Goal: Task Accomplishment & Management: Use online tool/utility

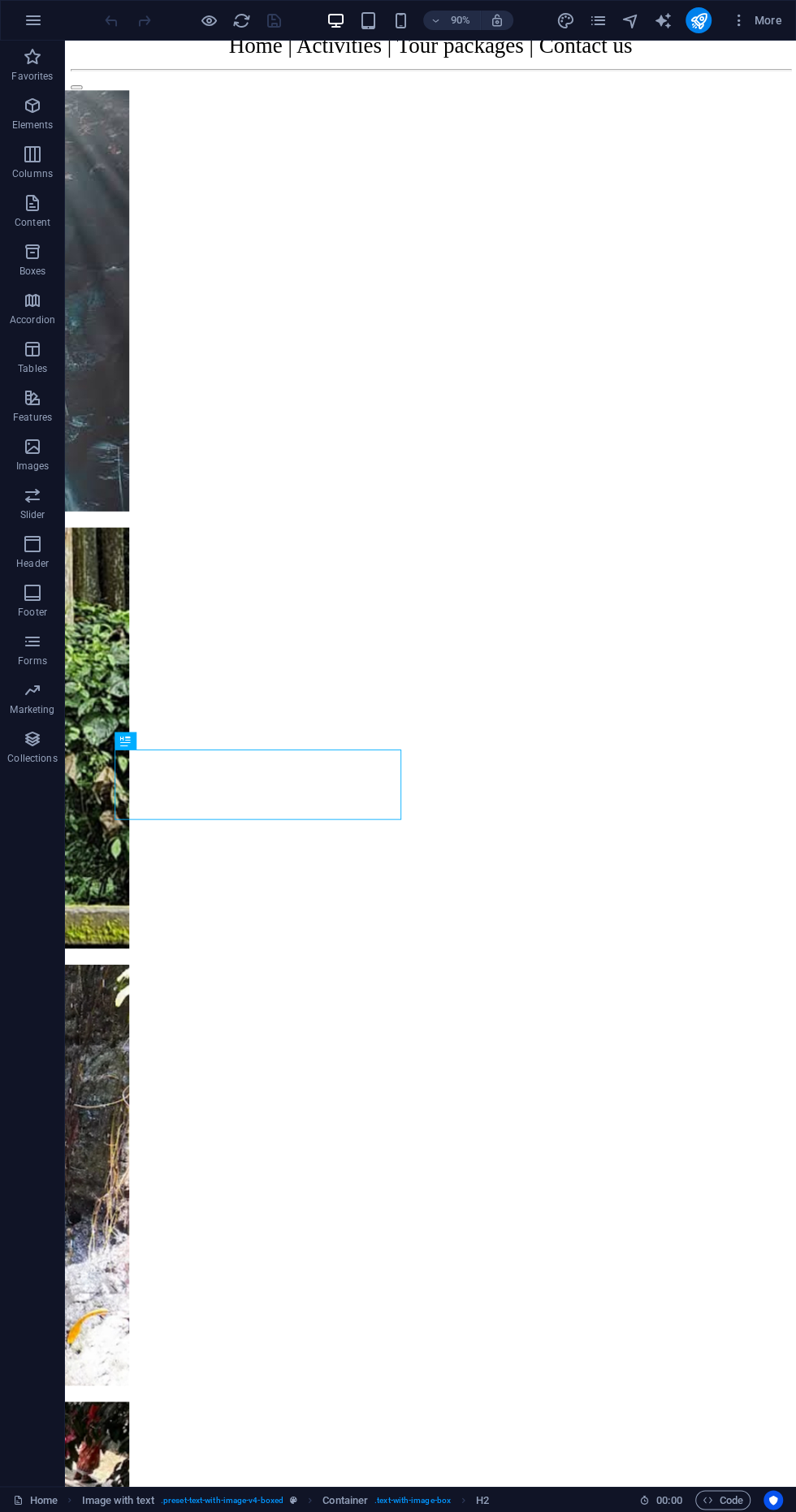
scroll to position [640, 0]
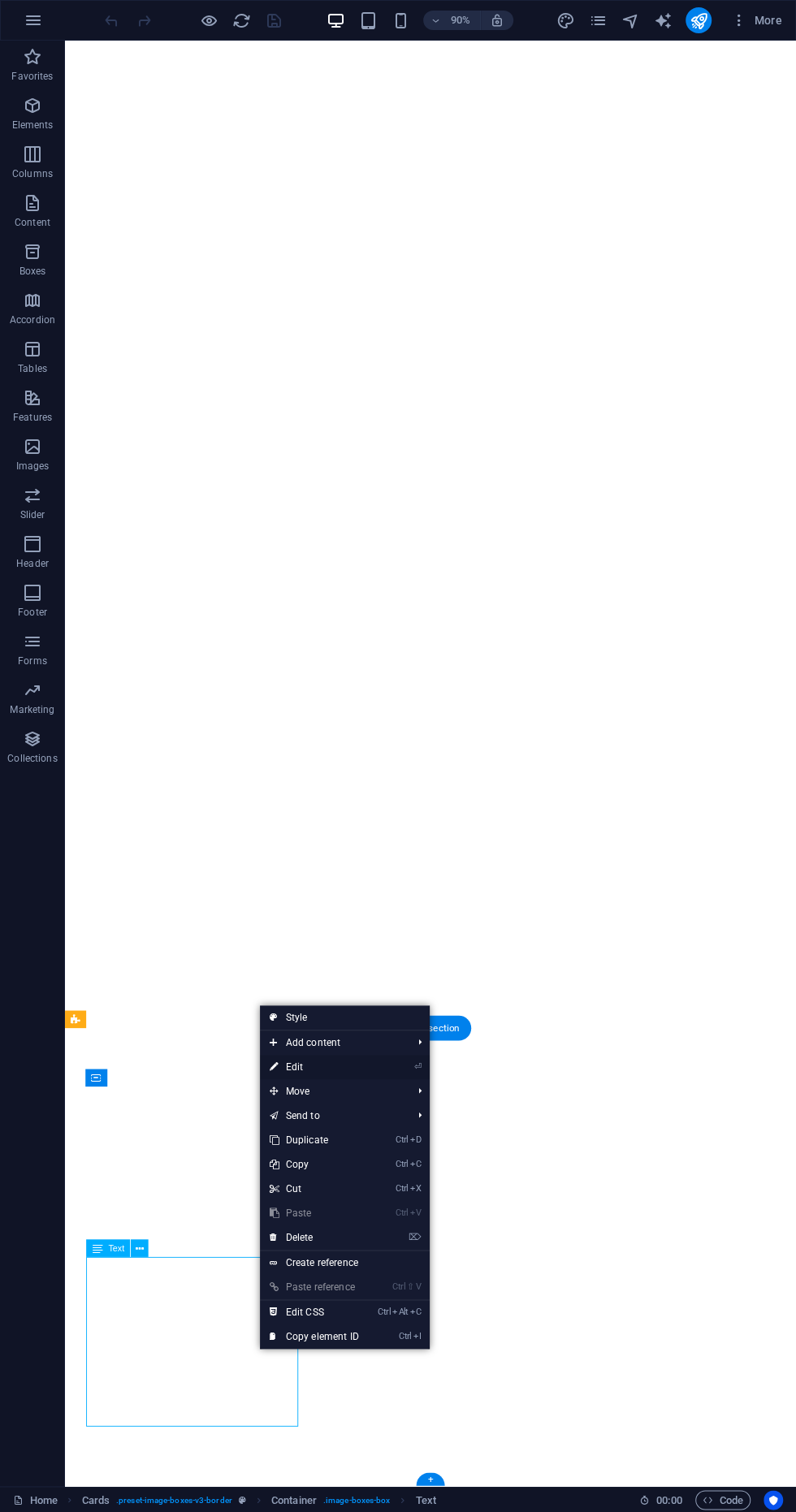
click at [348, 1062] on link "⏎ Edit" at bounding box center [314, 1066] width 109 height 24
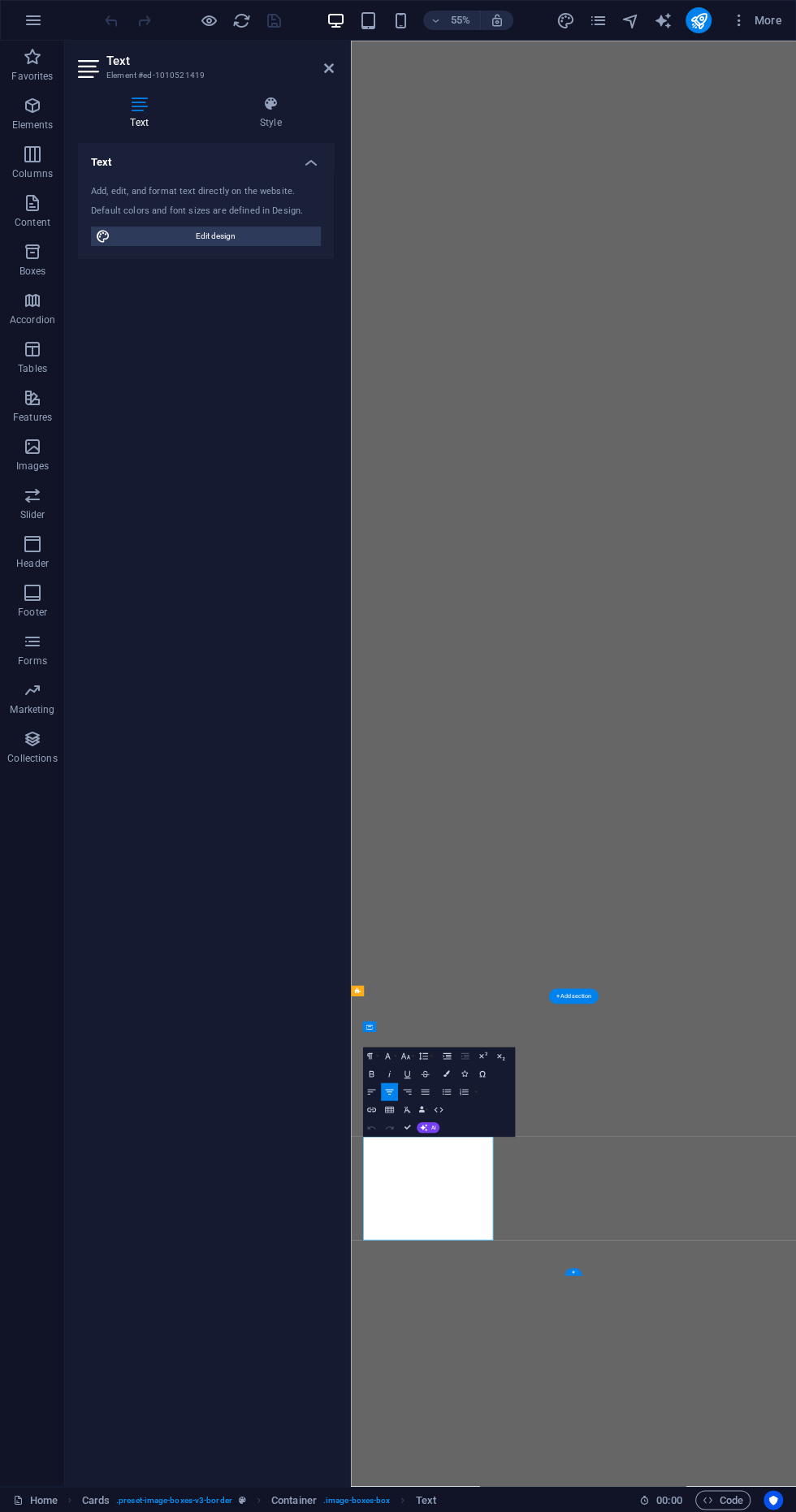
scroll to position [0, 0]
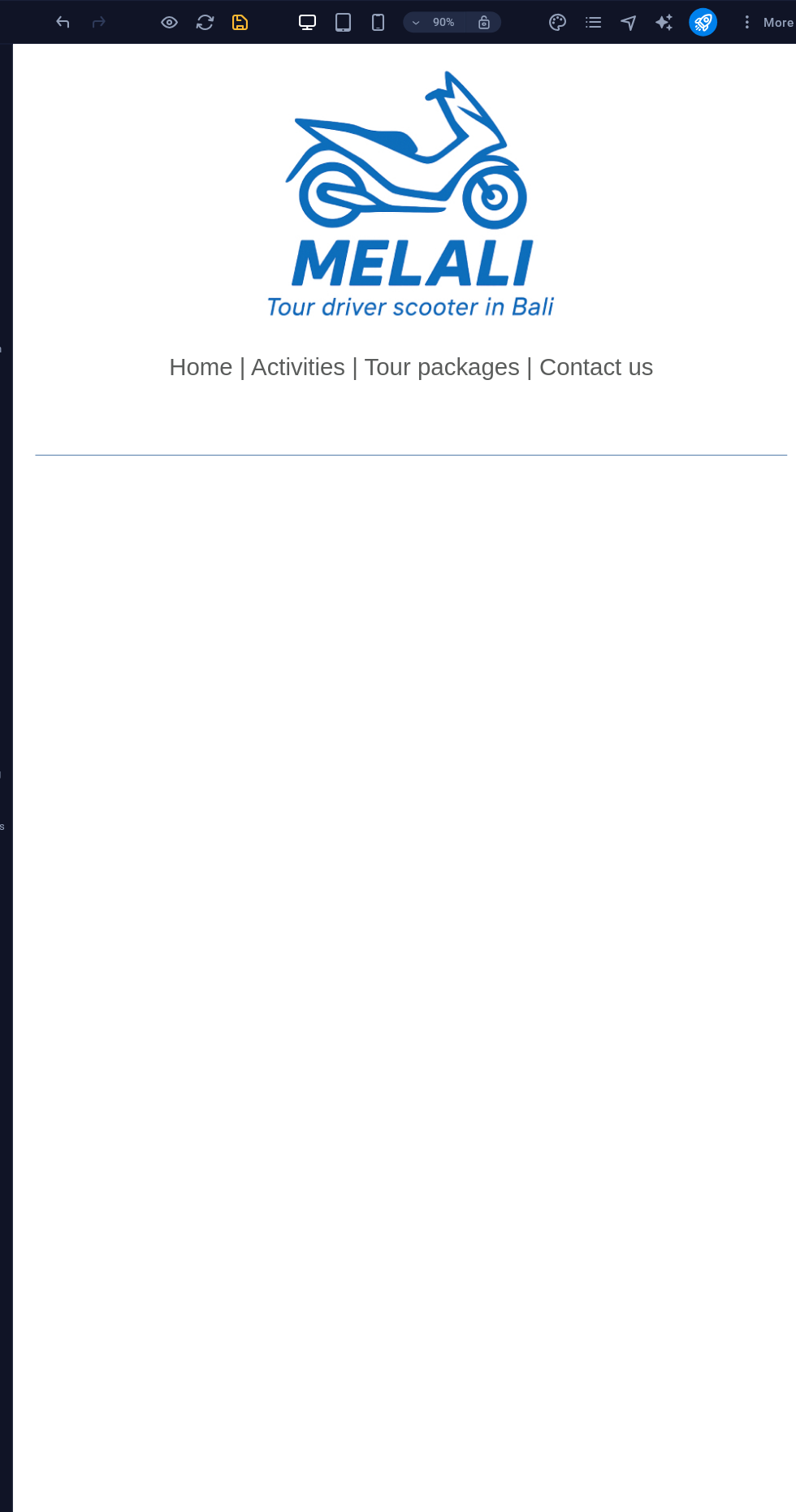
click at [272, 20] on icon "save" at bounding box center [273, 21] width 19 height 19
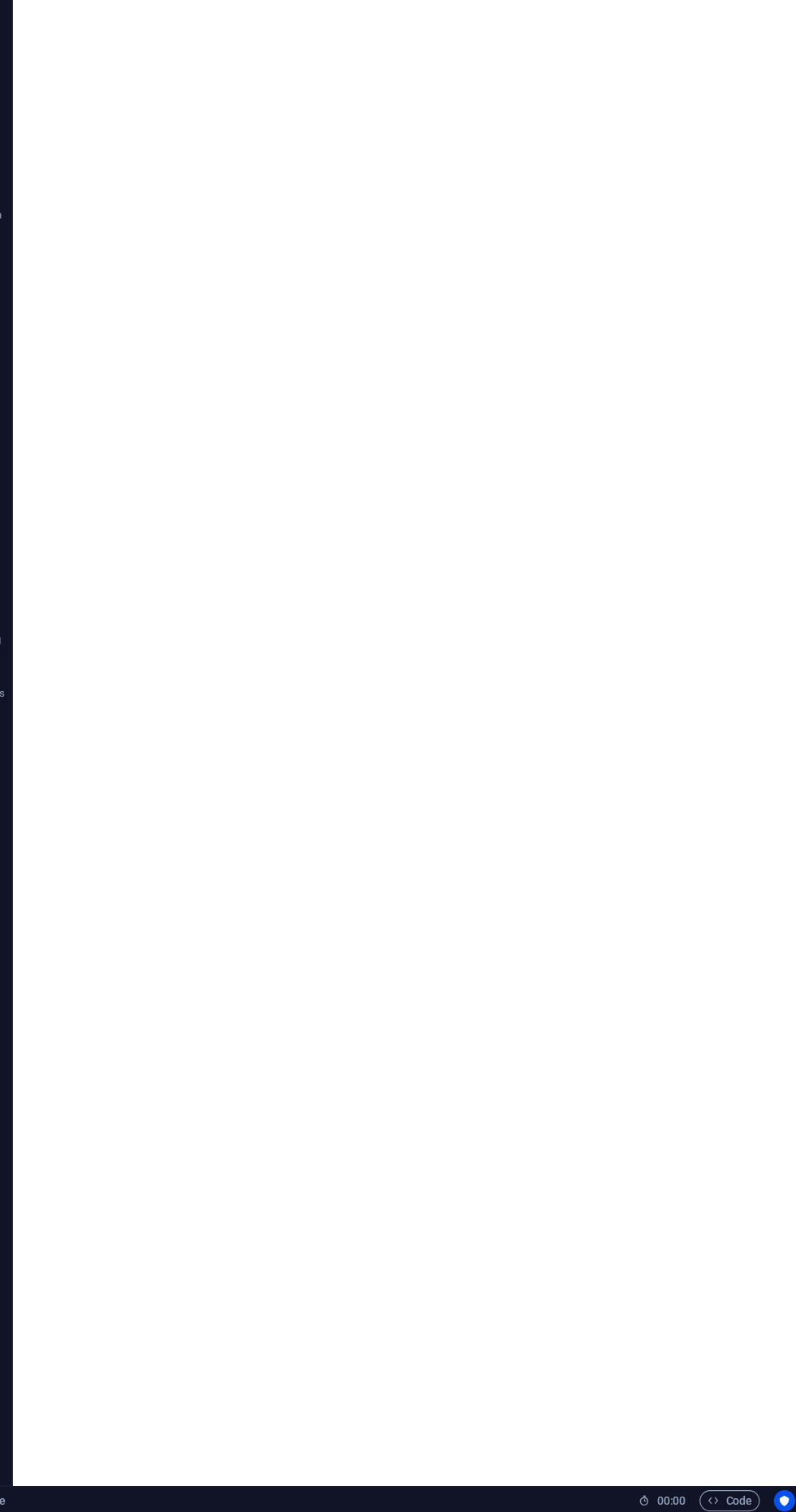
scroll to position [640, 0]
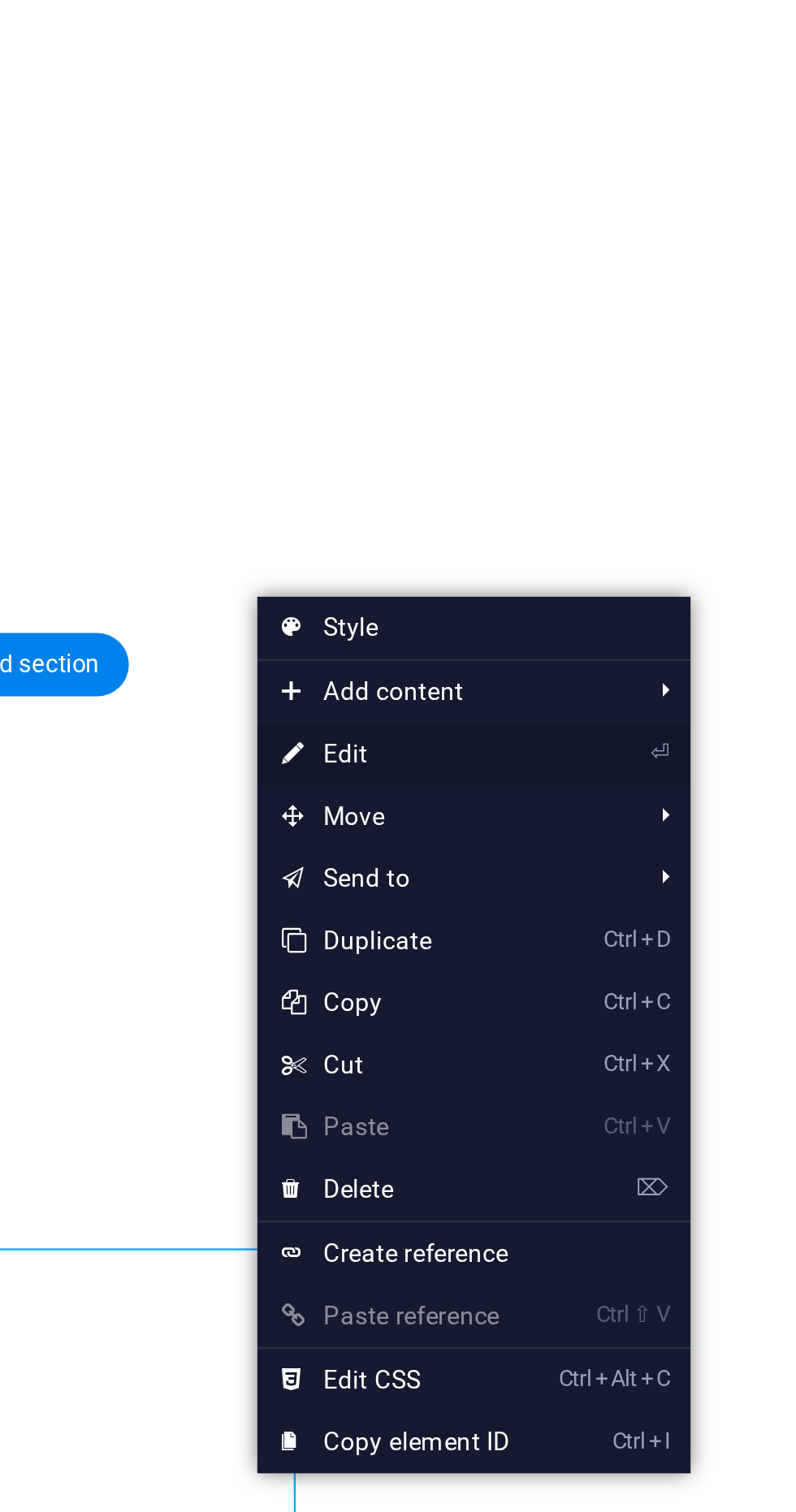
click at [582, 1070] on link "⏎ Edit" at bounding box center [576, 1063] width 109 height 24
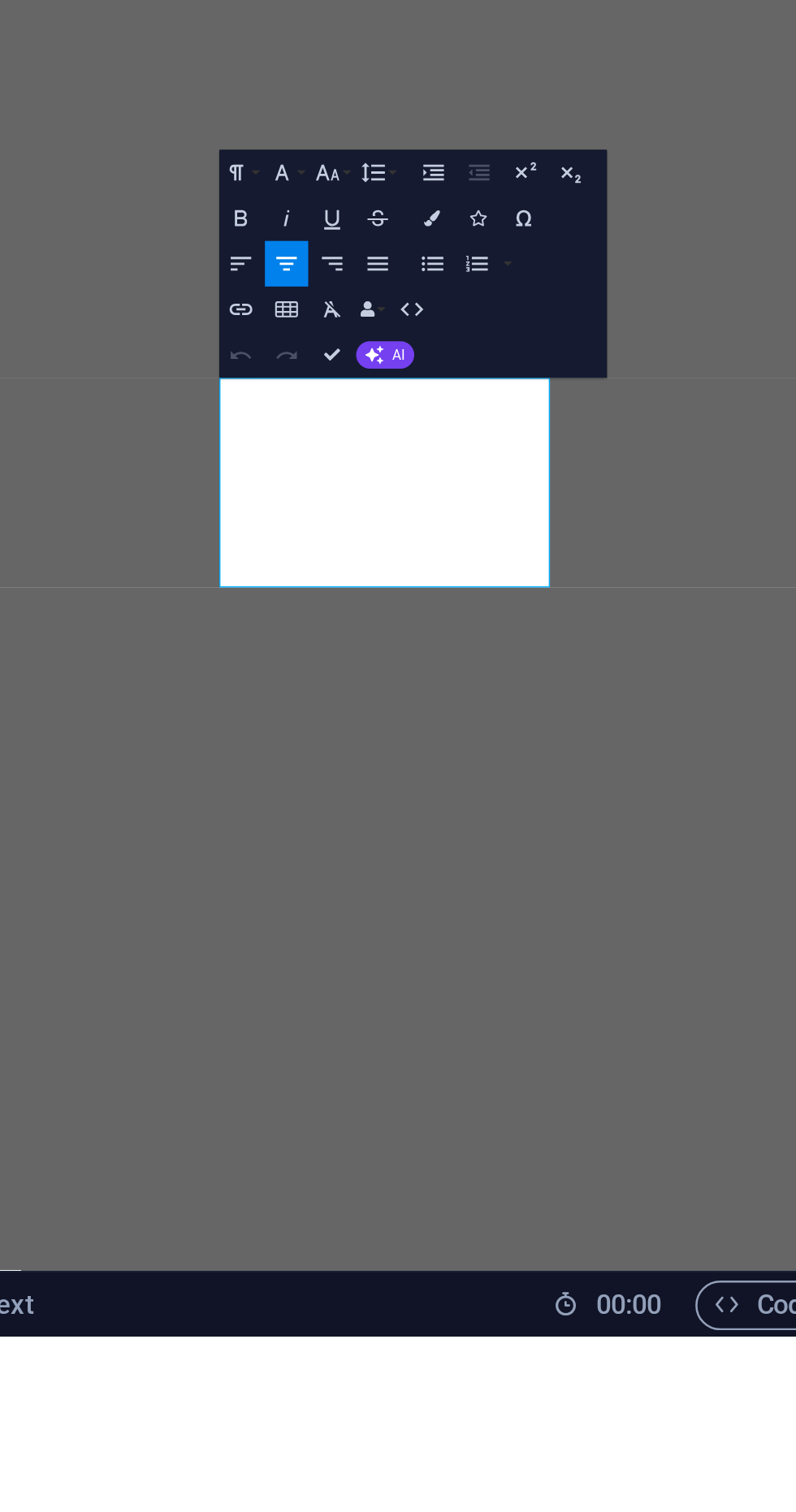
scroll to position [0, 0]
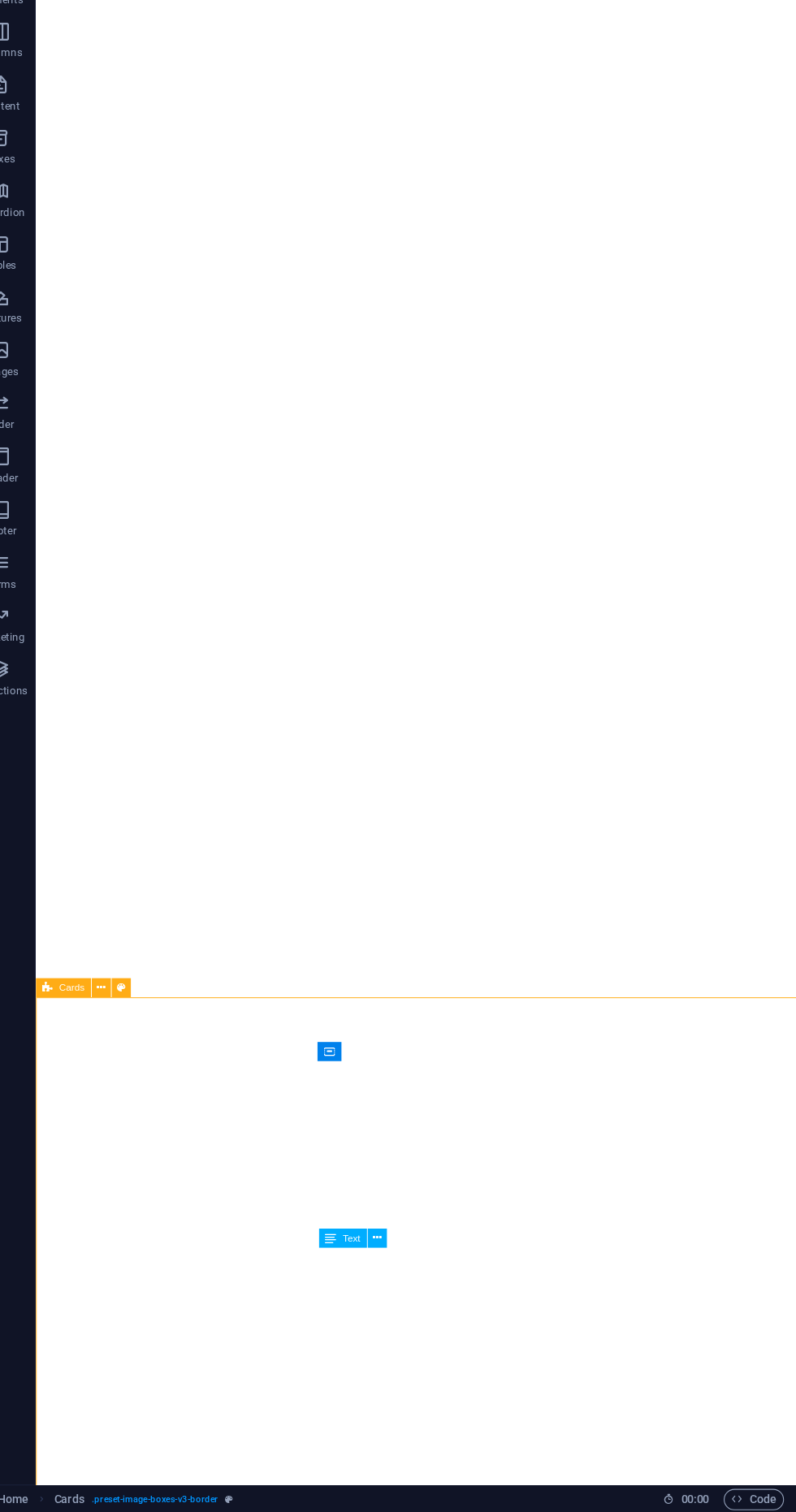
scroll to position [640, 0]
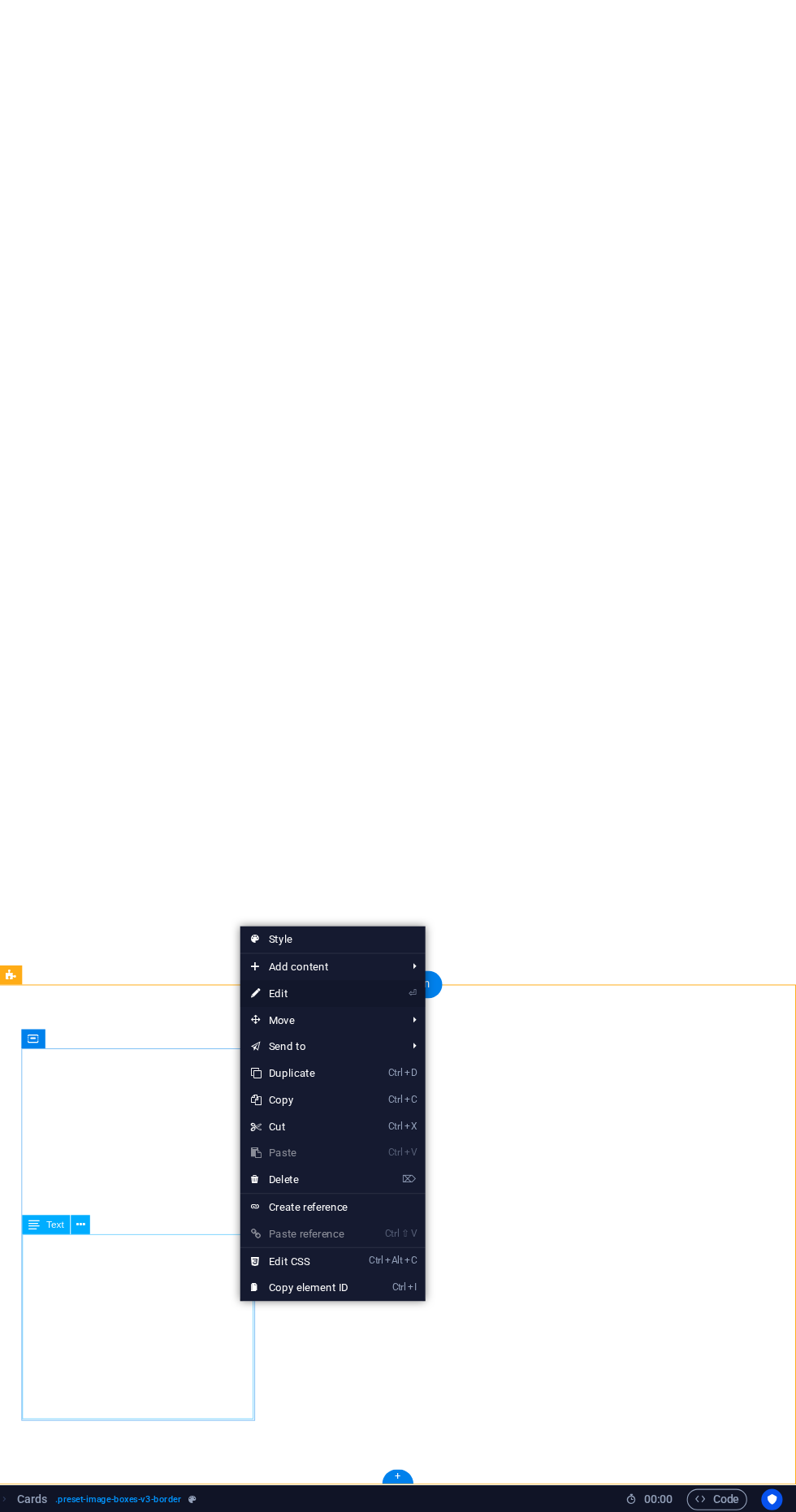
click at [368, 1035] on link "⏎ Edit" at bounding box center [340, 1036] width 109 height 24
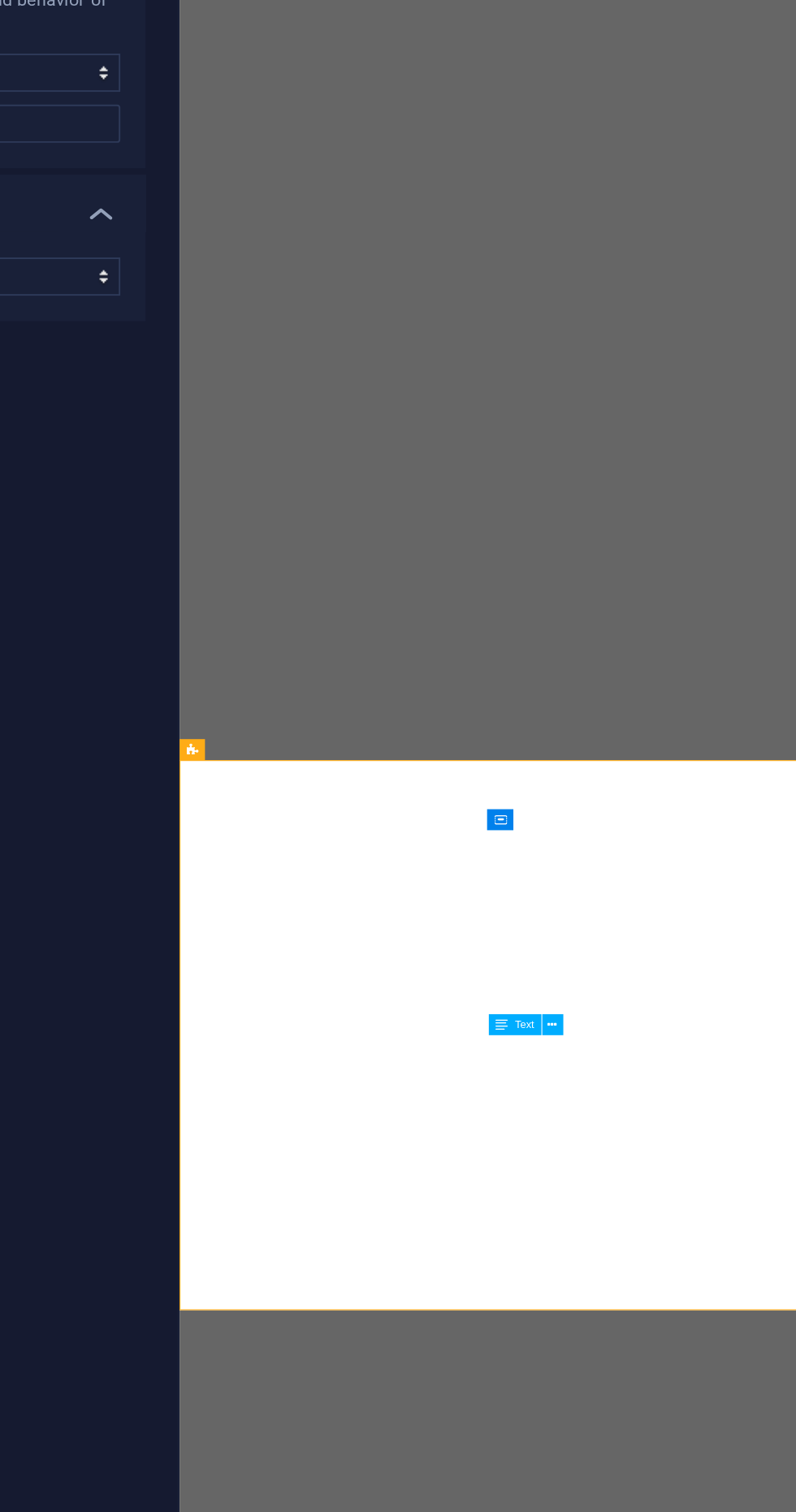
scroll to position [0, 0]
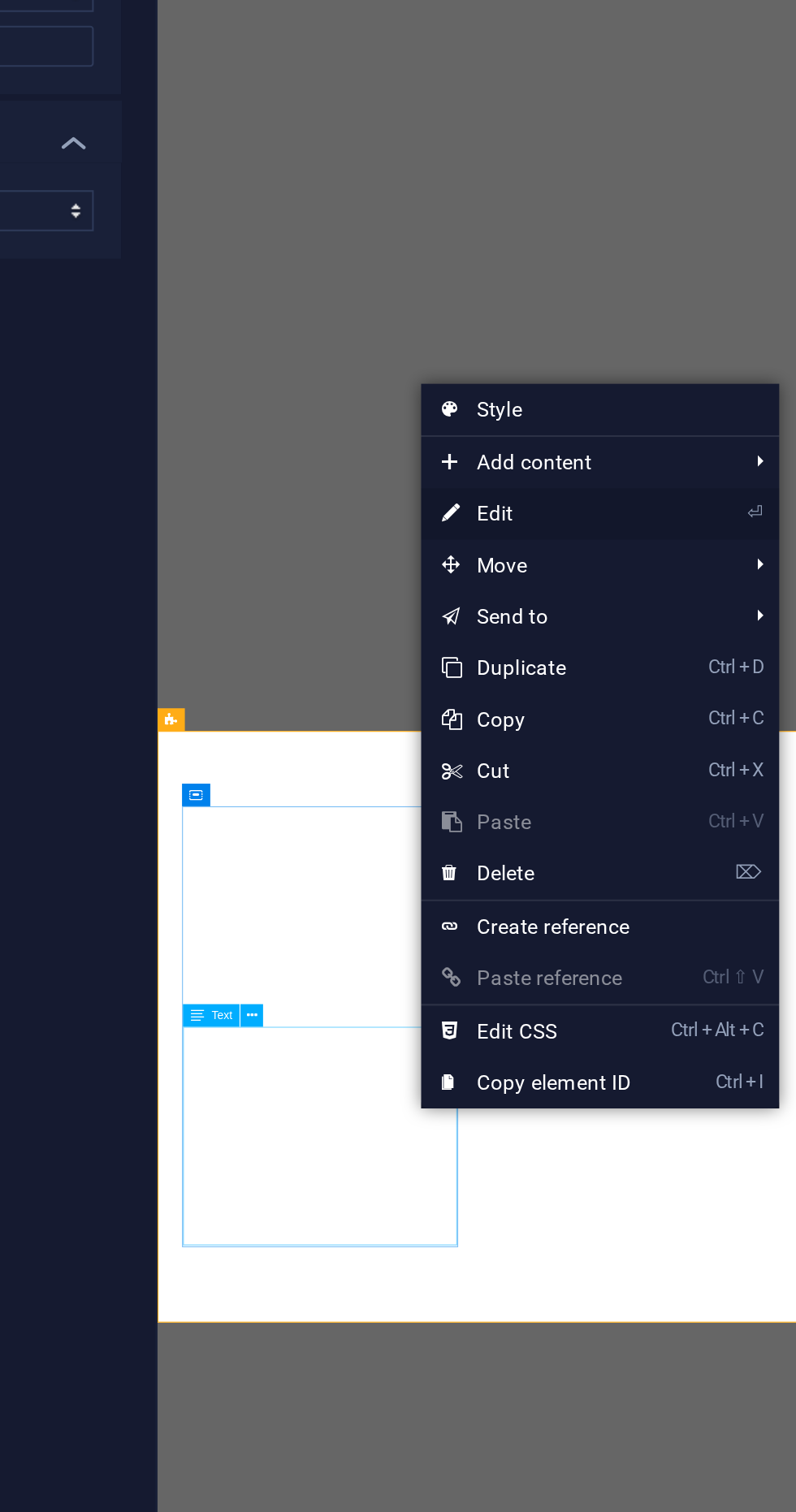
click at [516, 902] on link "⏎ Edit" at bounding box center [530, 893] width 109 height 24
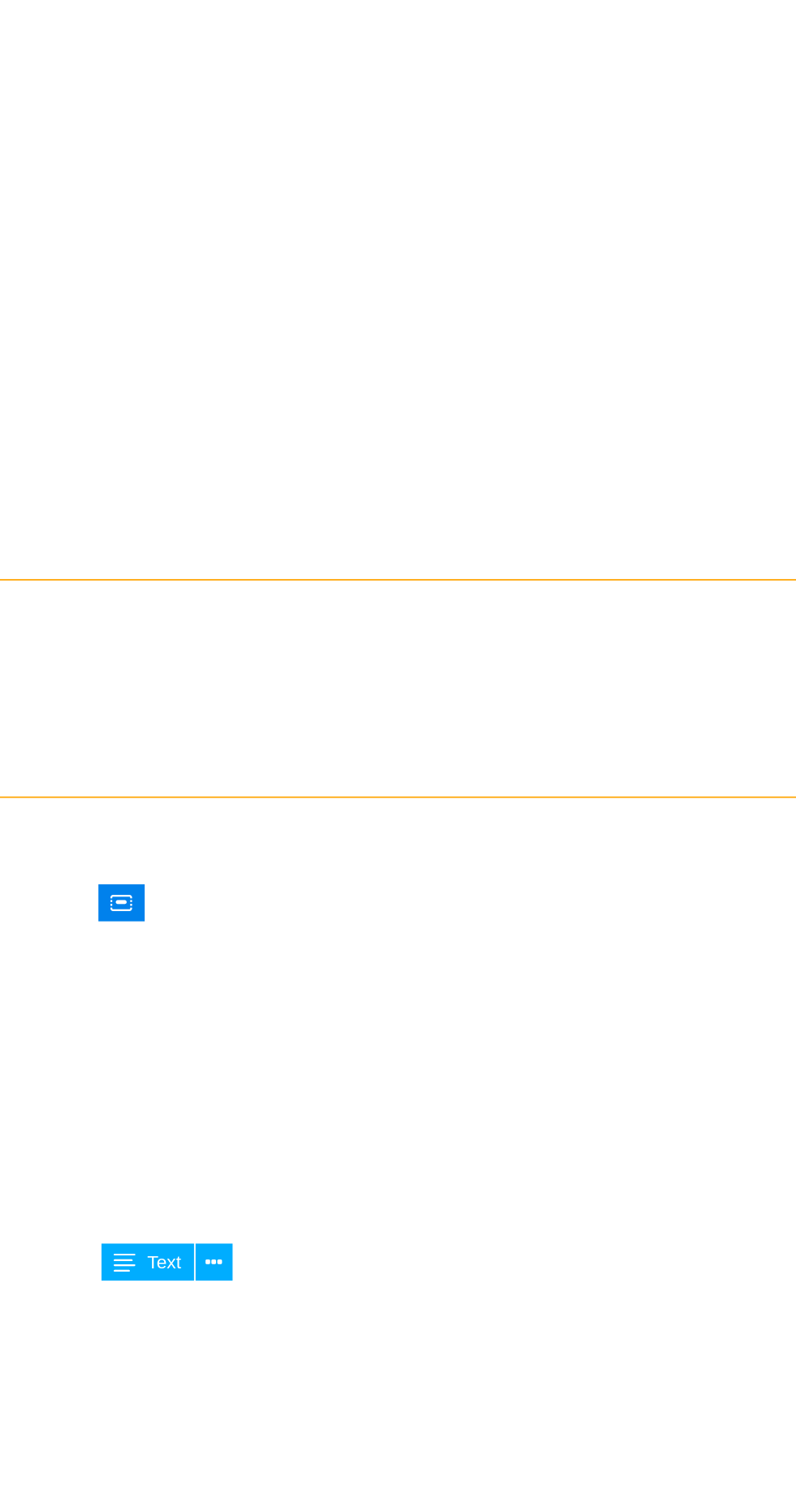
scroll to position [640, 0]
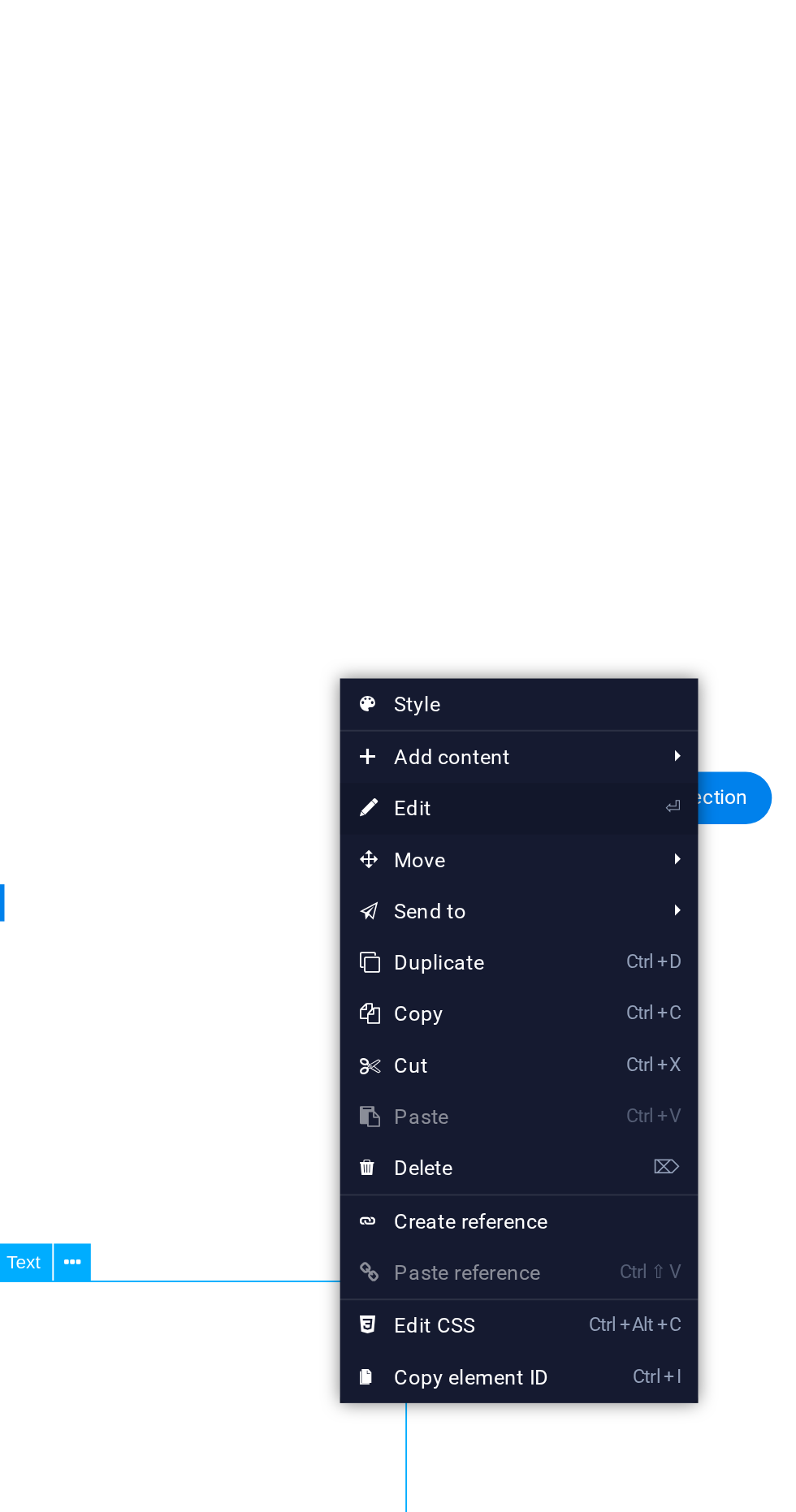
click at [312, 1038] on link "⏎ Edit" at bounding box center [320, 1032] width 109 height 24
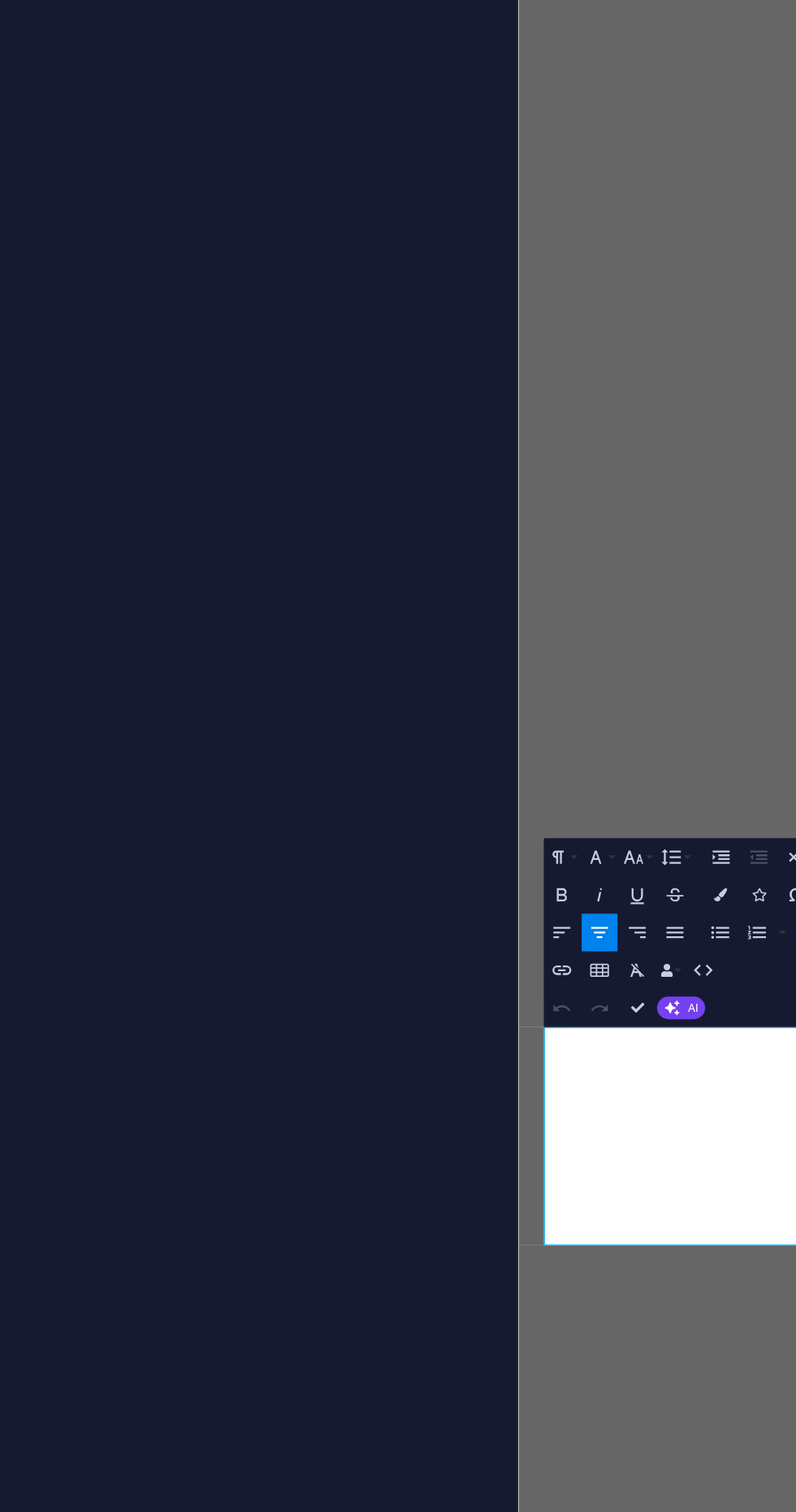
scroll to position [0, 0]
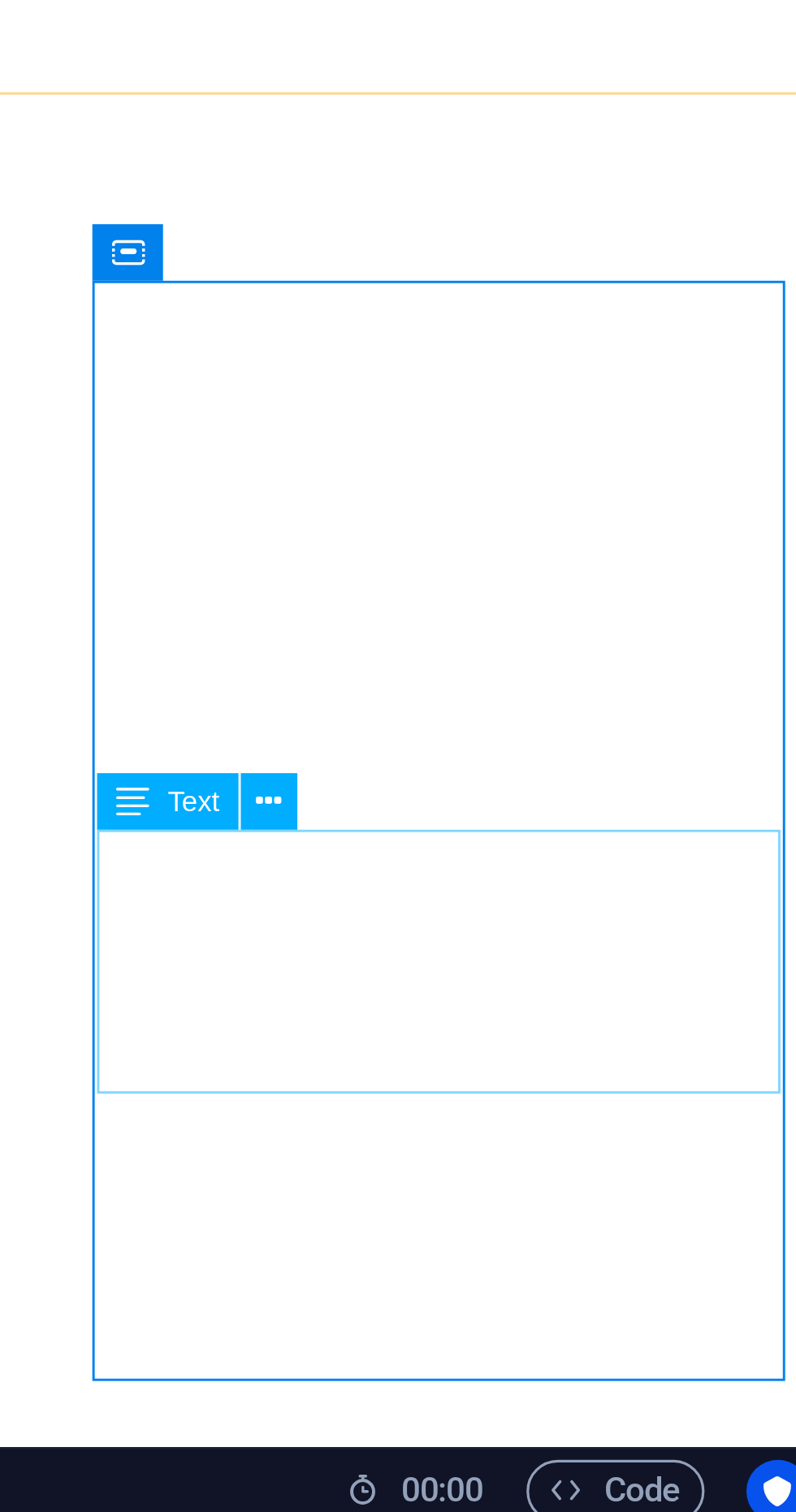
scroll to position [598, 0]
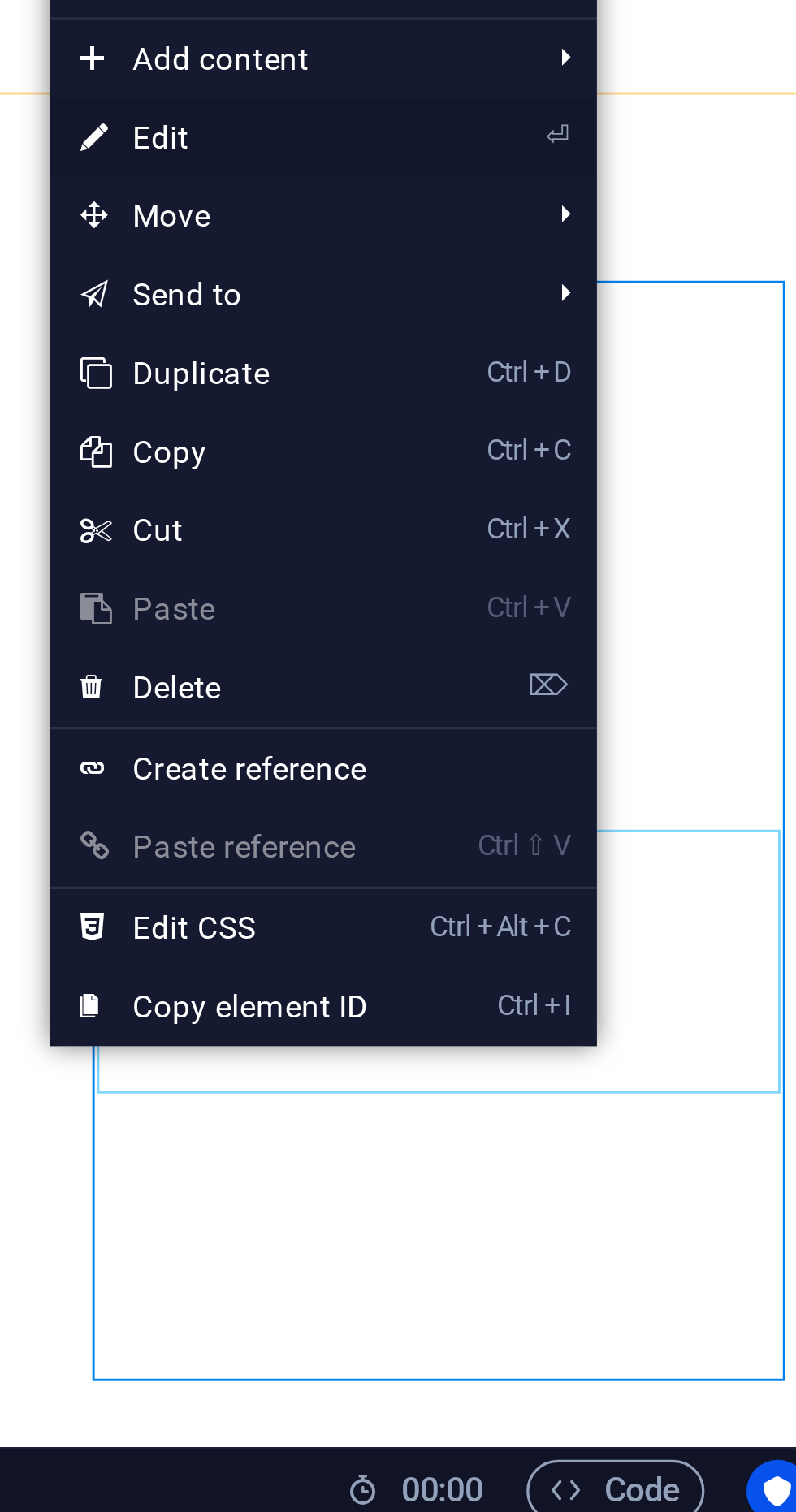
click at [600, 1077] on link "⏎ Edit" at bounding box center [602, 1080] width 109 height 24
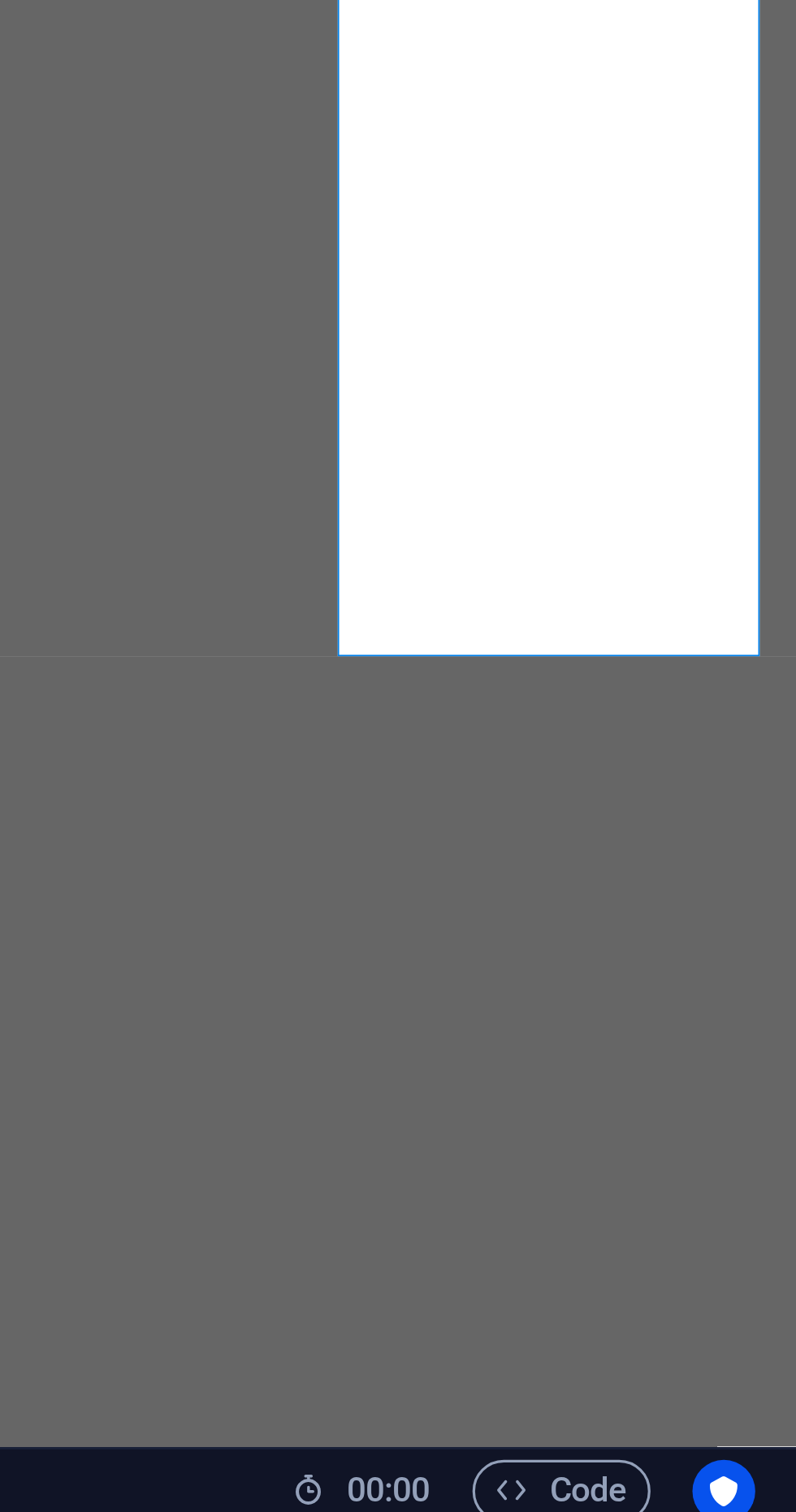
scroll to position [0, 0]
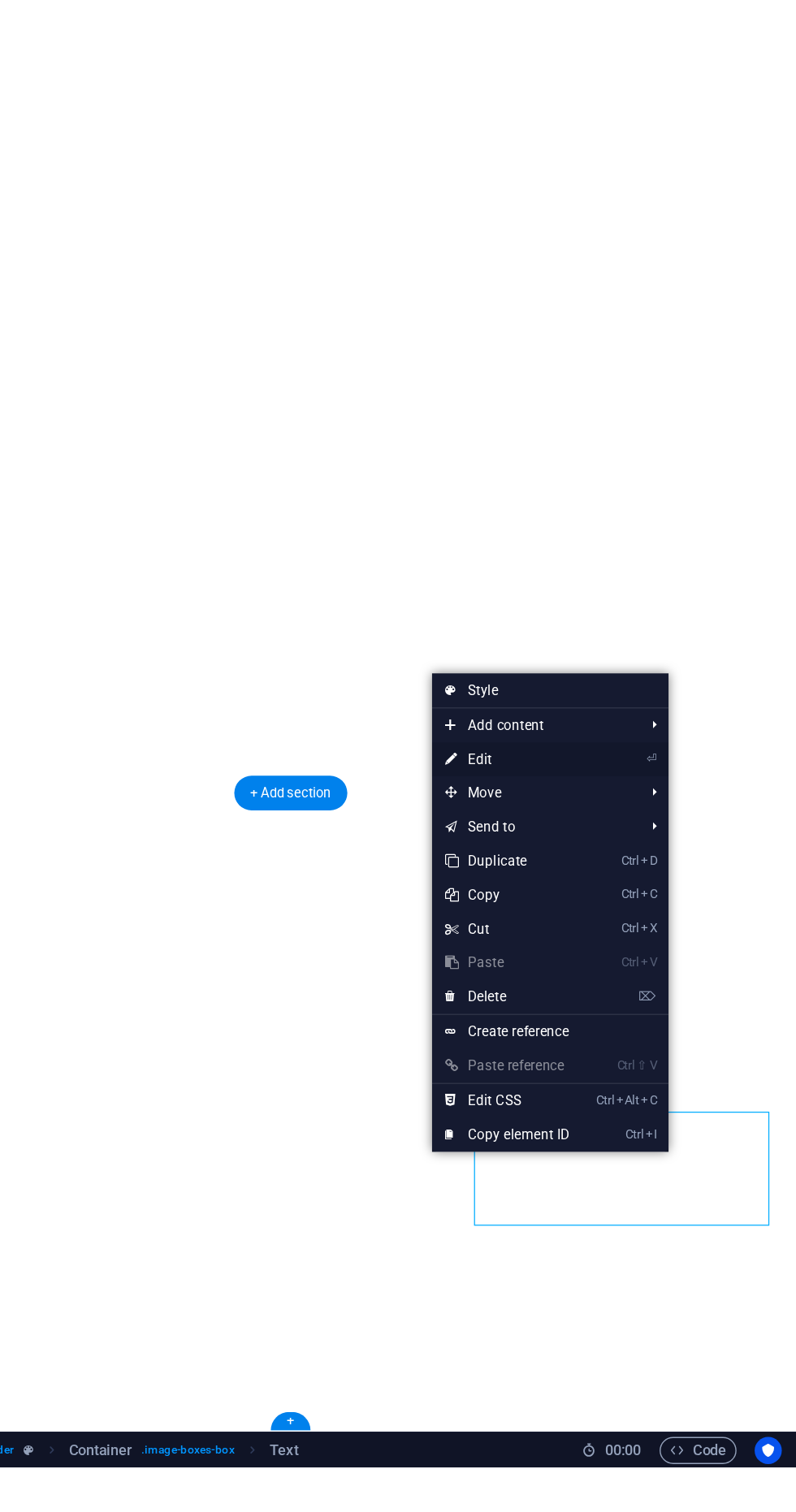
click at [592, 1015] on link "⏎ Edit" at bounding box center [586, 1003] width 109 height 24
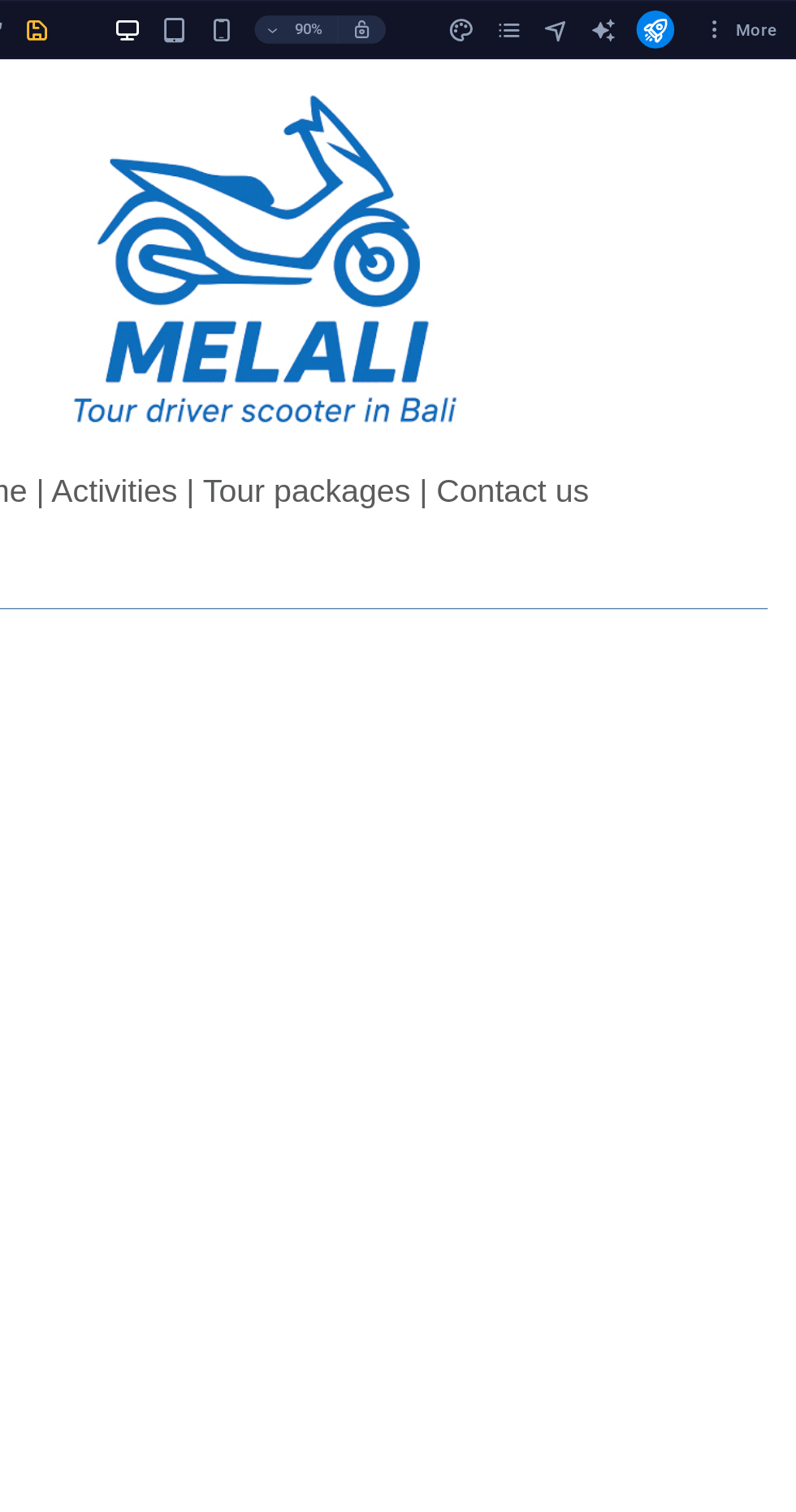
click at [272, 22] on icon "save" at bounding box center [273, 21] width 19 height 19
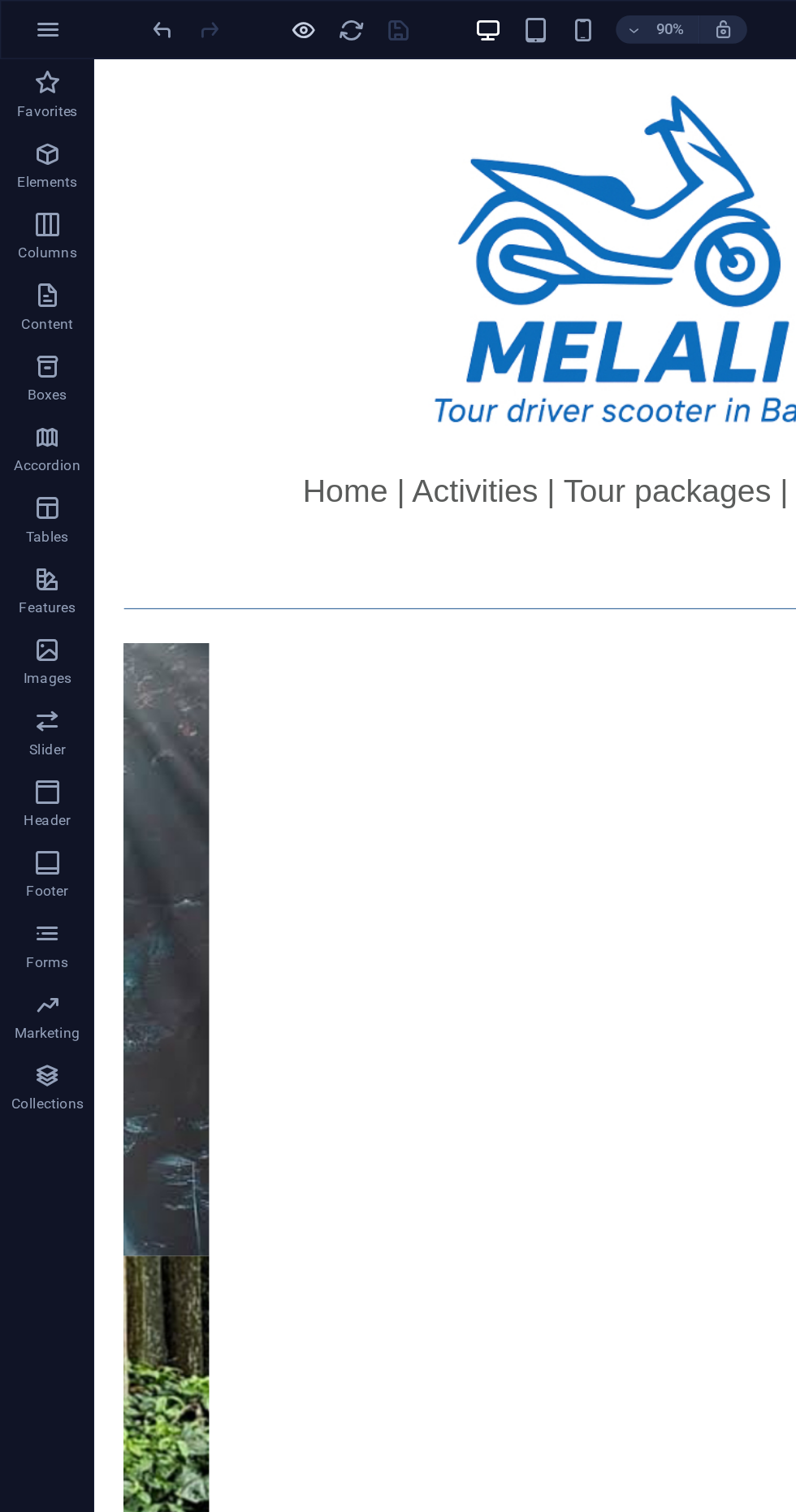
click at [201, 22] on icon "button" at bounding box center [209, 21] width 19 height 19
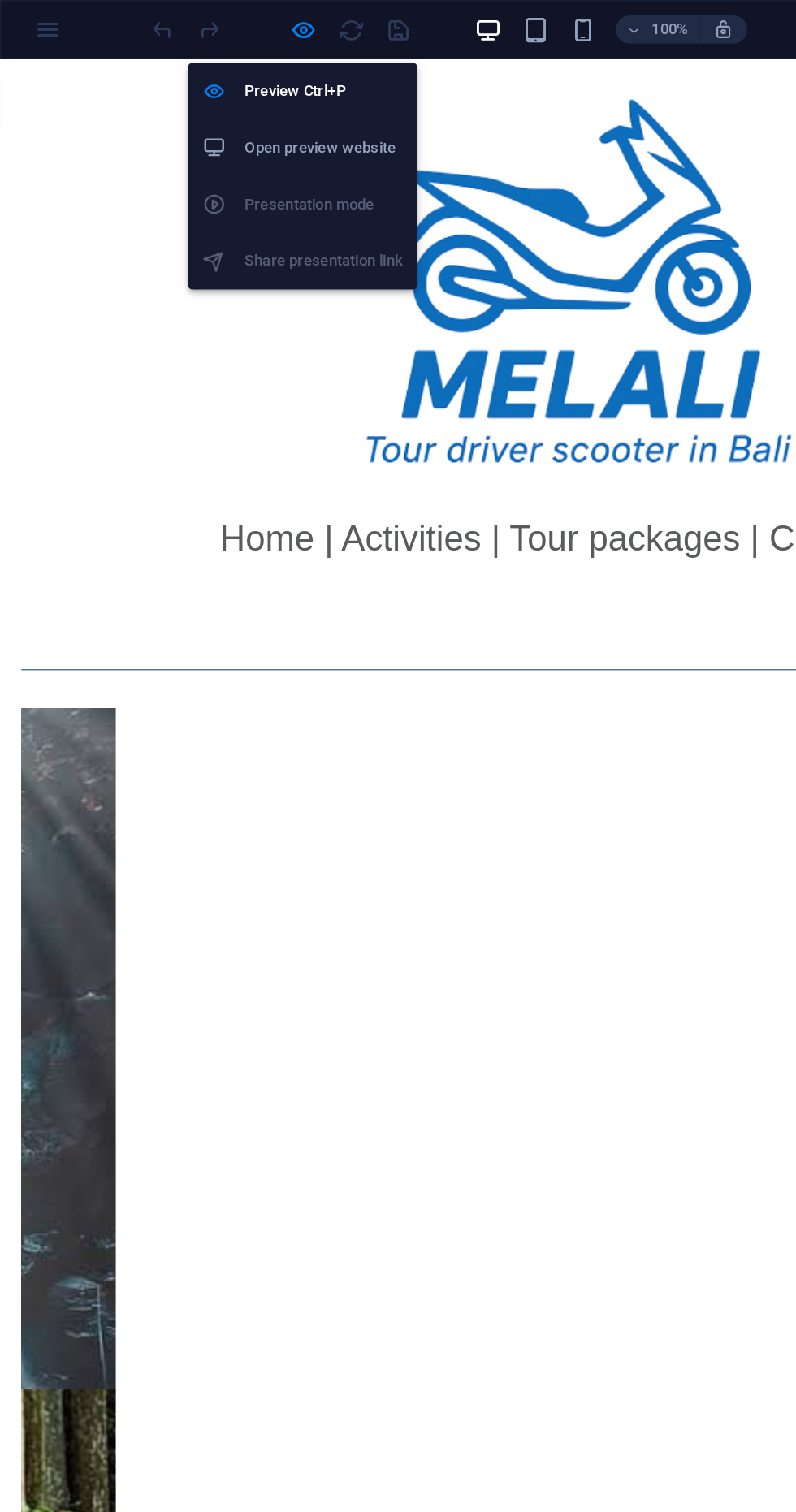
click at [261, 88] on li "Open preview website" at bounding box center [208, 101] width 157 height 39
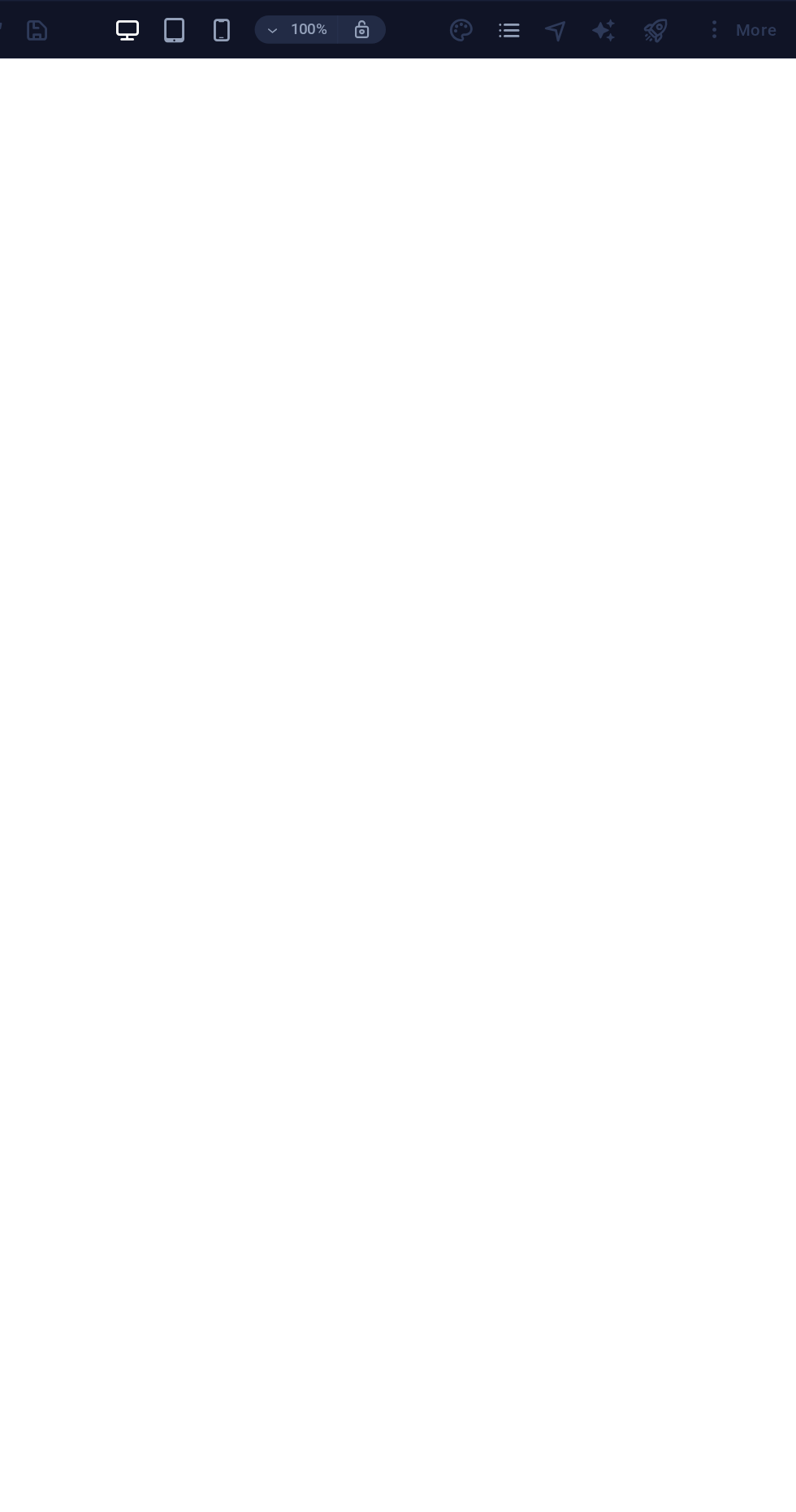
scroll to position [648, 0]
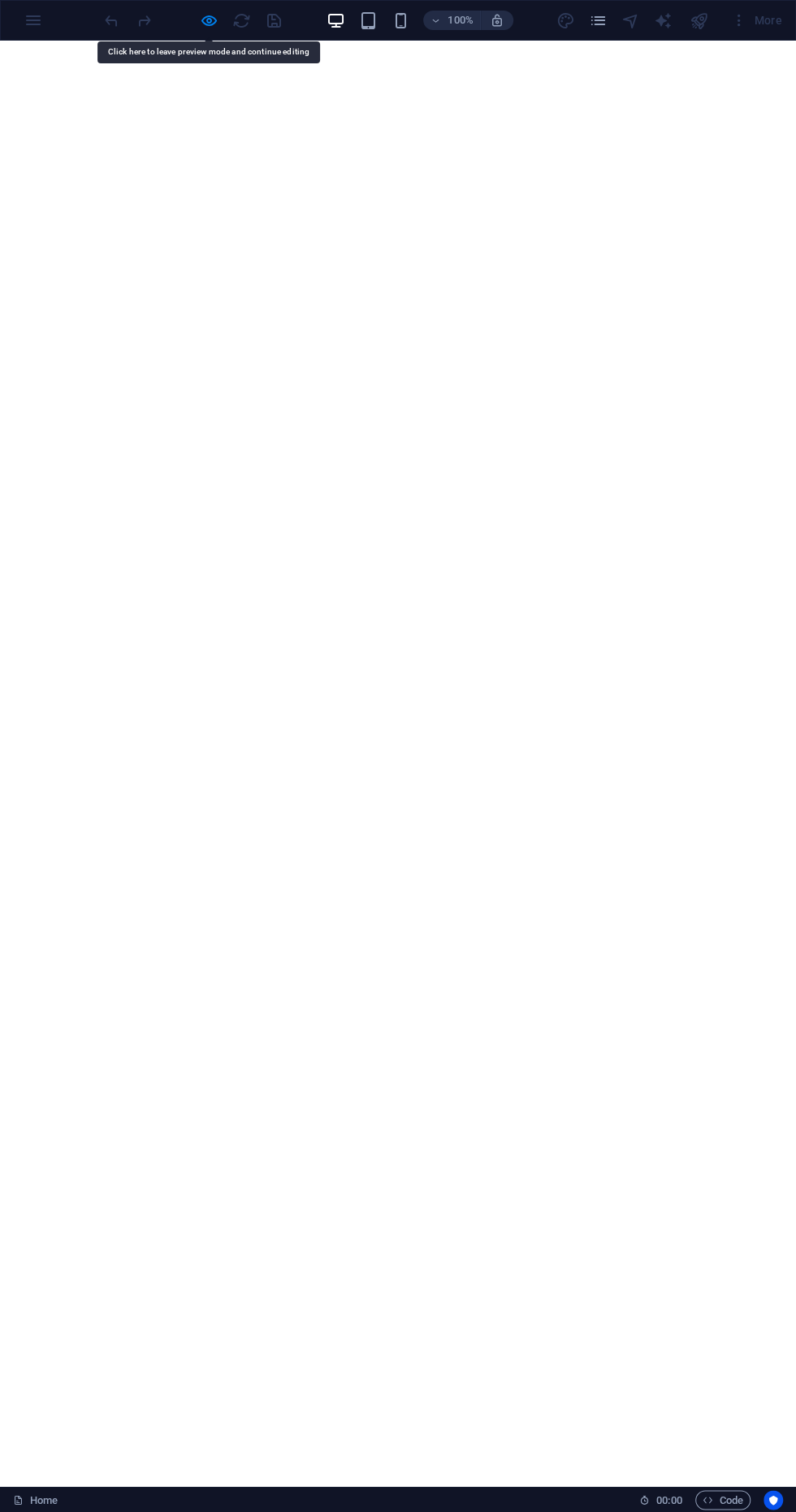
click at [192, 22] on div at bounding box center [192, 20] width 182 height 26
click at [206, 26] on icon "button" at bounding box center [209, 21] width 19 height 19
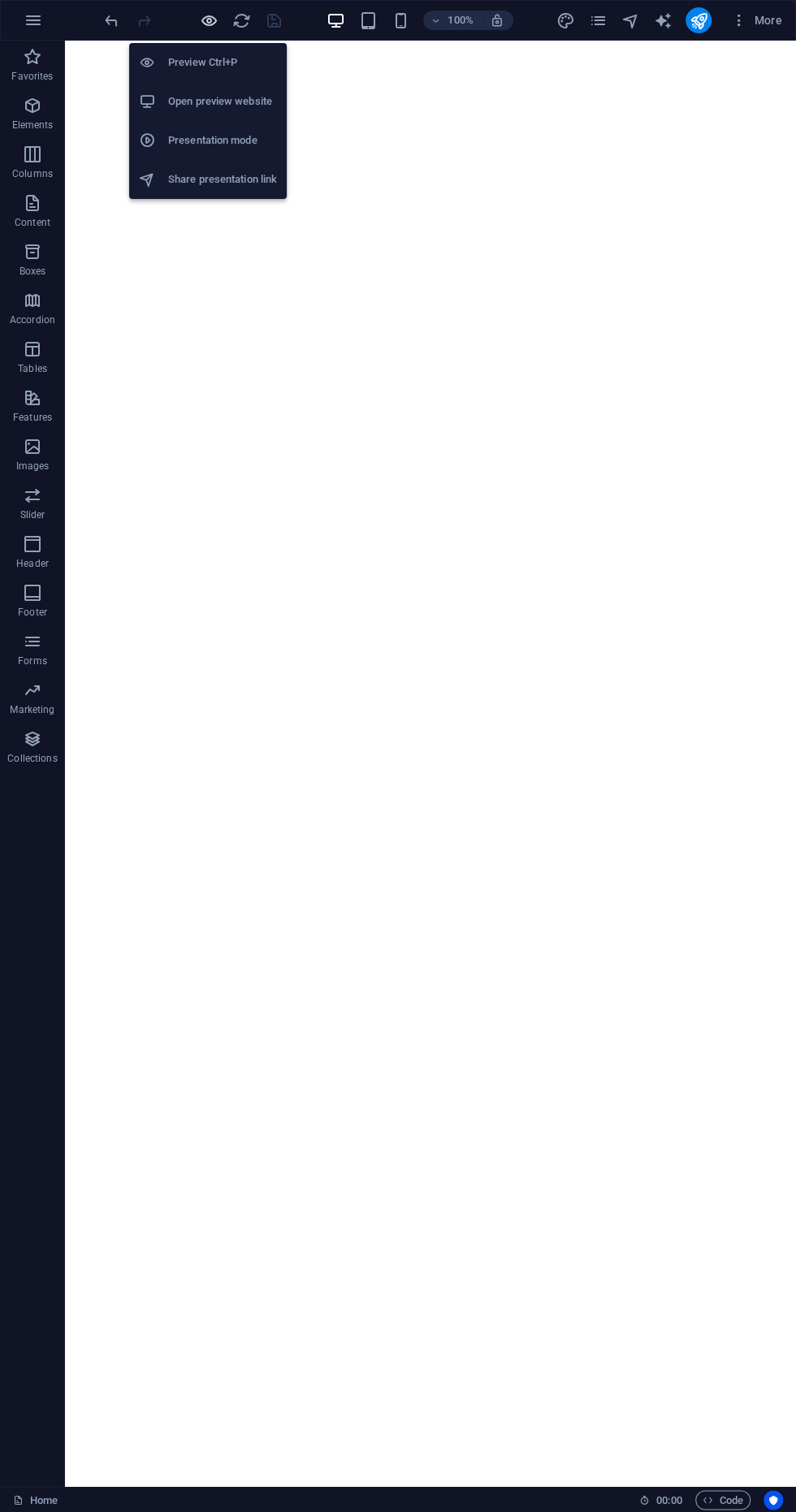
scroll to position [640, 0]
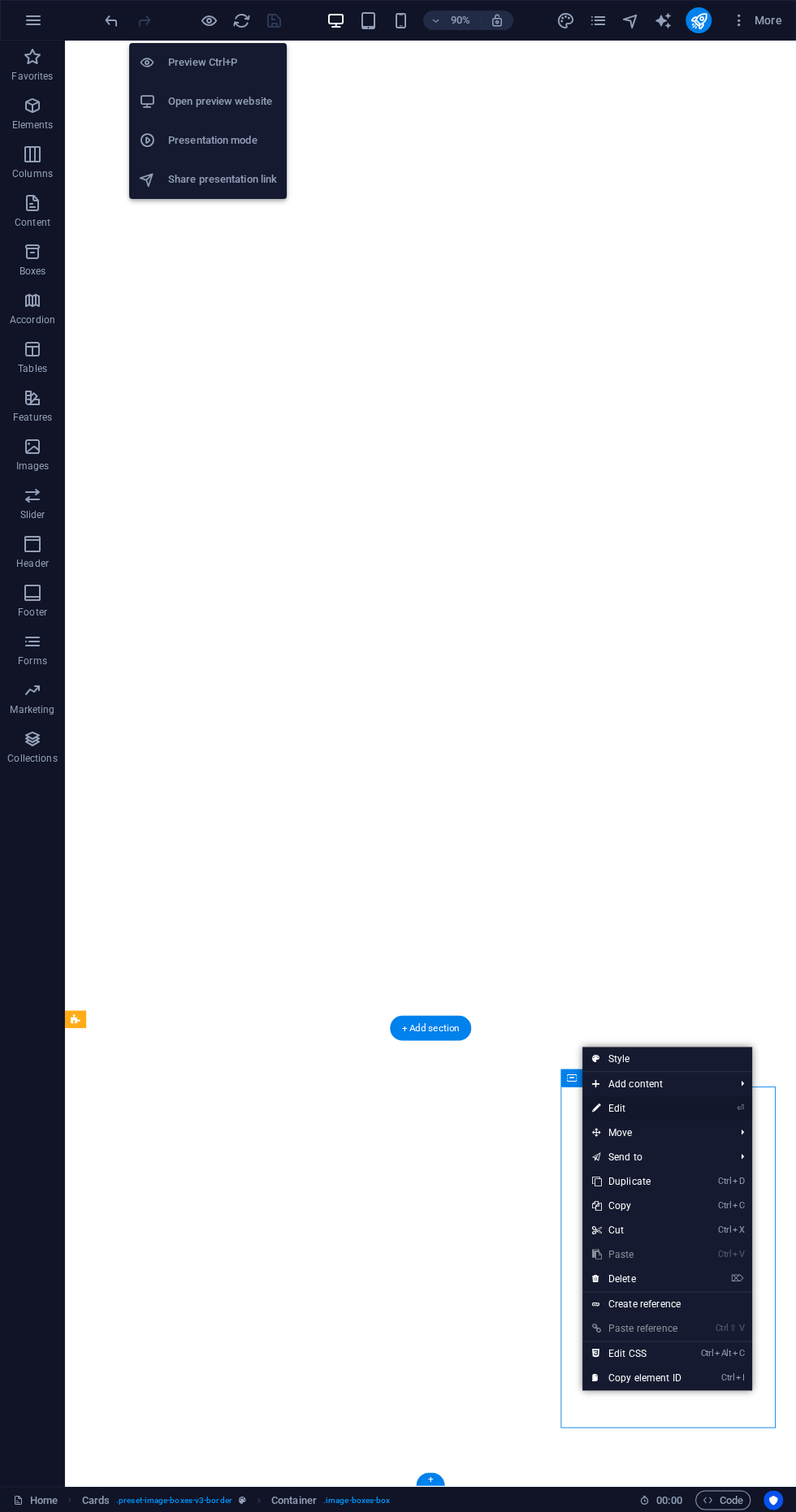
click at [666, 1114] on link "⏎ Edit" at bounding box center [637, 1107] width 109 height 24
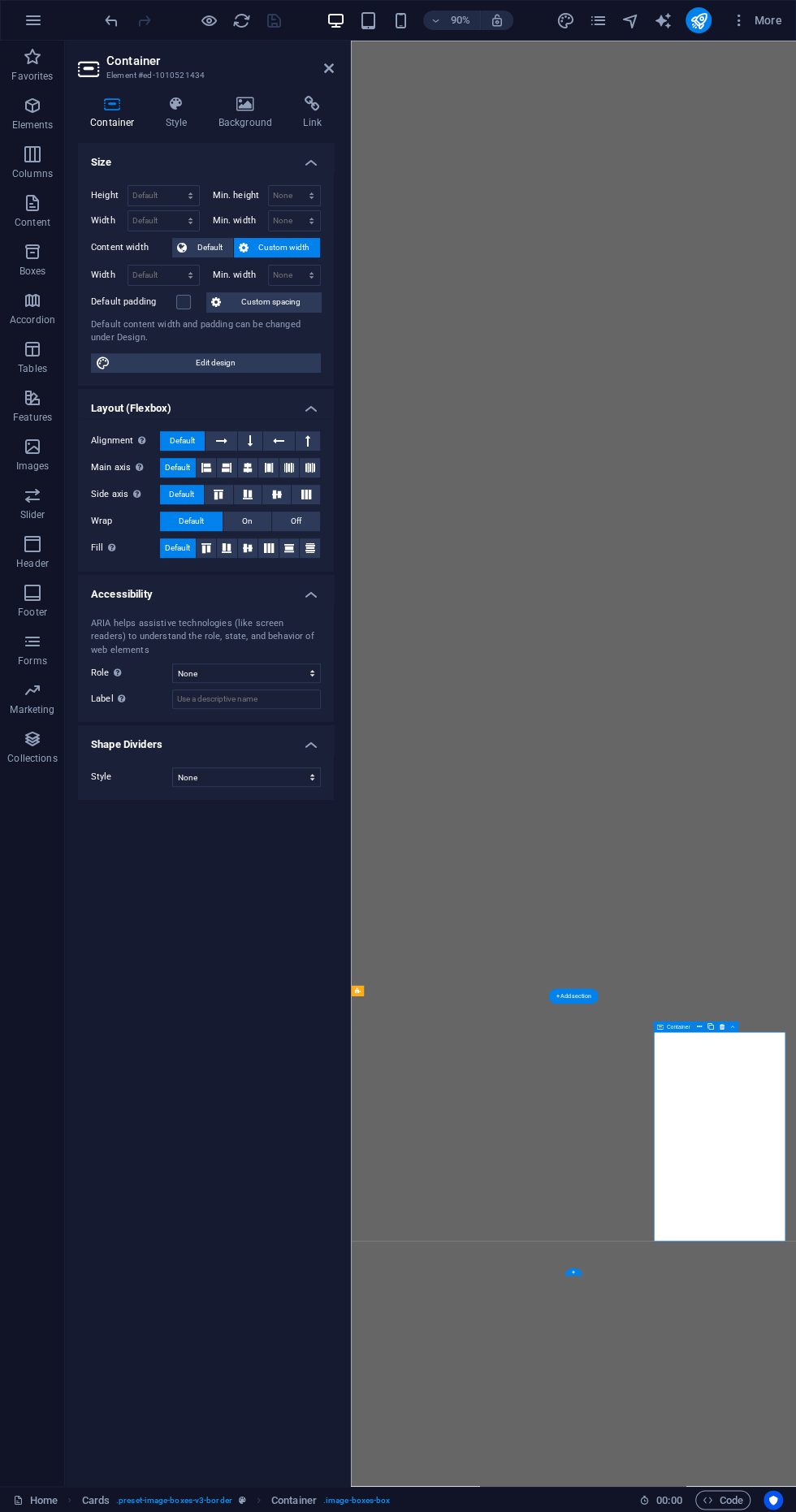
scroll to position [0, 0]
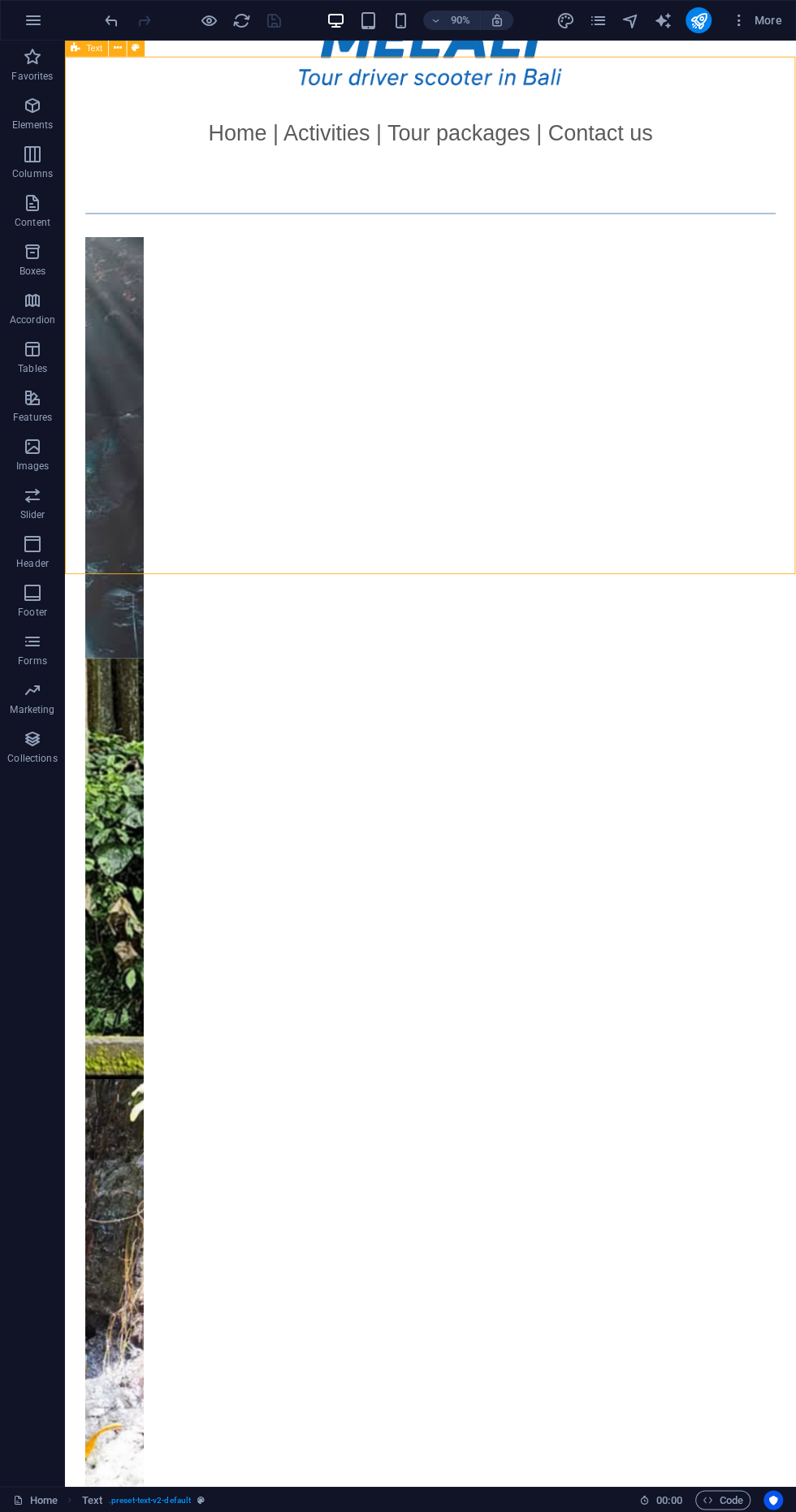
scroll to position [640, 0]
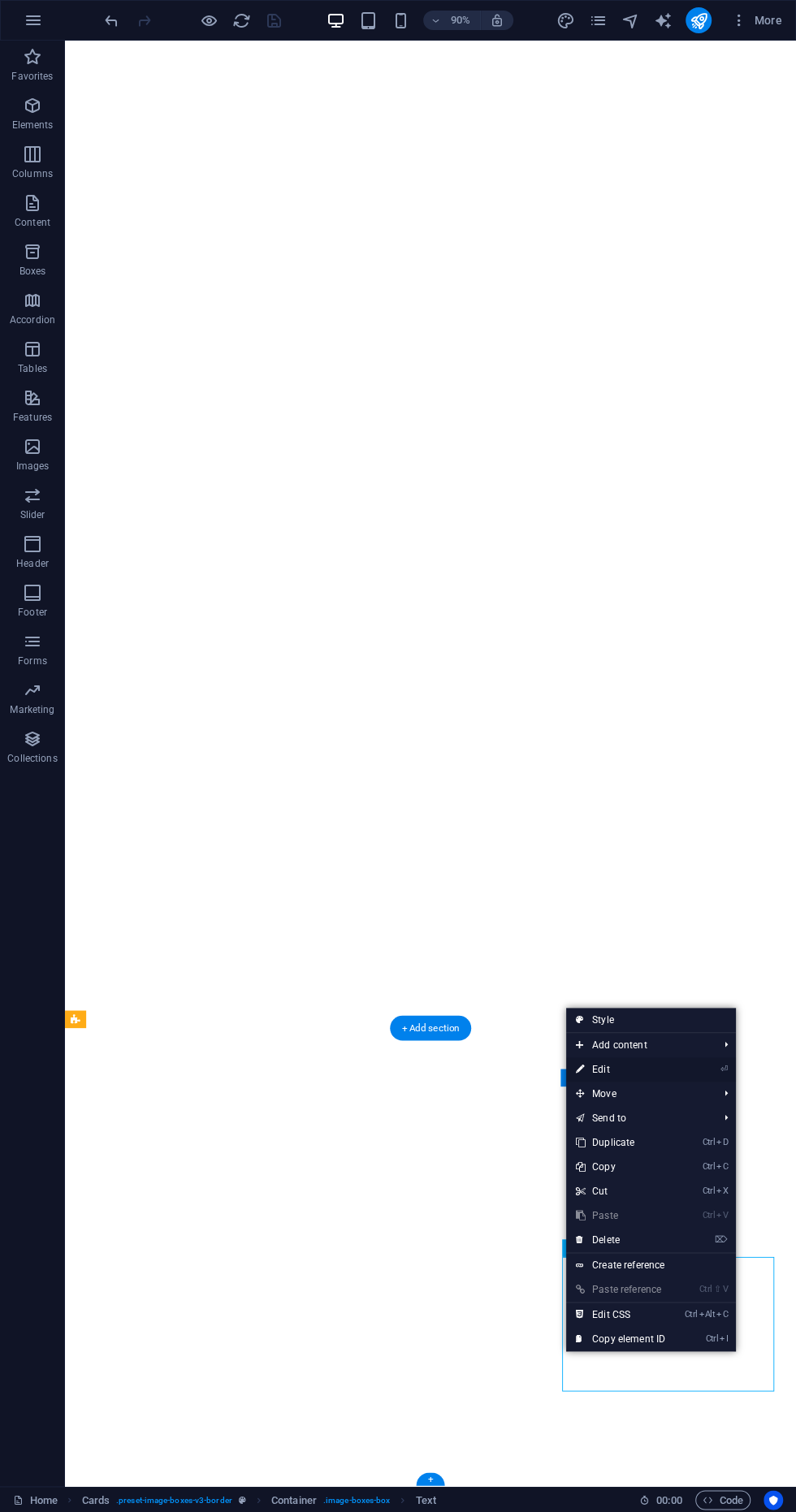
click at [650, 1072] on link "⏎ Edit" at bounding box center [621, 1069] width 109 height 24
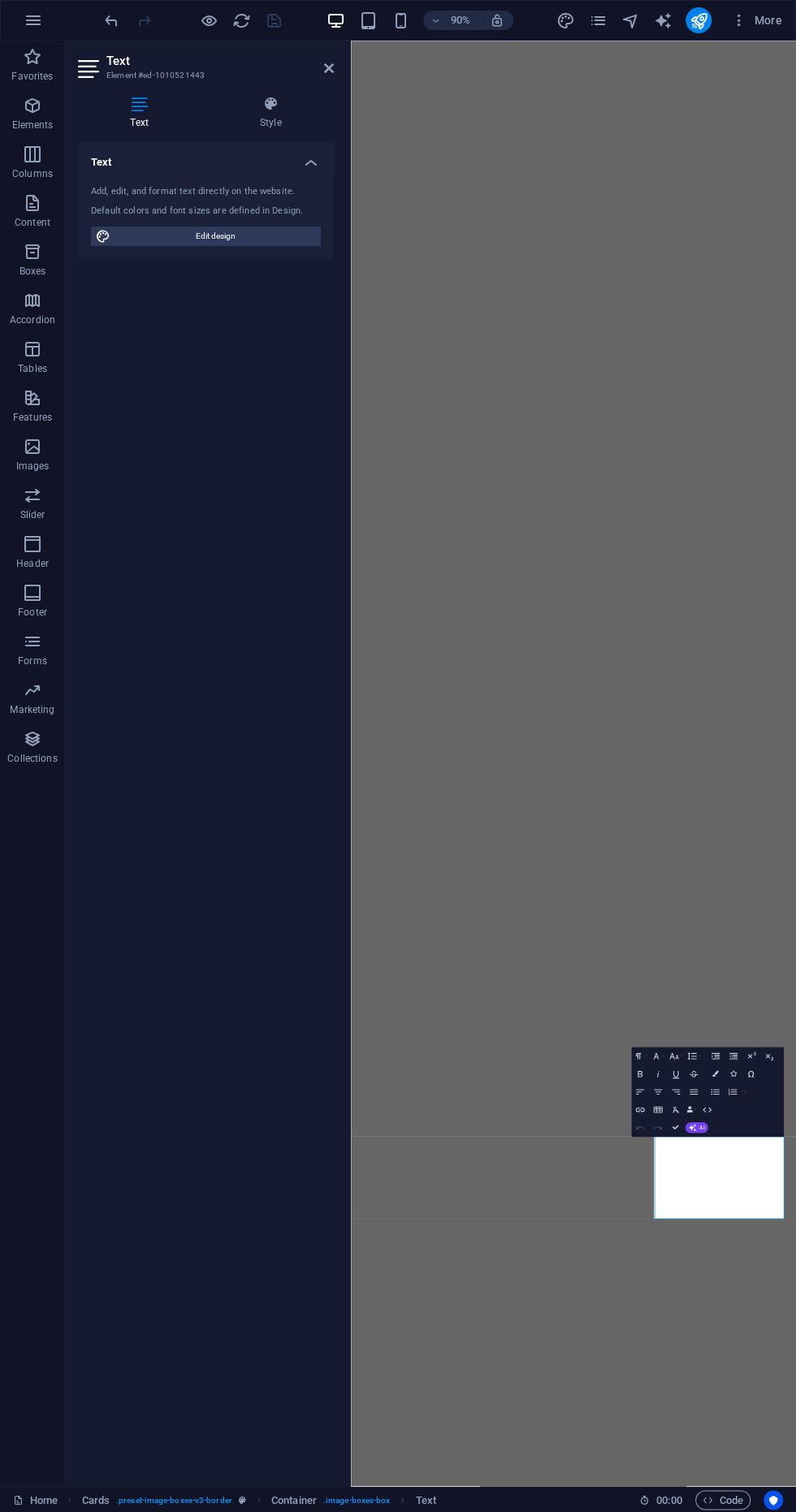
scroll to position [0, 0]
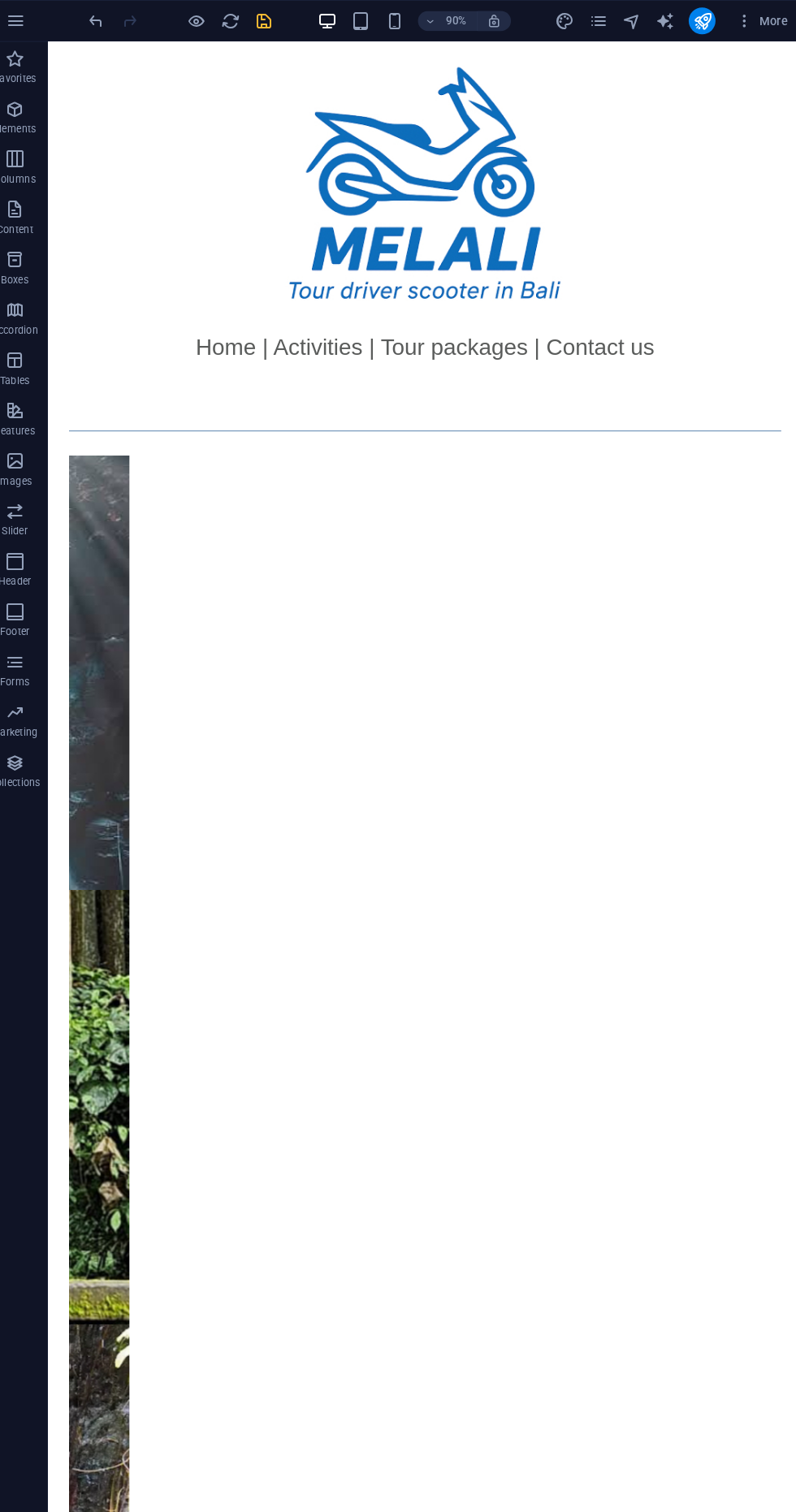
click at [271, 18] on icon "save" at bounding box center [273, 21] width 19 height 19
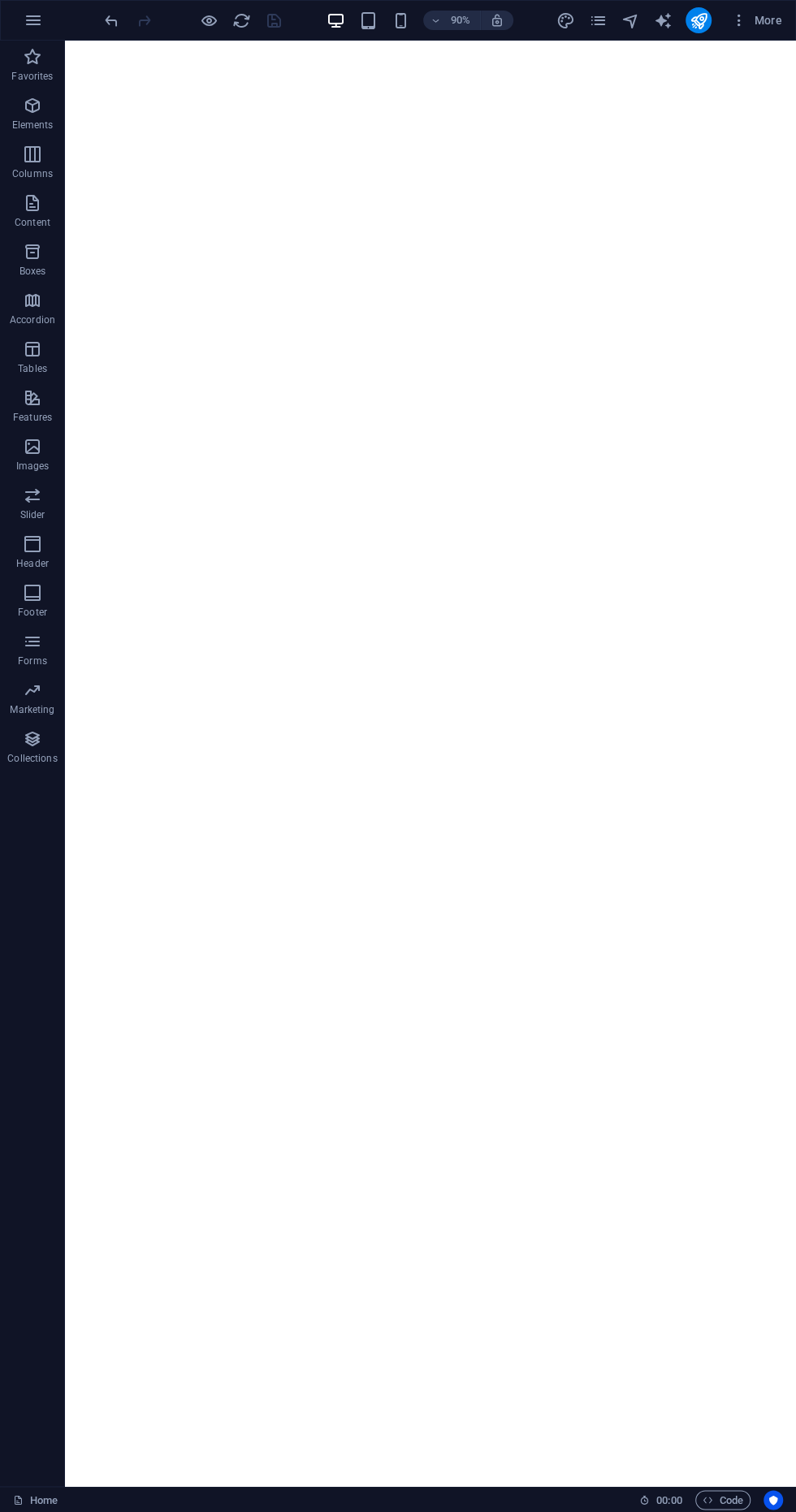
scroll to position [632, 0]
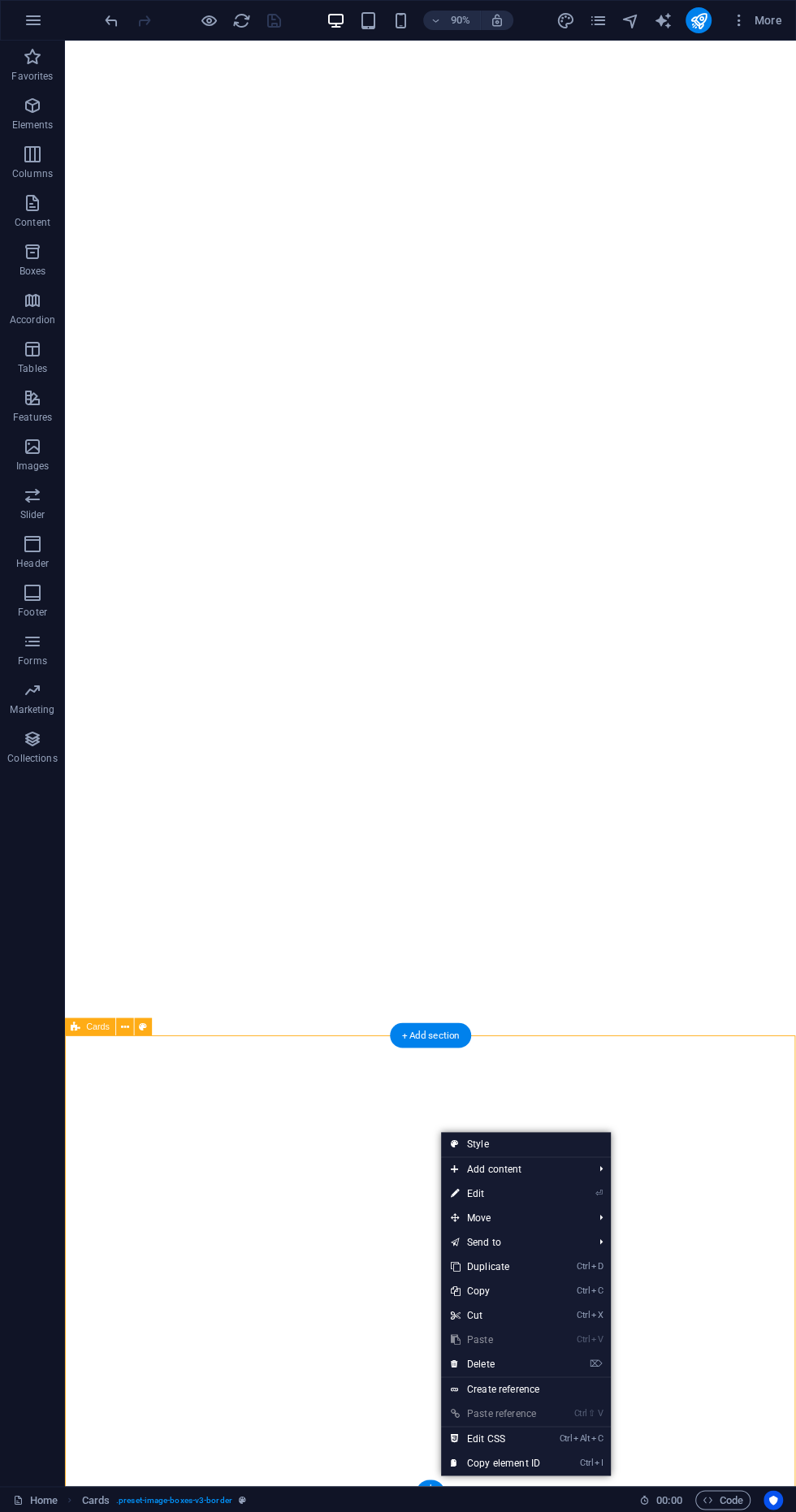
click at [430, 1485] on section "Home Favorites Elements Columns Content Boxes Accordion Tables Features Images …" at bounding box center [398, 756] width 796 height 1512
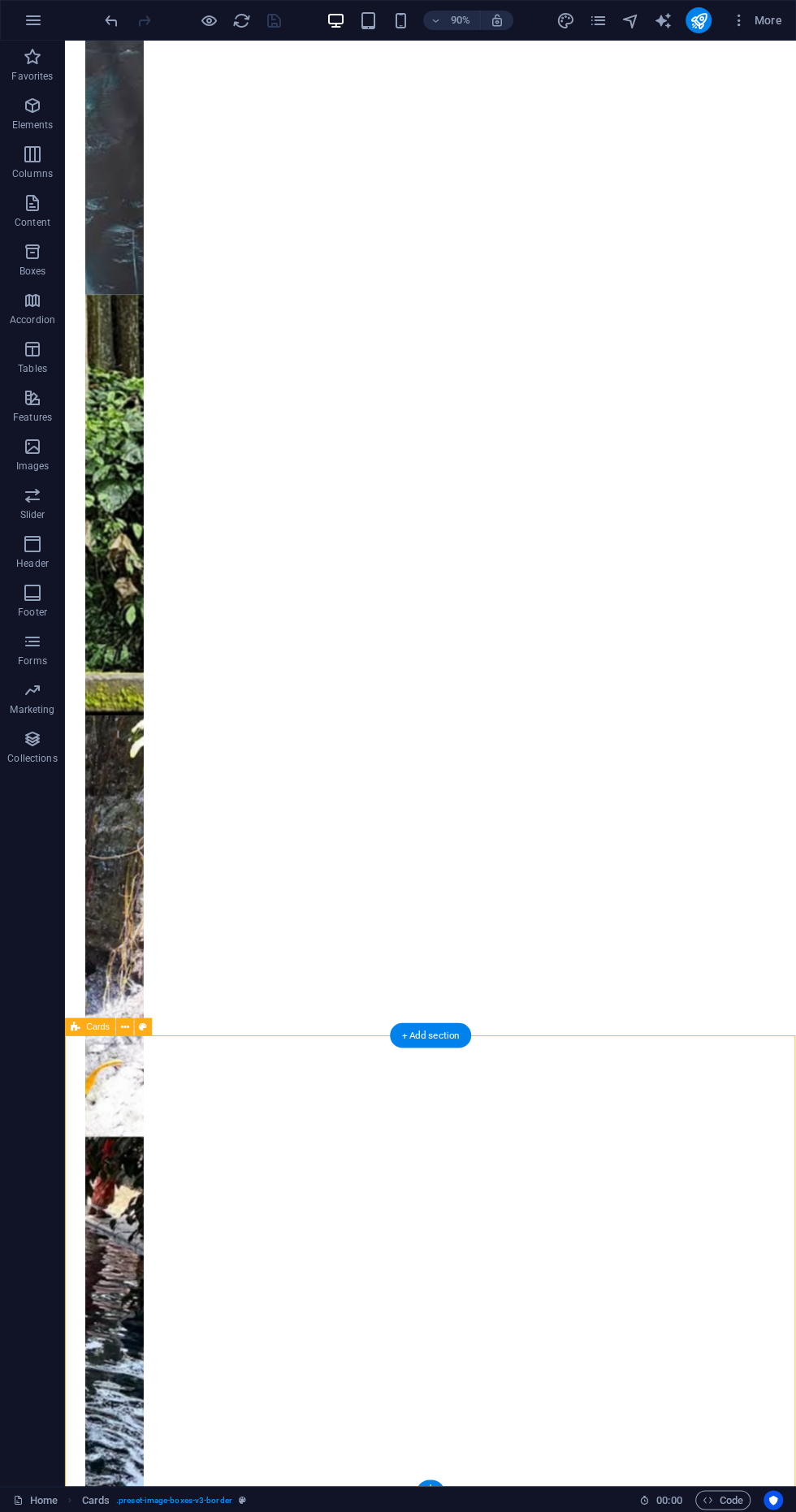
click at [430, 1485] on section "Home Favorites Elements Columns Content Boxes Accordion Tables Features Images …" at bounding box center [398, 756] width 796 height 1512
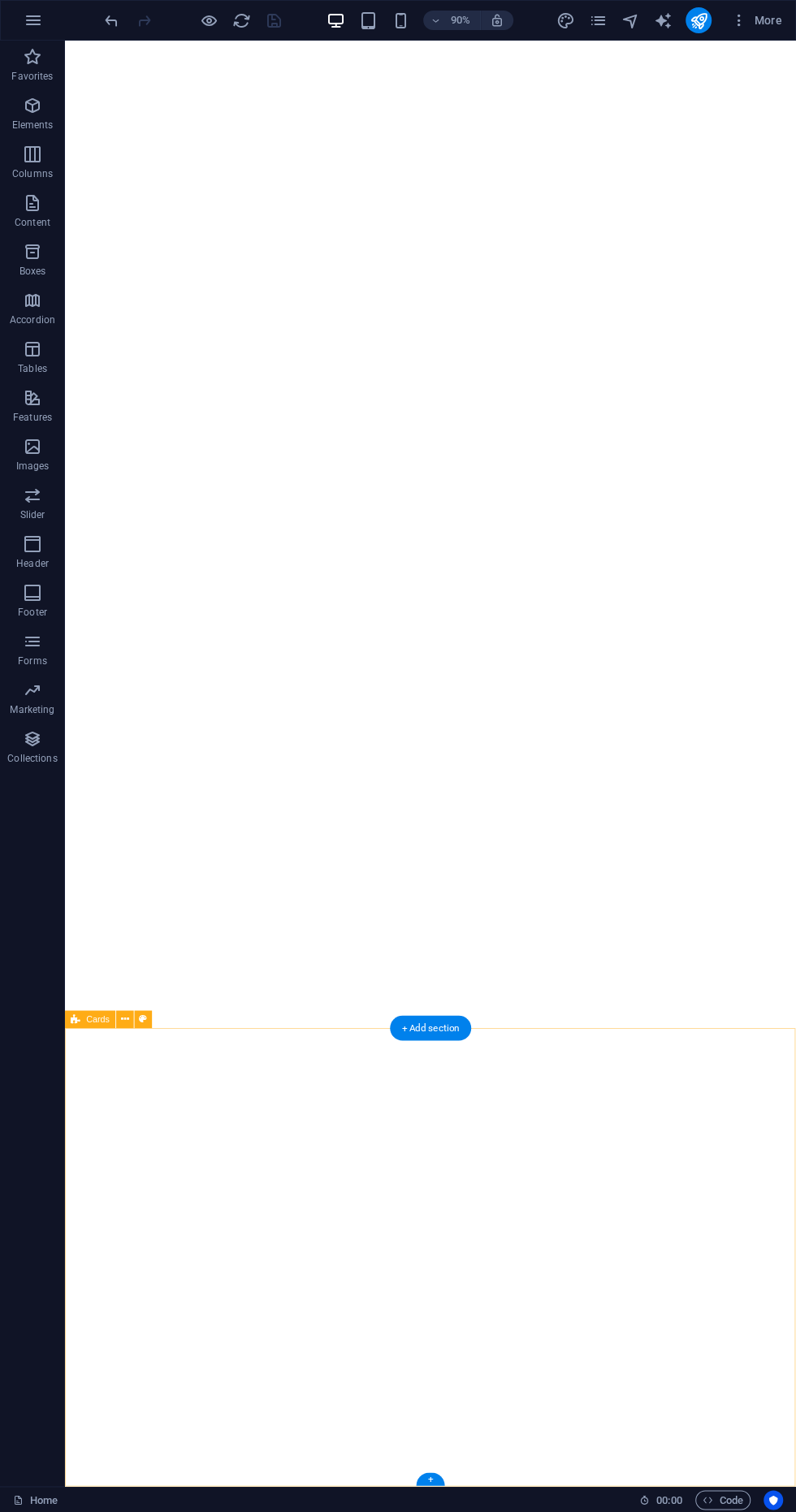
scroll to position [640, 0]
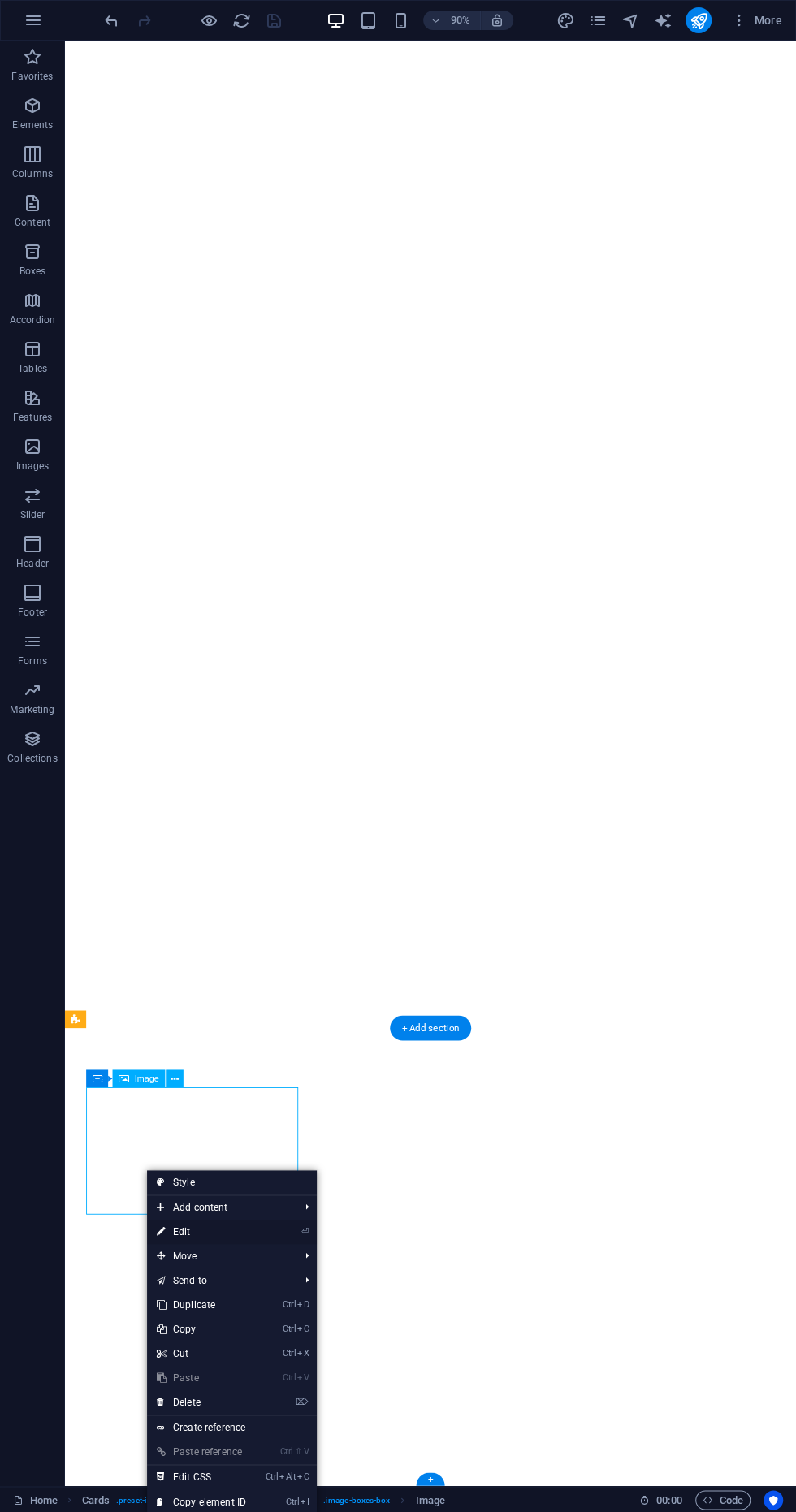
click at [150, 1228] on link "⏎ Edit" at bounding box center [201, 1232] width 109 height 24
select select "%"
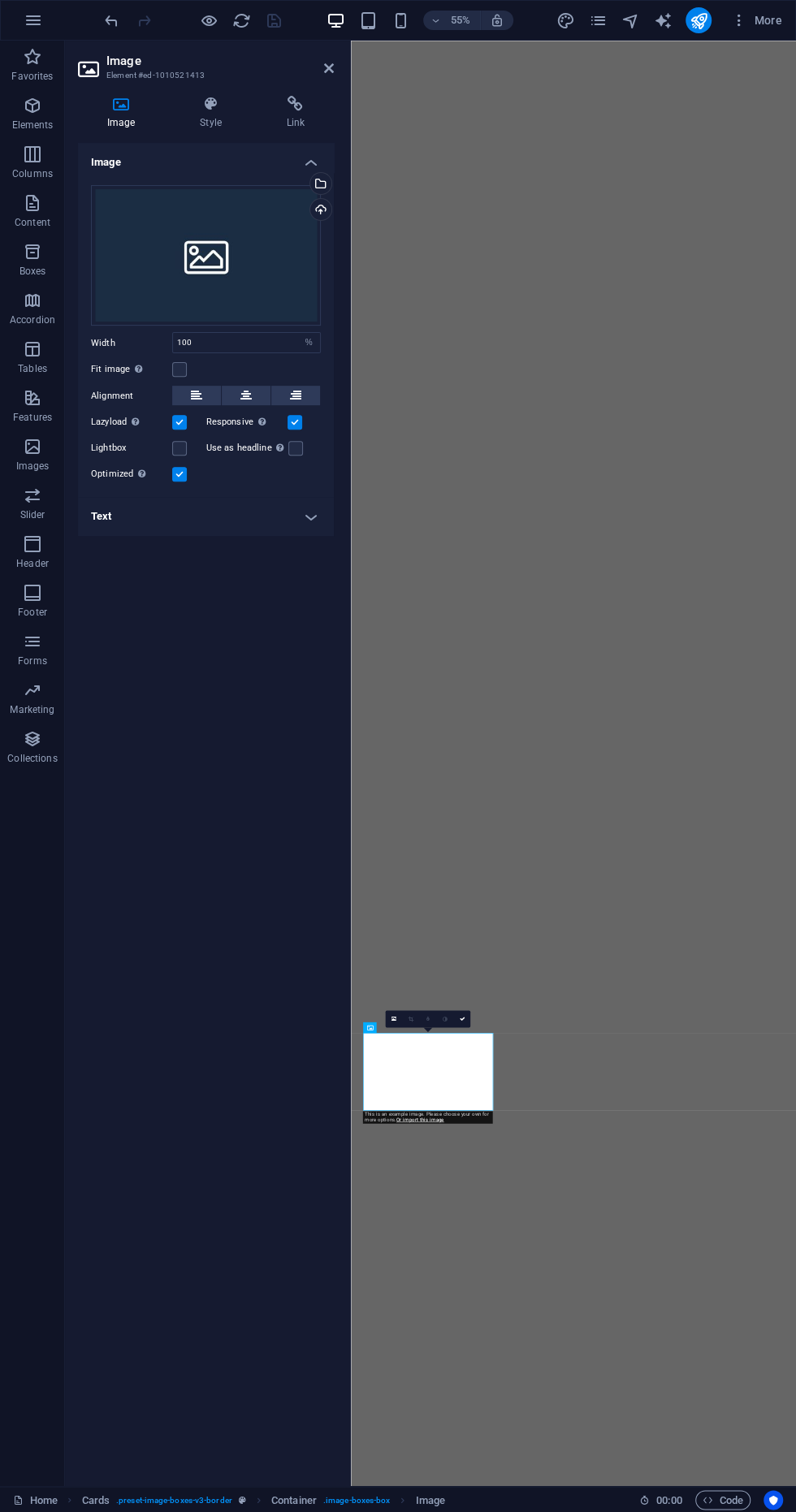
scroll to position [0, 0]
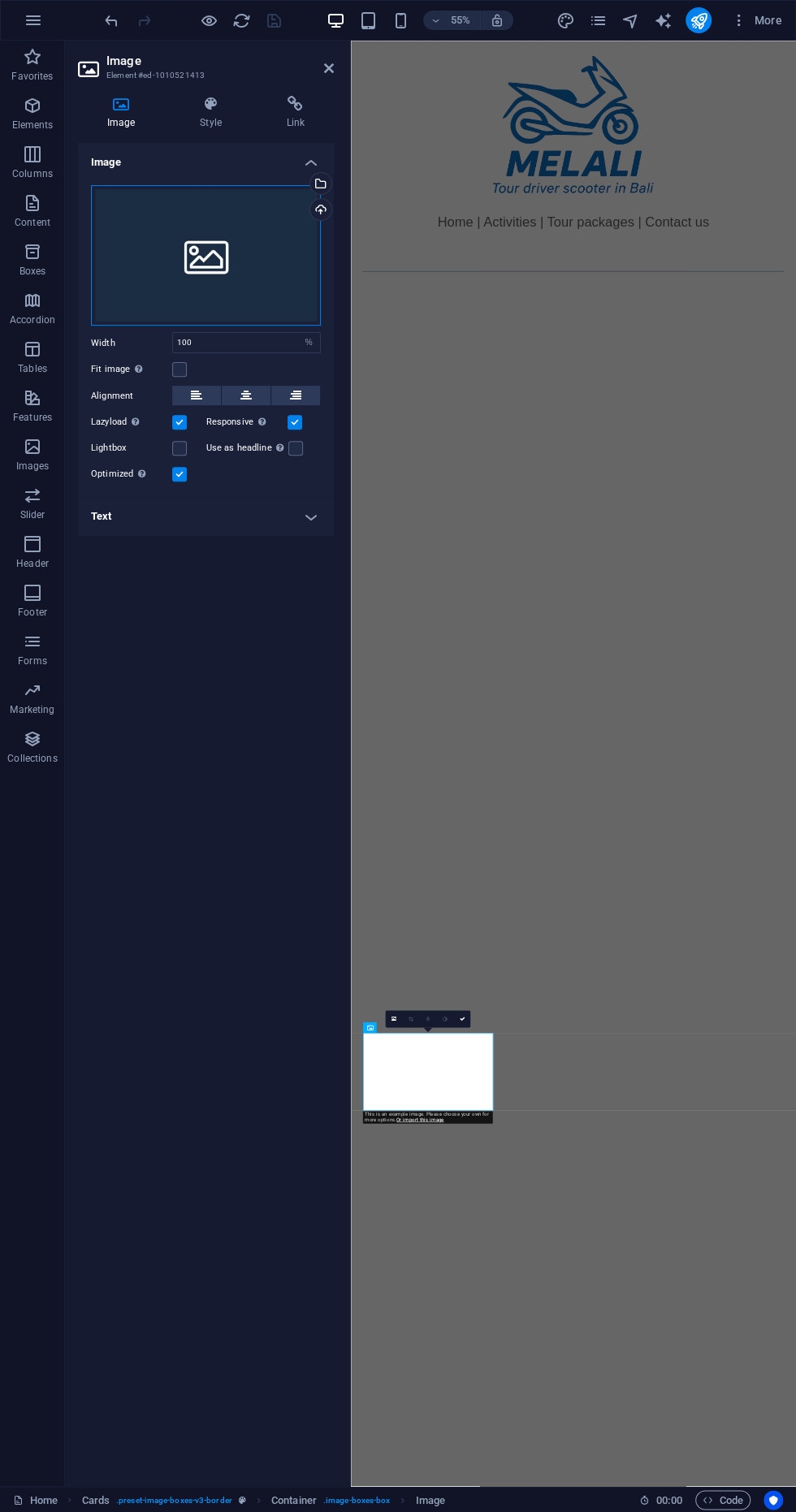
click at [297, 186] on div "Drag files here, click to choose files or select files from Files or our free s…" at bounding box center [206, 255] width 230 height 141
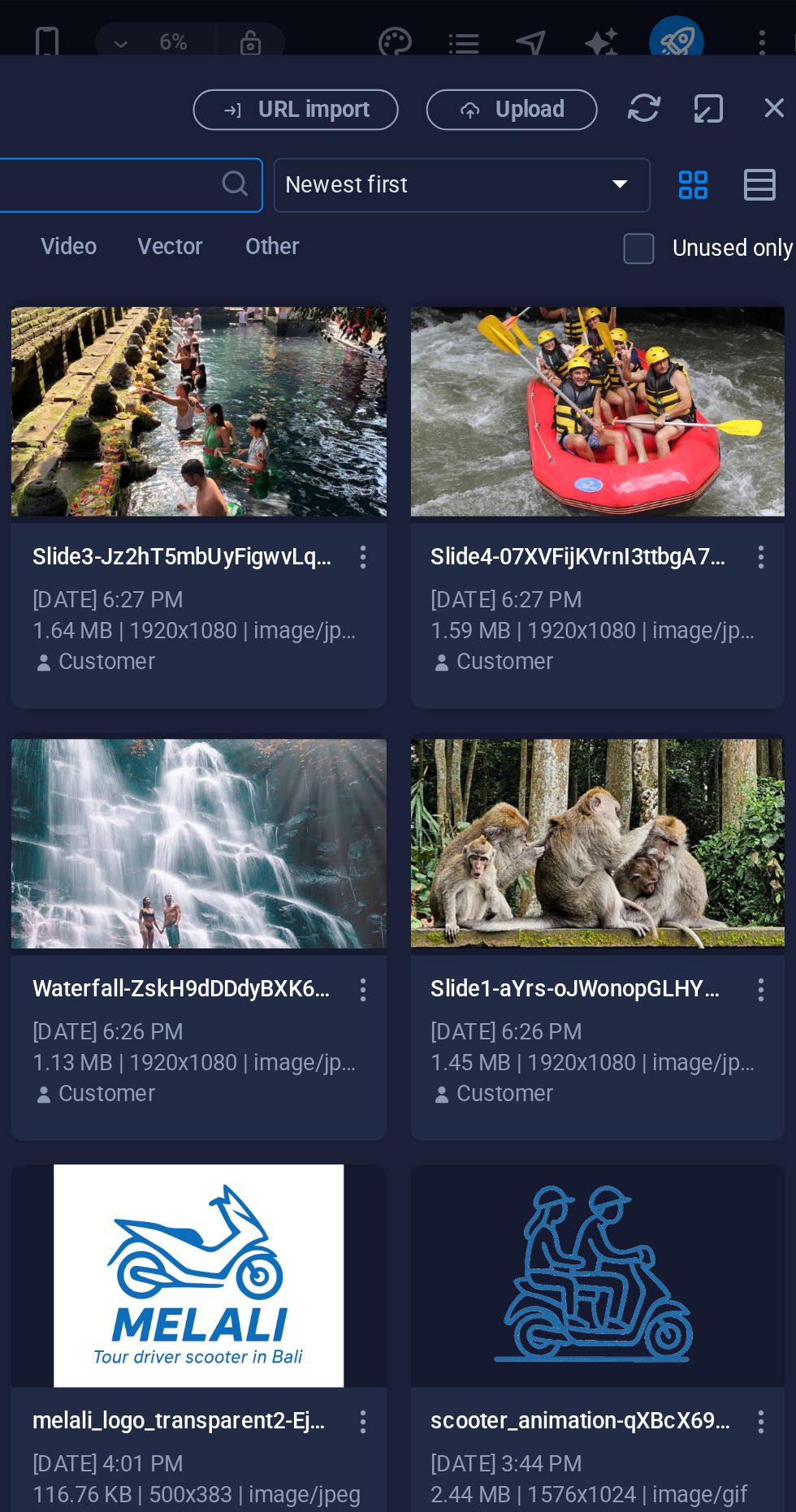
click at [501, 198] on div at bounding box center [471, 194] width 177 height 105
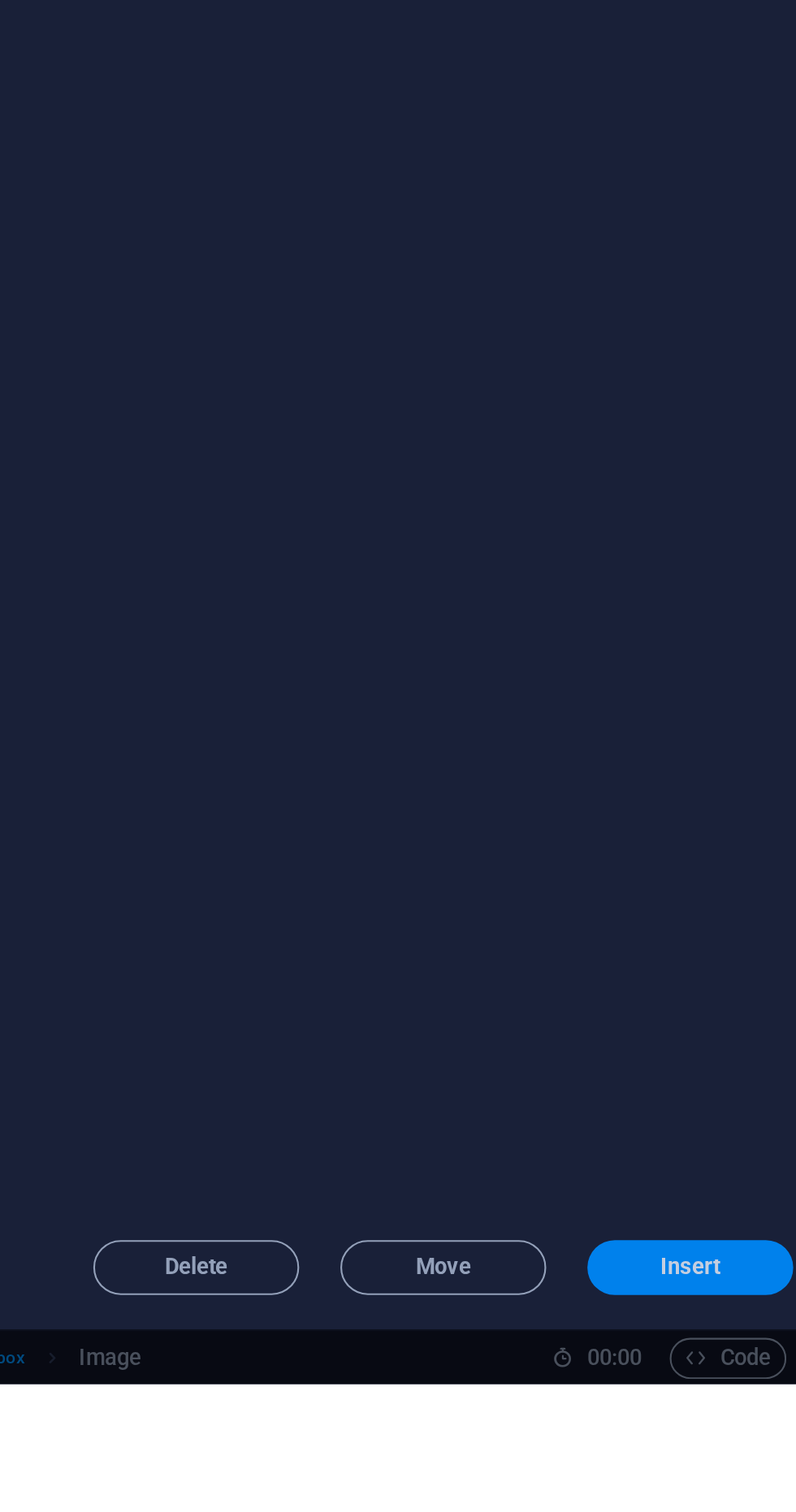
click at [707, 1462] on span "Insert" at bounding box center [706, 1456] width 29 height 10
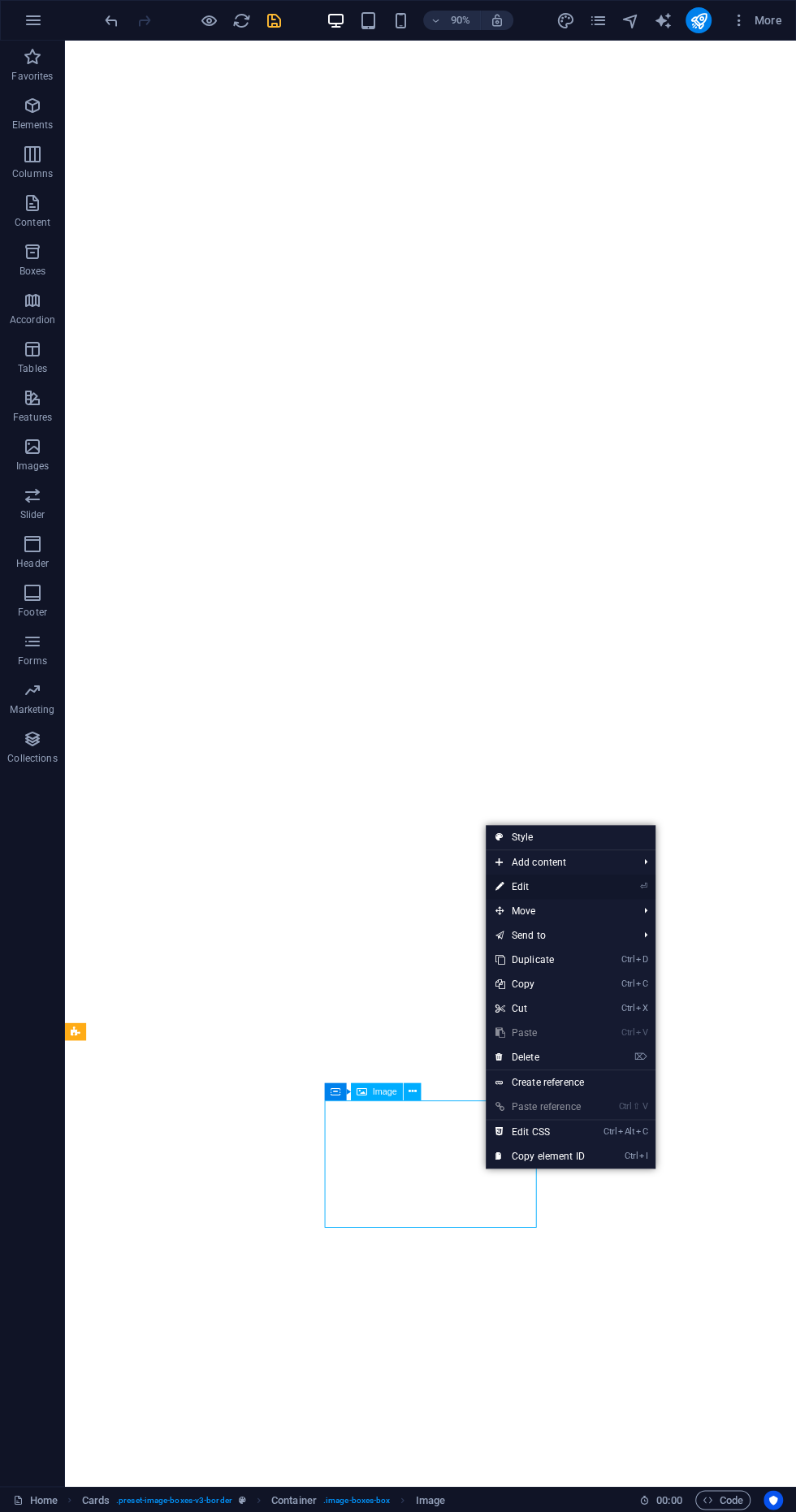
click at [553, 897] on link "⏎ Edit" at bounding box center [540, 886] width 109 height 24
select select "%"
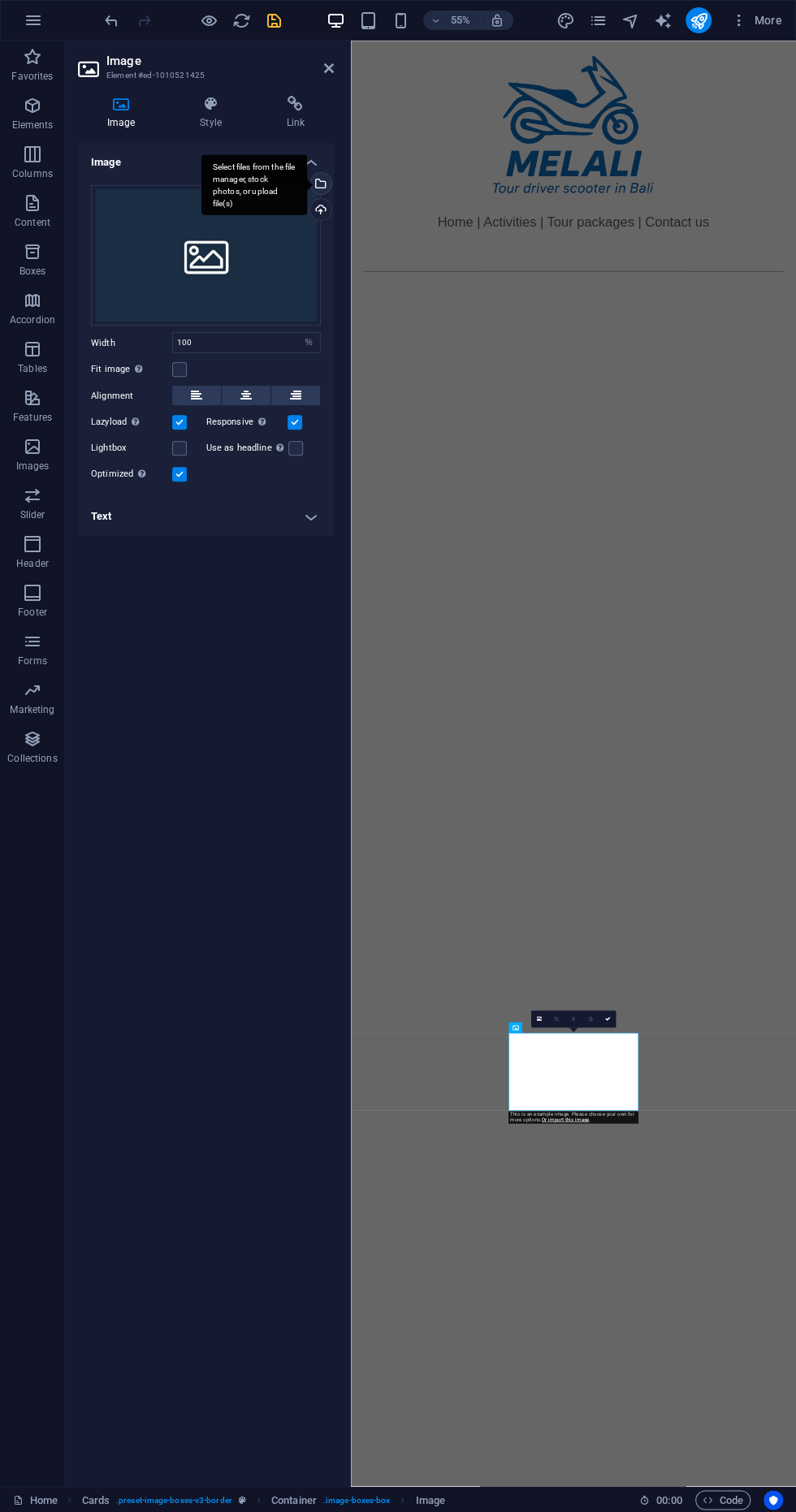
click at [322, 183] on div "Select files from the file manager, stock photos, or upload file(s)" at bounding box center [318, 184] width 24 height 24
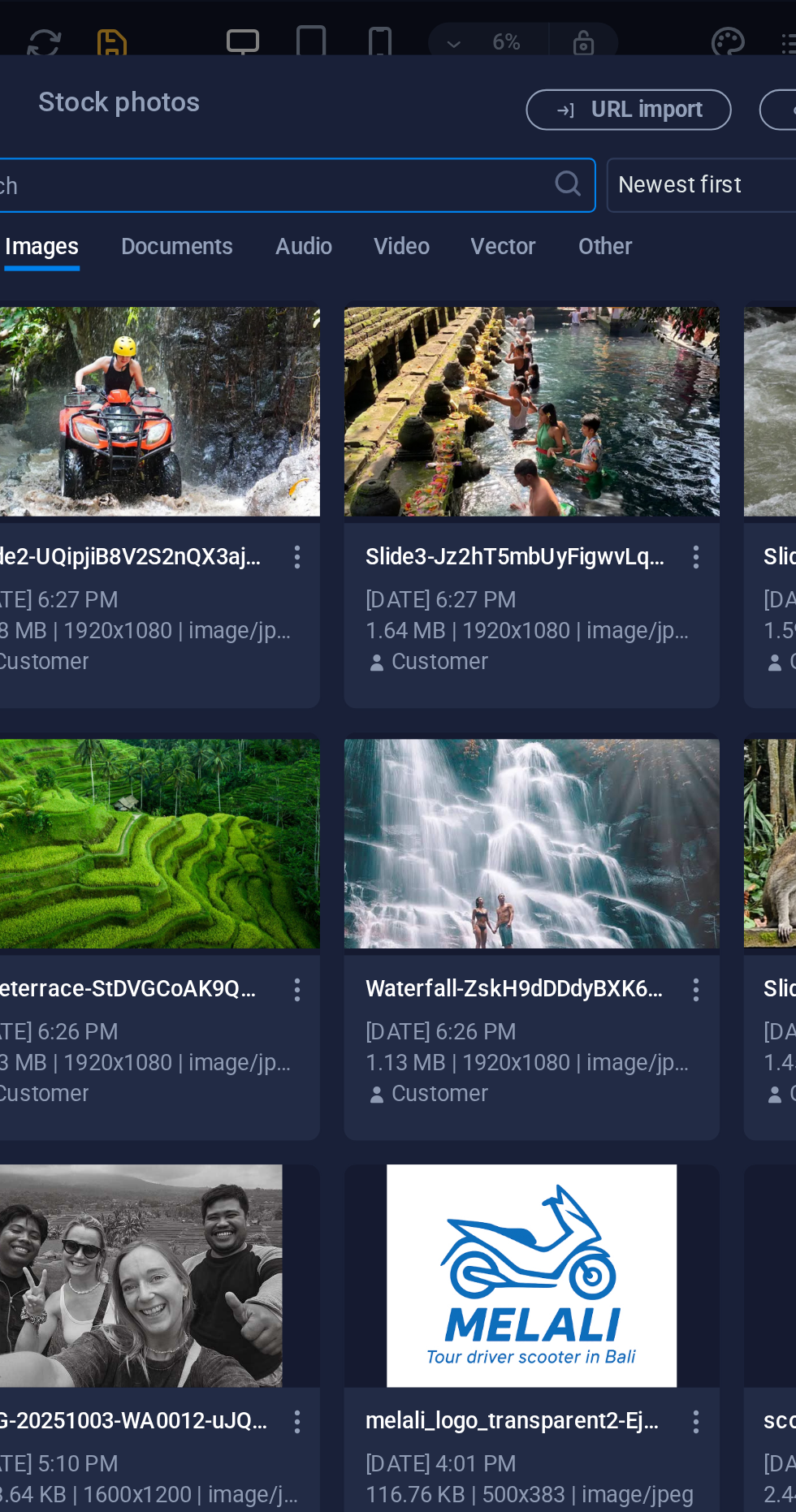
click at [526, 405] on div at bounding box center [471, 399] width 177 height 105
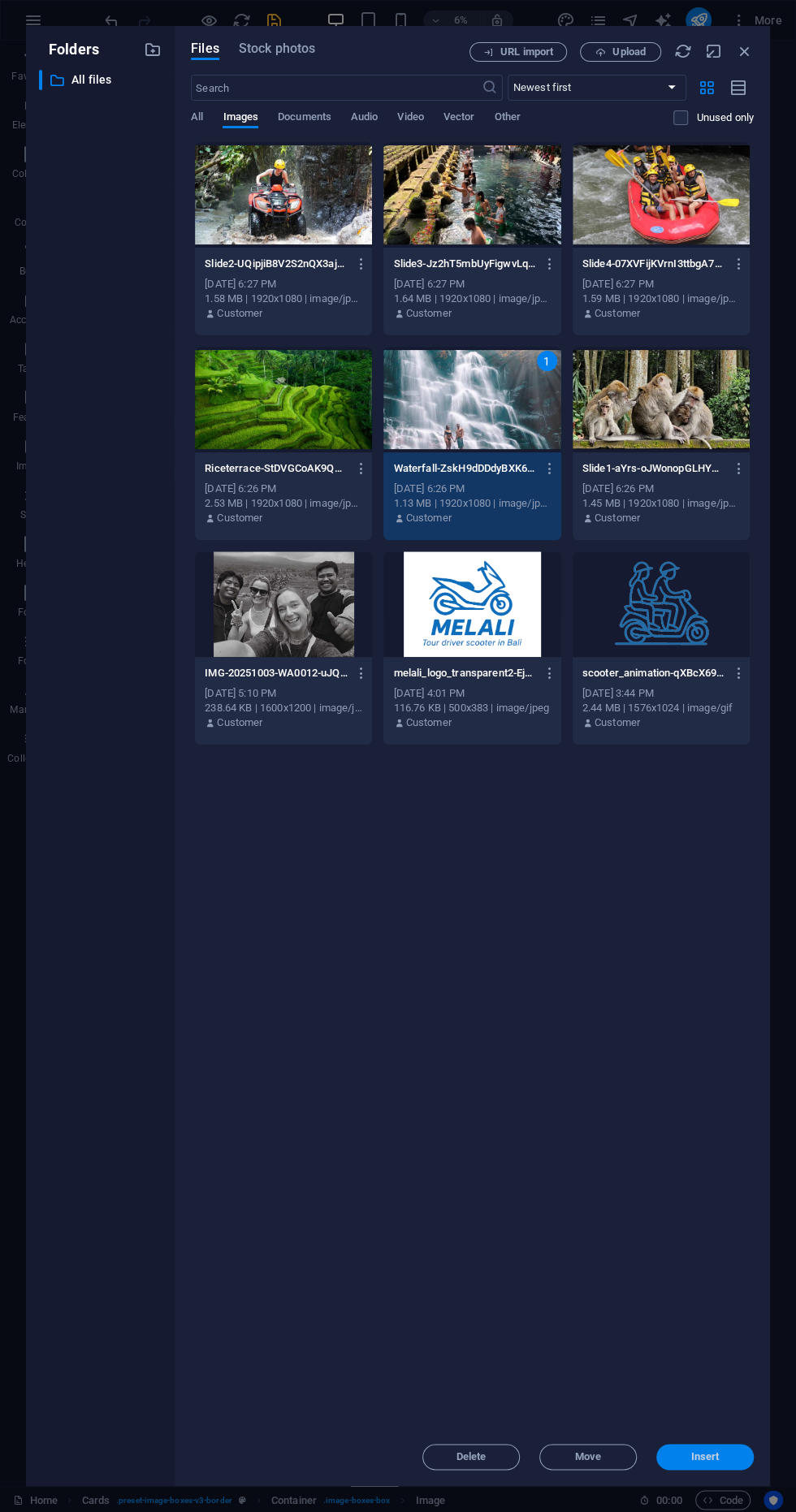
click at [724, 1462] on span "Insert" at bounding box center [705, 1456] width 85 height 10
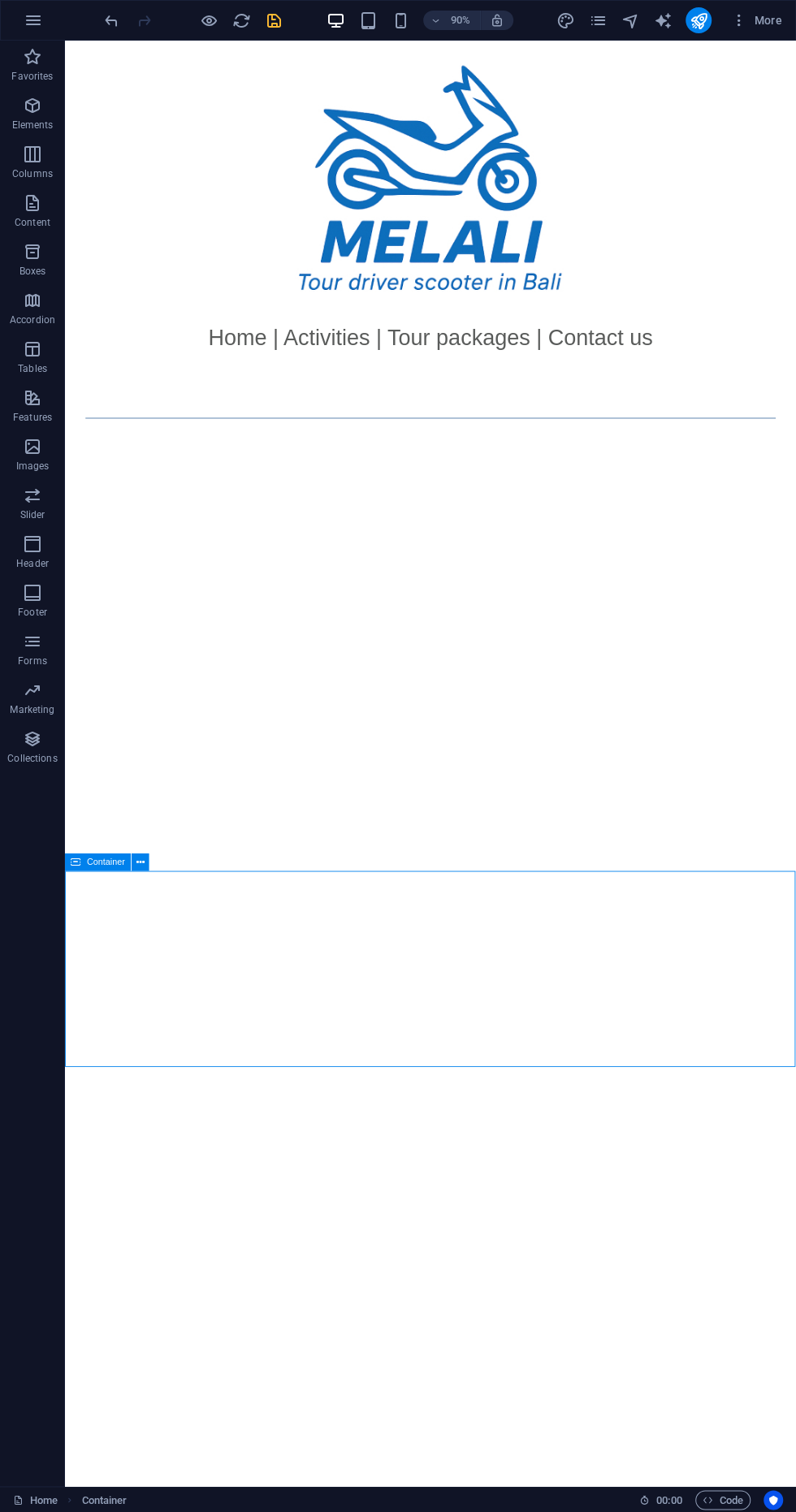
click at [268, 22] on icon "save" at bounding box center [273, 21] width 19 height 19
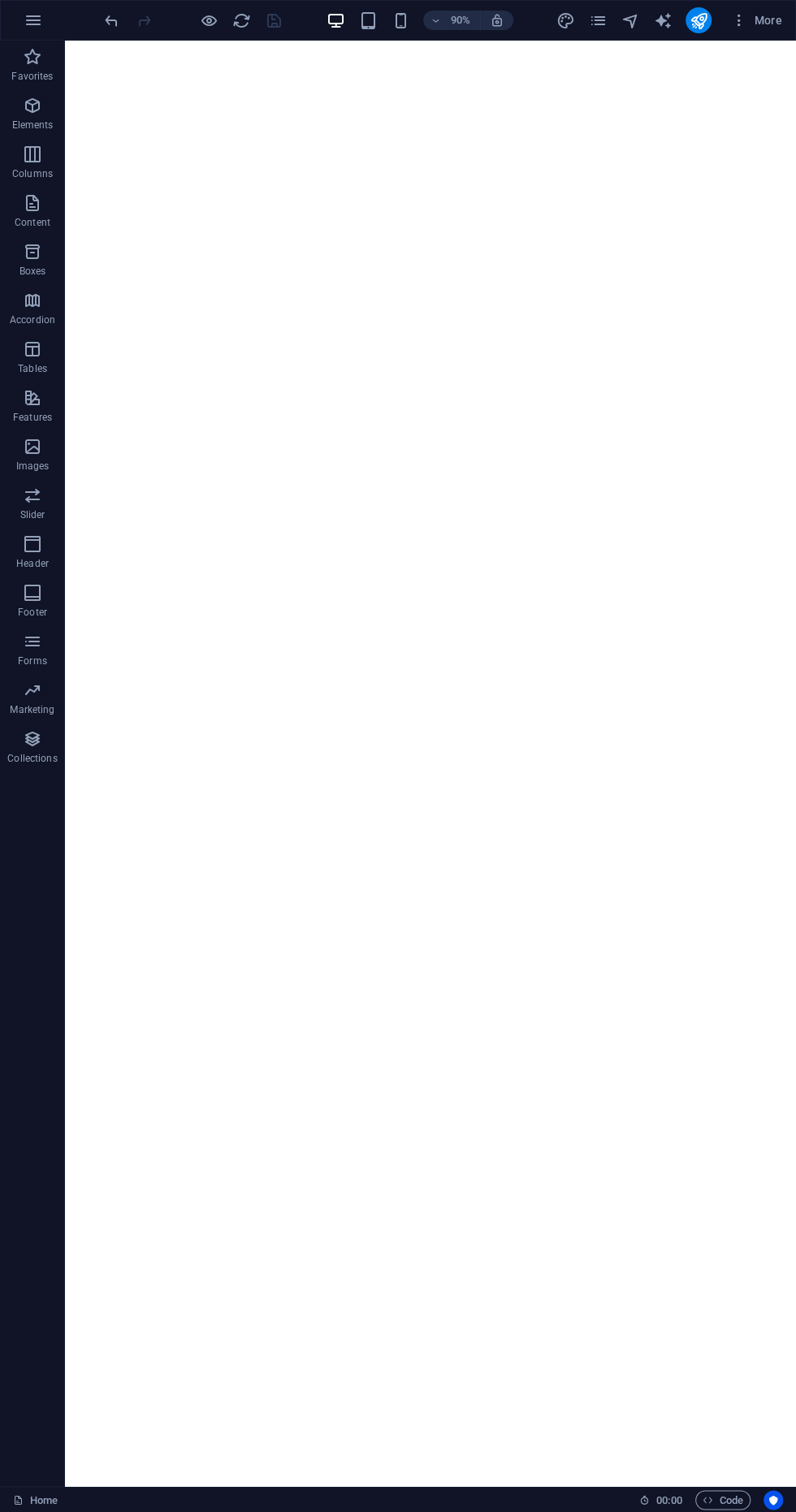
scroll to position [632, 0]
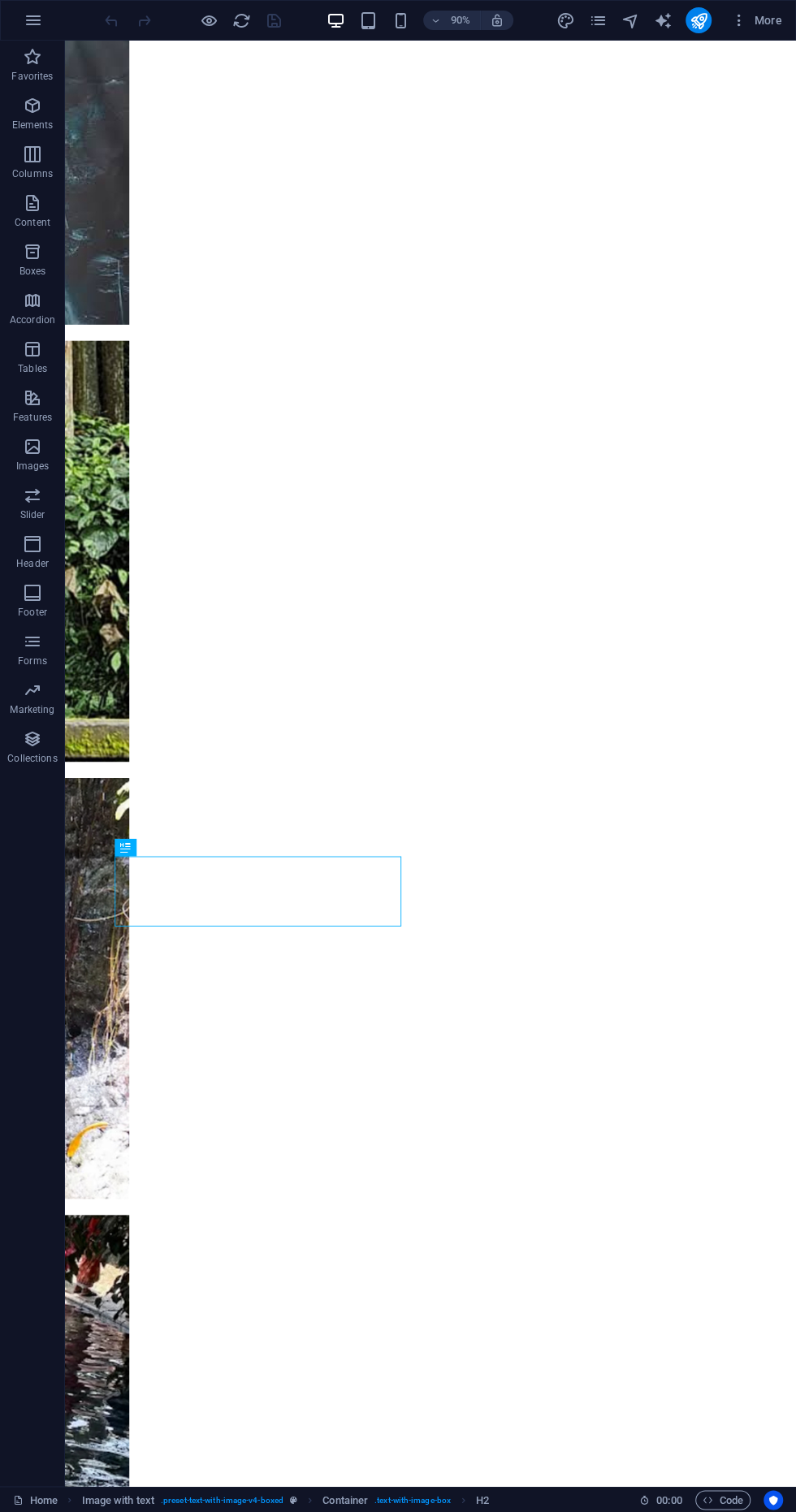
scroll to position [632, 0]
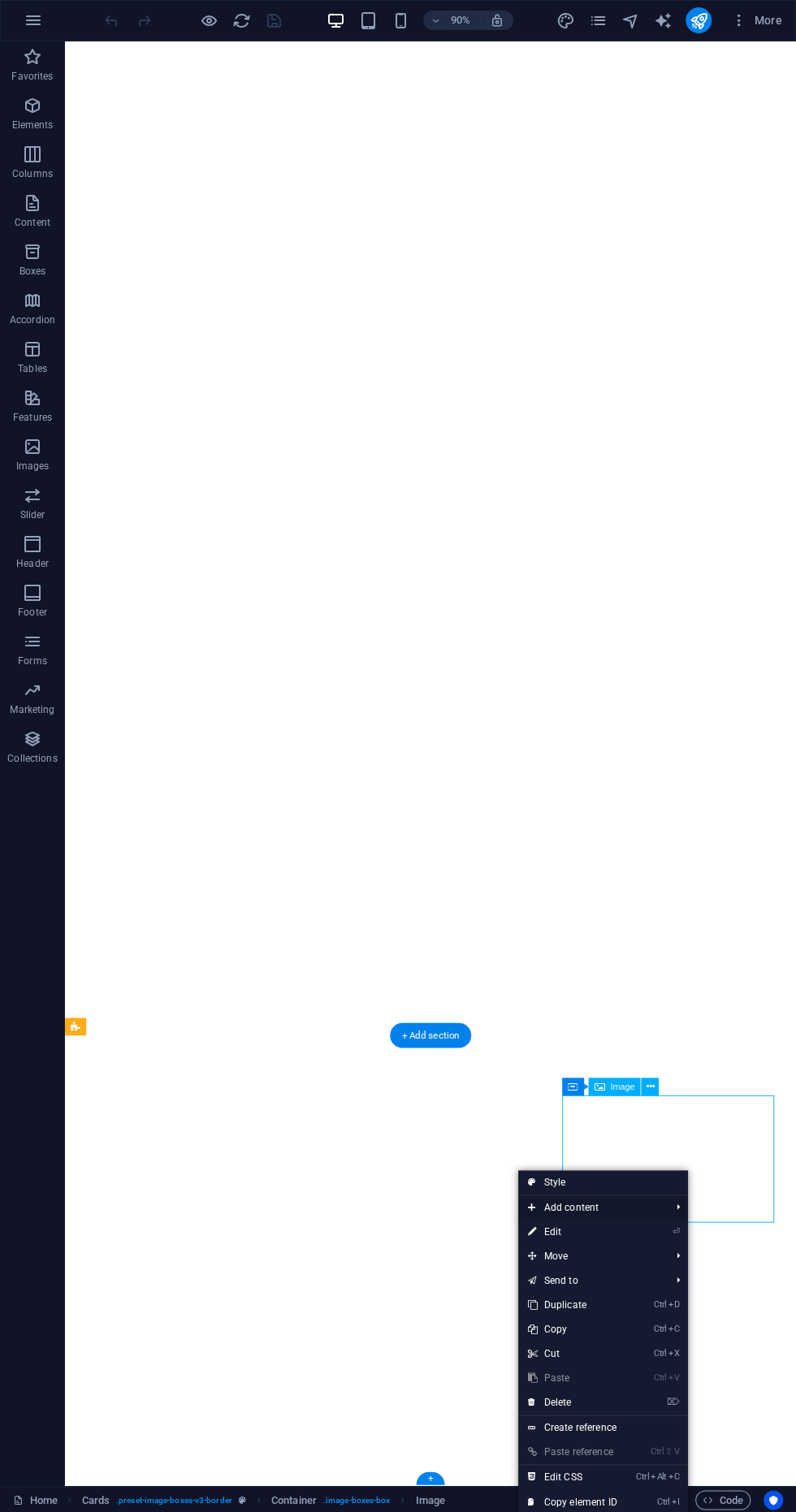
click at [613, 1210] on span "Add content" at bounding box center [591, 1207] width 146 height 24
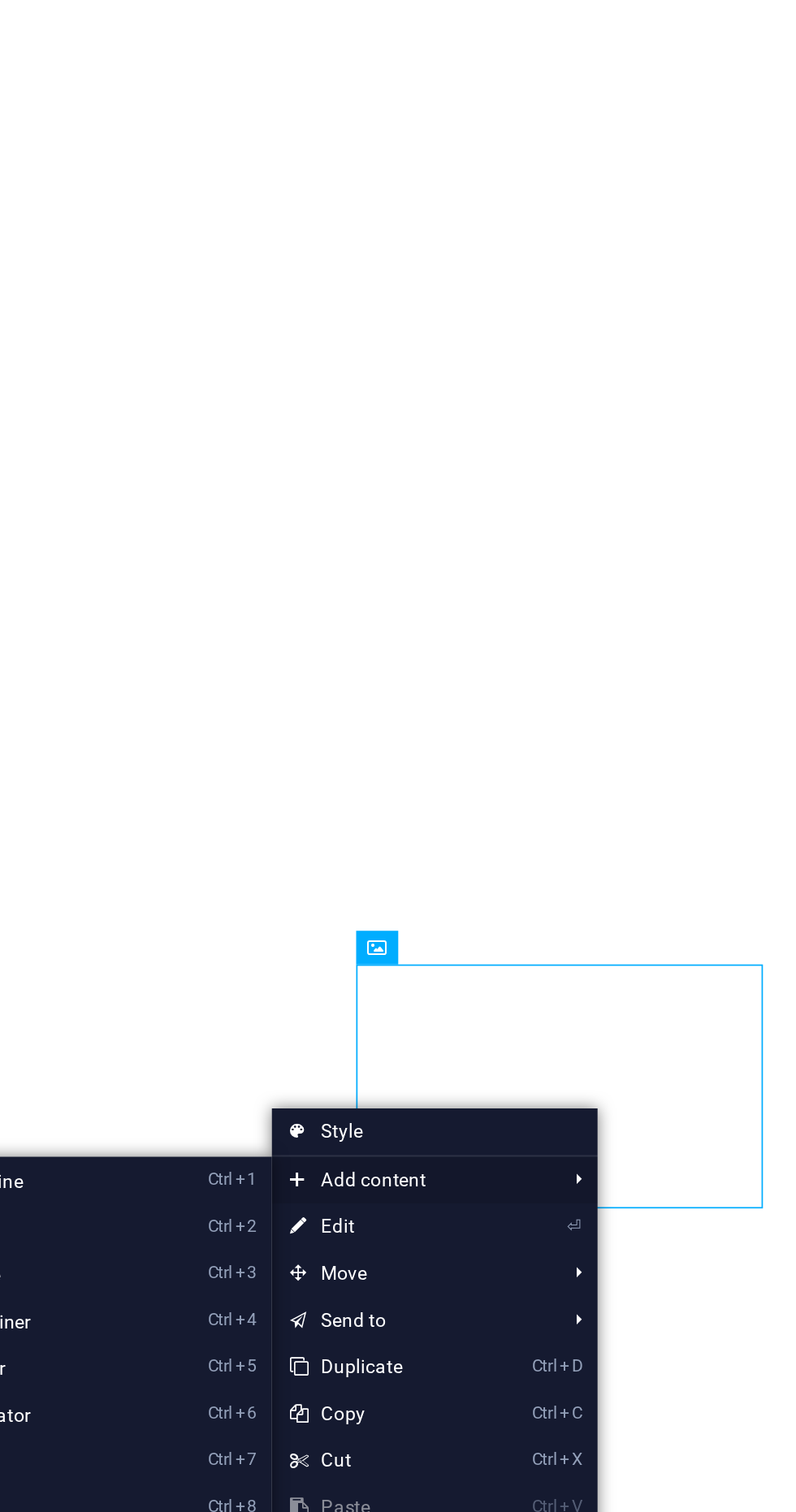
scroll to position [0, 0]
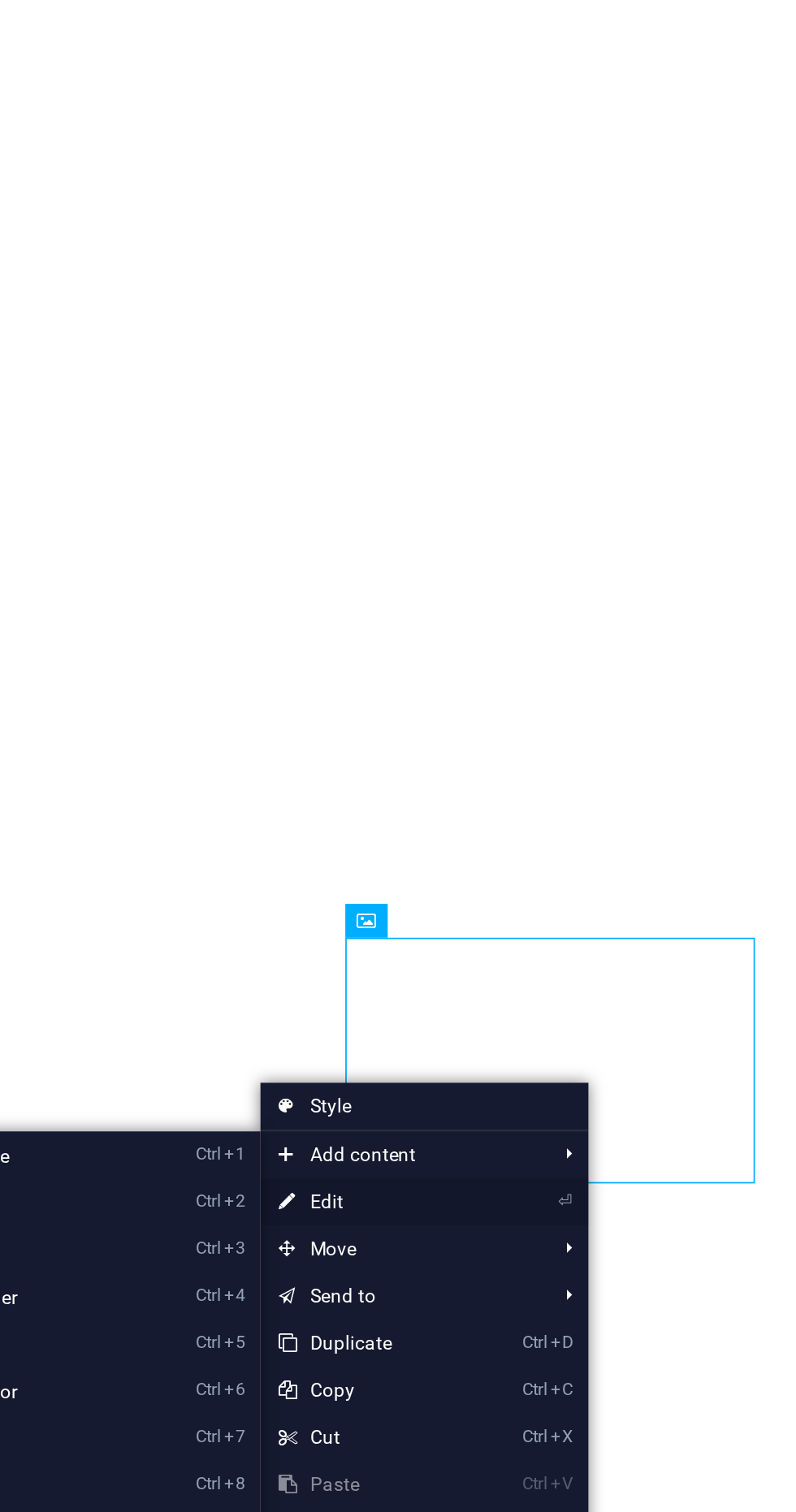
click at [559, 1234] on link "⏎ Edit" at bounding box center [572, 1232] width 109 height 24
select select "%"
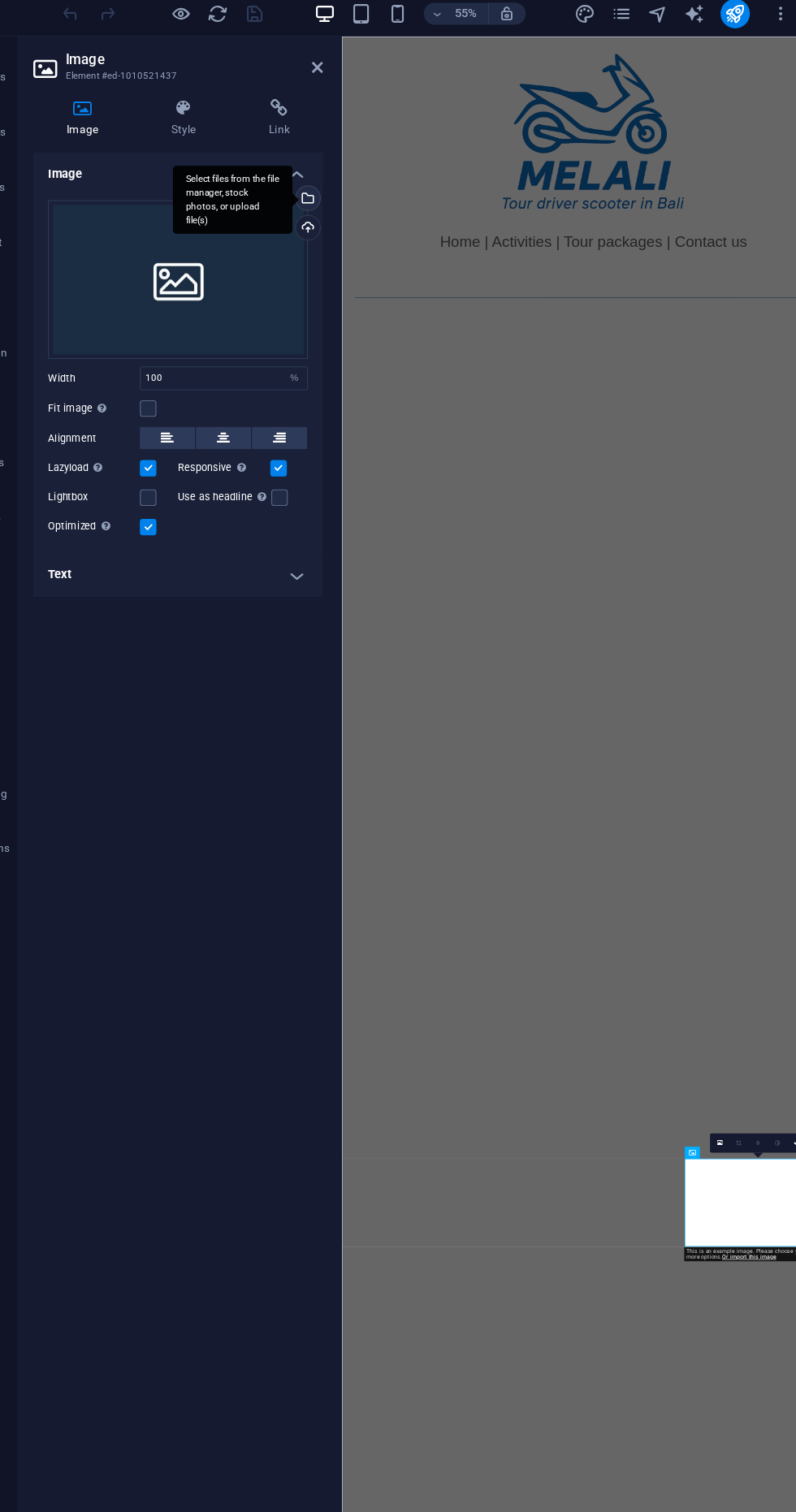
click at [332, 191] on div "Select files from the file manager, stock photos, or upload file(s)" at bounding box center [318, 184] width 24 height 24
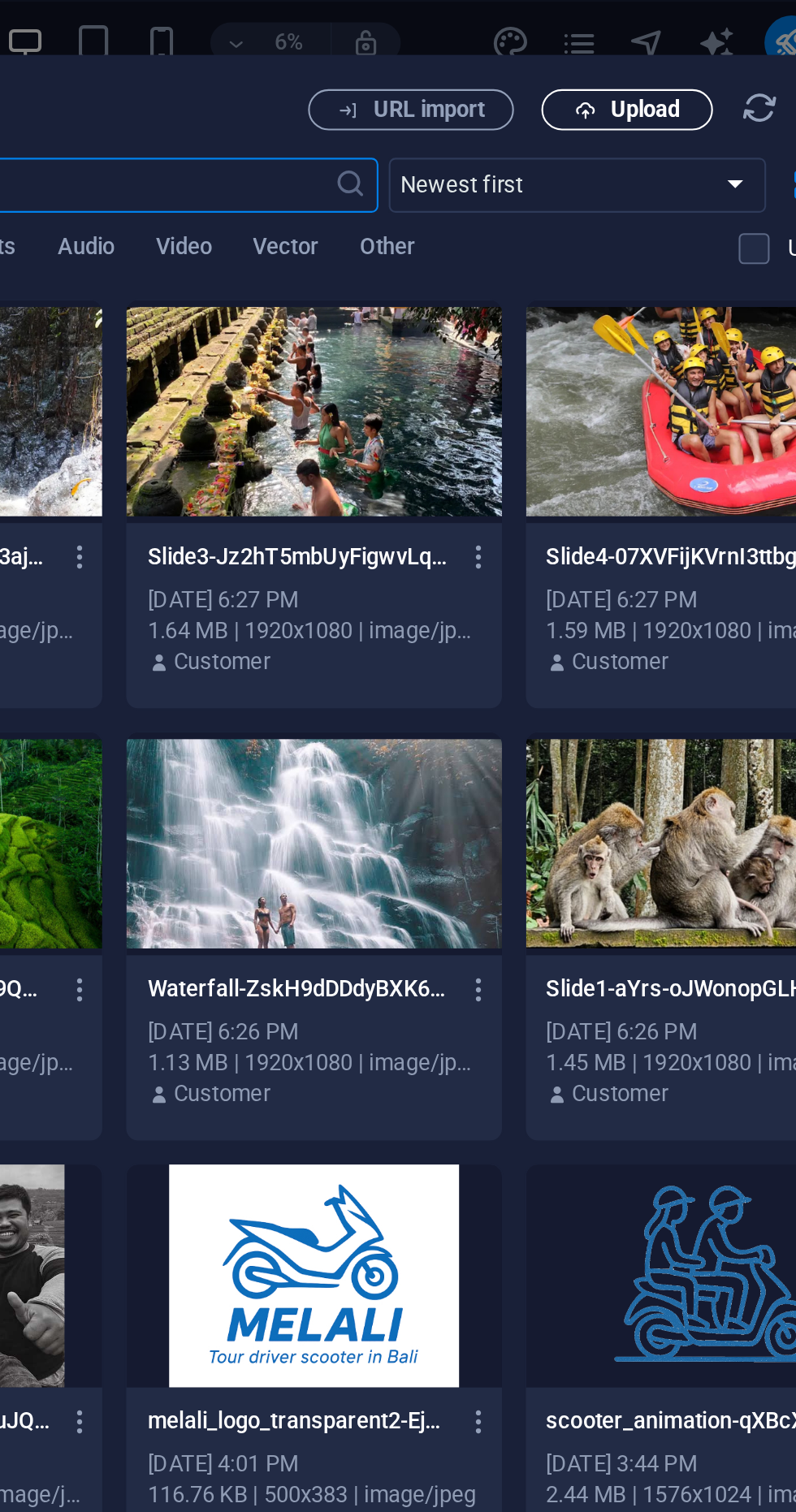
click at [619, 53] on span "Upload" at bounding box center [629, 51] width 33 height 10
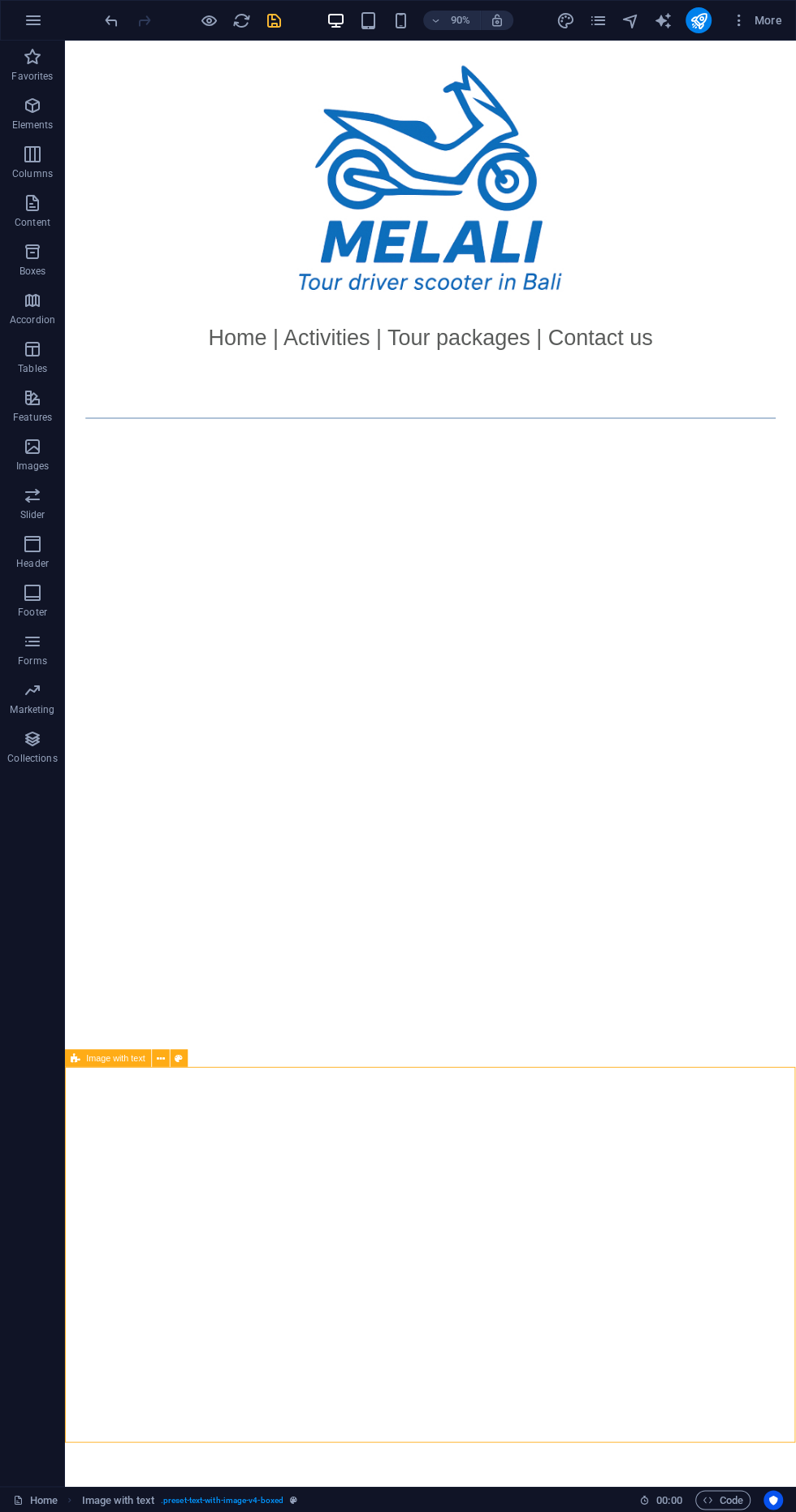
click at [273, 21] on icon "save" at bounding box center [273, 21] width 19 height 19
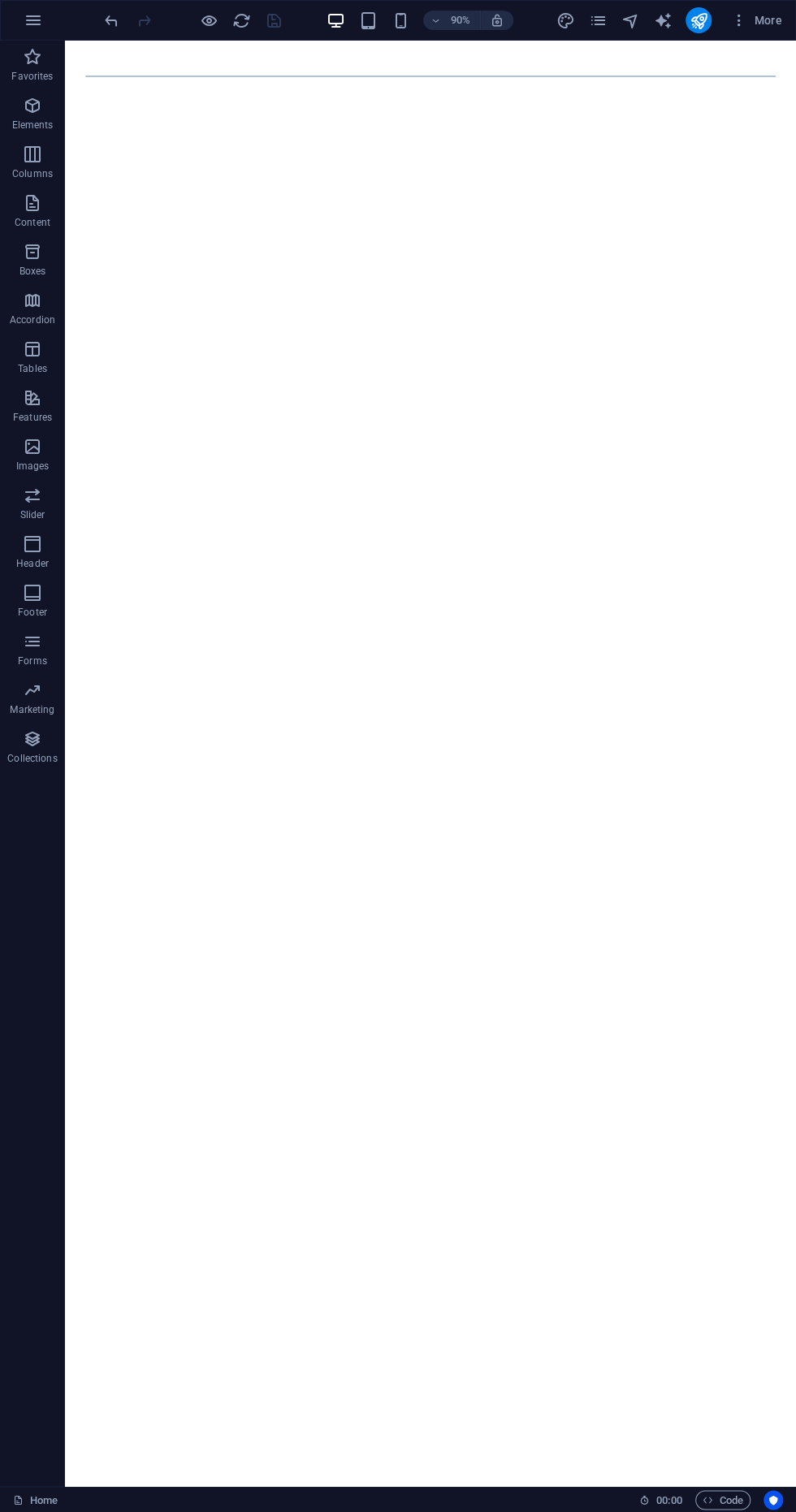
scroll to position [632, 0]
click at [197, 22] on div at bounding box center [192, 20] width 182 height 26
click at [206, 12] on icon "button" at bounding box center [209, 21] width 19 height 19
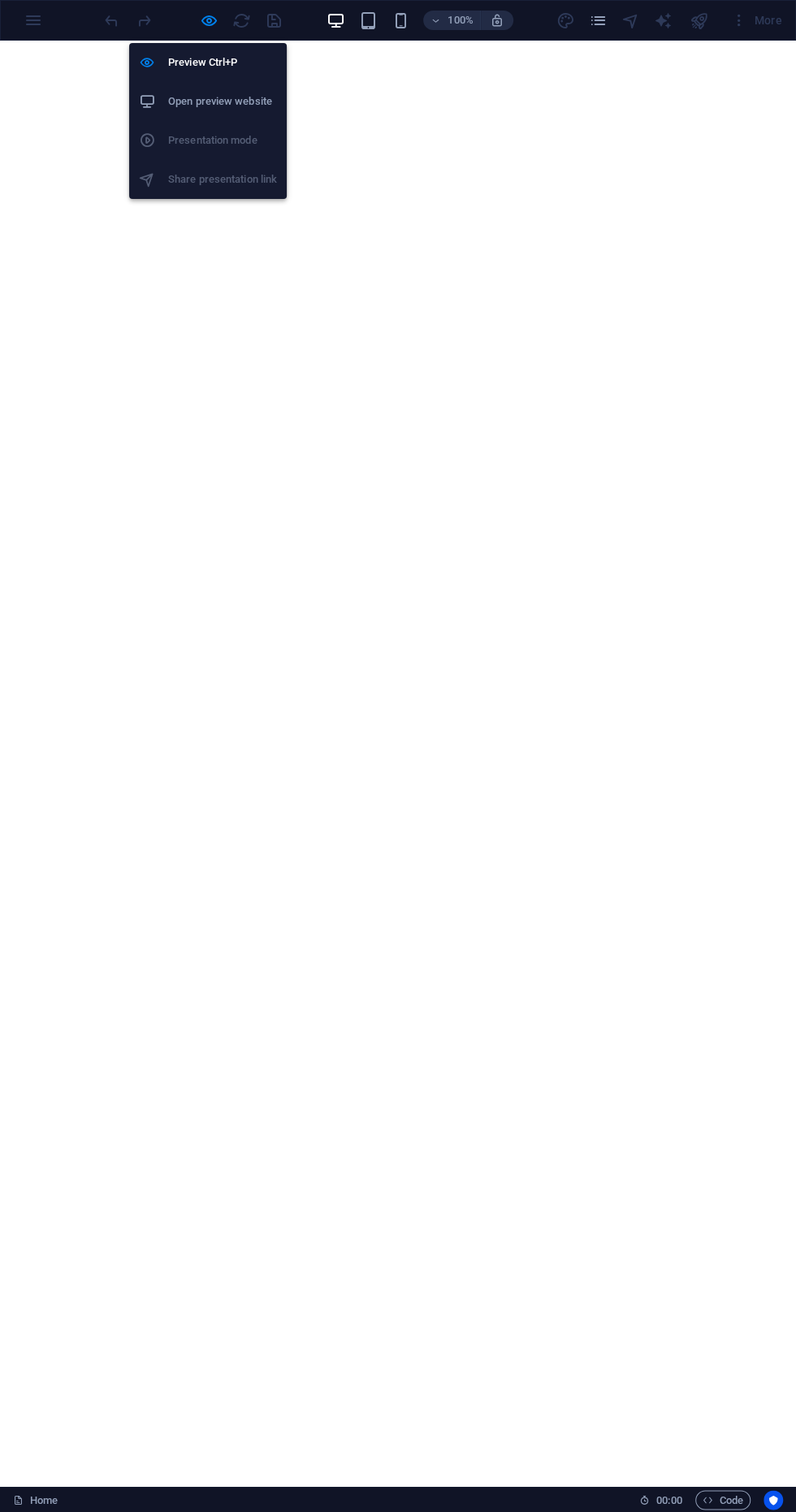
click at [261, 105] on h6 "Open preview website" at bounding box center [222, 102] width 109 height 20
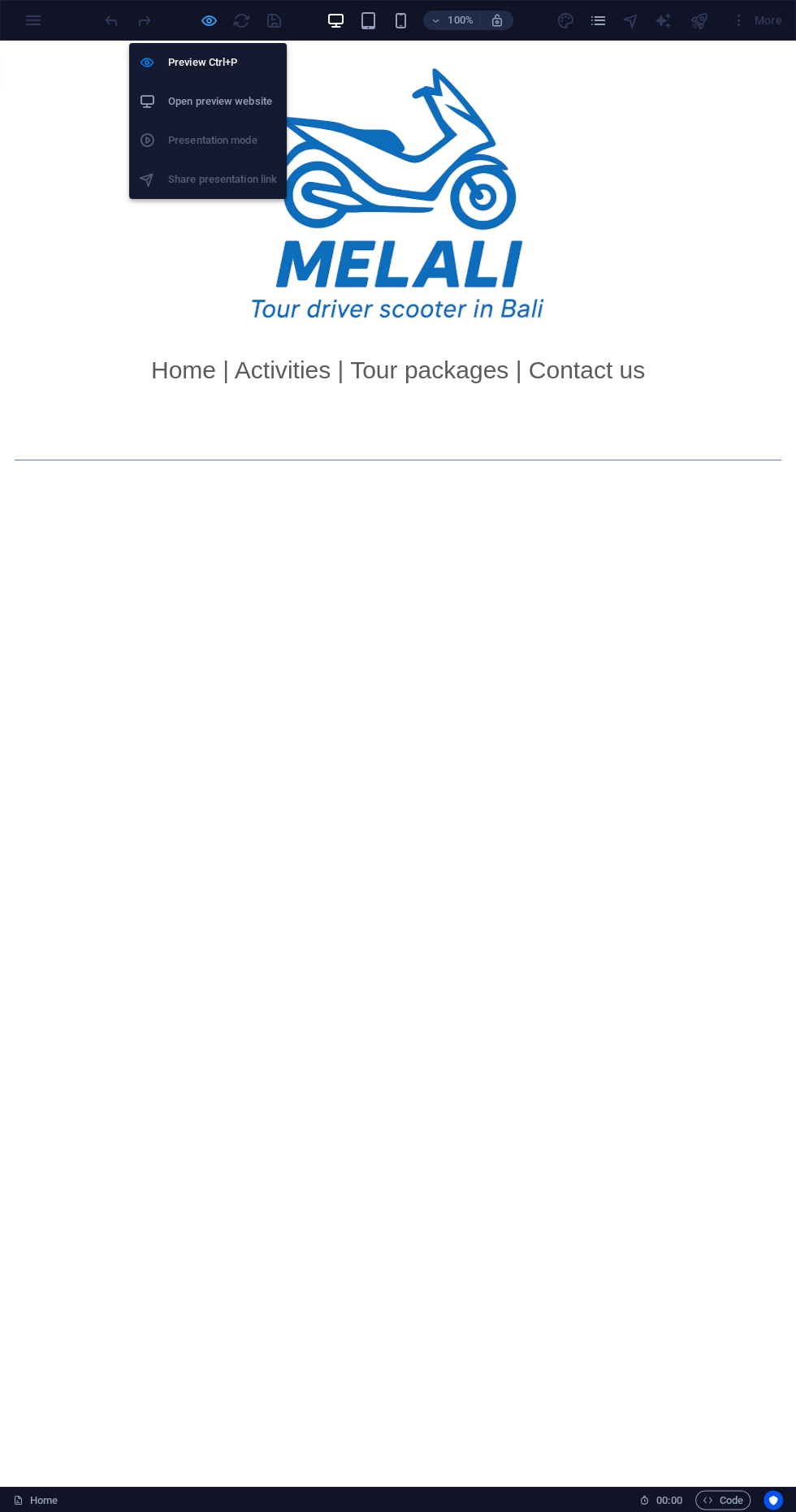
click at [204, 15] on icon "button" at bounding box center [209, 21] width 19 height 19
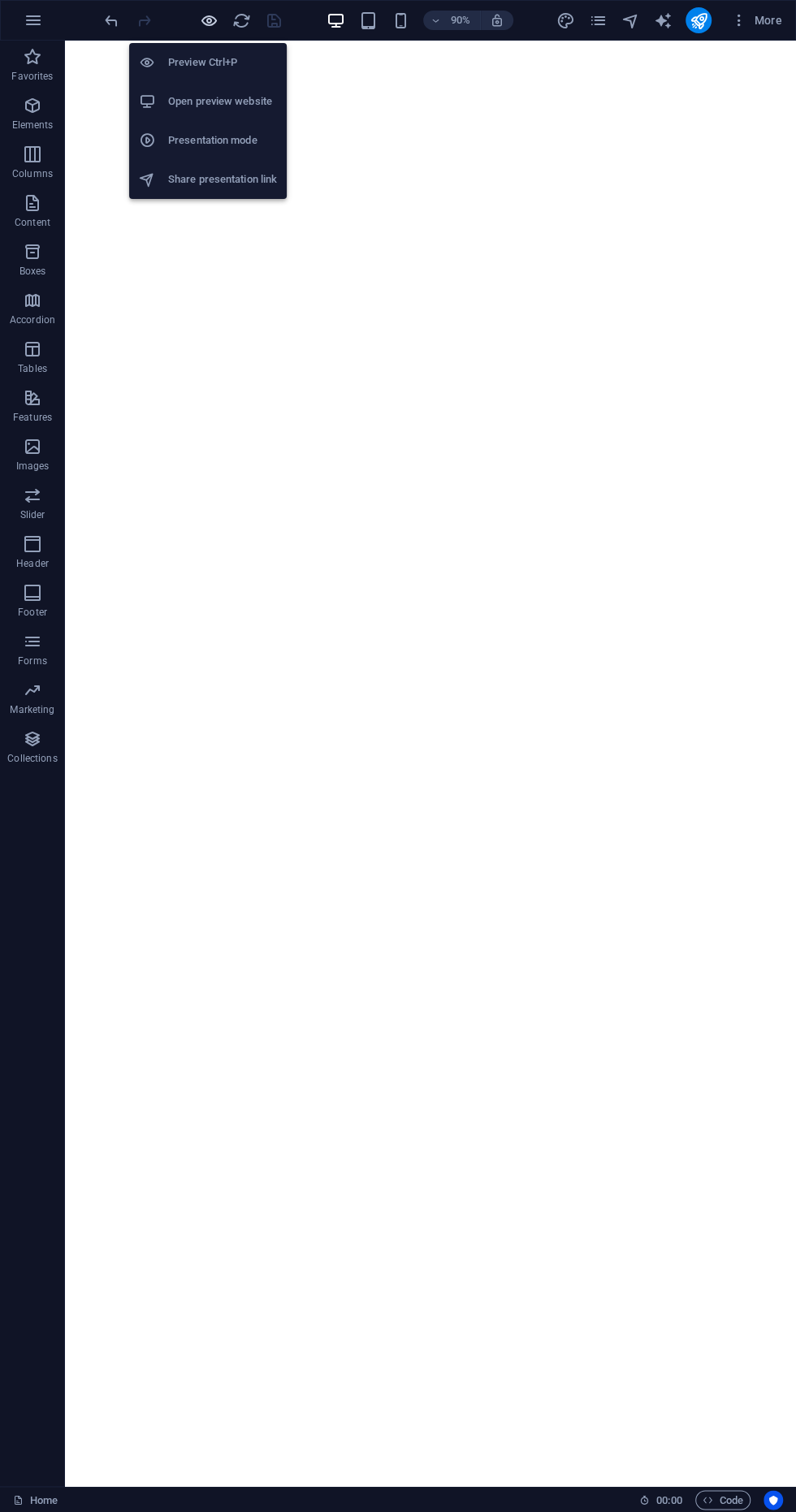
scroll to position [632, 0]
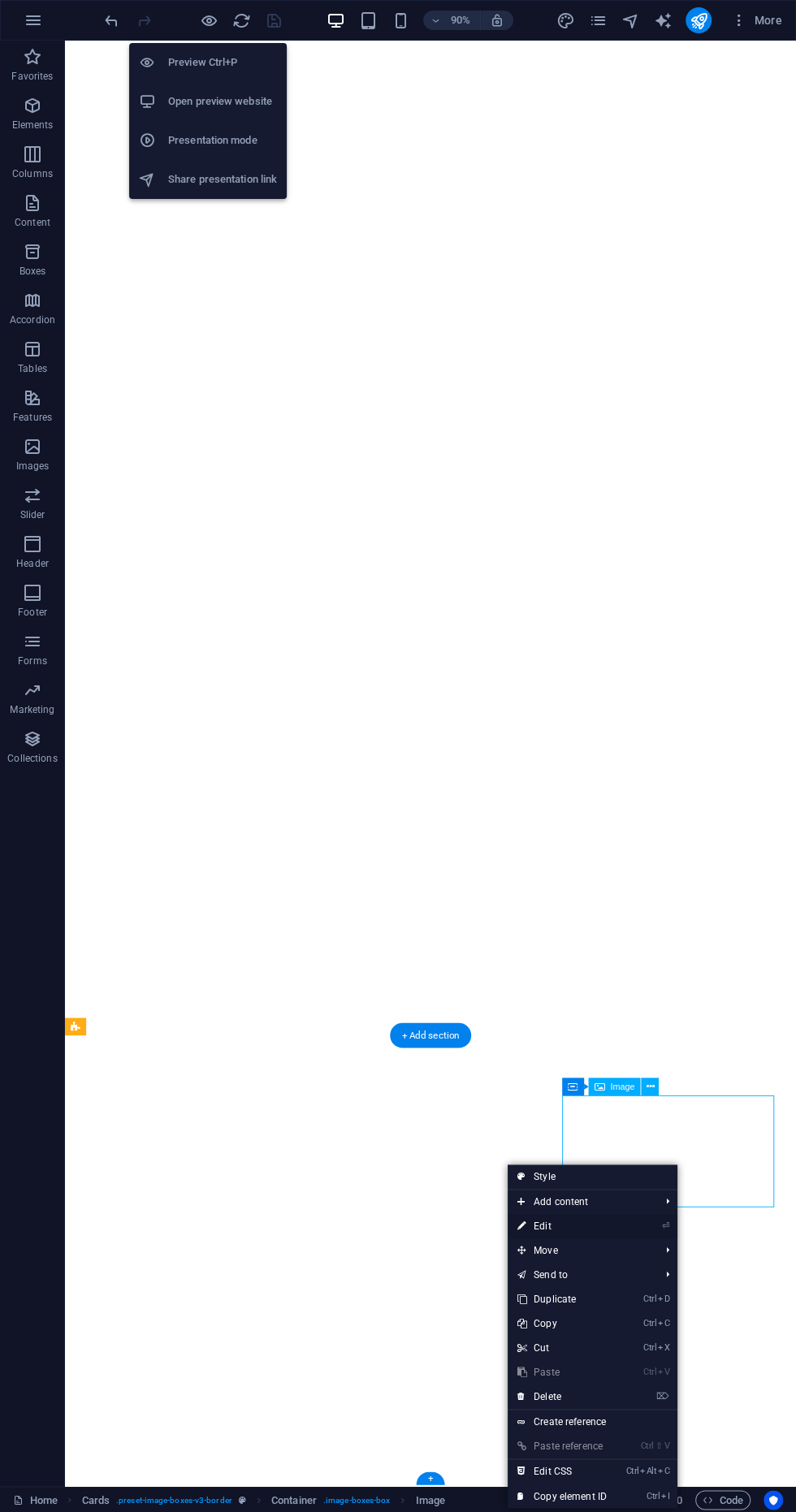
click at [595, 1234] on link "⏎ Edit" at bounding box center [562, 1225] width 109 height 24
select select "%"
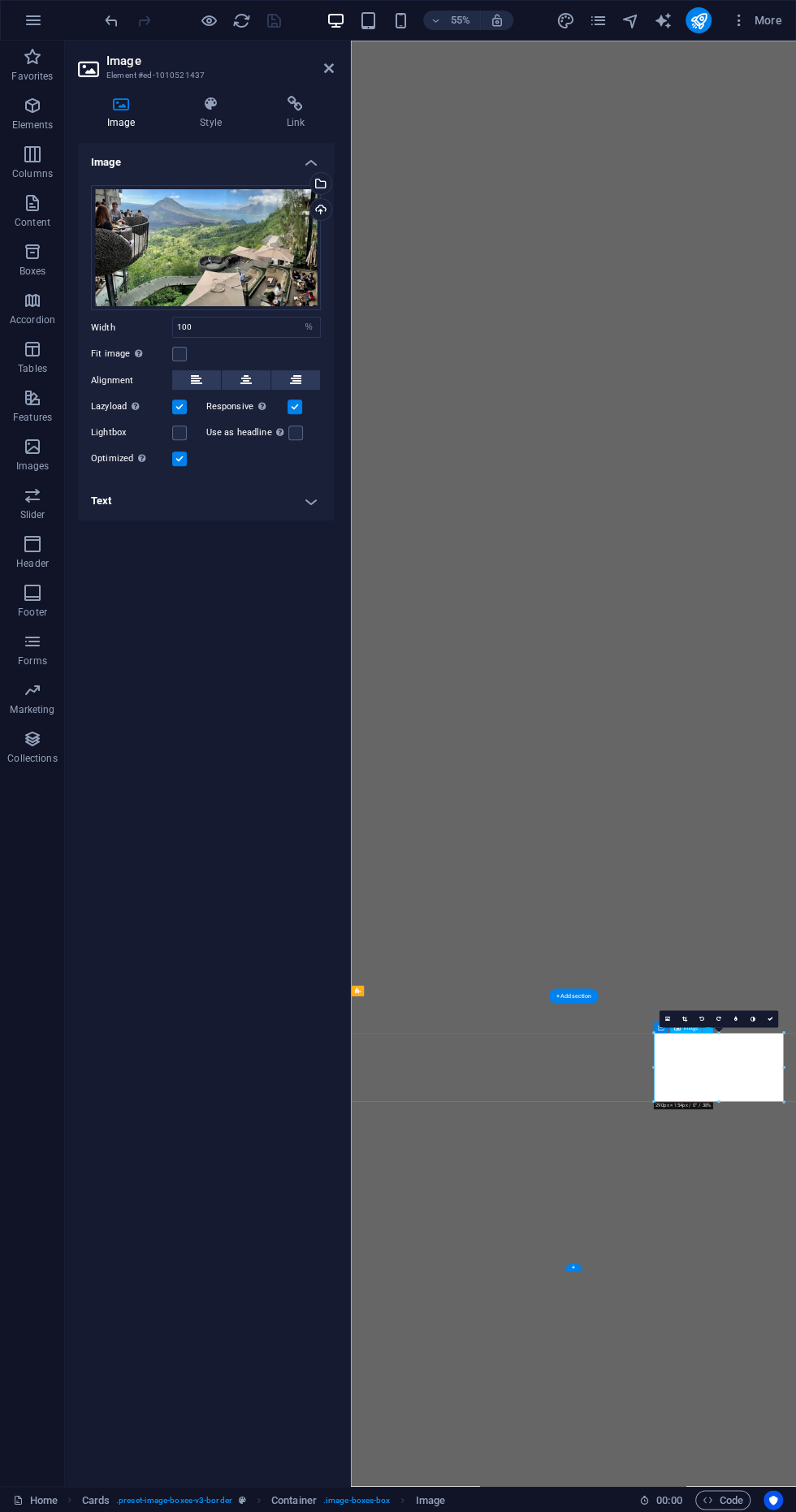
scroll to position [0, 0]
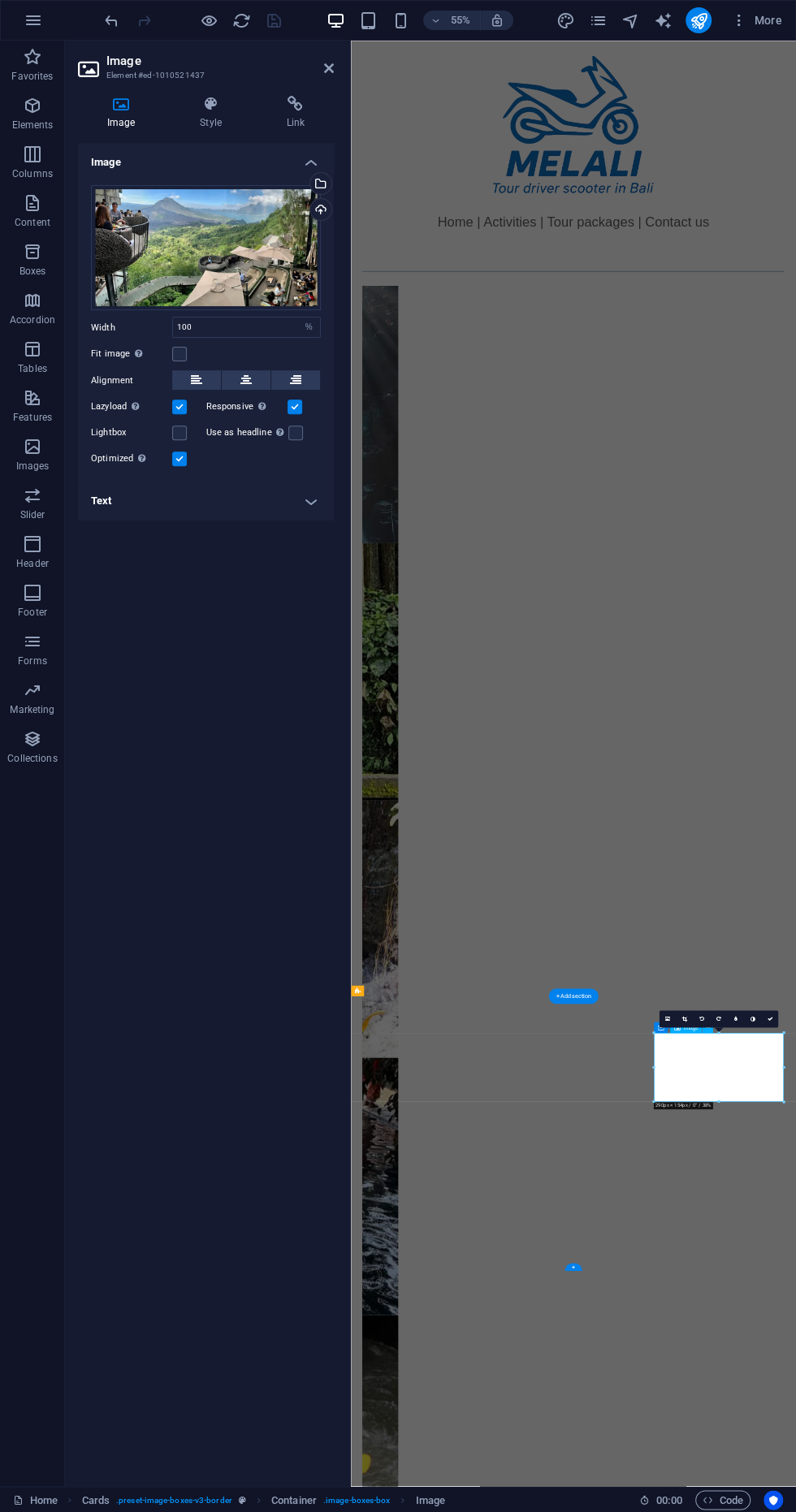
click at [348, 173] on div at bounding box center [349, 763] width 4 height 1445
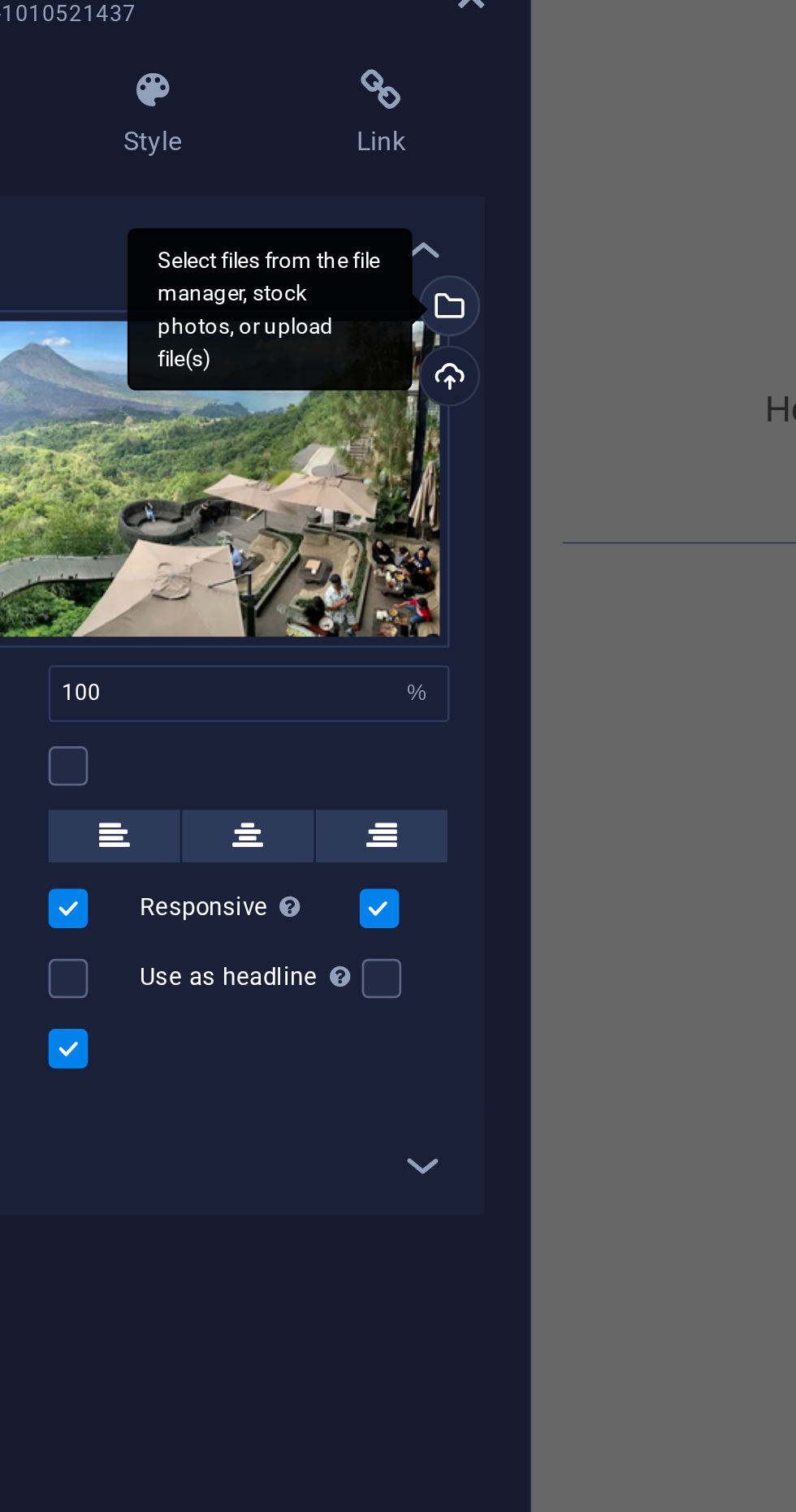
click at [327, 187] on div "Select files from the file manager, stock photos, or upload file(s)" at bounding box center [318, 184] width 24 height 24
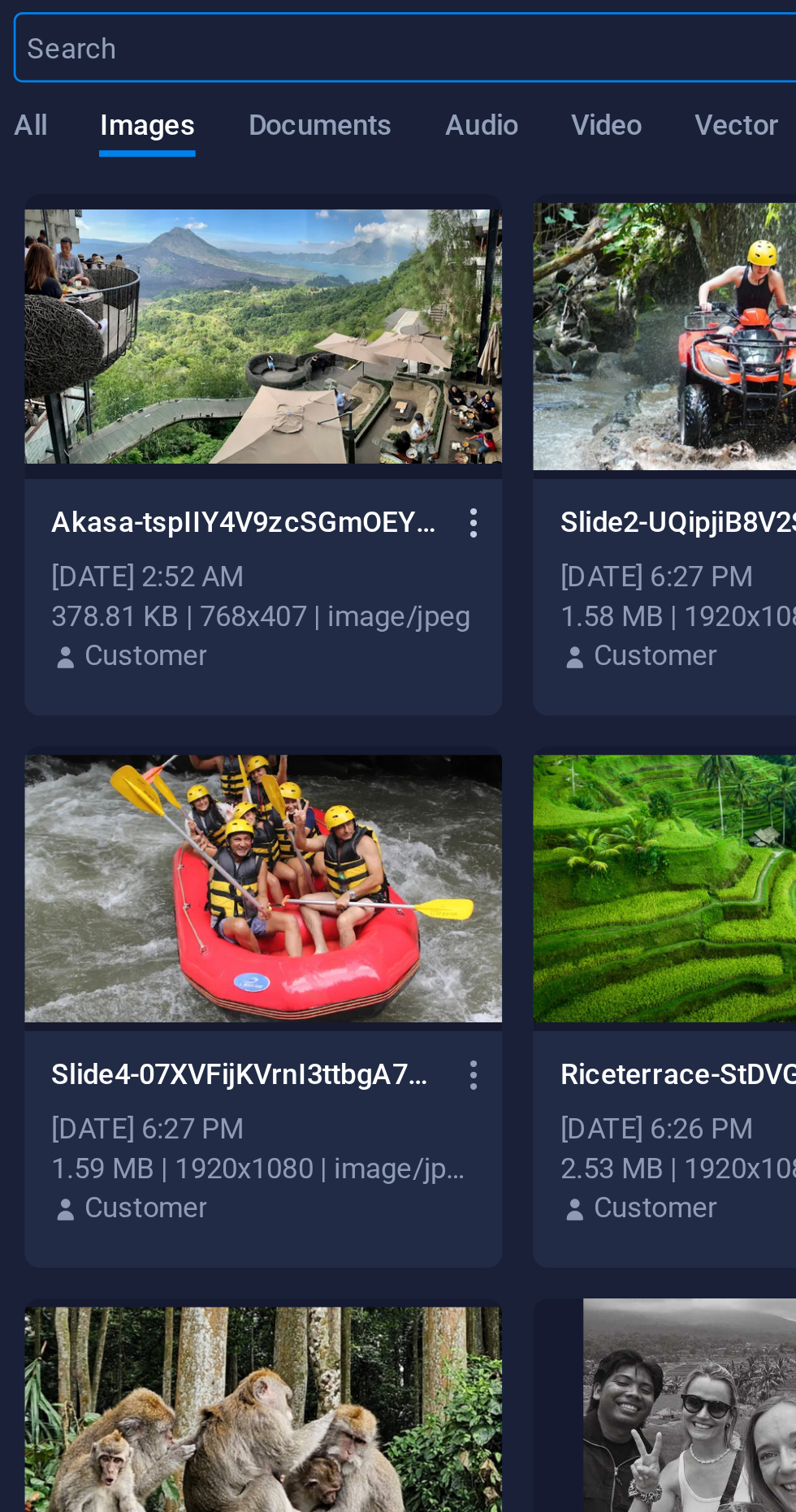
click at [358, 263] on icon "button" at bounding box center [362, 263] width 15 height 14
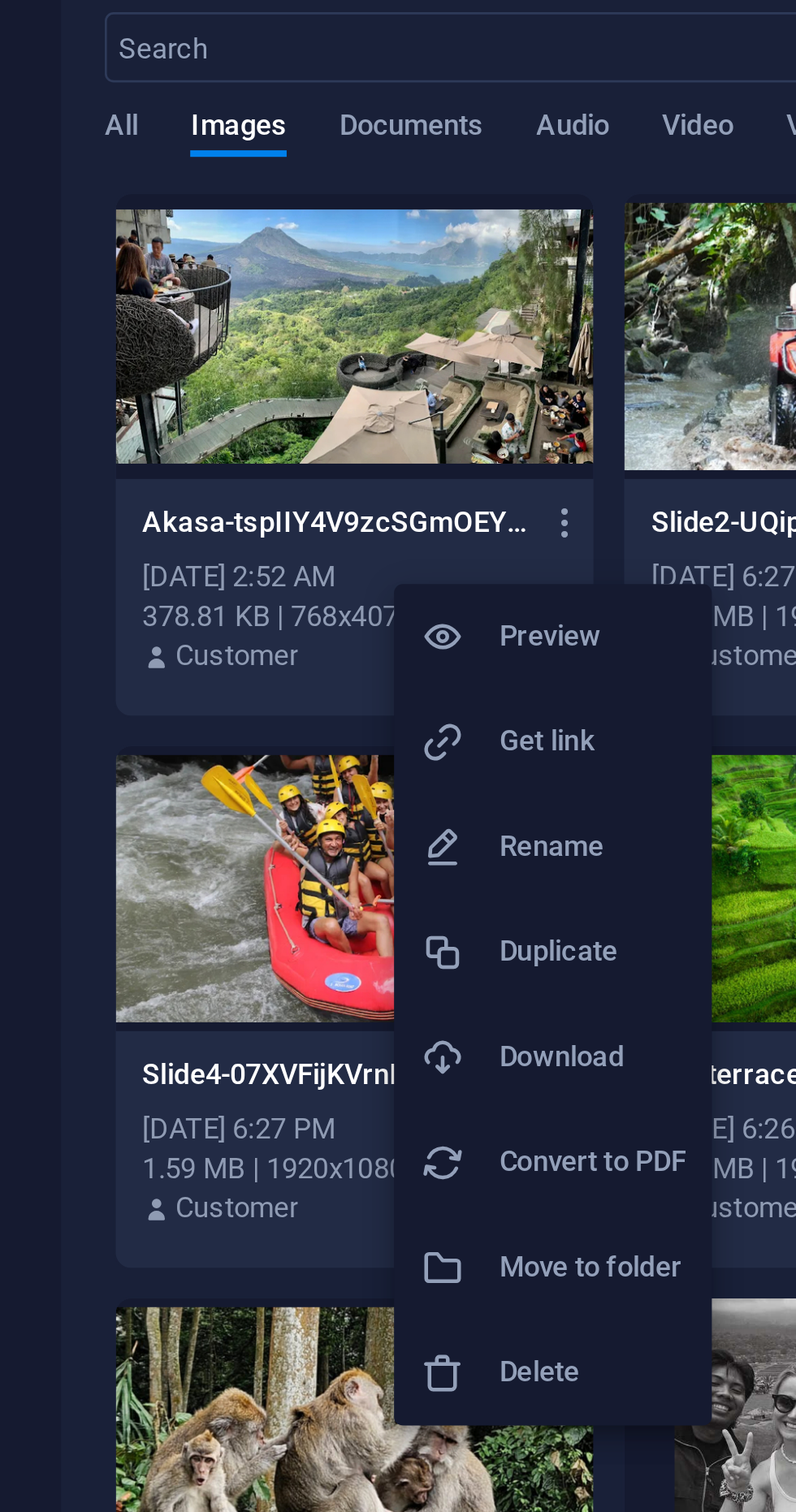
click at [358, 579] on h6 "Delete" at bounding box center [371, 579] width 69 height 20
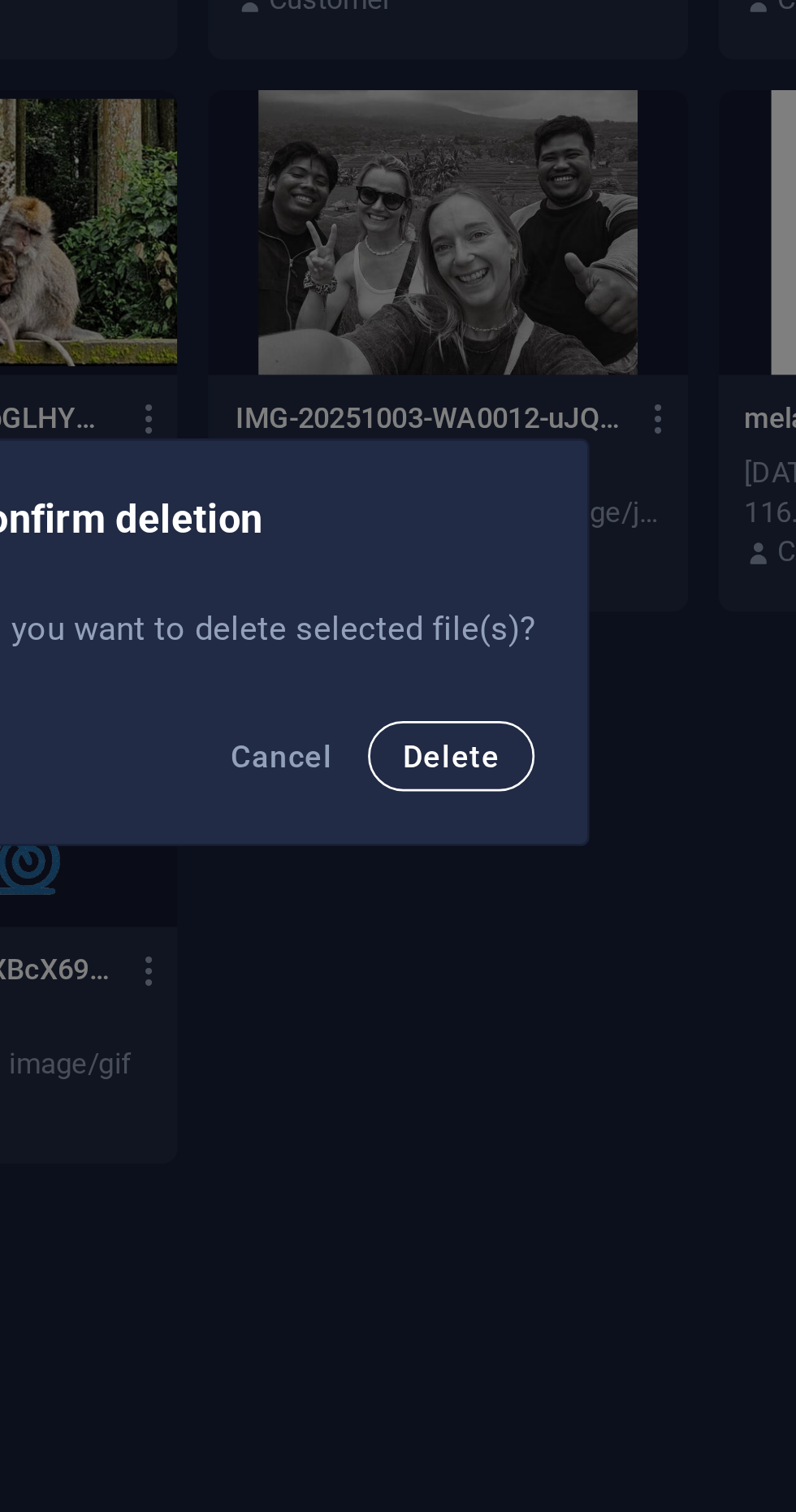
click at [474, 793] on span "Delete" at bounding box center [474, 798] width 36 height 13
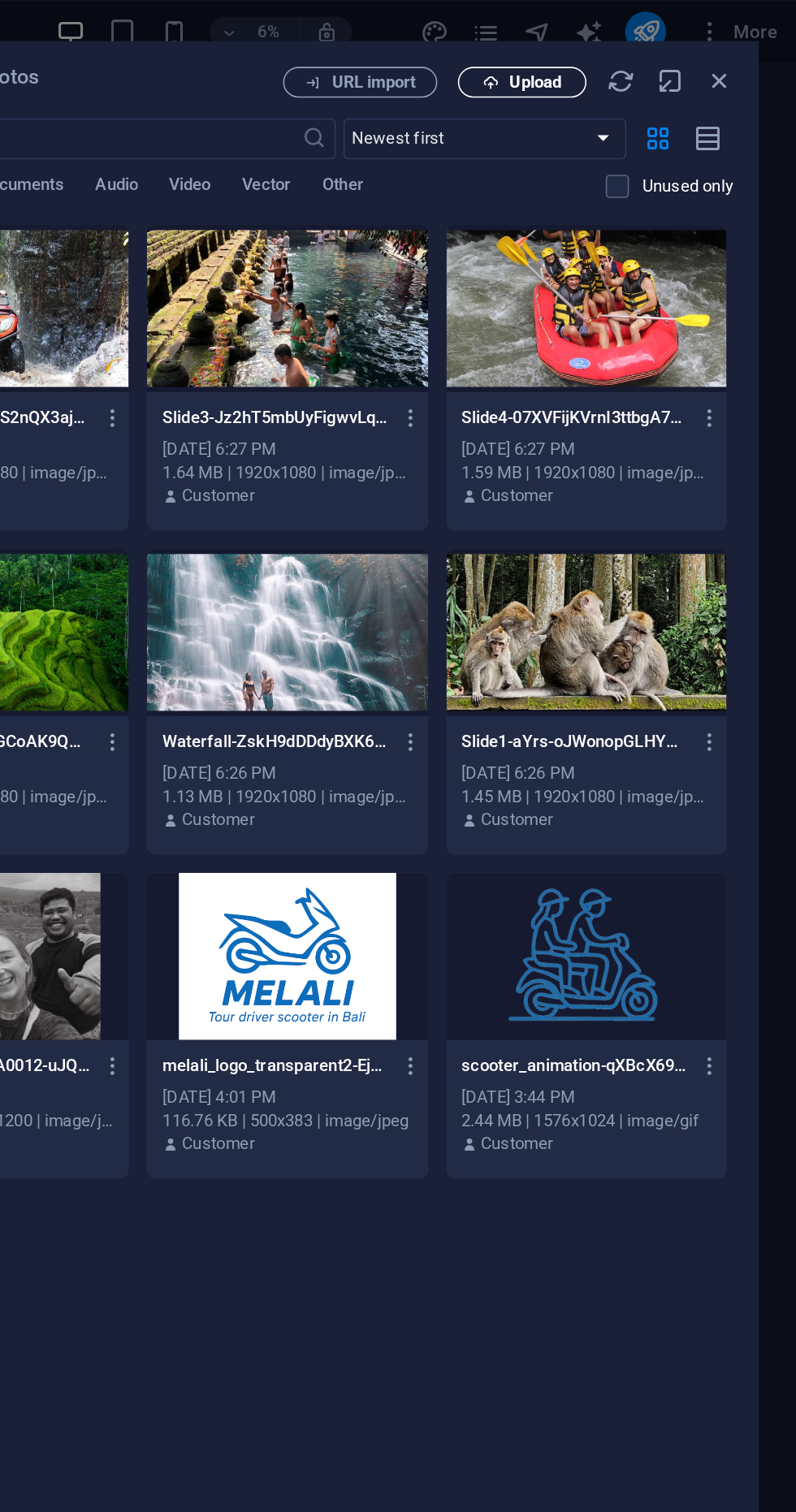
click at [628, 56] on span "Upload" at bounding box center [629, 51] width 33 height 10
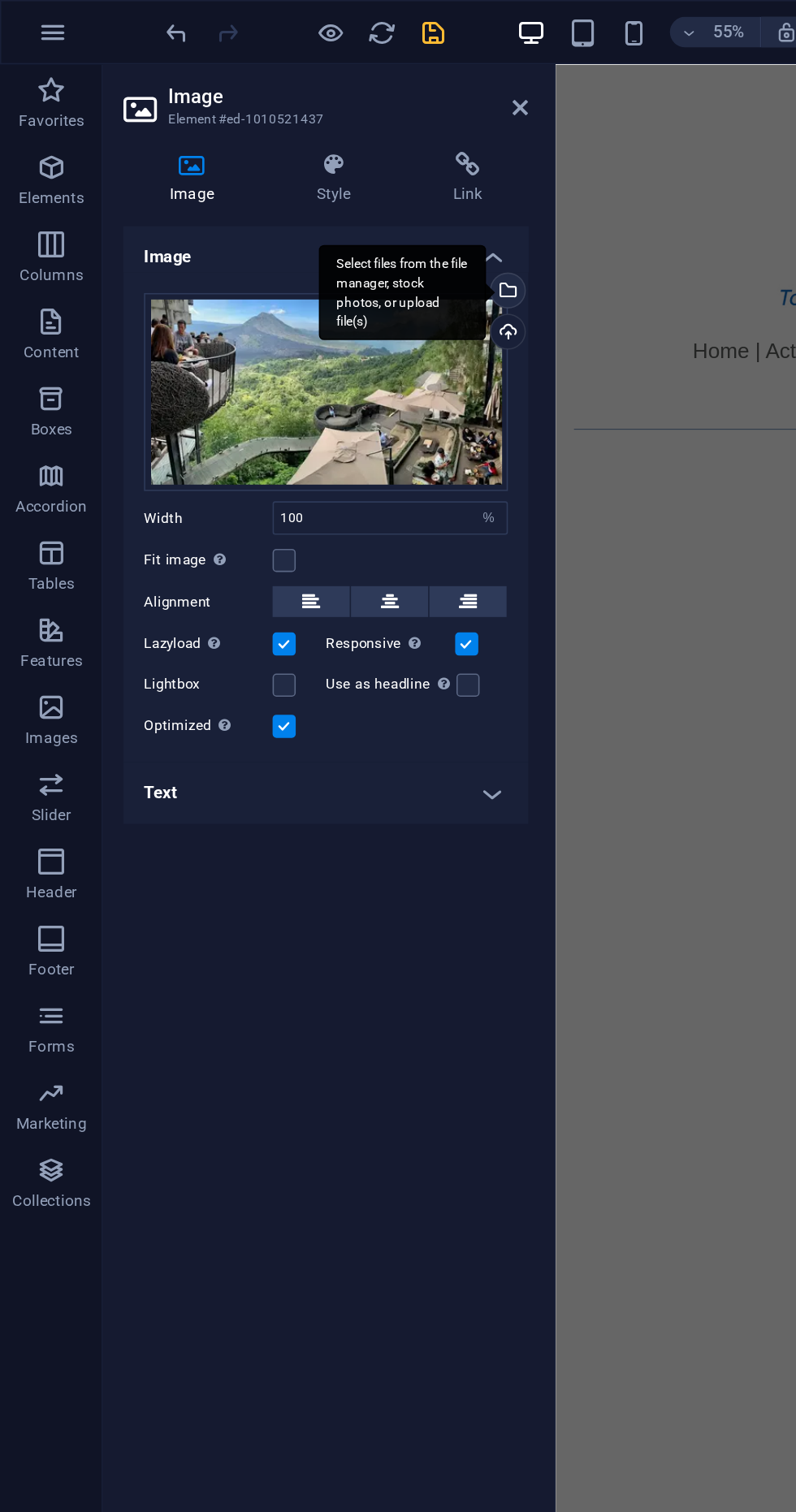
click at [326, 182] on div "Select files from the file manager, stock photos, or upload file(s)" at bounding box center [318, 184] width 24 height 24
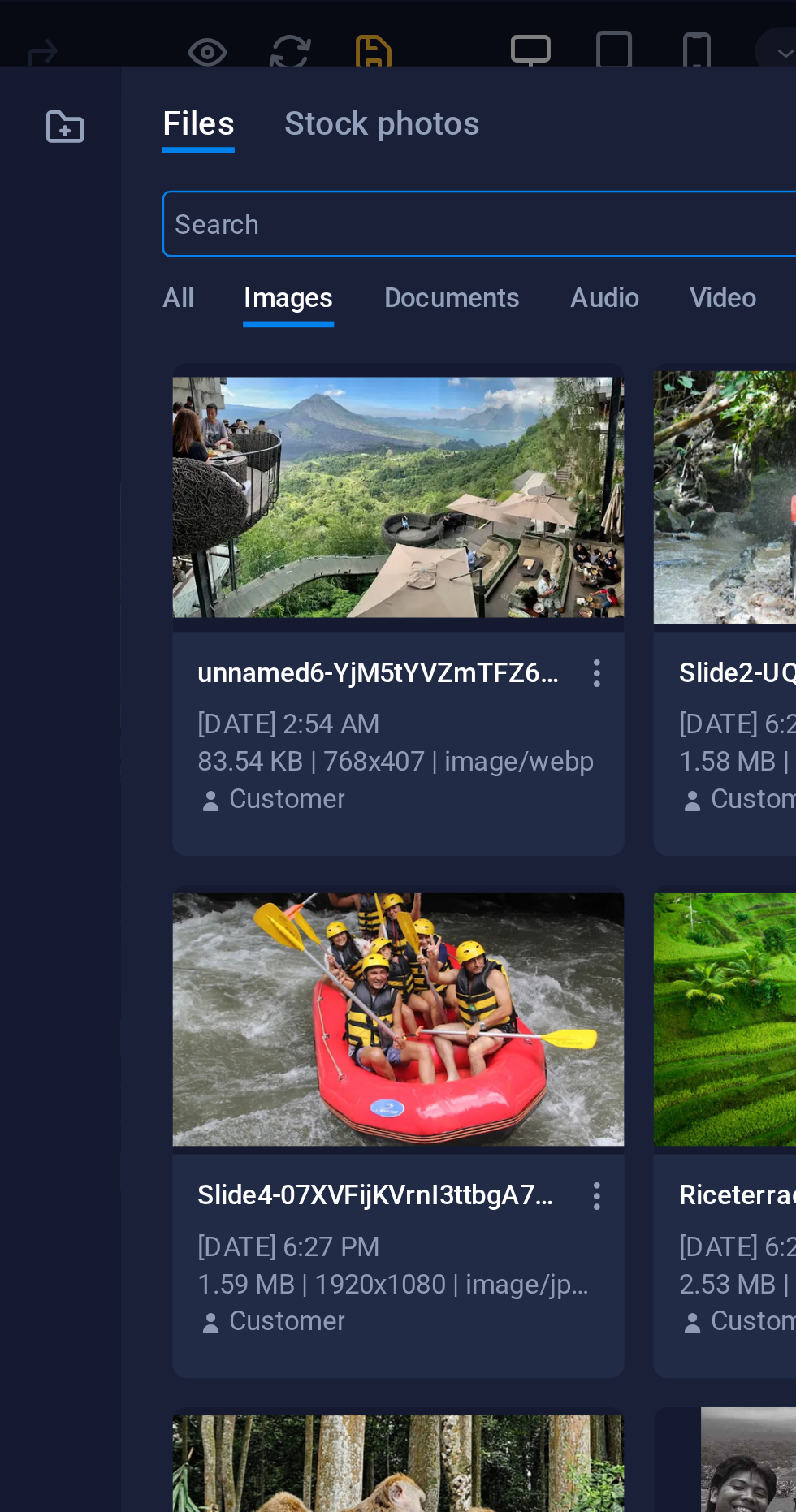
click at [299, 217] on div at bounding box center [283, 194] width 177 height 105
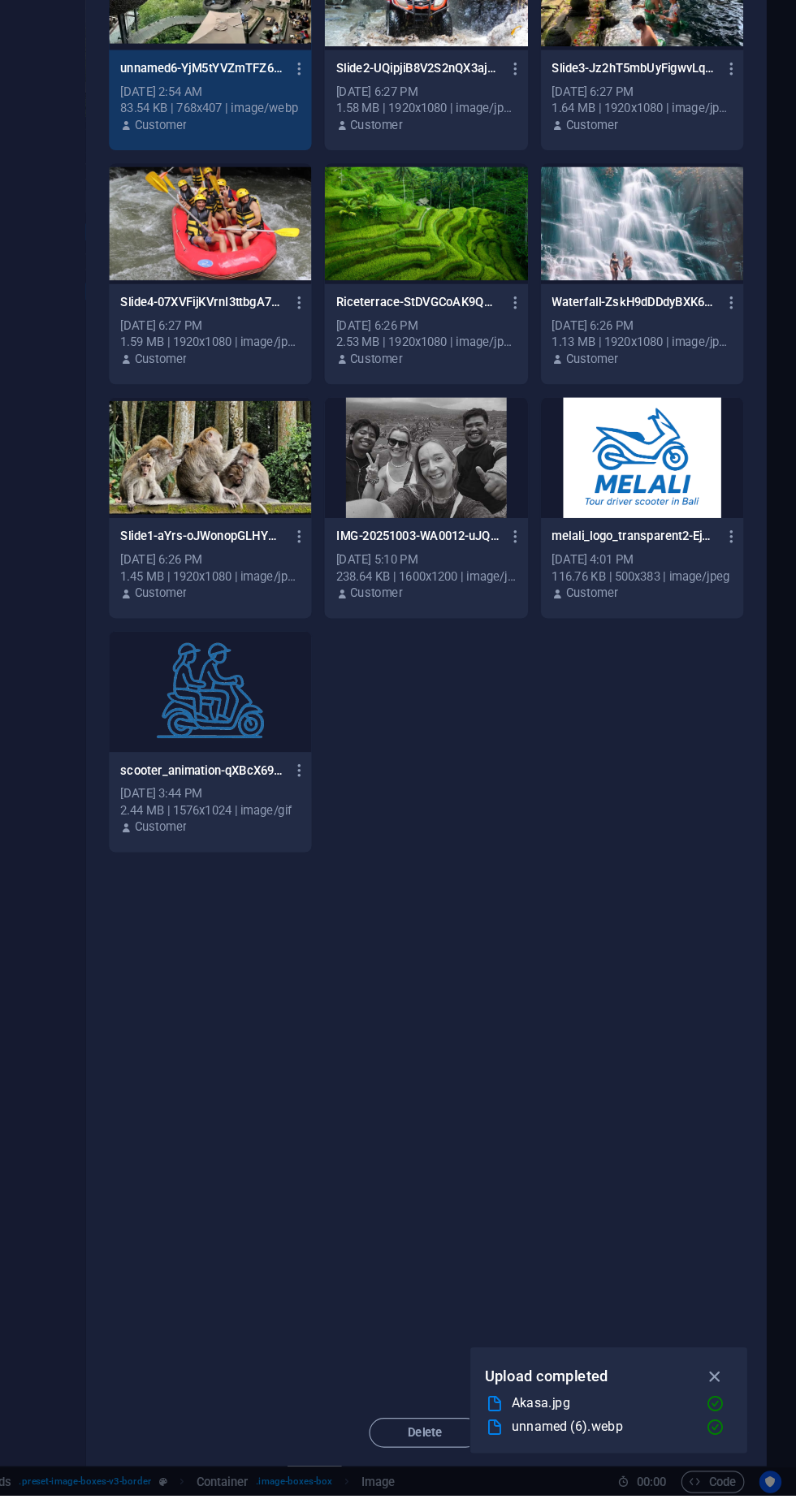
click at [740, 1475] on div "Upload completed Akasa.jpg unnamed (6).webp" at bounding box center [631, 1428] width 244 height 94
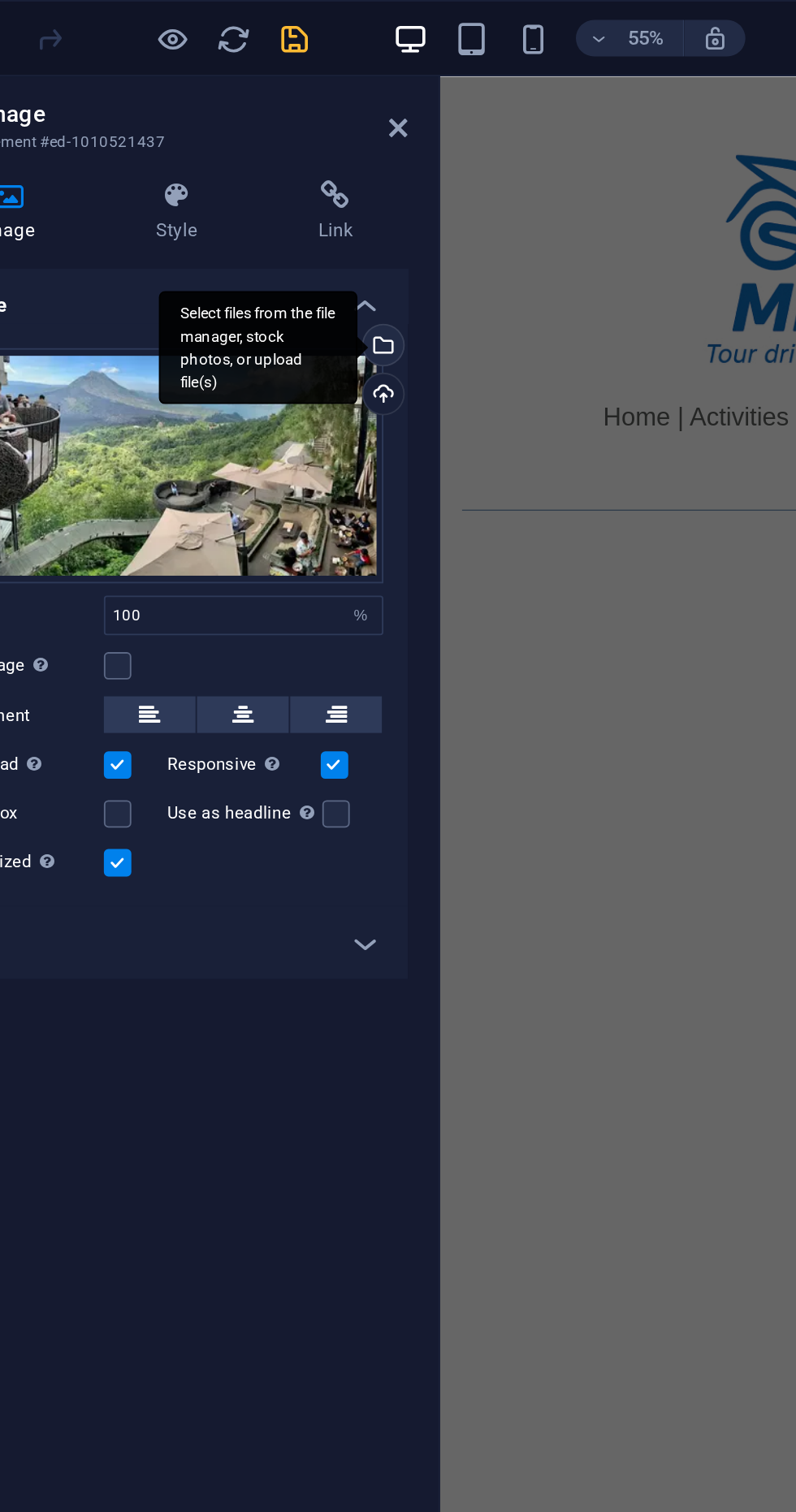
click at [326, 177] on div "Select files from the file manager, stock photos, or upload file(s)" at bounding box center [318, 184] width 24 height 24
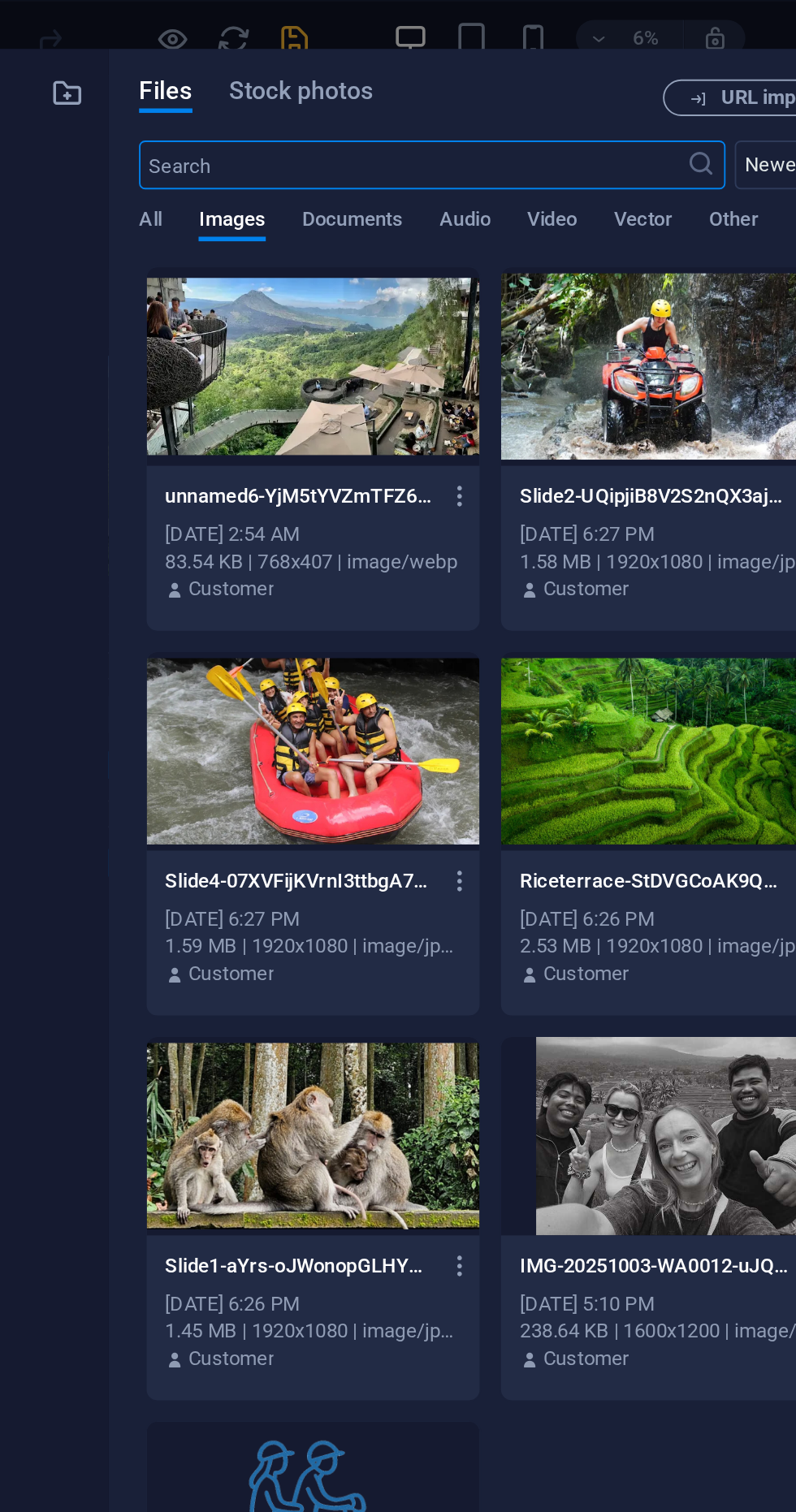
click at [309, 258] on p "unnamed6-YjM5tYVZmTFZ66XsuxuzCQ.webp" at bounding box center [276, 263] width 143 height 14
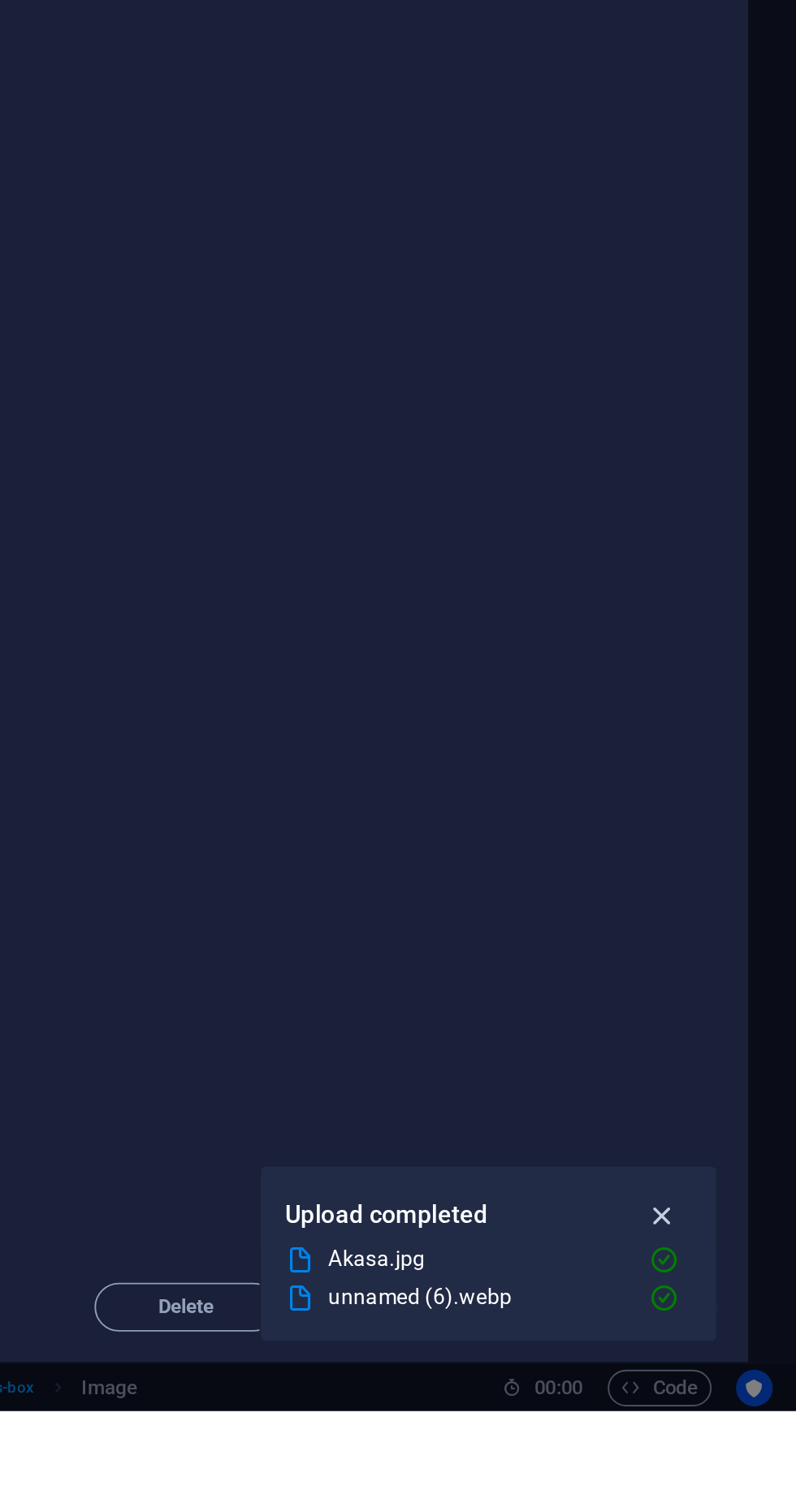
click at [739, 1421] on button "button" at bounding box center [724, 1408] width 31 height 26
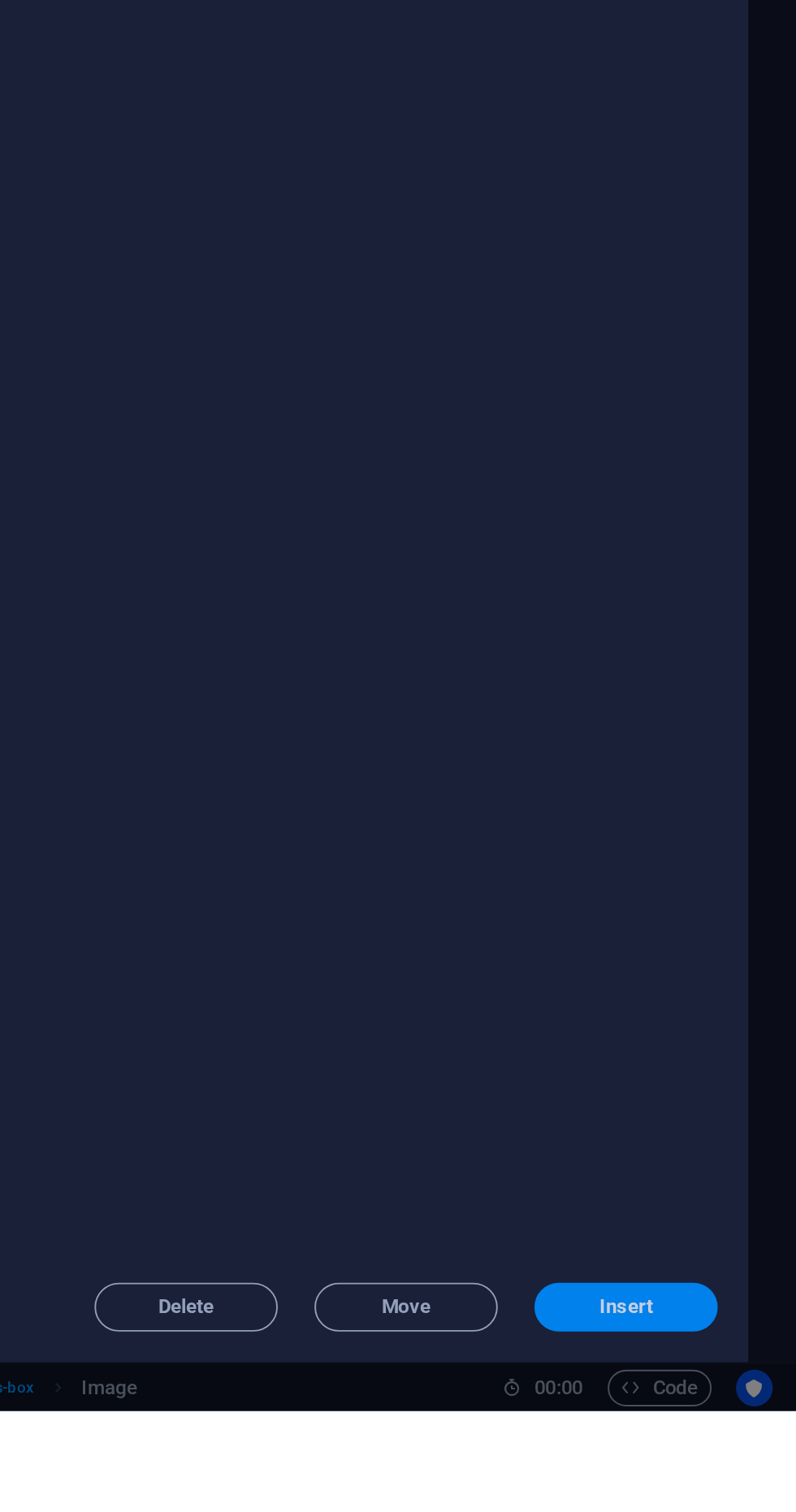
click at [719, 1462] on span "Insert" at bounding box center [705, 1456] width 85 height 10
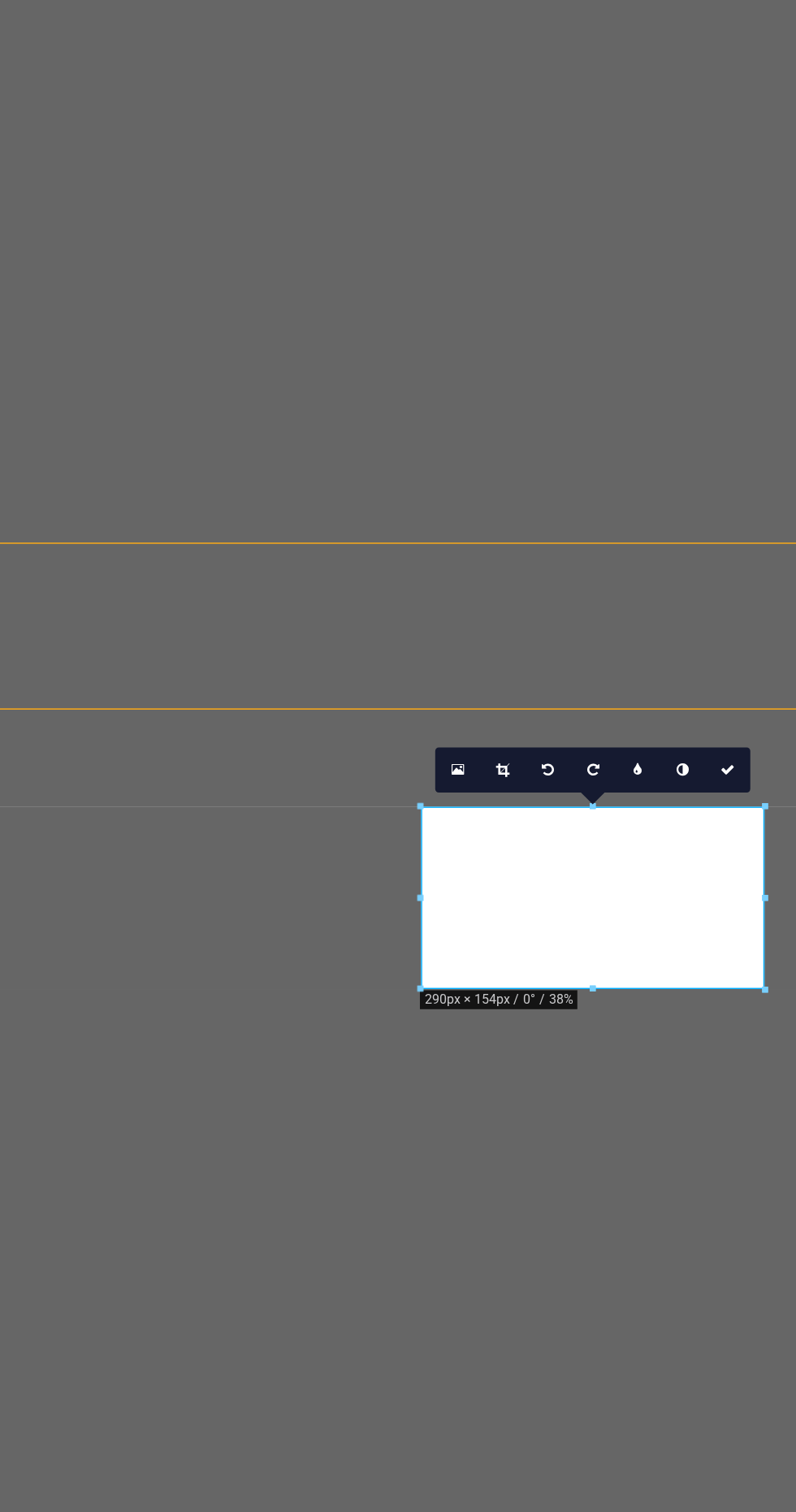
scroll to position [632, 0]
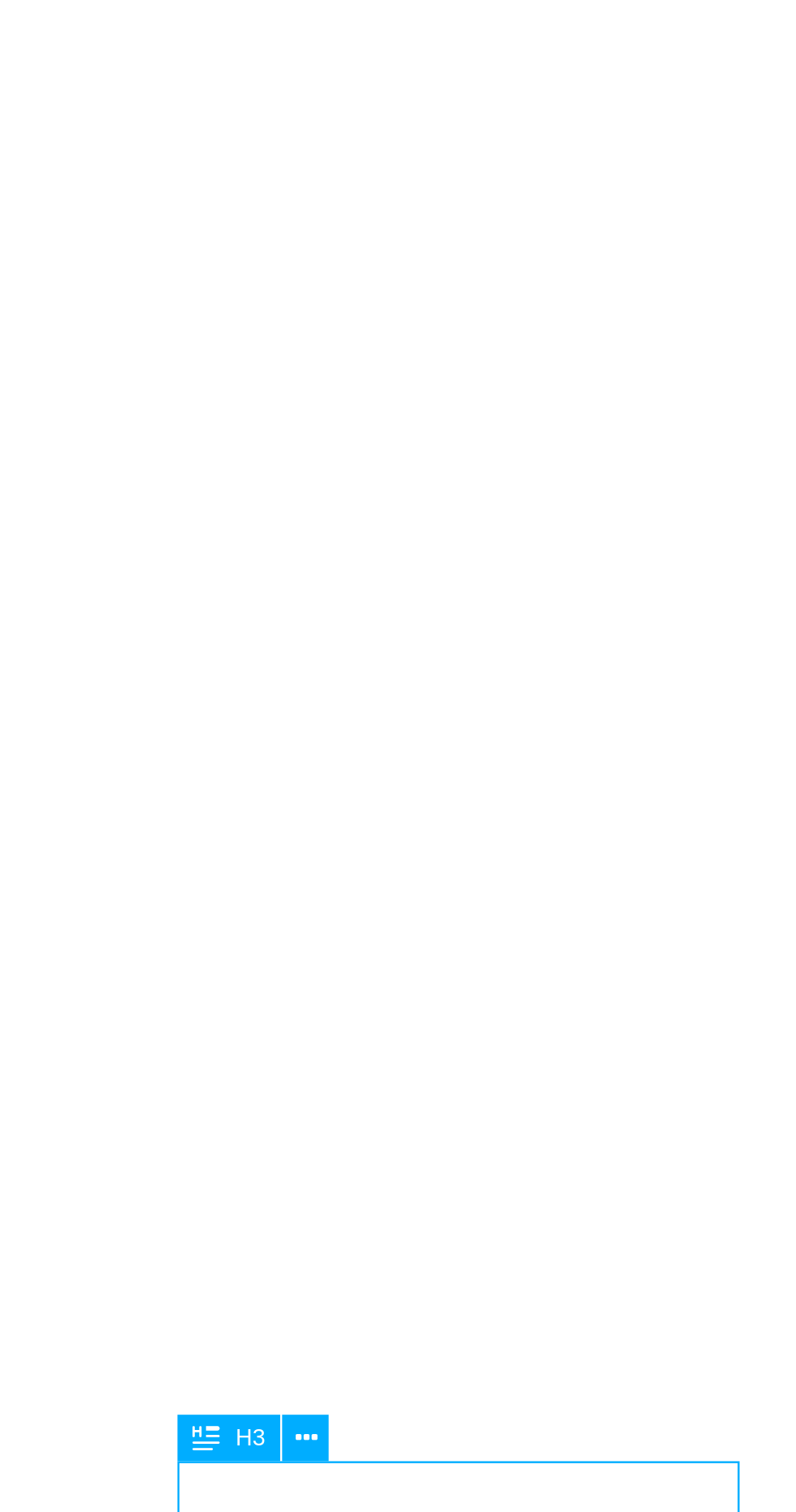
scroll to position [521, 0]
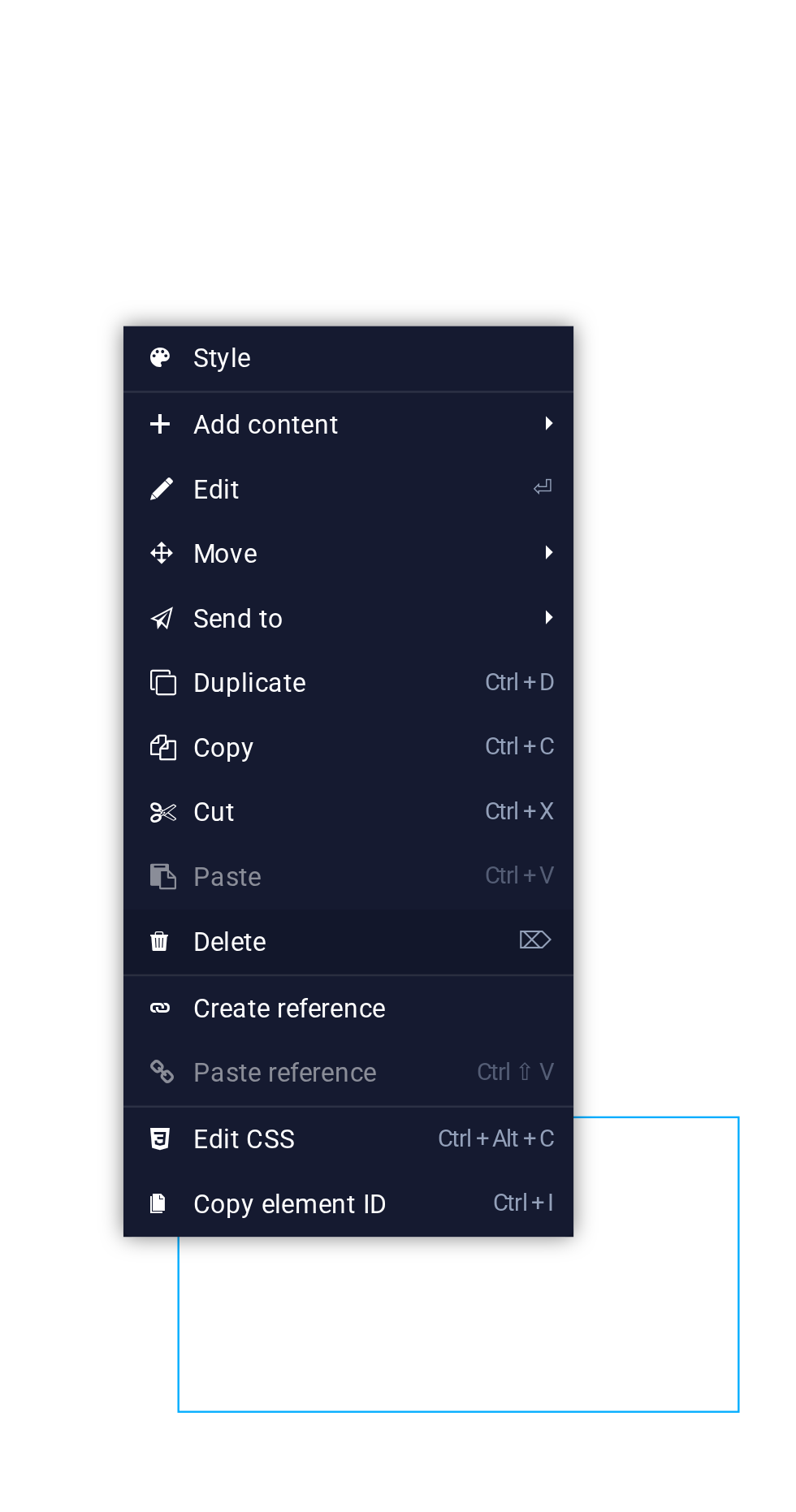
click at [596, 1126] on link "⌦ Delete" at bounding box center [595, 1128] width 109 height 24
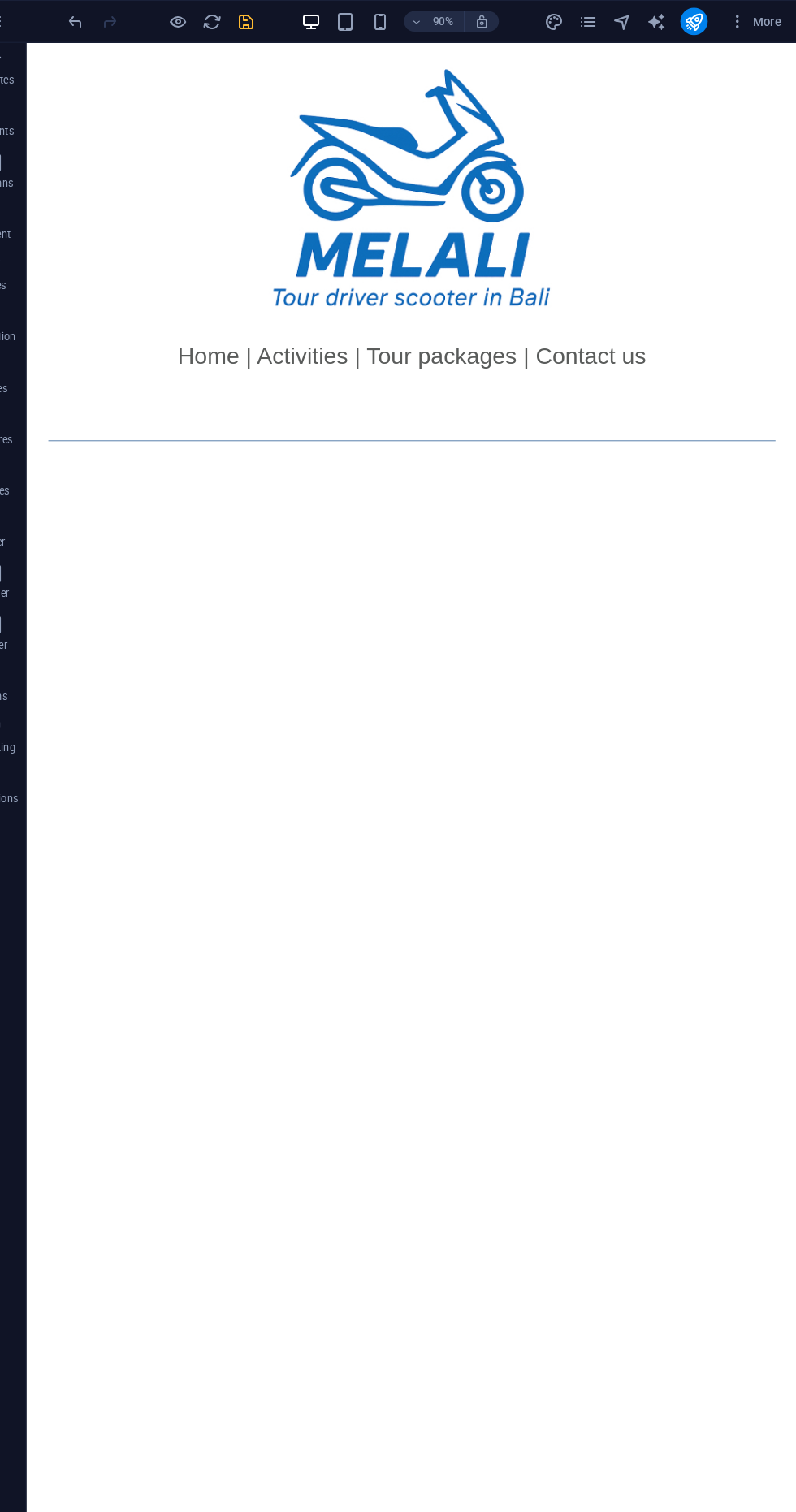
scroll to position [0, 0]
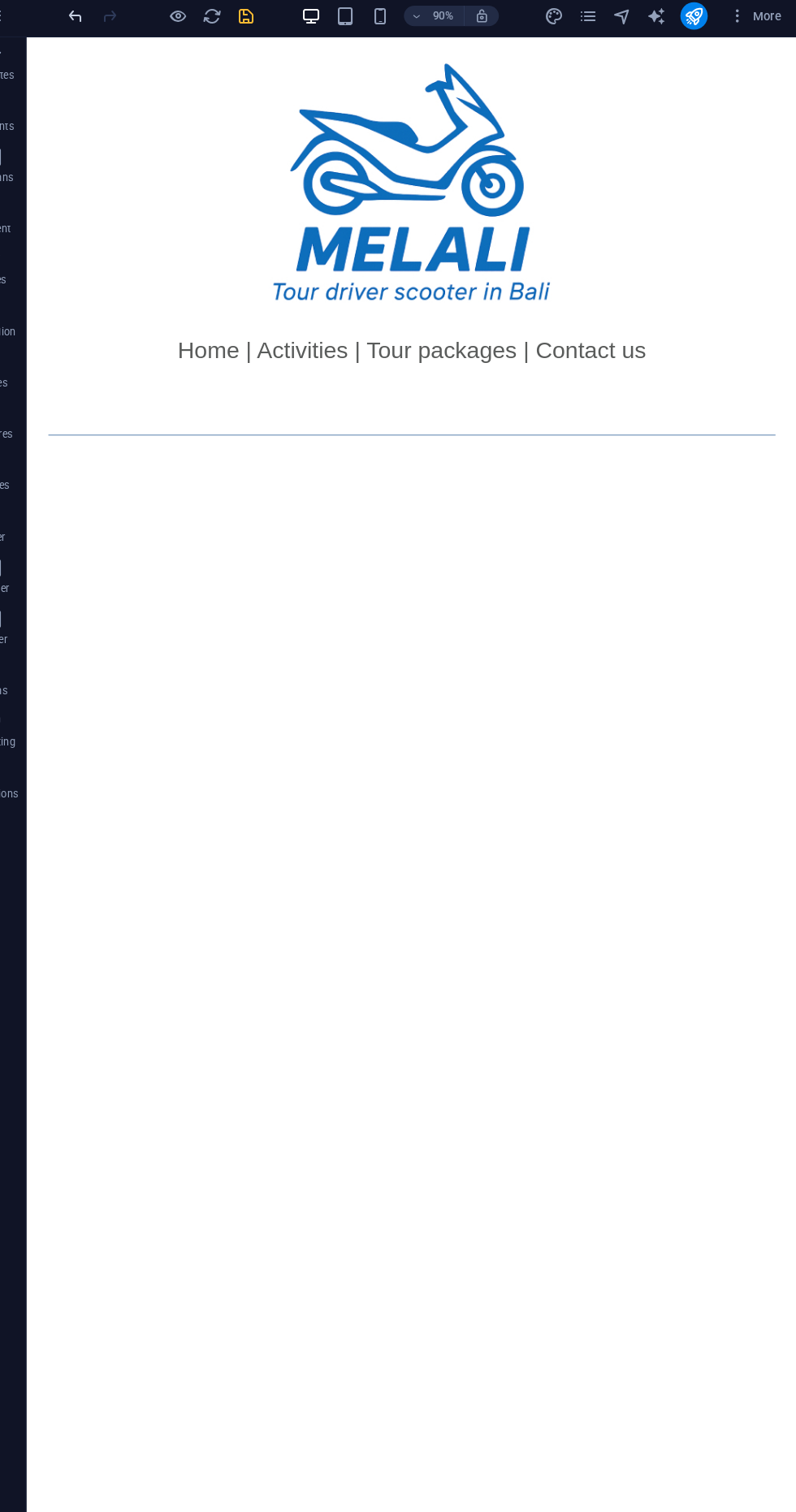
click at [106, 17] on icon "undo" at bounding box center [112, 21] width 19 height 19
click at [267, 26] on icon "save" at bounding box center [273, 21] width 19 height 19
click at [99, 7] on div "90% More" at bounding box center [398, 20] width 794 height 39
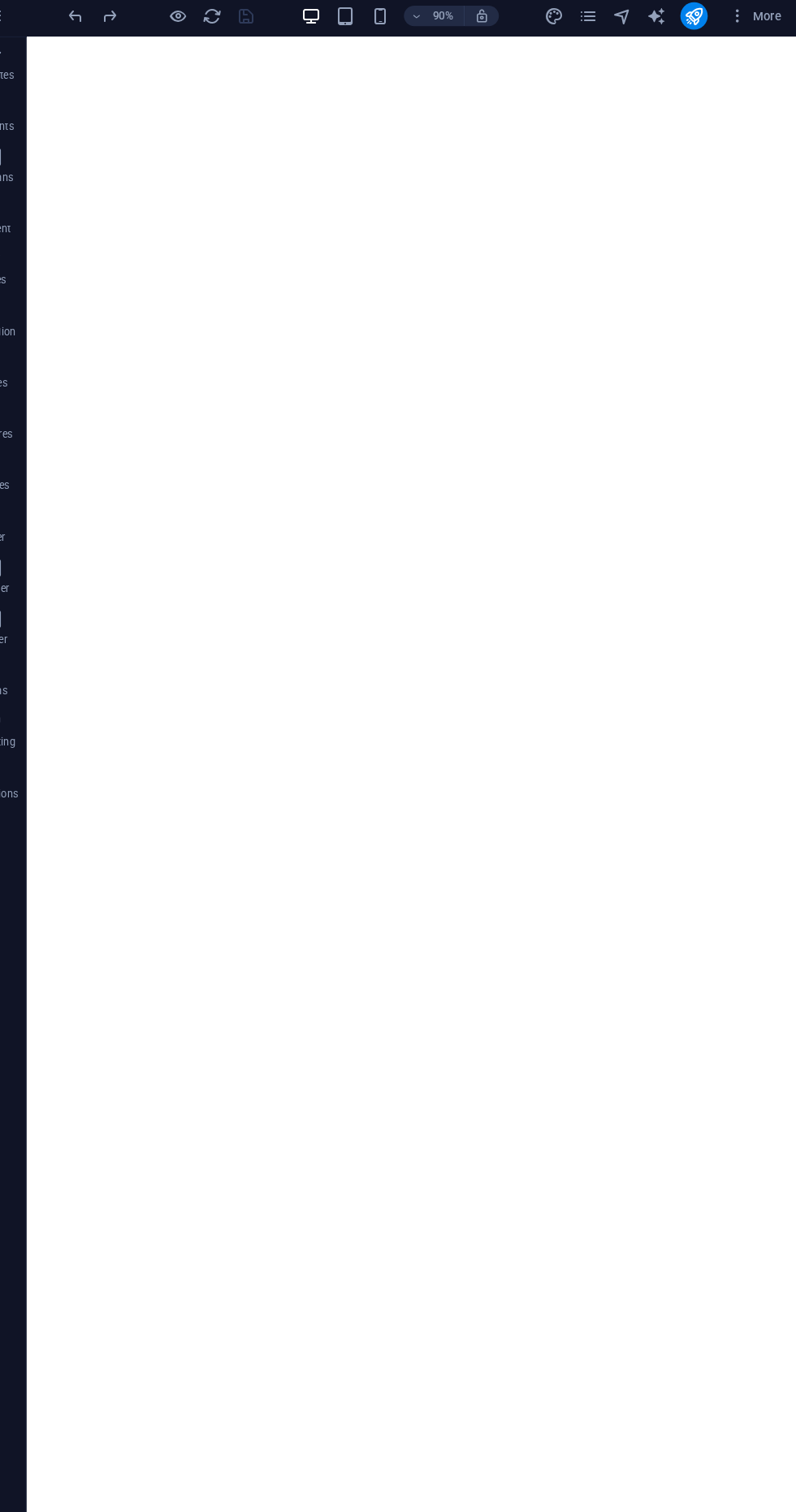
scroll to position [632, 0]
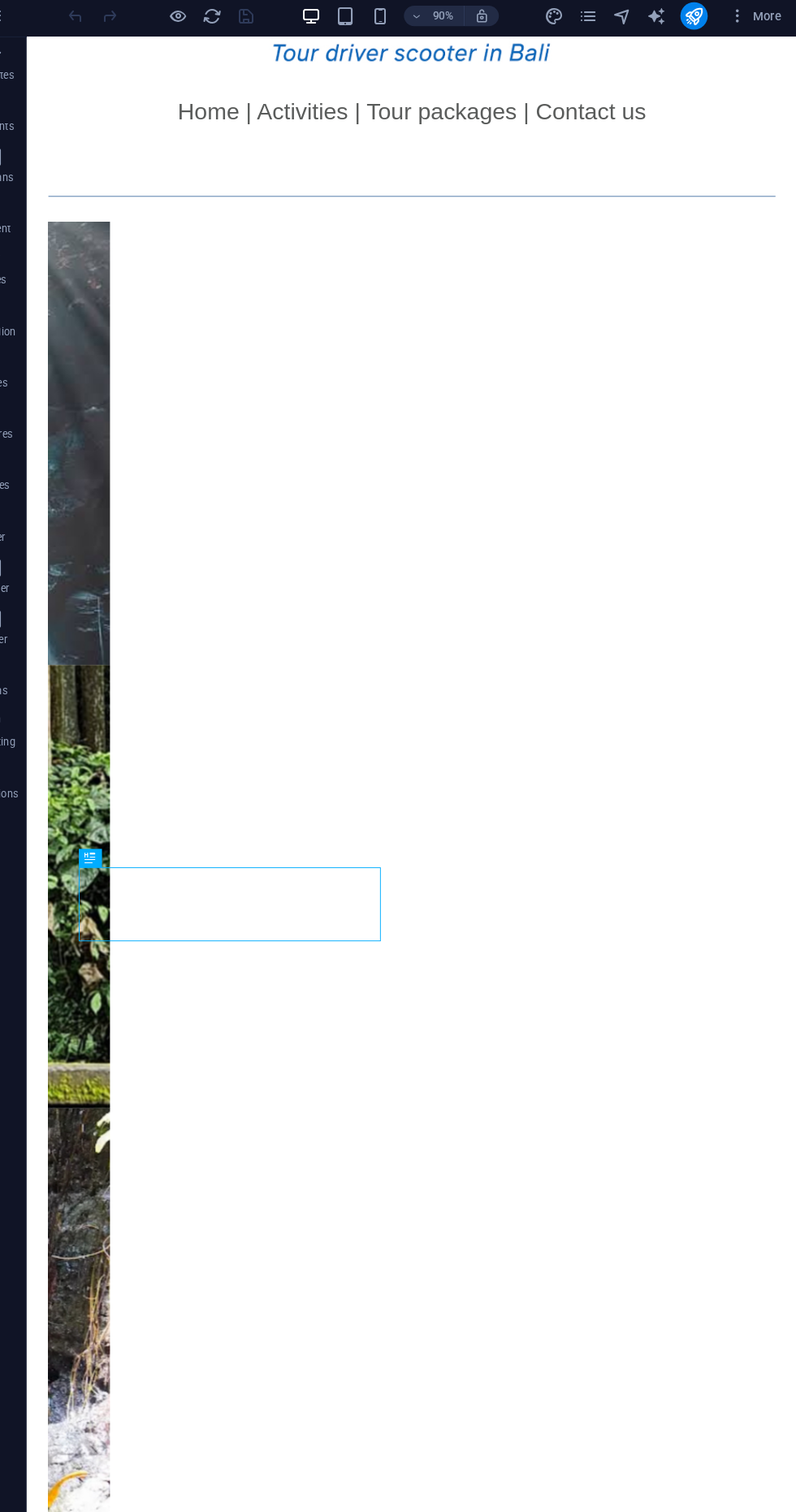
scroll to position [632, 0]
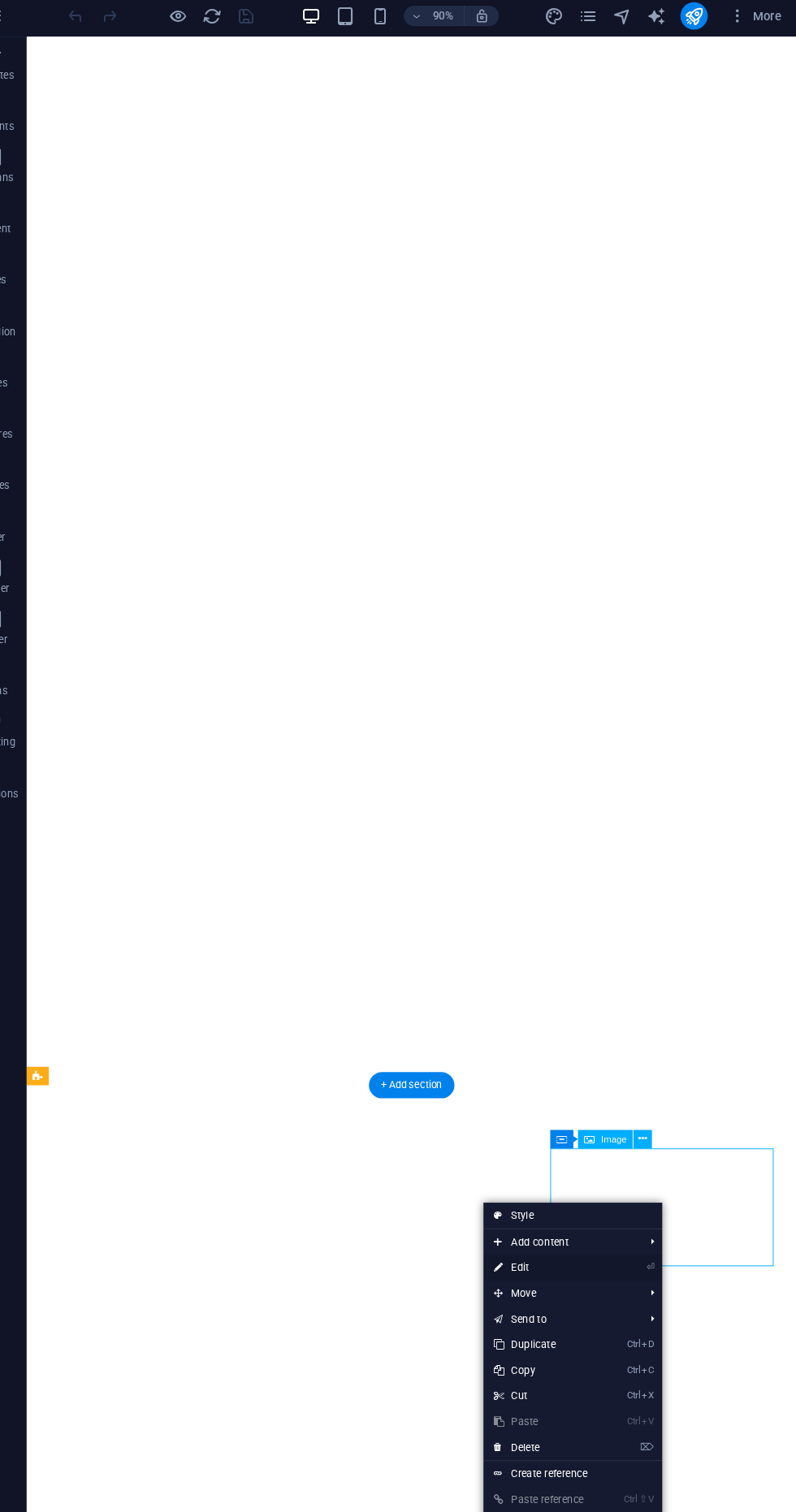
click at [587, 1205] on link "⏎ Edit" at bounding box center [553, 1207] width 109 height 24
select select "%"
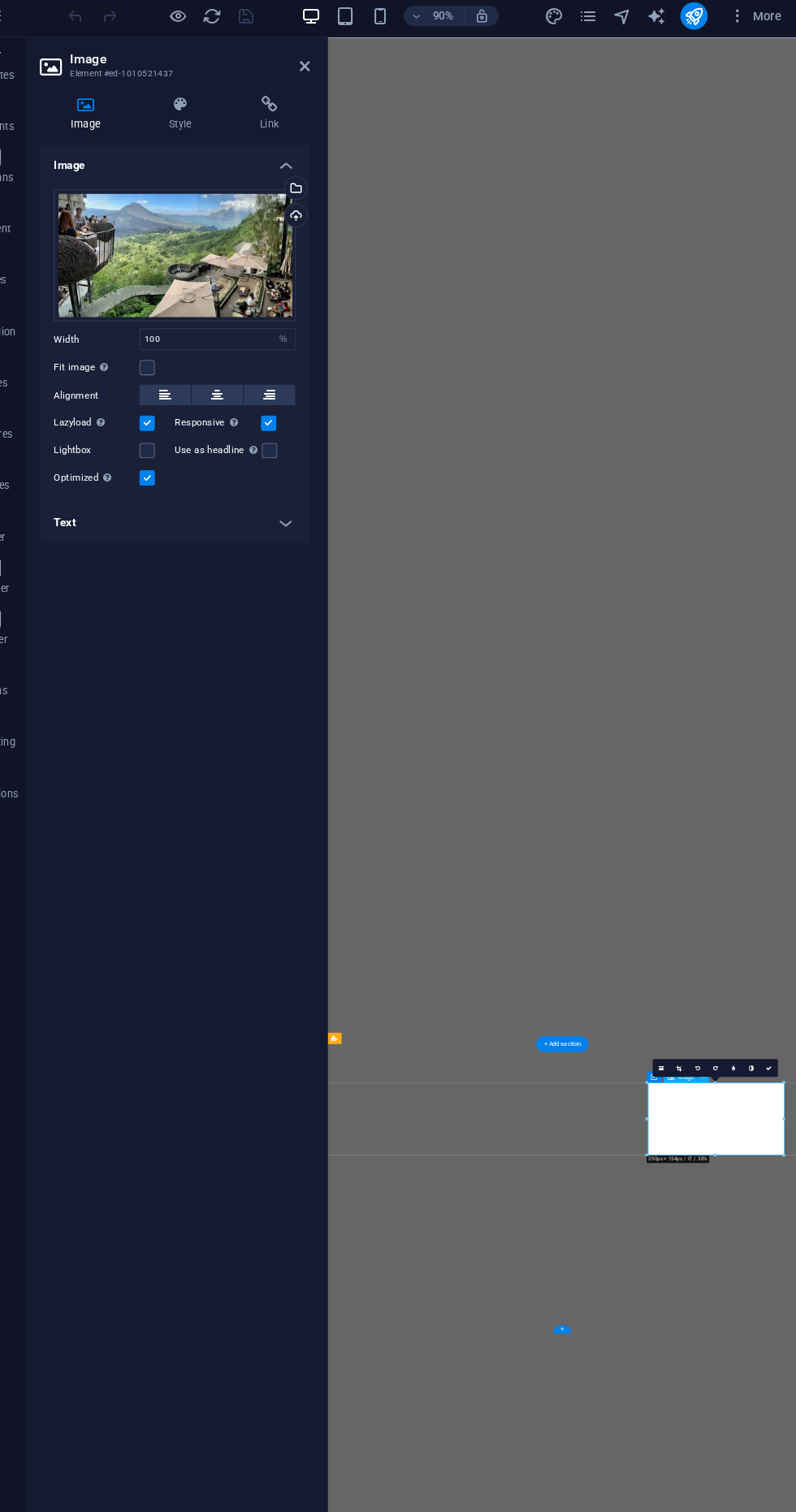
scroll to position [0, 0]
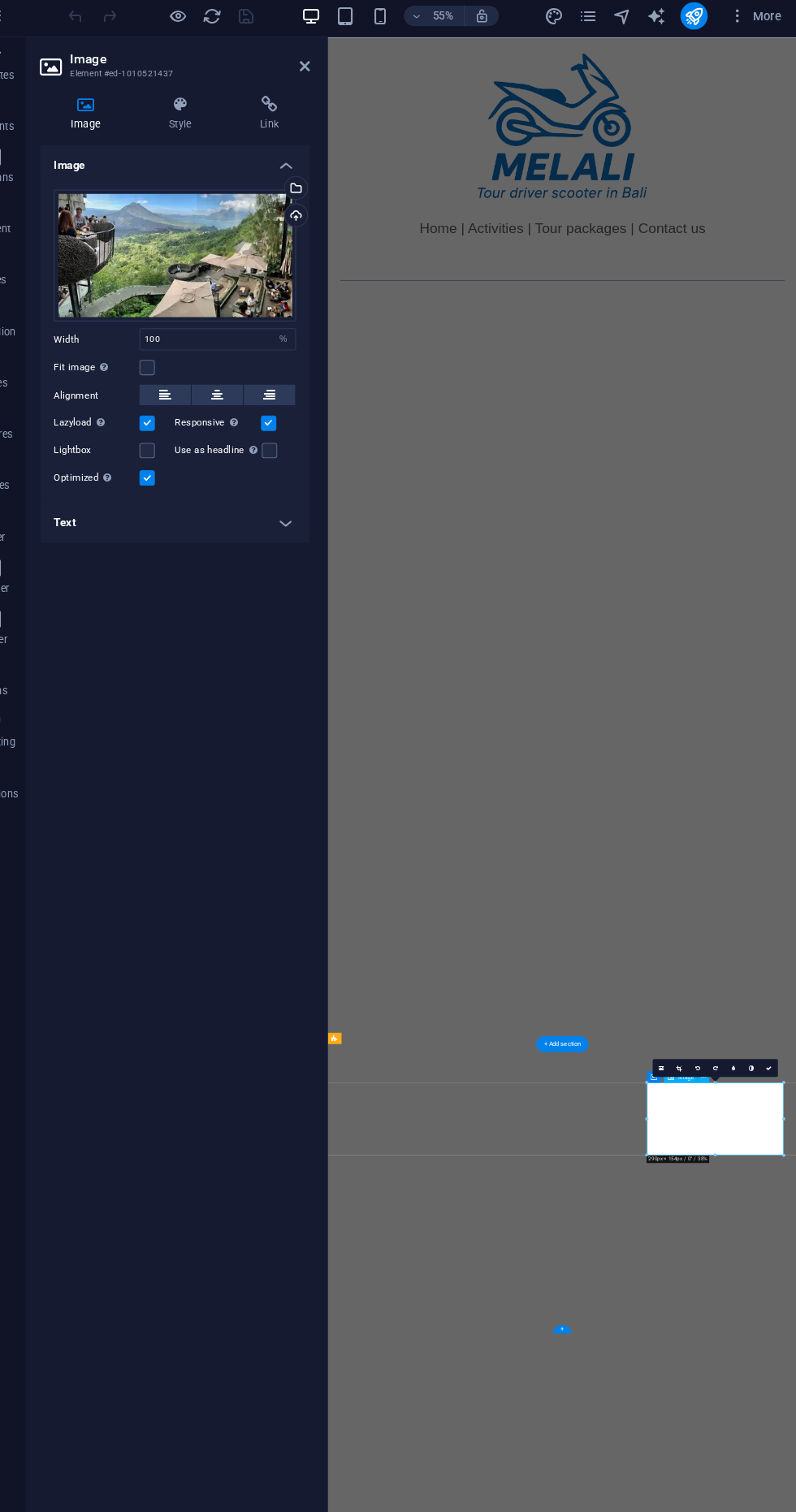
click at [348, 174] on div at bounding box center [349, 763] width 4 height 1445
click at [348, 177] on div at bounding box center [349, 763] width 4 height 1445
click at [348, 183] on div at bounding box center [349, 763] width 4 height 1445
click at [326, 177] on div "Select files from the file manager, stock photos, or upload file(s)" at bounding box center [318, 184] width 24 height 24
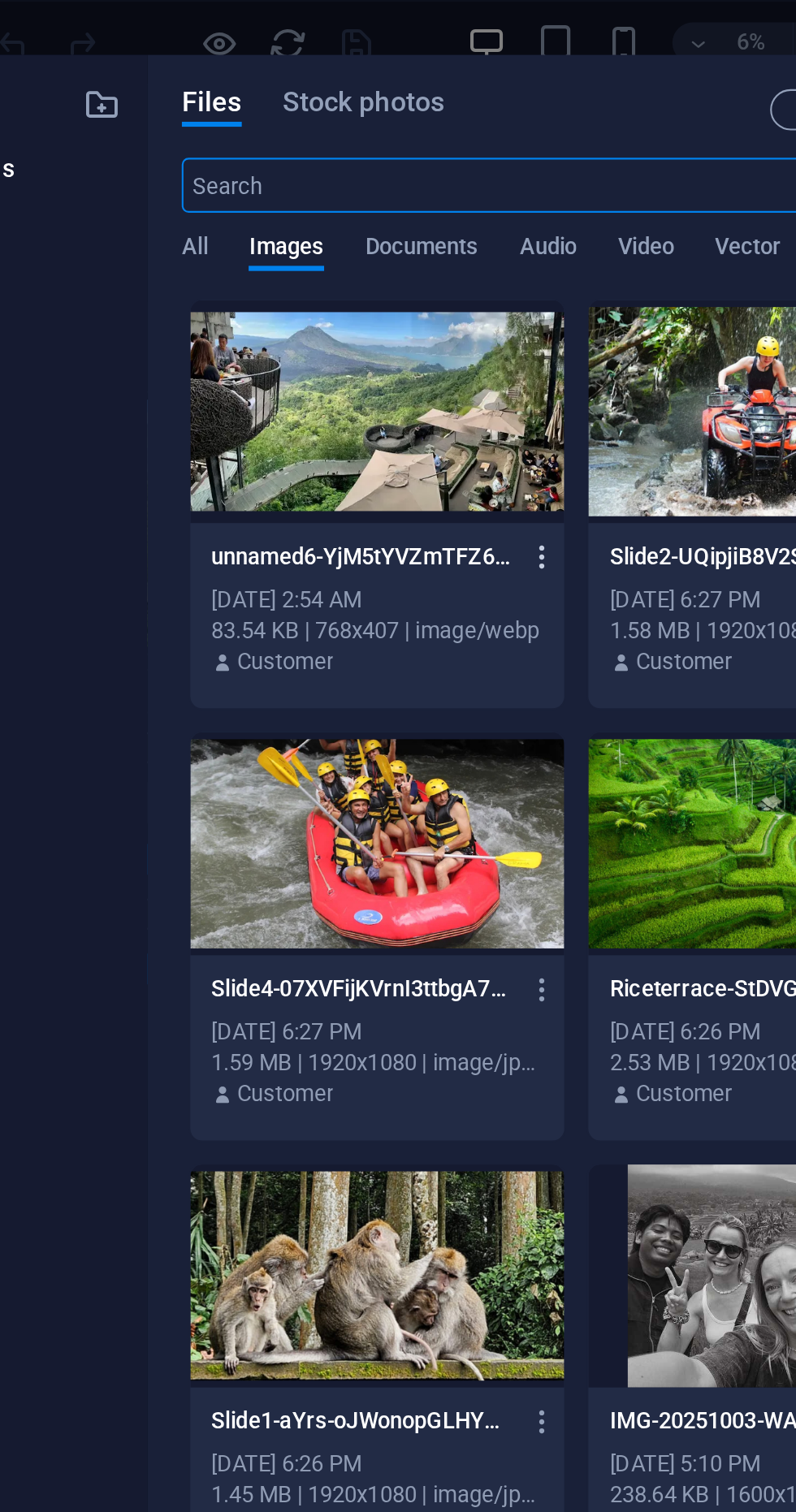
click at [361, 266] on icon "button" at bounding box center [362, 263] width 15 height 14
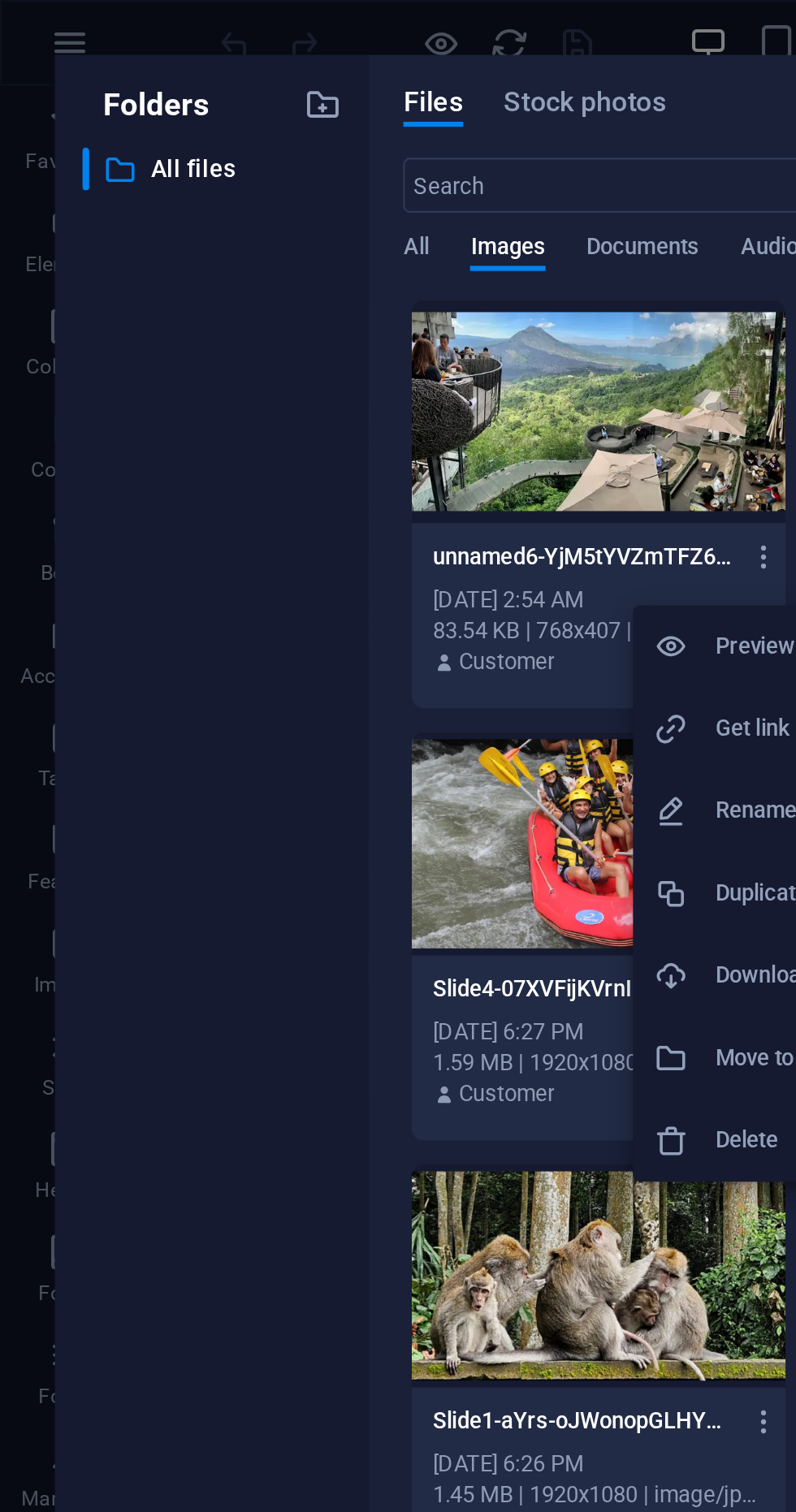
click at [357, 535] on h6 "Delete" at bounding box center [372, 540] width 67 height 20
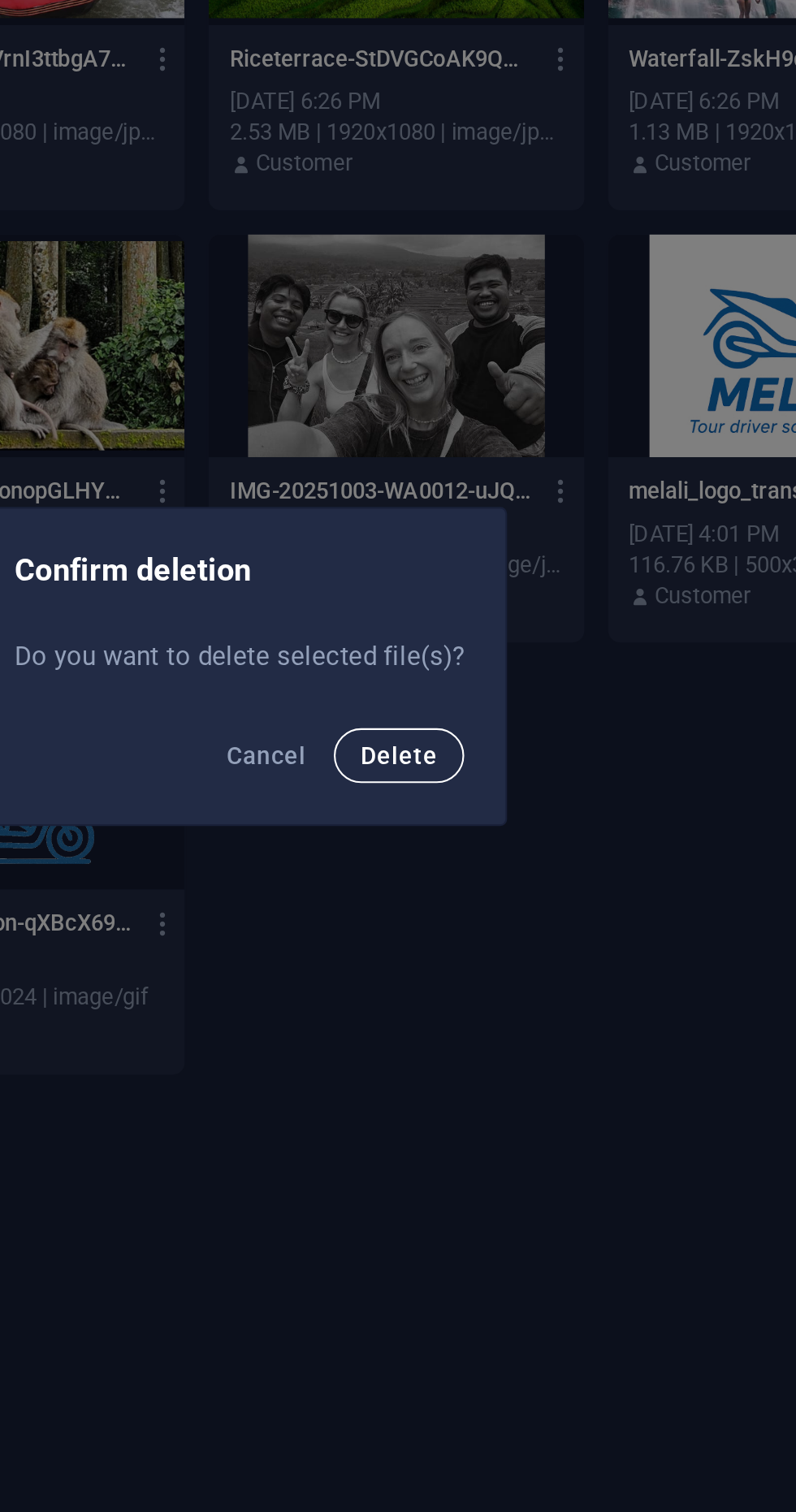
click at [480, 802] on span "Delete" at bounding box center [474, 798] width 36 height 13
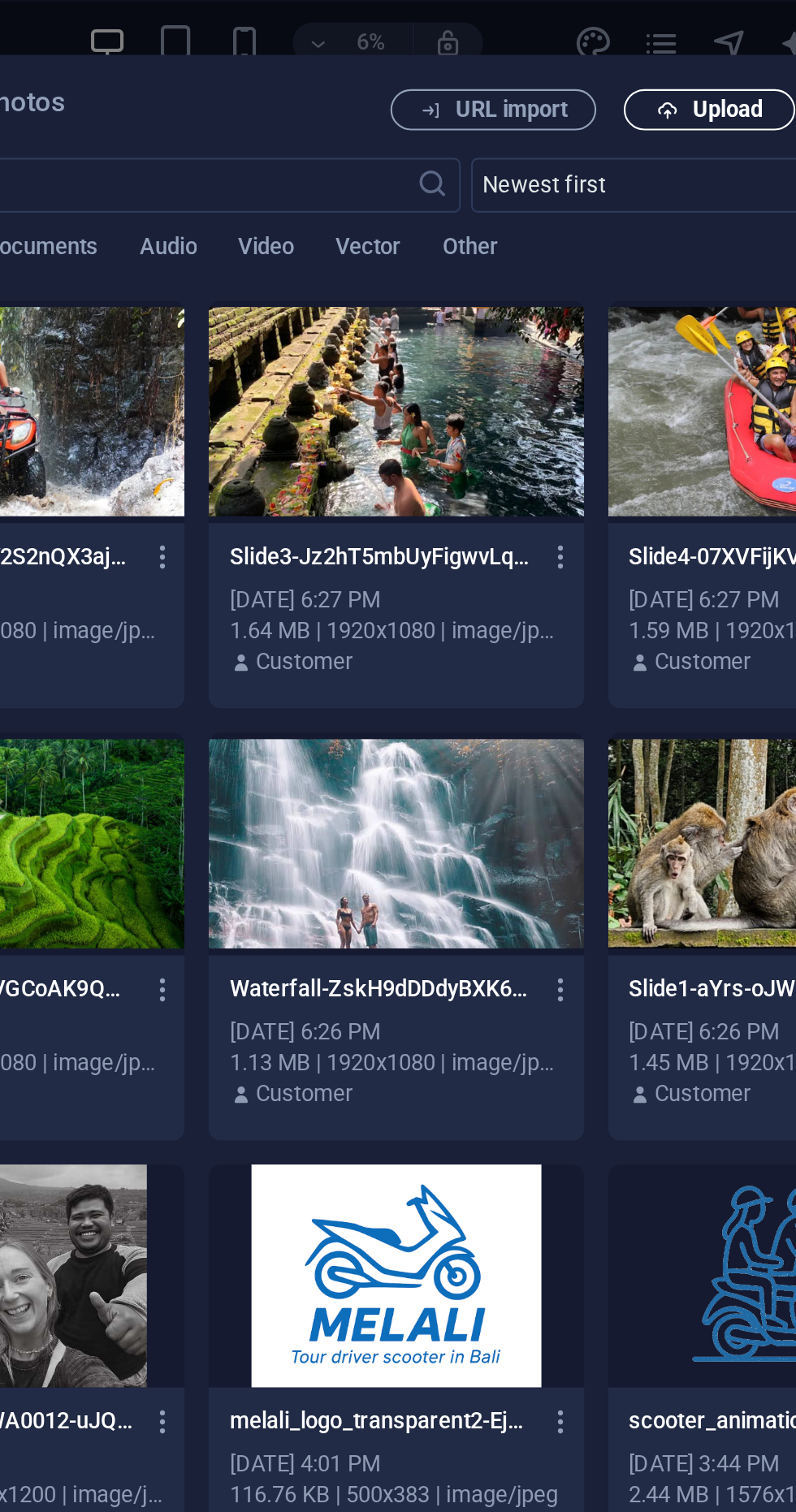
click at [632, 52] on span "Upload" at bounding box center [629, 51] width 33 height 10
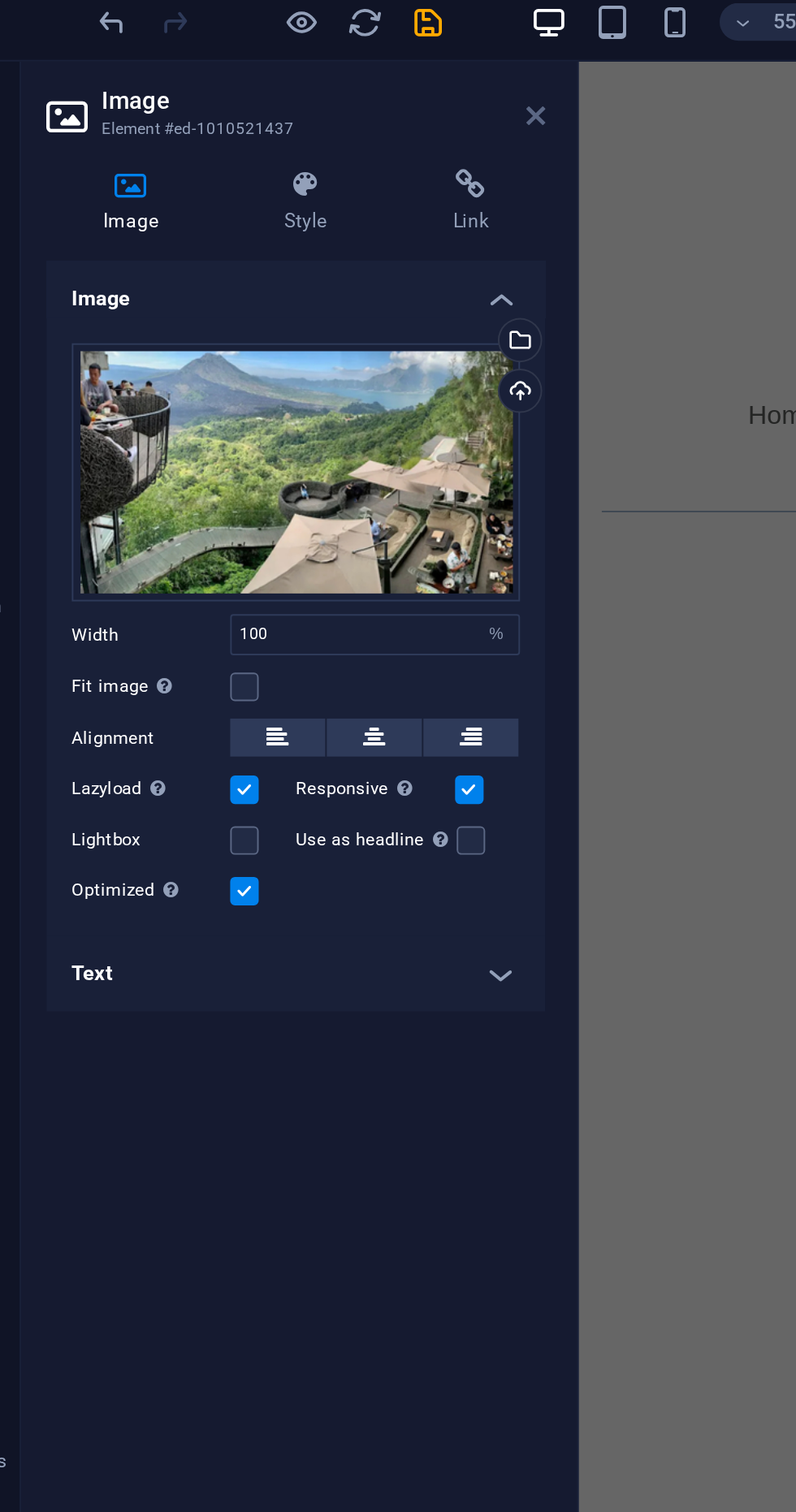
click at [331, 75] on link at bounding box center [328, 68] width 10 height 13
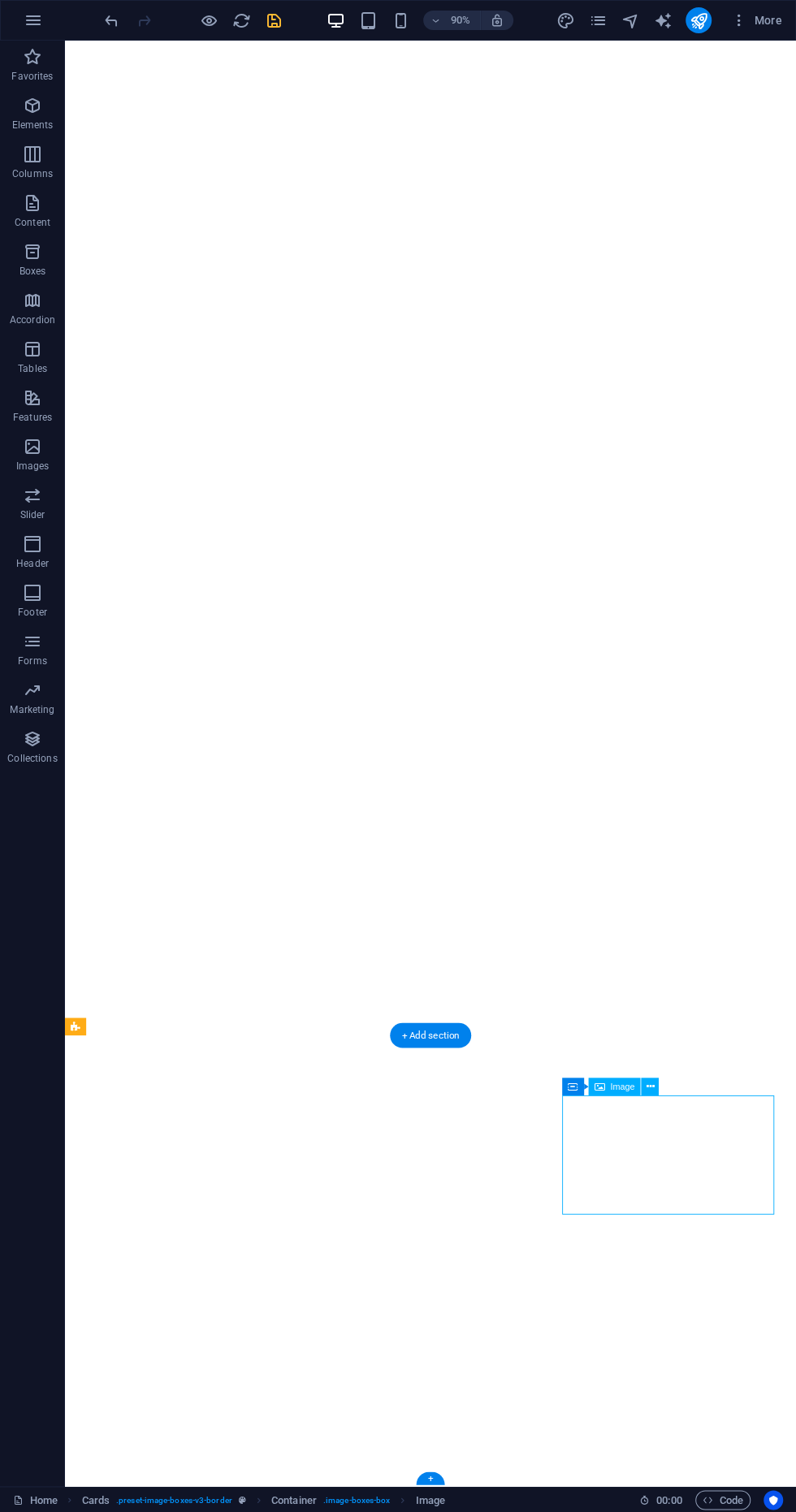
click at [273, 18] on icon "save" at bounding box center [273, 21] width 19 height 19
click at [208, 6] on div "90% More" at bounding box center [398, 20] width 794 height 39
click at [208, 7] on div at bounding box center [192, 20] width 182 height 26
click at [208, 8] on div at bounding box center [192, 20] width 182 height 26
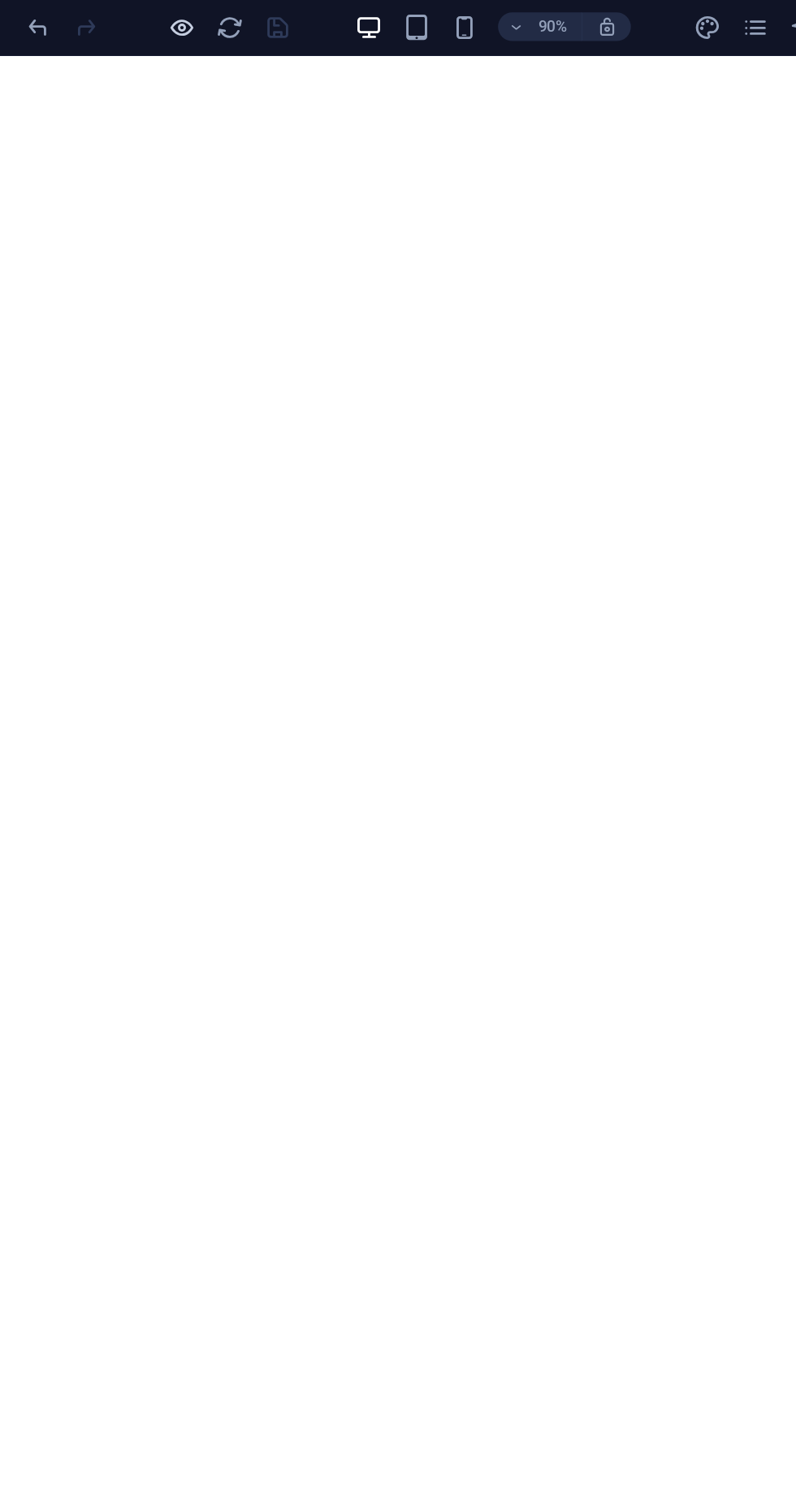
click at [207, 12] on icon "button" at bounding box center [209, 21] width 19 height 19
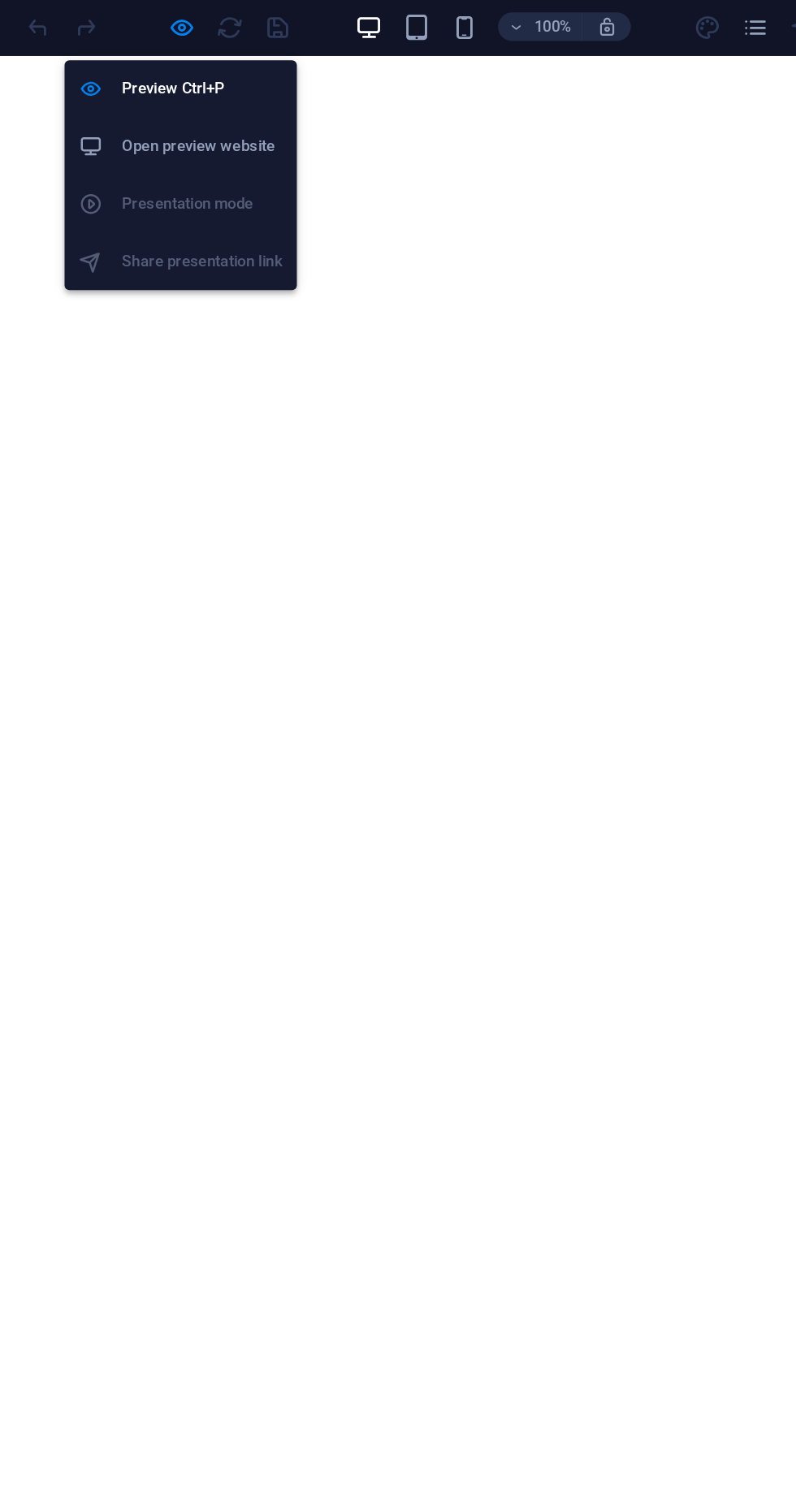
click at [251, 103] on h6 "Open preview website" at bounding box center [222, 102] width 109 height 20
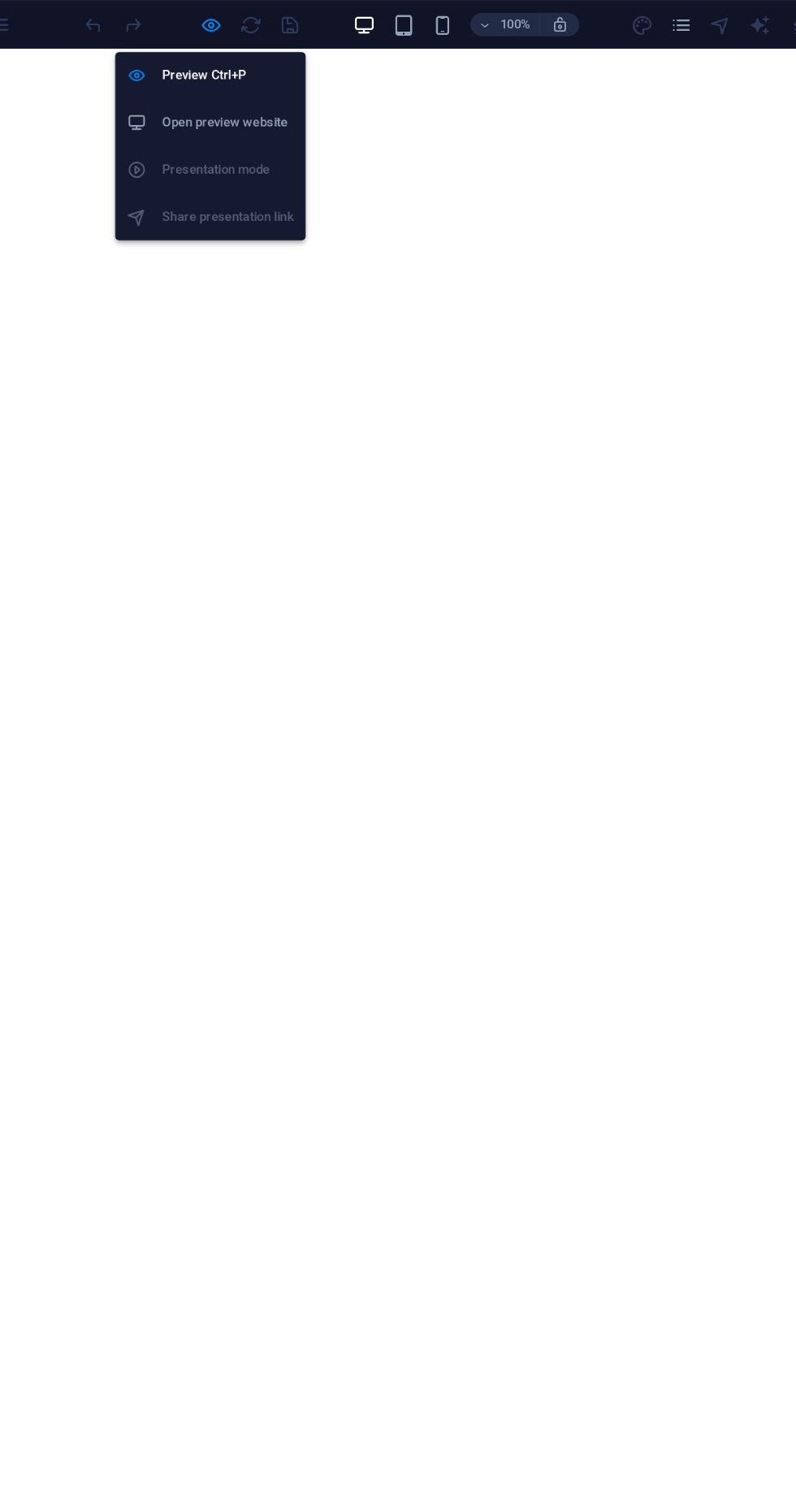
scroll to position [608, 0]
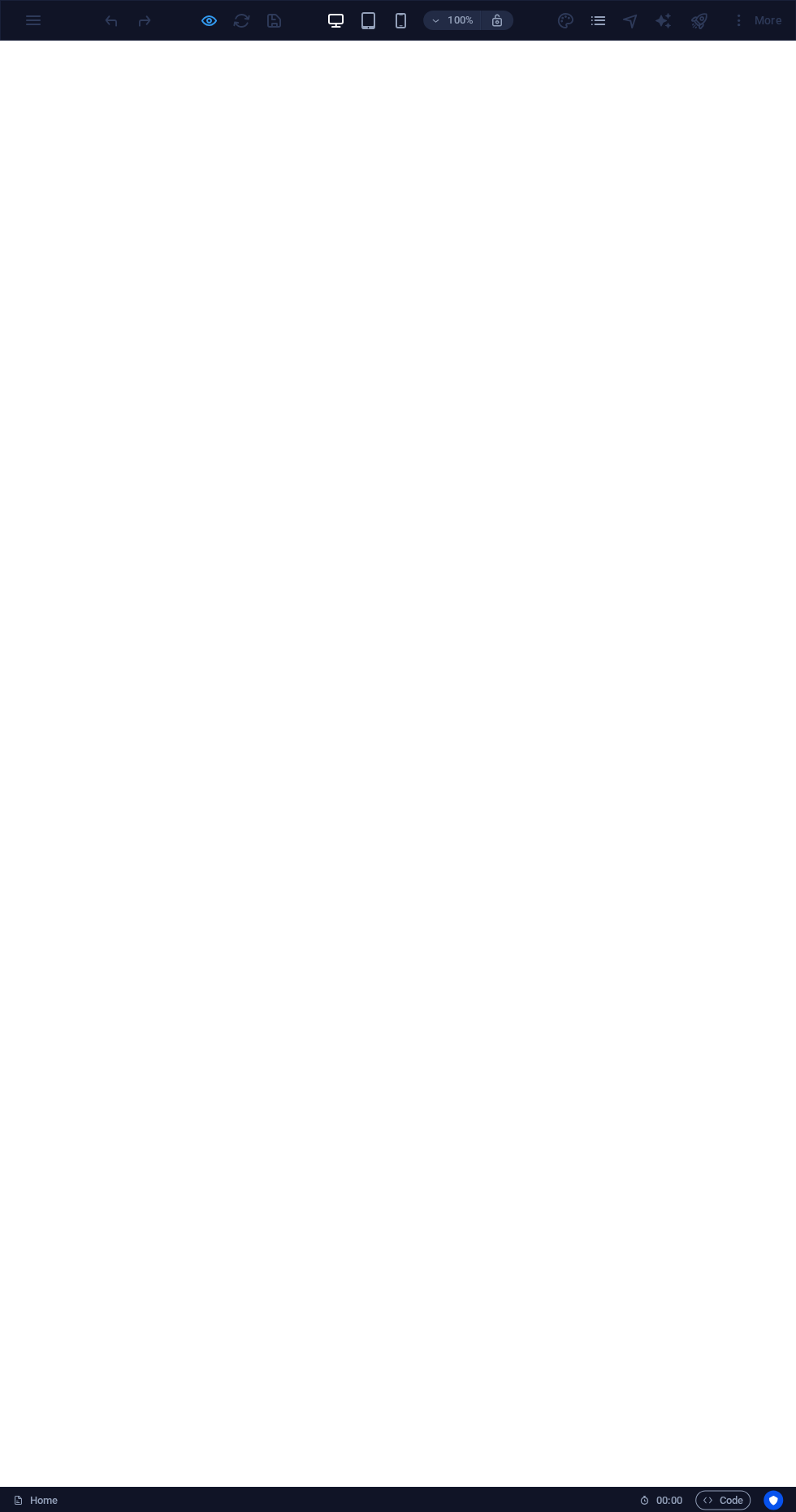
click at [204, 12] on icon "button" at bounding box center [209, 21] width 19 height 19
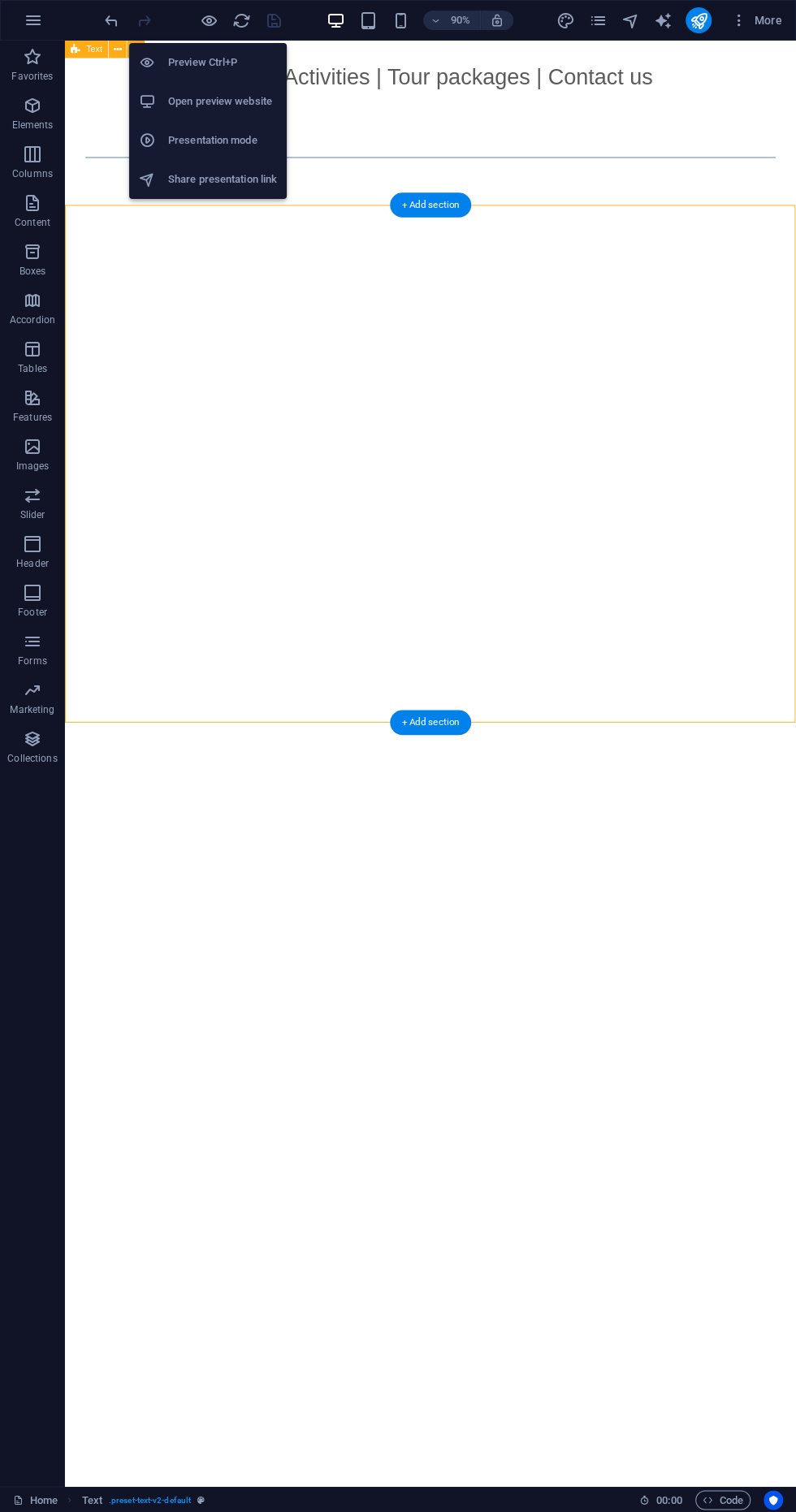
scroll to position [0, 0]
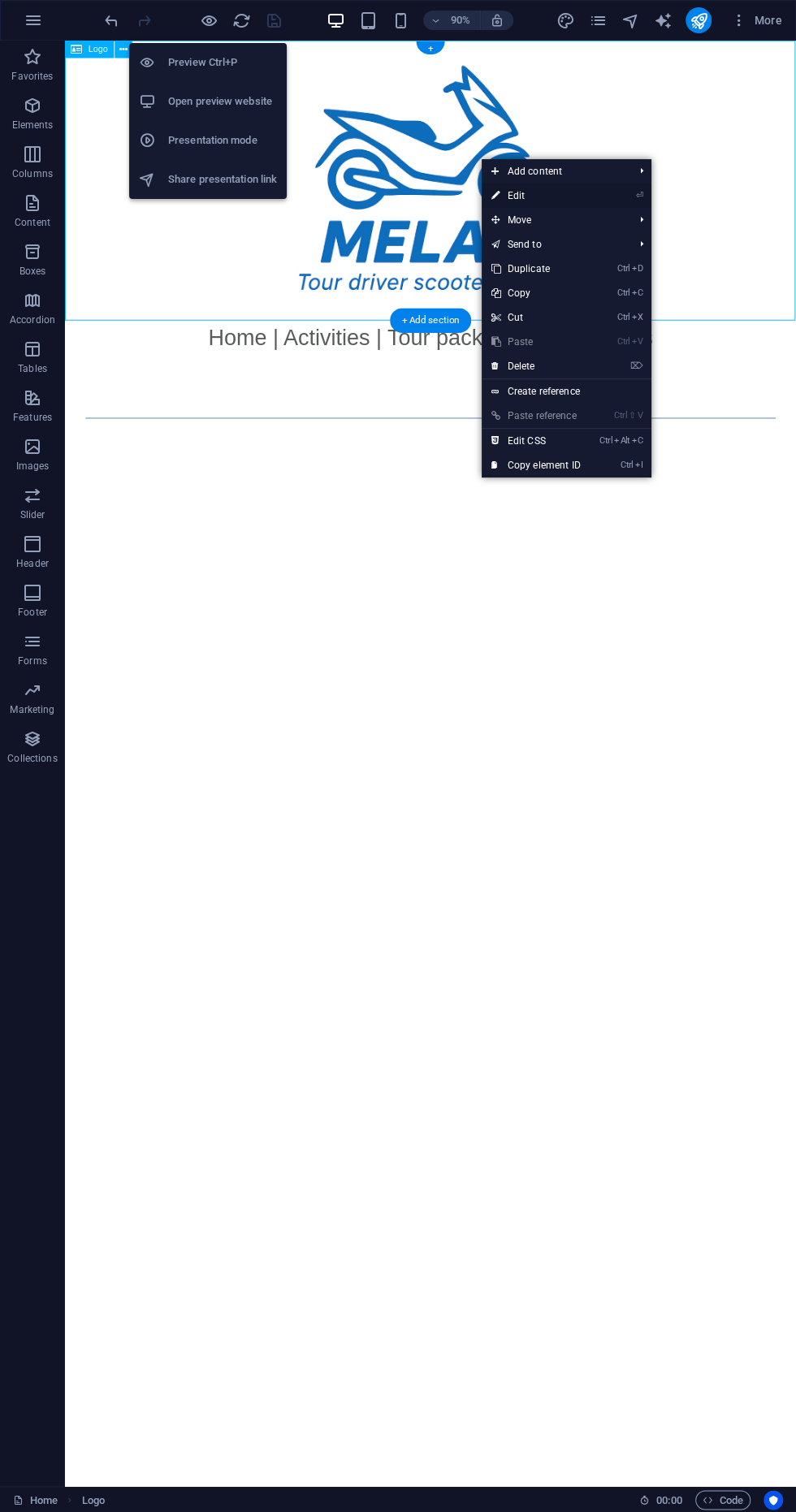
click at [553, 204] on link "⏎ Edit" at bounding box center [536, 195] width 109 height 24
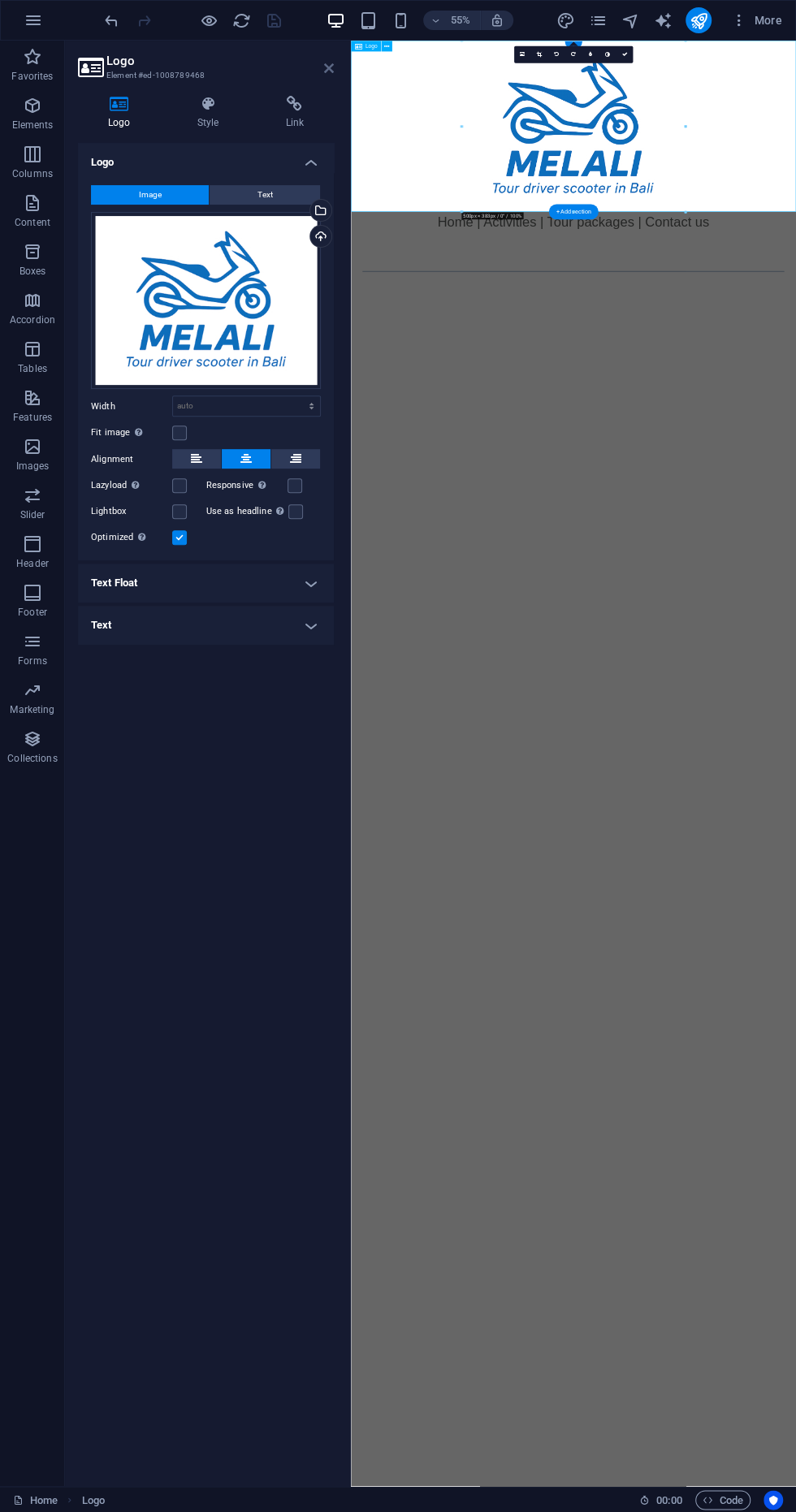
click at [329, 68] on icon at bounding box center [328, 68] width 10 height 13
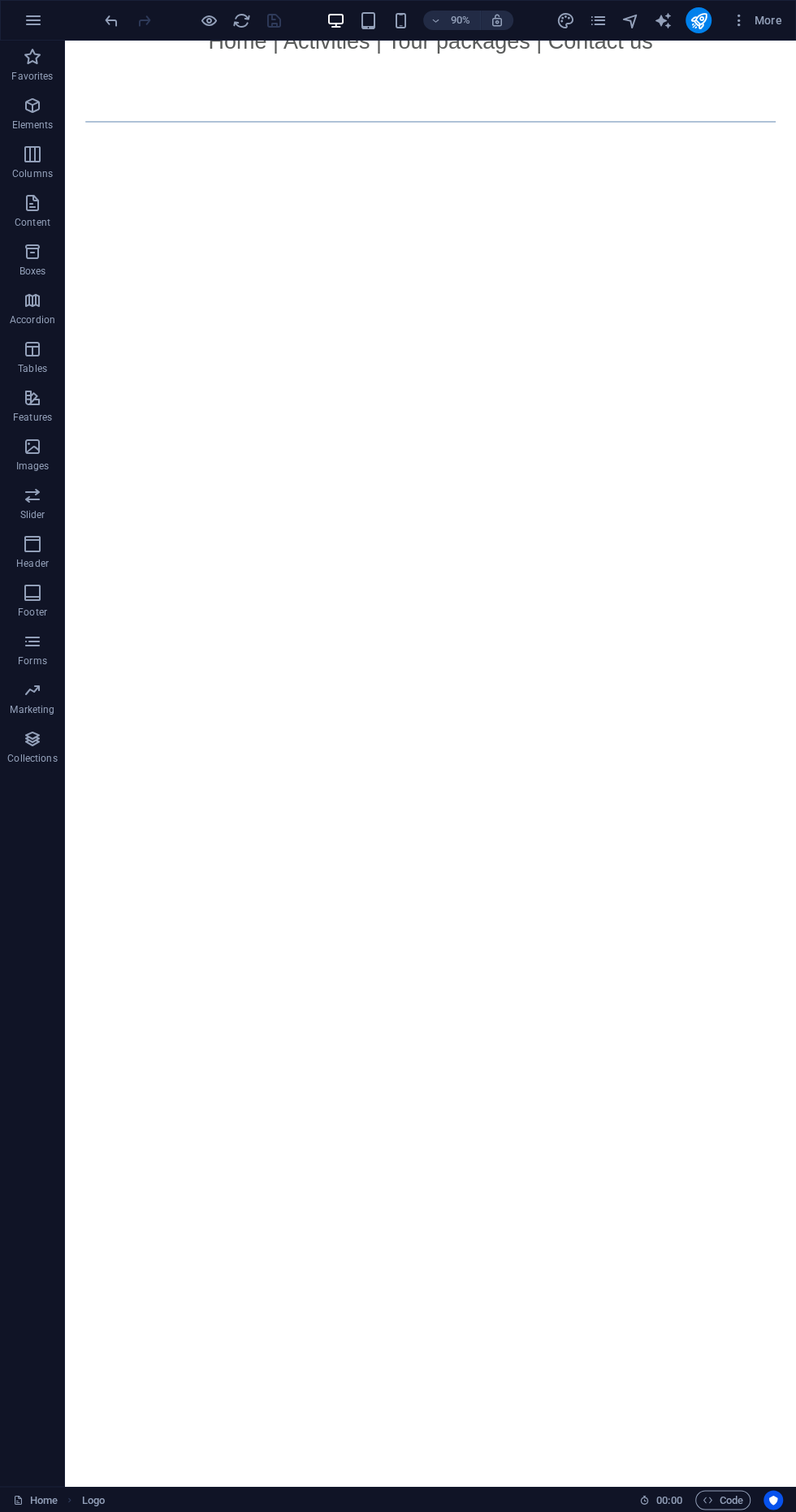
scroll to position [632, 0]
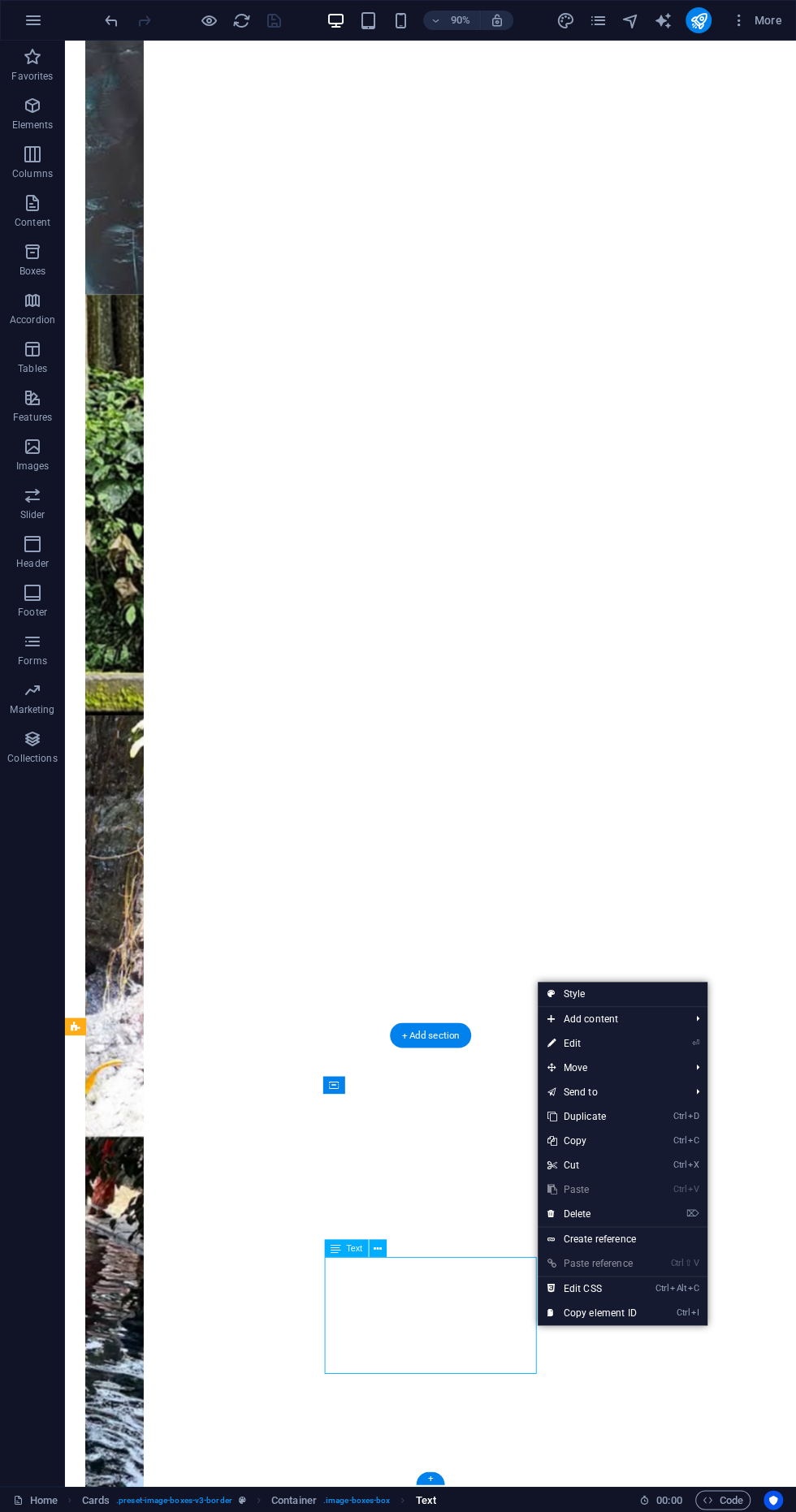
click at [428, 1498] on span "Text" at bounding box center [425, 1499] width 21 height 20
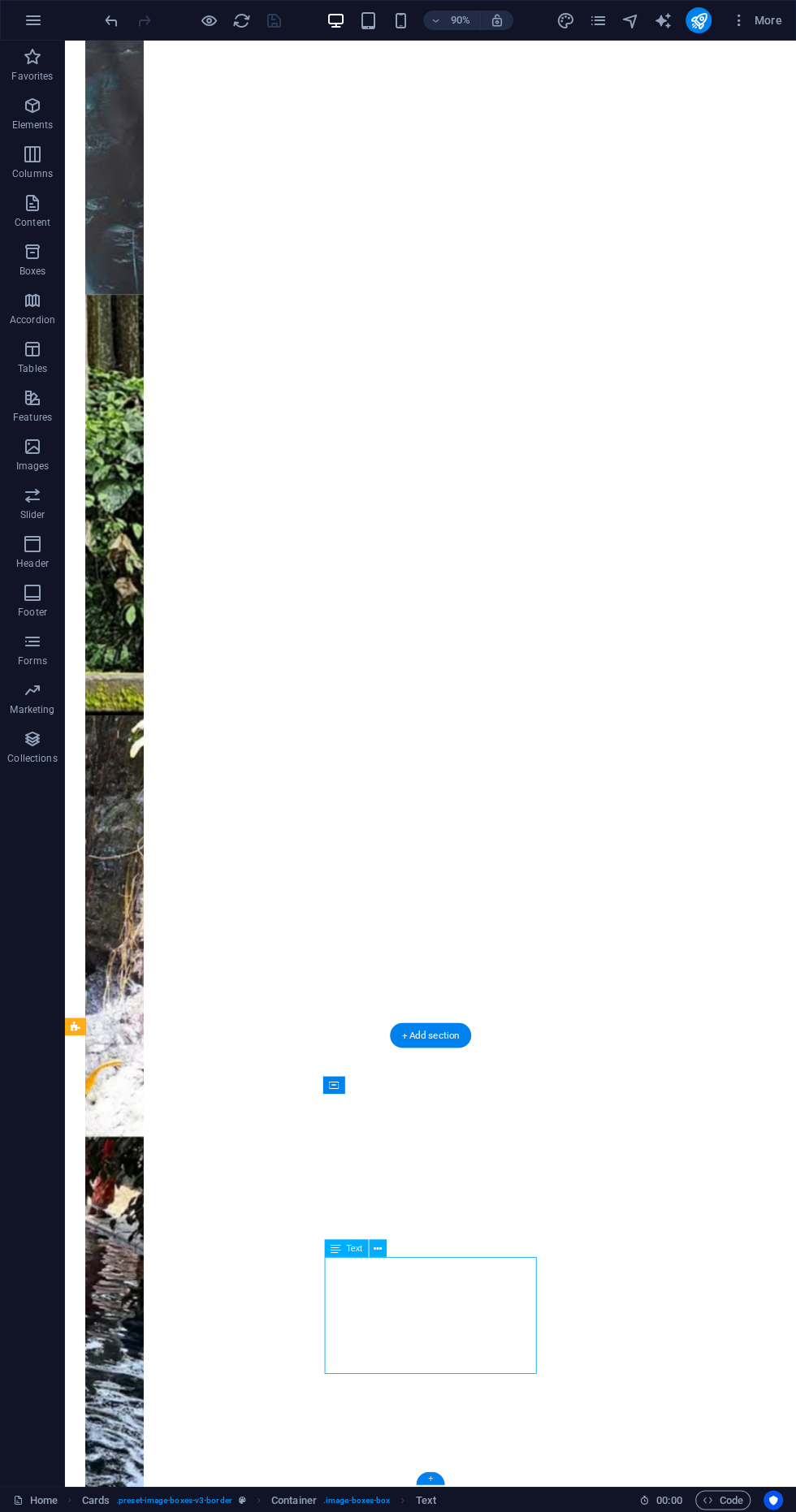
click at [430, 1478] on div "+" at bounding box center [430, 1478] width 29 height 13
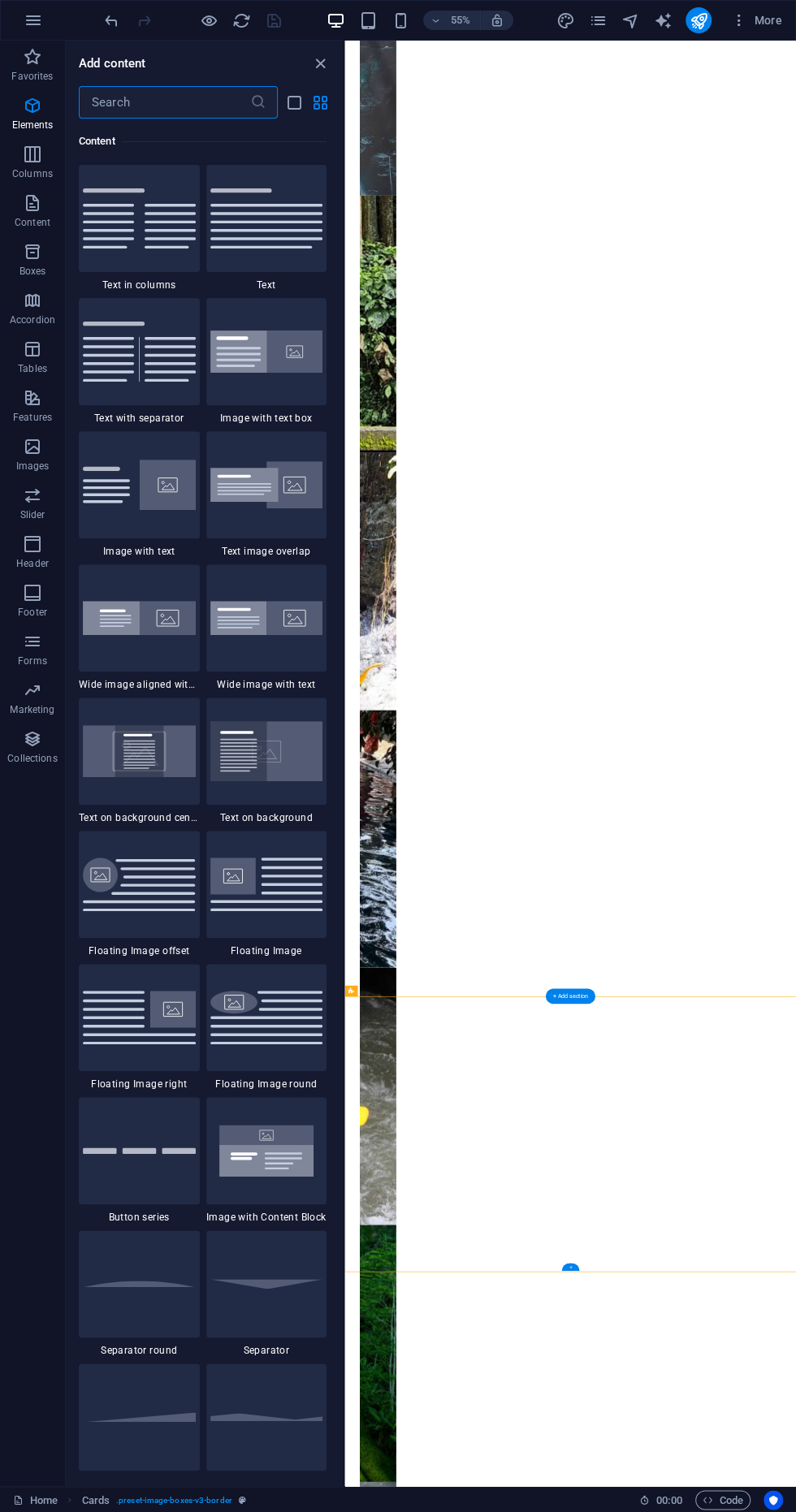
scroll to position [0, 0]
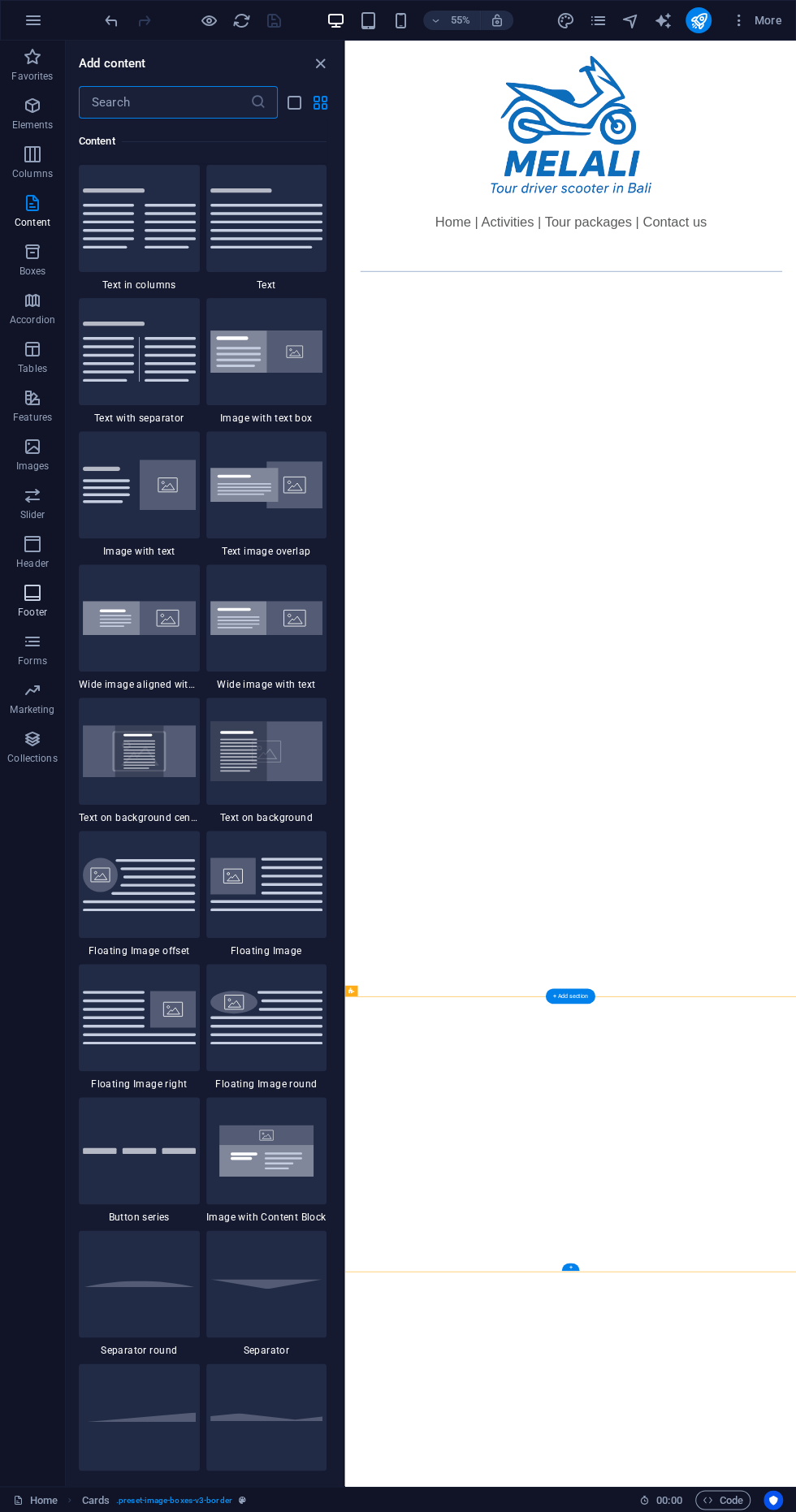
click at [47, 613] on span "Footer" at bounding box center [32, 602] width 65 height 39
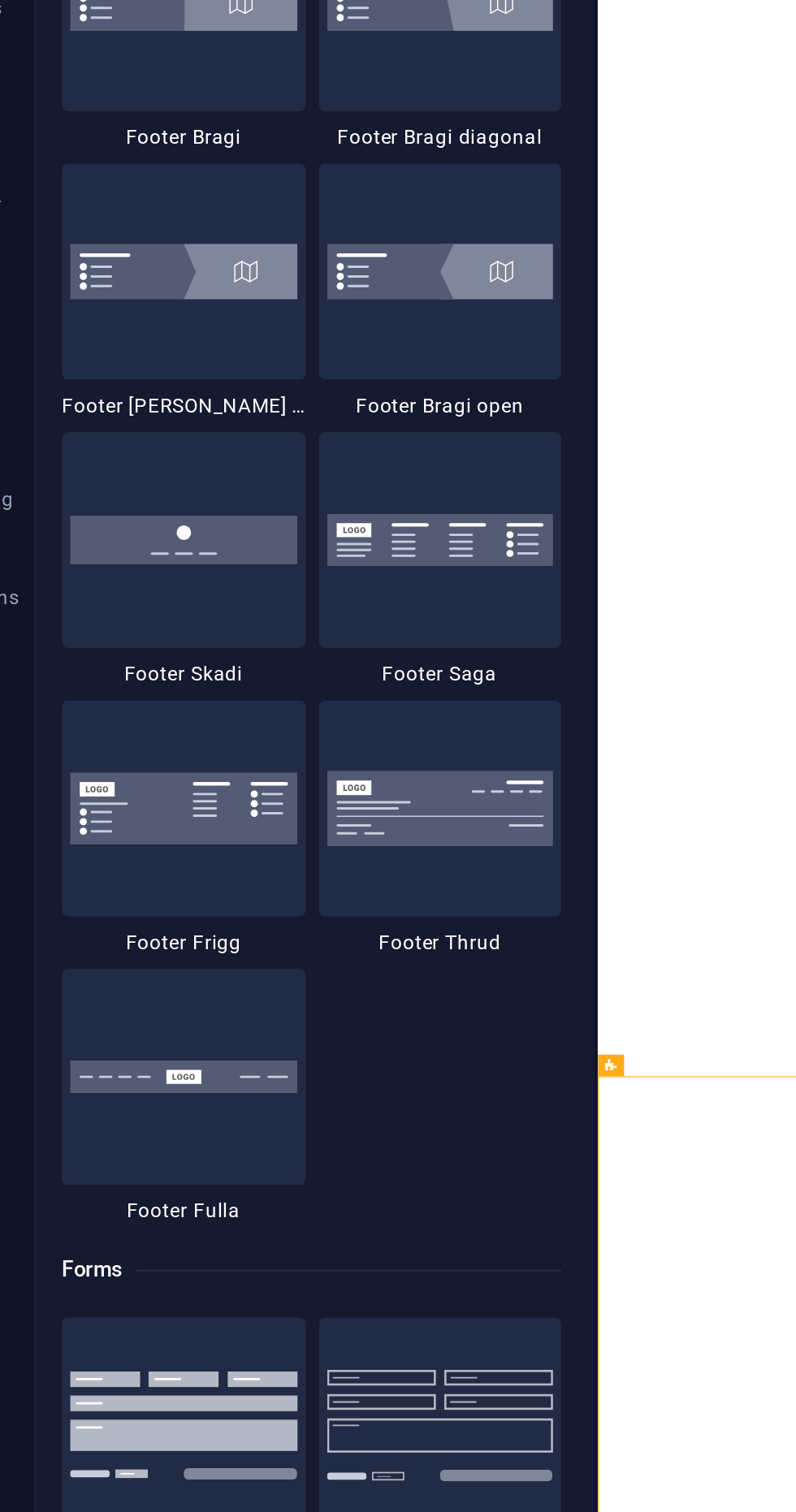
scroll to position [10904, 0]
click at [119, 879] on img at bounding box center [139, 862] width 113 height 36
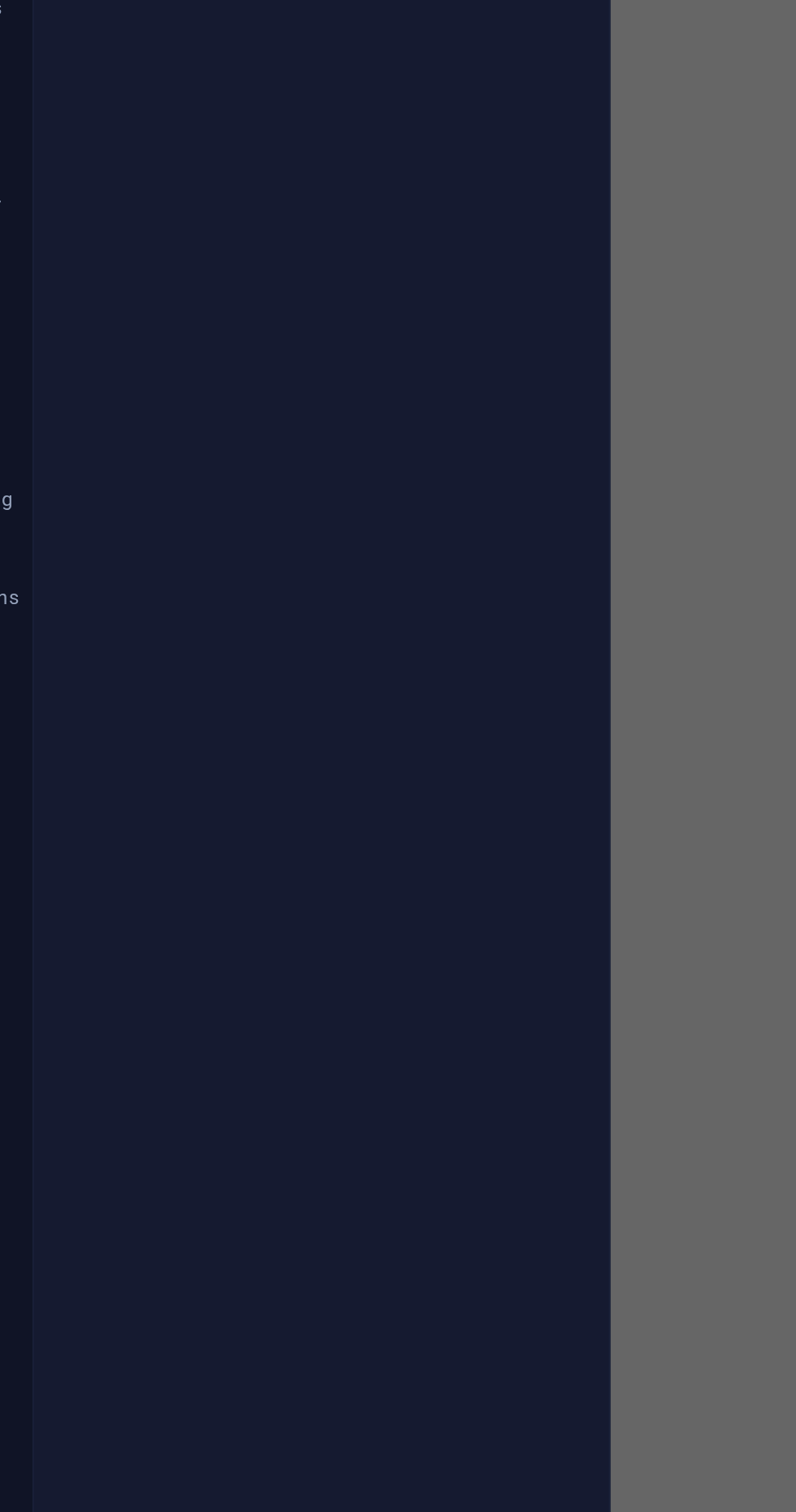
select select "rem"
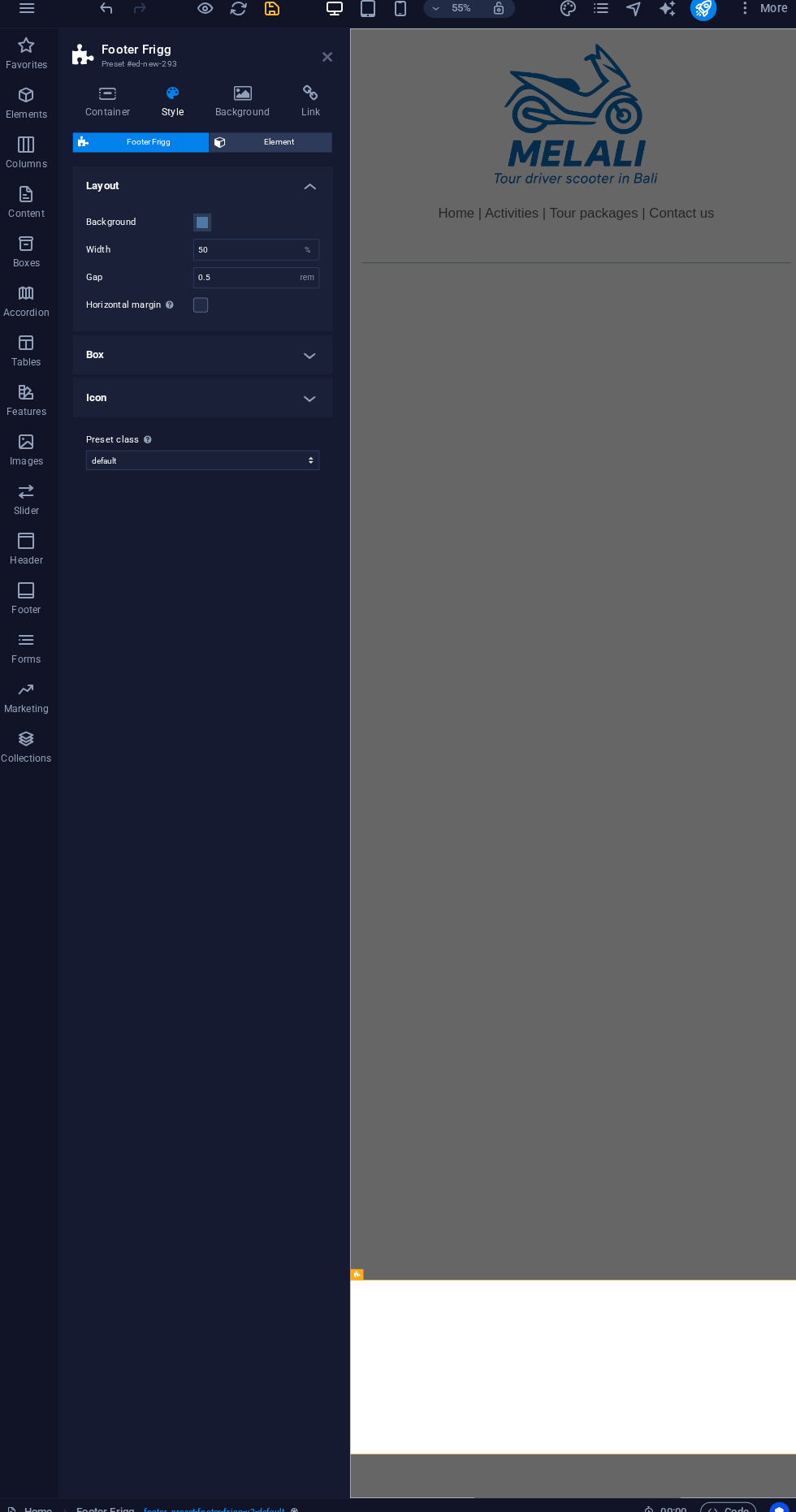
click at [329, 67] on icon at bounding box center [328, 68] width 10 height 13
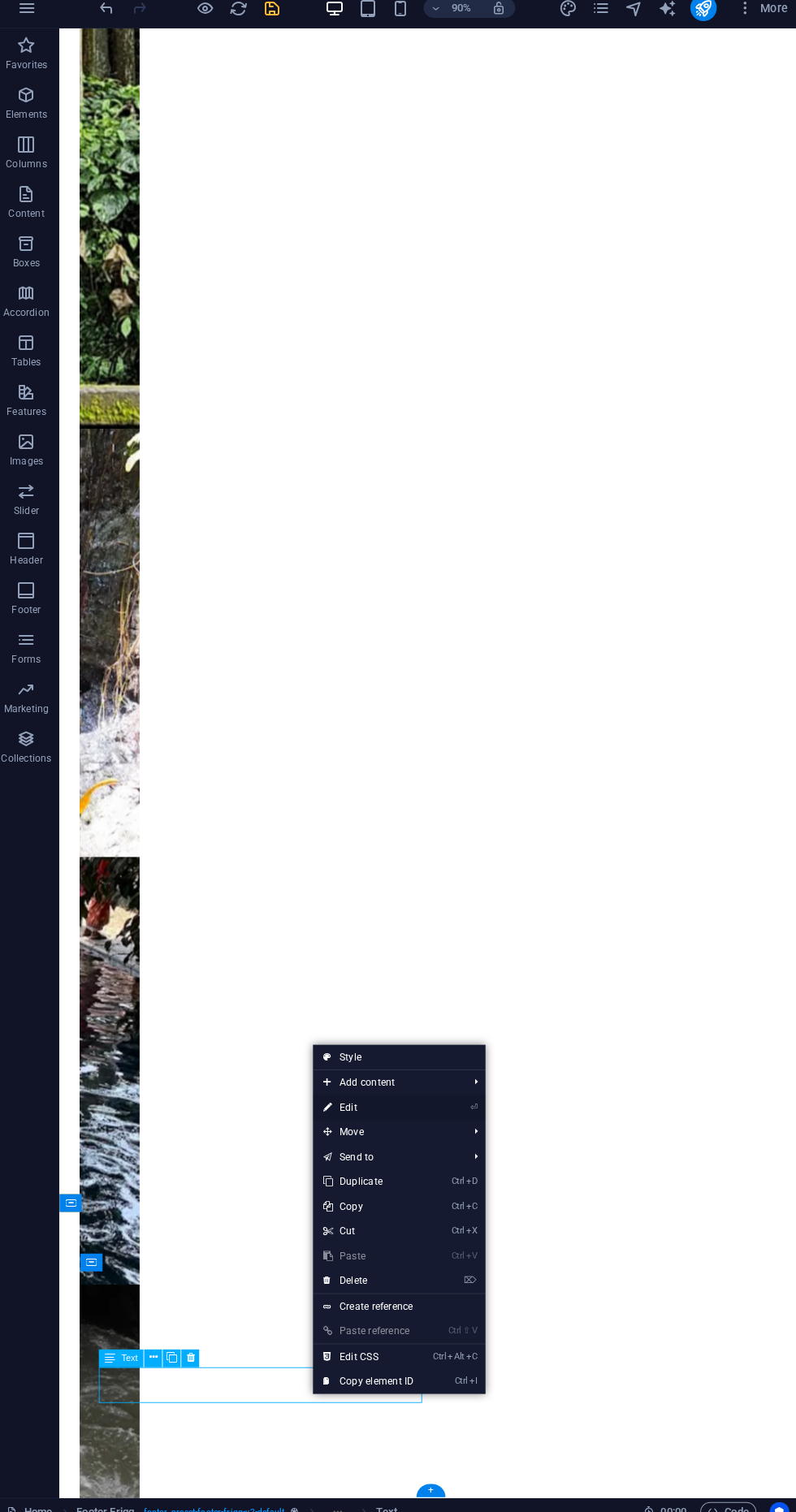
click at [392, 1099] on link "⏎ Edit" at bounding box center [369, 1101] width 109 height 24
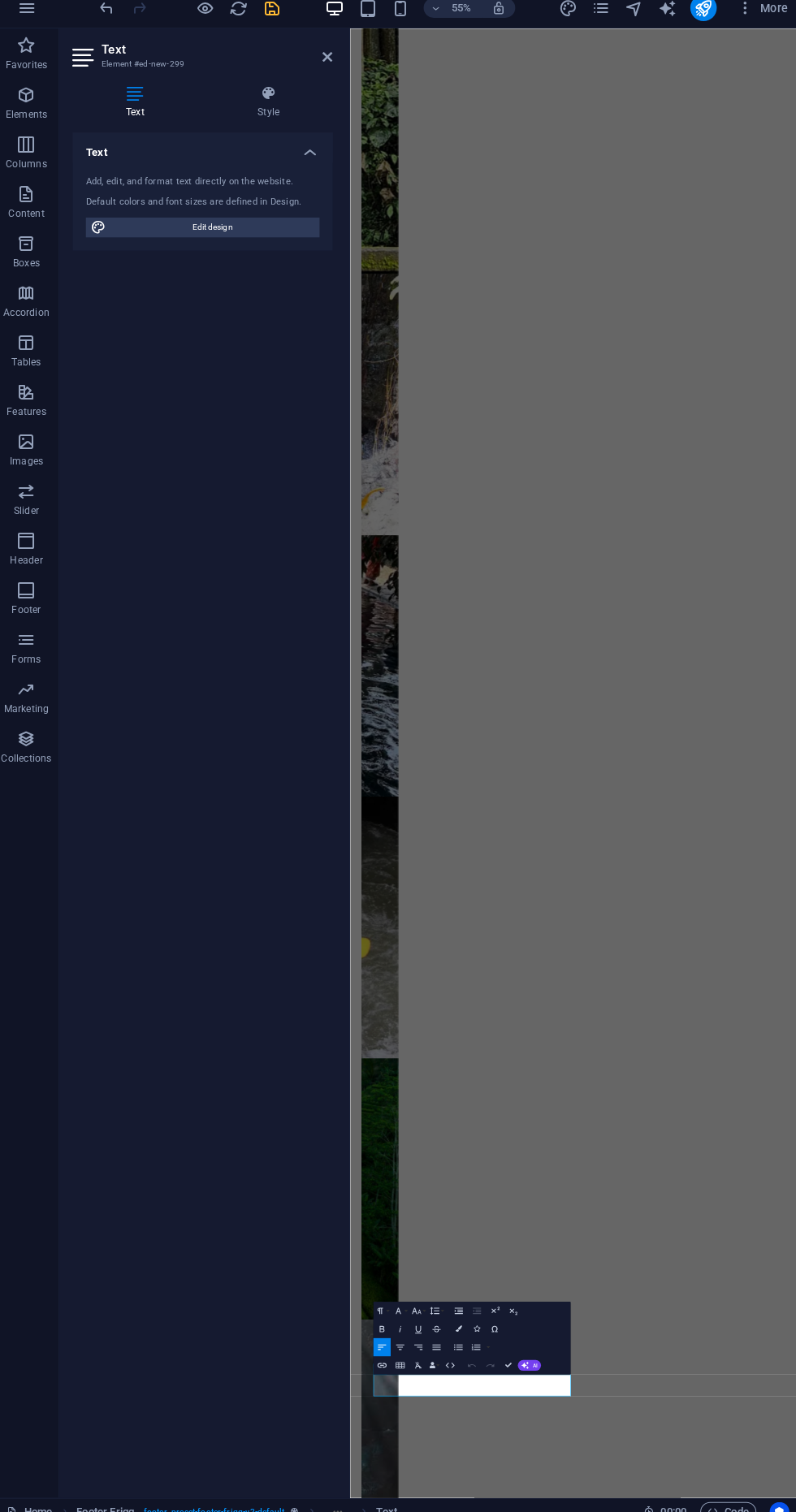
scroll to position [0, 0]
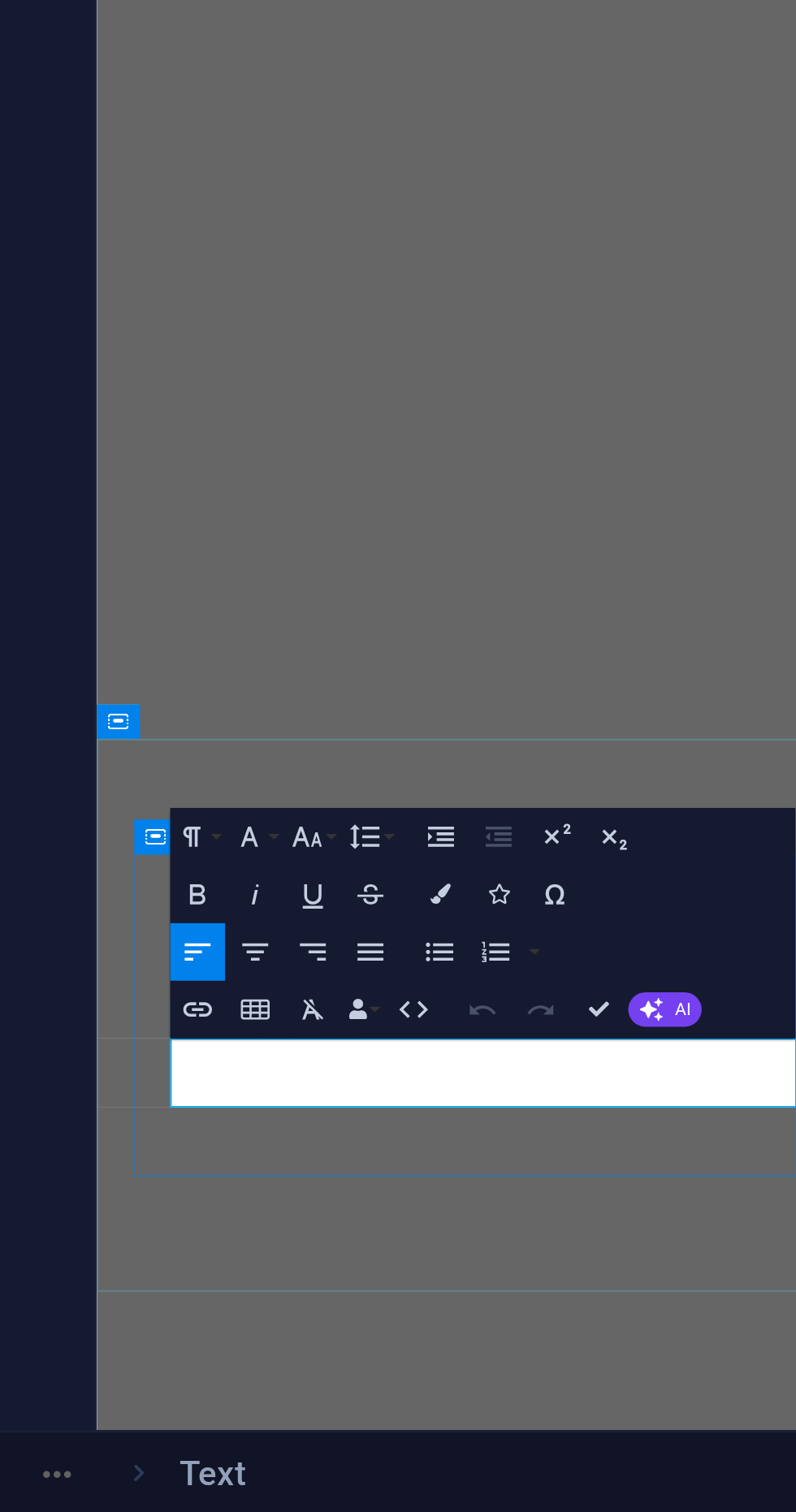
click at [444, 0] on html "Skip to main content Home | Activities | Tour packages | Contact us Katulampo w…" at bounding box center [501, 669] width 809 height 7796
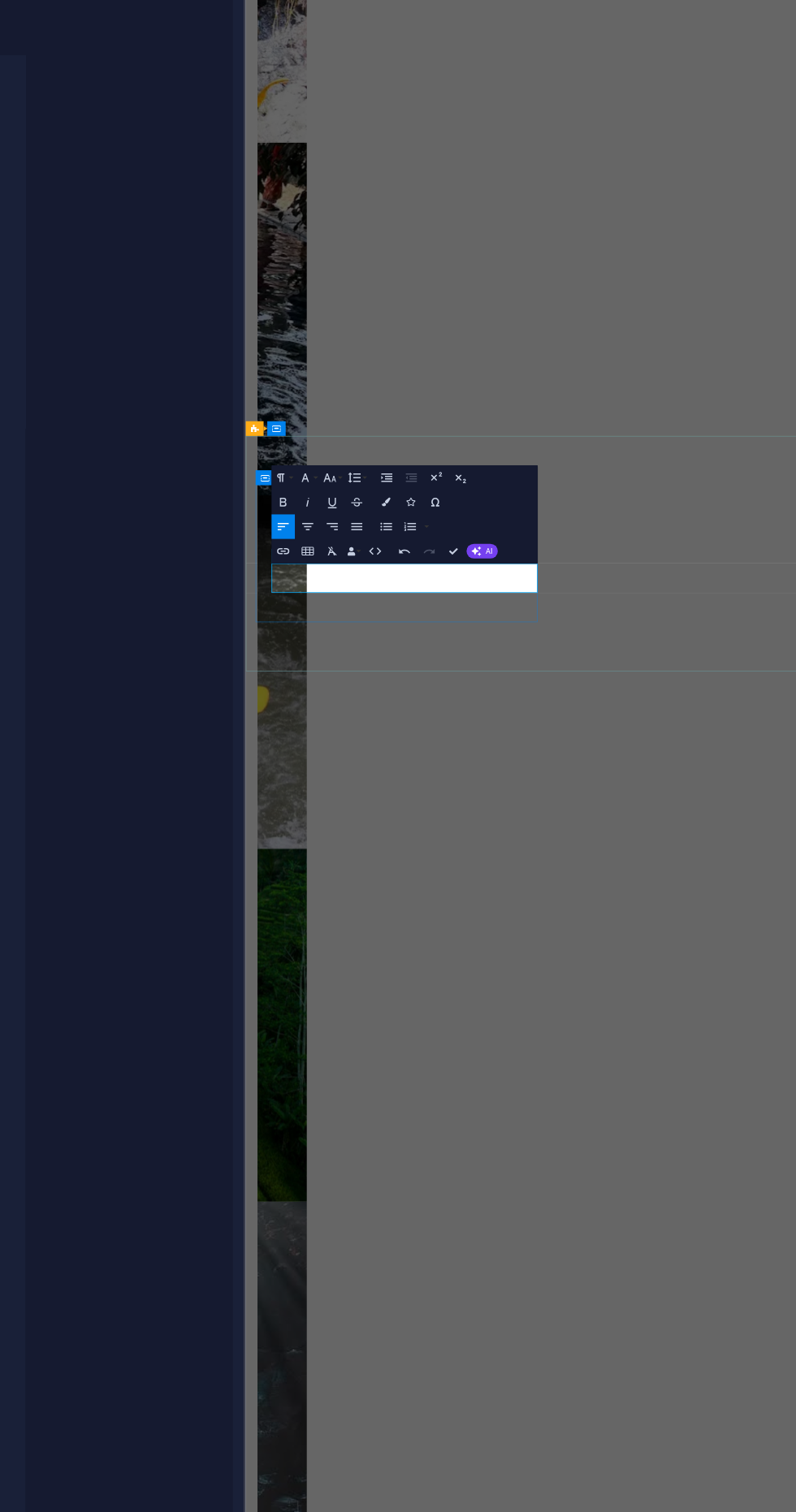
click at [344, 224] on div "Text Style Text Add, edit, and format text directly on the website. Default col…" at bounding box center [205, 784] width 282 height 1403
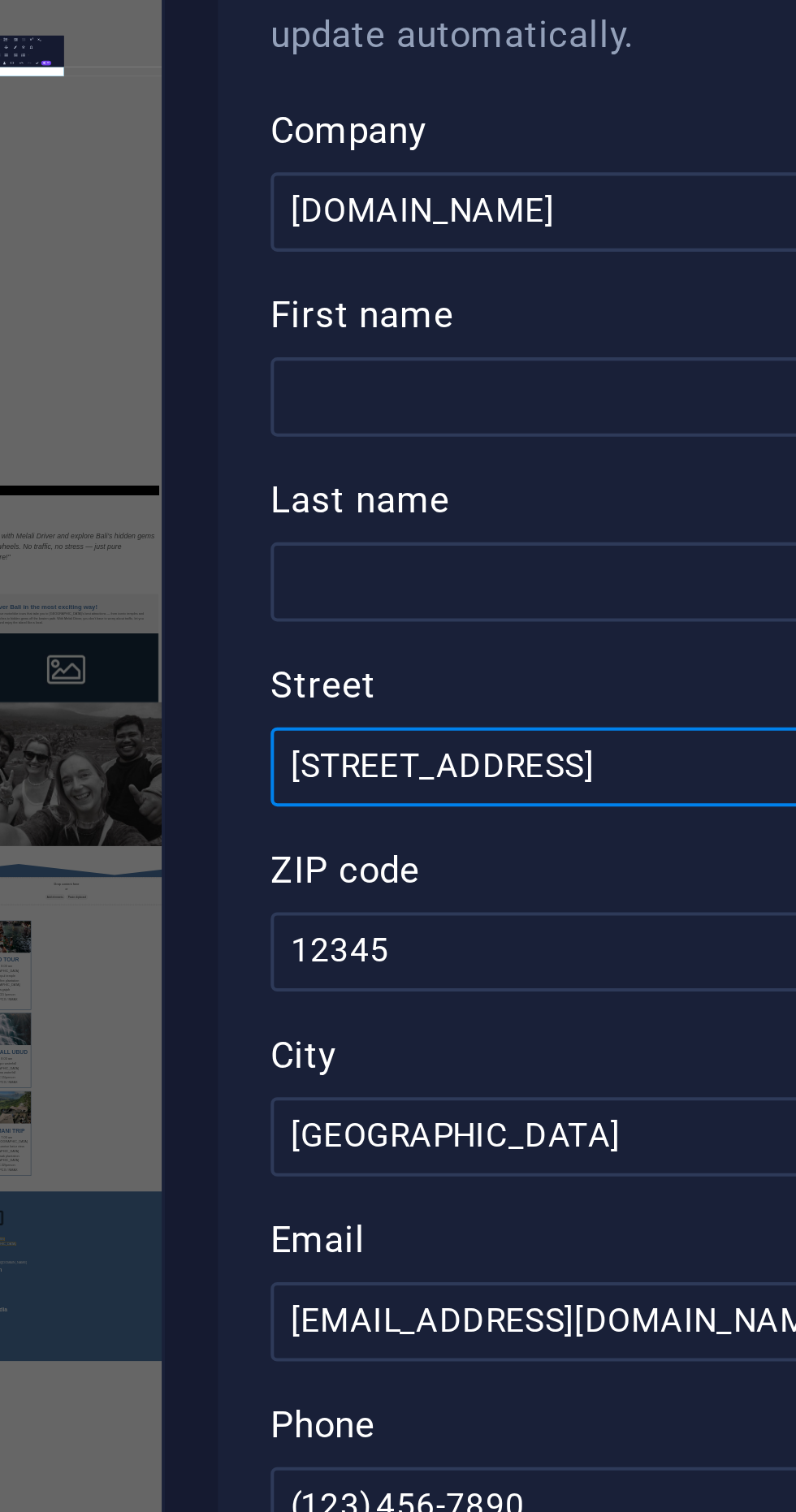
click at [508, 357] on input "123 Adventure Lane" at bounding box center [597, 355] width 345 height 20
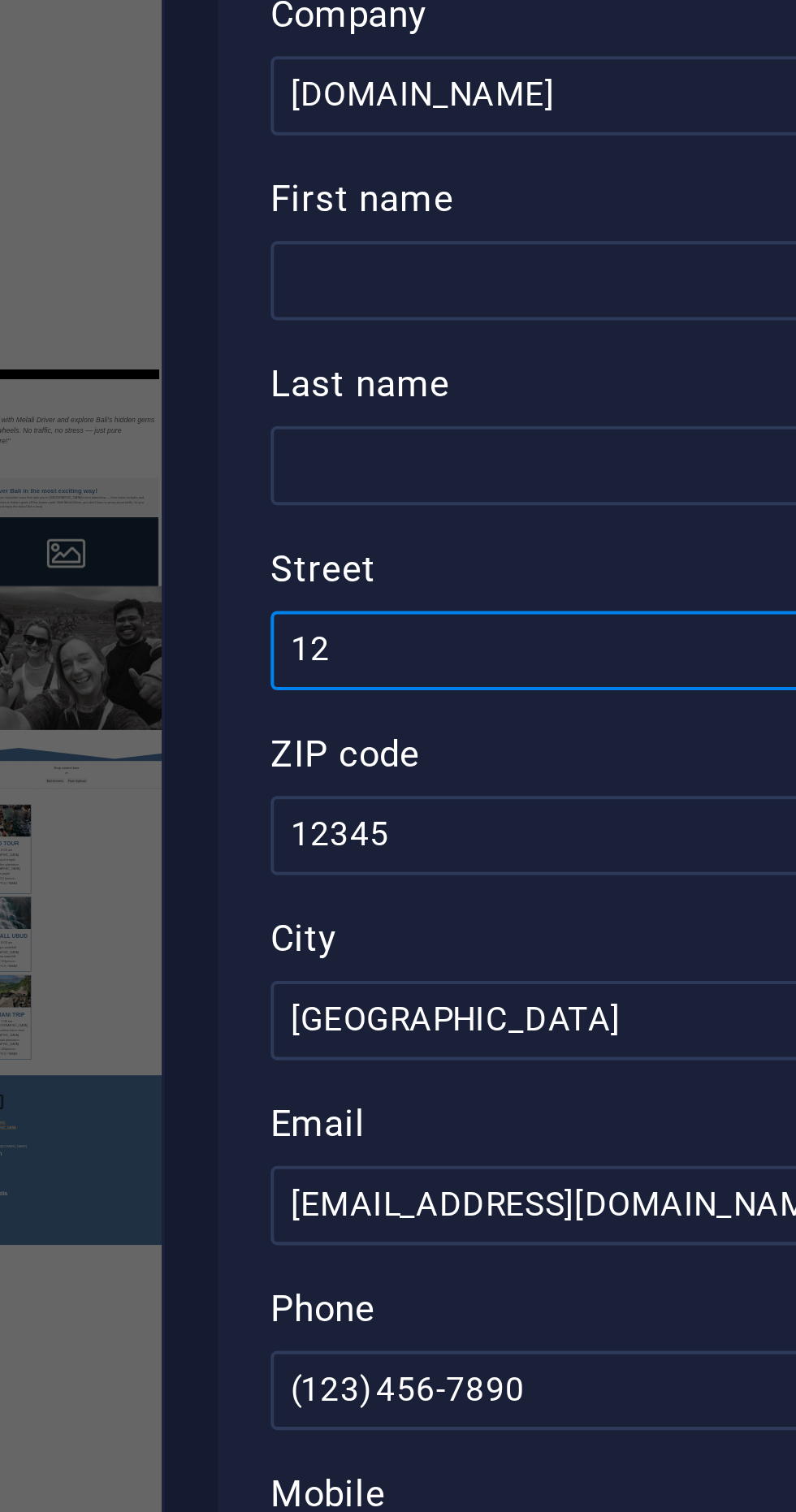
type input "1"
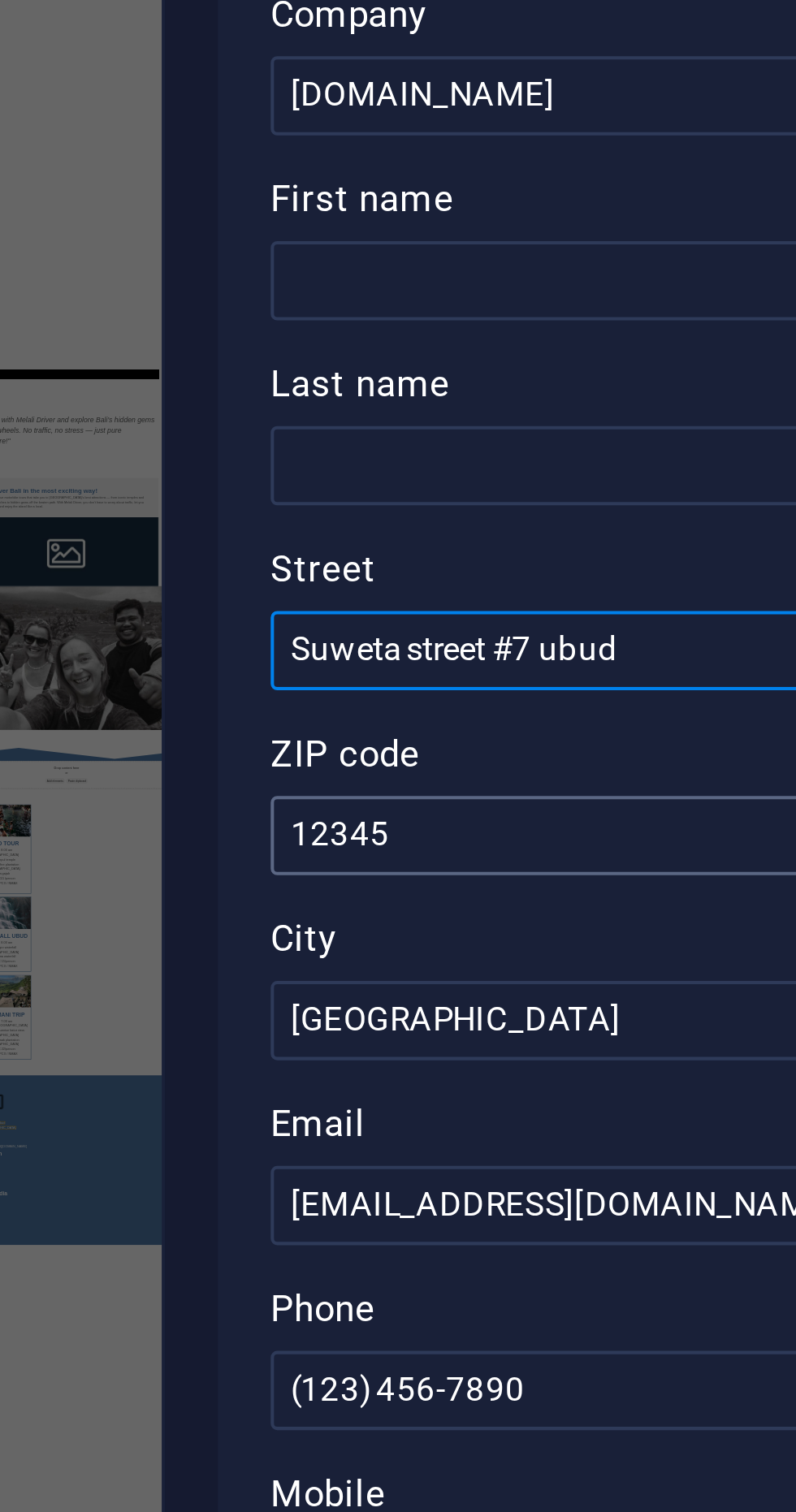
type input "Suweta street #7 ubud"
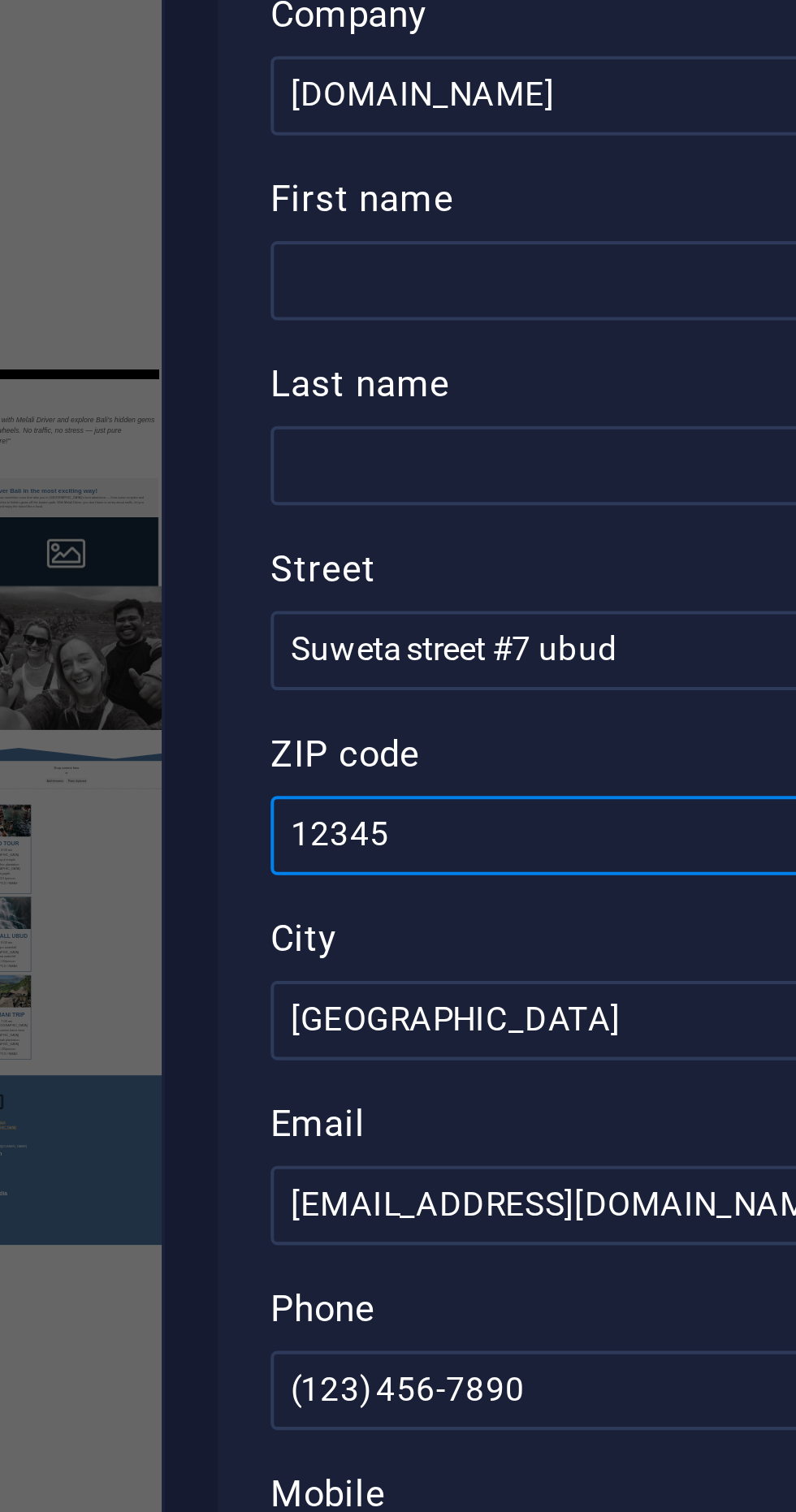
click at [487, 399] on input "12345" at bounding box center [597, 400] width 345 height 20
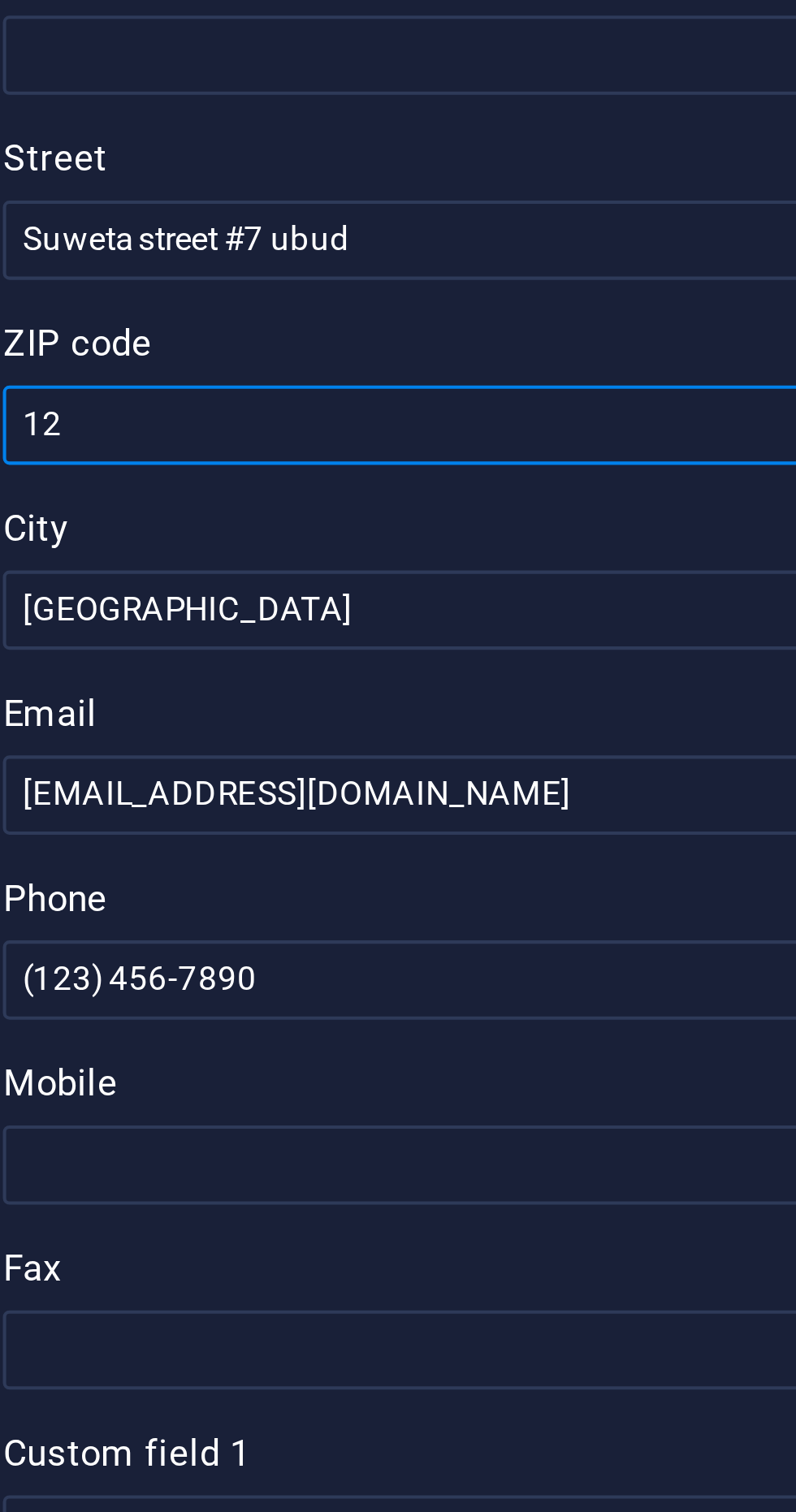
type input "1"
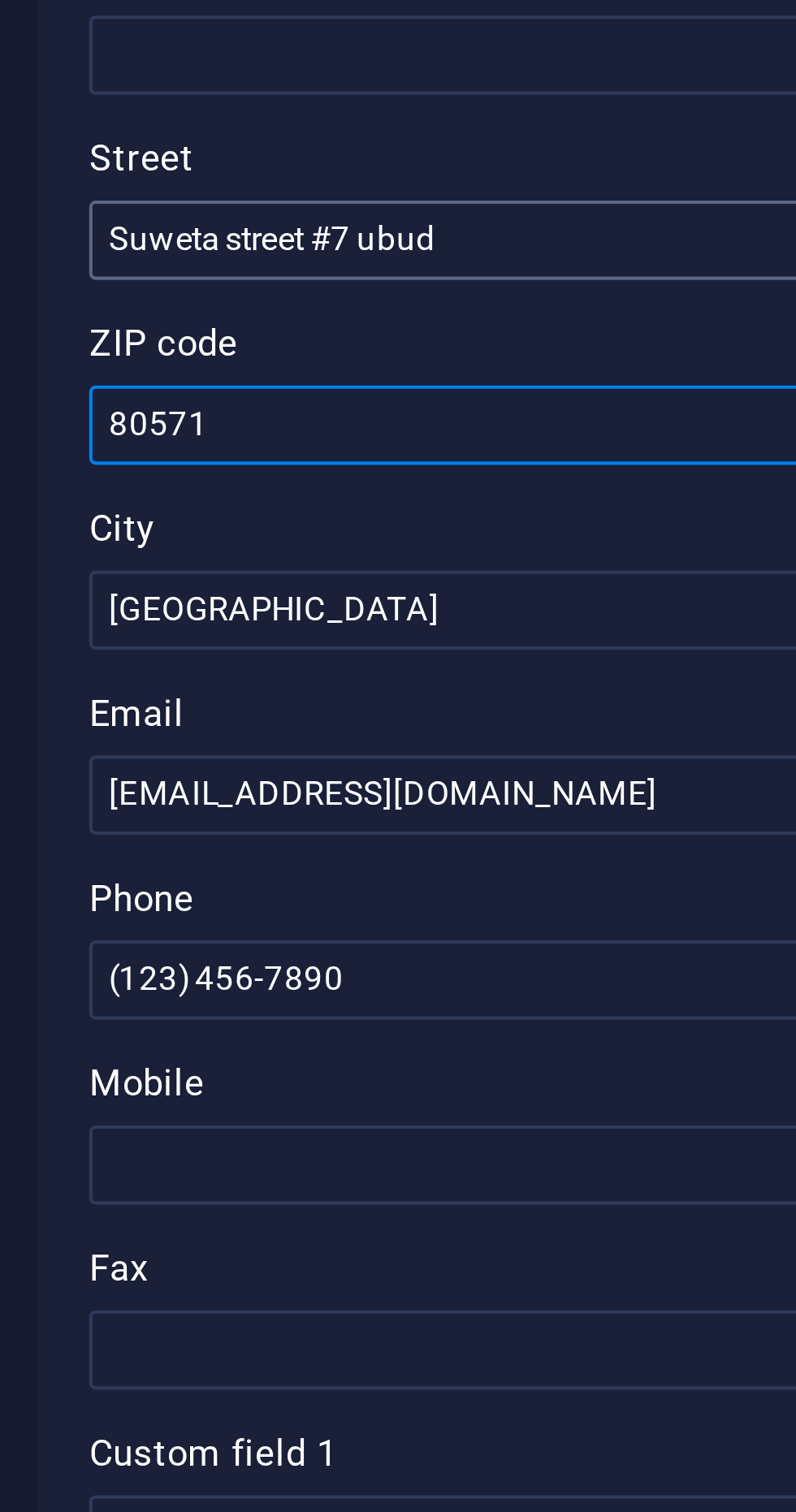
type input "80571"
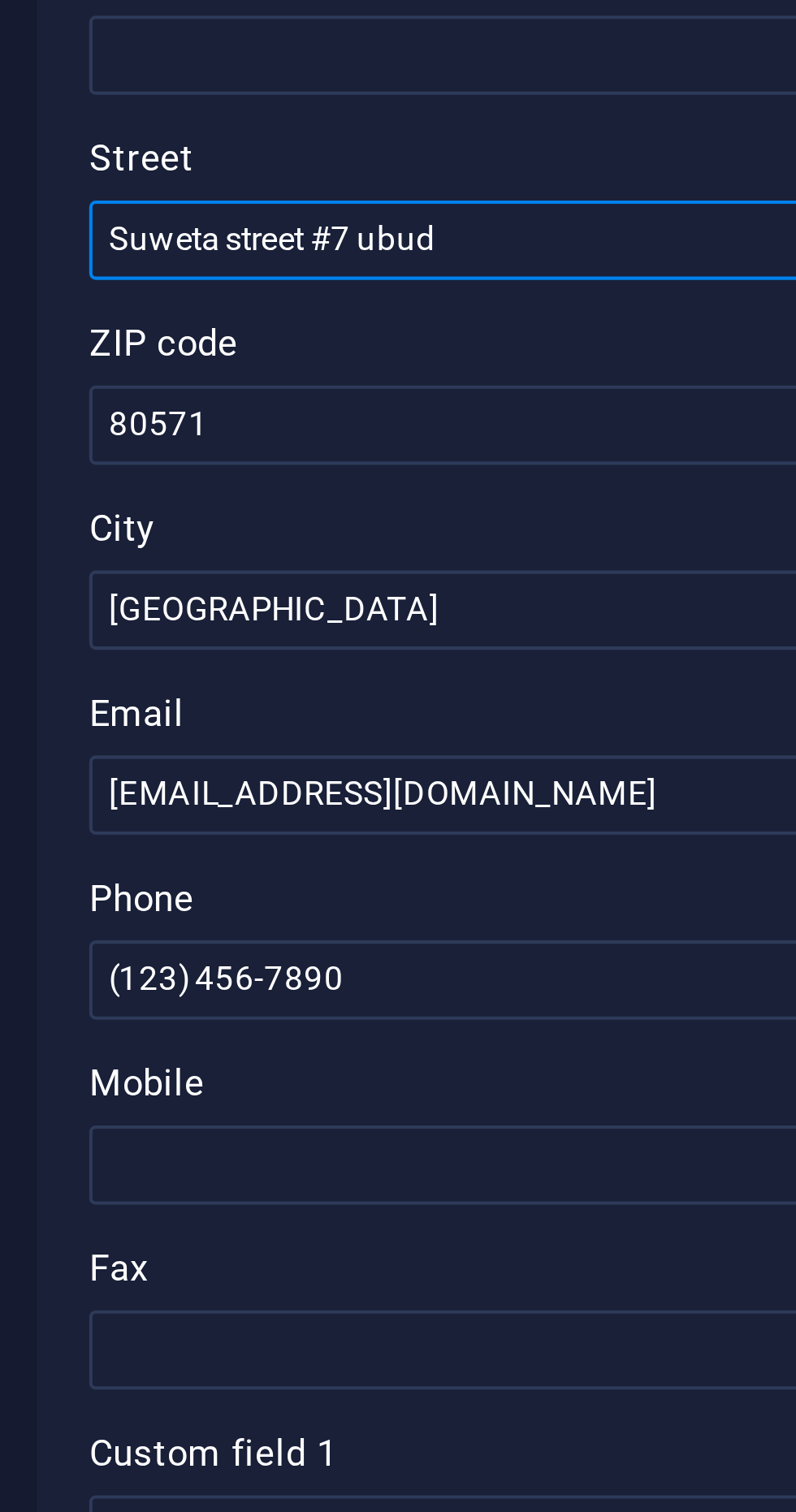
click at [529, 353] on input "Suweta street #7 ubud" at bounding box center [597, 355] width 345 height 20
type input "S"
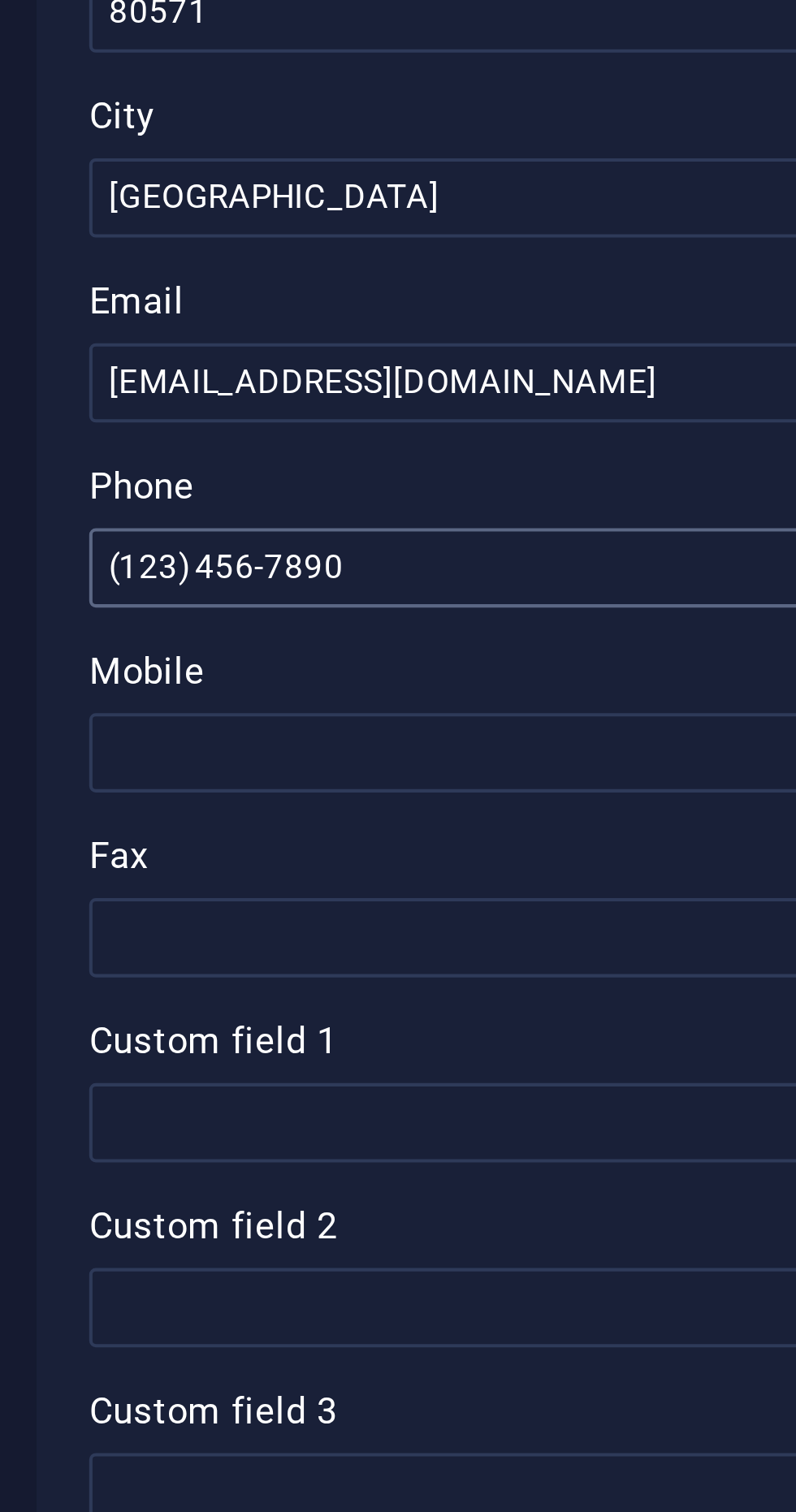
type input "UBUD • [GEOGRAPHIC_DATA] • [GEOGRAPHIC_DATA]"
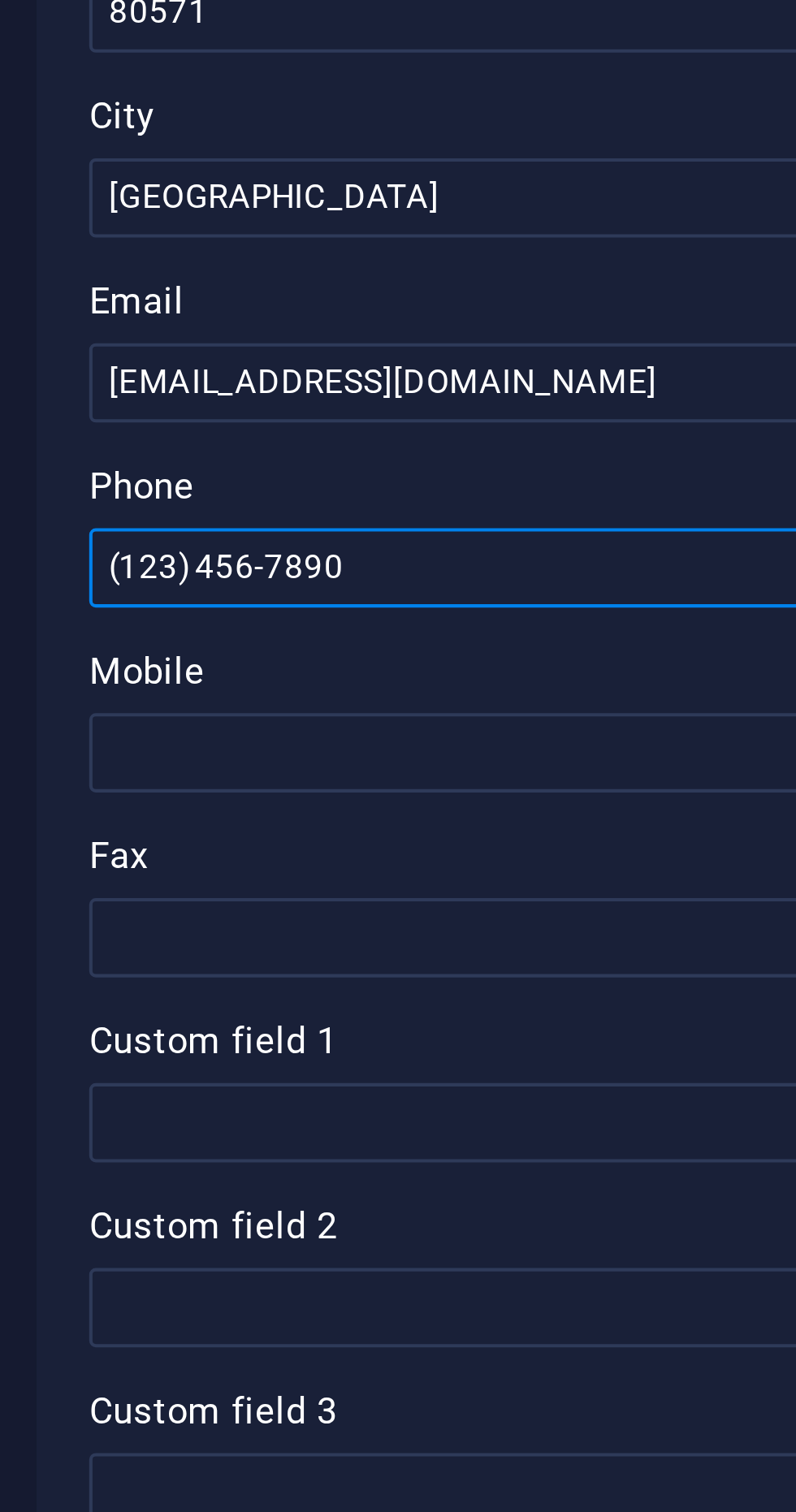
click at [533, 535] on input "(123) 456-7890" at bounding box center [597, 537] width 345 height 20
type input "("
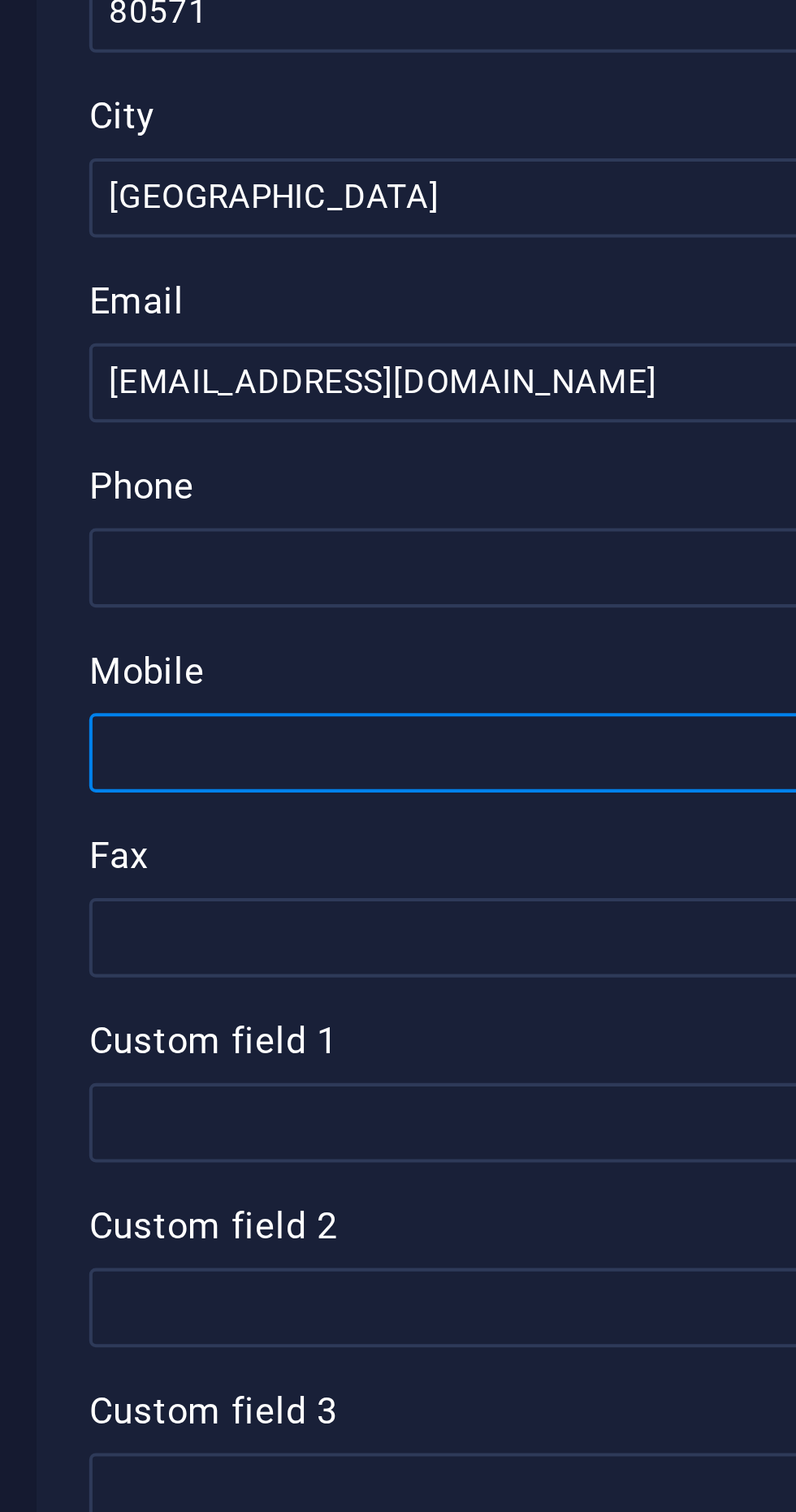
click at [493, 577] on input "Mobile" at bounding box center [597, 583] width 345 height 20
type input "082147719003"
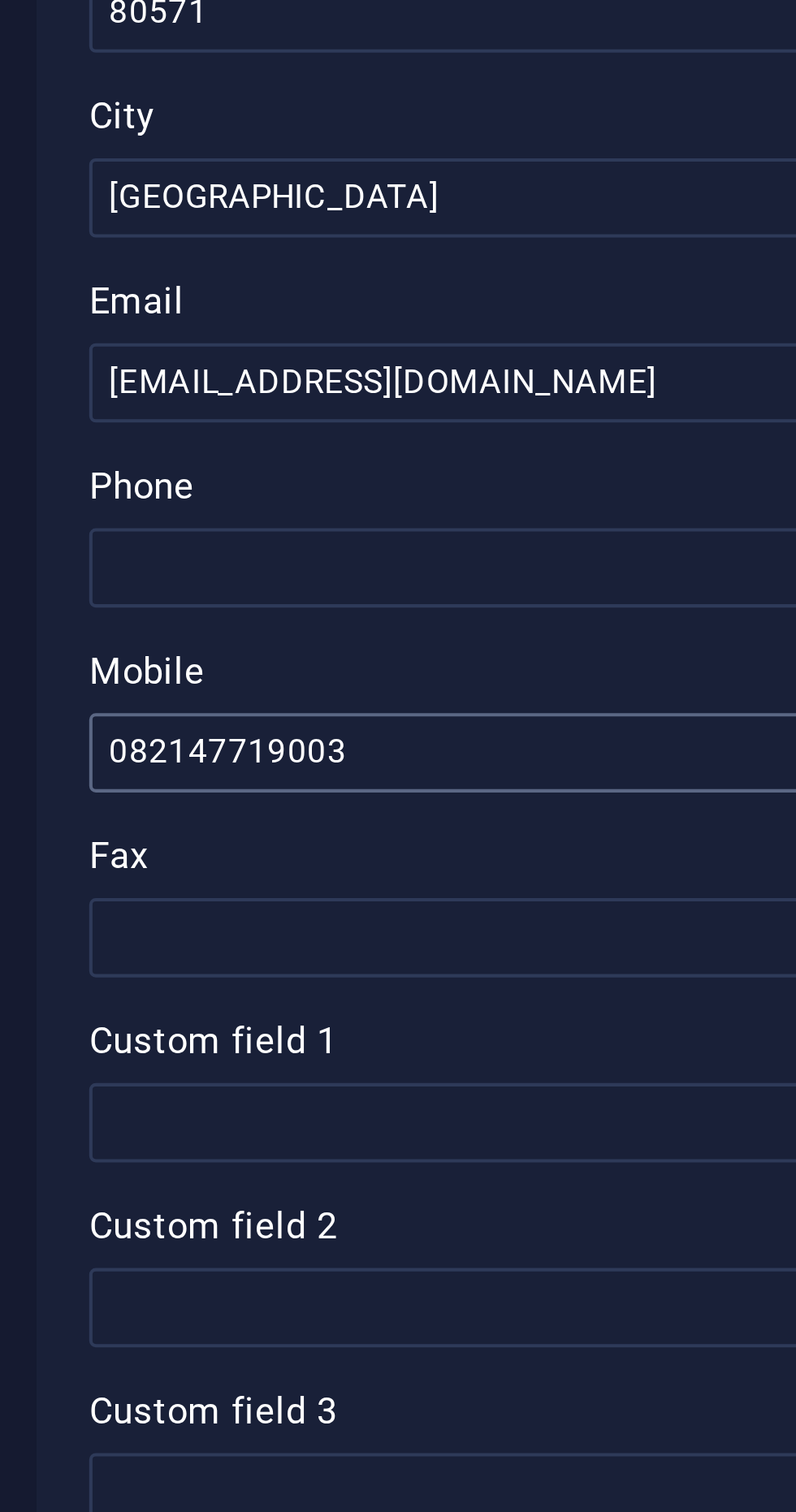
type input "Melali"
type input "Driver"
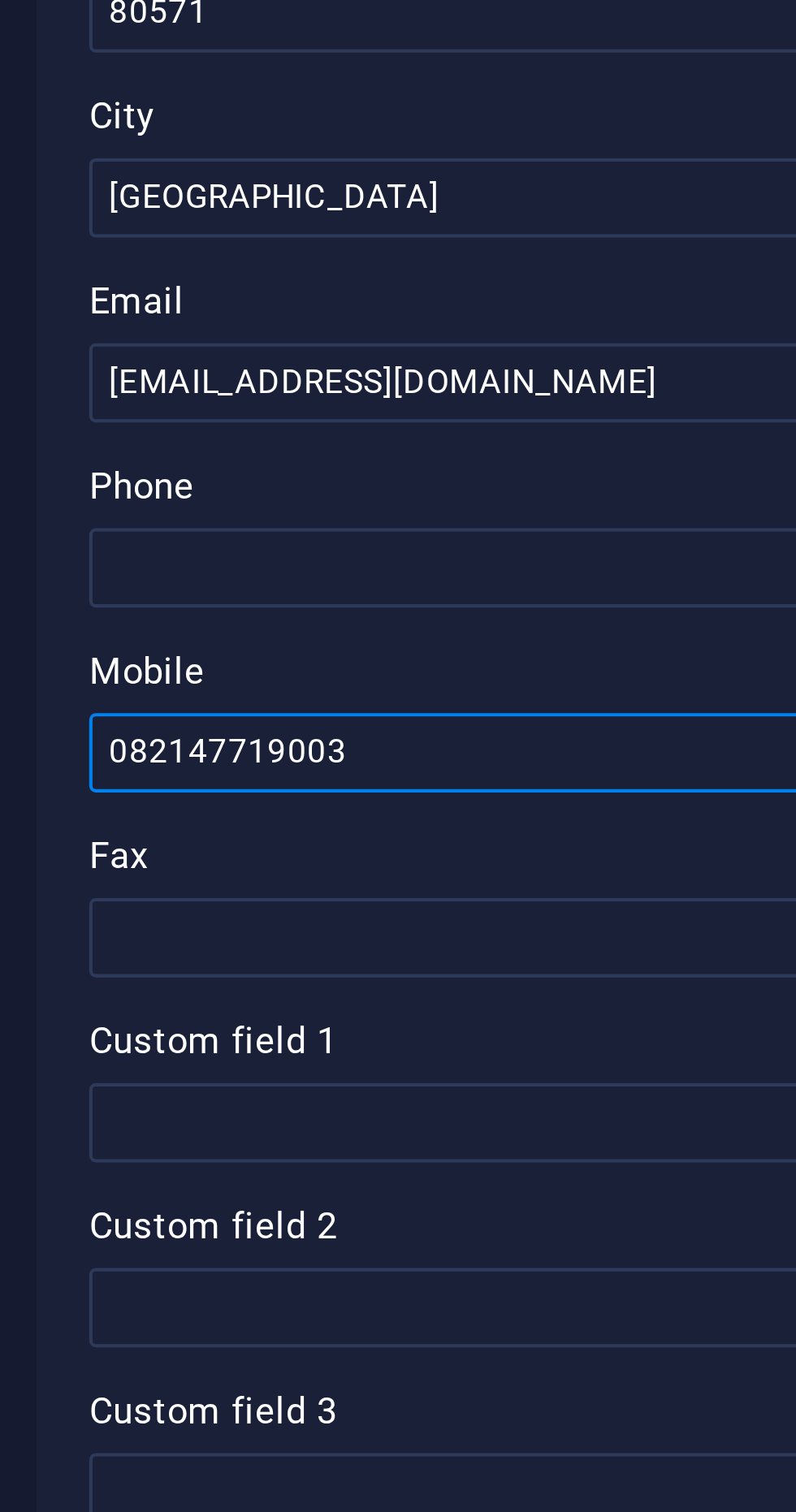
click at [431, 585] on input "082147719003" at bounding box center [597, 583] width 345 height 20
click at [434, 585] on input "082147719003" at bounding box center [597, 583] width 345 height 20
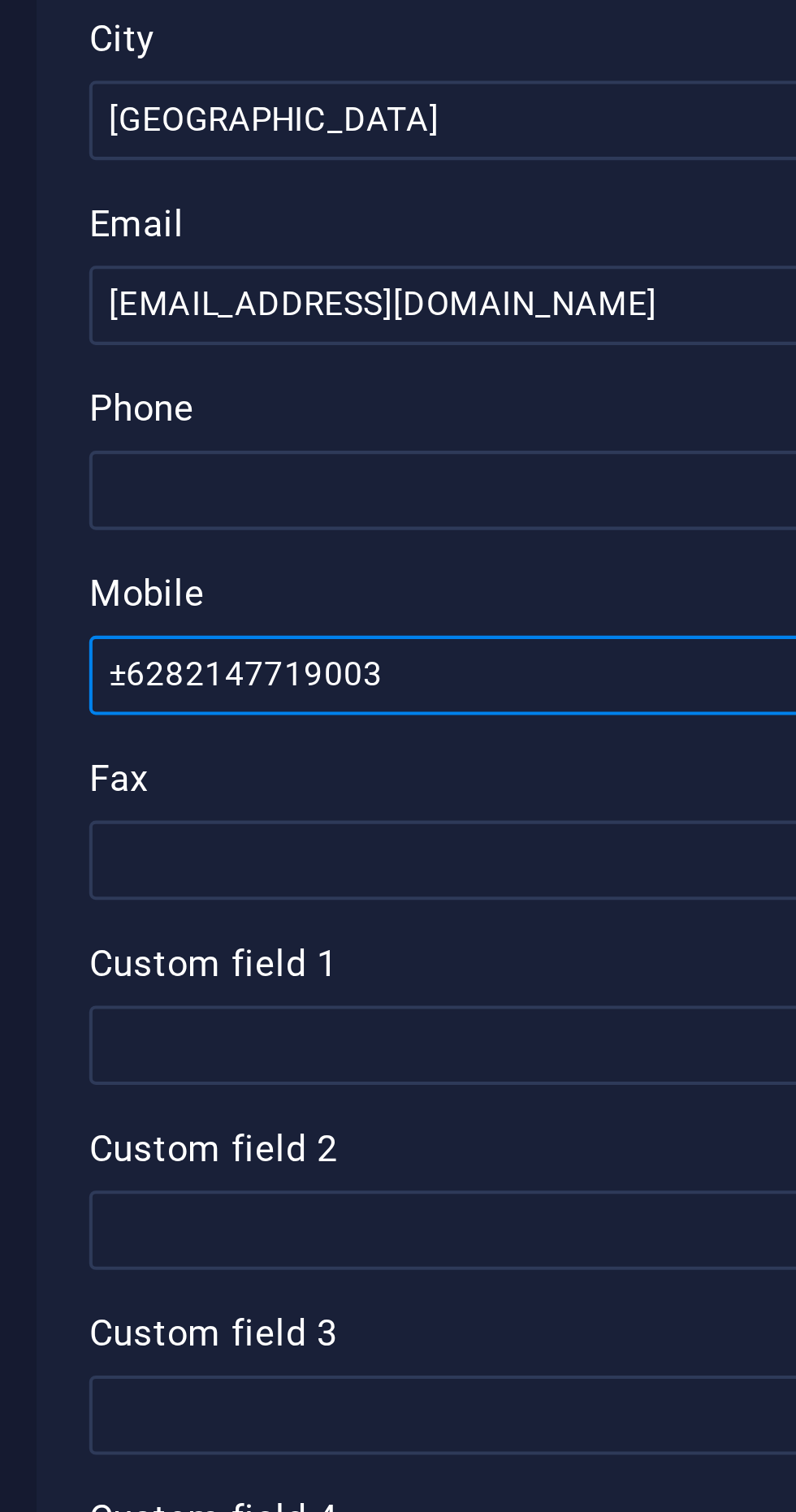
type input "±6282147719003"
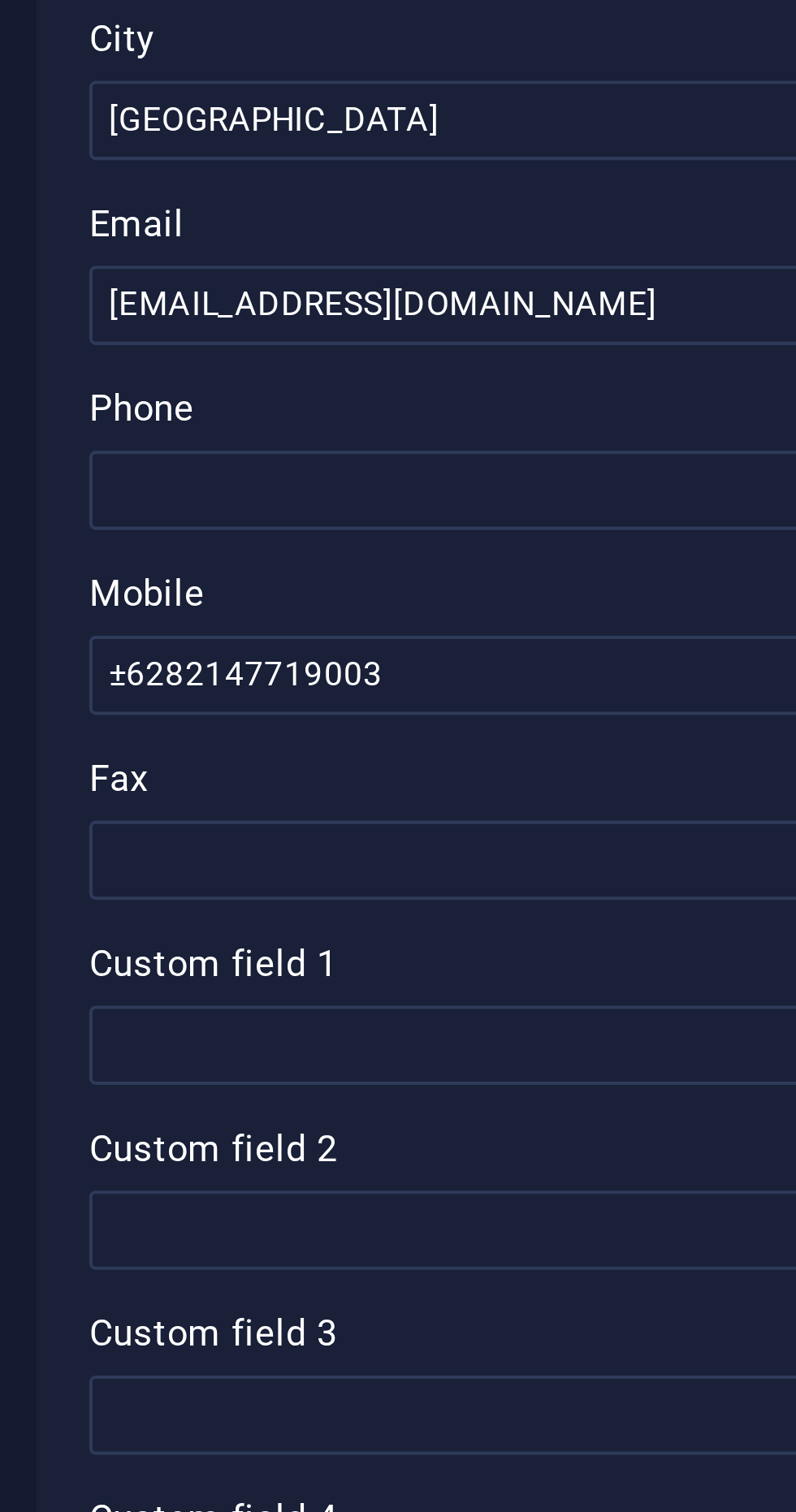
click at [536, 608] on label "Fax" at bounding box center [597, 609] width 345 height 20
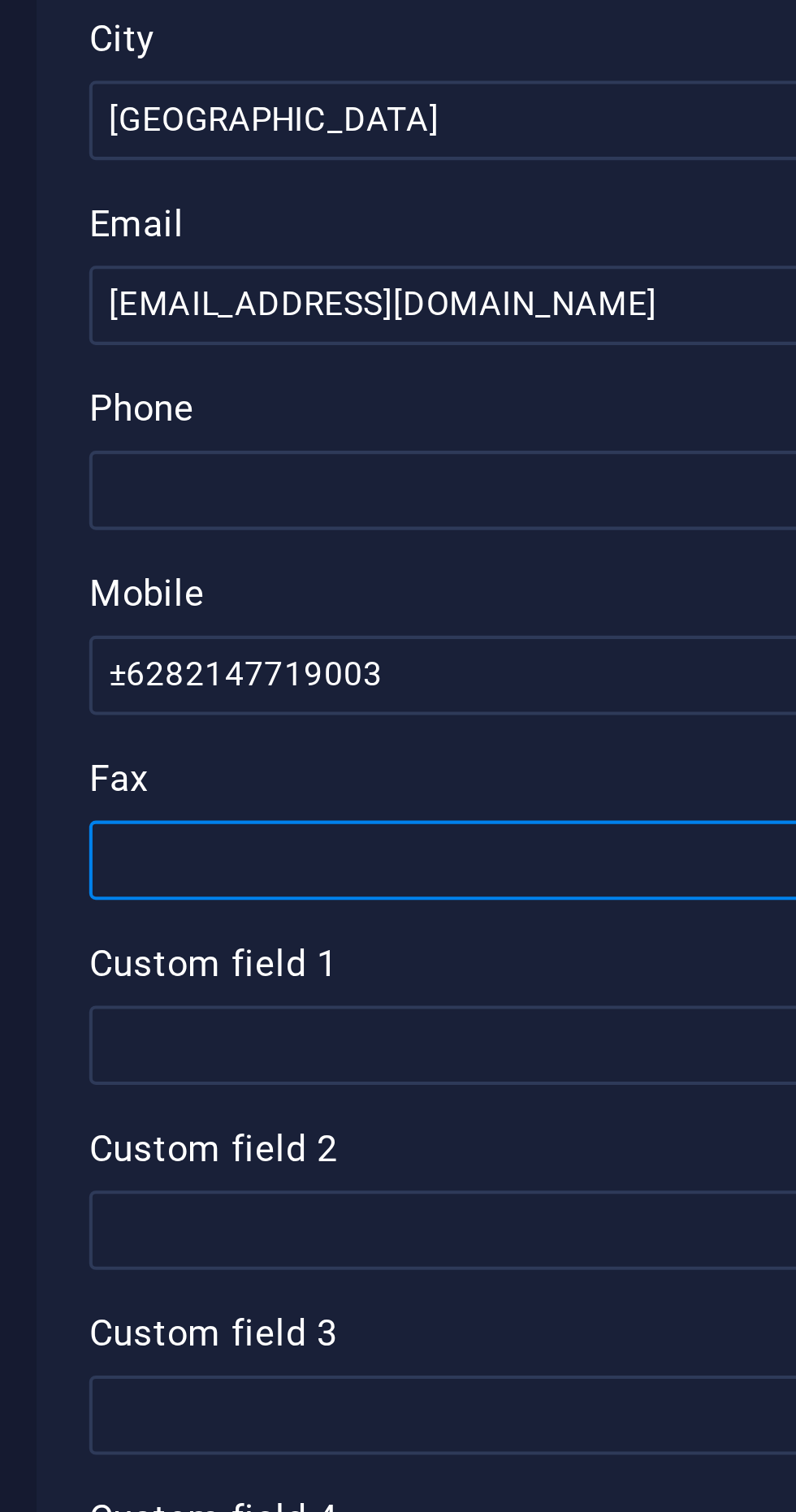
click at [536, 618] on input "Fax" at bounding box center [597, 627] width 345 height 20
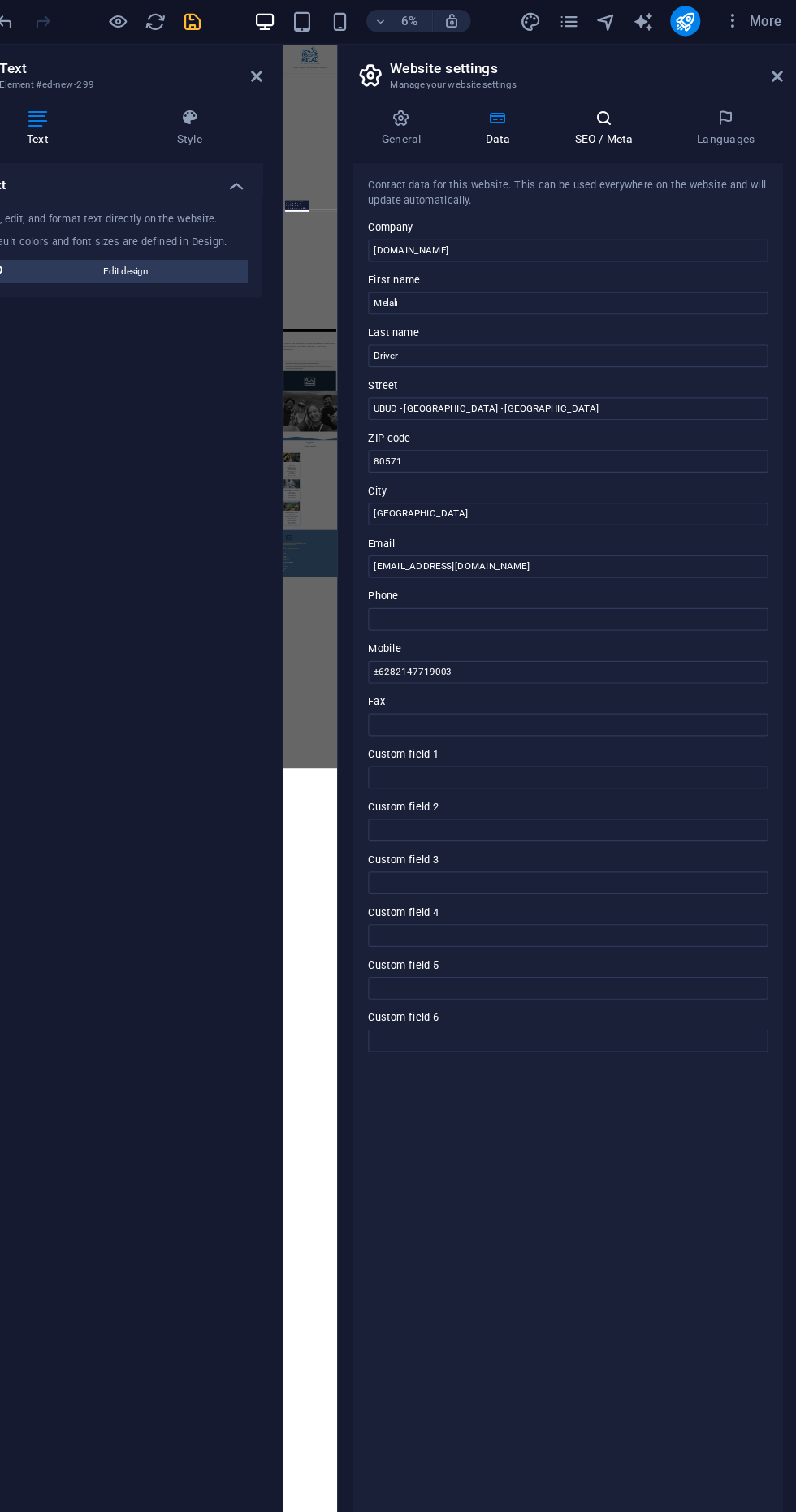
click at [645, 116] on h4 "SEO / Meta" at bounding box center [631, 113] width 105 height 34
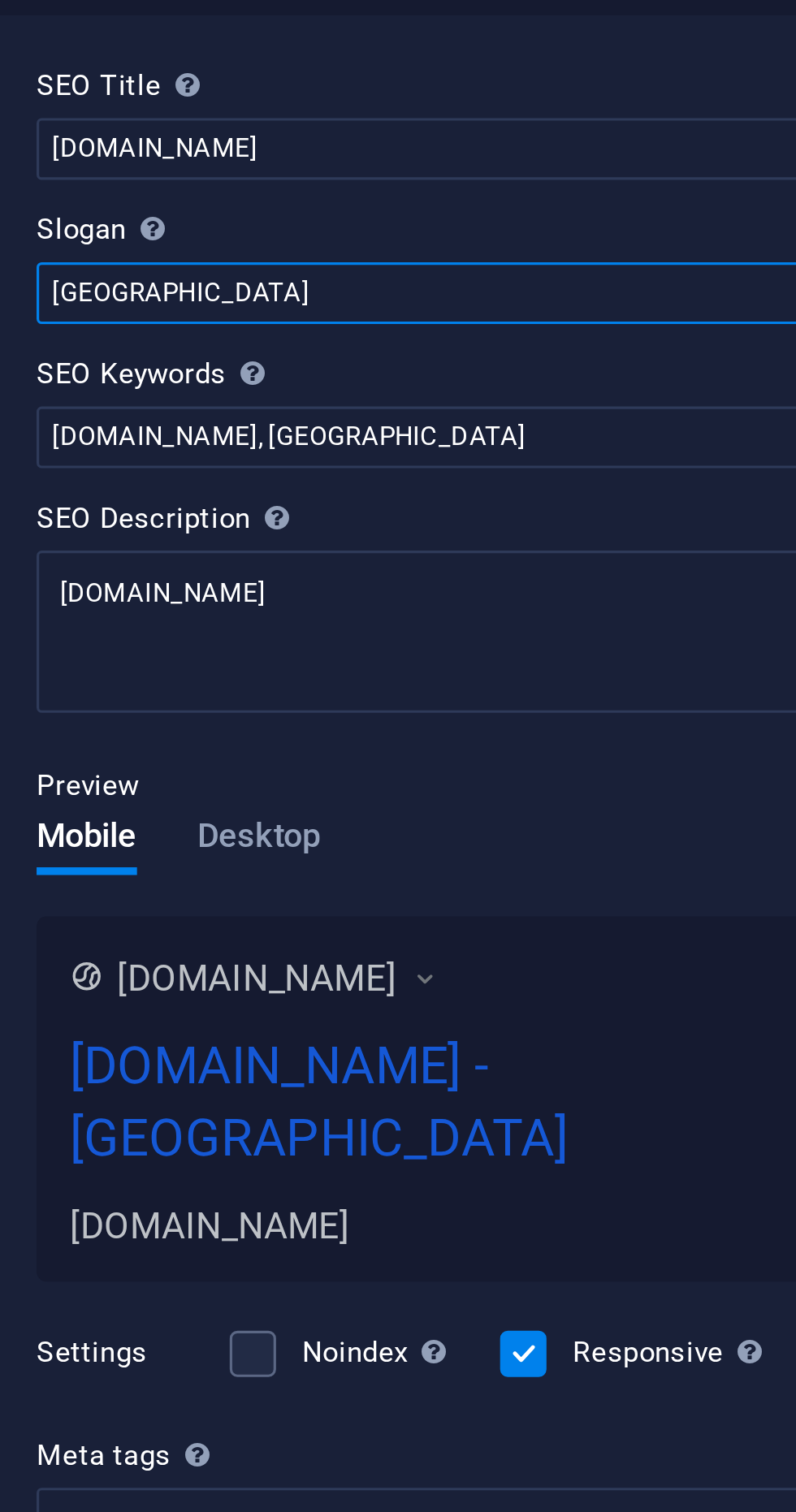
click at [507, 227] on input "Berlin" at bounding box center [597, 231] width 345 height 20
type input "B"
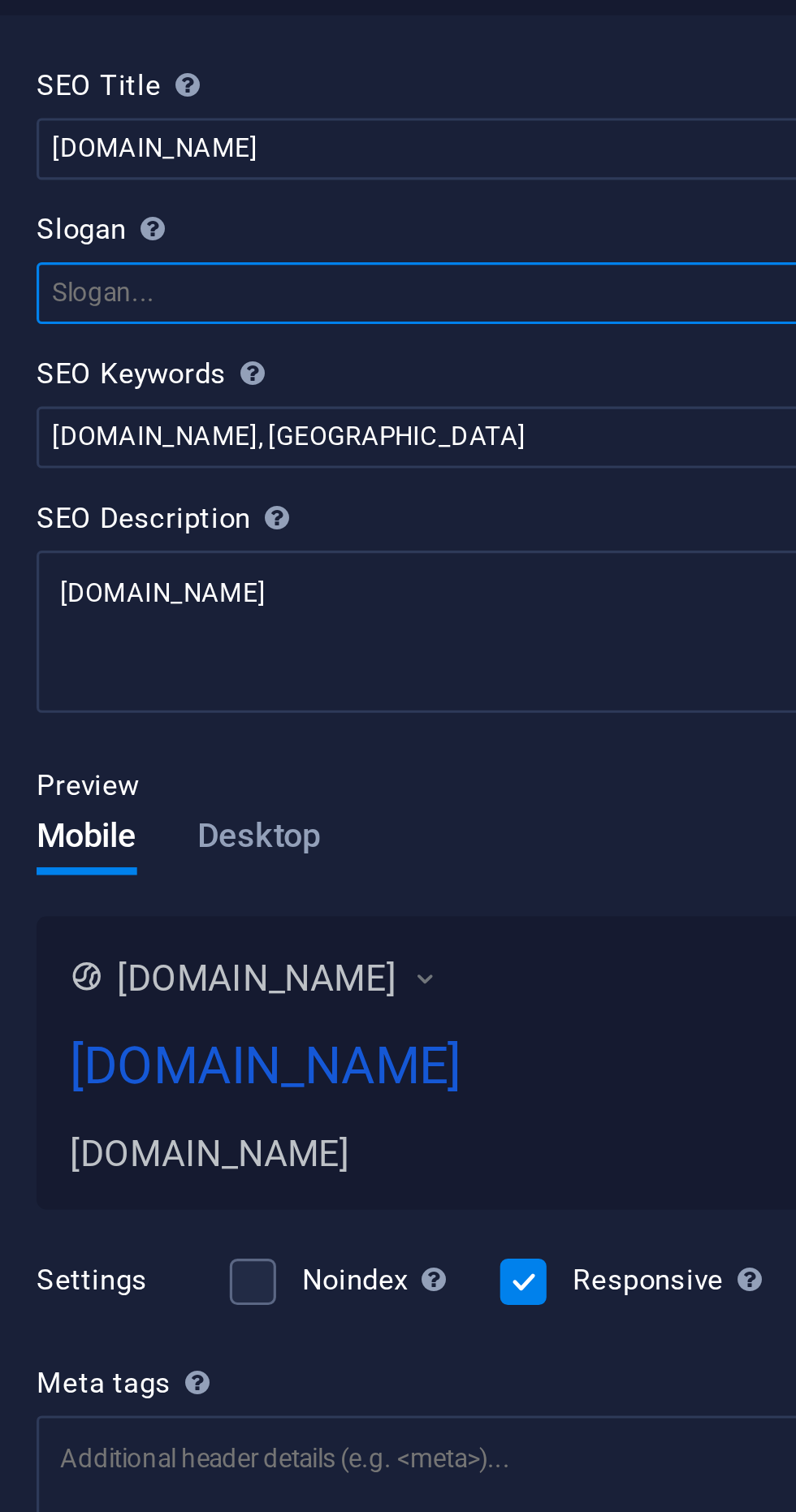
paste input ""Hop on with Melali Driver and explore Bali’s hidden gems on two wheels. No tra…"
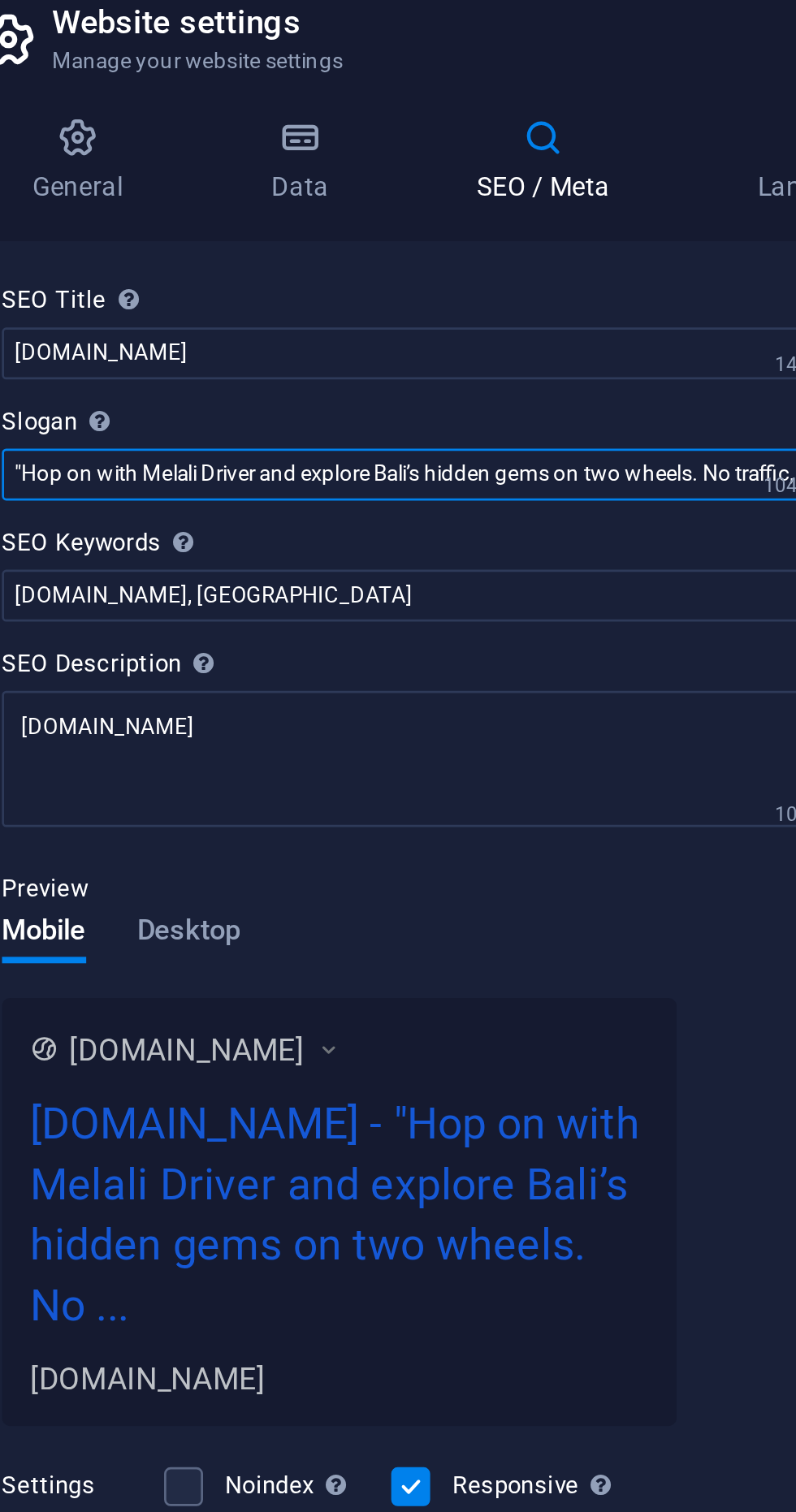
paste input "Melali Driver – Skip the traffic, feel th"
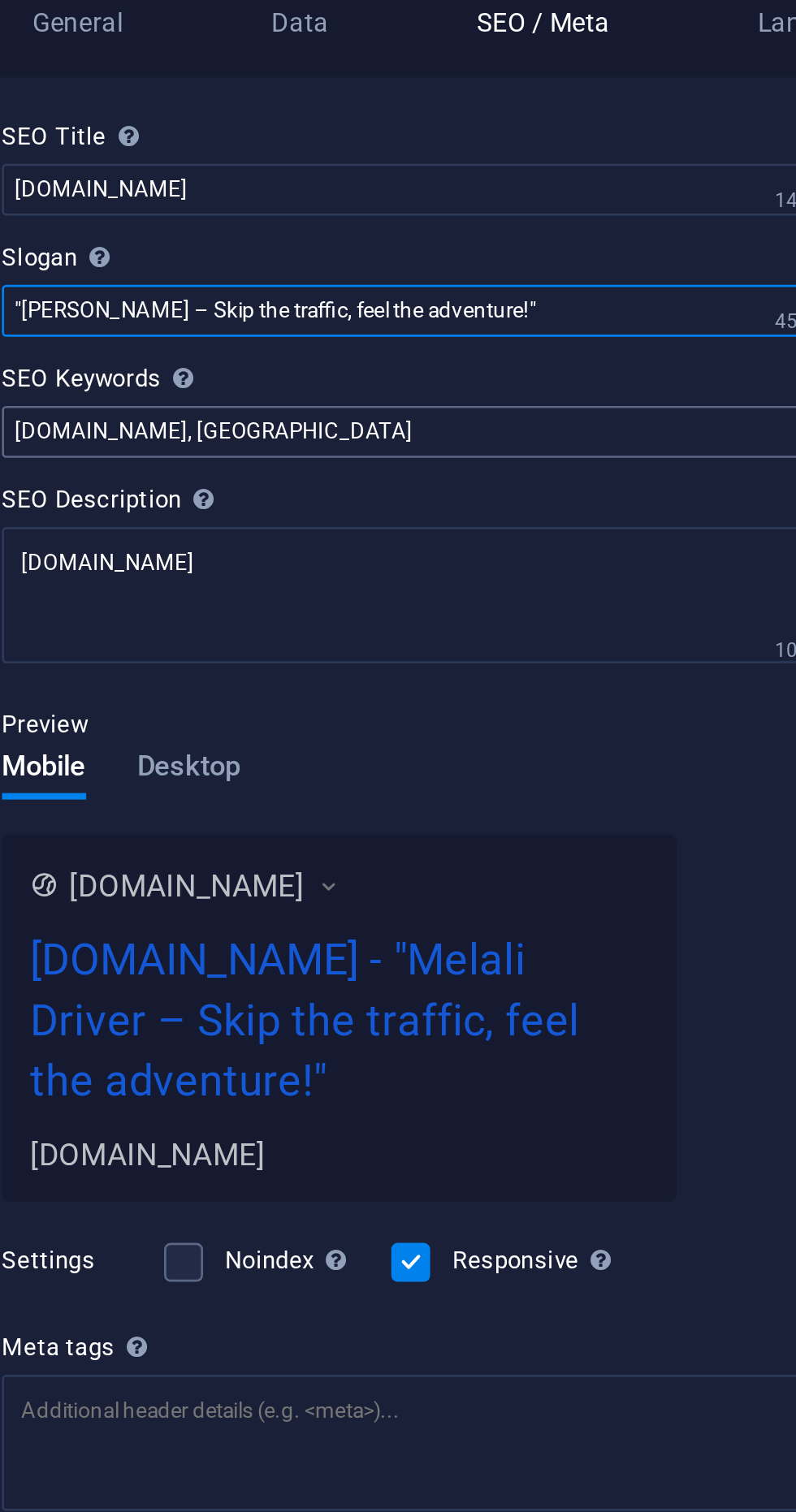
type input ""Melali Driver – Skip the traffic, feel the adventure!""
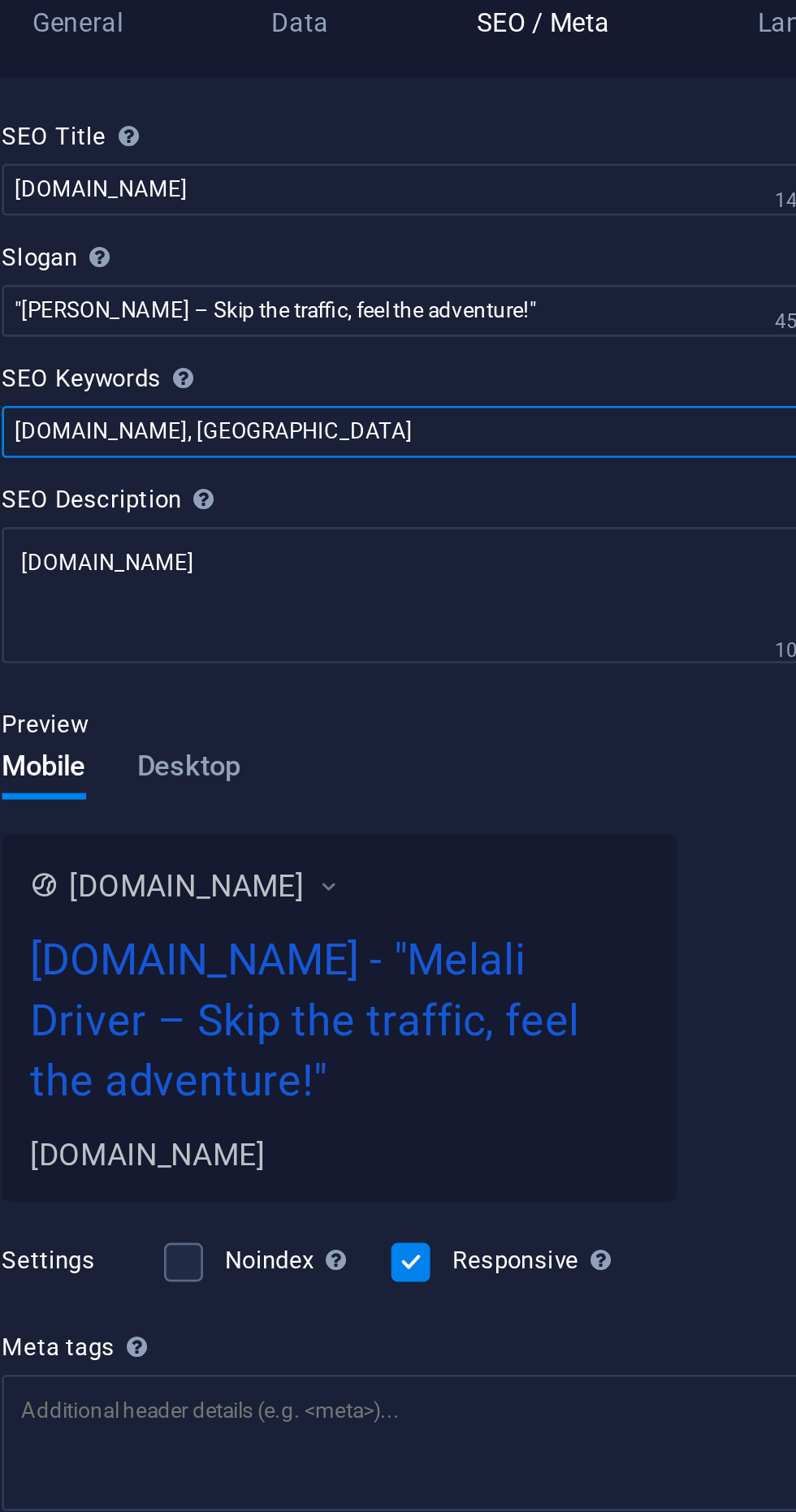
click at [553, 274] on input "melalidriver.com, Berlin" at bounding box center [597, 276] width 345 height 20
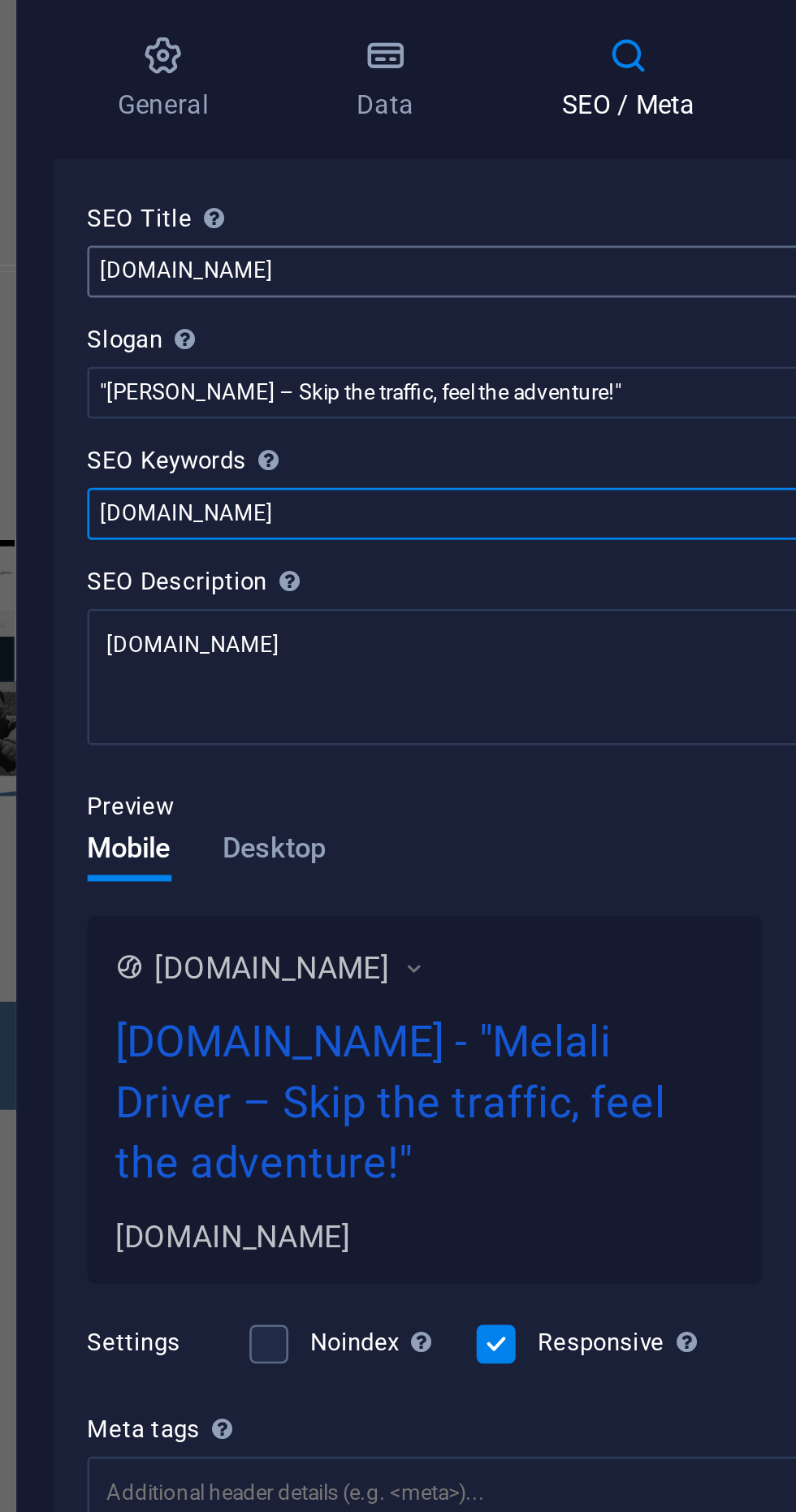
type input "[DOMAIN_NAME]"
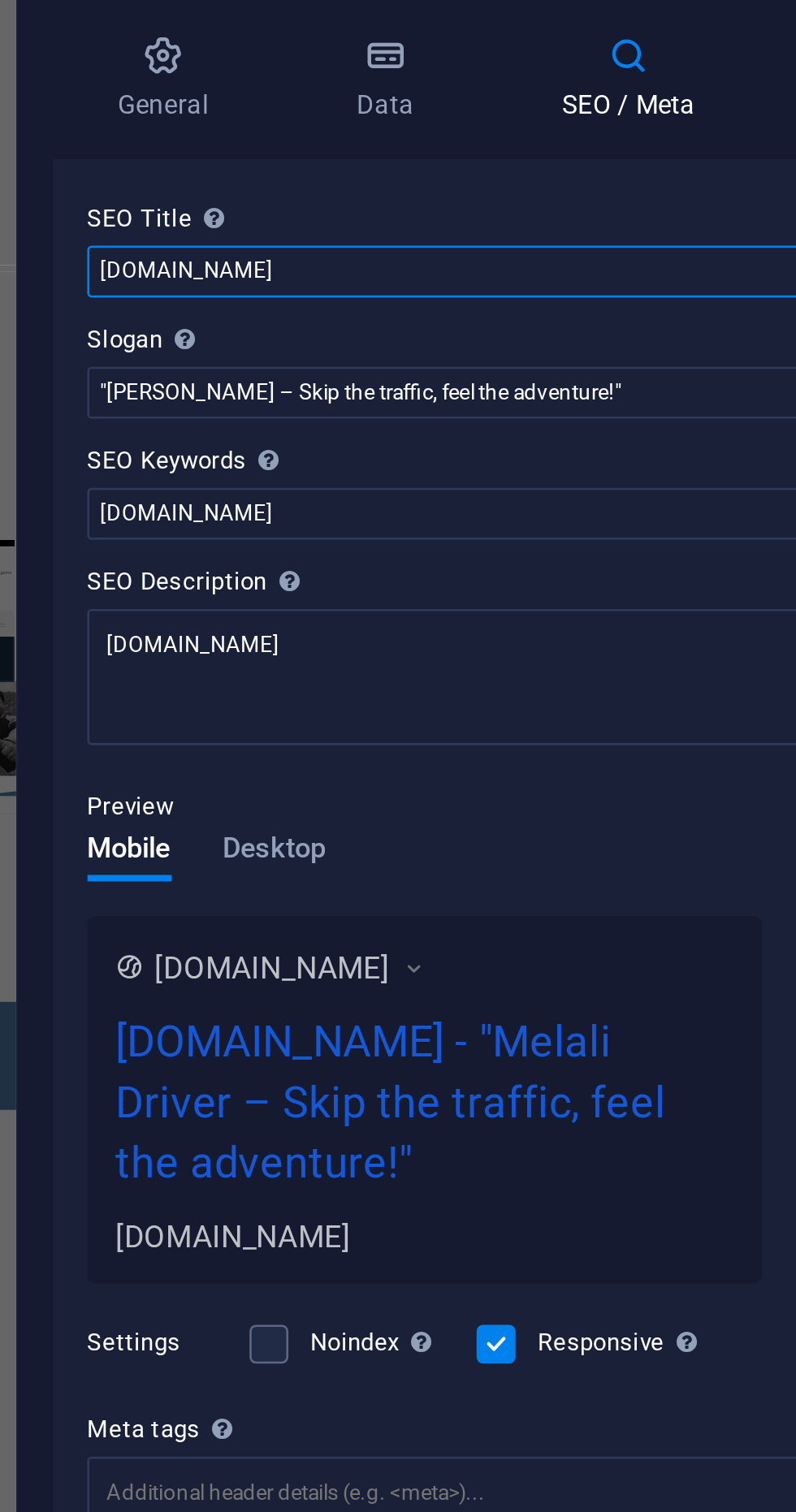
click at [512, 188] on input "[DOMAIN_NAME]" at bounding box center [597, 185] width 345 height 20
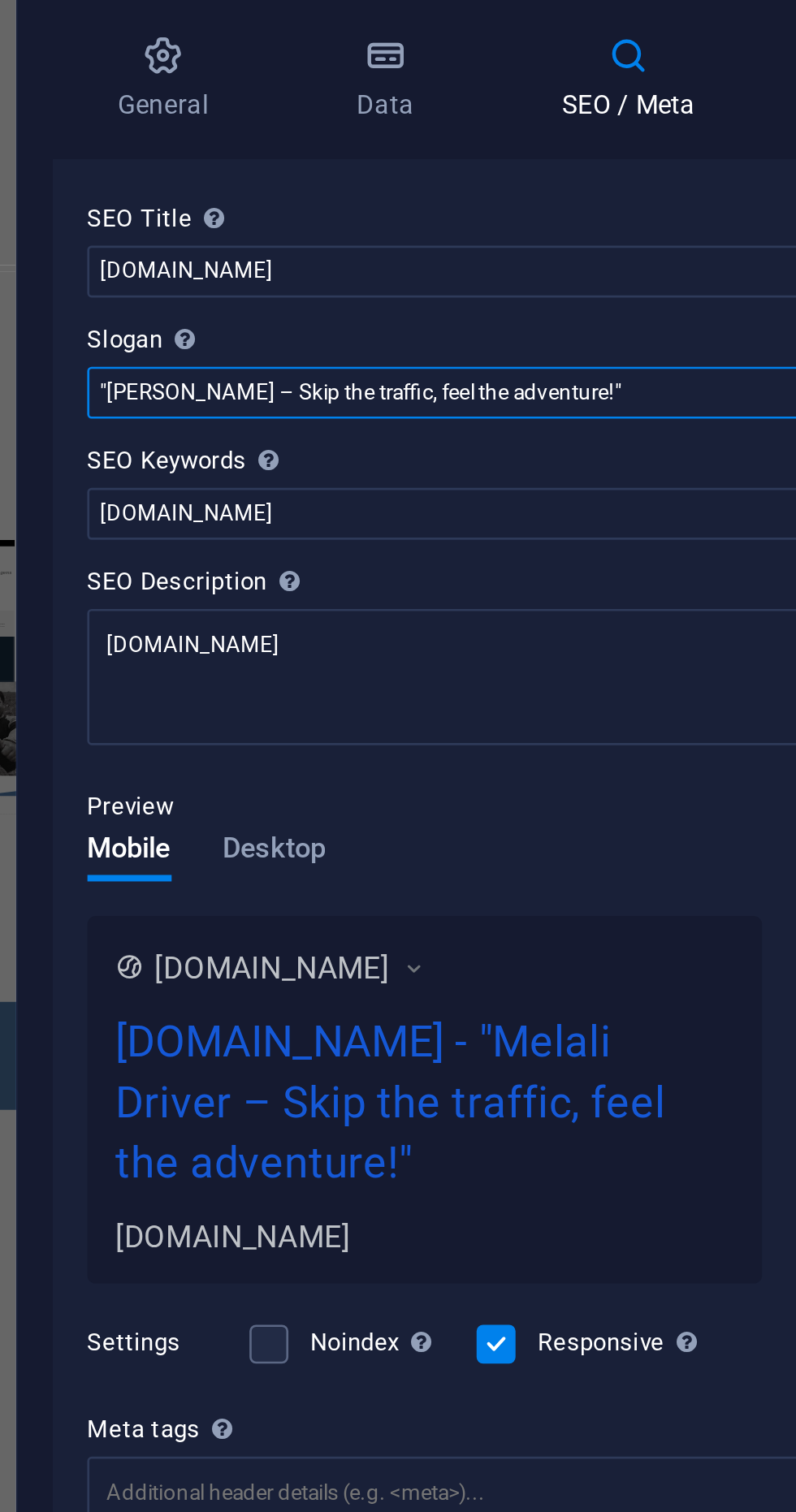
click at [481, 227] on input ""Melali Driver – Skip the traffic, feel the adventure!"" at bounding box center [597, 231] width 345 height 20
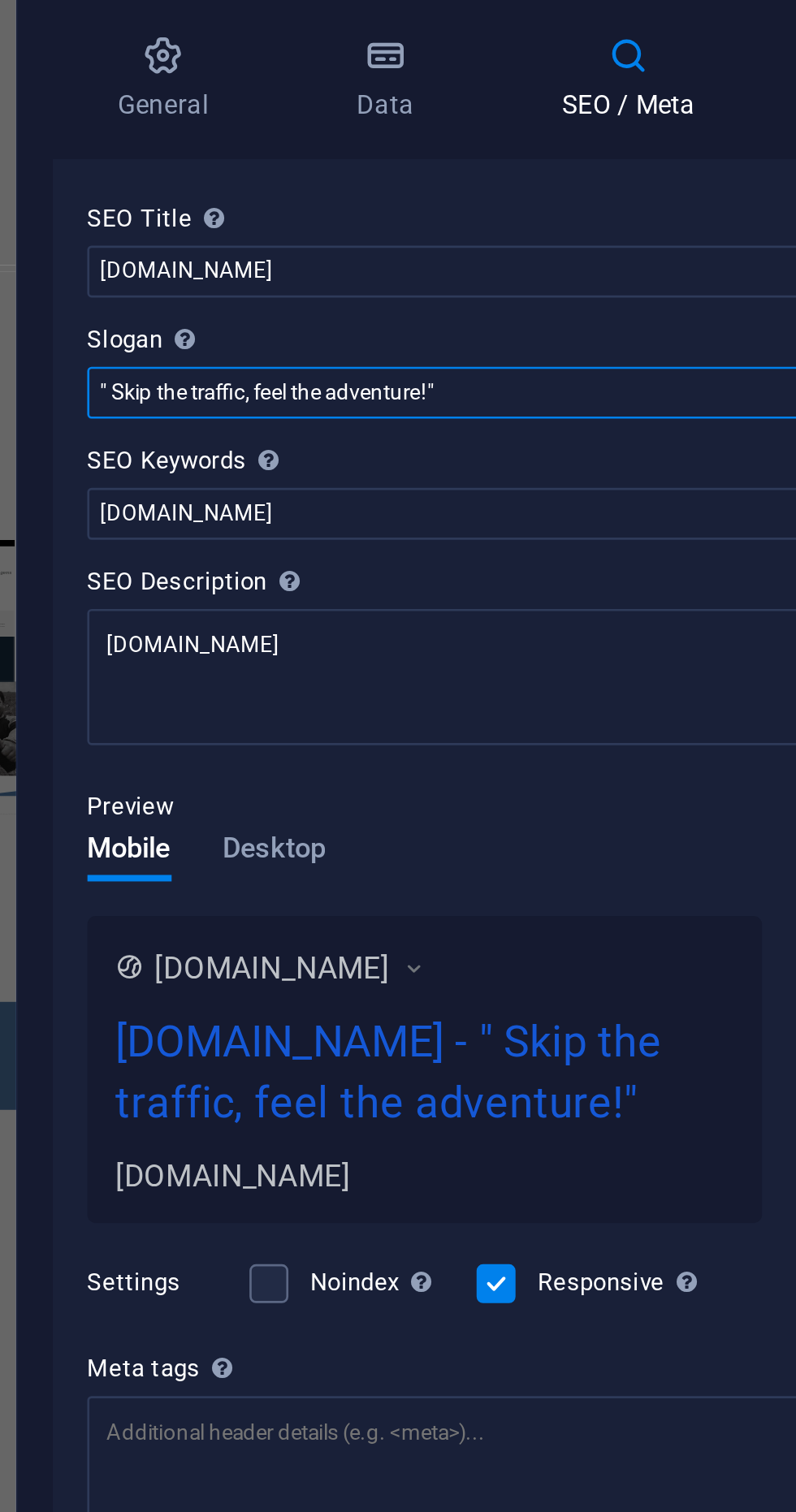
click at [430, 231] on input "" Skip the traffic, feel the adventure!"" at bounding box center [597, 231] width 345 height 20
click at [431, 231] on input "" Skip the traffic, feel the adventure!"" at bounding box center [597, 231] width 345 height 20
click at [438, 234] on input "" Skip the traffic, feel the adventure!"" at bounding box center [597, 231] width 345 height 20
type input "" Skip the traffic, feel the adventure!""
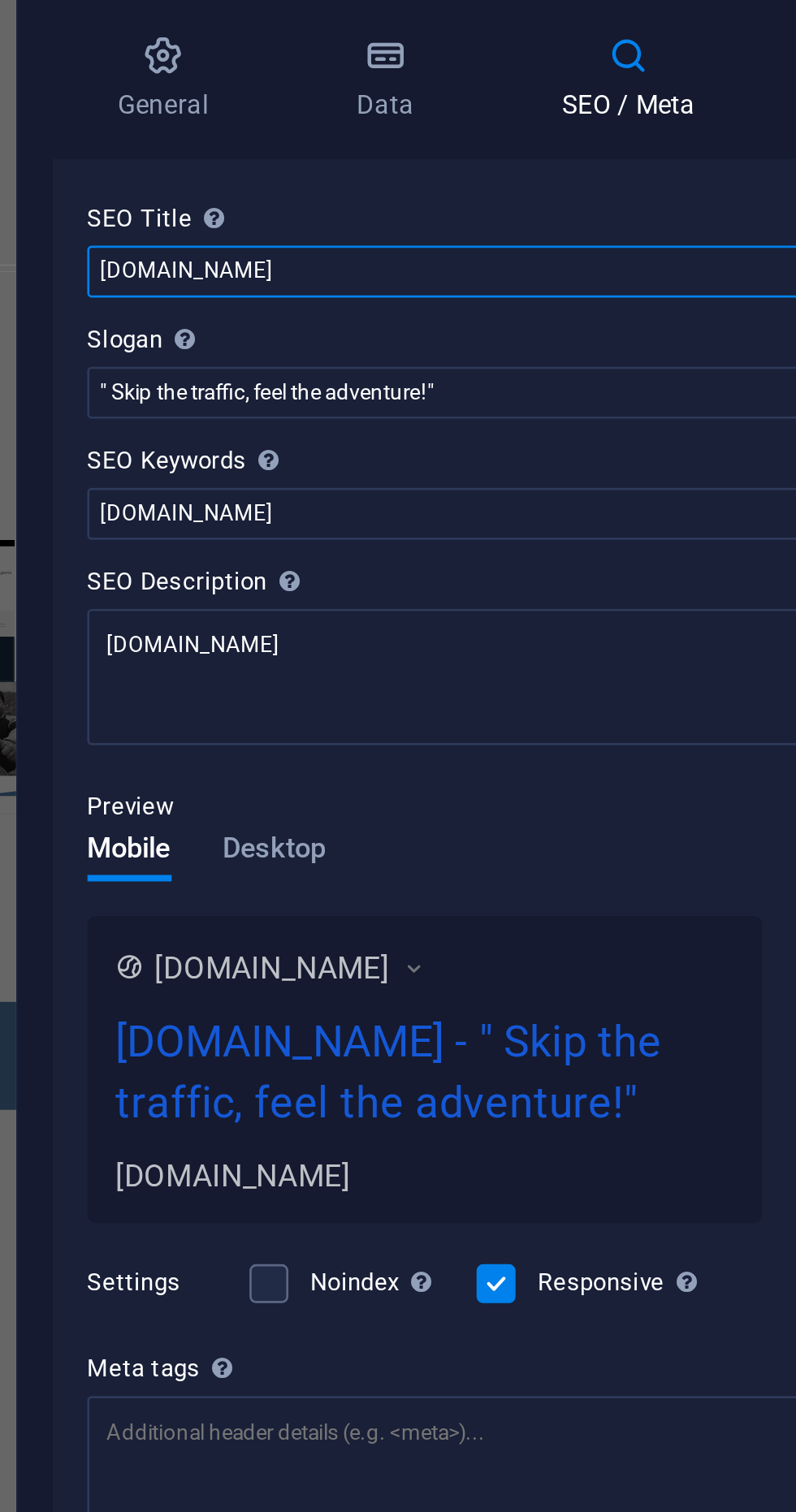
click at [518, 185] on input "[DOMAIN_NAME]" at bounding box center [597, 185] width 345 height 20
type input "m"
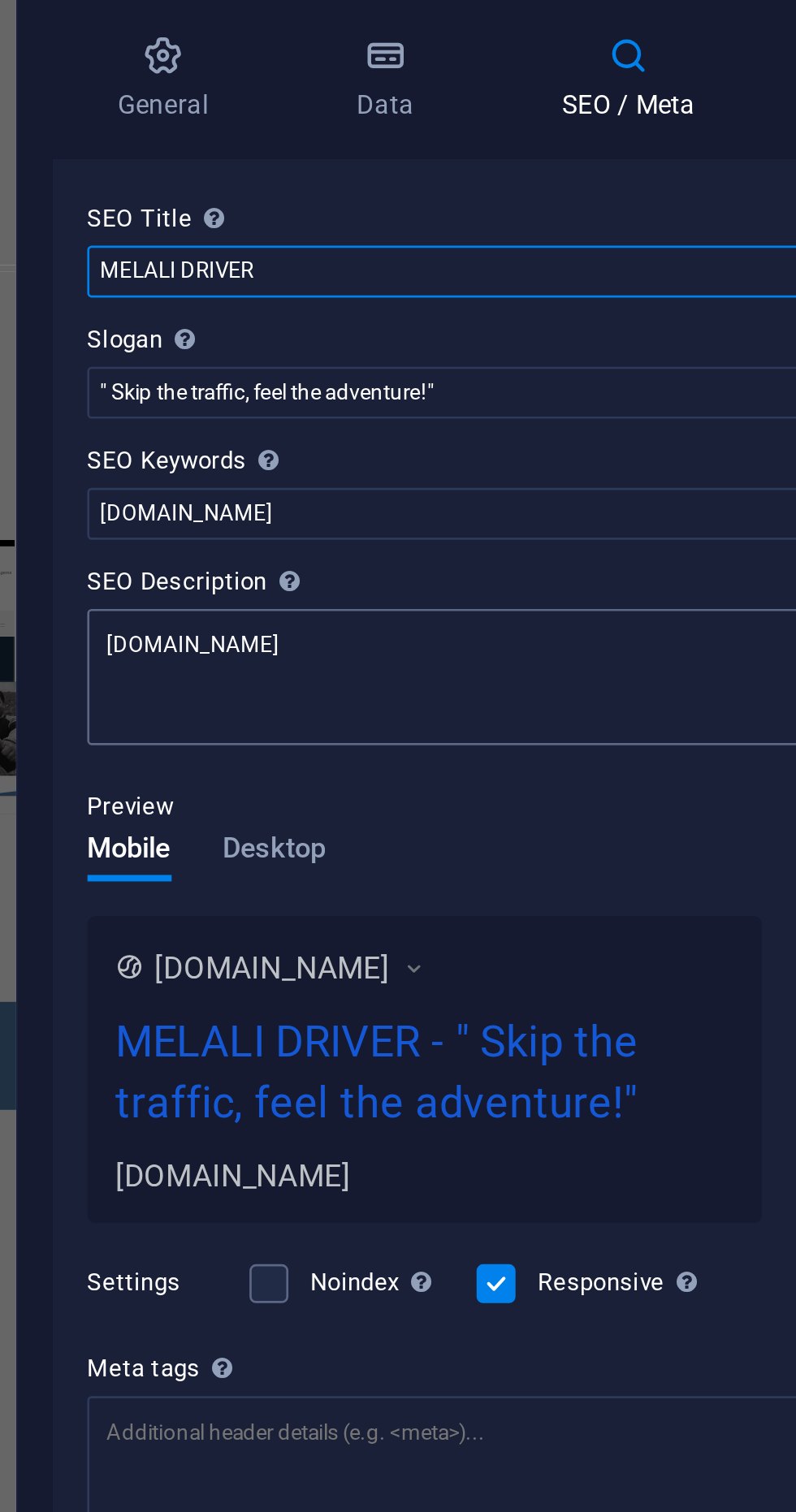
type input "MELALI DRIVER"
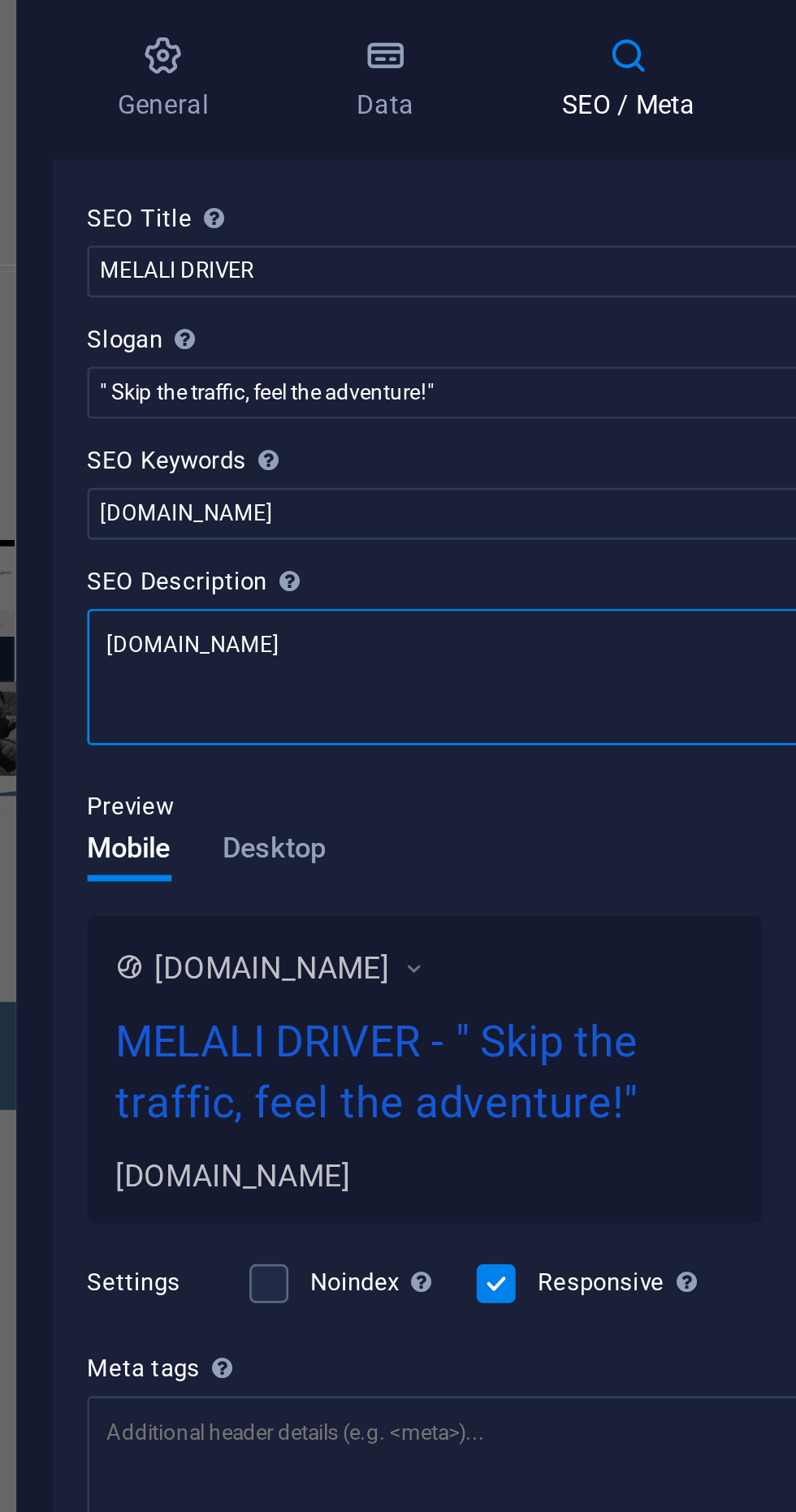
click at [606, 331] on textarea "[DOMAIN_NAME]" at bounding box center [597, 337] width 345 height 51
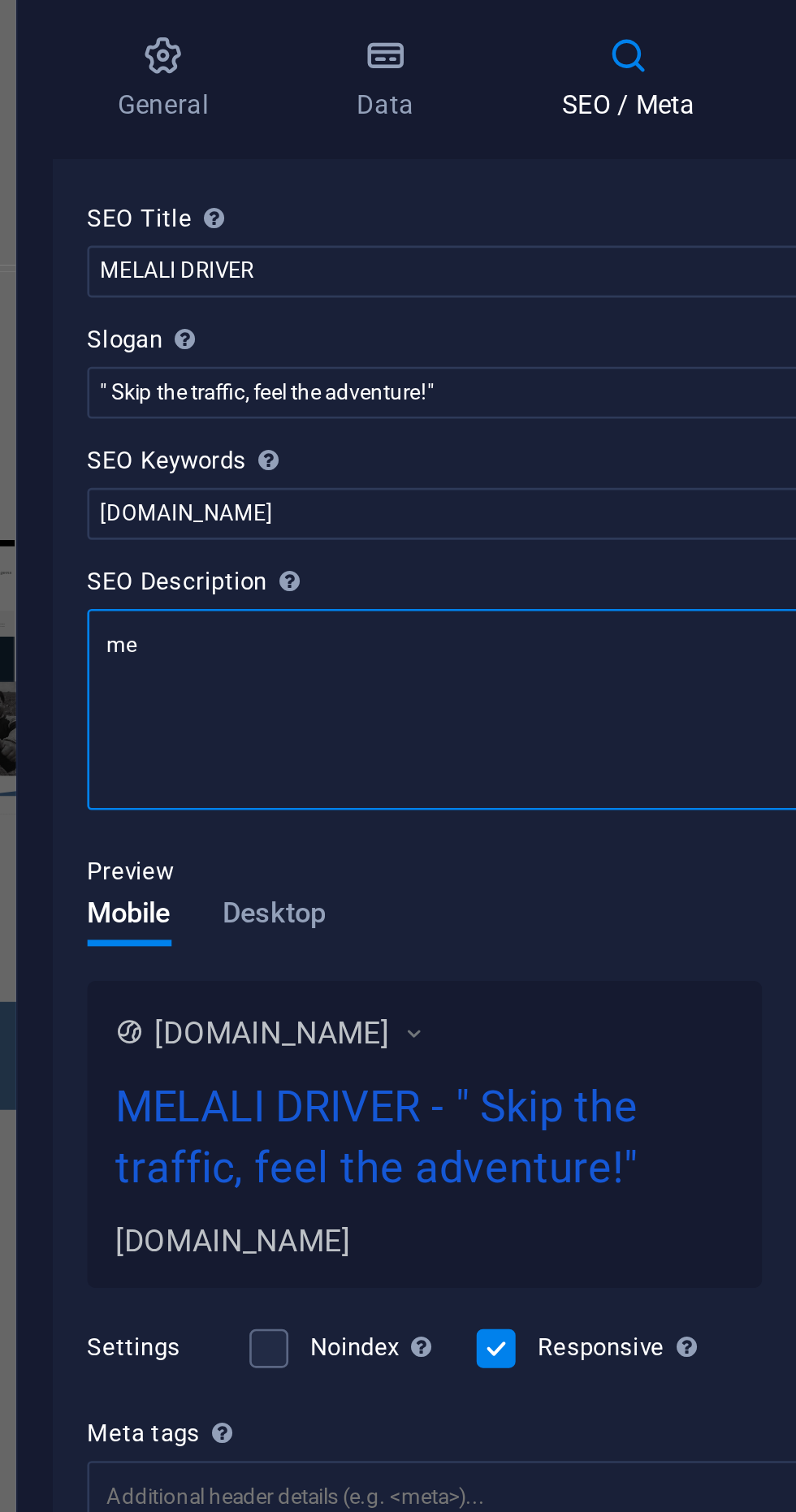
type textarea "m"
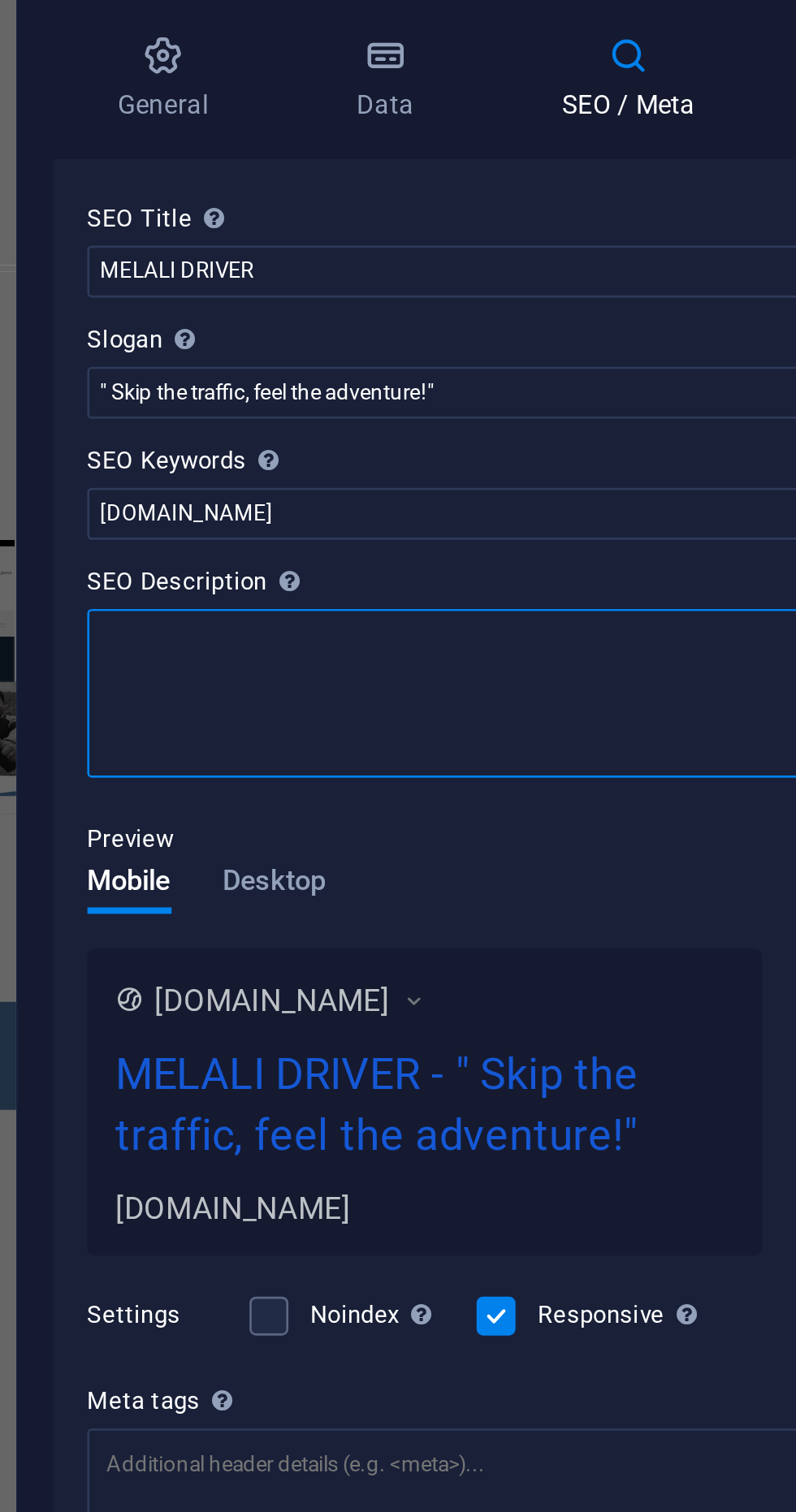
click at [496, 325] on textarea "SEO Description Describe the contents of your website - this is crucial for sea…" at bounding box center [597, 343] width 345 height 63
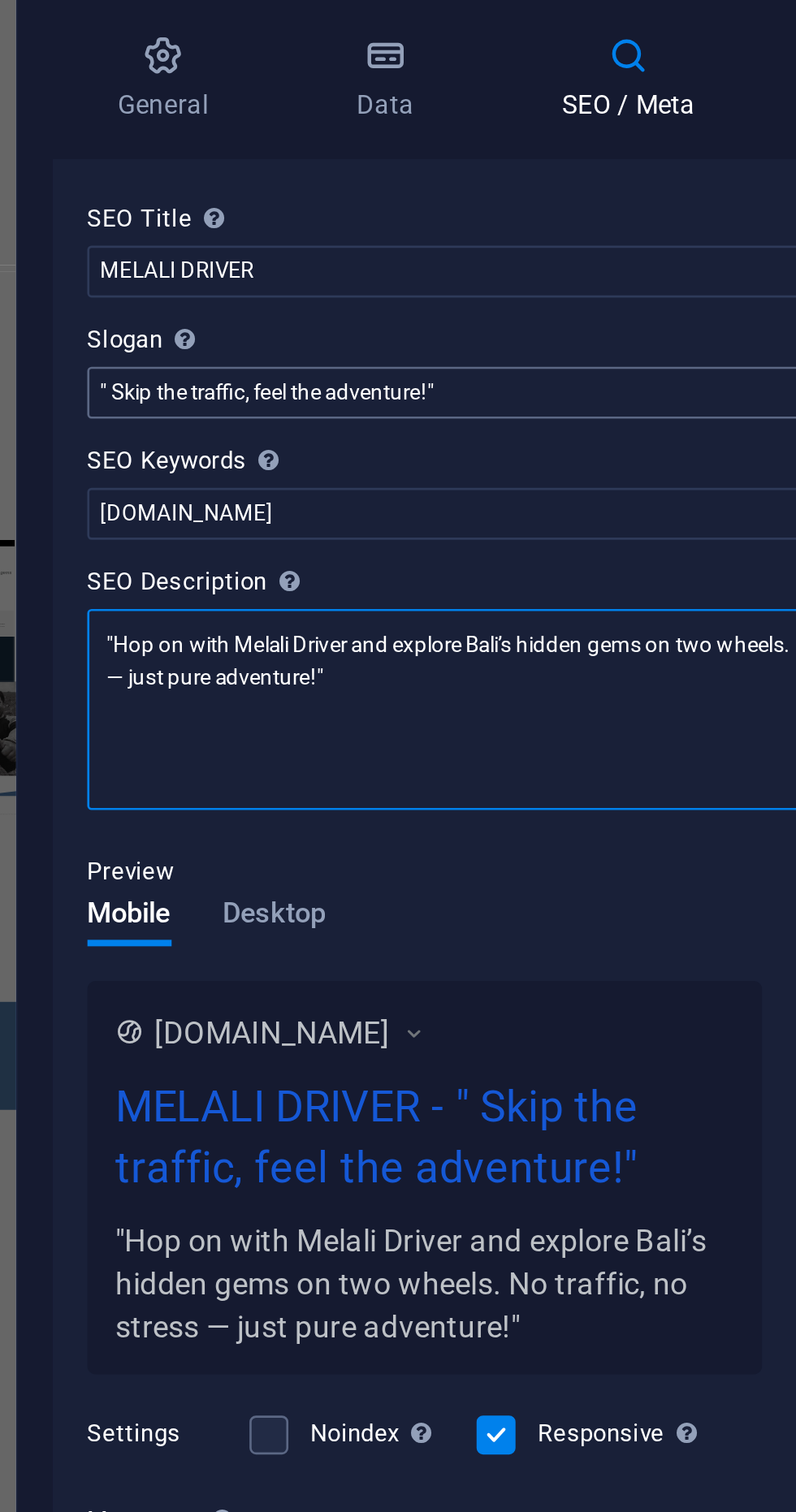
type textarea ""Hop on with Melali Driver and explore Bali’s hidden gems on two wheels. No tra…"
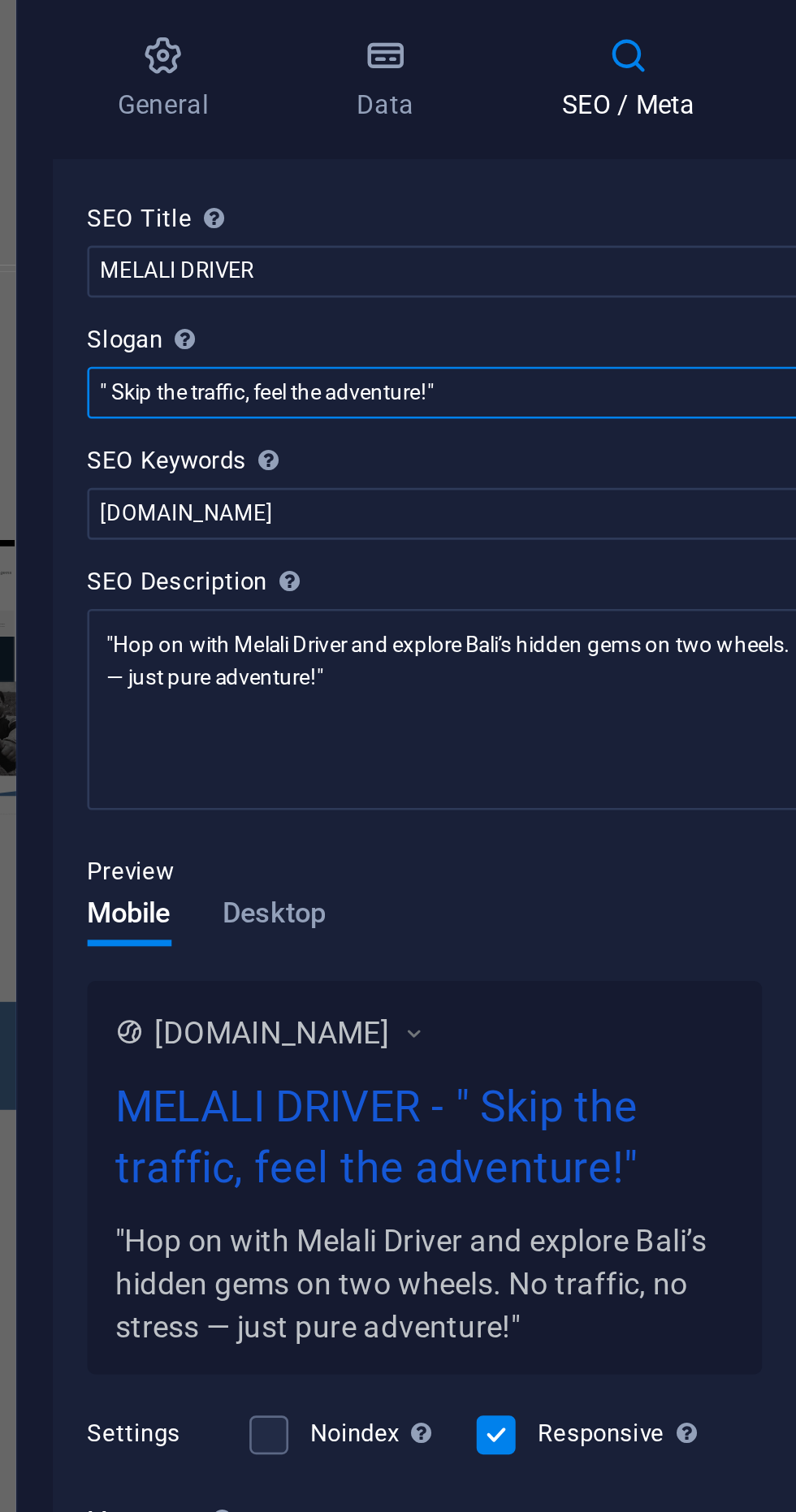
click at [434, 232] on input "" Skip the traffic, feel the adventure!"" at bounding box center [597, 231] width 345 height 20
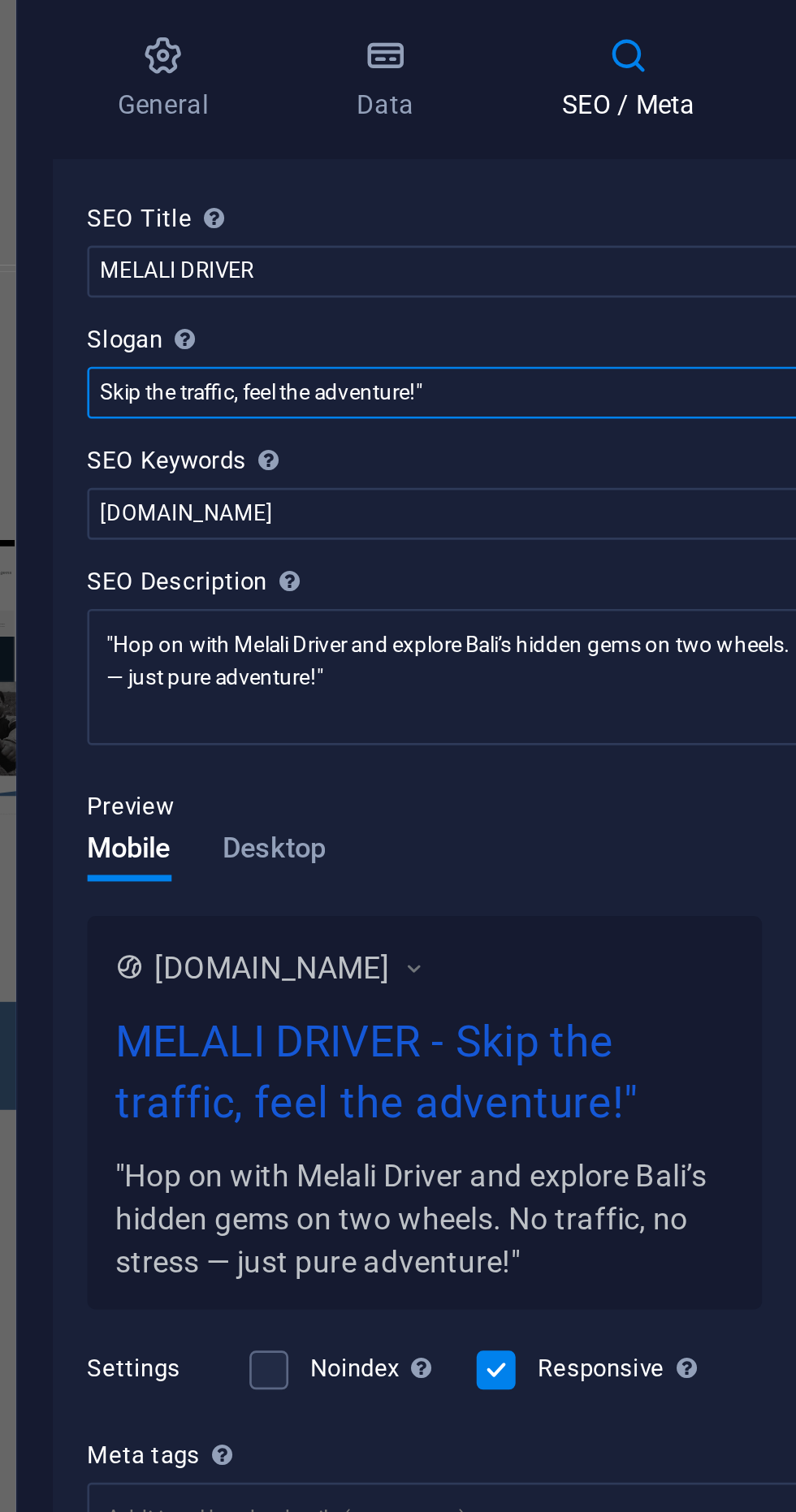
click at [600, 234] on input "Skip the traffic, feel the adventure!"" at bounding box center [597, 231] width 345 height 20
click at [613, 232] on input "Skip the traffic, feel the adventure" at bounding box center [597, 231] width 345 height 20
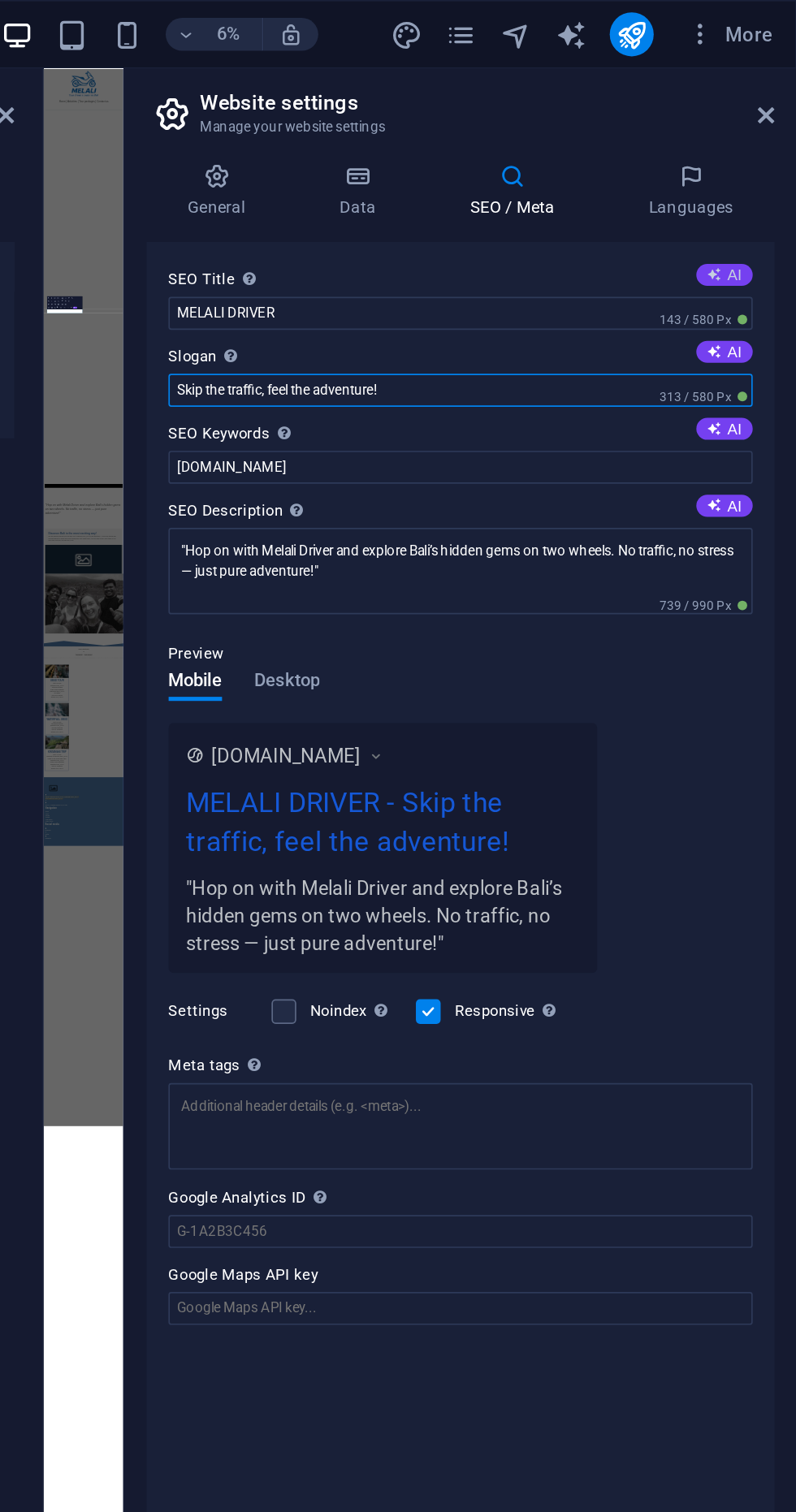
type input "Skip the traffic, feel the adventure!"
click at [759, 163] on button "AI" at bounding box center [753, 162] width 33 height 13
type input "Explore Balis Hidden Gems"
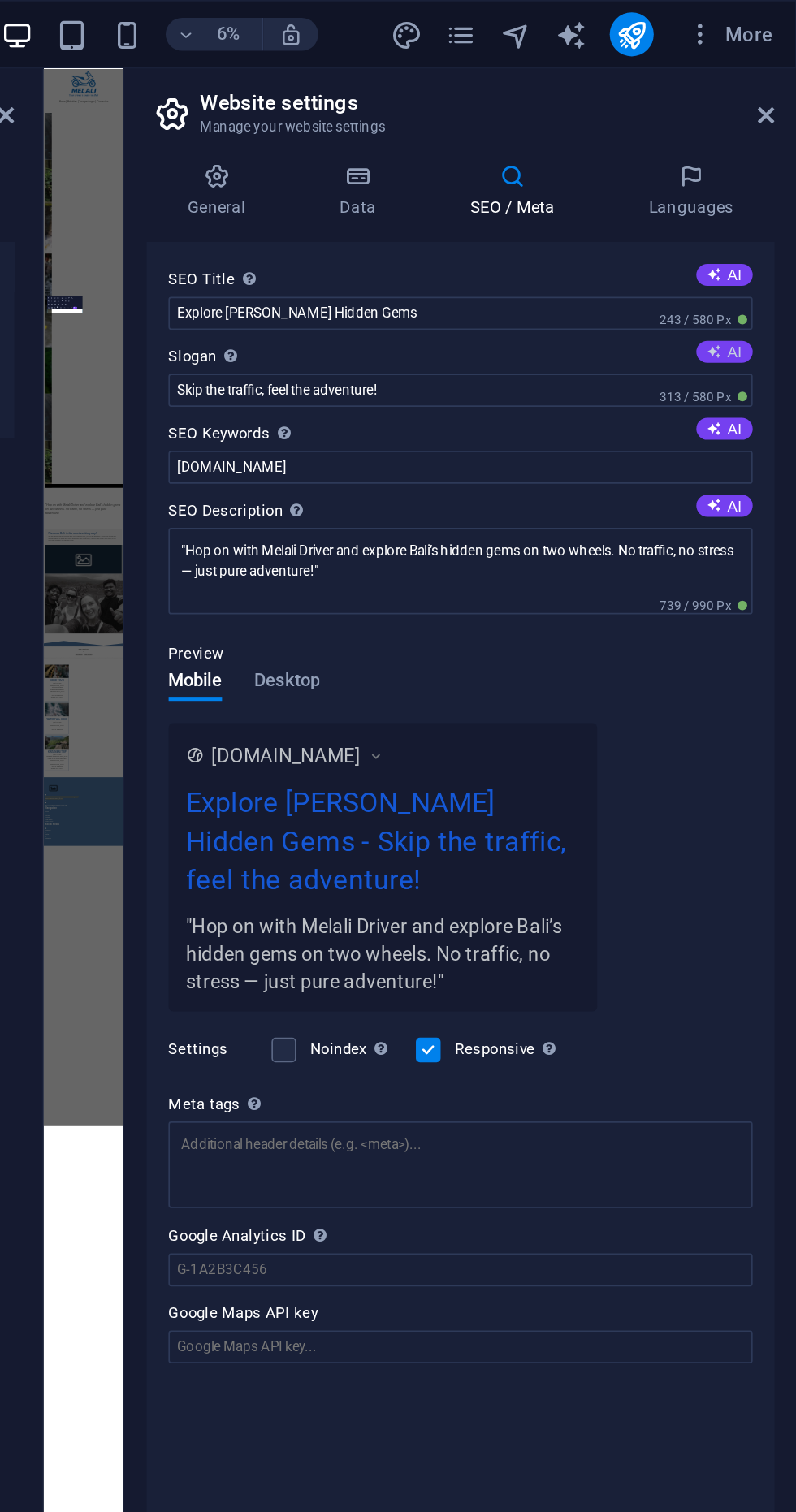
click at [759, 208] on button "AI" at bounding box center [753, 208] width 33 height 13
type input "Uncover Balis Wonders on Two Wheels!"
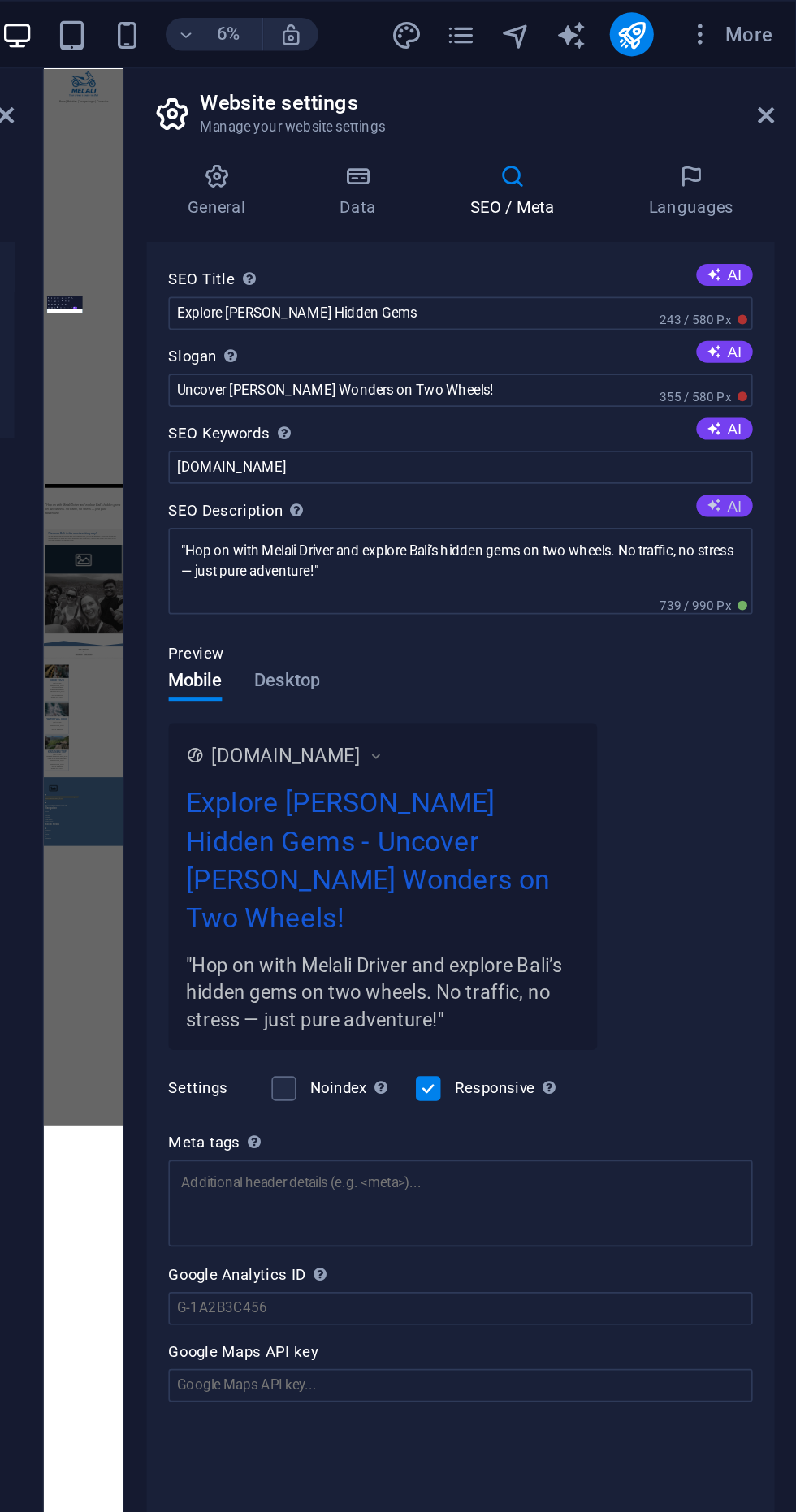
click at [756, 298] on button "AI" at bounding box center [753, 298] width 33 height 13
type textarea "Explore Balis hidden gems on two wheels with Melali Driver! Unique motorbike to…"
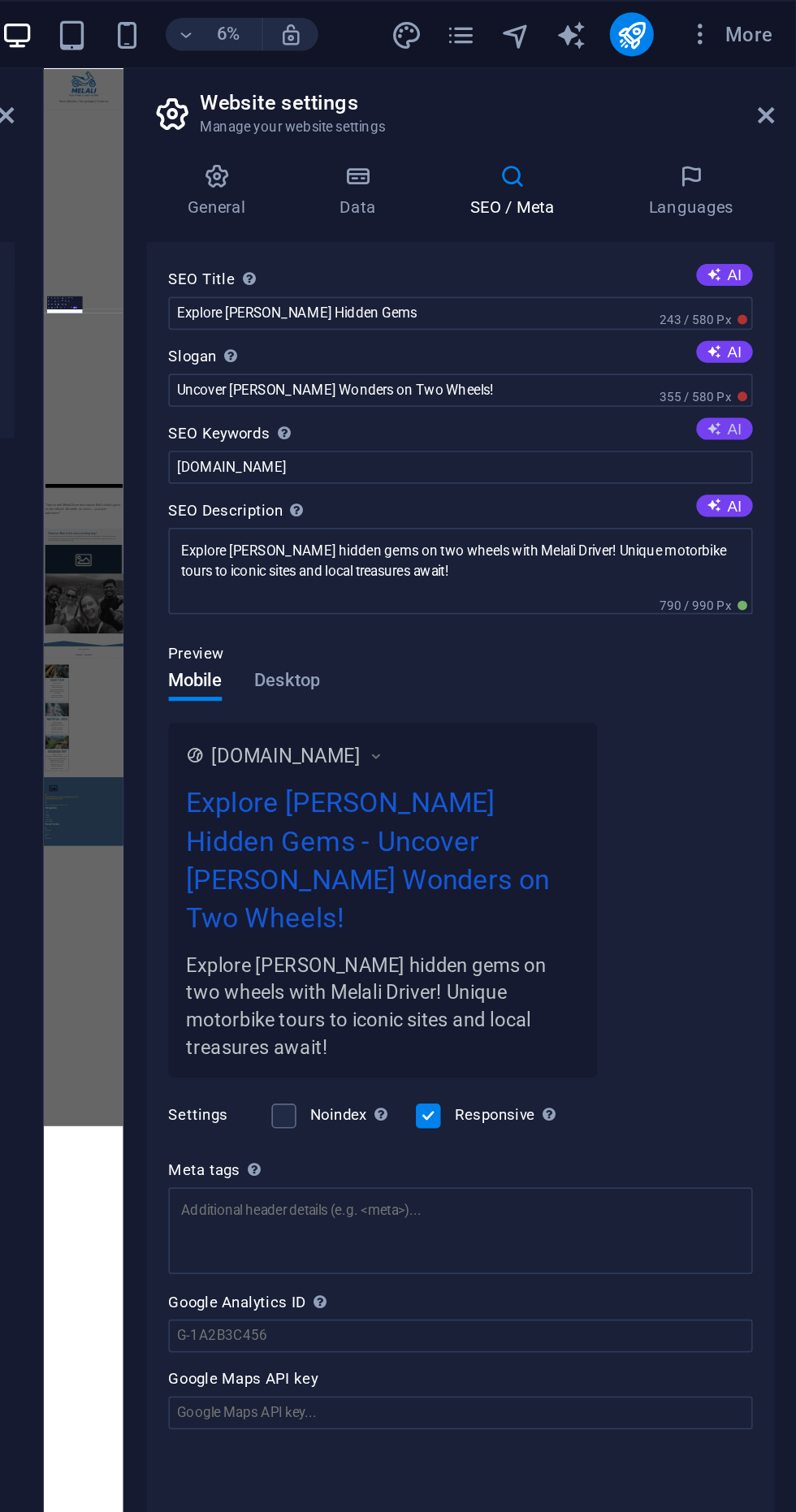
click at [760, 249] on button "AI" at bounding box center [753, 253] width 33 height 13
type input "Bali motorbike tours, Ubud attractions, explore Bali, hidden gems Bali, Bali ad…"
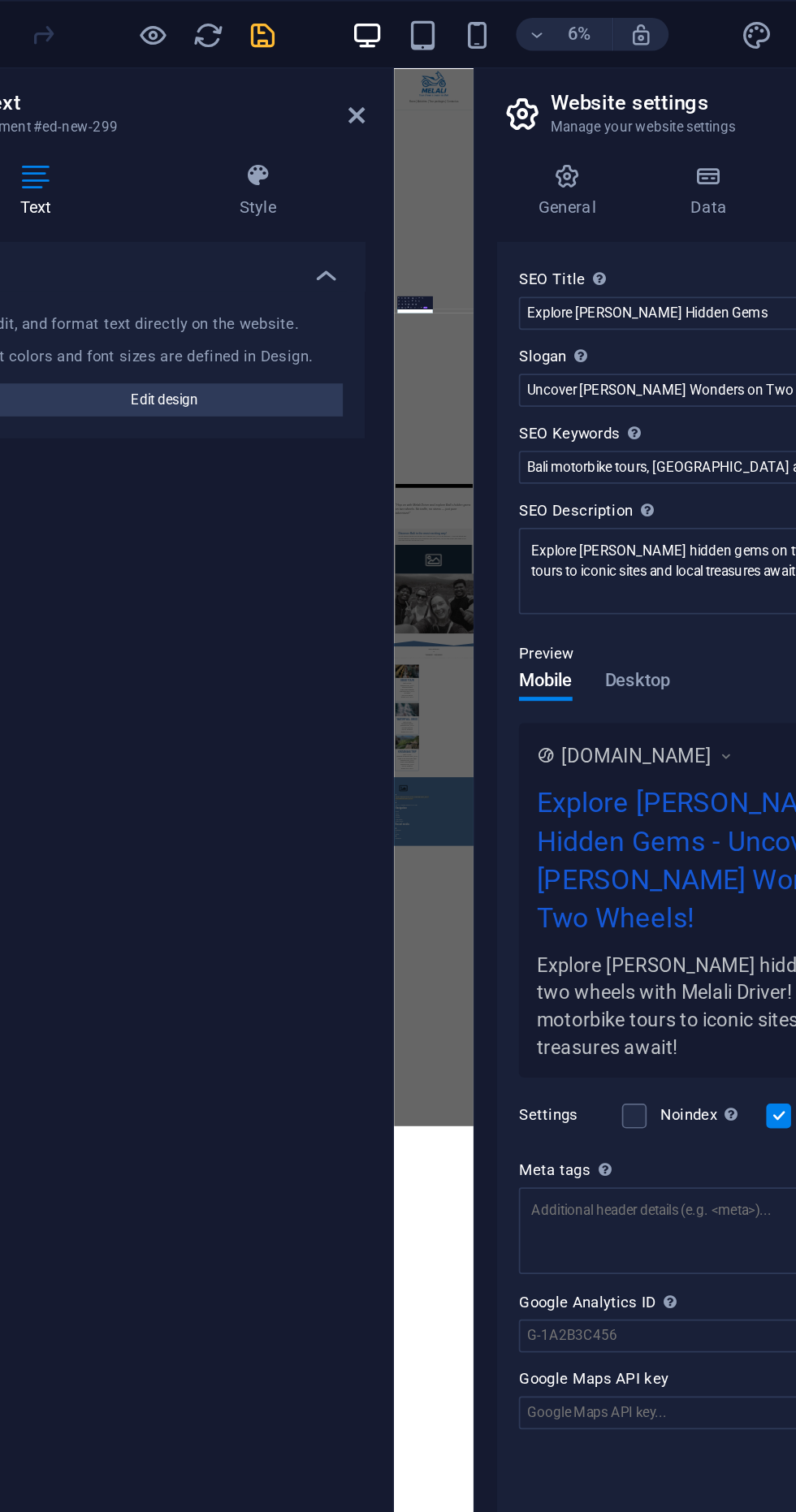
click at [273, 22] on icon "save" at bounding box center [273, 21] width 19 height 19
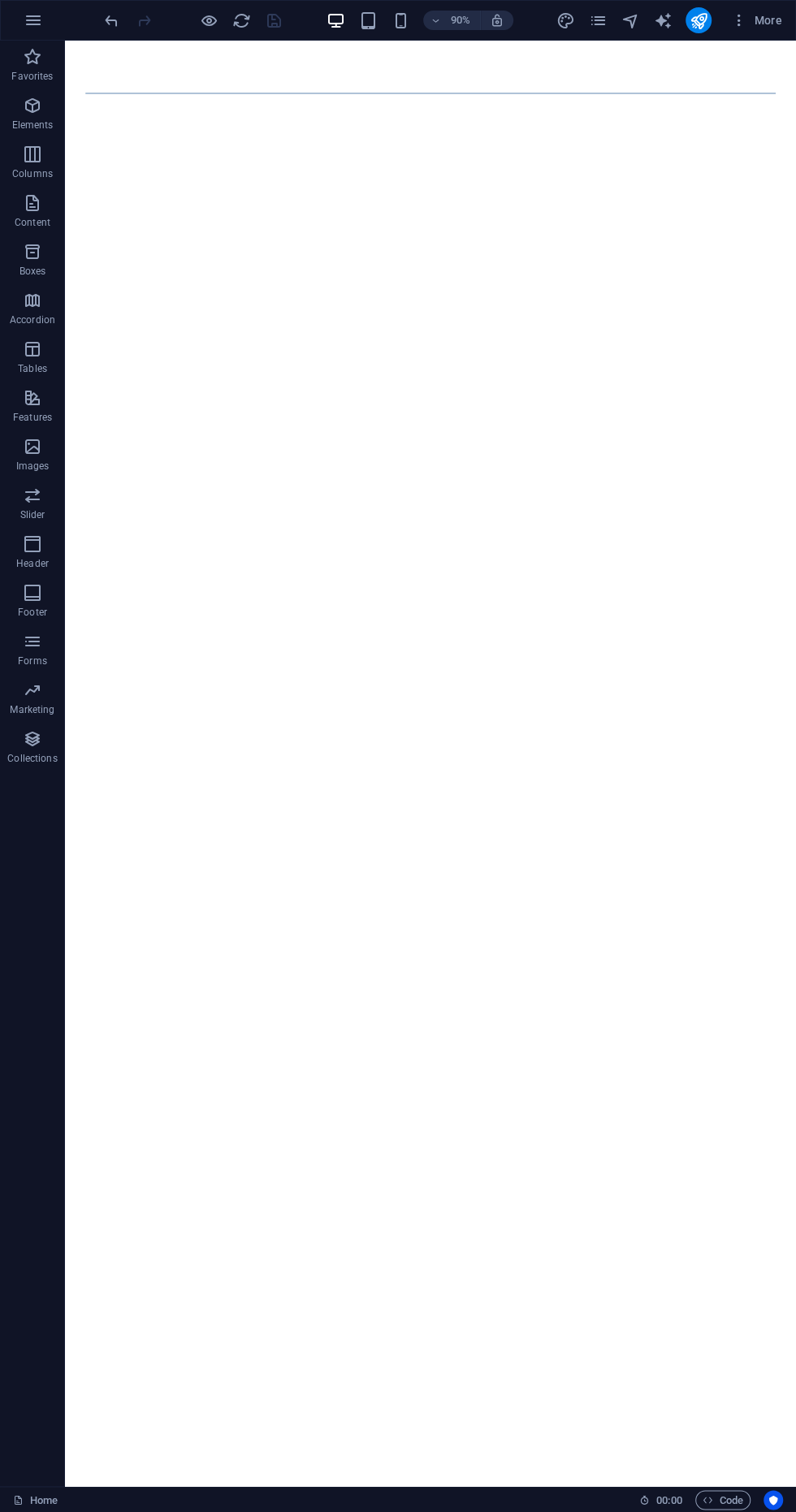
scroll to position [944, 0]
click at [179, 20] on div at bounding box center [176, 21] width 20 height 20
click at [194, 4] on div "90% More" at bounding box center [398, 20] width 794 height 39
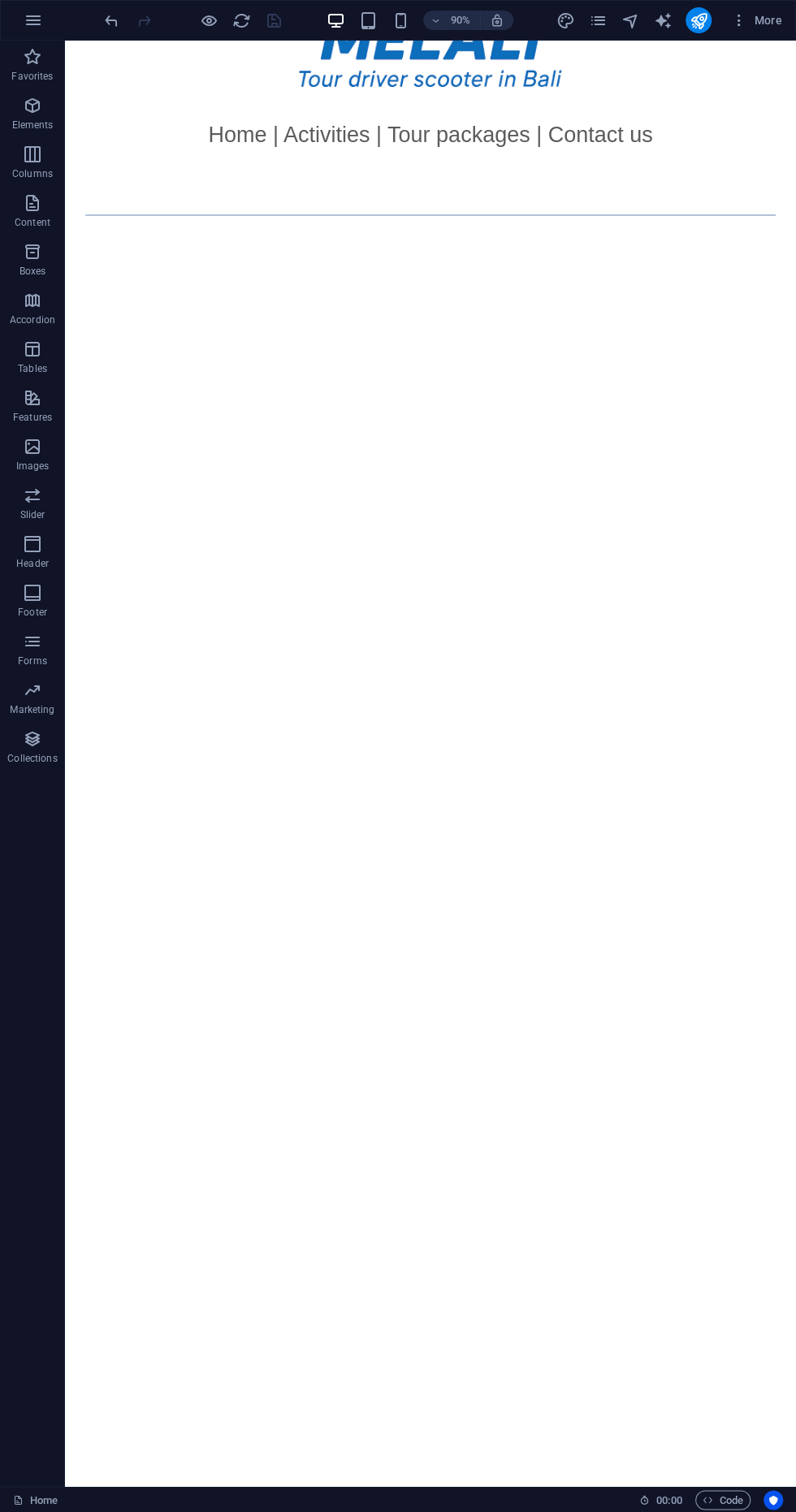
scroll to position [0, 0]
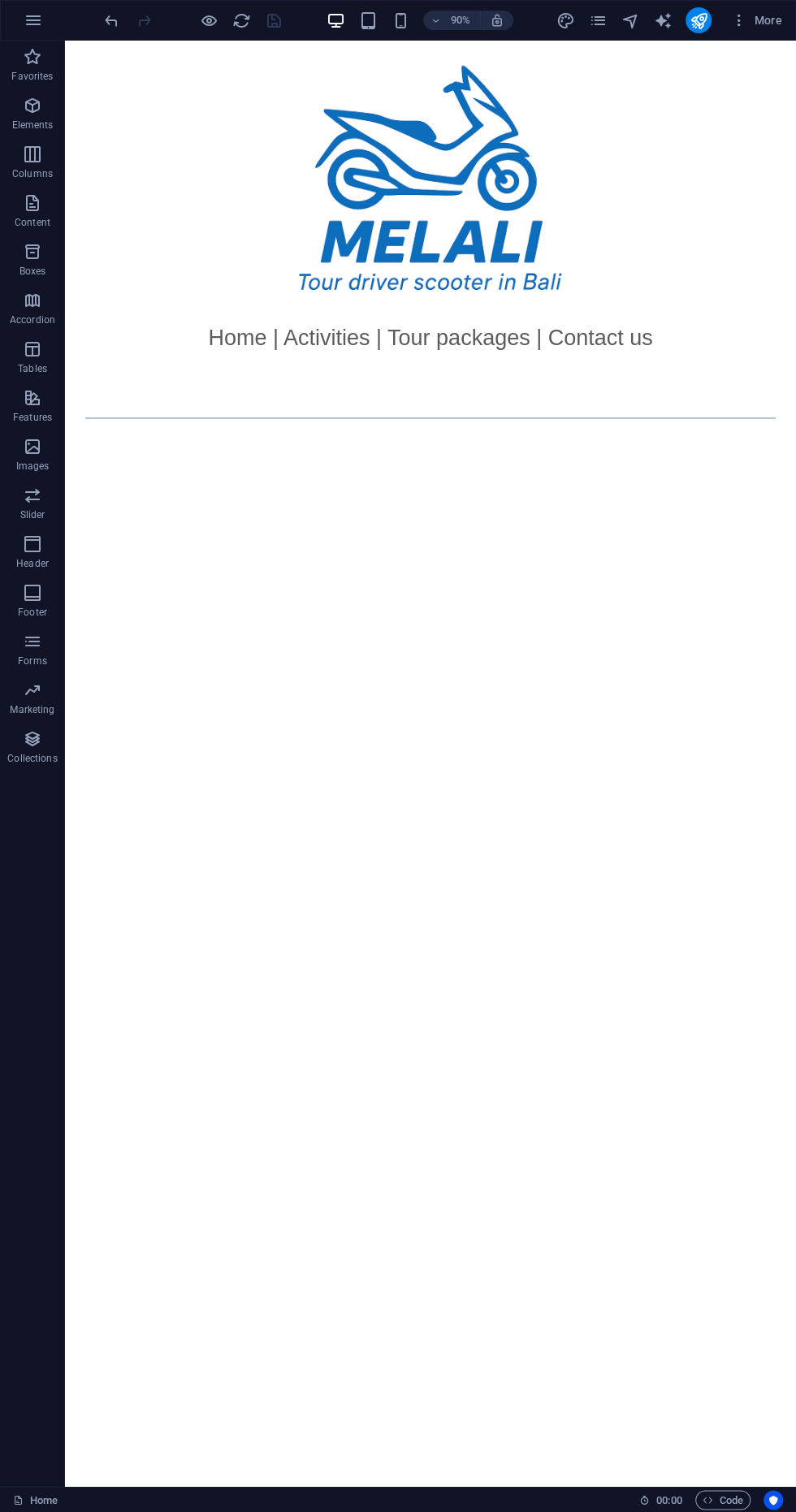
click at [198, 7] on div at bounding box center [192, 20] width 182 height 26
click at [214, 17] on icon "button" at bounding box center [209, 21] width 19 height 19
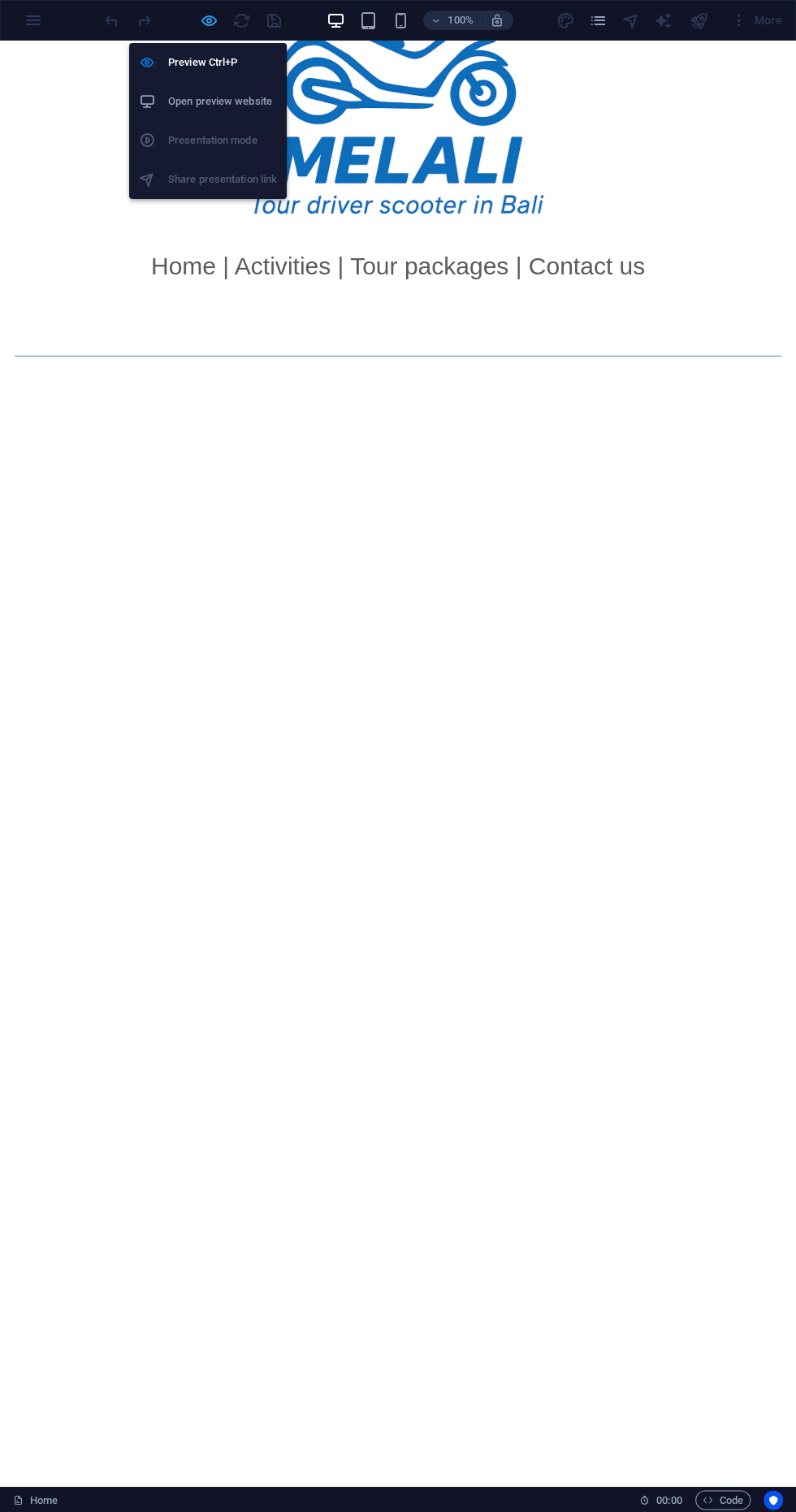
scroll to position [990, 0]
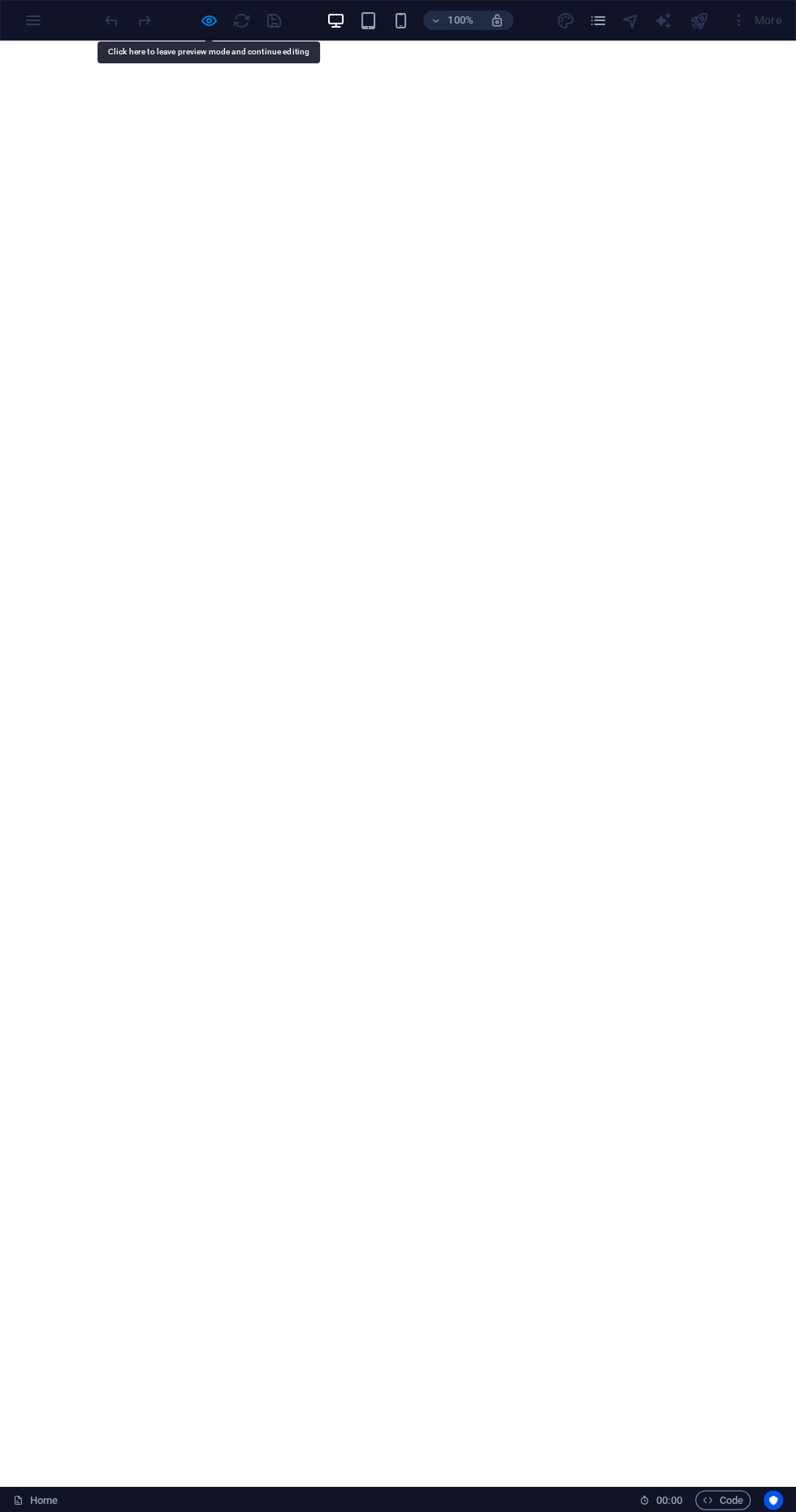
scroll to position [983, 0]
click at [189, 21] on div at bounding box center [192, 20] width 182 height 26
click at [182, 17] on div at bounding box center [176, 21] width 20 height 20
click at [185, 17] on div at bounding box center [192, 20] width 182 height 26
click at [186, 17] on div at bounding box center [192, 20] width 182 height 26
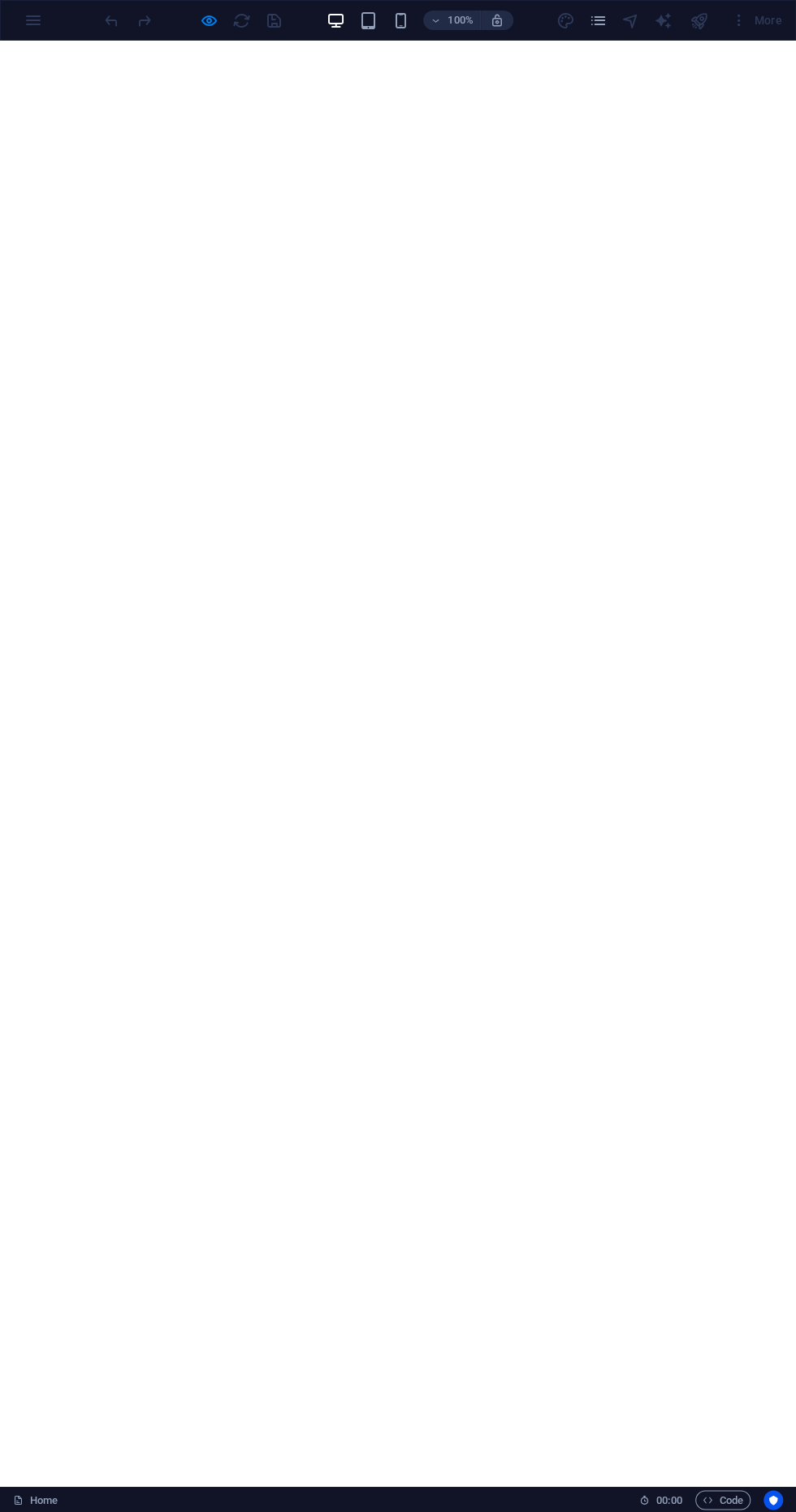
scroll to position [974, 0]
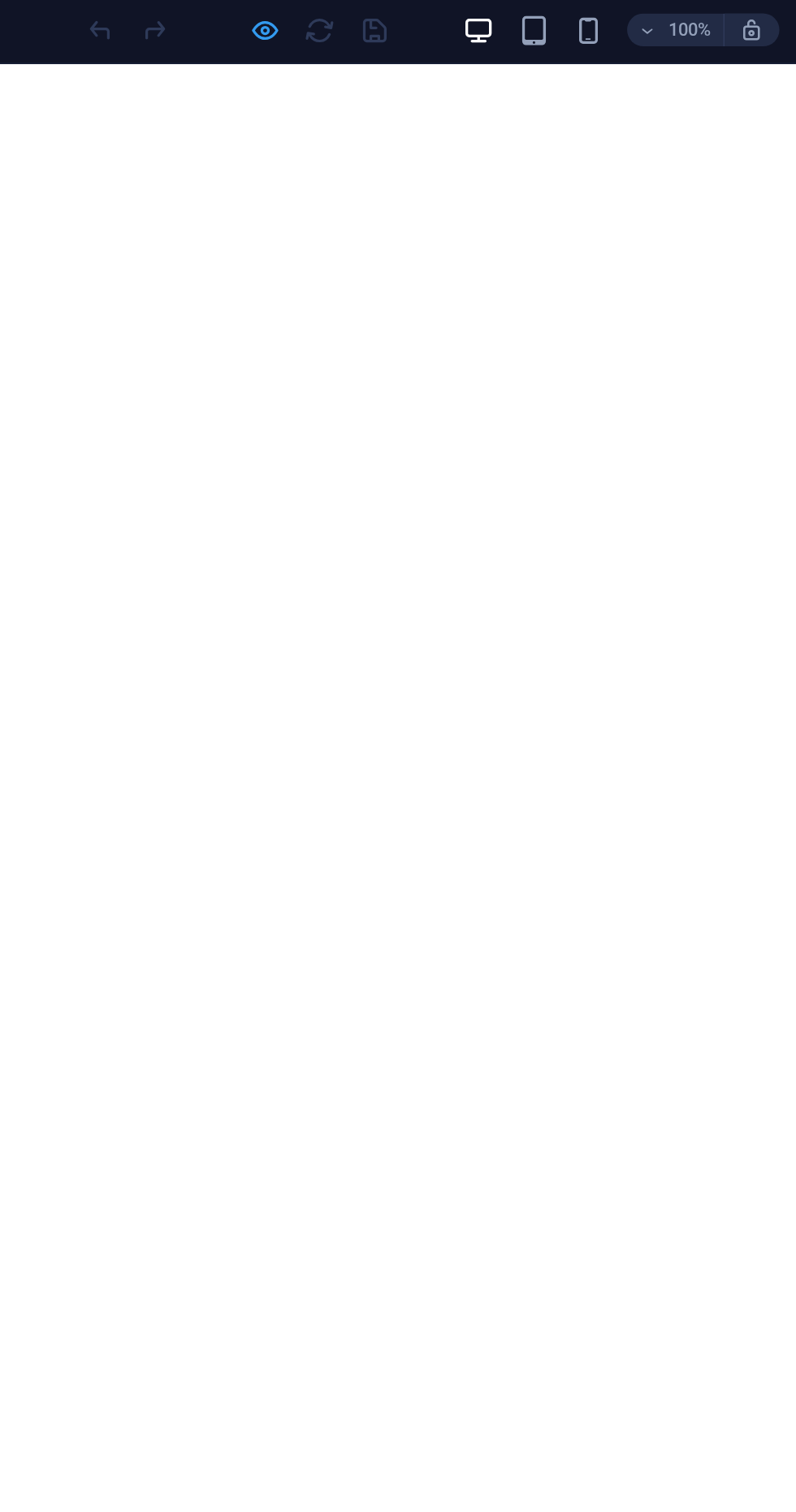
click at [204, 20] on icon "button" at bounding box center [209, 21] width 19 height 19
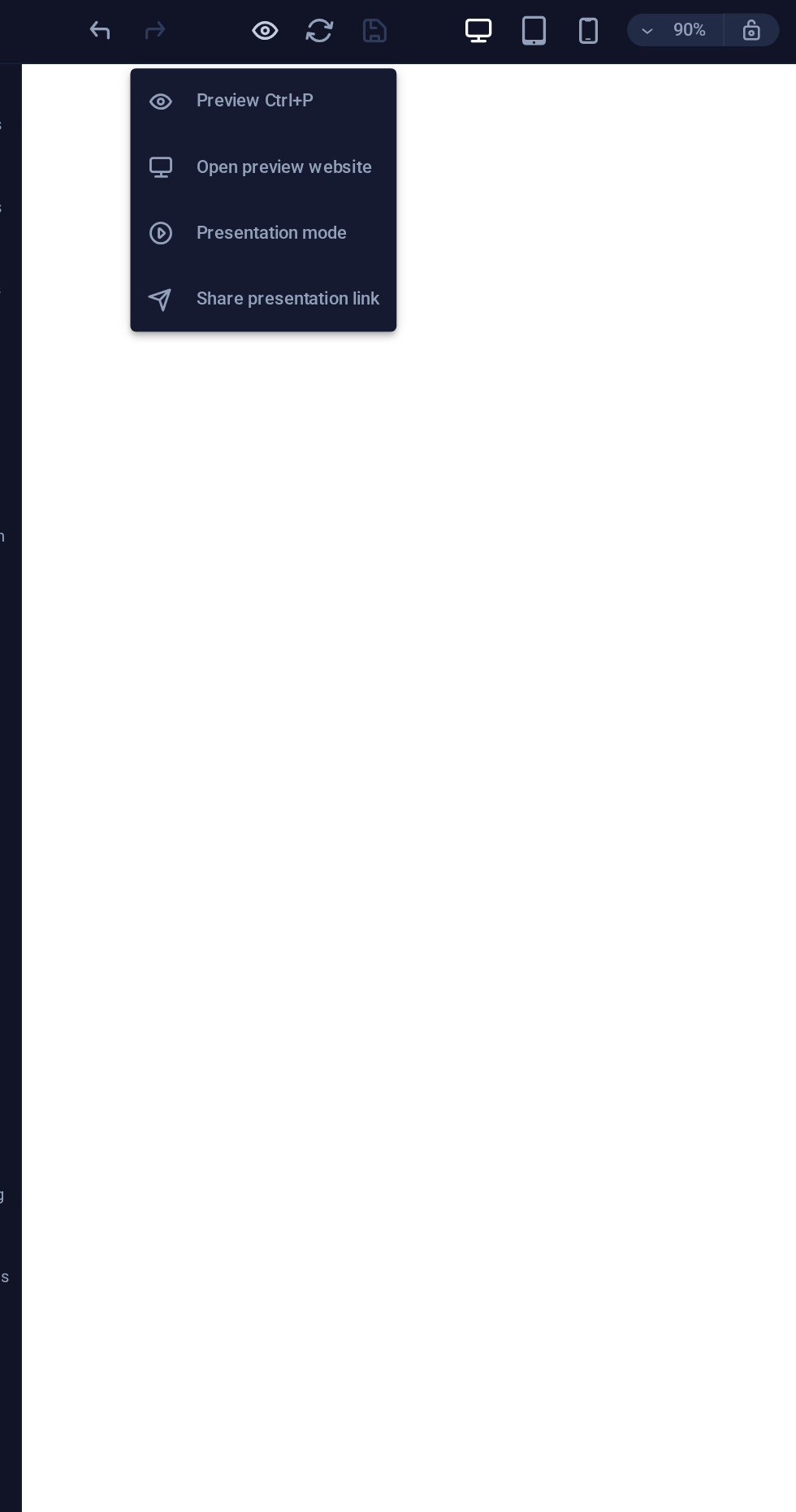
scroll to position [944, 0]
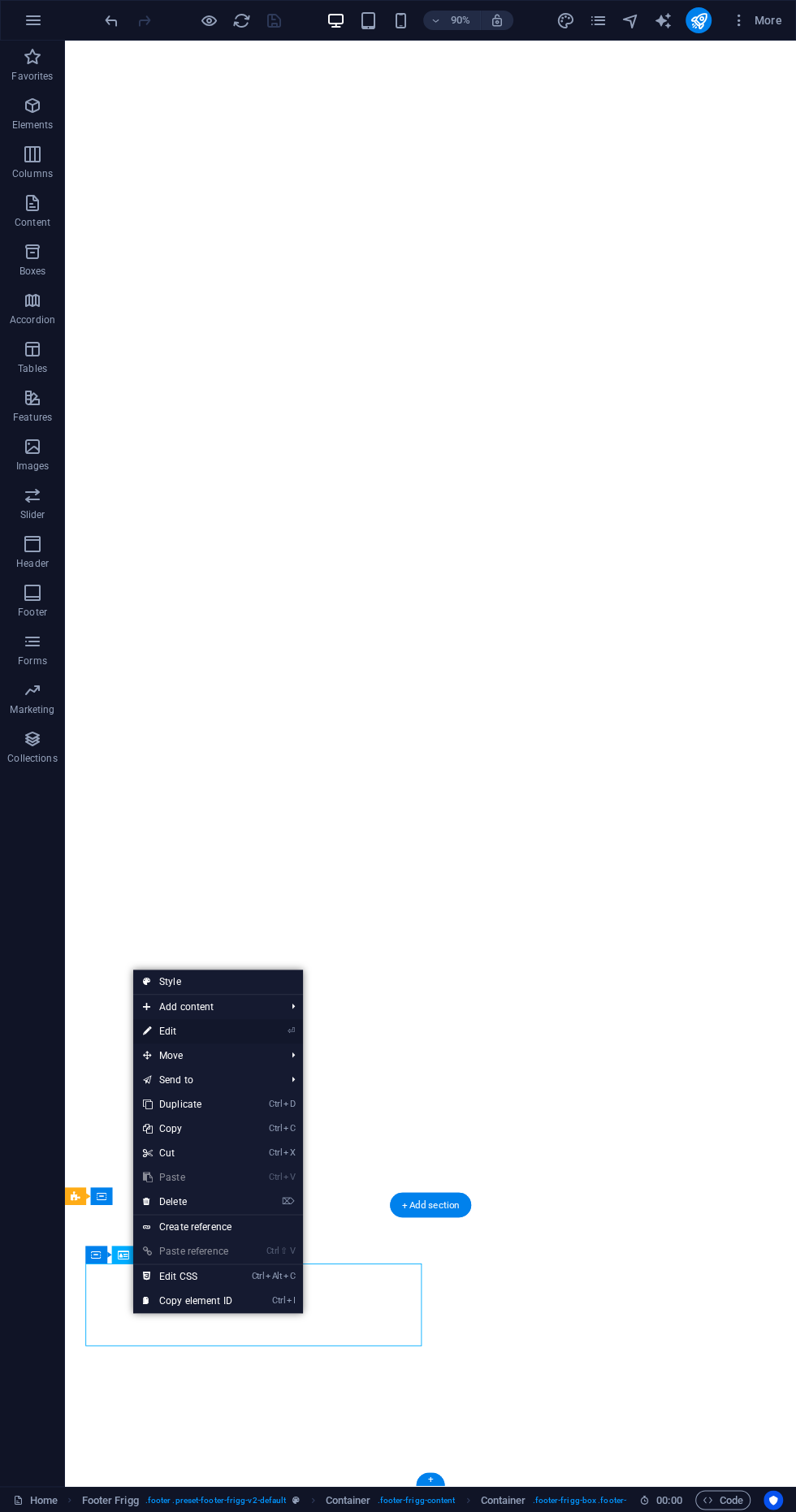
click at [139, 1039] on link "⏎ Edit" at bounding box center [187, 1031] width 109 height 24
select select "px"
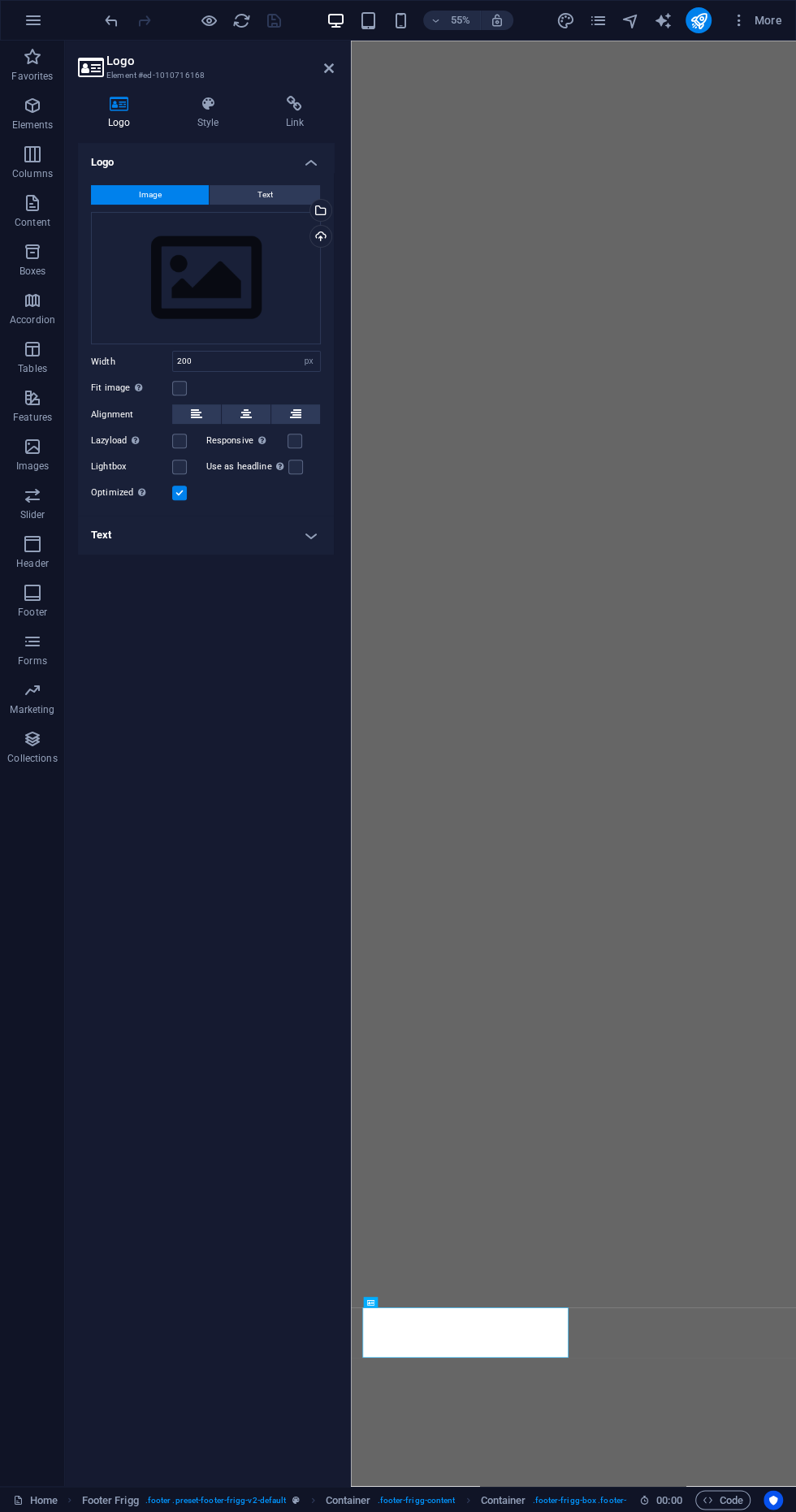
scroll to position [0, 0]
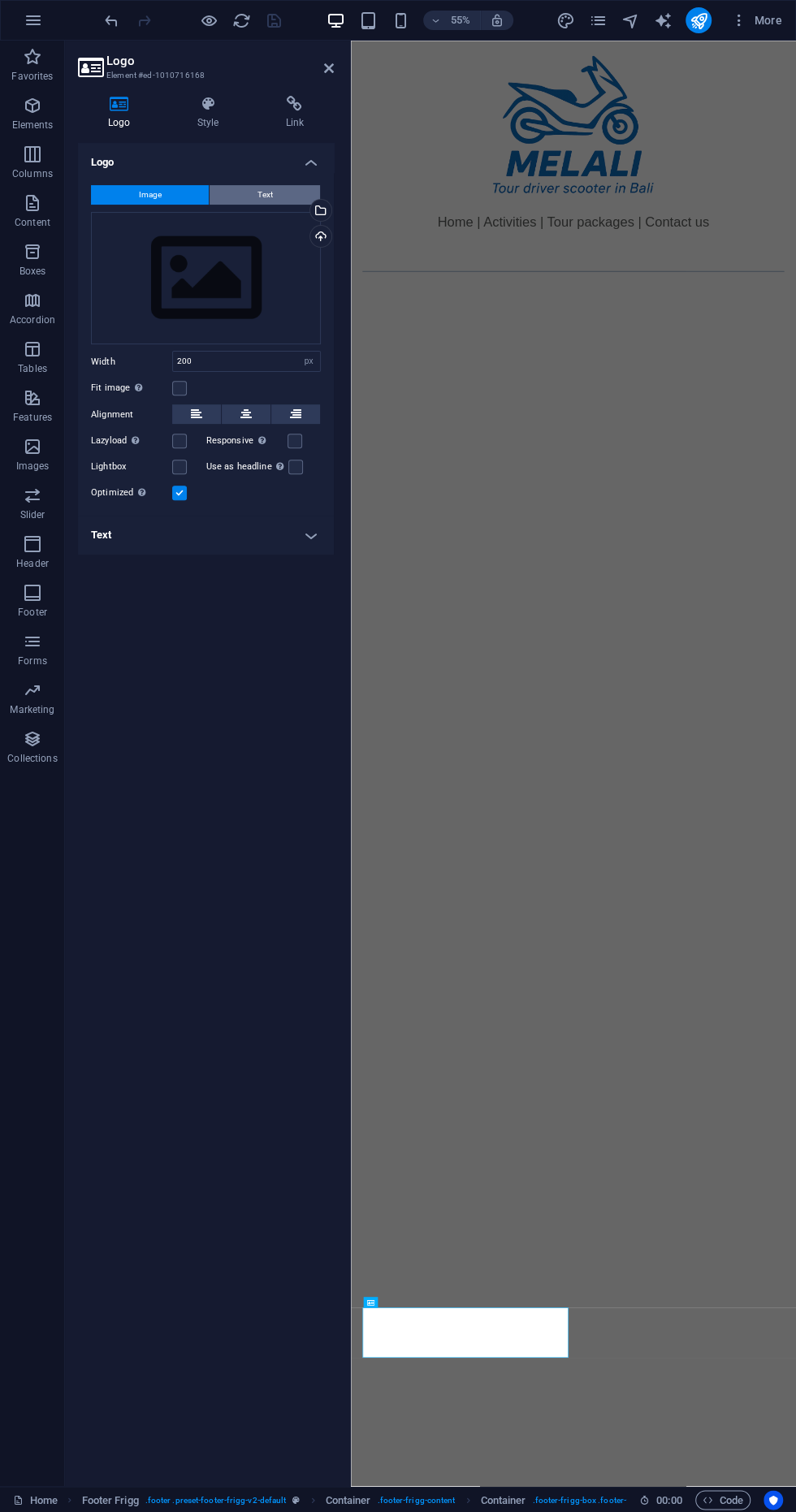
click at [296, 200] on button "Text" at bounding box center [264, 195] width 111 height 20
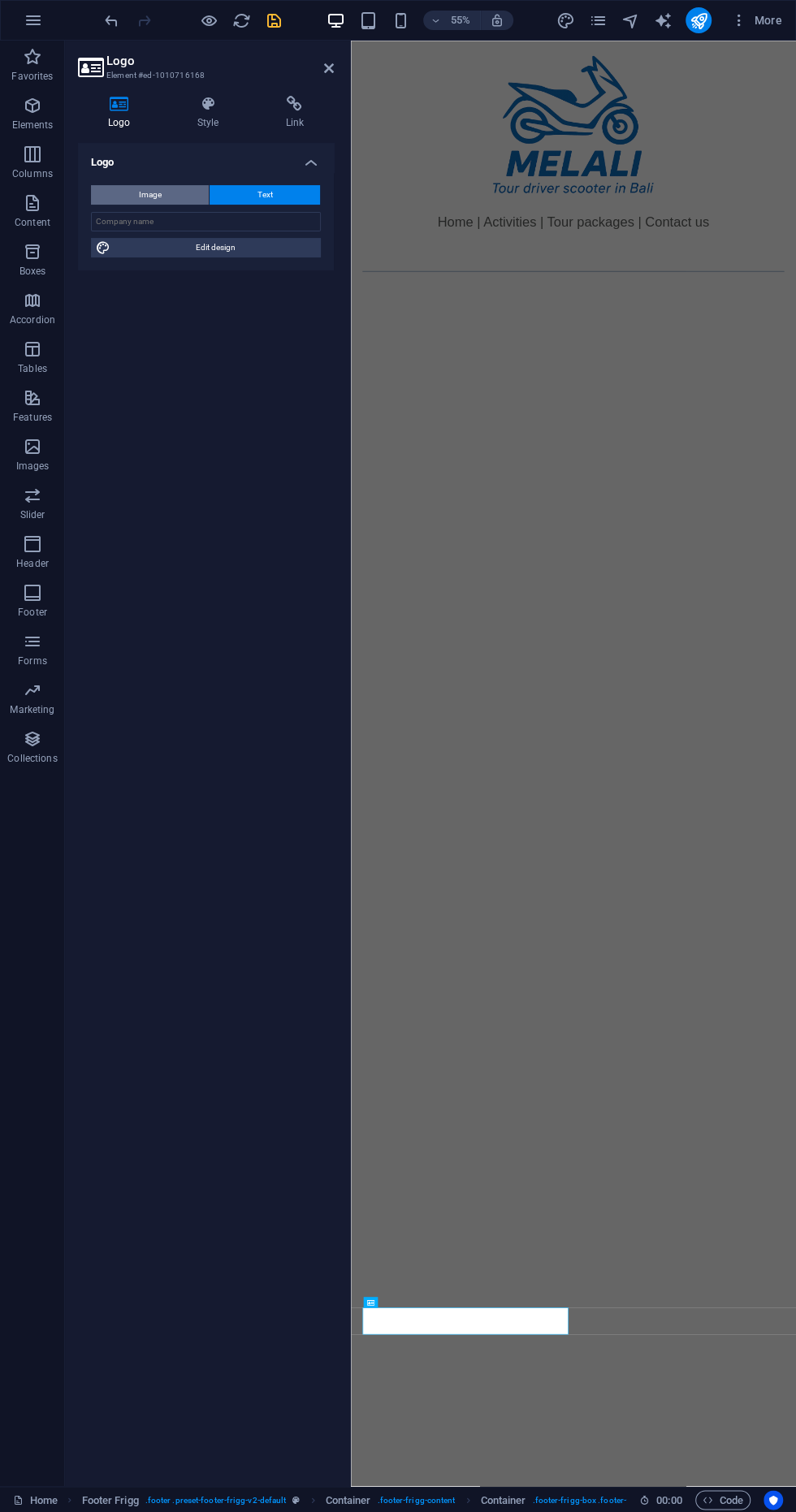
click at [130, 200] on button "Image" at bounding box center [149, 195] width 118 height 20
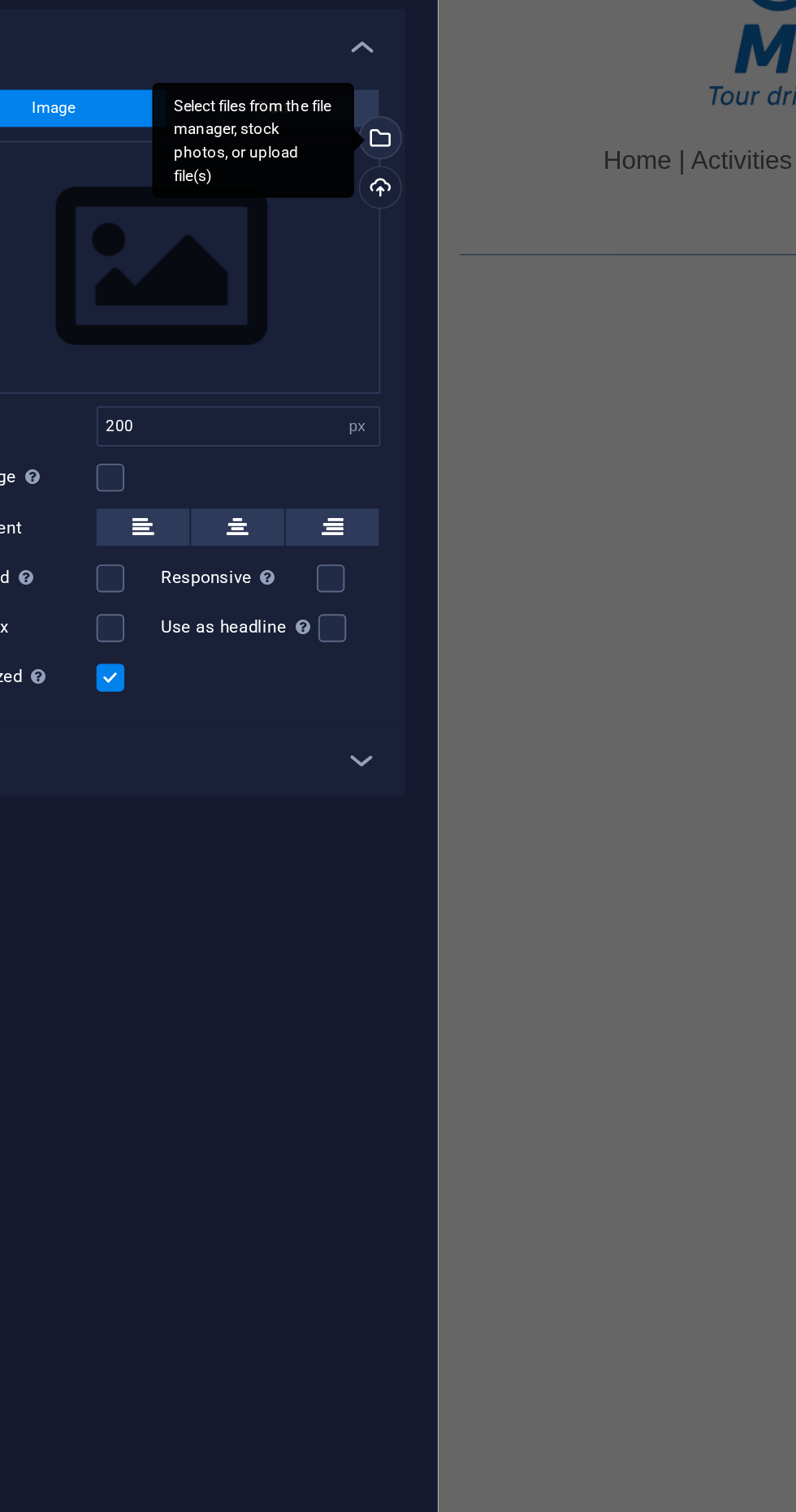
click at [322, 215] on div "Select files from the file manager, stock photos, or upload file(s)" at bounding box center [318, 211] width 24 height 24
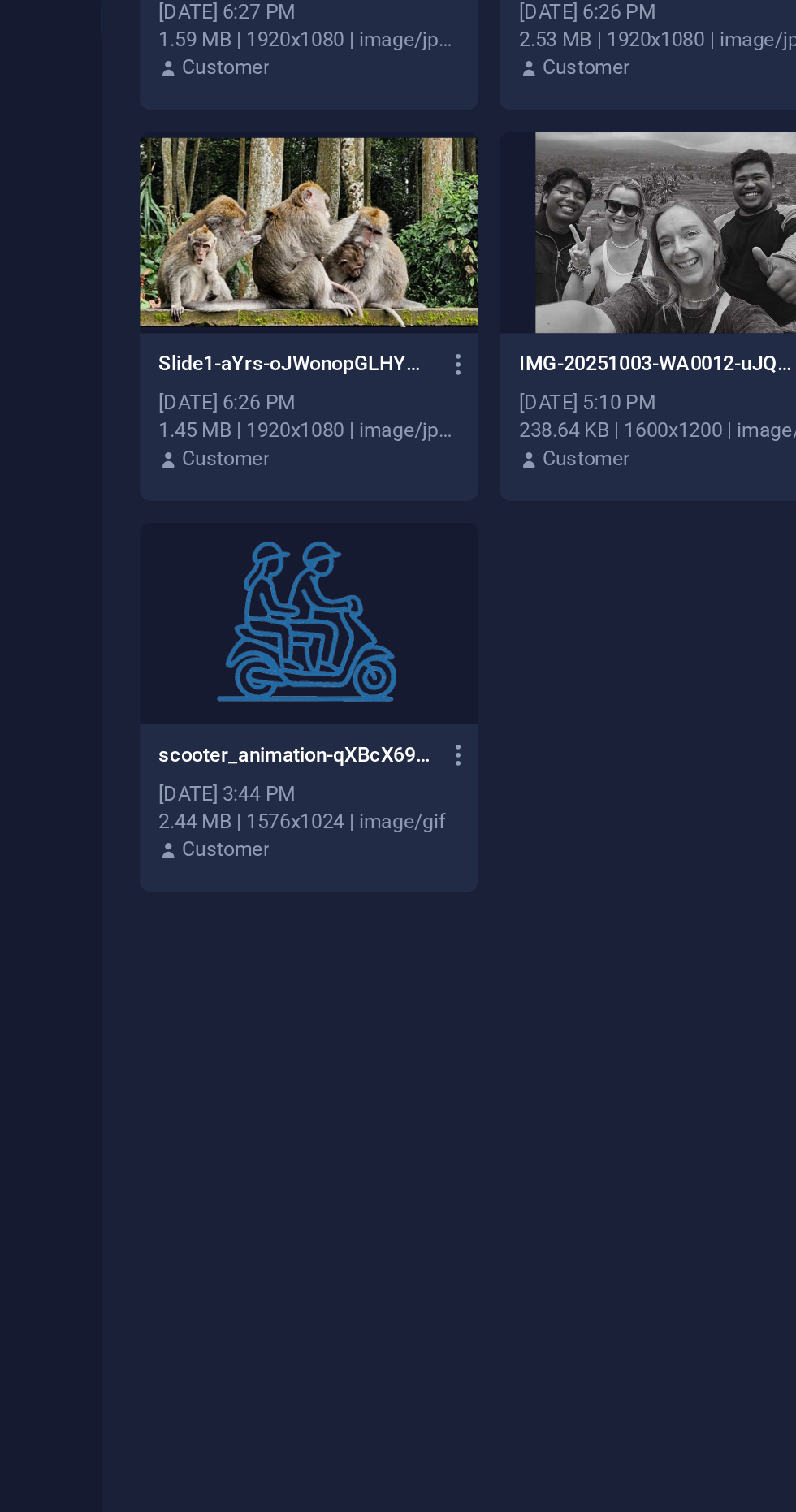
click at [330, 835] on div at bounding box center [283, 808] width 177 height 105
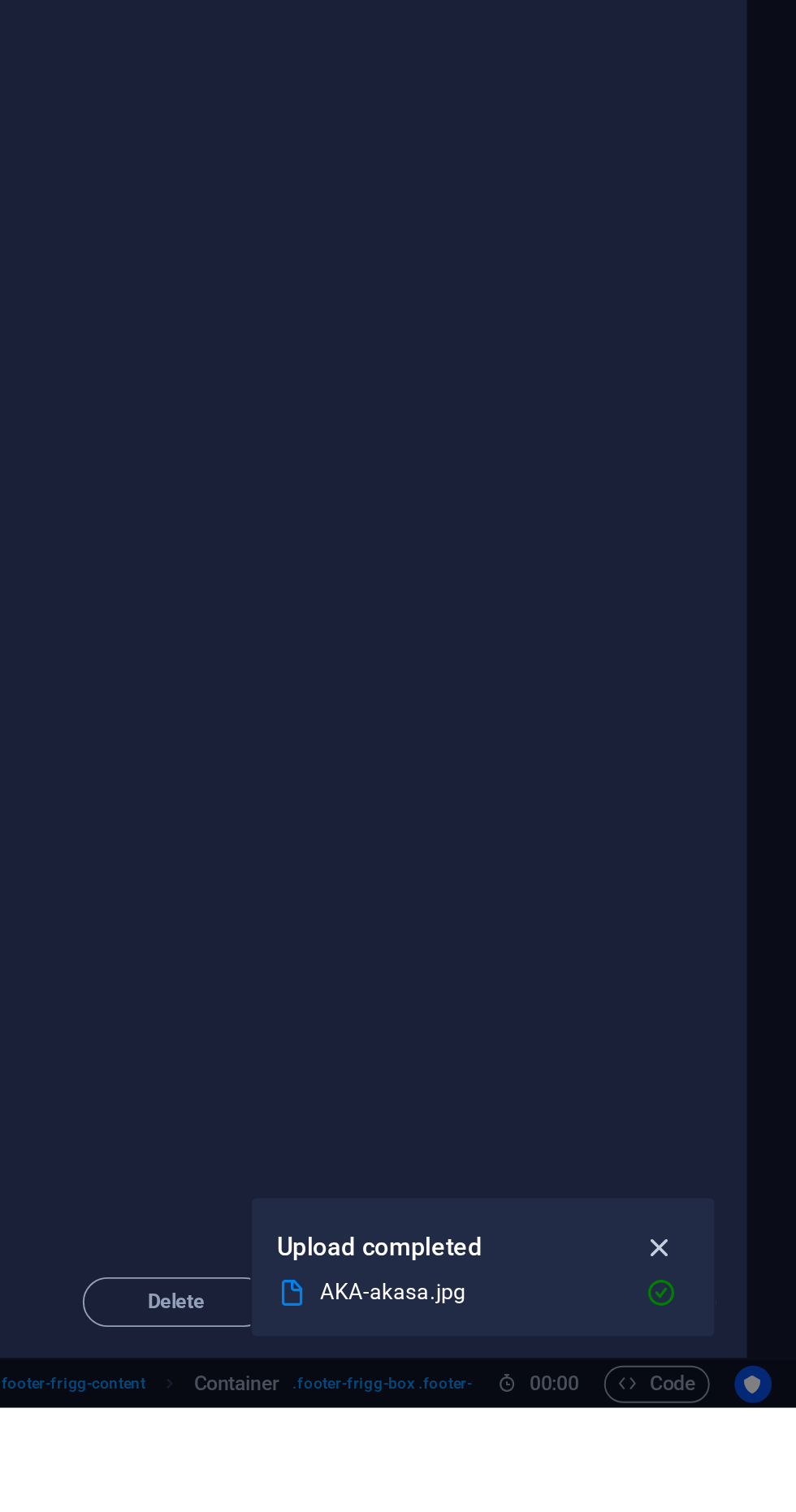
click at [727, 1437] on icon "button" at bounding box center [724, 1428] width 19 height 18
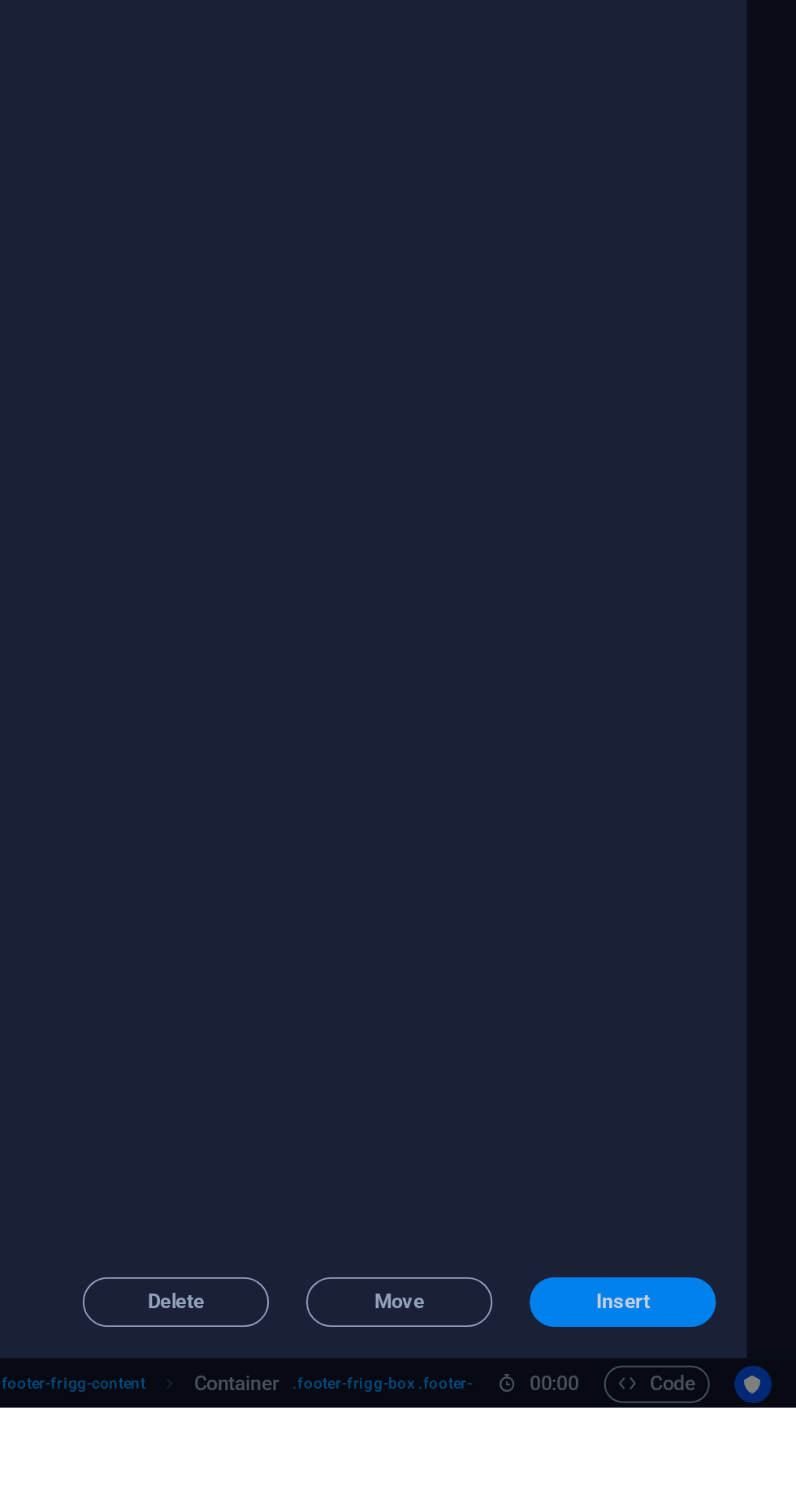
click at [699, 1462] on span "Insert" at bounding box center [706, 1456] width 29 height 10
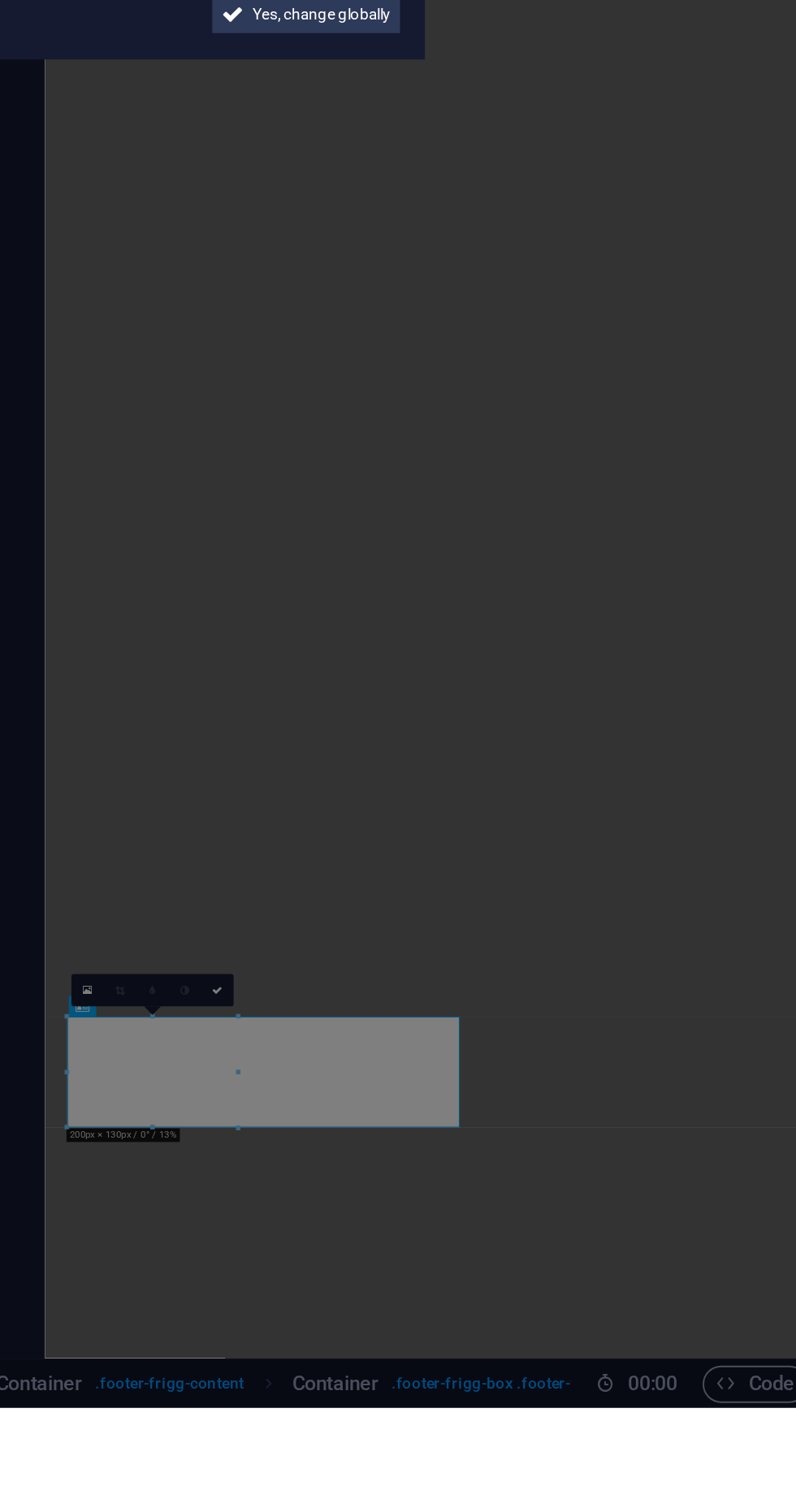
click at [594, 1259] on aside "Change logo globally? Do you want to make this the new website logo? No Yes, ch…" at bounding box center [398, 756] width 796 height 1512
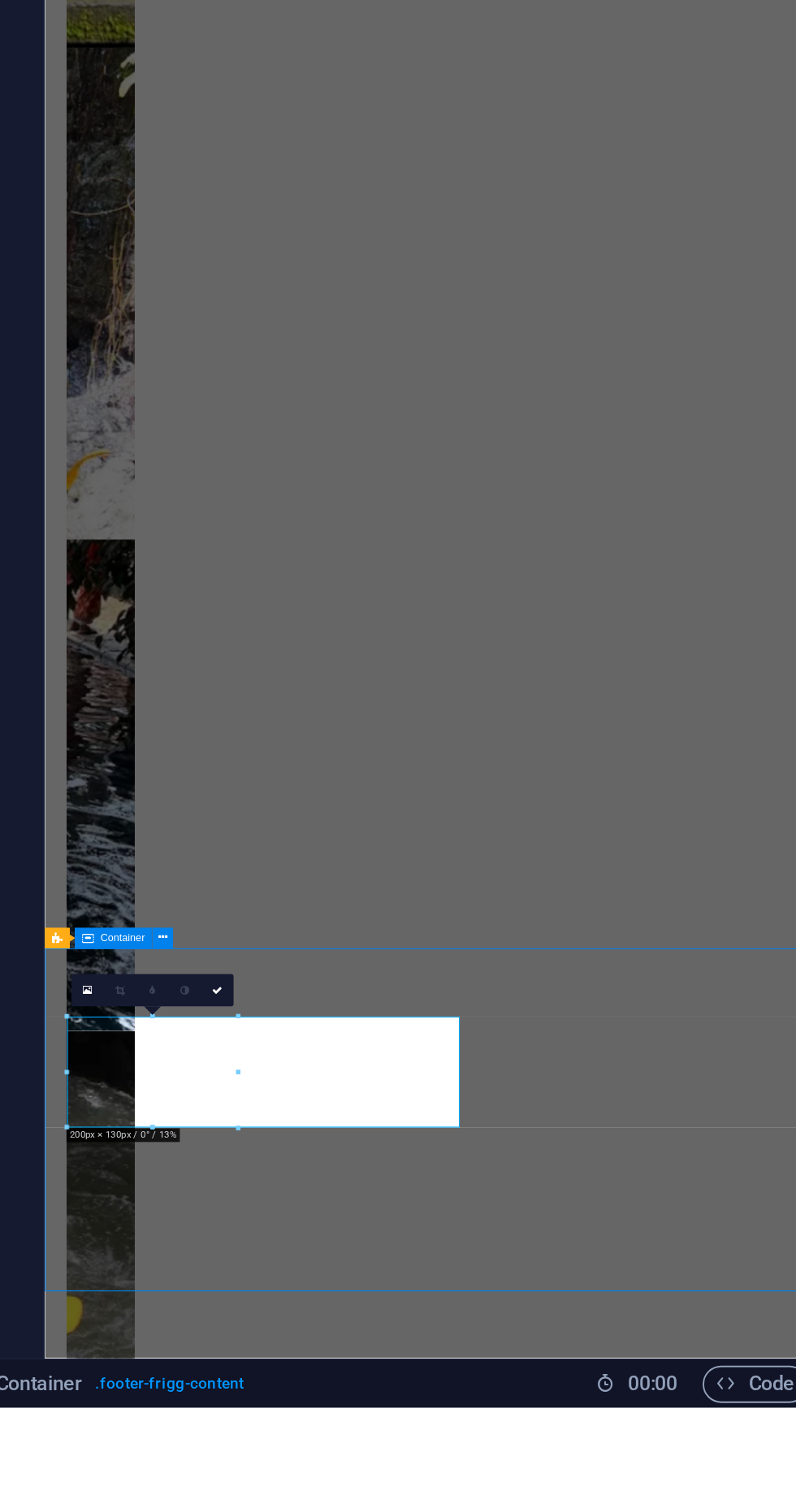
scroll to position [958, 0]
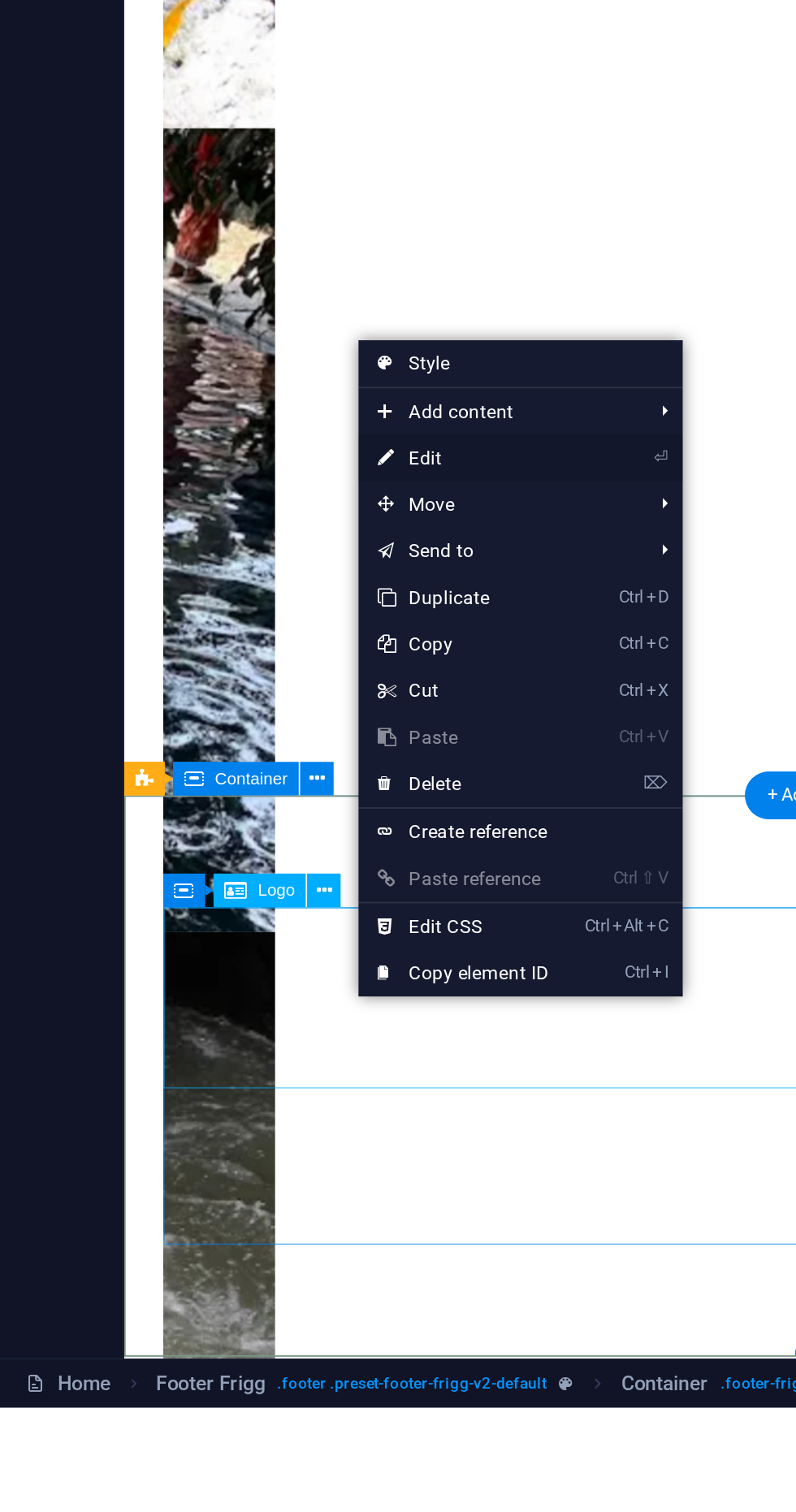
click at [197, 1027] on icon at bounding box center [201, 1014] width 8 height 24
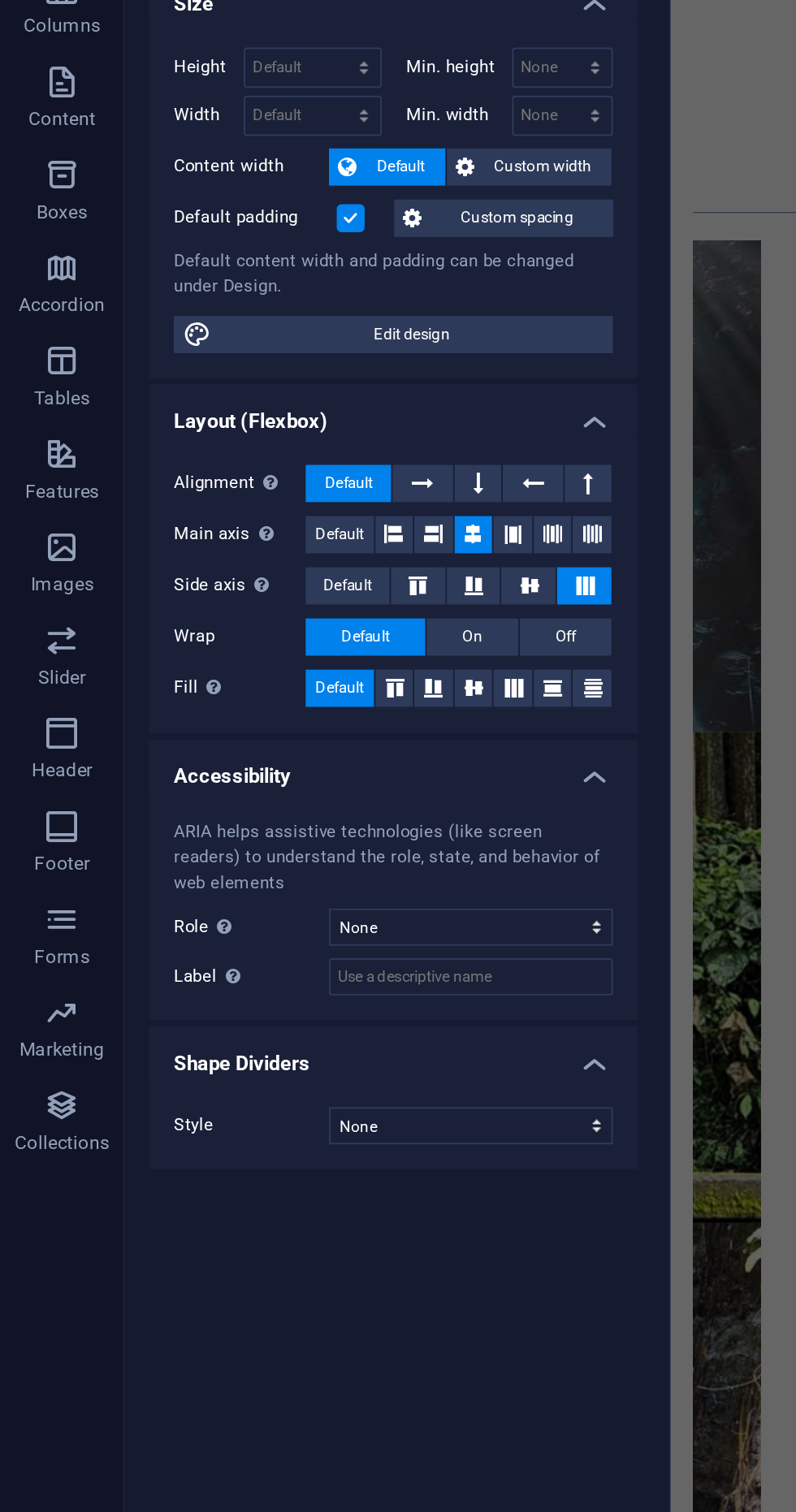
scroll to position [0, 0]
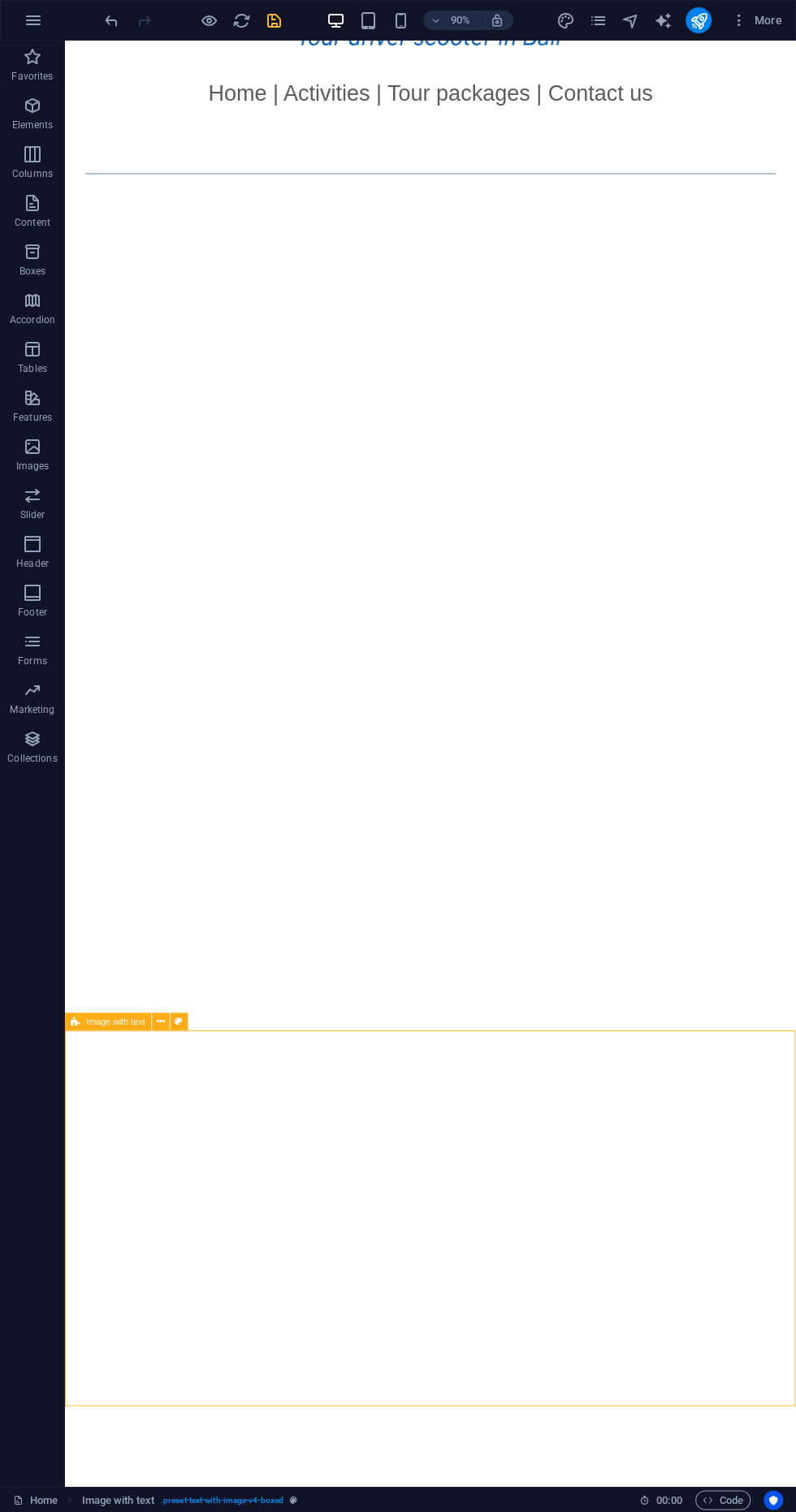
scroll to position [958, 0]
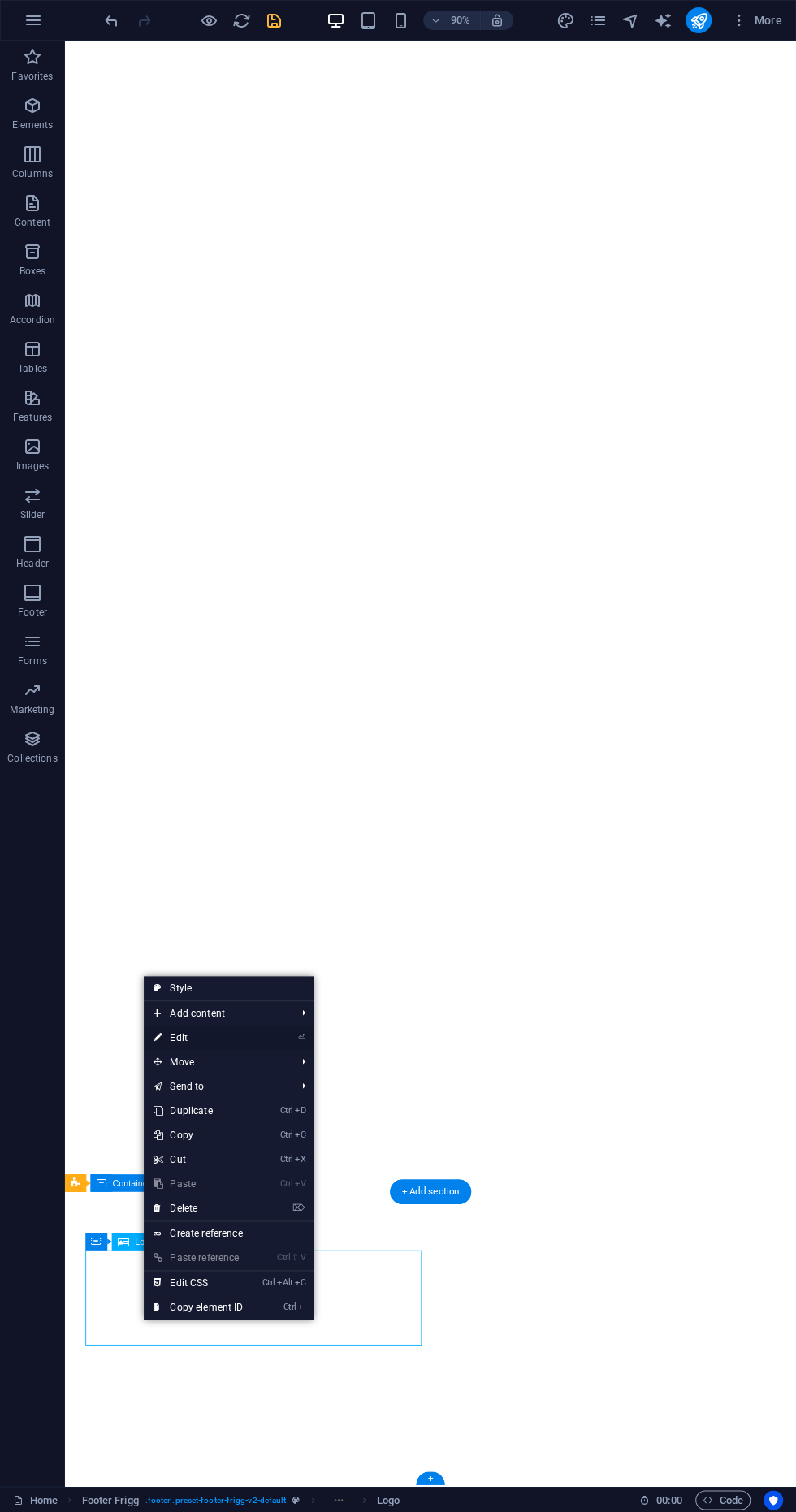
click at [150, 1045] on link "⏎ Edit" at bounding box center [198, 1037] width 109 height 24
select select "px"
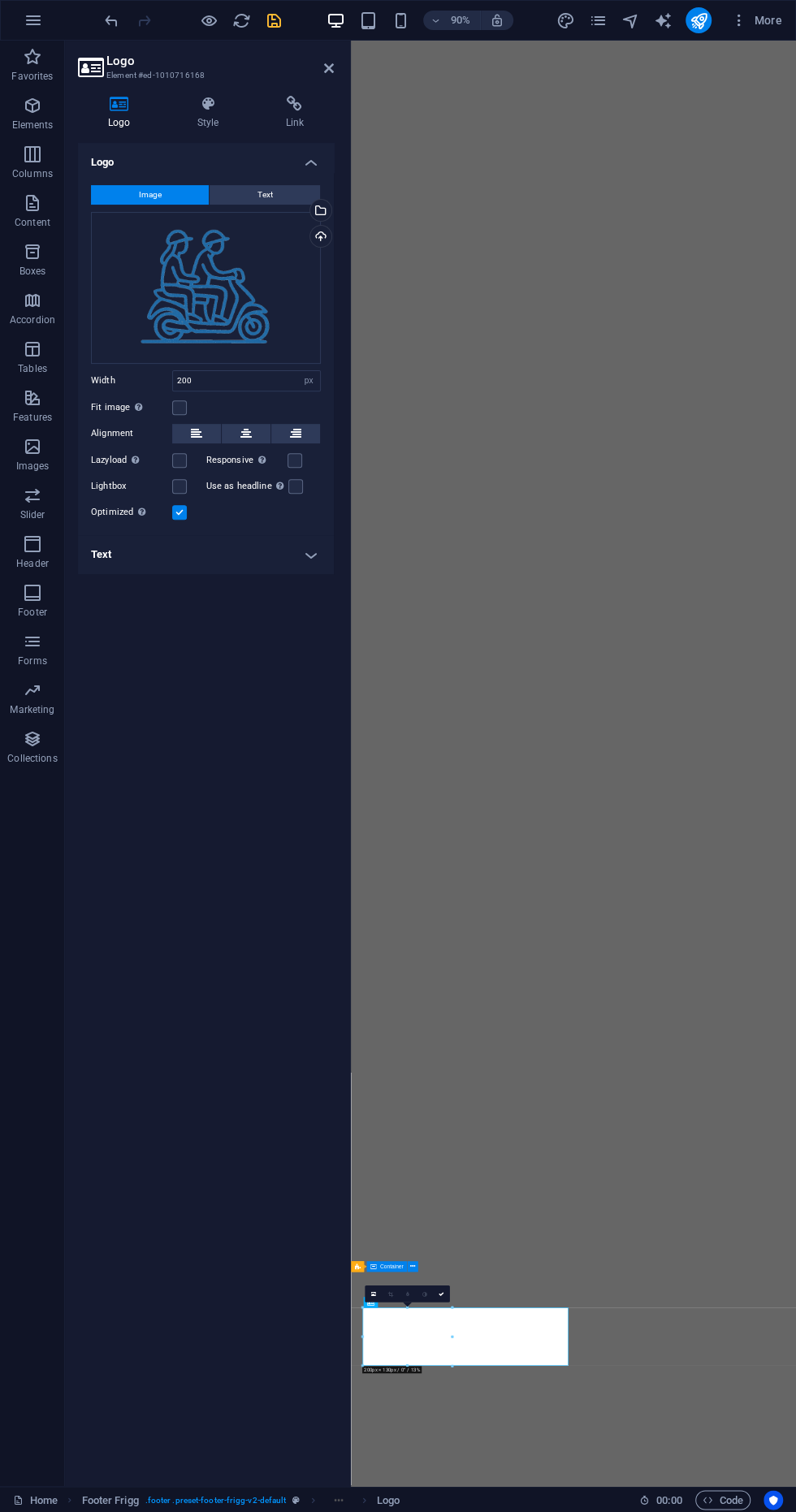
scroll to position [0, 0]
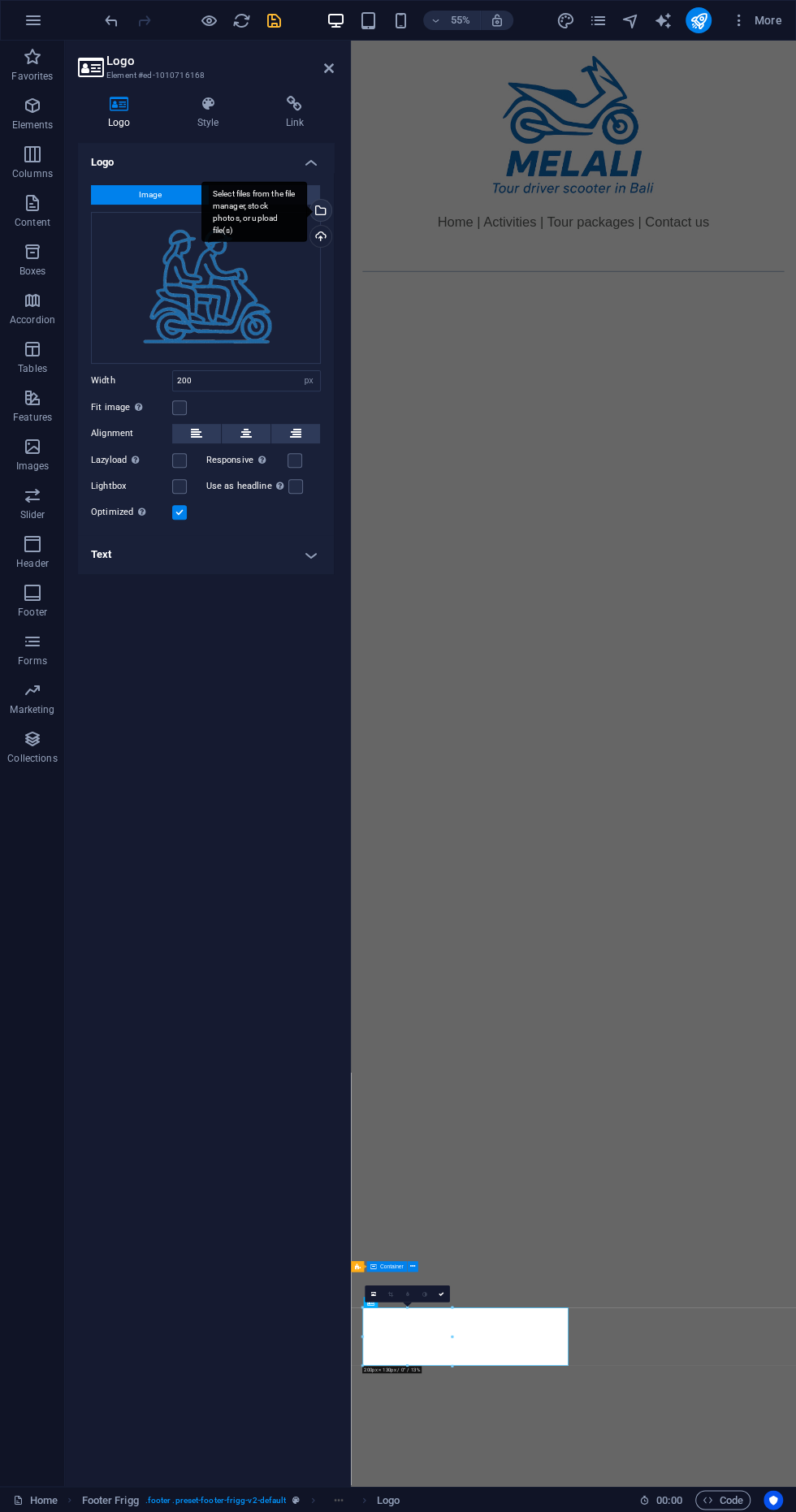
click at [319, 218] on div "Select files from the file manager, stock photos, or upload file(s)" at bounding box center [318, 211] width 24 height 24
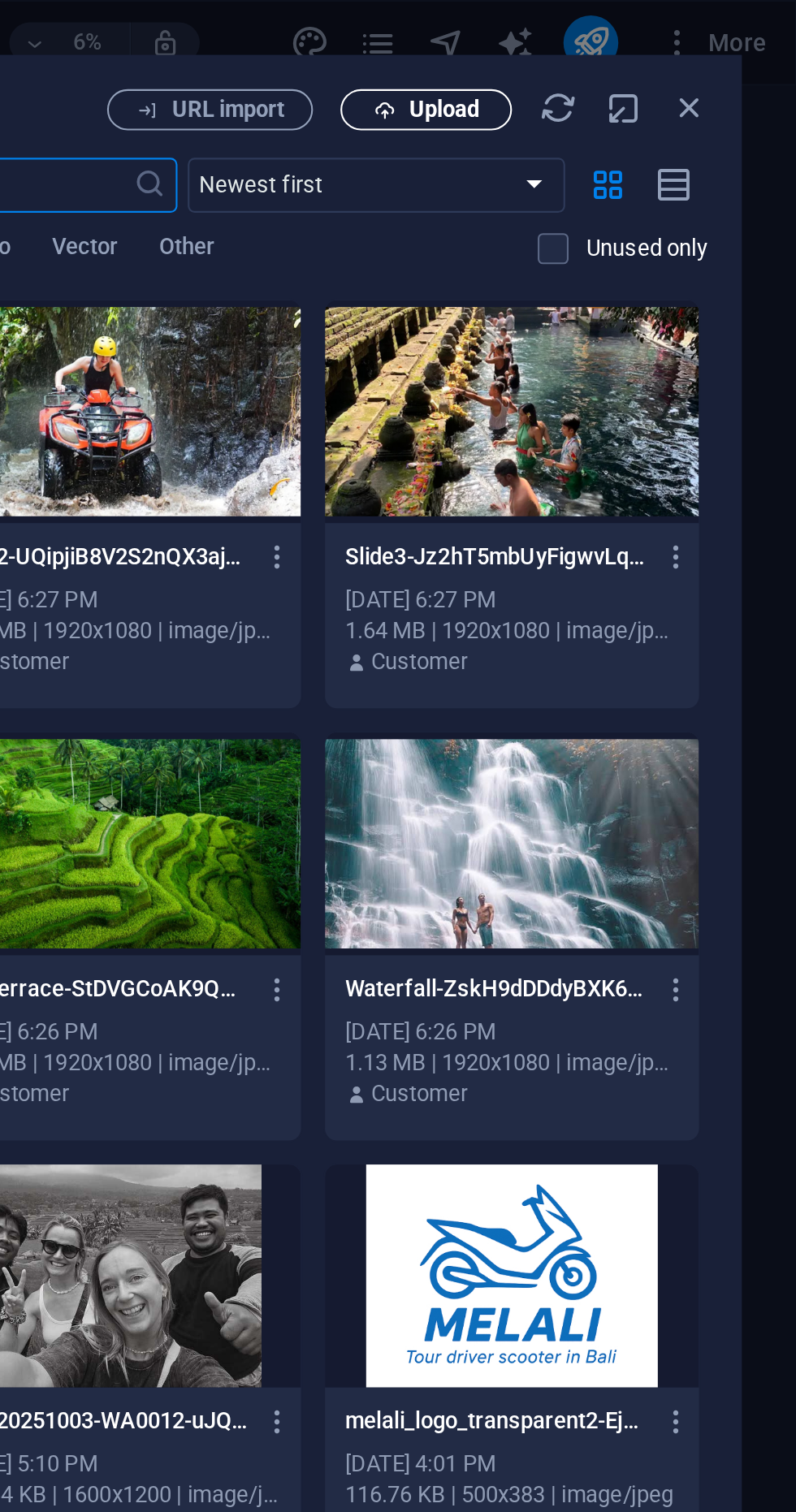
click at [618, 50] on span "Upload" at bounding box center [629, 51] width 33 height 10
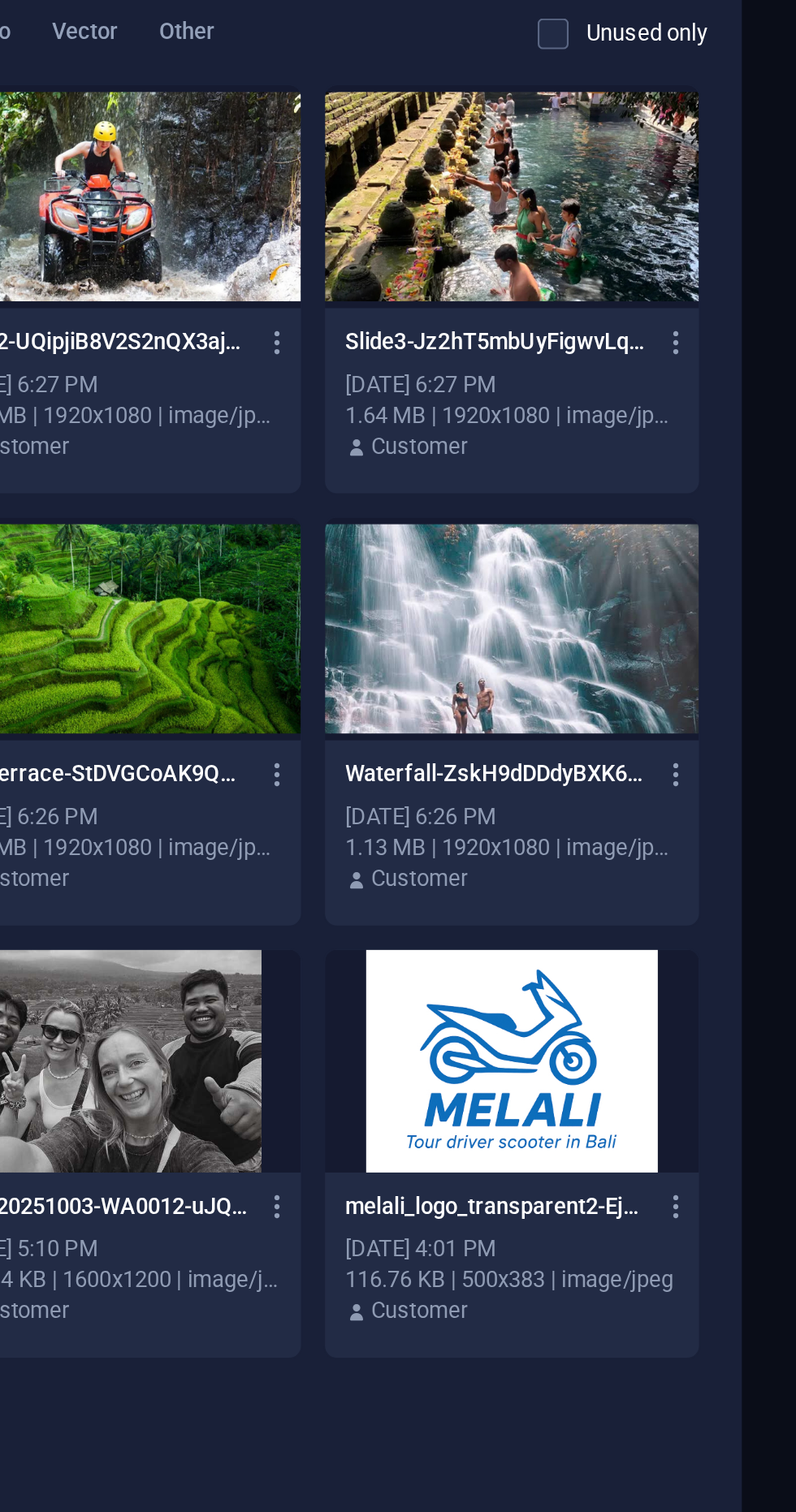
click at [648, 610] on div at bounding box center [661, 603] width 177 height 105
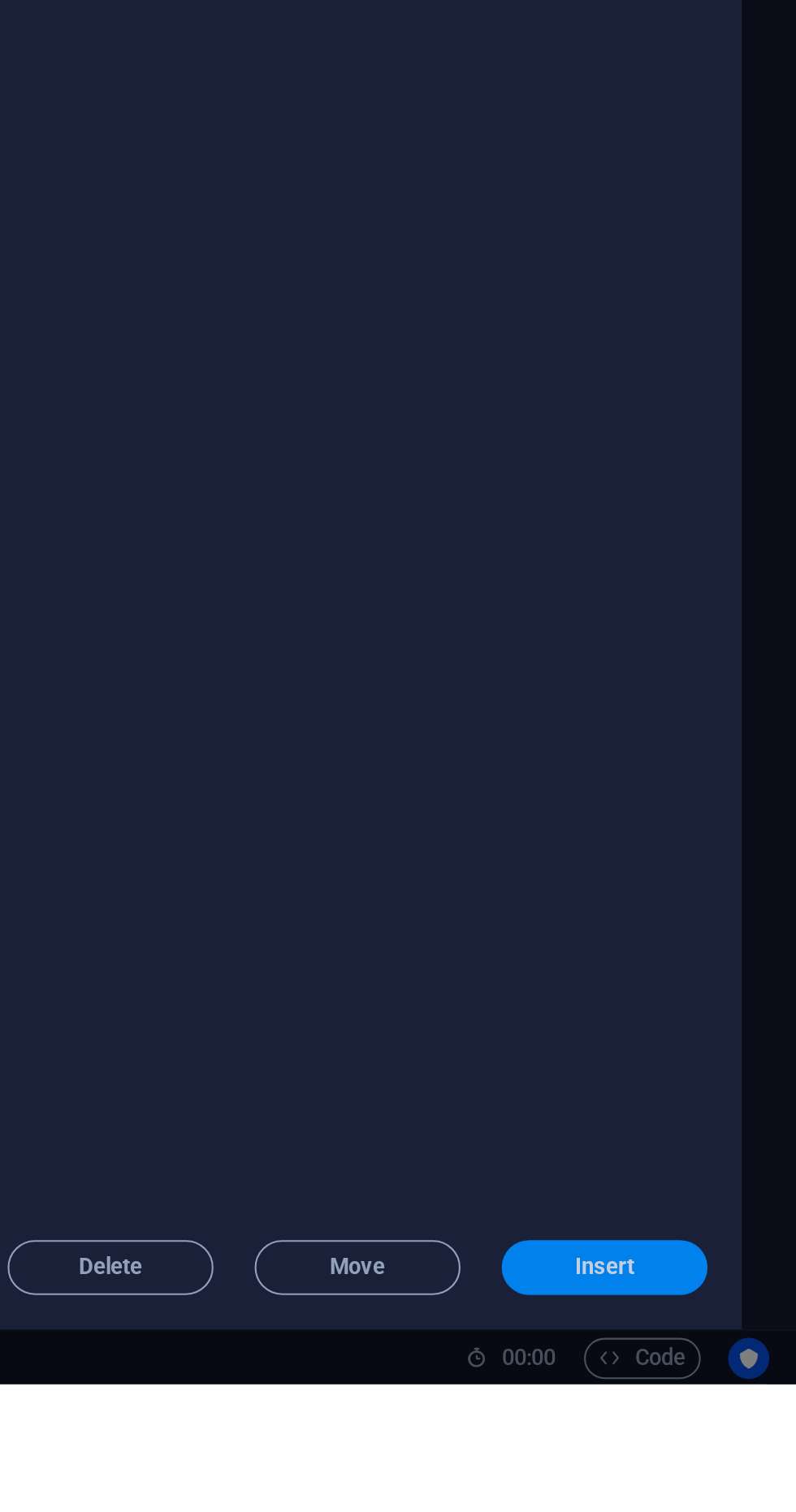
click at [694, 1470] on button "Insert" at bounding box center [705, 1456] width 97 height 26
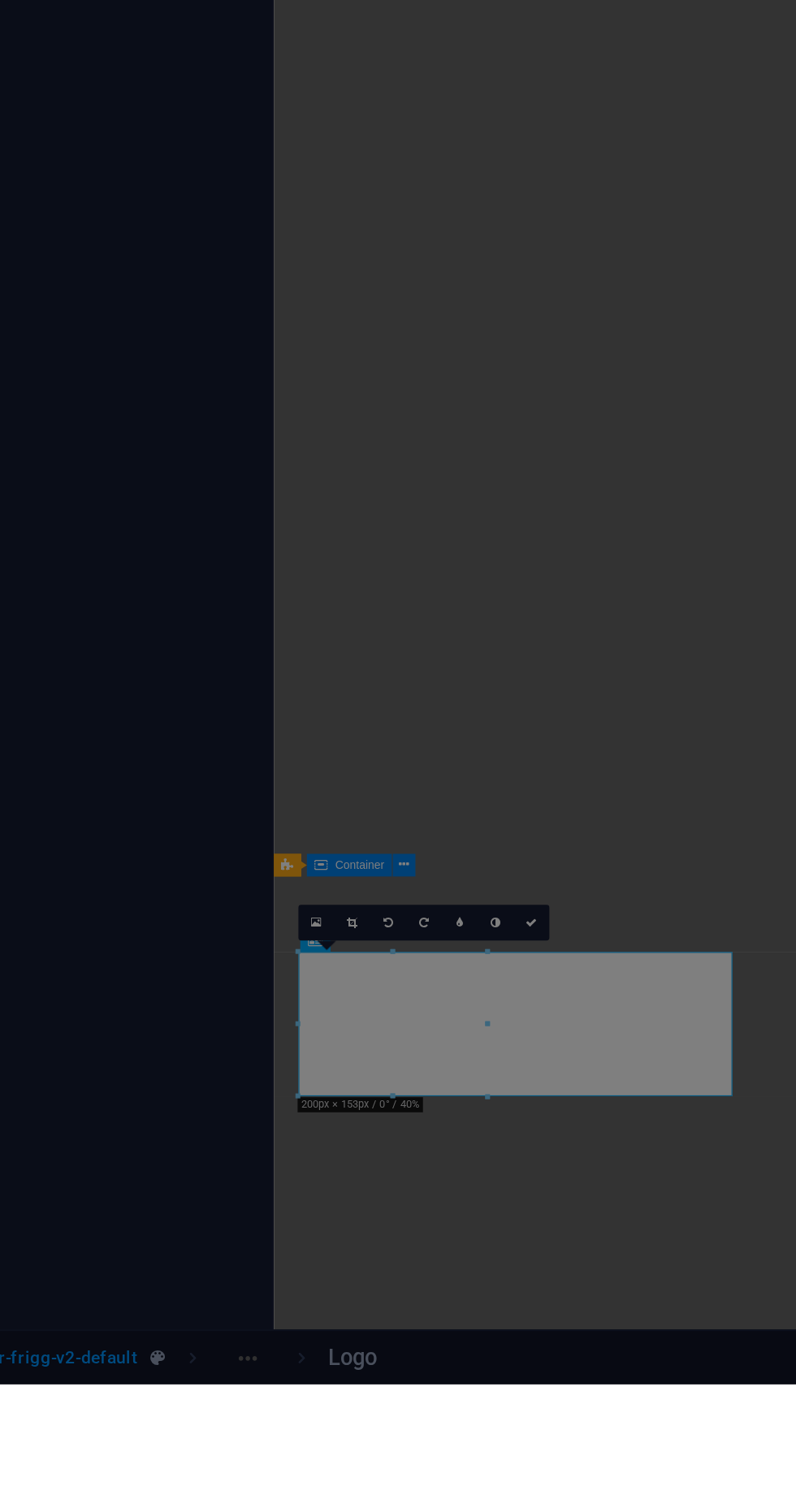
click at [503, 1281] on aside "Change logo globally? Do you want to make this the new website logo? No Yes, ch…" at bounding box center [398, 756] width 796 height 1512
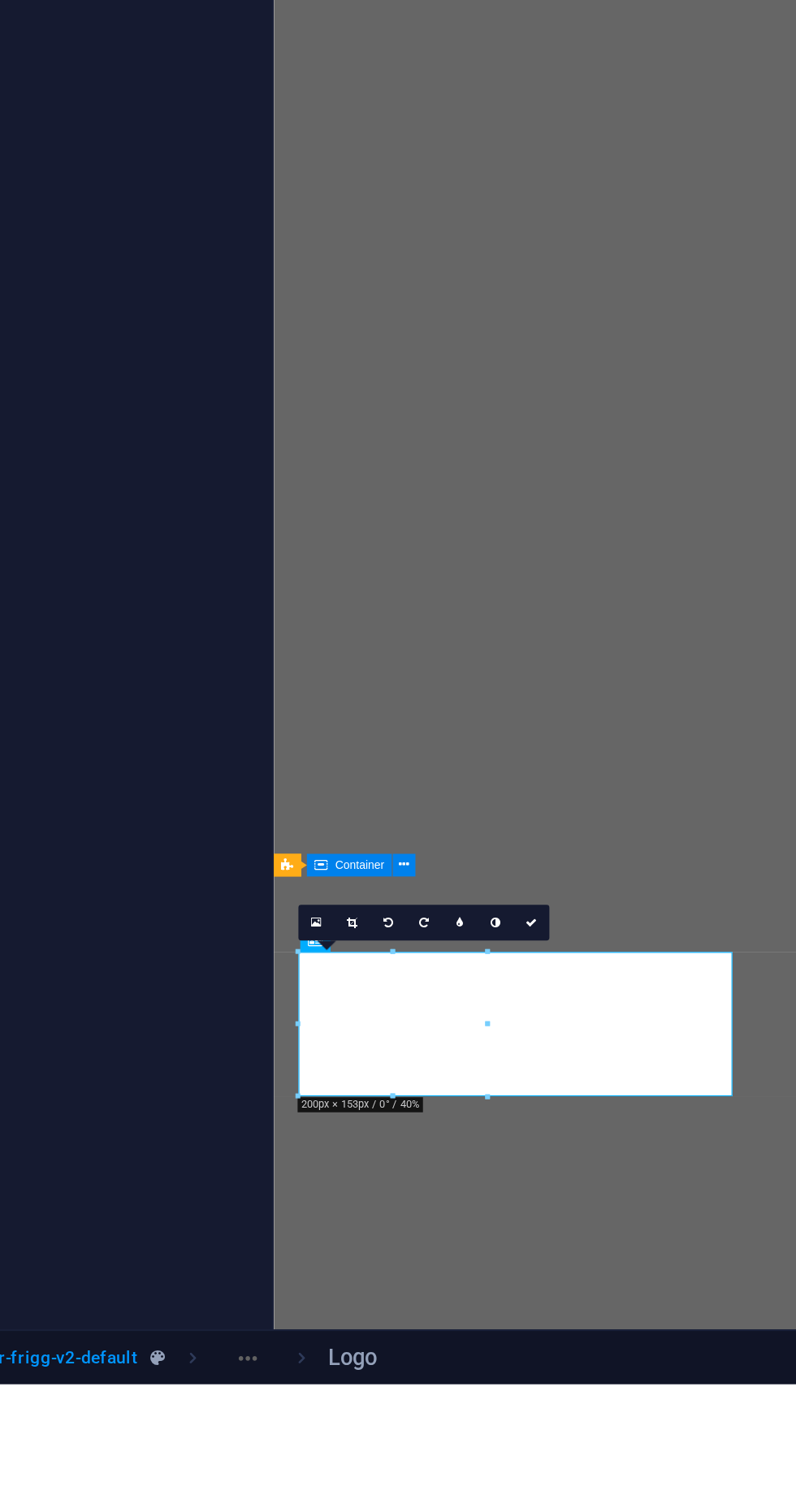
click at [289, 1213] on div "Logo Image Text Drag files here, click to choose files or select files from Fil…" at bounding box center [206, 807] width 256 height 1330
click at [303, 1171] on div "Logo Image Text Drag files here, click to choose files or select files from Fil…" at bounding box center [206, 807] width 256 height 1330
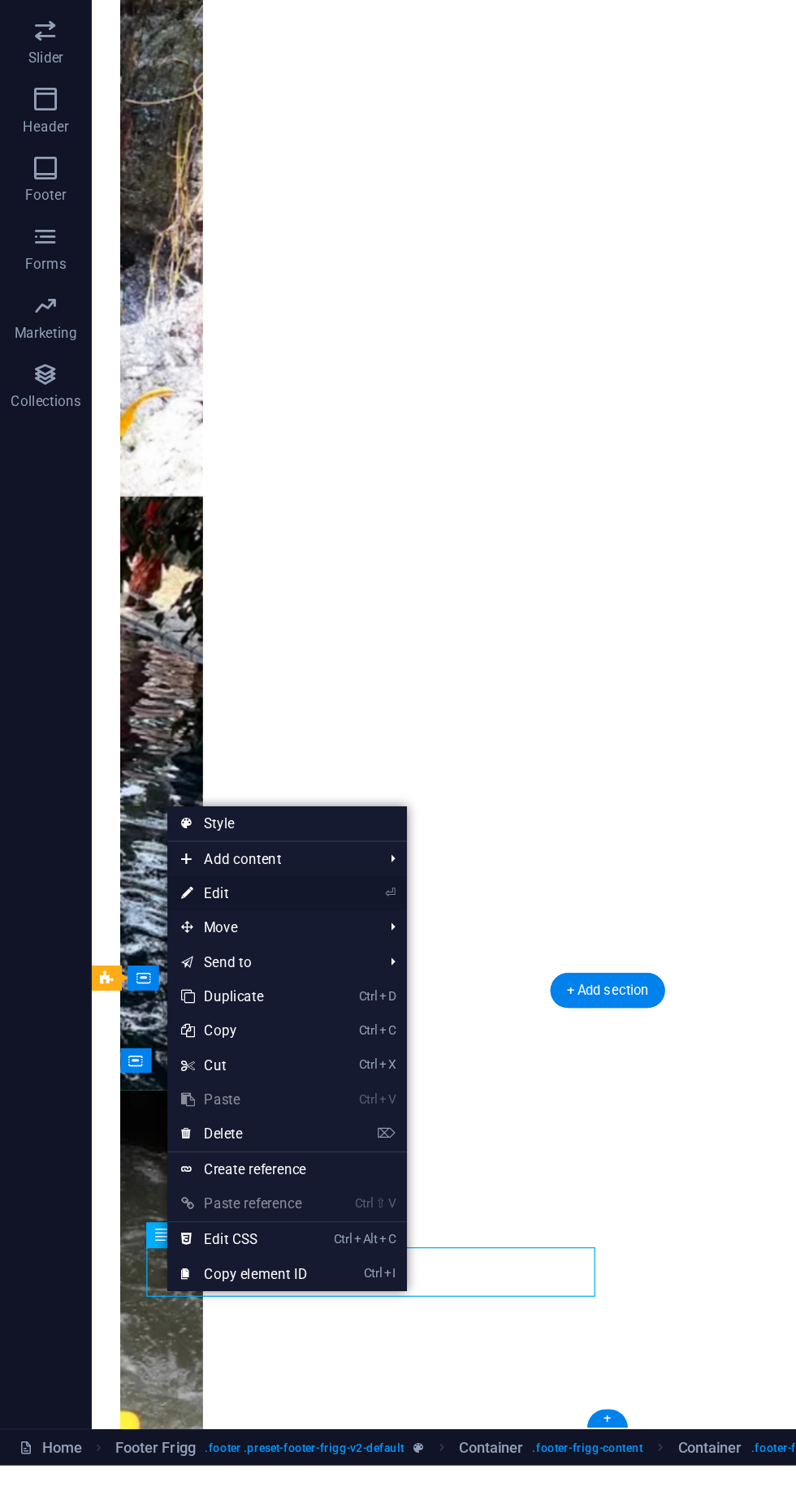
click at [132, 1117] on icon at bounding box center [132, 1107] width 8 height 24
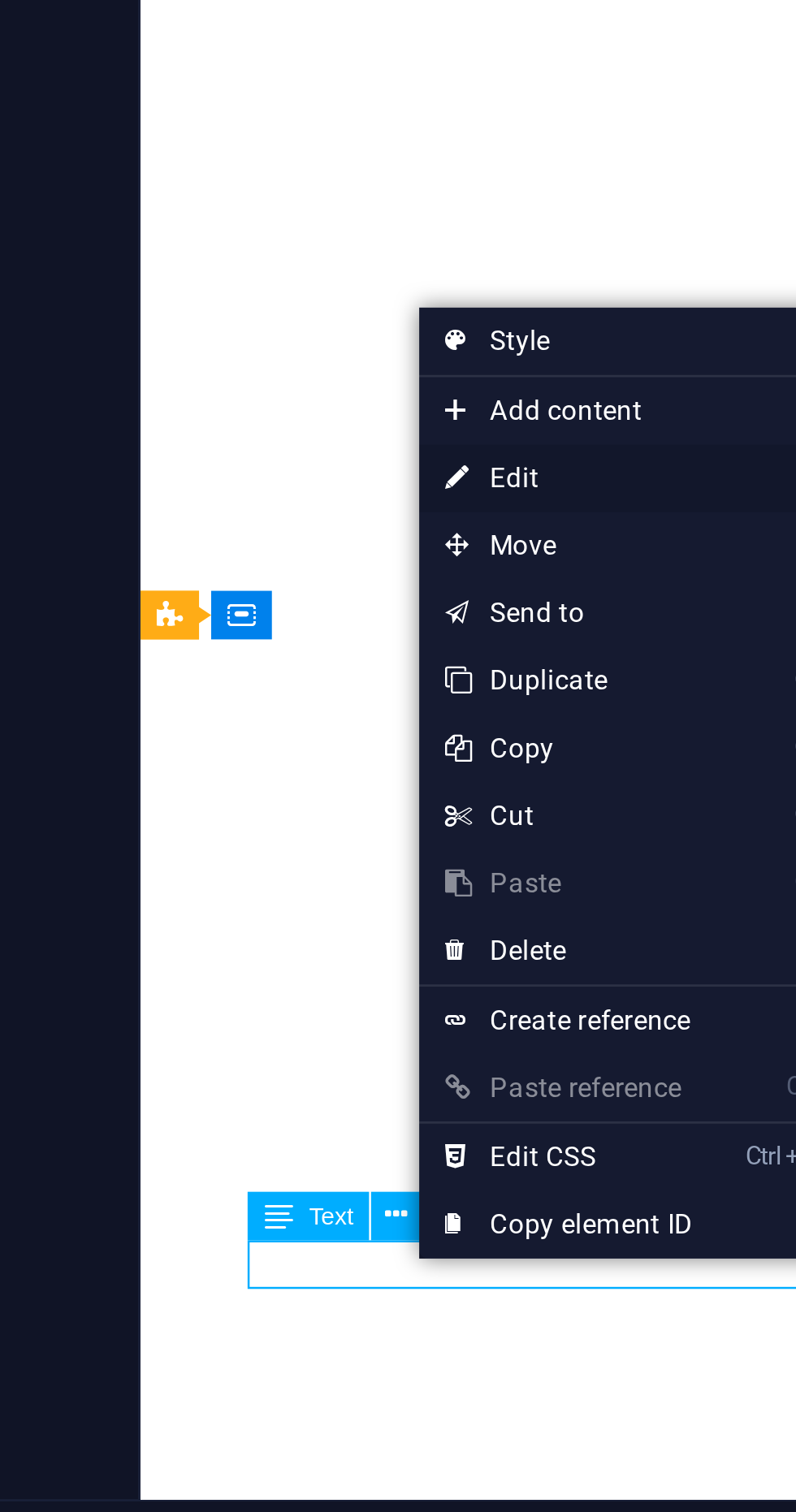
click at [216, 1127] on link "⏎ Edit" at bounding box center [219, 1116] width 109 height 24
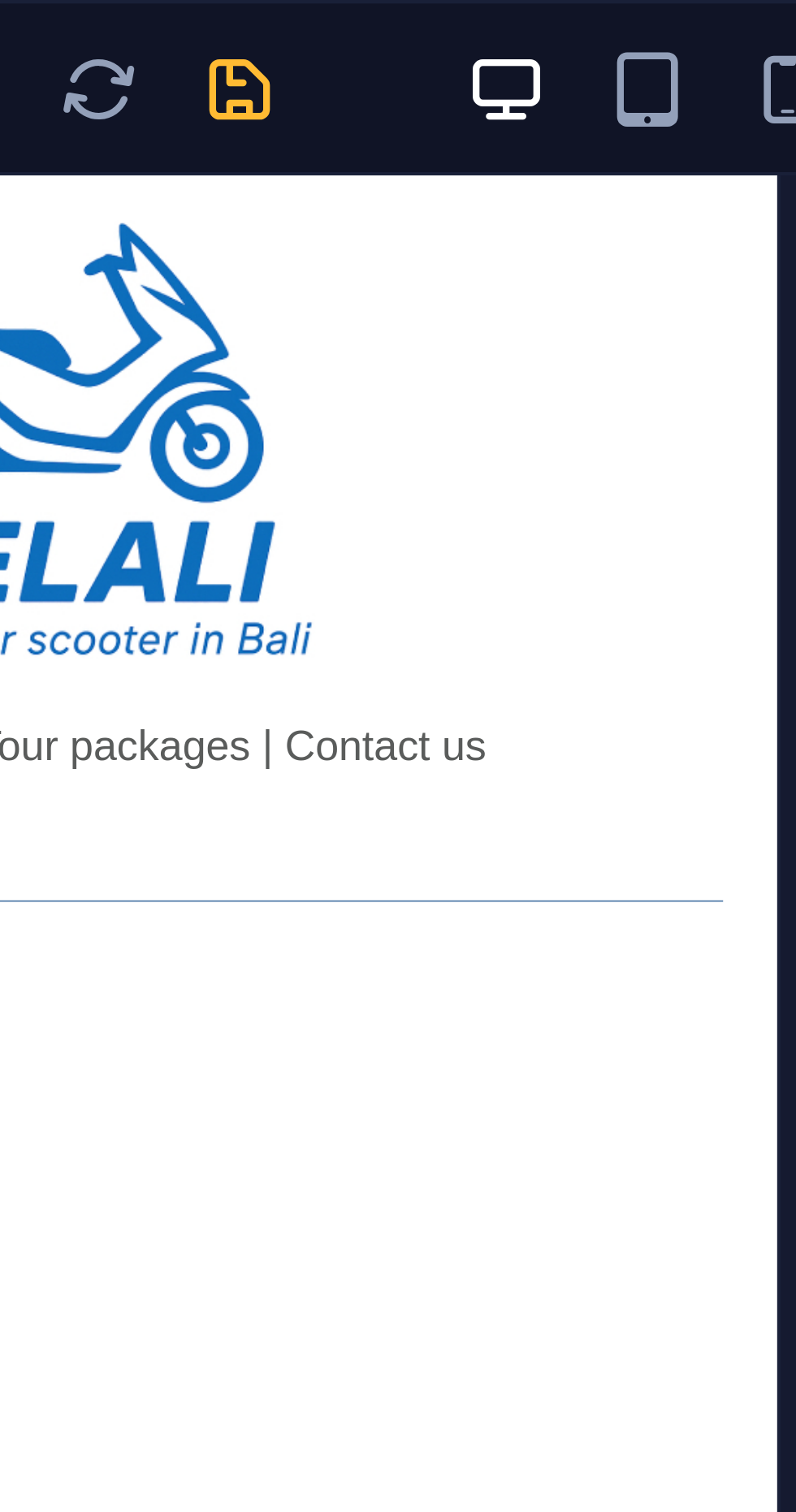
click at [271, 22] on icon "save" at bounding box center [273, 21] width 19 height 19
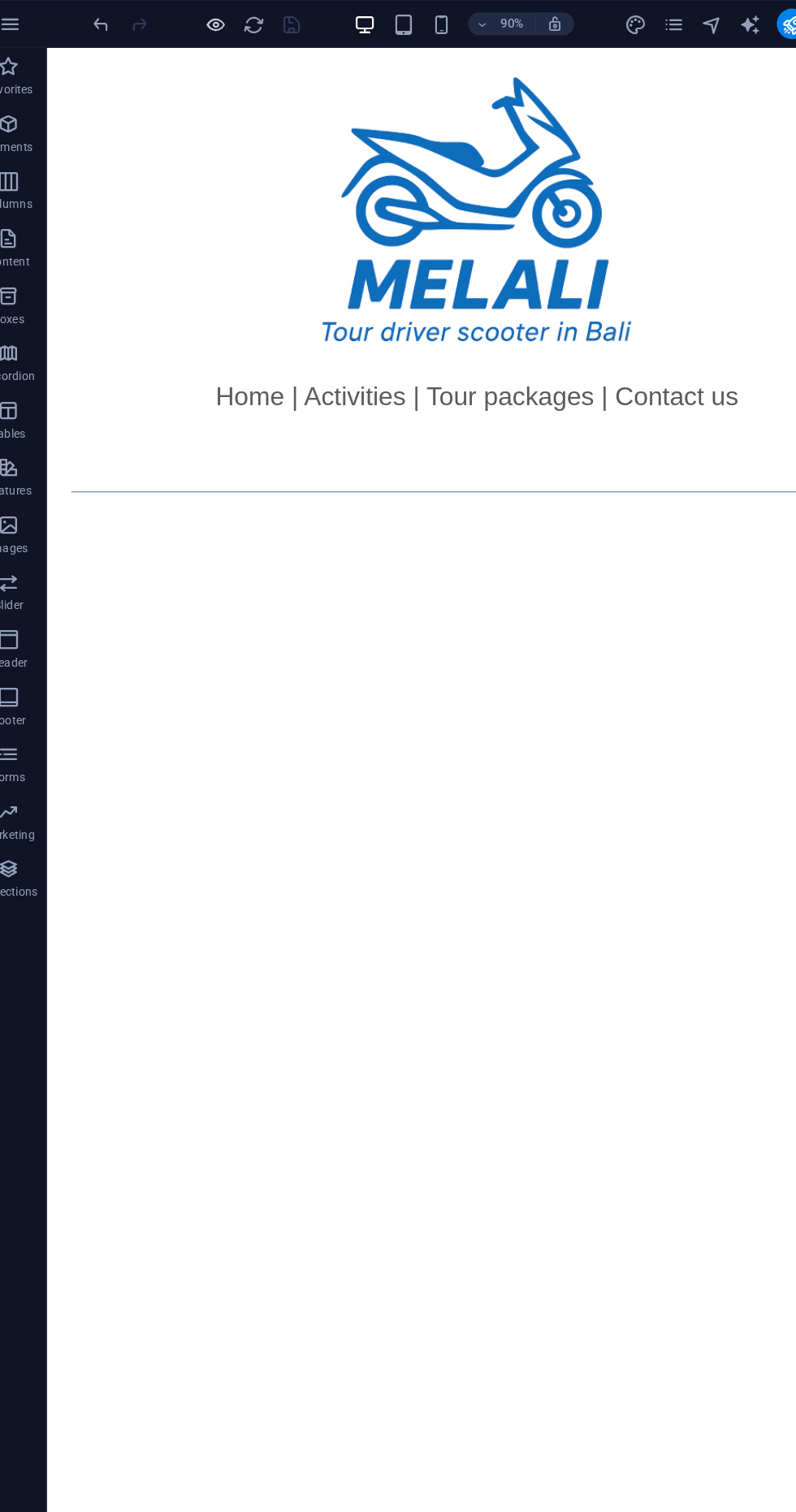
click at [215, 20] on icon "button" at bounding box center [209, 21] width 19 height 19
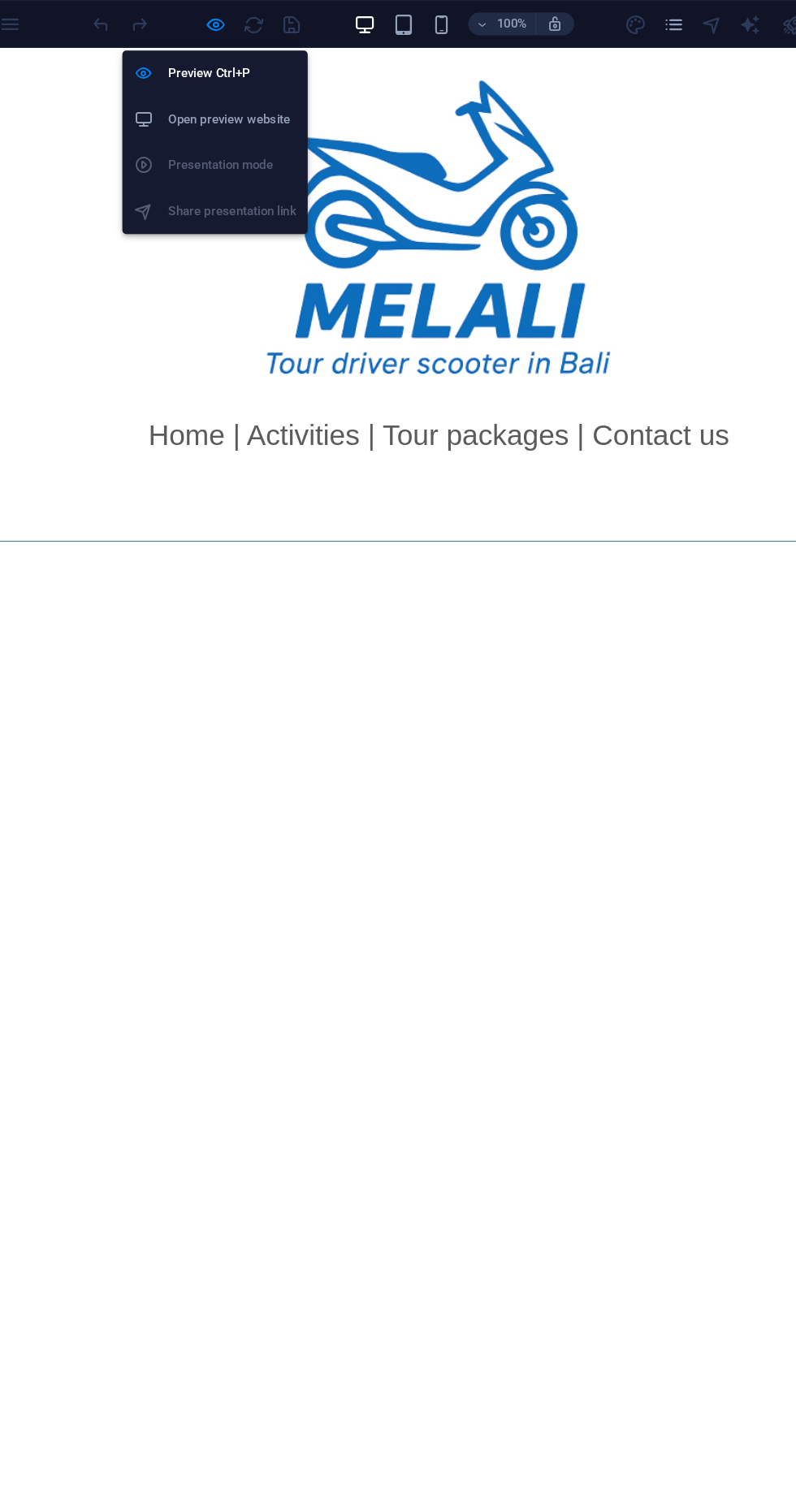
click at [260, 106] on h6 "Open preview website" at bounding box center [222, 102] width 109 height 20
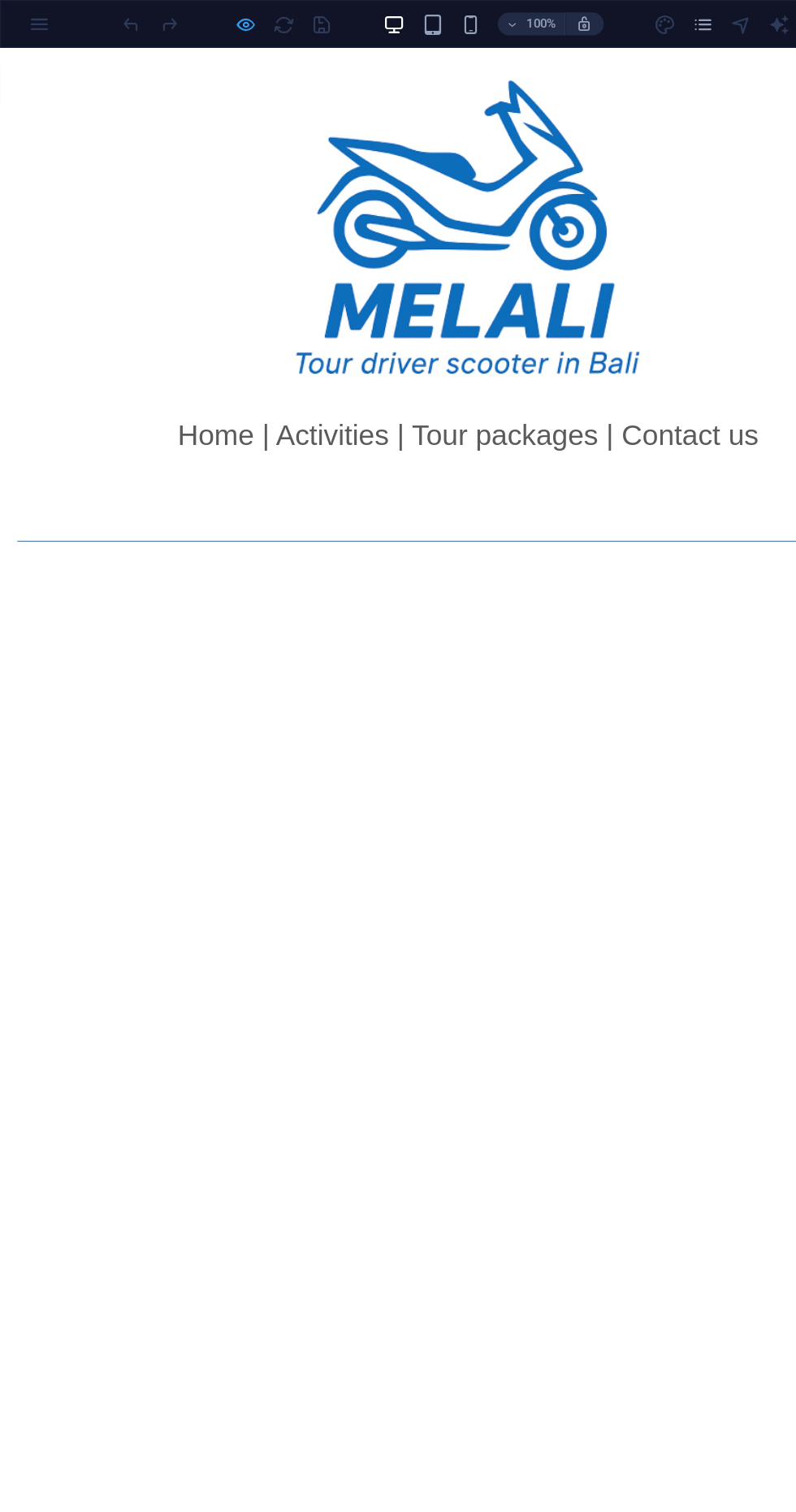
click at [206, 12] on icon "button" at bounding box center [209, 21] width 19 height 19
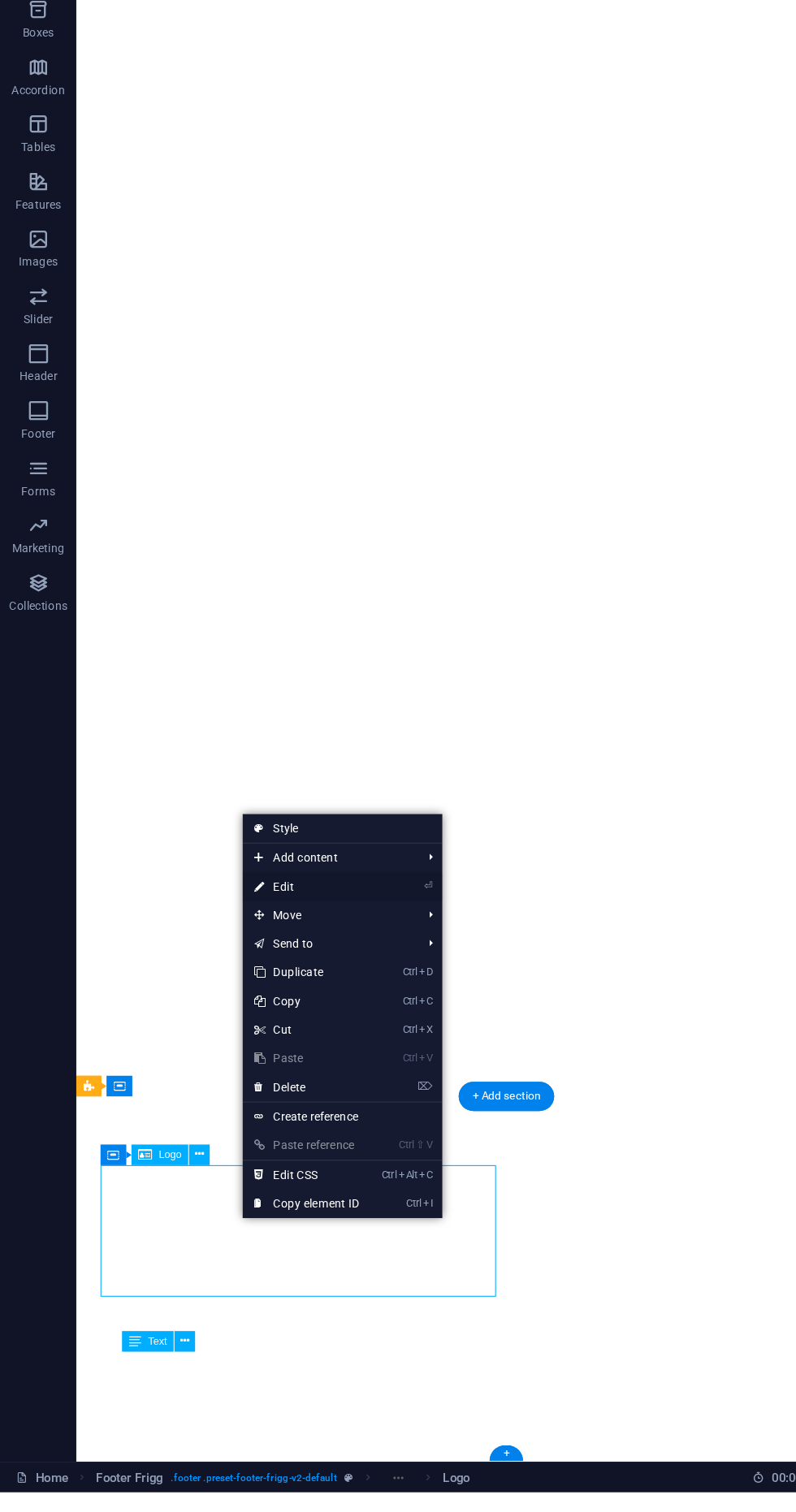
click at [282, 1008] on link "⏎ Edit" at bounding box center [260, 997] width 109 height 24
select select "px"
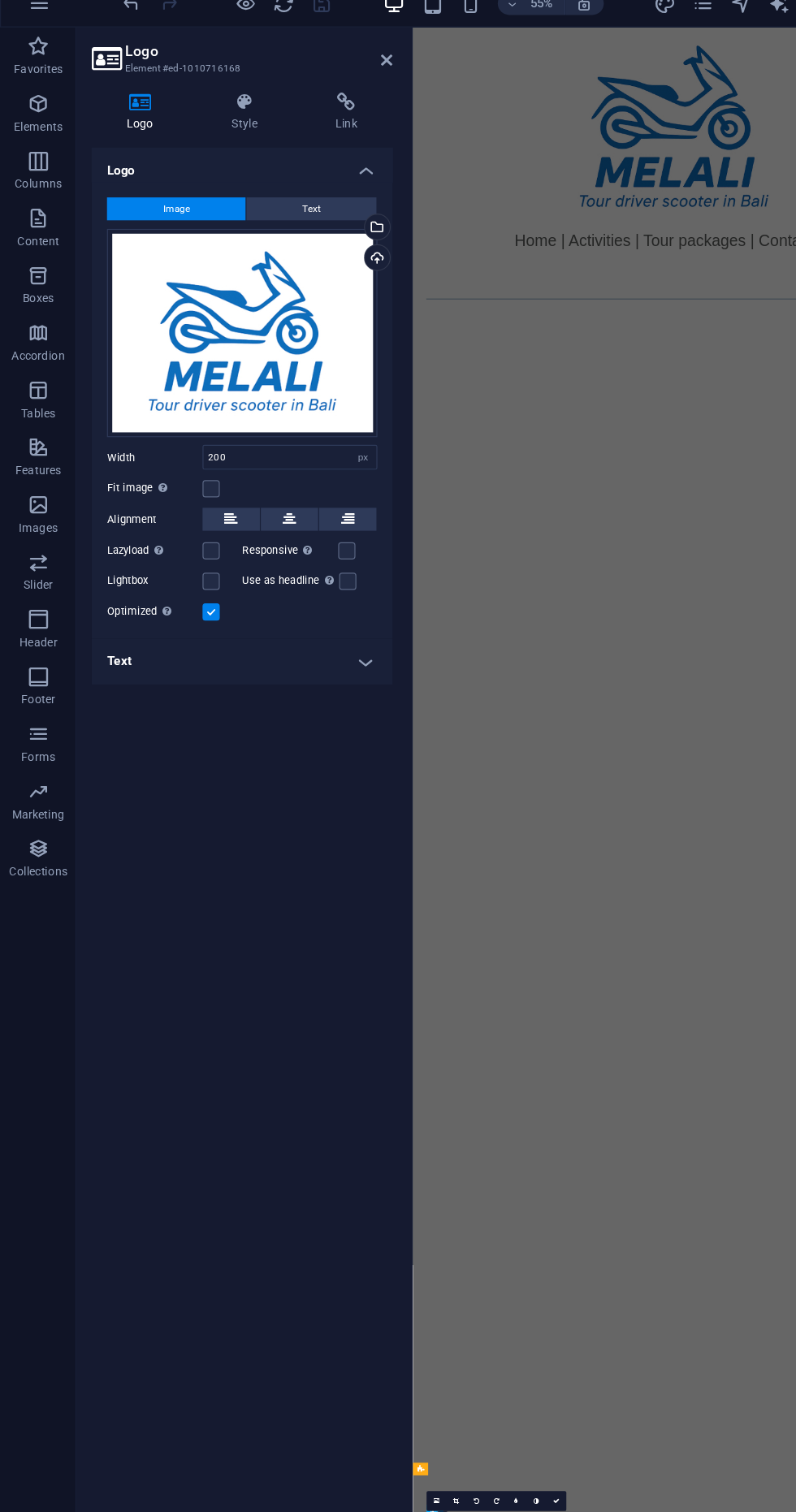
click at [348, 212] on div at bounding box center [349, 763] width 4 height 1445
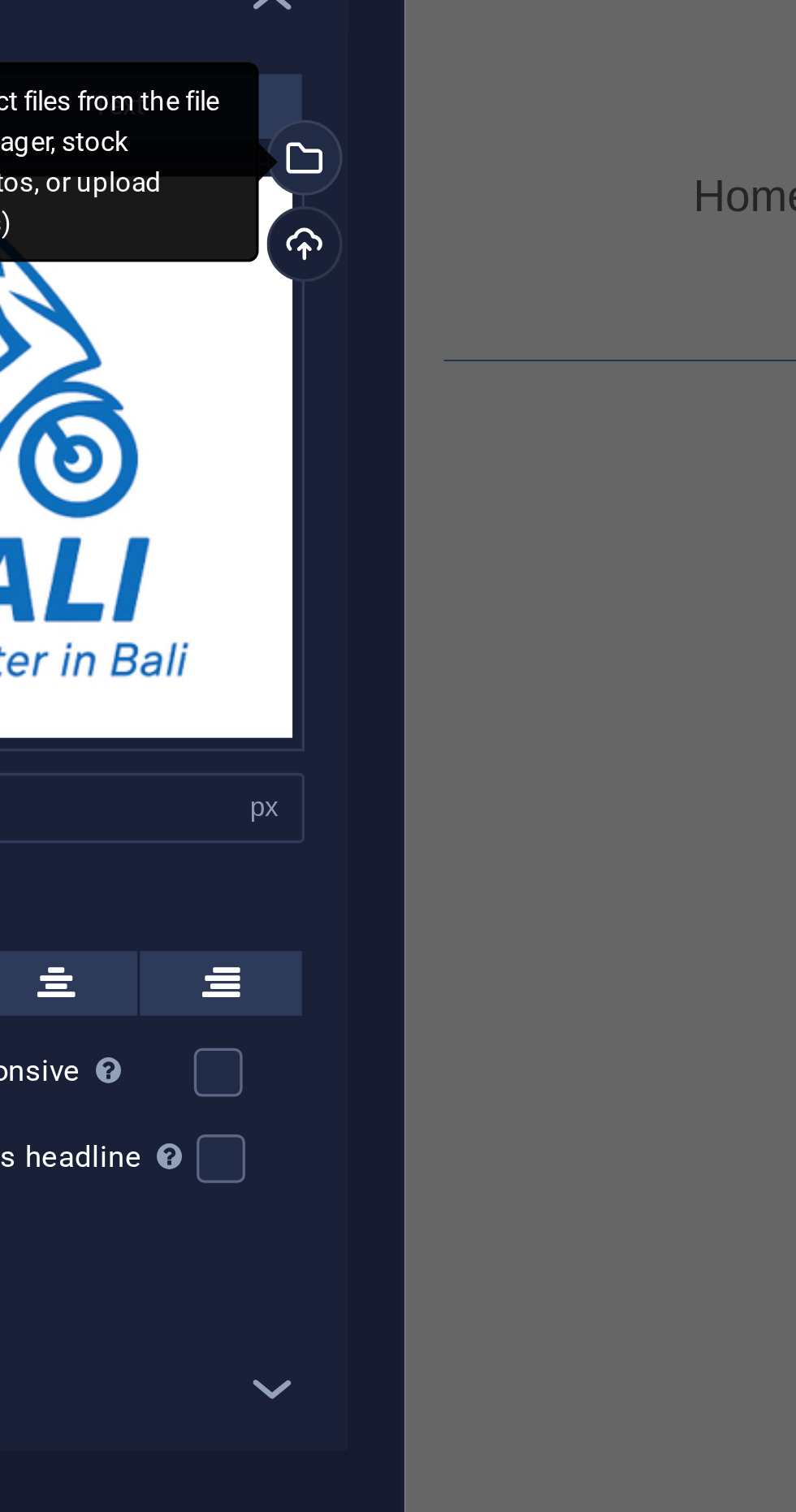
click at [326, 210] on div "Select files from the file manager, stock photos, or upload file(s)" at bounding box center [318, 211] width 24 height 24
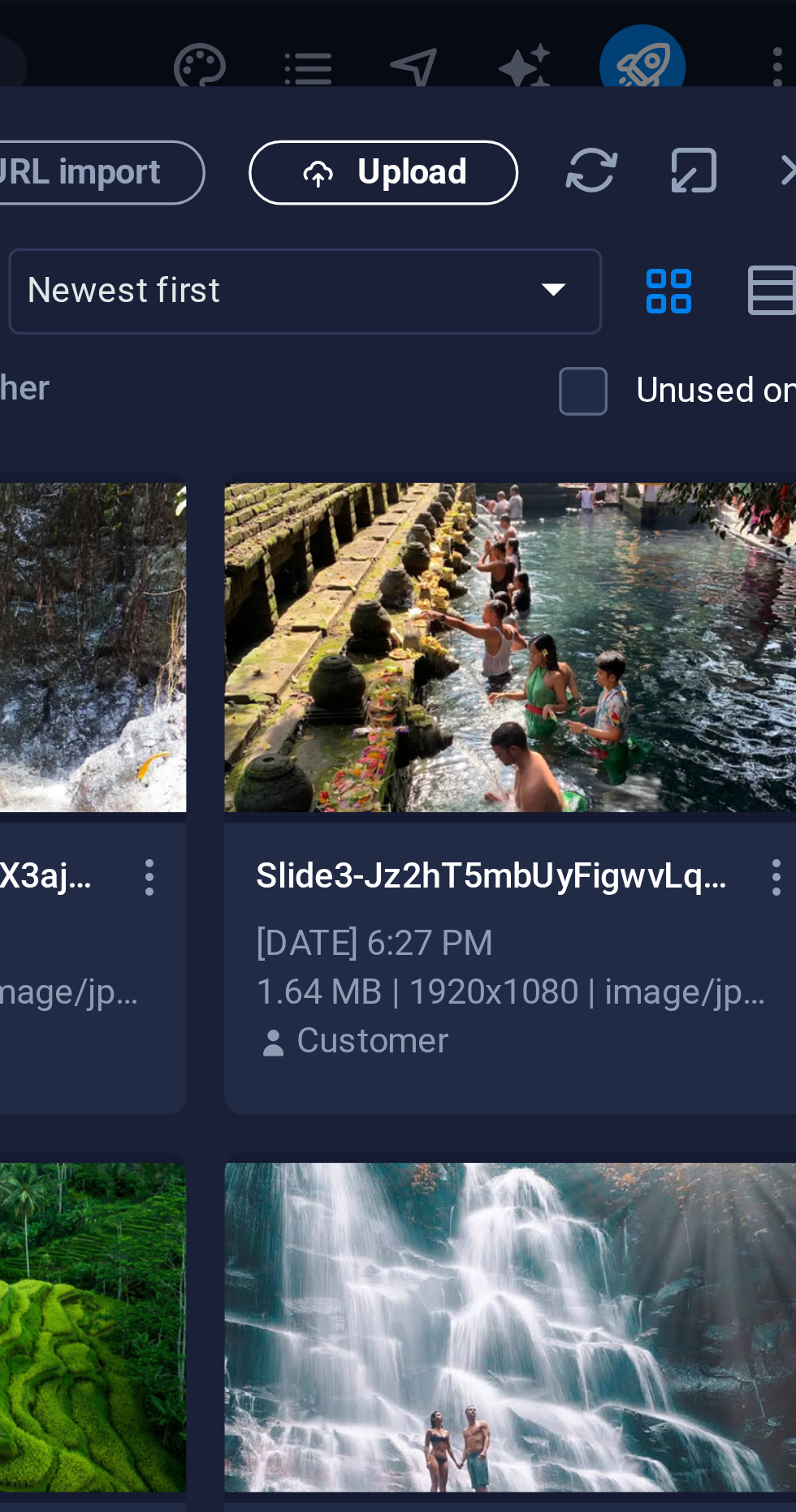
click at [621, 49] on span "Upload" at bounding box center [629, 51] width 33 height 10
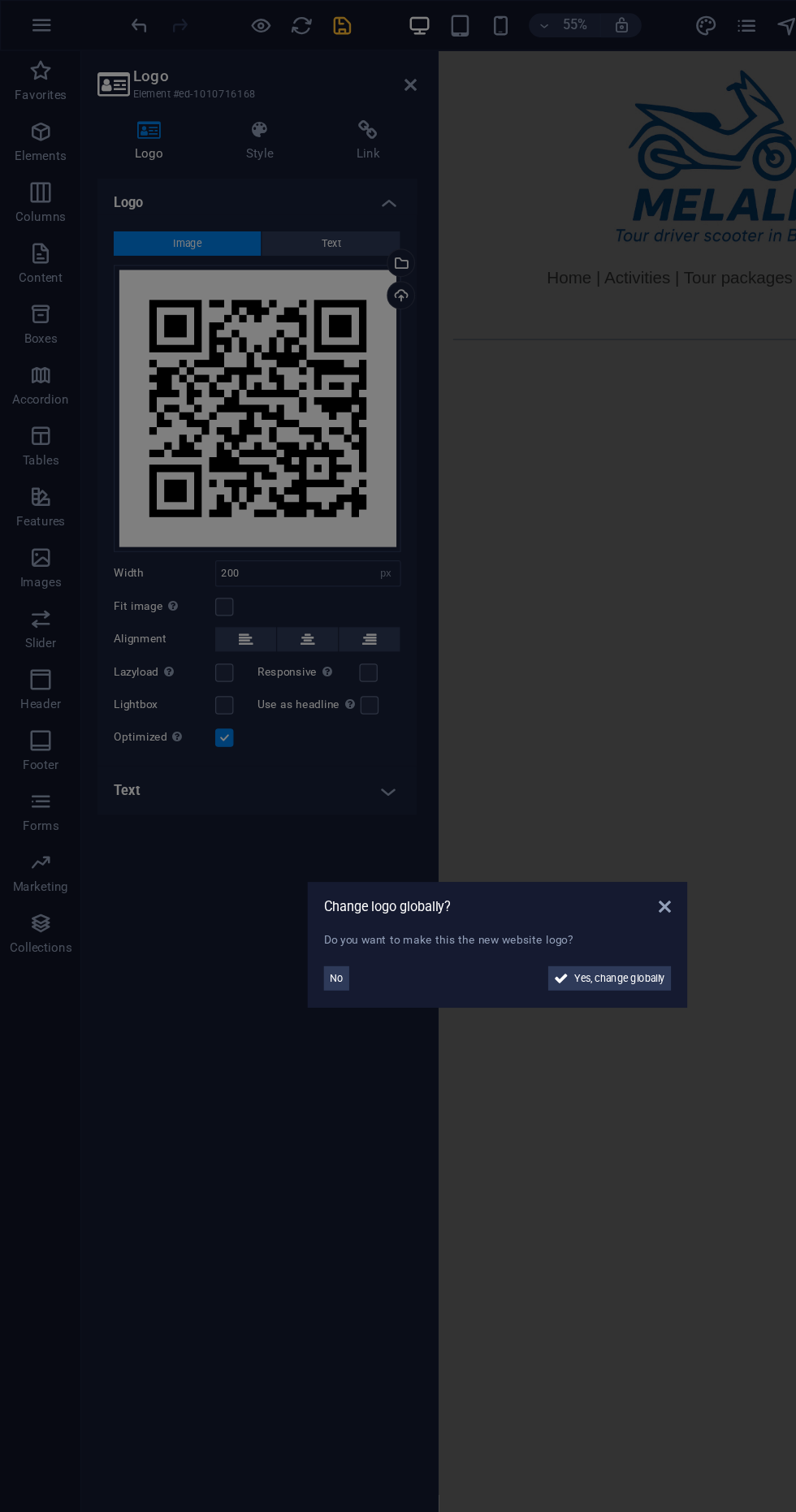
click at [470, 162] on aside "Change logo globally? Do you want to make this the new website logo? No Yes, ch…" at bounding box center [398, 756] width 796 height 1512
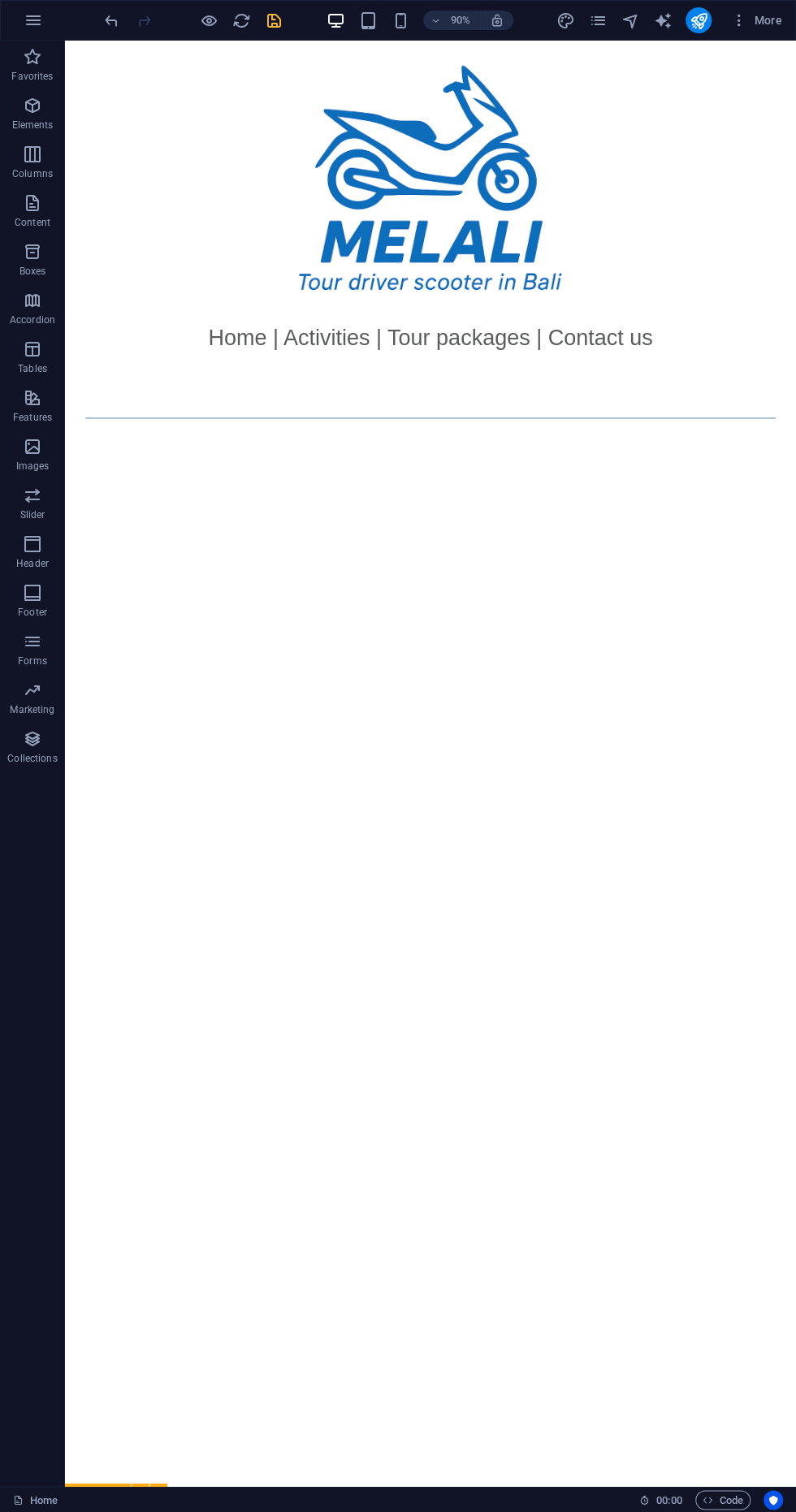
click at [272, 21] on icon "save" at bounding box center [273, 21] width 19 height 19
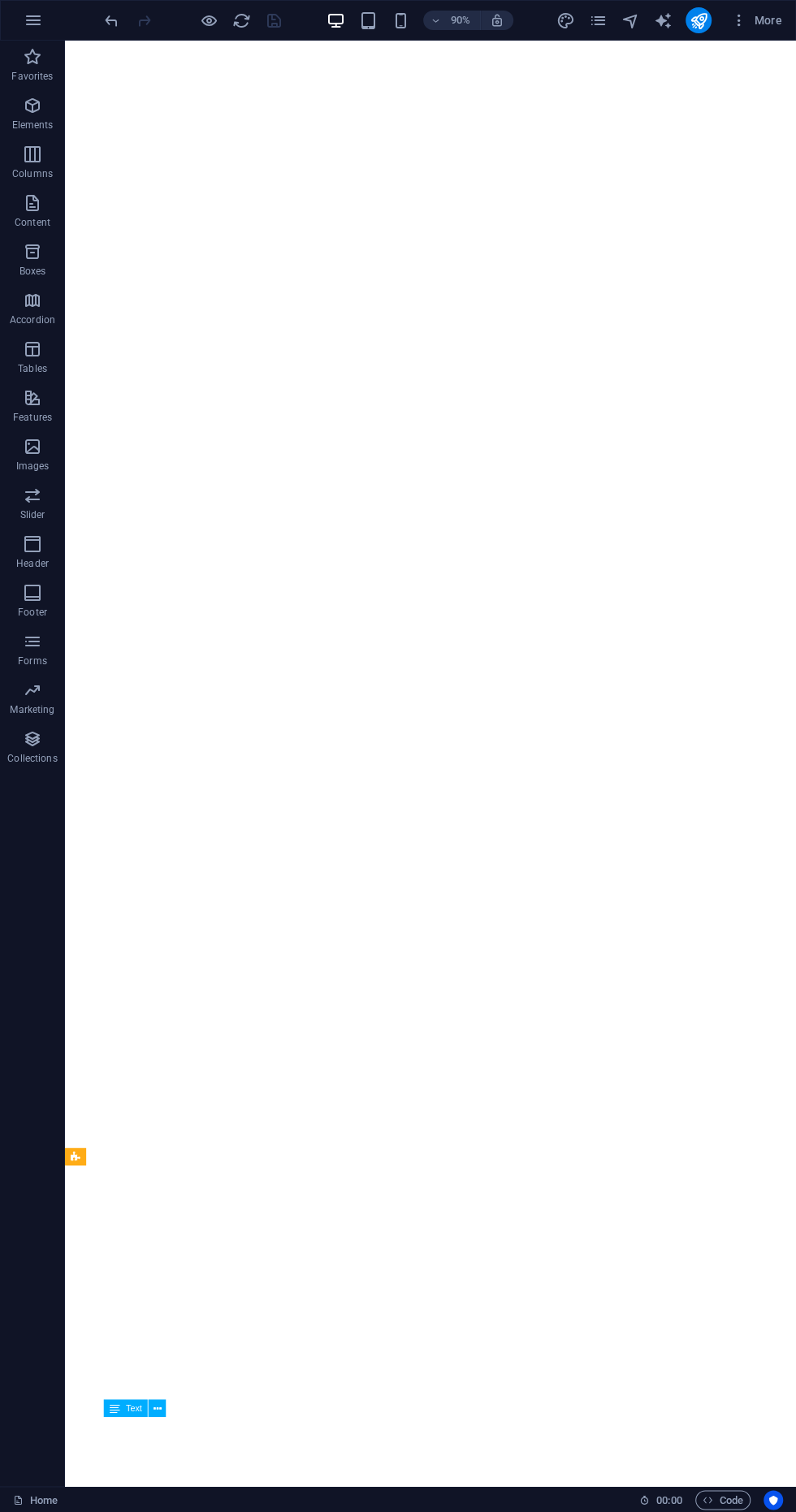
scroll to position [1001, 0]
click at [188, 29] on div at bounding box center [192, 20] width 182 height 26
click at [201, 13] on icon "button" at bounding box center [209, 21] width 19 height 19
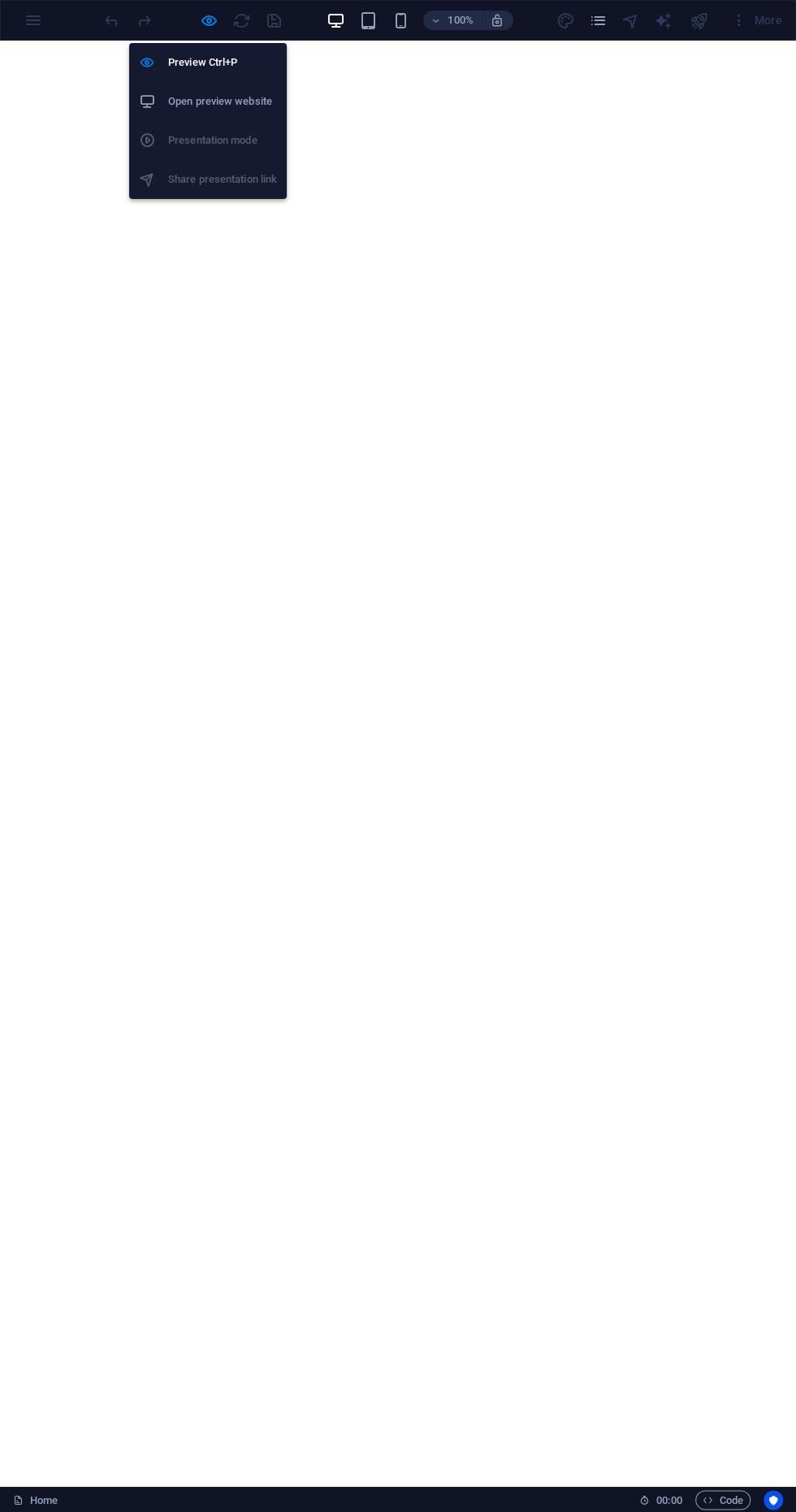
click at [146, 92] on li "Open preview website" at bounding box center [208, 101] width 157 height 39
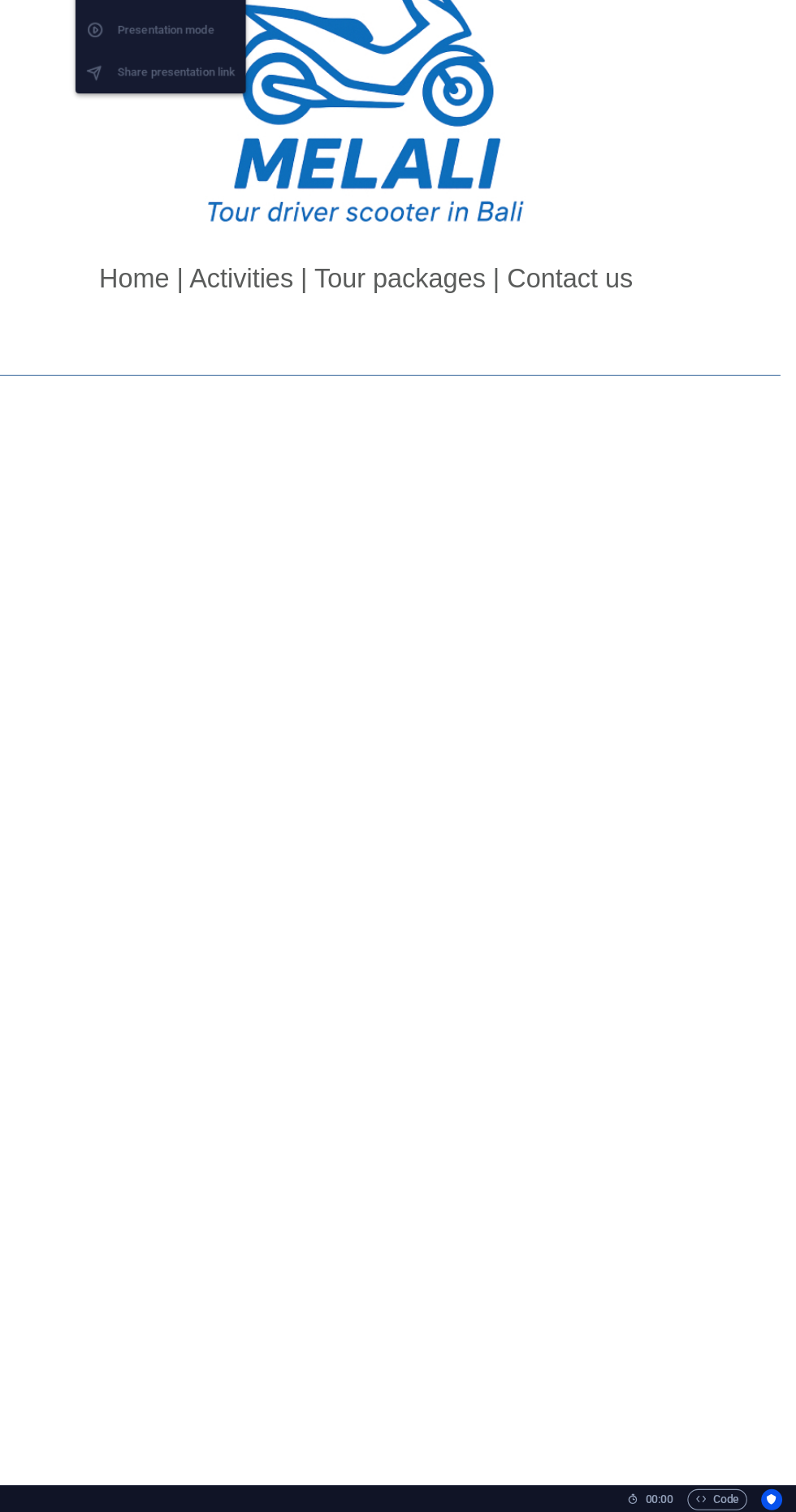
scroll to position [0, 0]
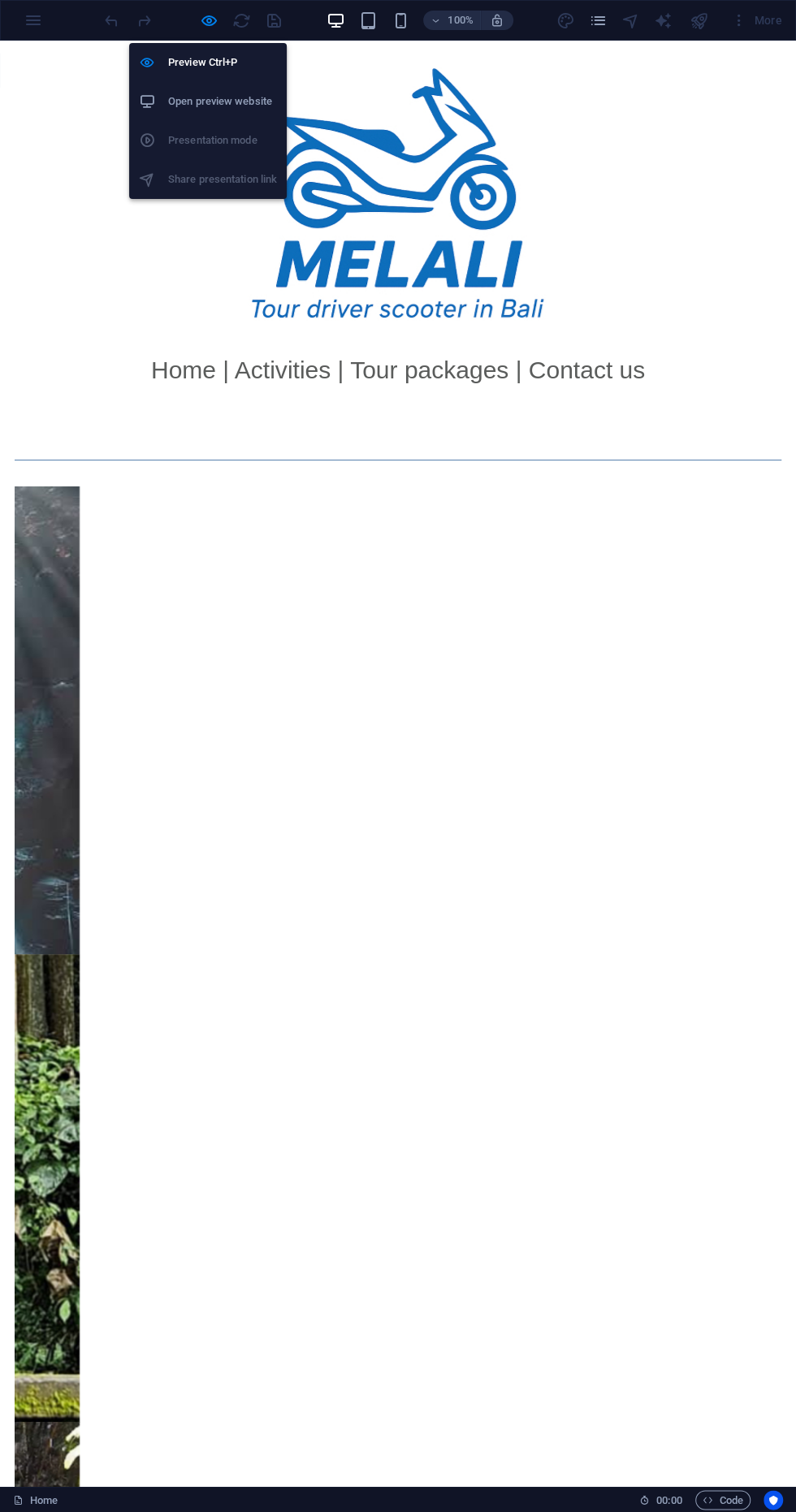
click at [237, 104] on h6 "Open preview website" at bounding box center [222, 102] width 109 height 20
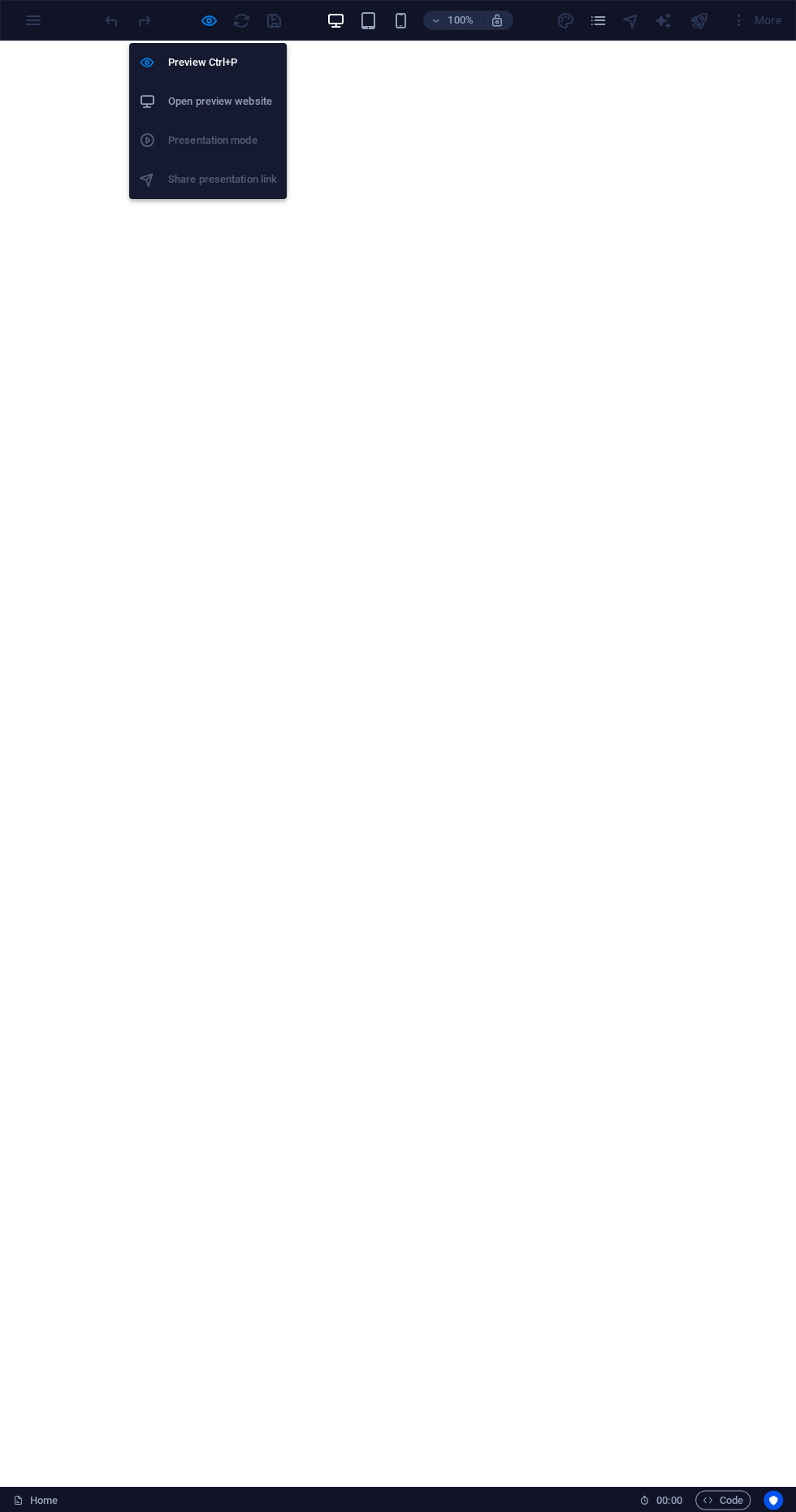
scroll to position [1061, 0]
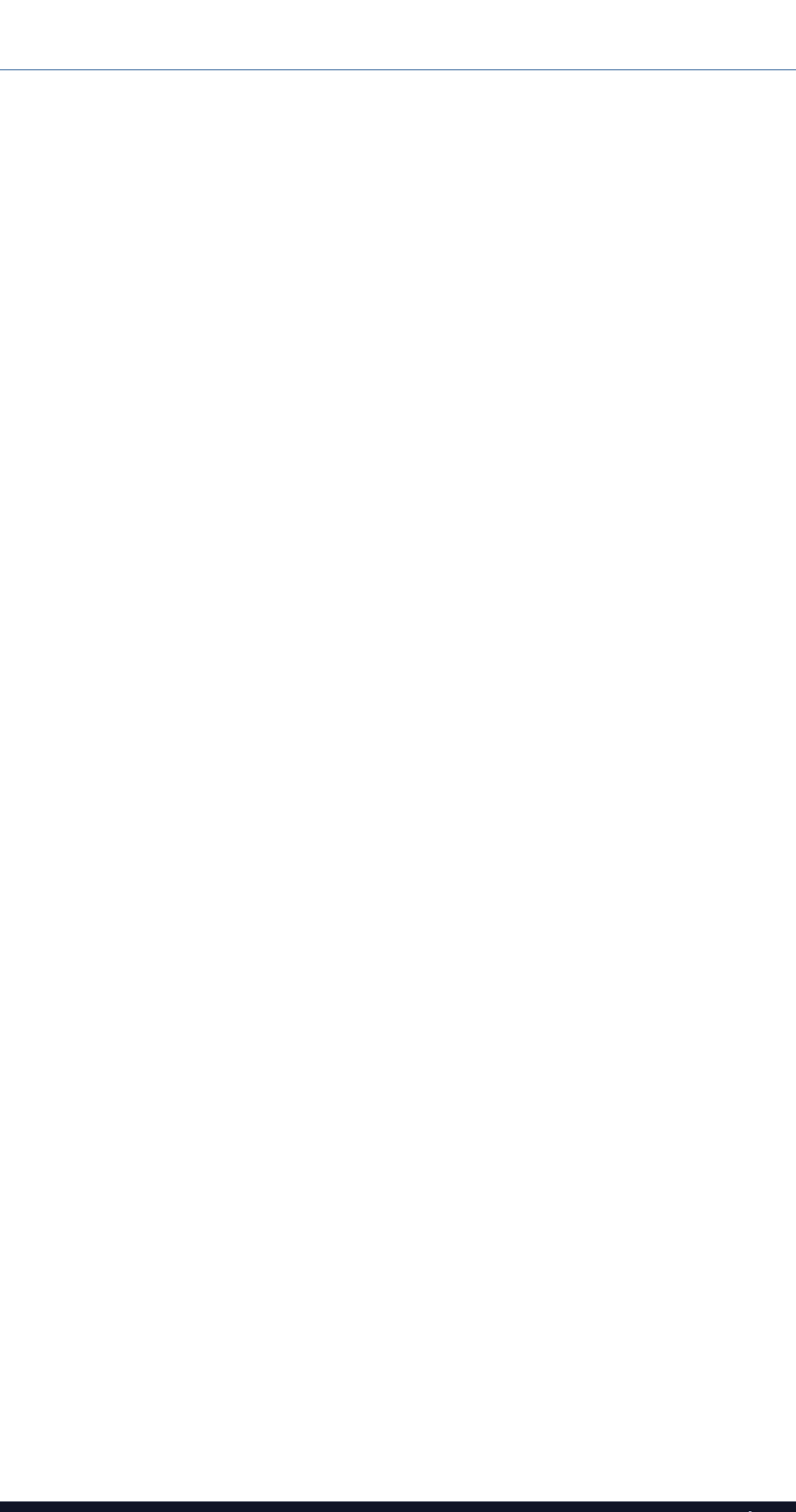
scroll to position [0, 0]
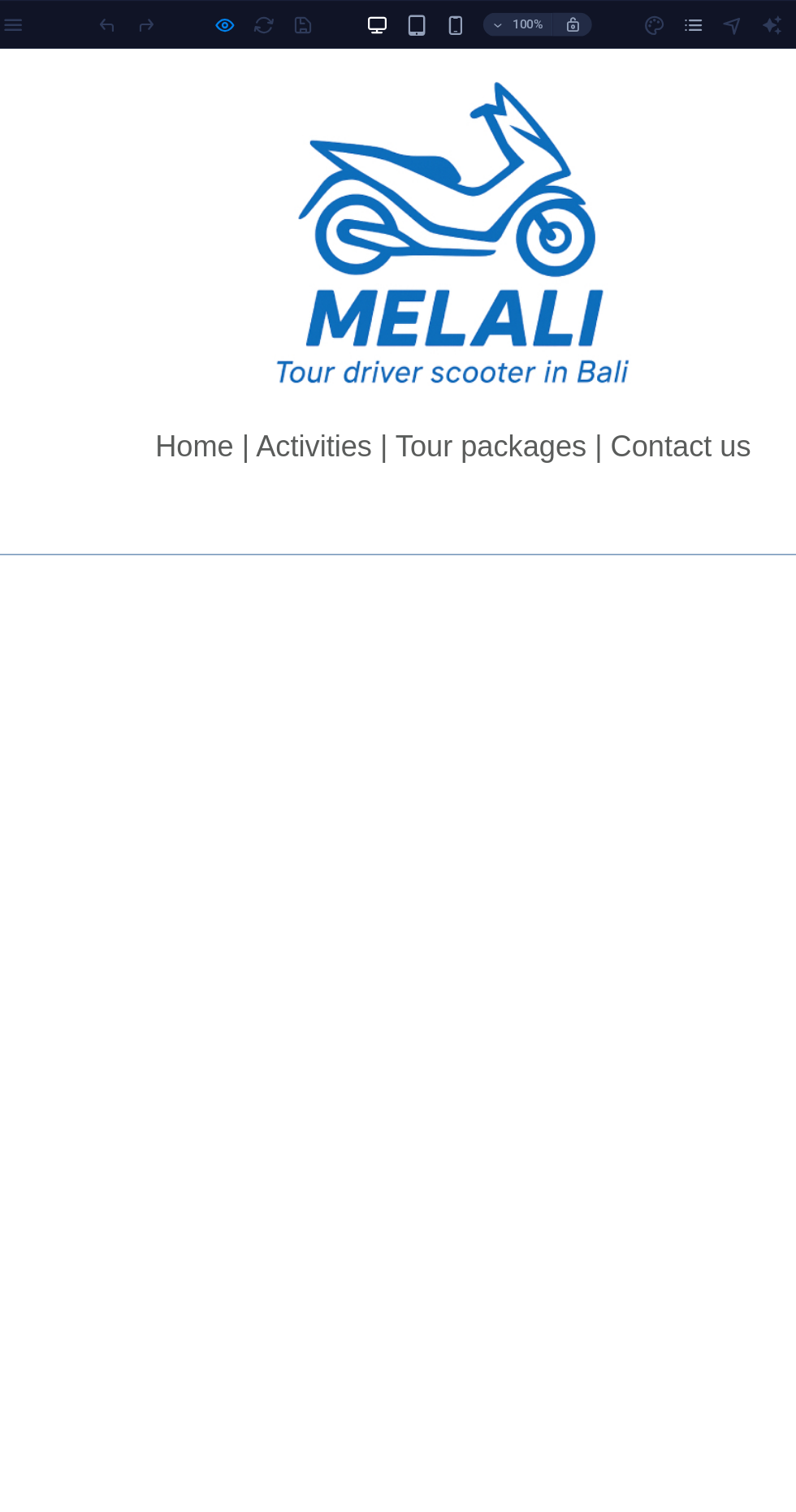
click at [212, 7] on div at bounding box center [192, 20] width 182 height 26
click at [200, 23] on icon "button" at bounding box center [209, 21] width 19 height 19
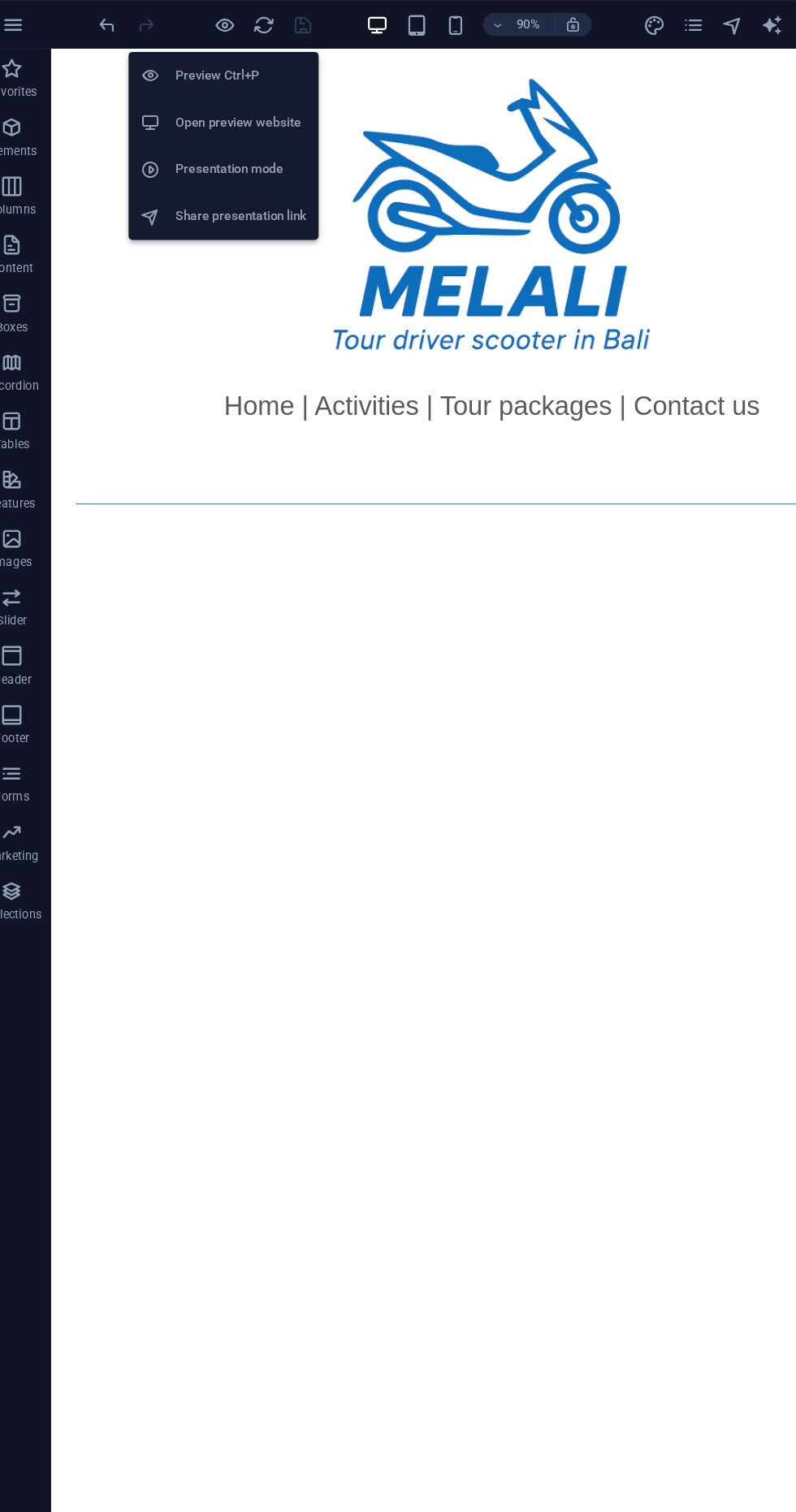
click at [146, 289] on div at bounding box center [457, 204] width 812 height 311
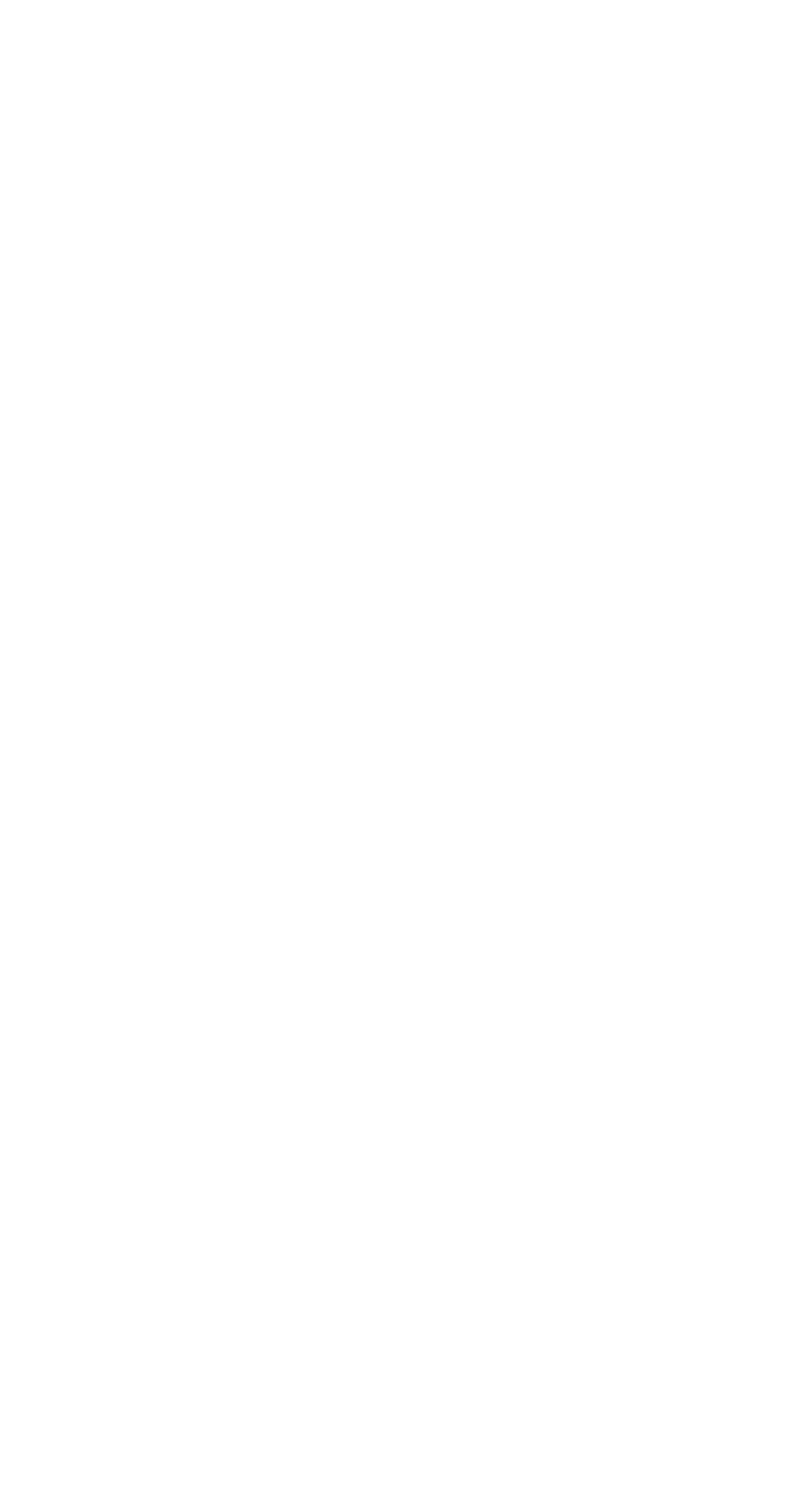
scroll to position [1010, 0]
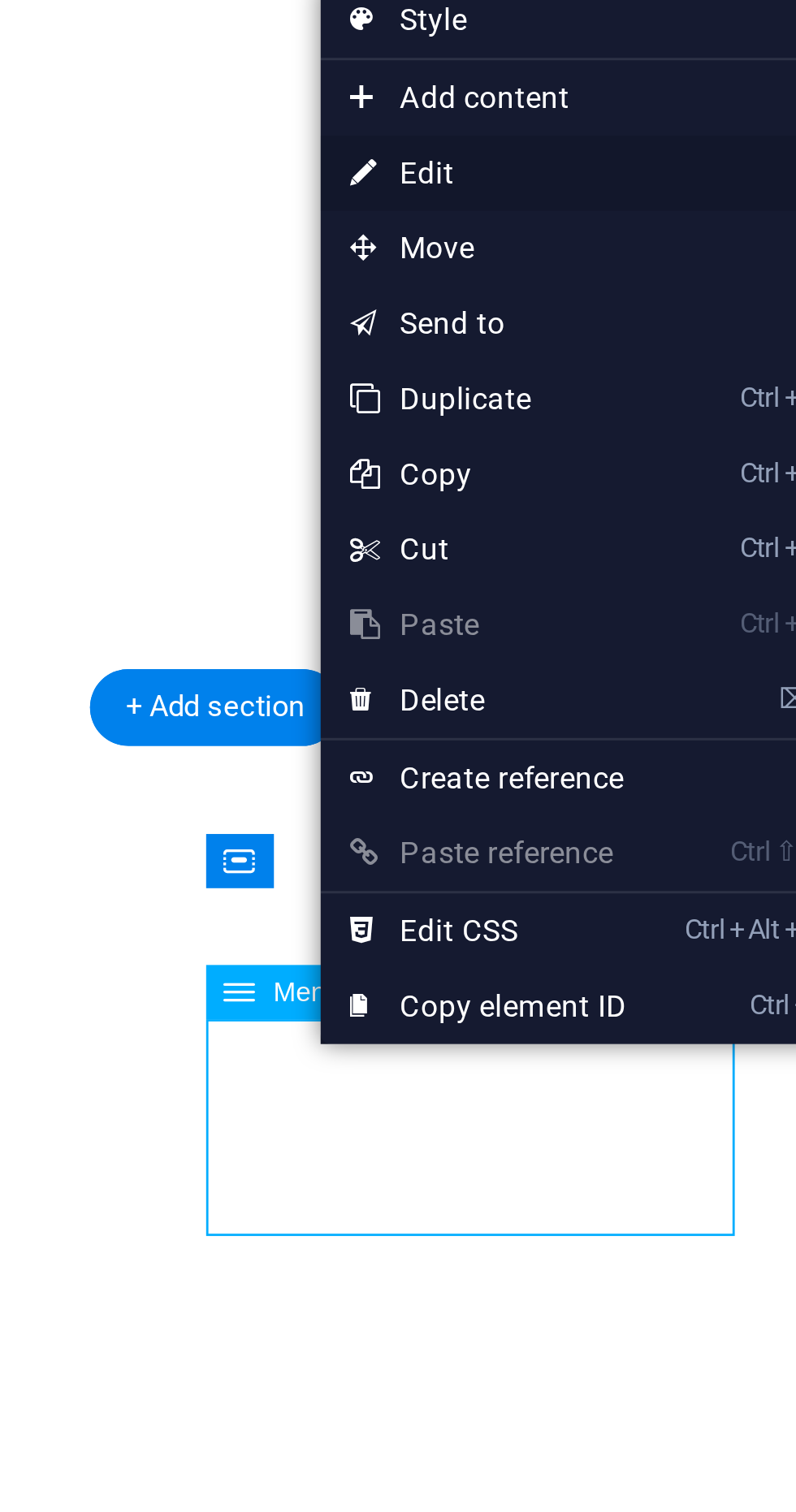
click at [526, 970] on link "⏎ Edit" at bounding box center [519, 971] width 109 height 24
select select
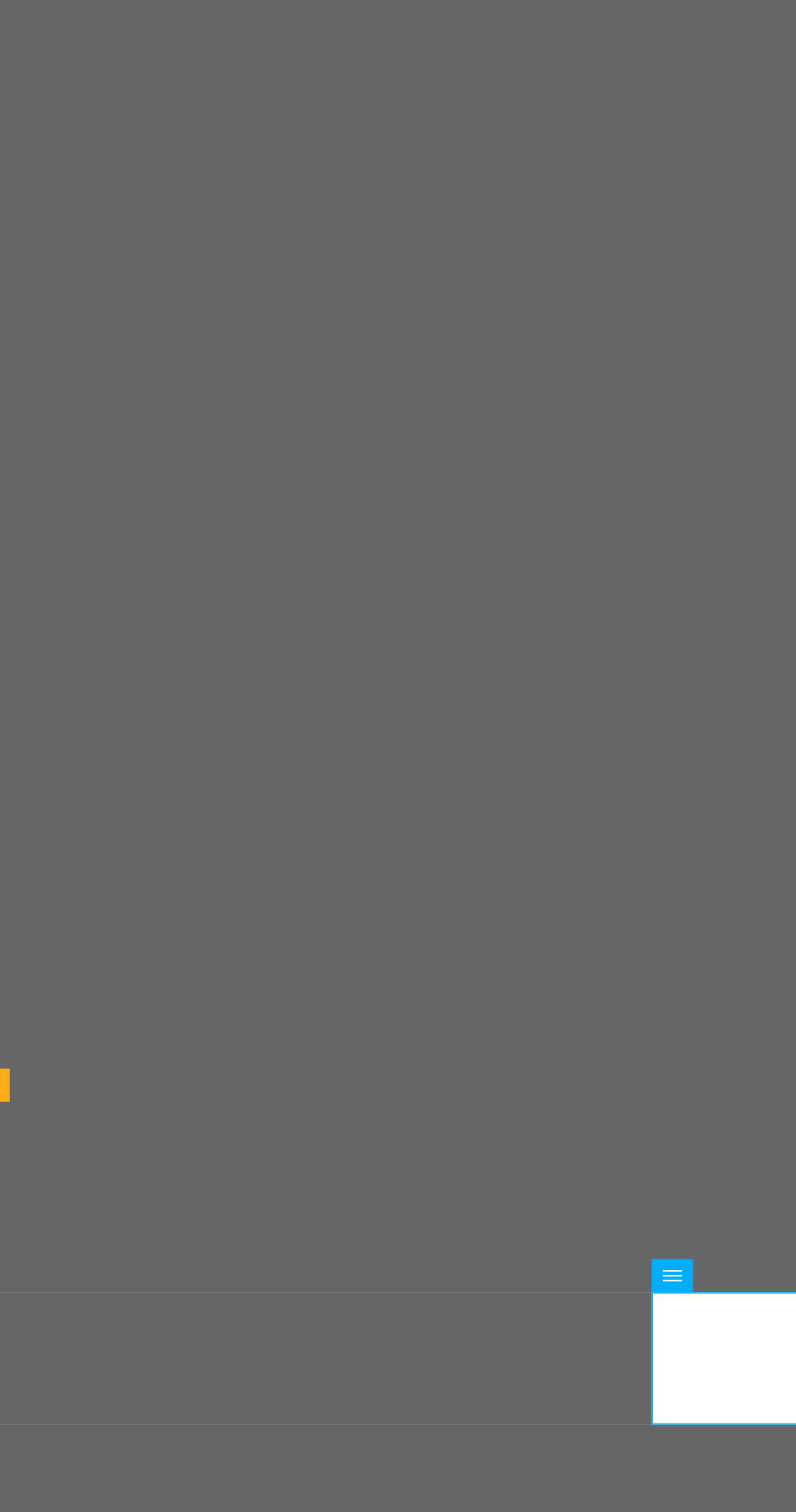
scroll to position [0, 0]
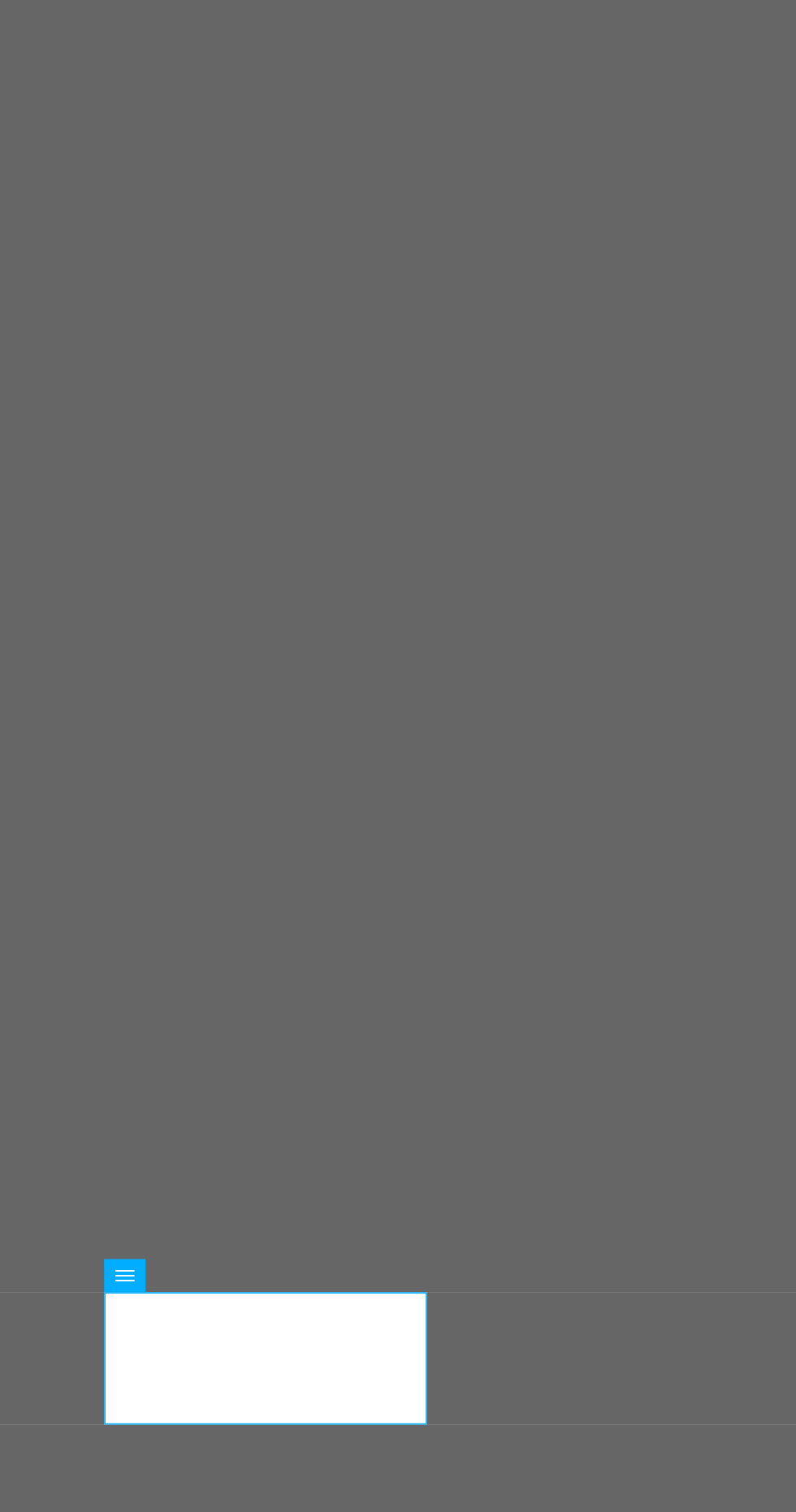
click at [608, 1330] on icon at bounding box center [607, 1327] width 4 height 10
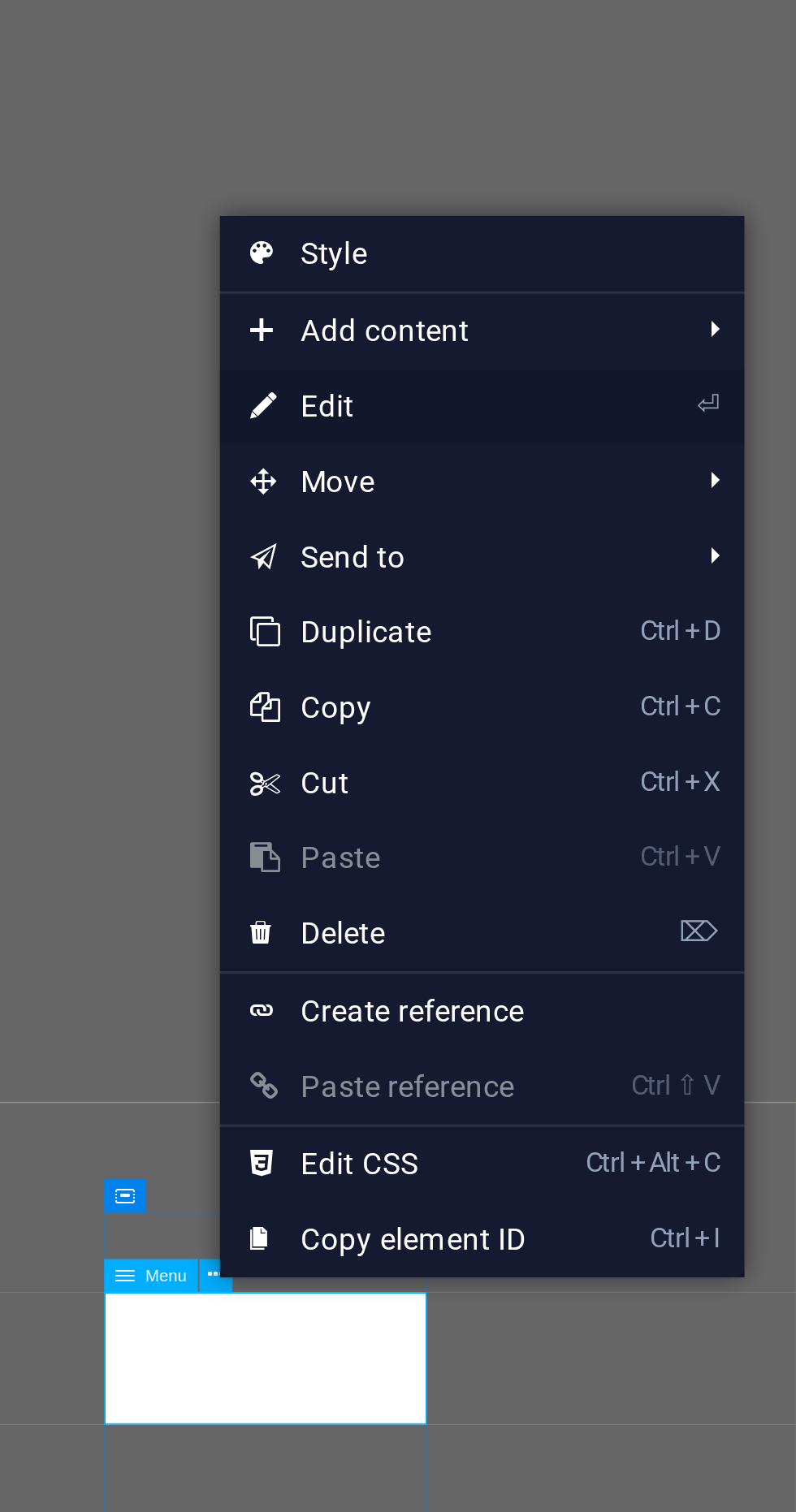
click at [639, 1048] on link "⏎ Edit" at bounding box center [663, 1046] width 109 height 24
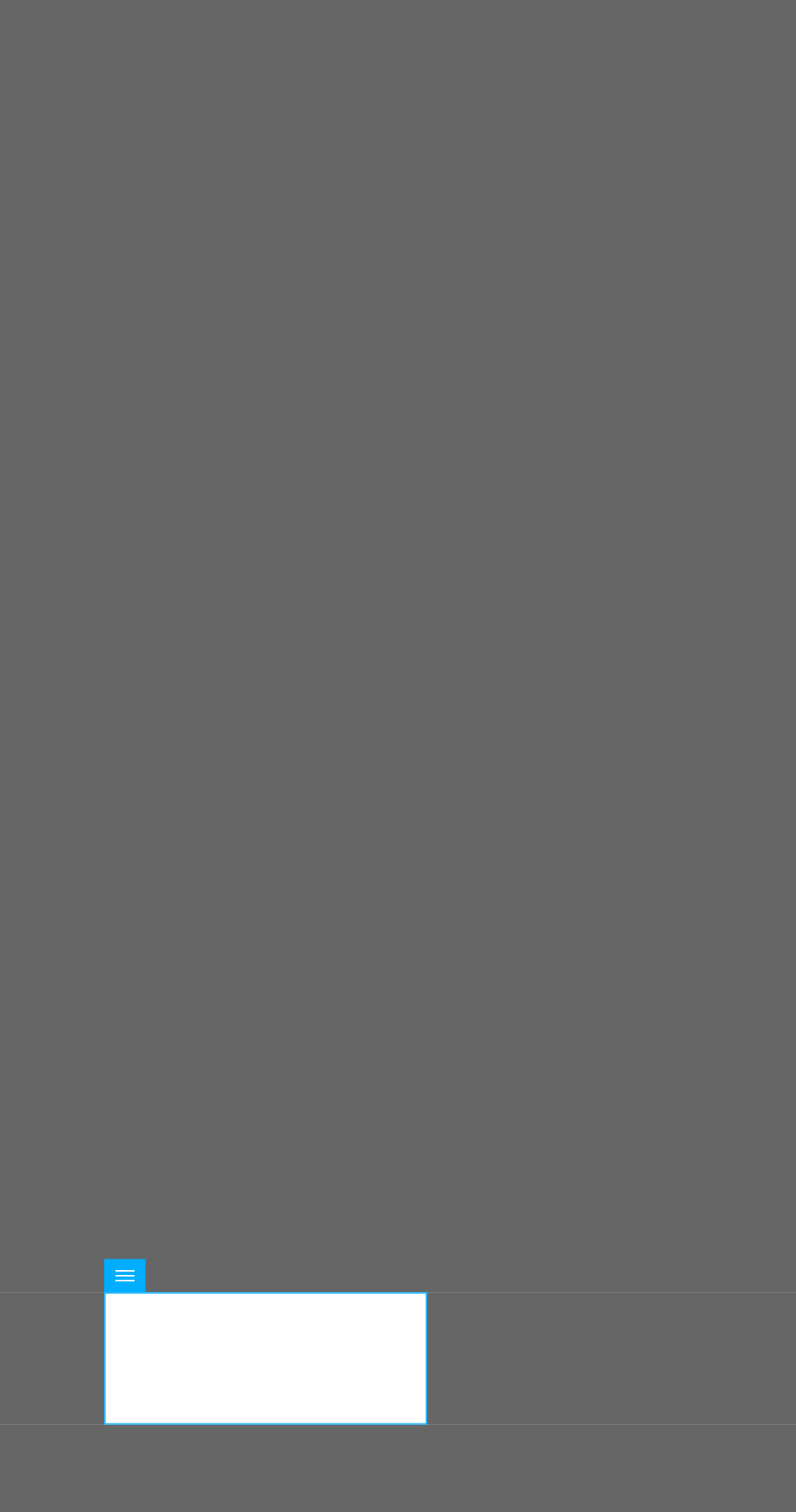
click at [604, 1328] on button at bounding box center [608, 1327] width 11 height 11
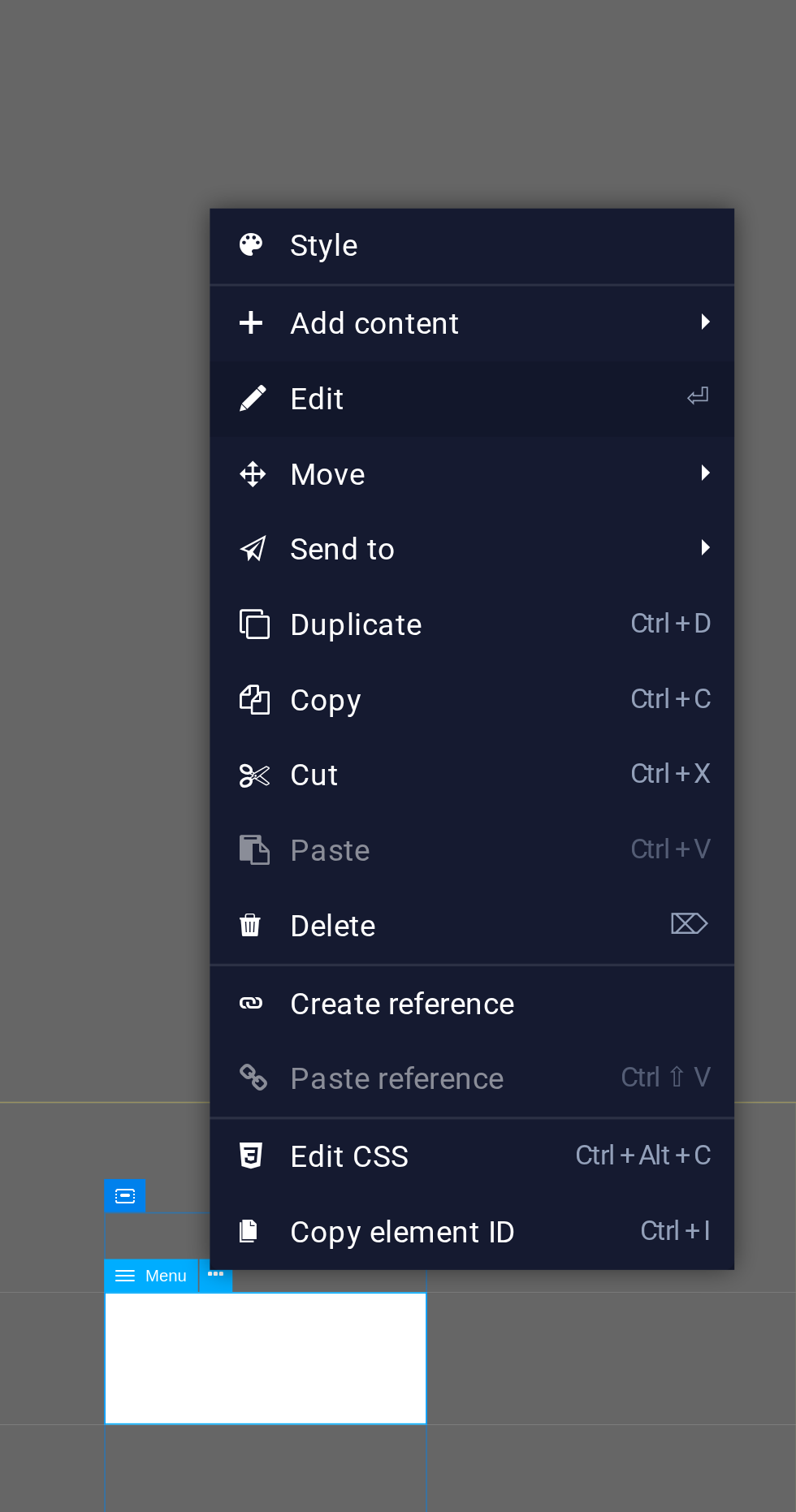
click at [629, 1050] on link "⏎ Edit" at bounding box center [660, 1044] width 109 height 24
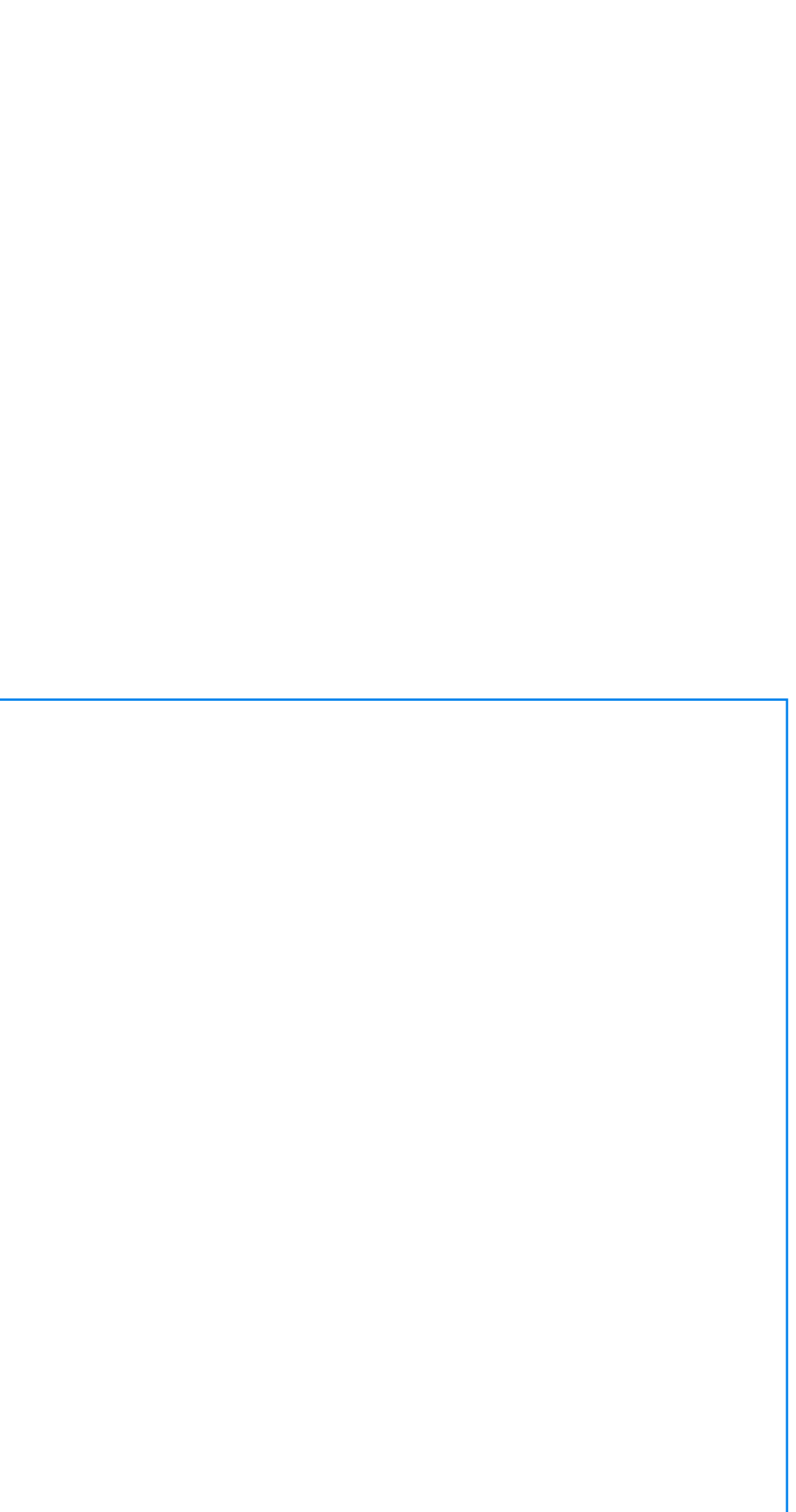
scroll to position [1015, 0]
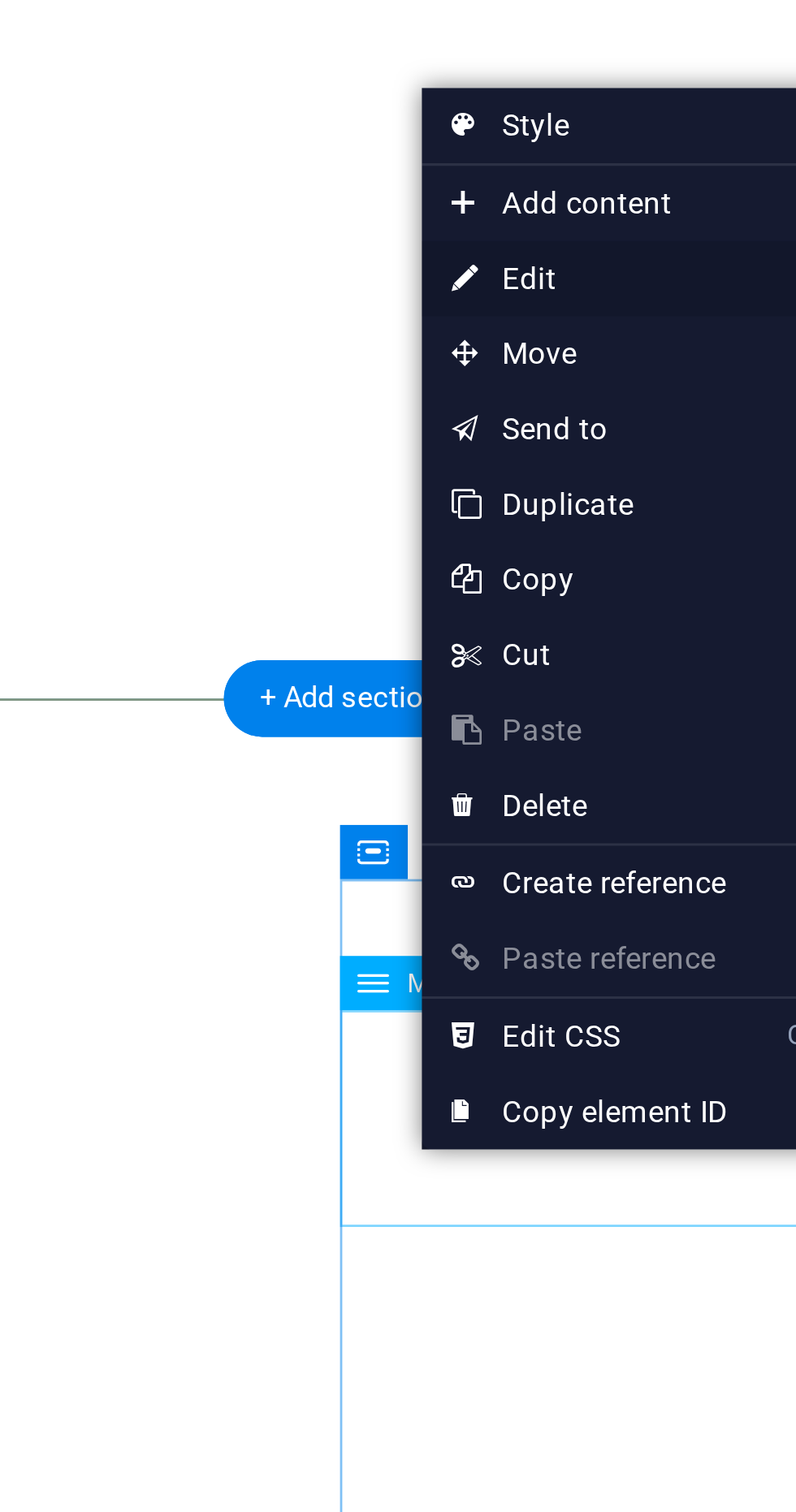
click at [478, 1011] on link "⏎ Edit" at bounding box center [508, 1005] width 109 height 24
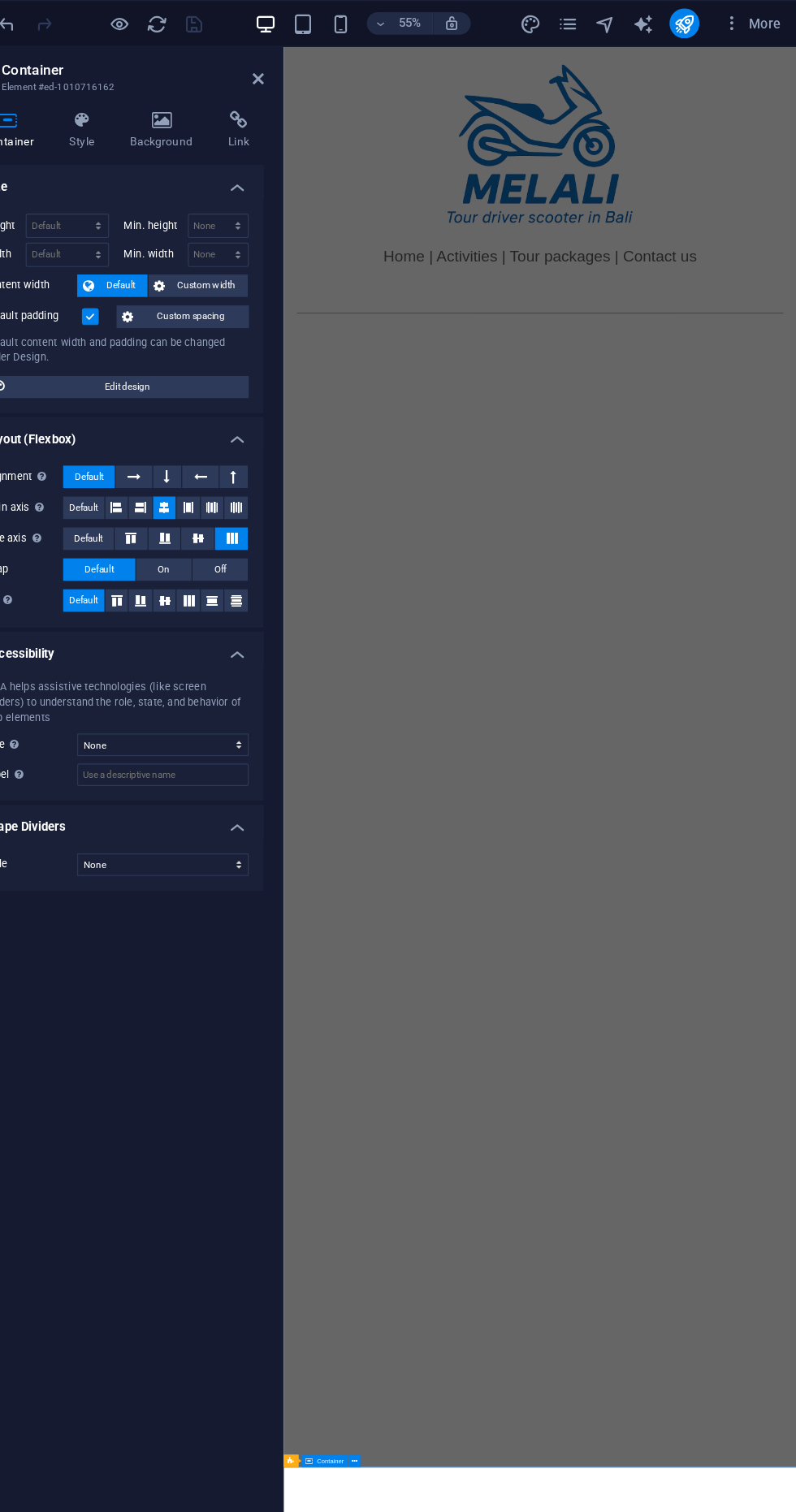
scroll to position [0, 0]
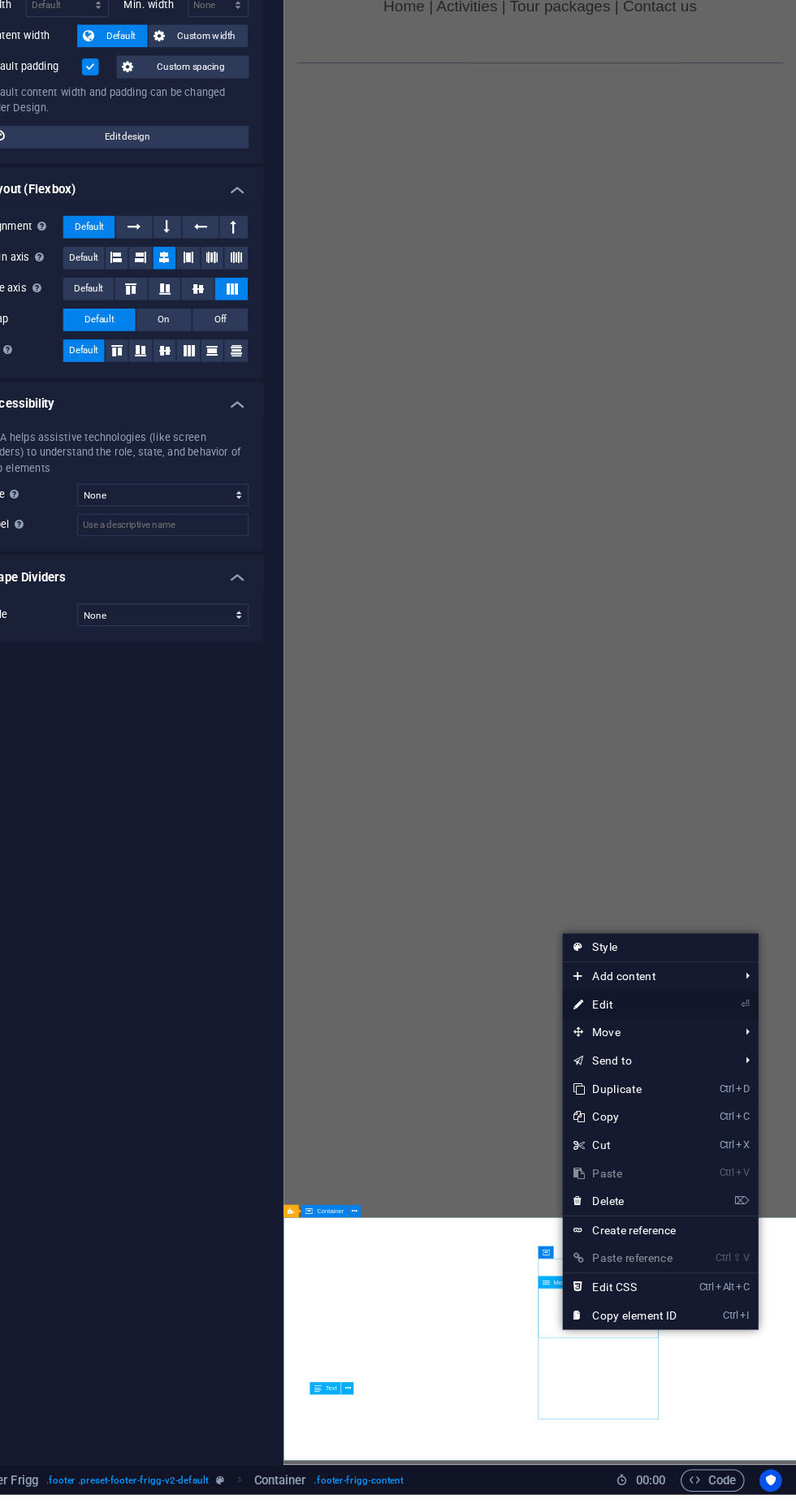
click at [661, 1085] on link "⏎ Edit" at bounding box center [647, 1087] width 109 height 24
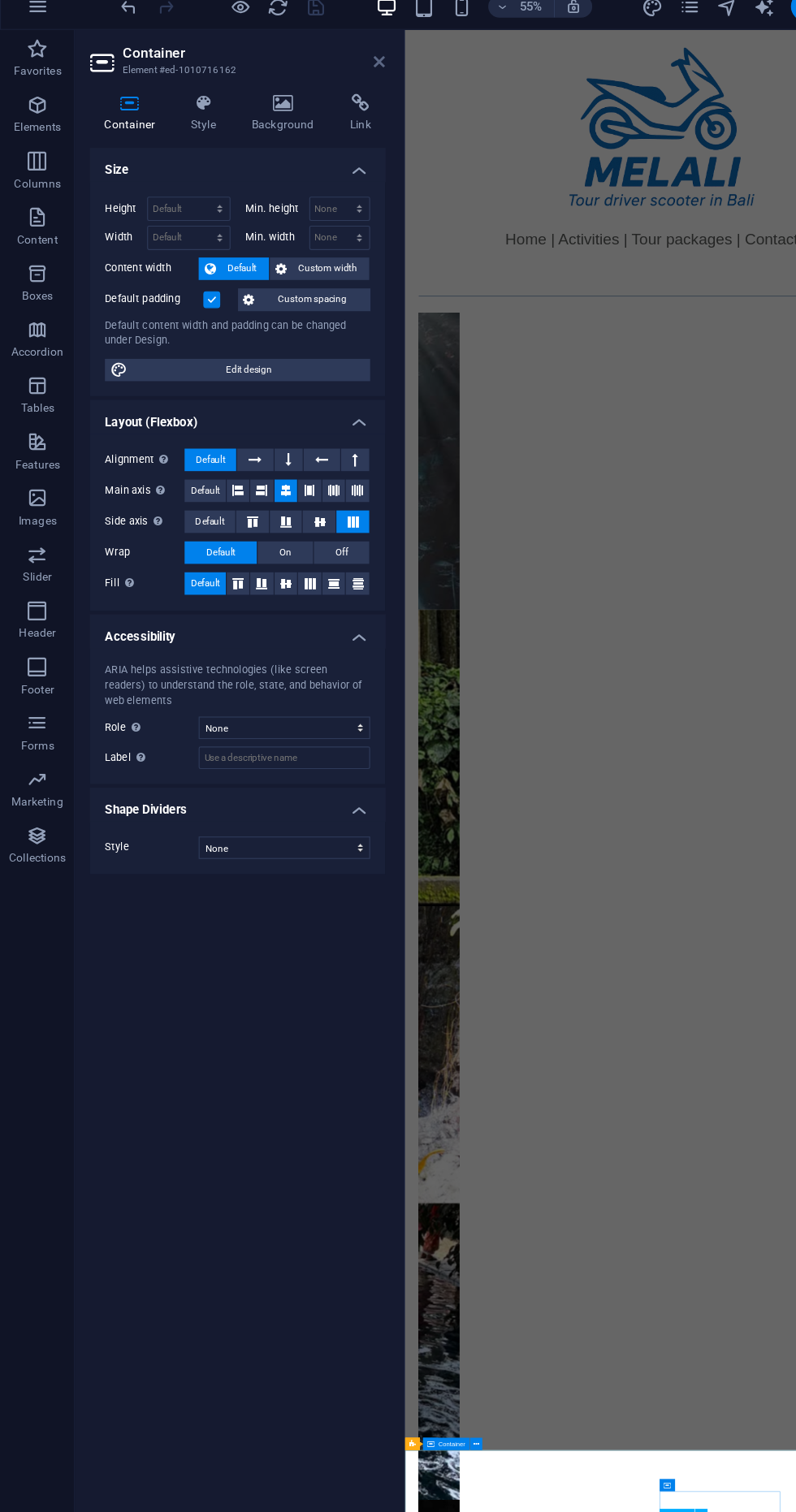
click at [329, 67] on icon at bounding box center [328, 68] width 10 height 13
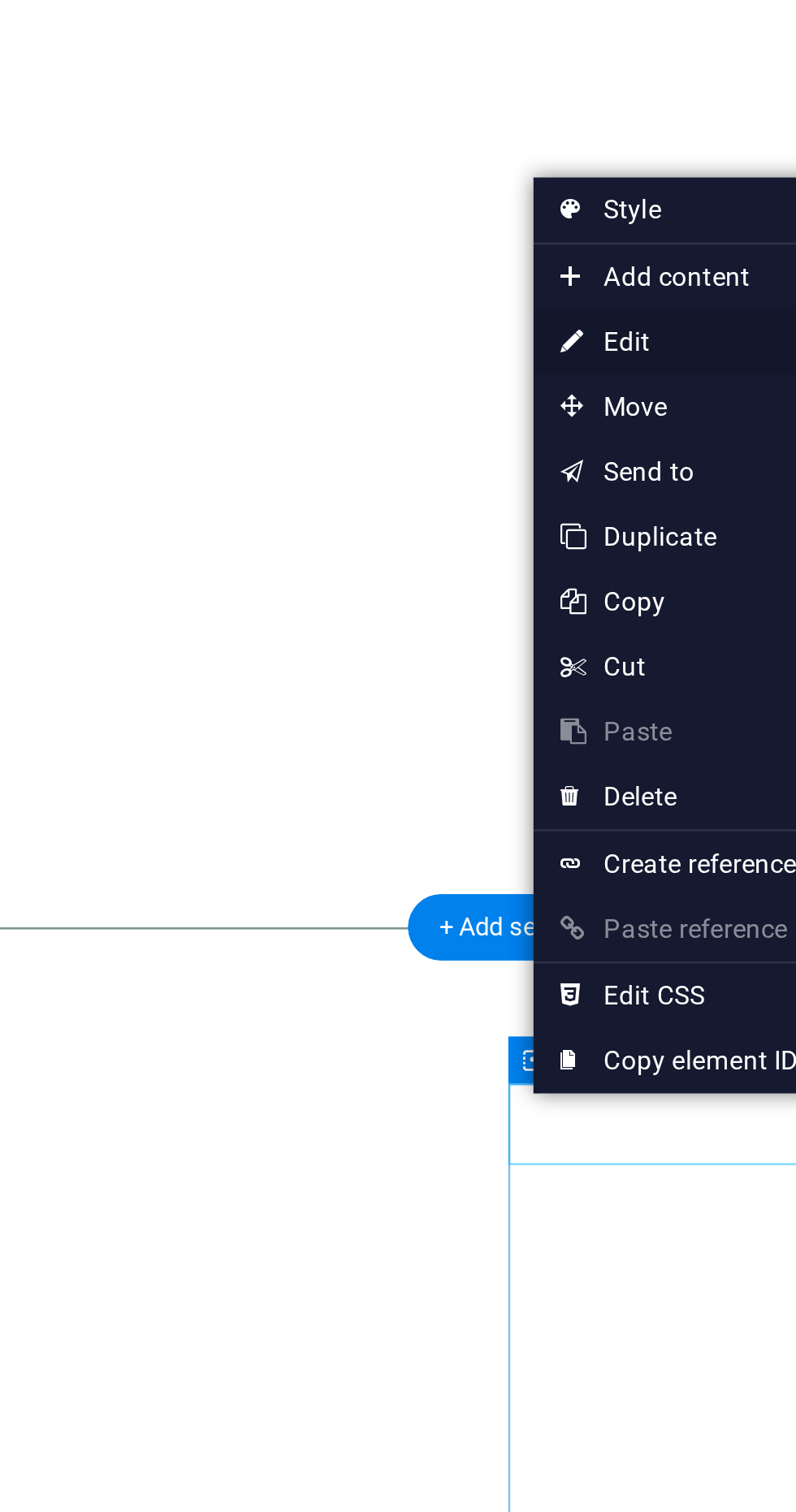
click at [490, 927] on link "⏎ Edit" at bounding box center [491, 921] width 109 height 24
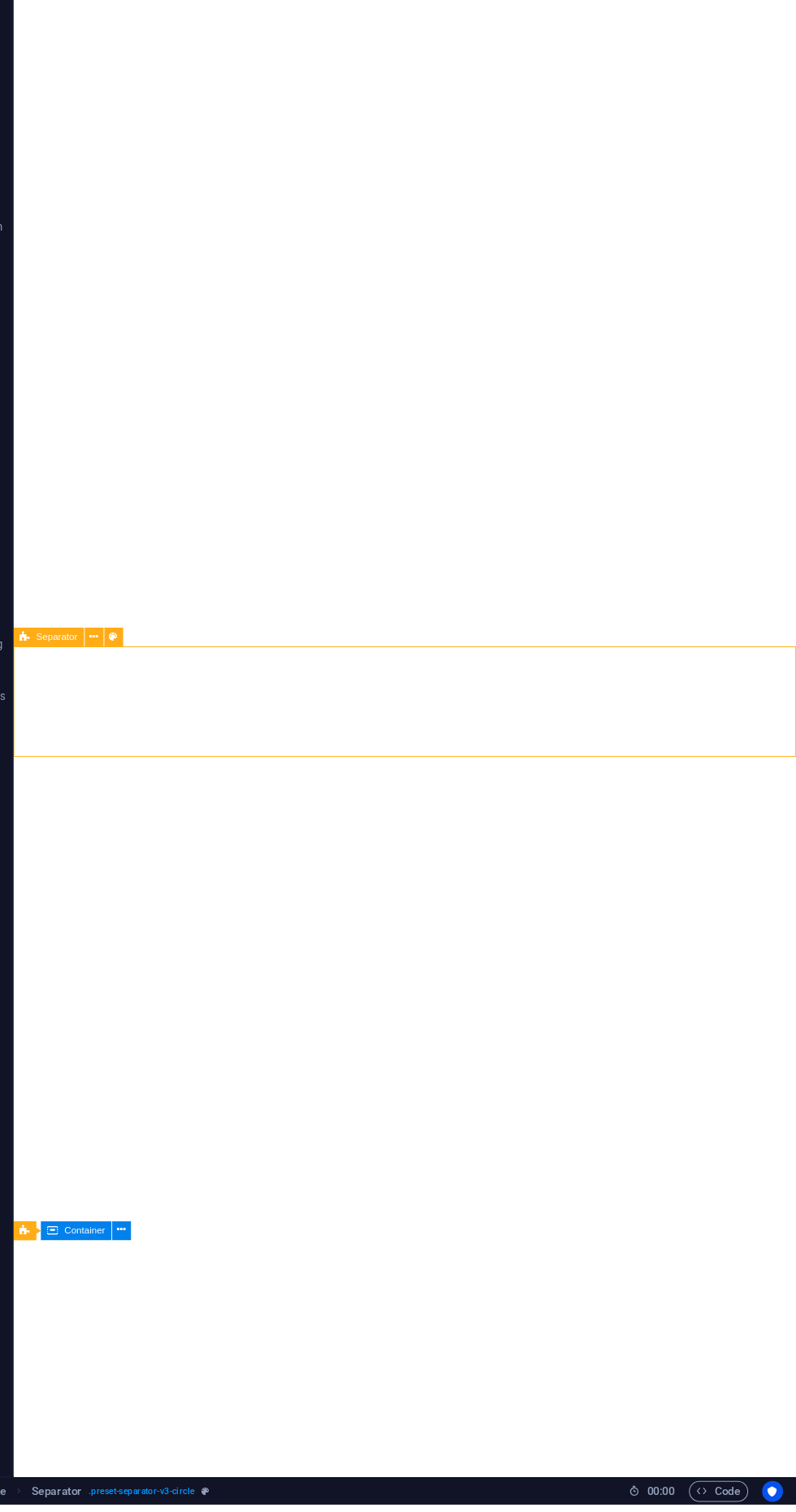
scroll to position [887, 0]
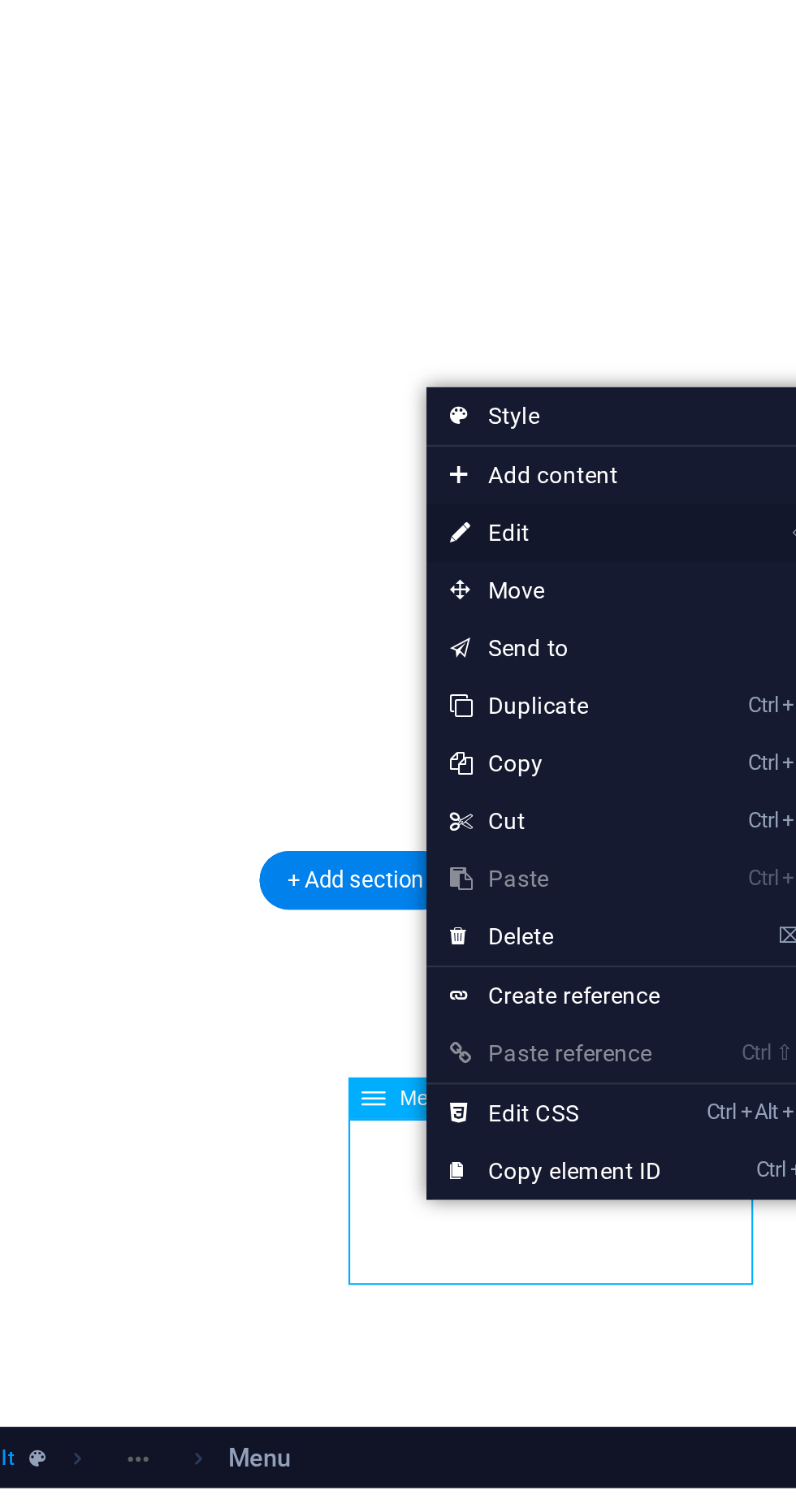
click at [515, 1109] on link "⏎ Edit" at bounding box center [514, 1107] width 109 height 24
select select
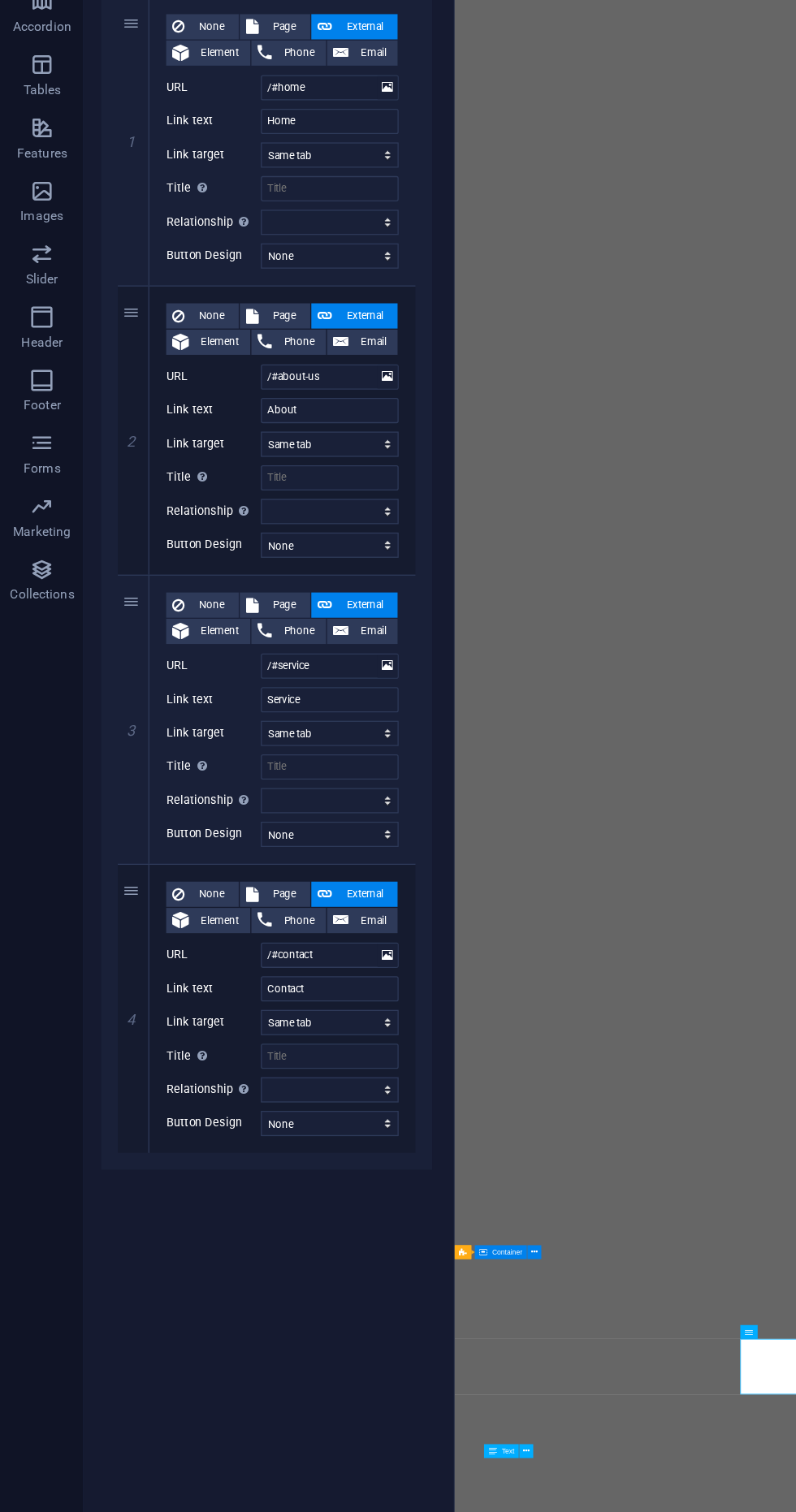
scroll to position [0, 0]
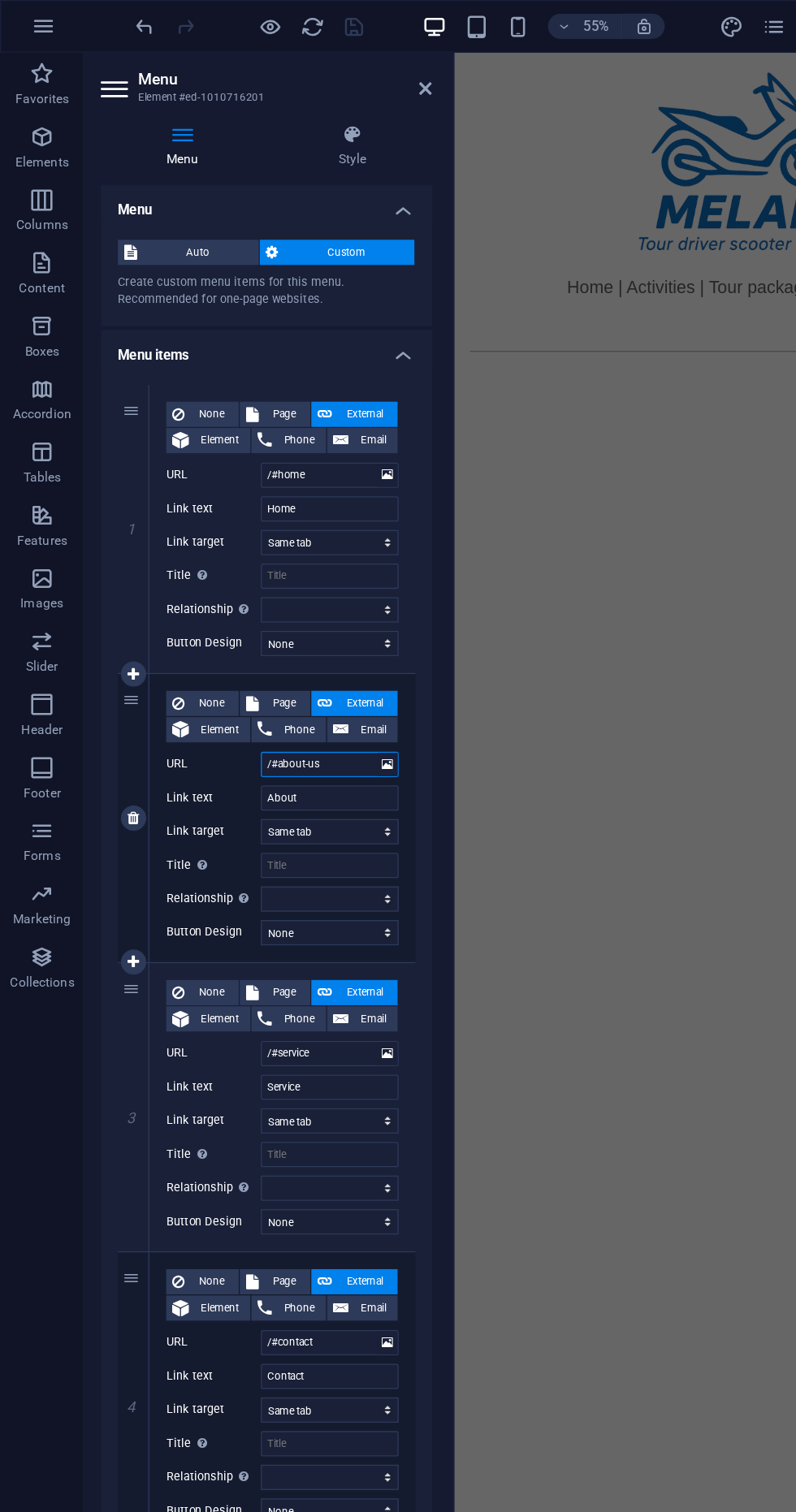
click at [256, 587] on input "/#about-us" at bounding box center [255, 591] width 106 height 20
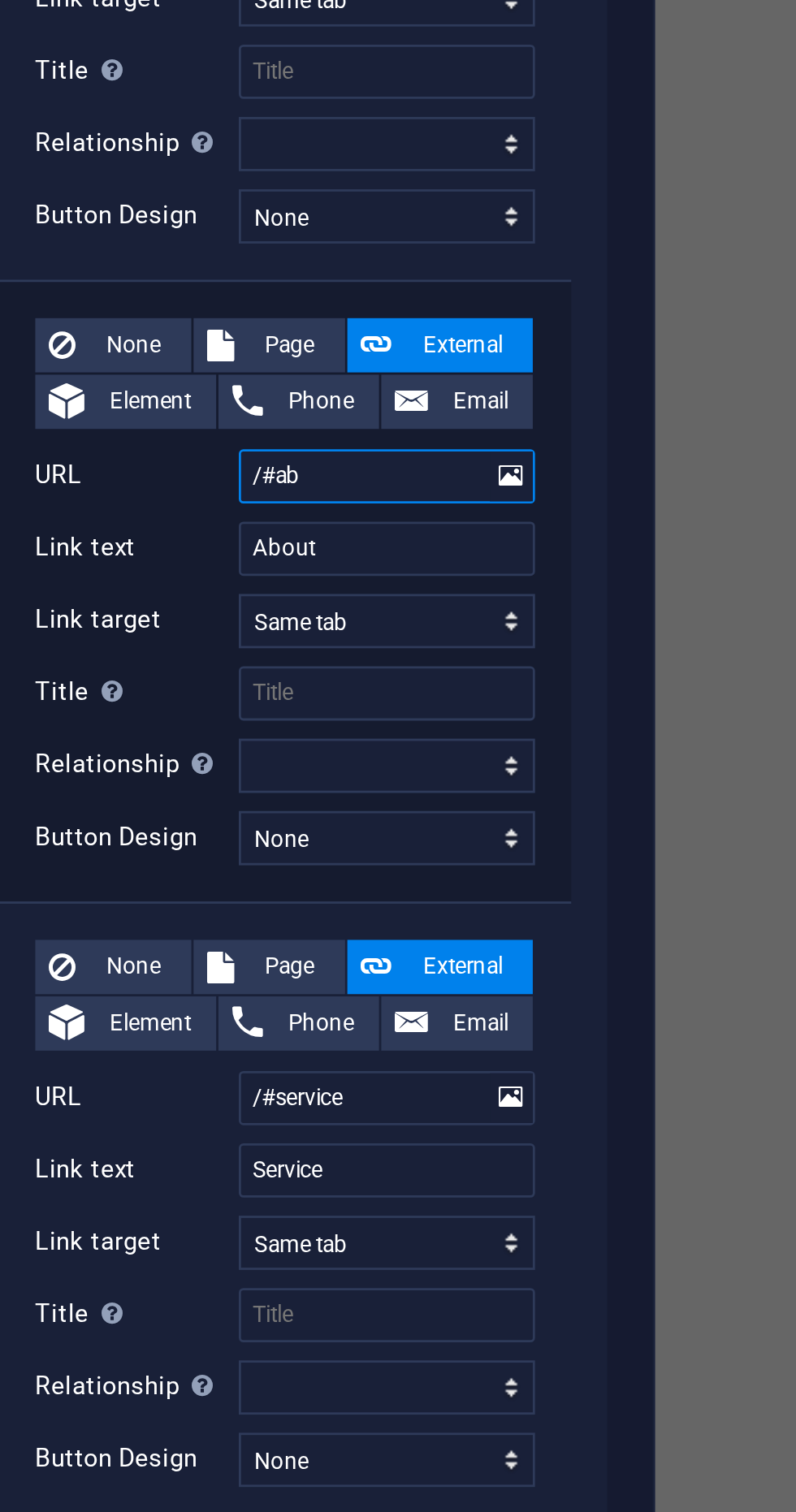
type input "/#a"
select select
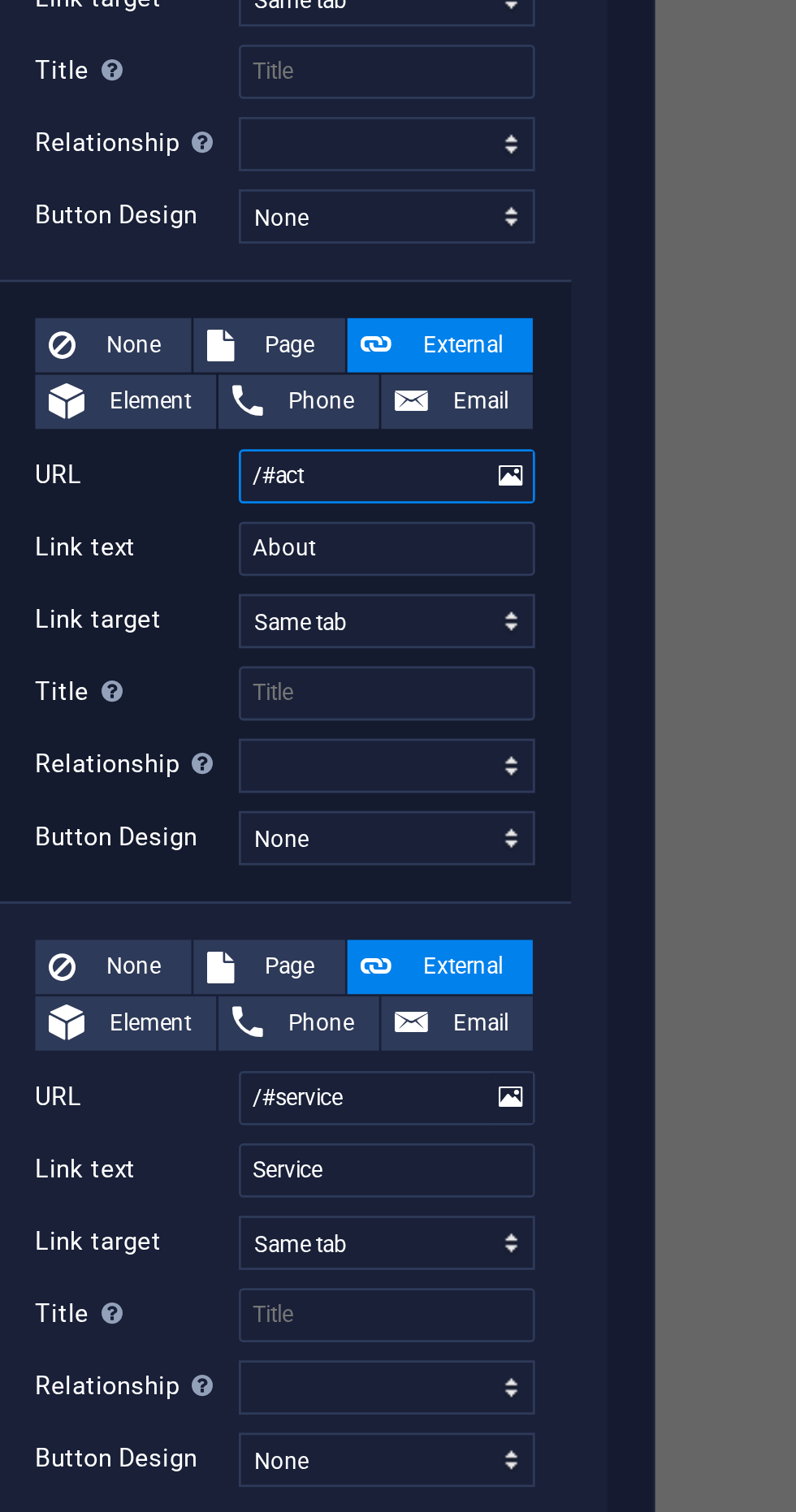
type input "/#acti"
select select
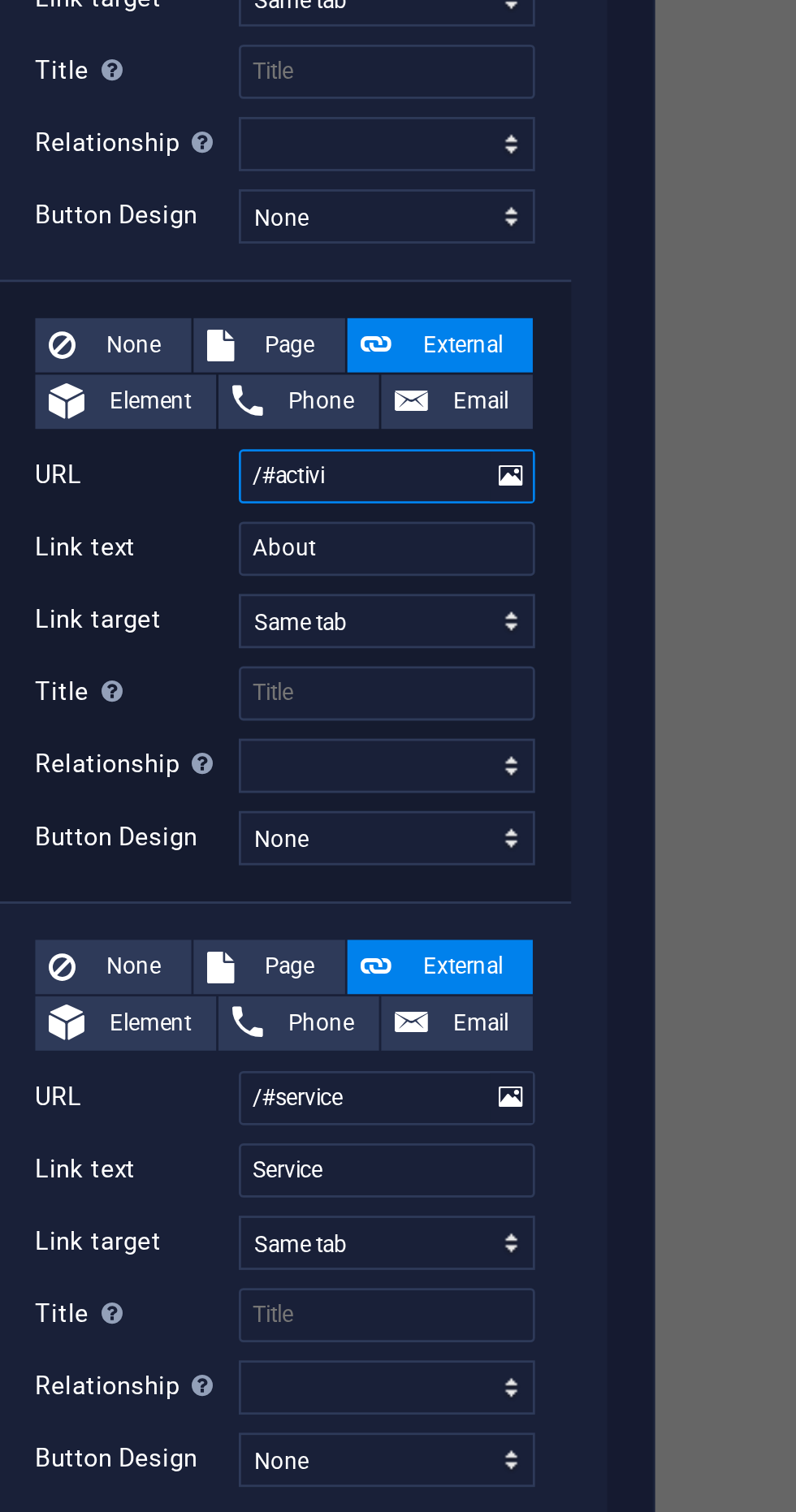
type input "/#activis"
select select
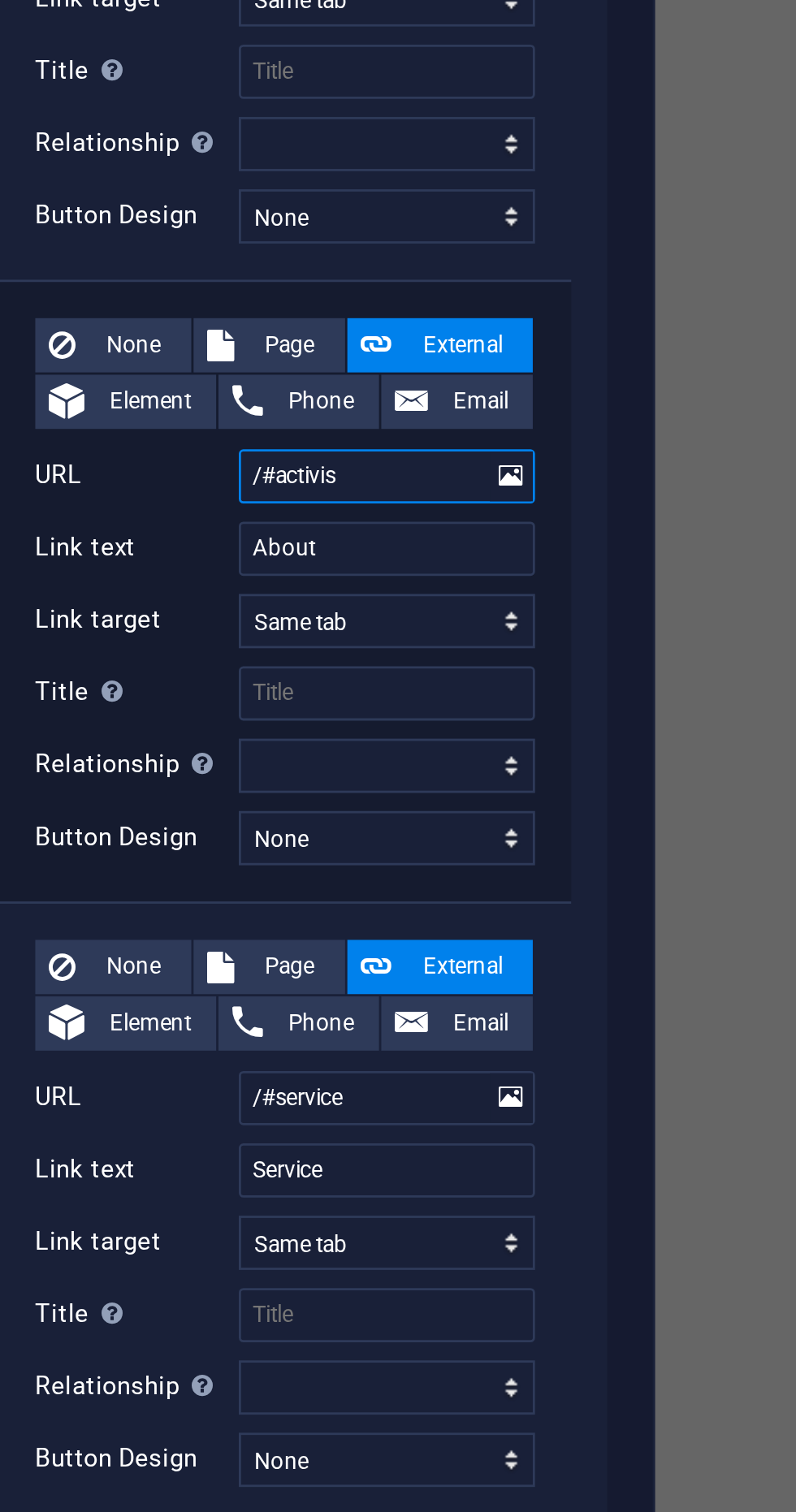
type input "/#activi"
select select
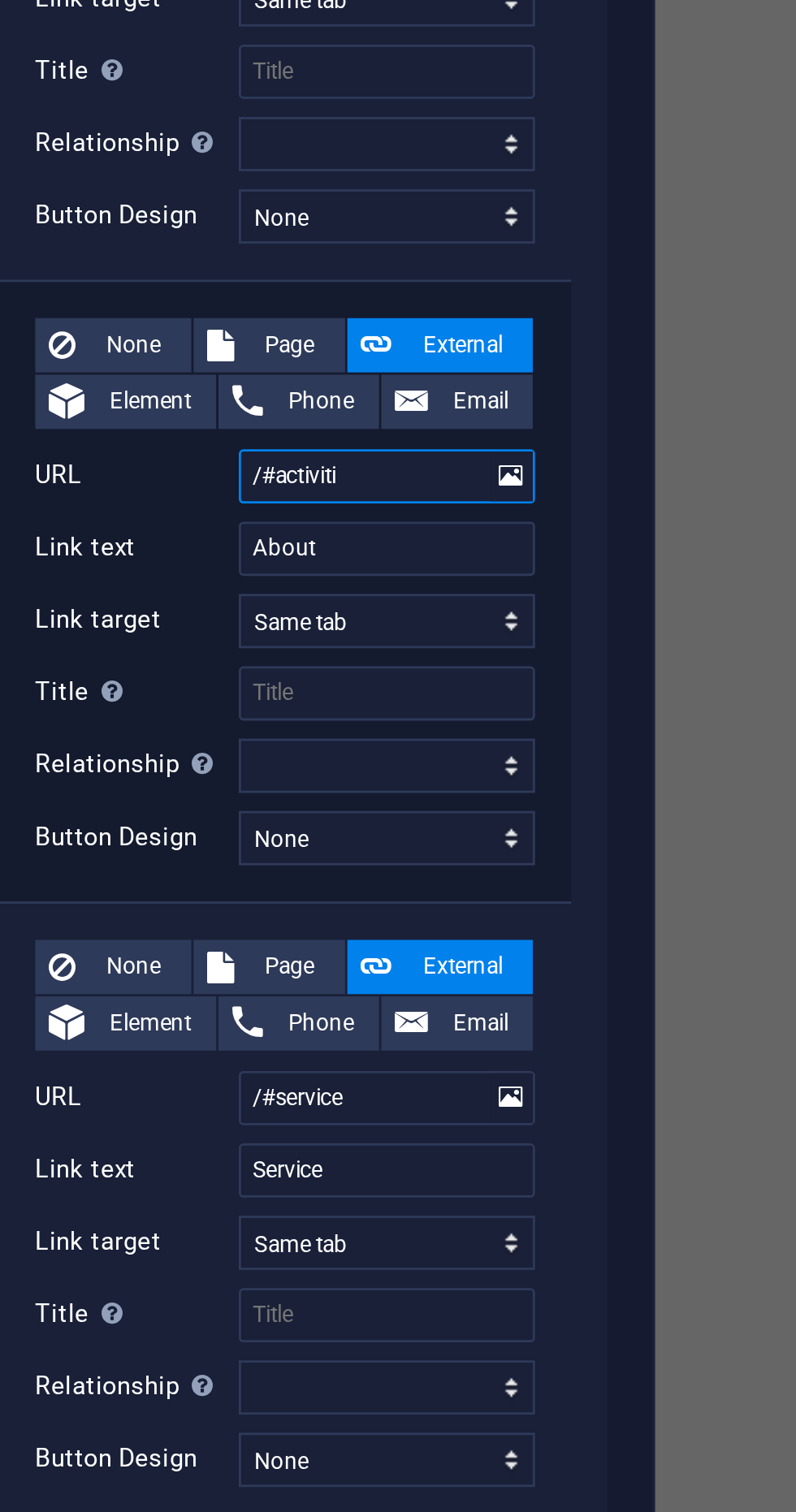
type input "/#activitie"
select select
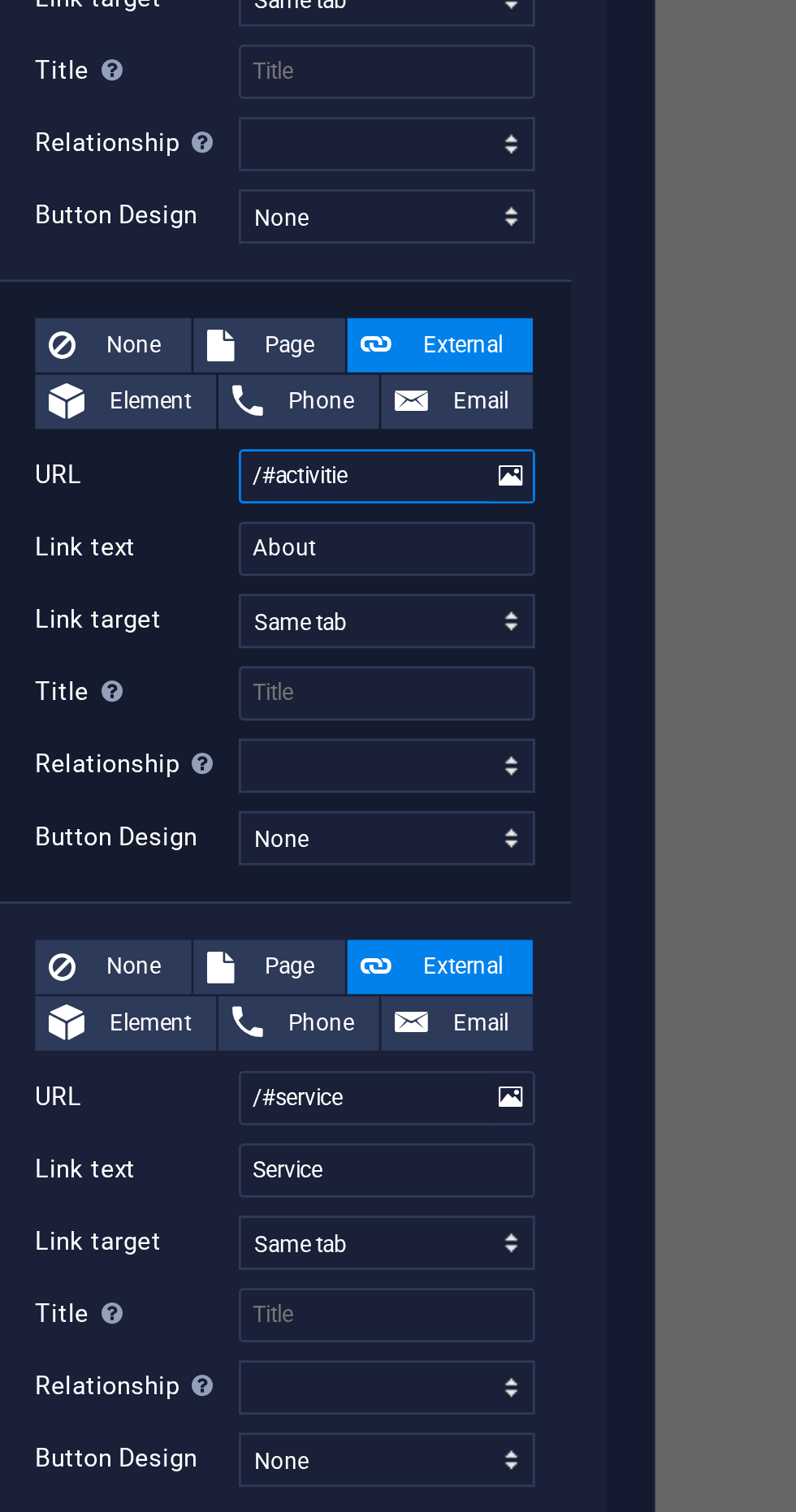
type input "/#activities"
select select
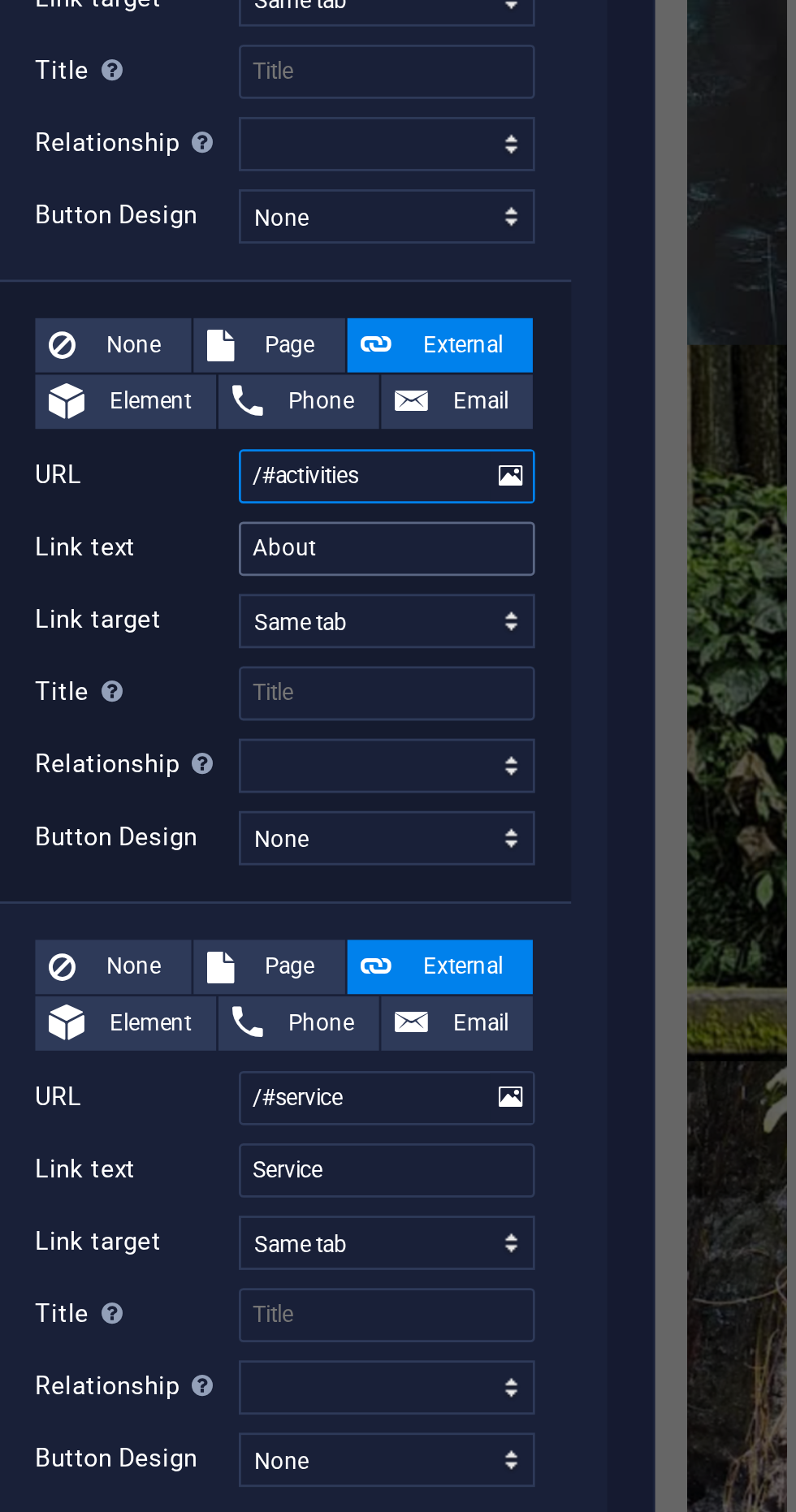
type input "/#activities"
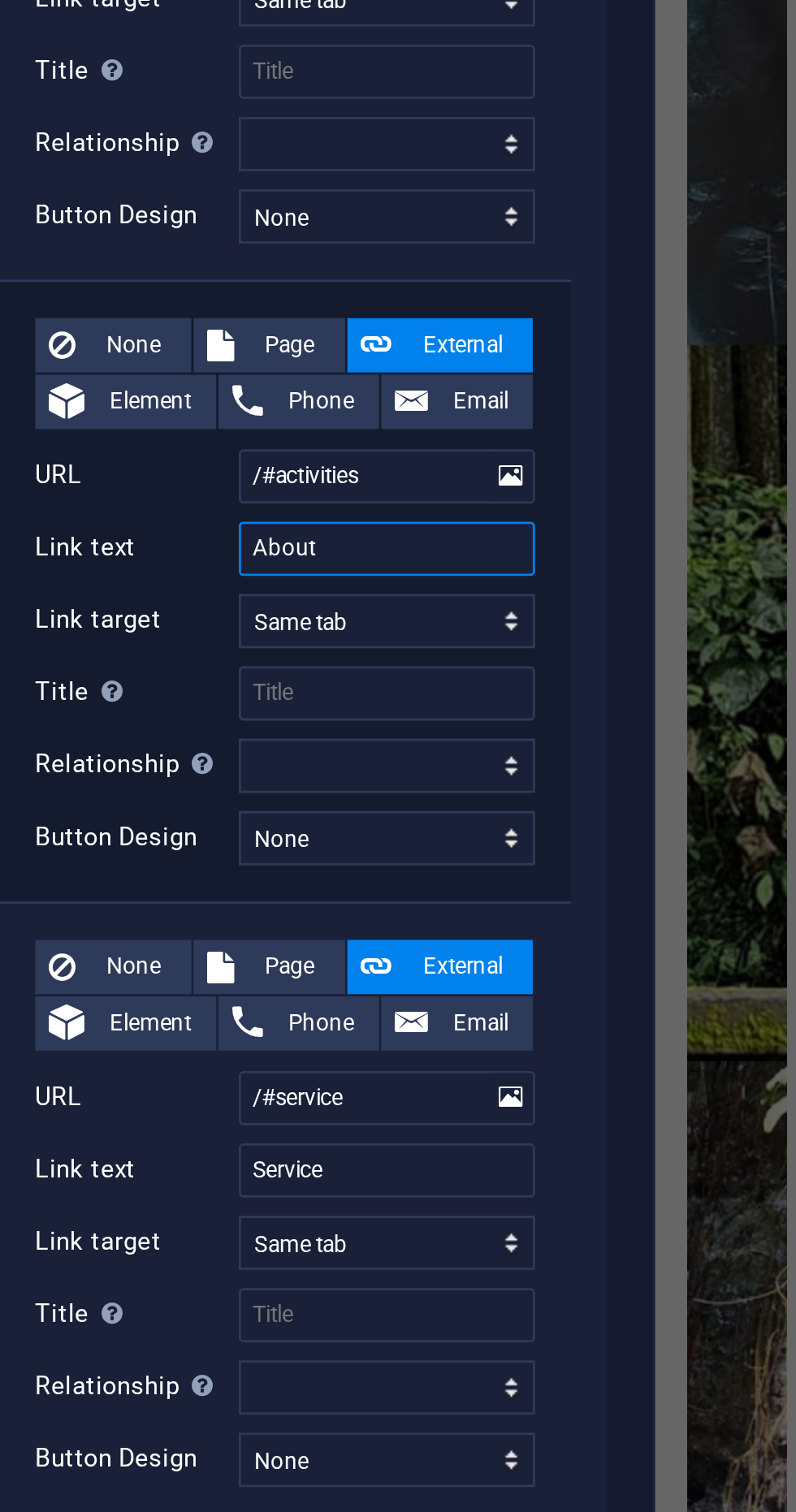
click at [252, 621] on input "About" at bounding box center [255, 617] width 106 height 20
type input "A"
select select
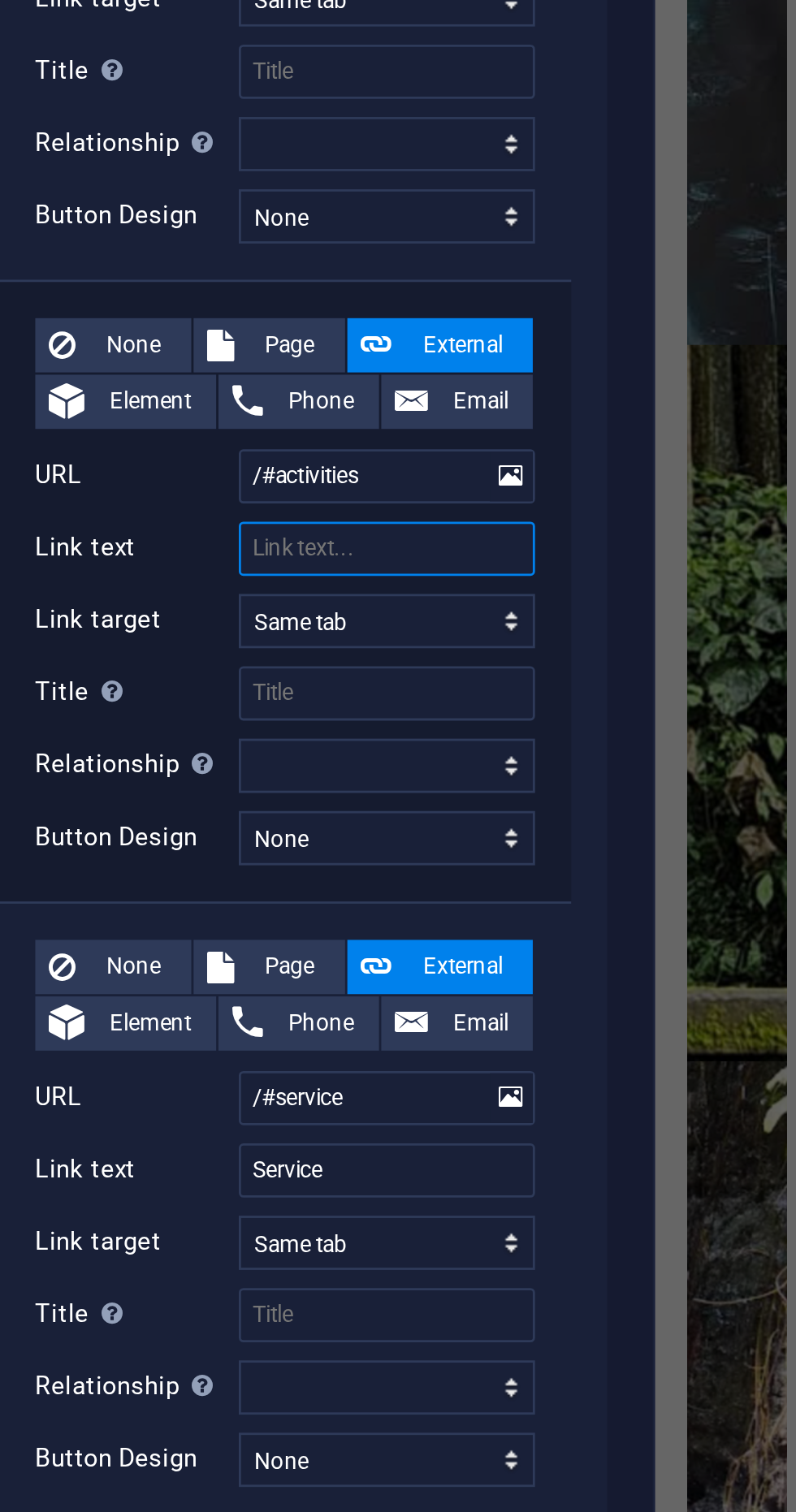
select select
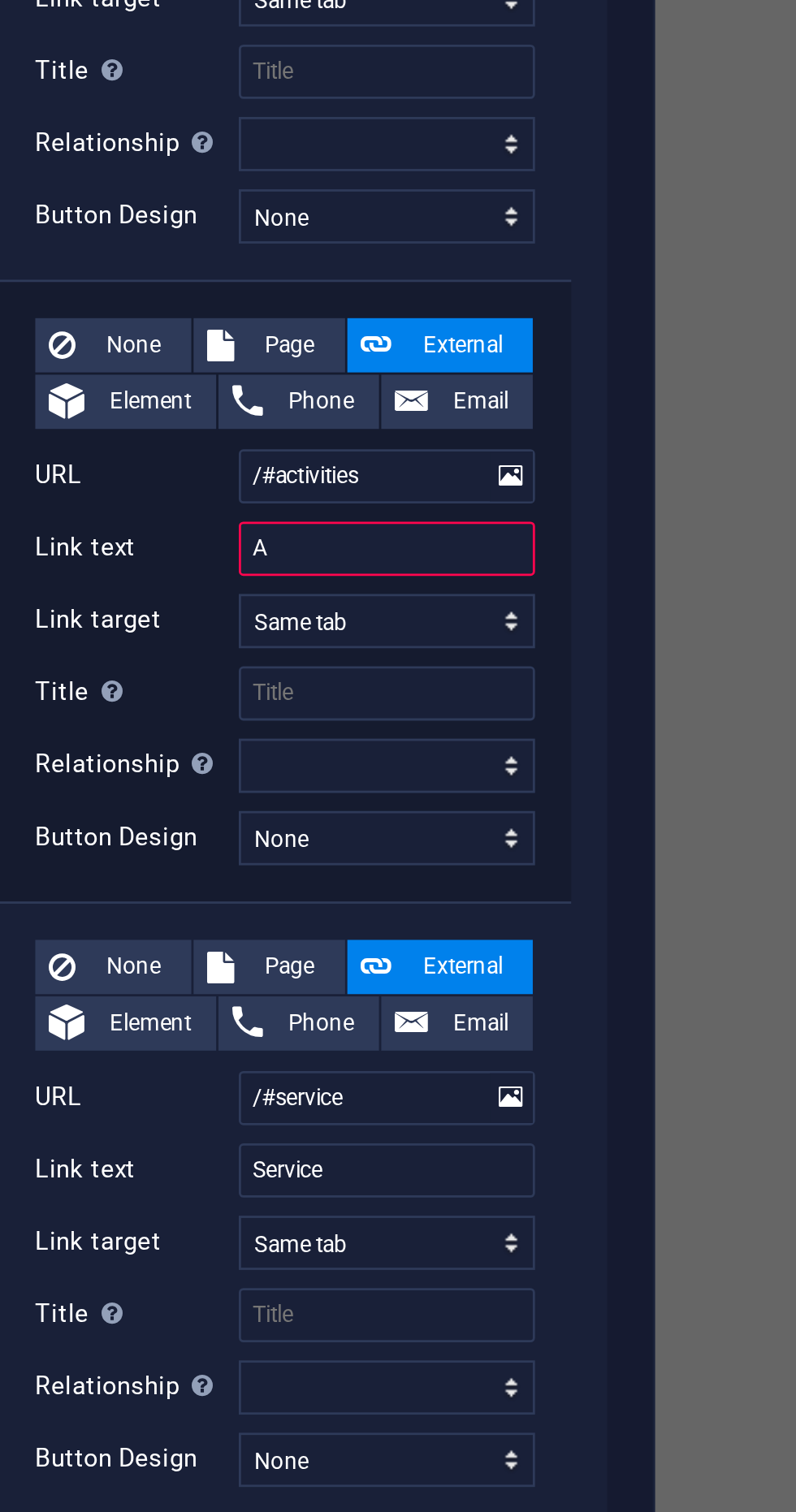
type input "Ac"
select select
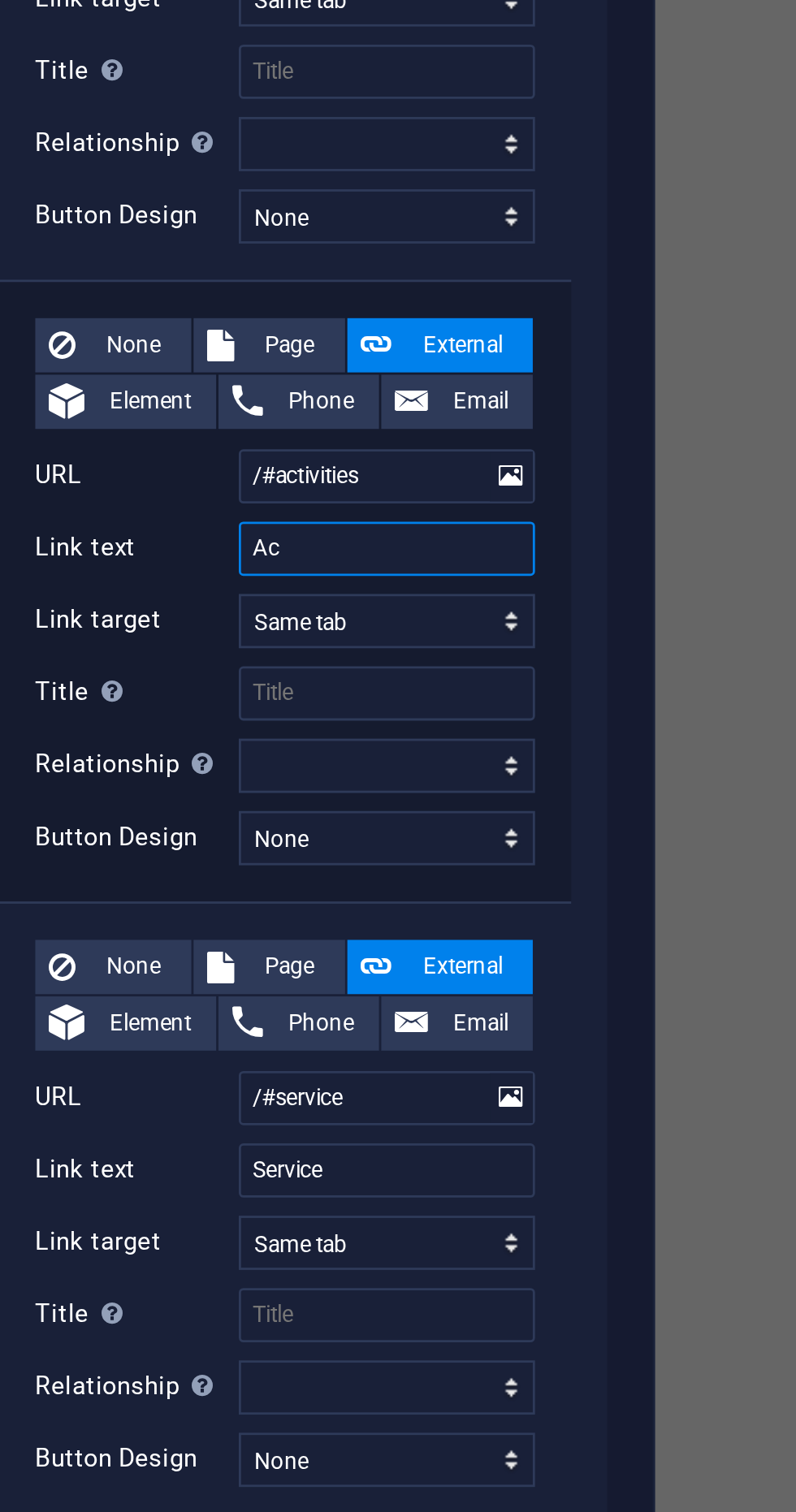
type input "Activities"
select select
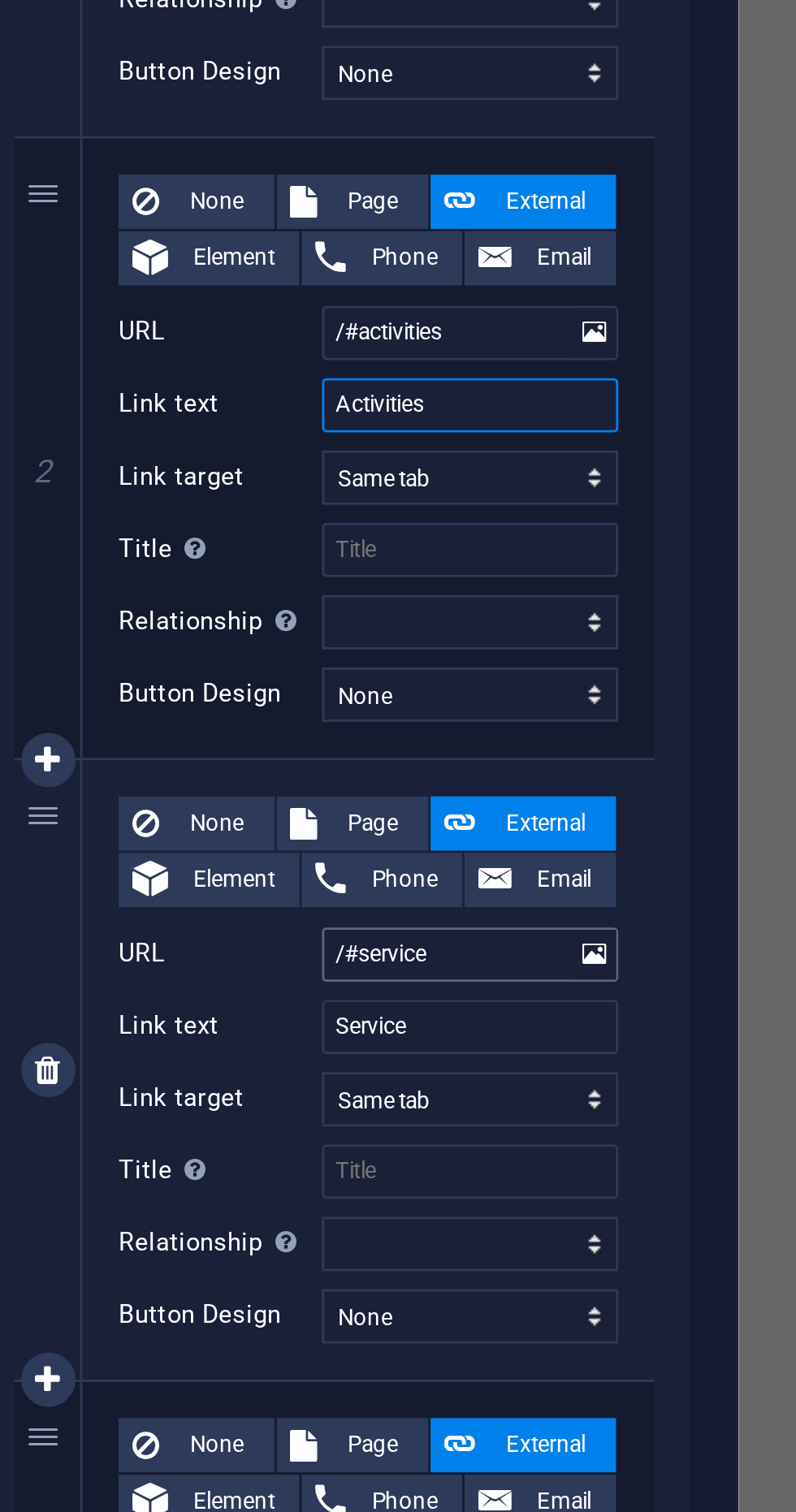
type input "Activities"
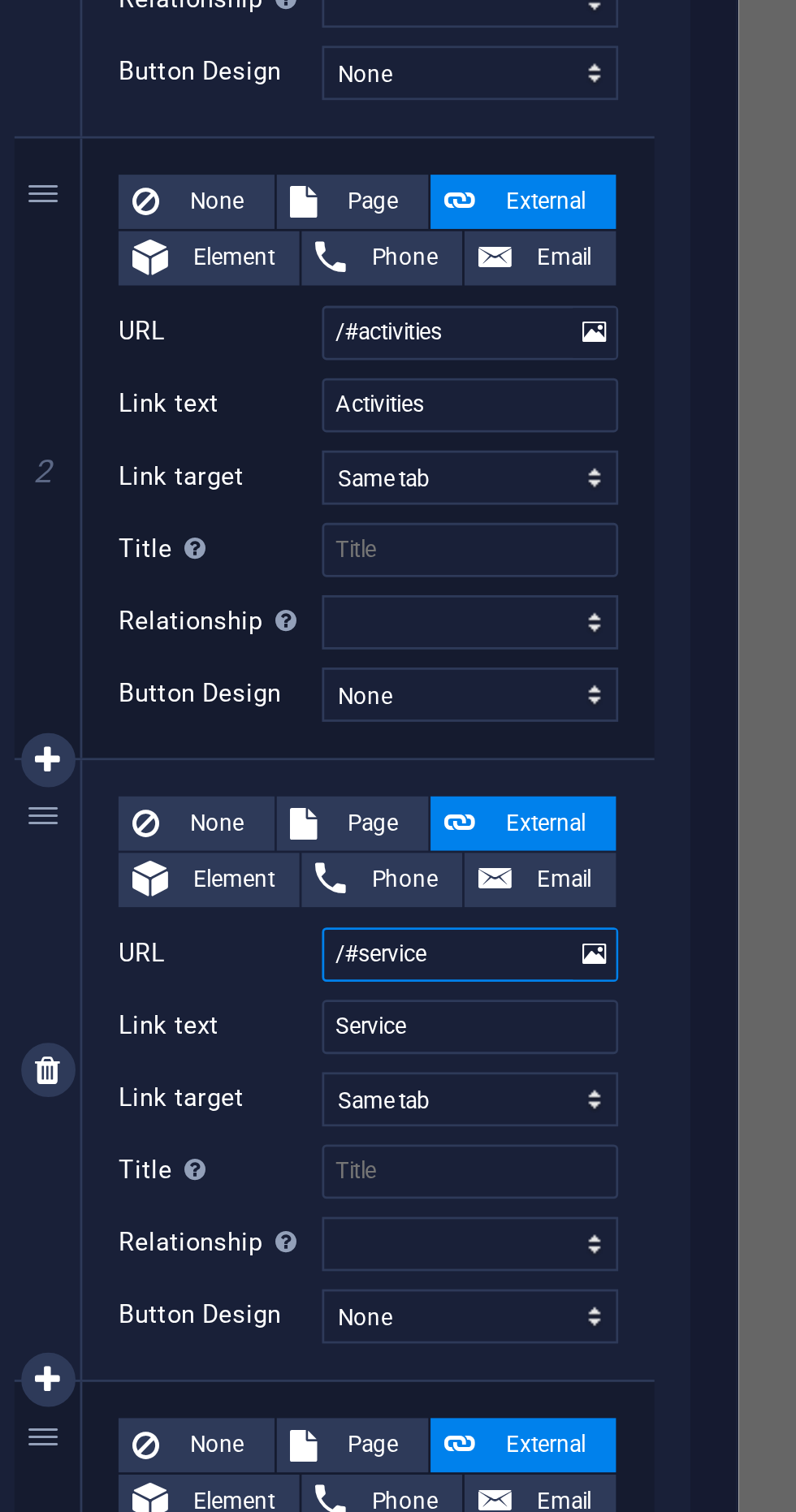
click at [246, 811] on input "/#service" at bounding box center [255, 814] width 106 height 20
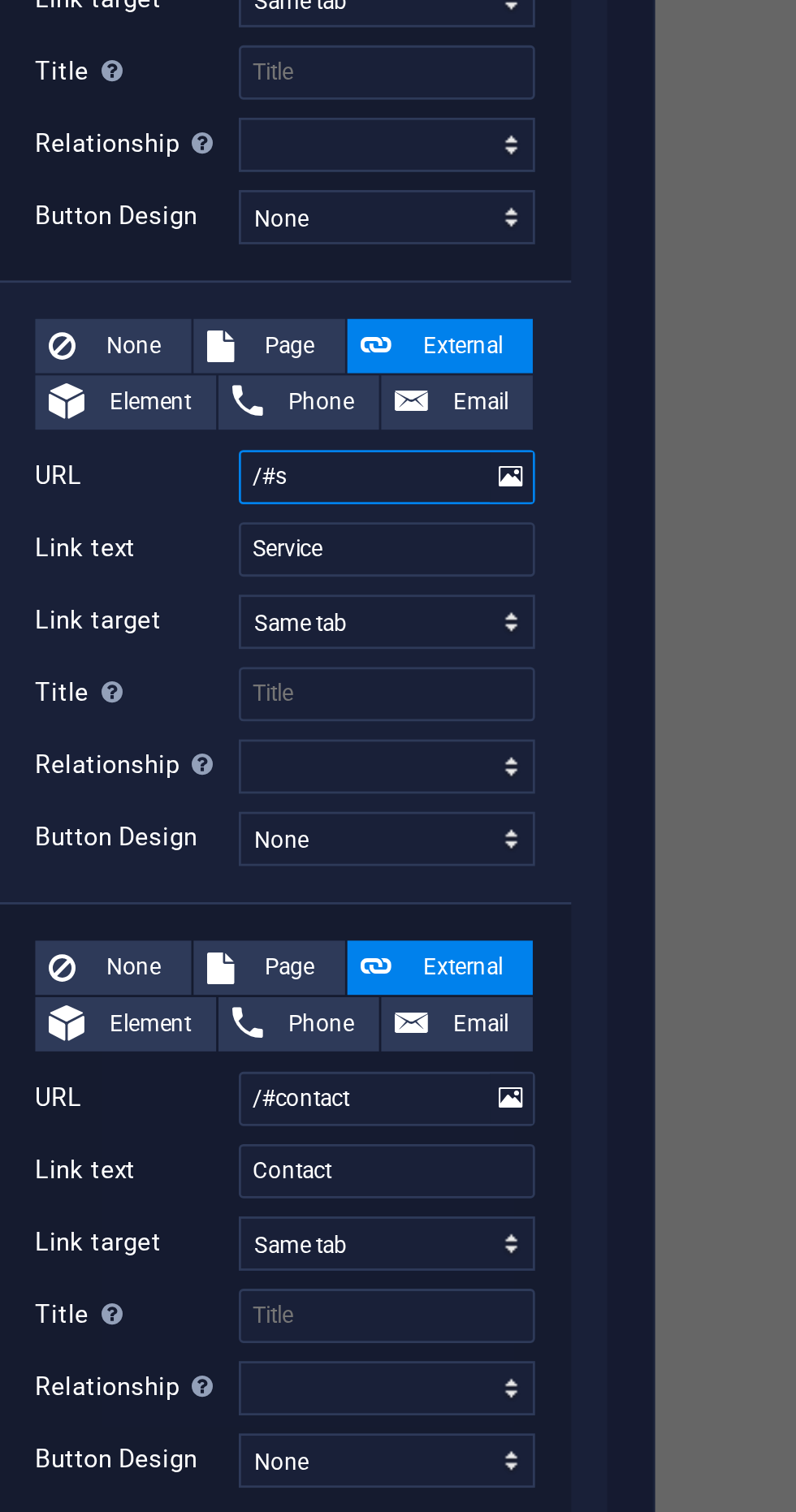
type input "/#"
select select
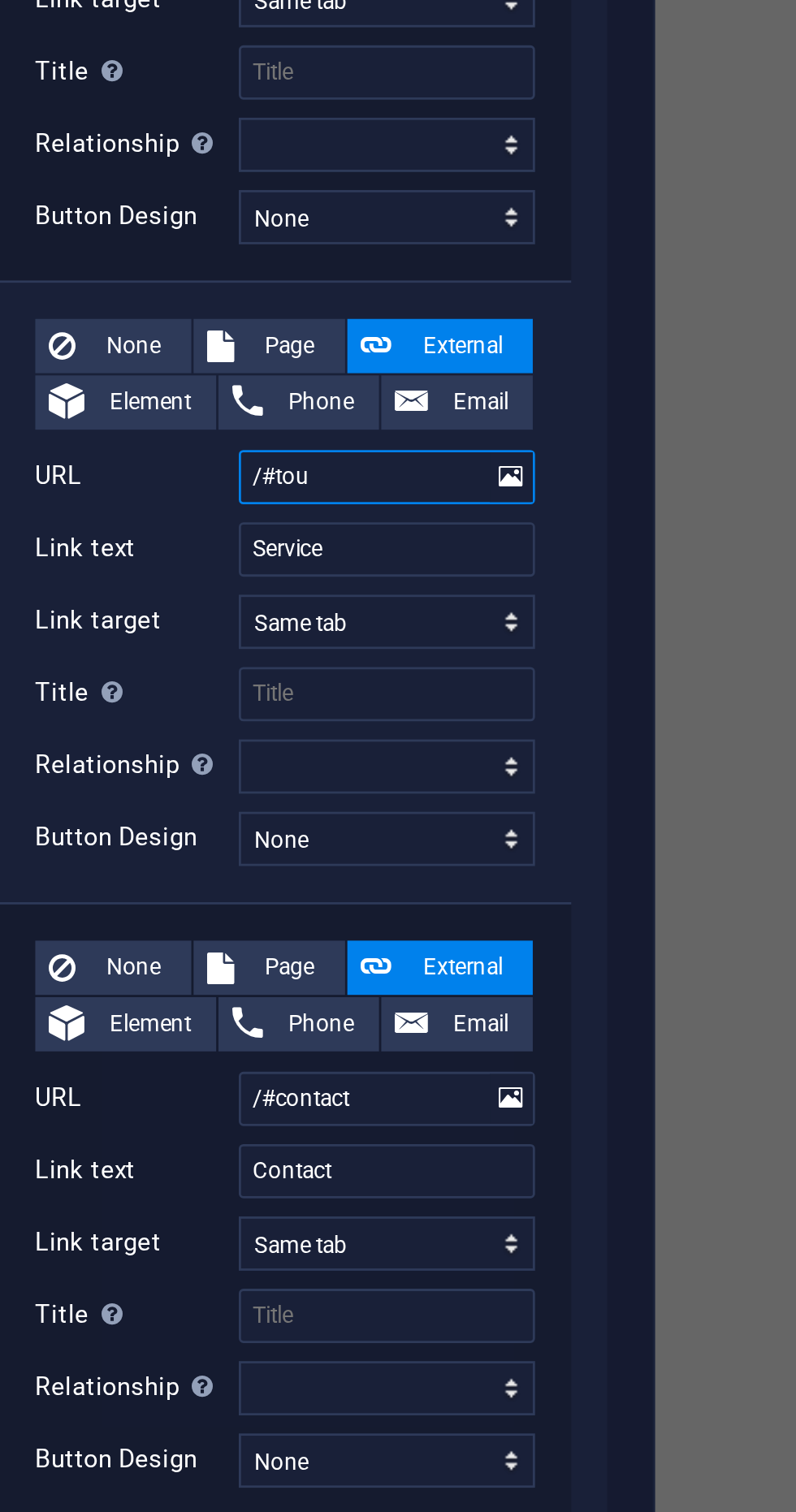
type input "/#tour"
select select
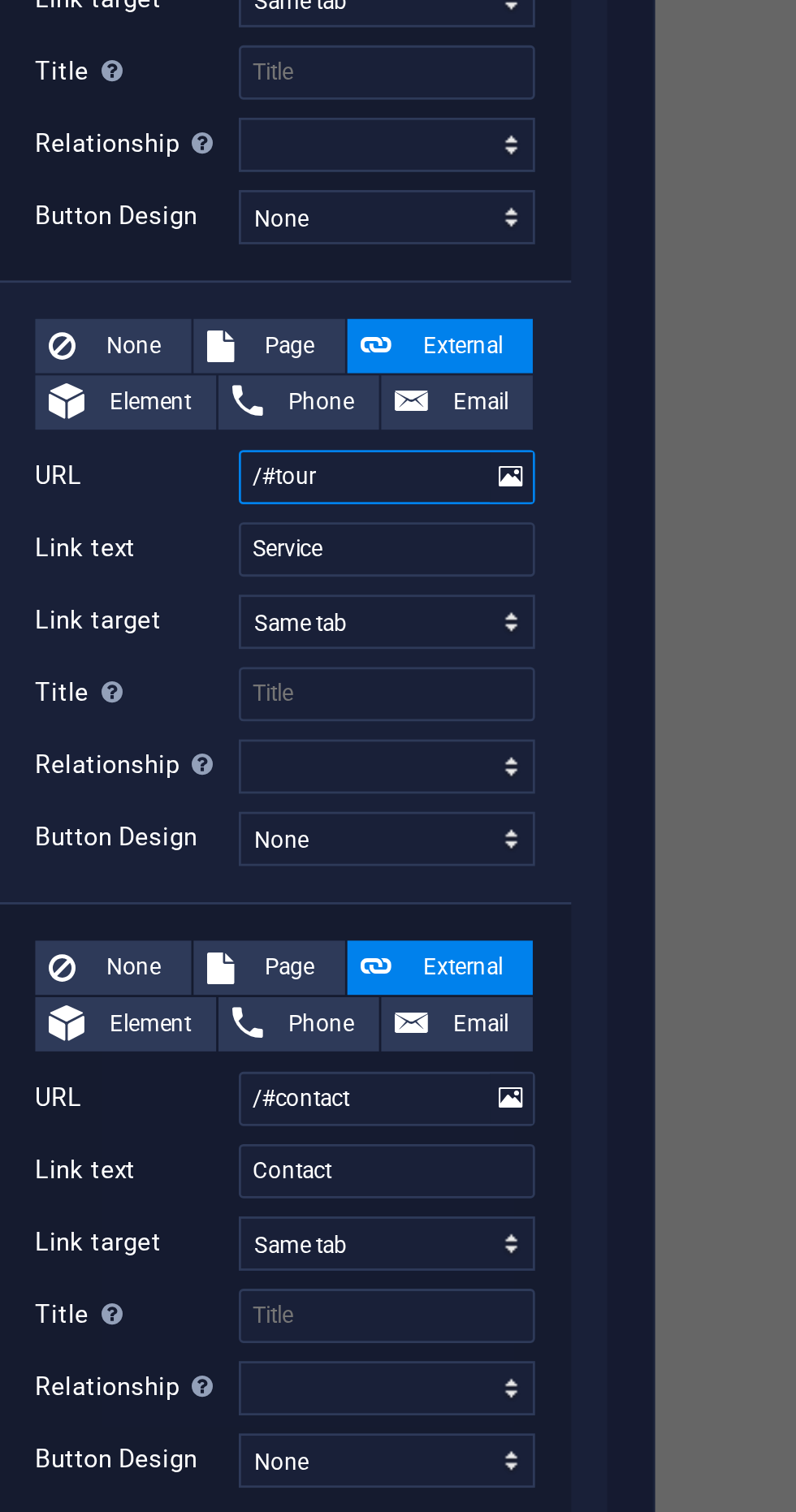
type input "/#tour-"
select select
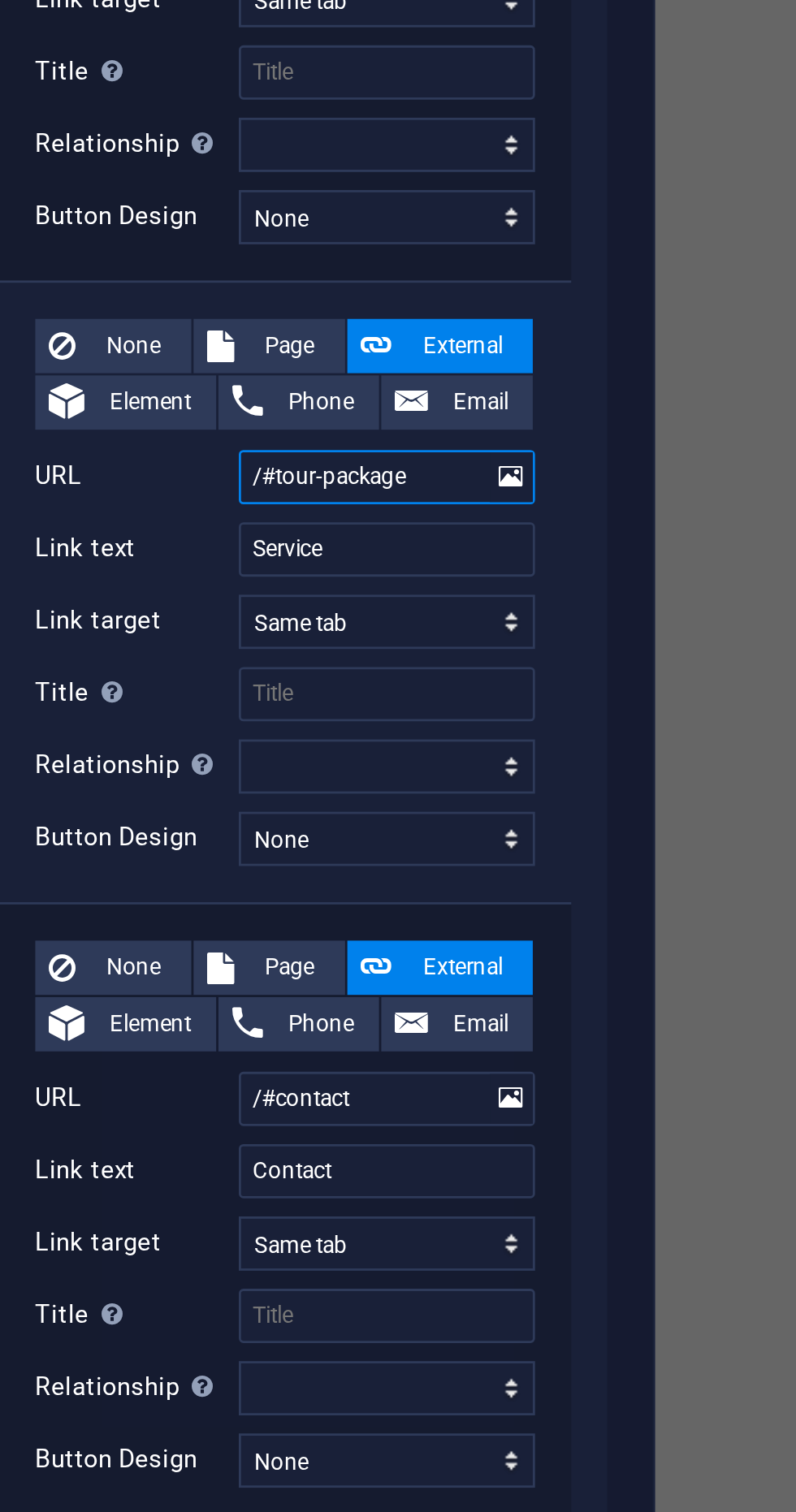
type input "/#tour-packages"
select select
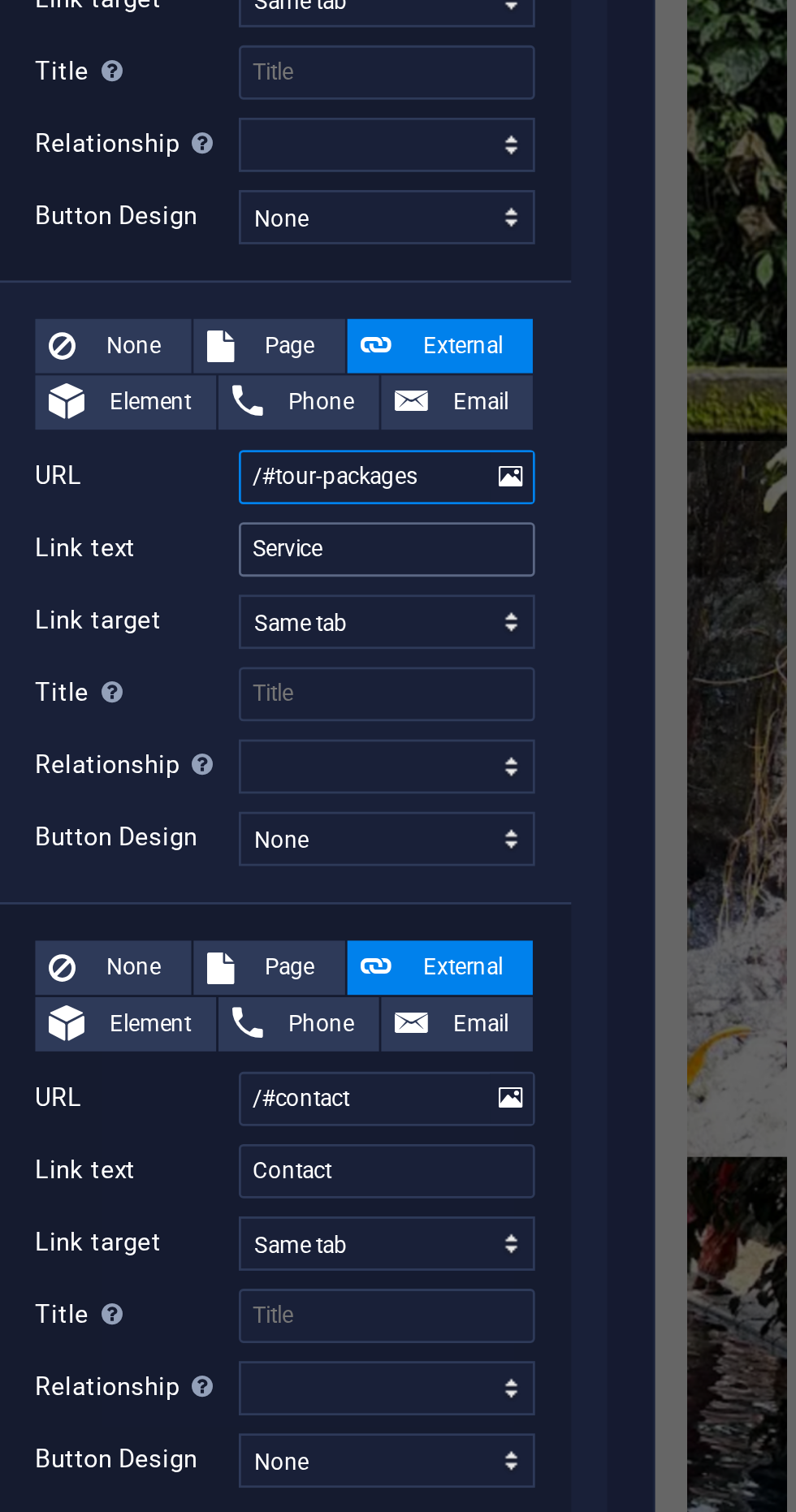
type input "/#tour-packages"
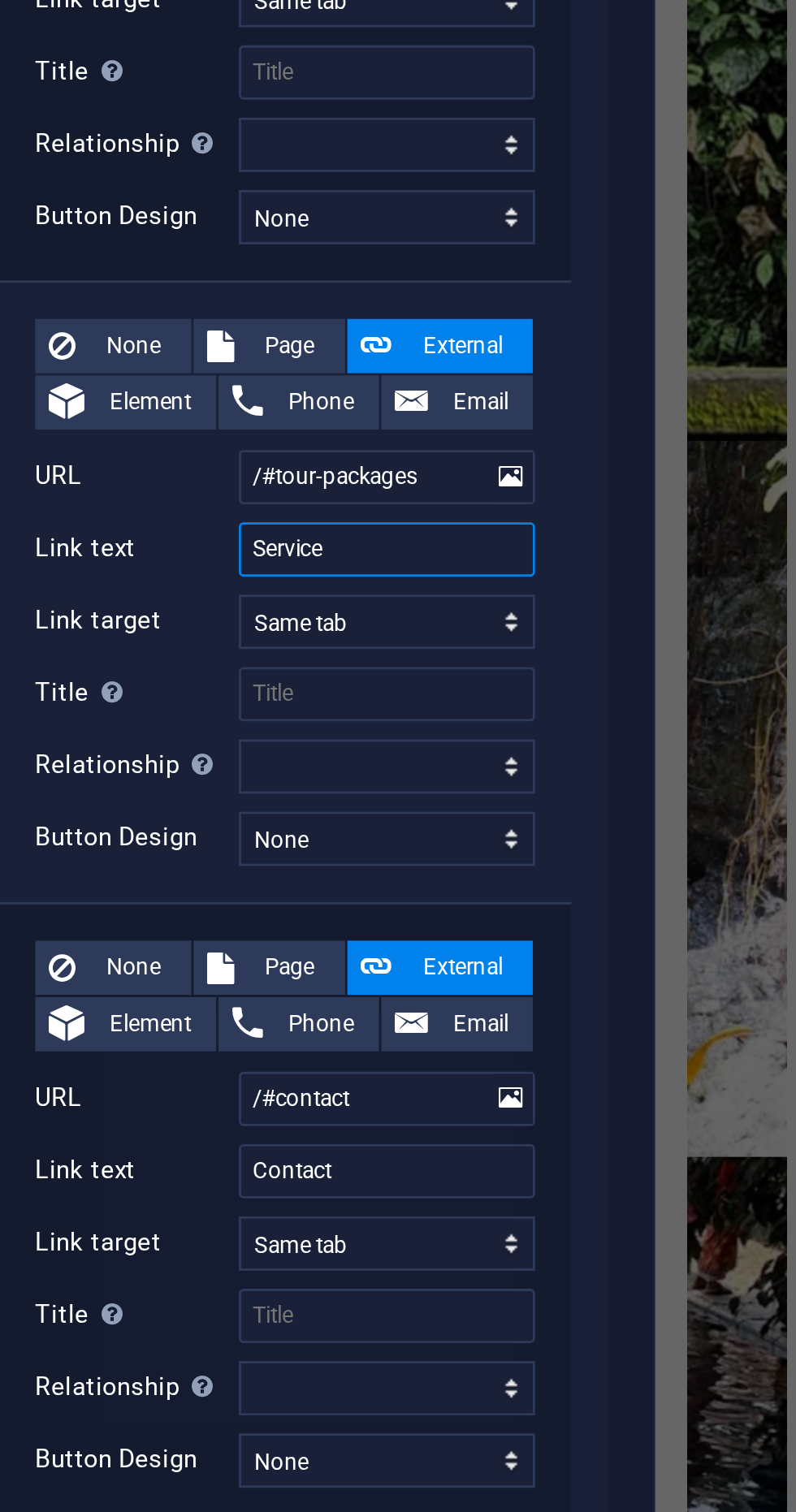
click at [243, 833] on input "Service" at bounding box center [255, 840] width 106 height 20
type input "S"
select select
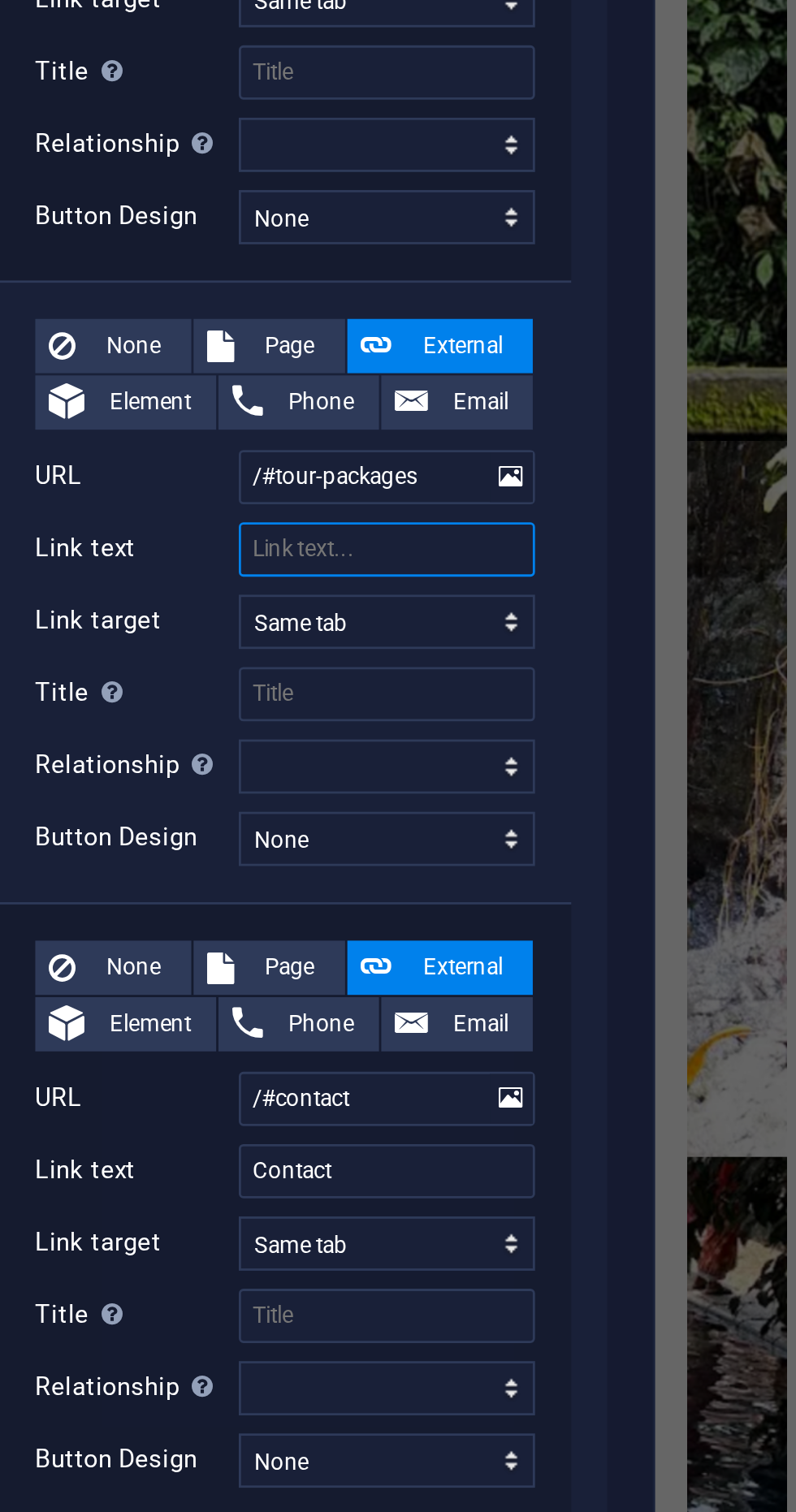
select select
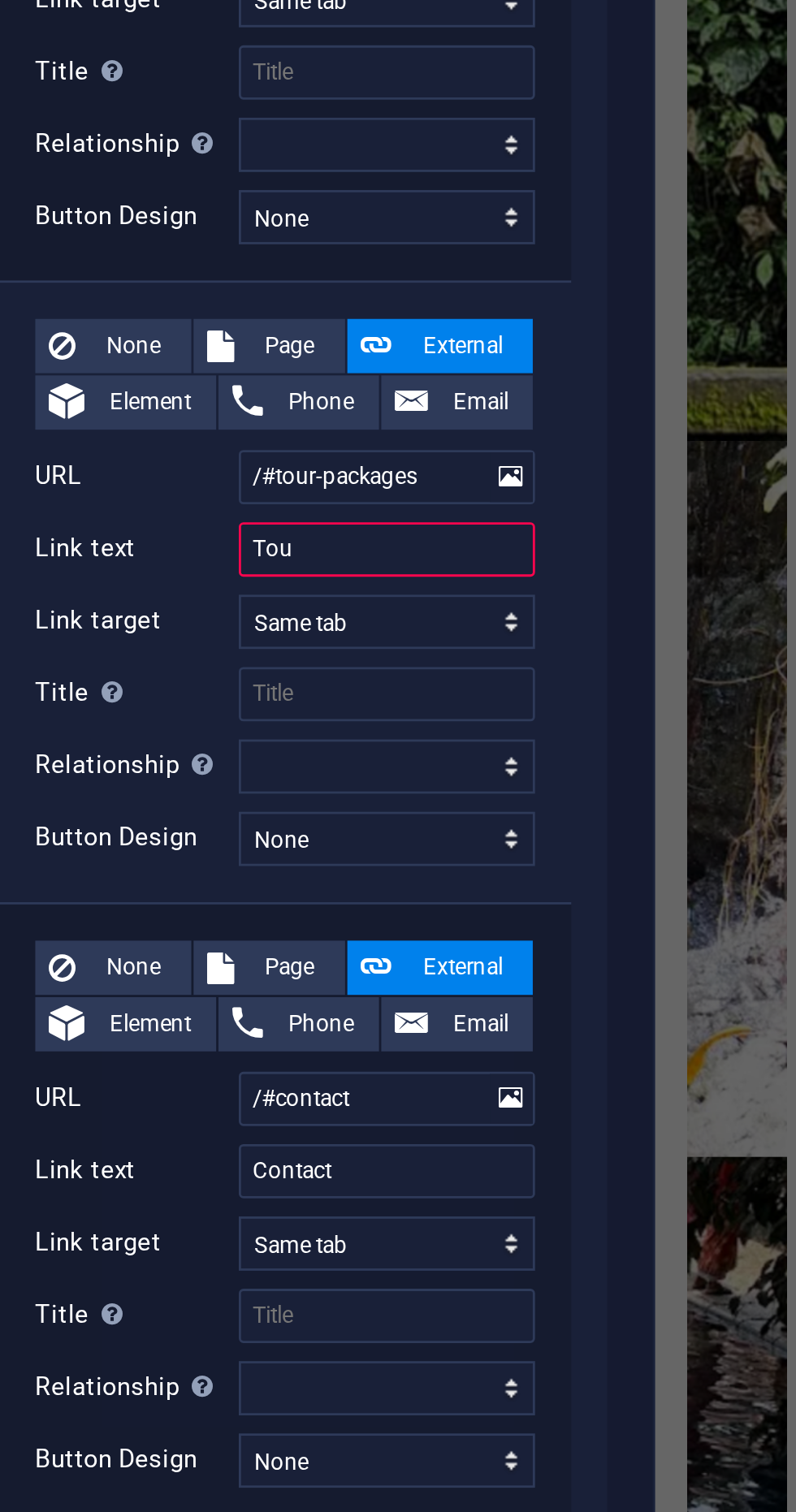
type input "Tour"
select select
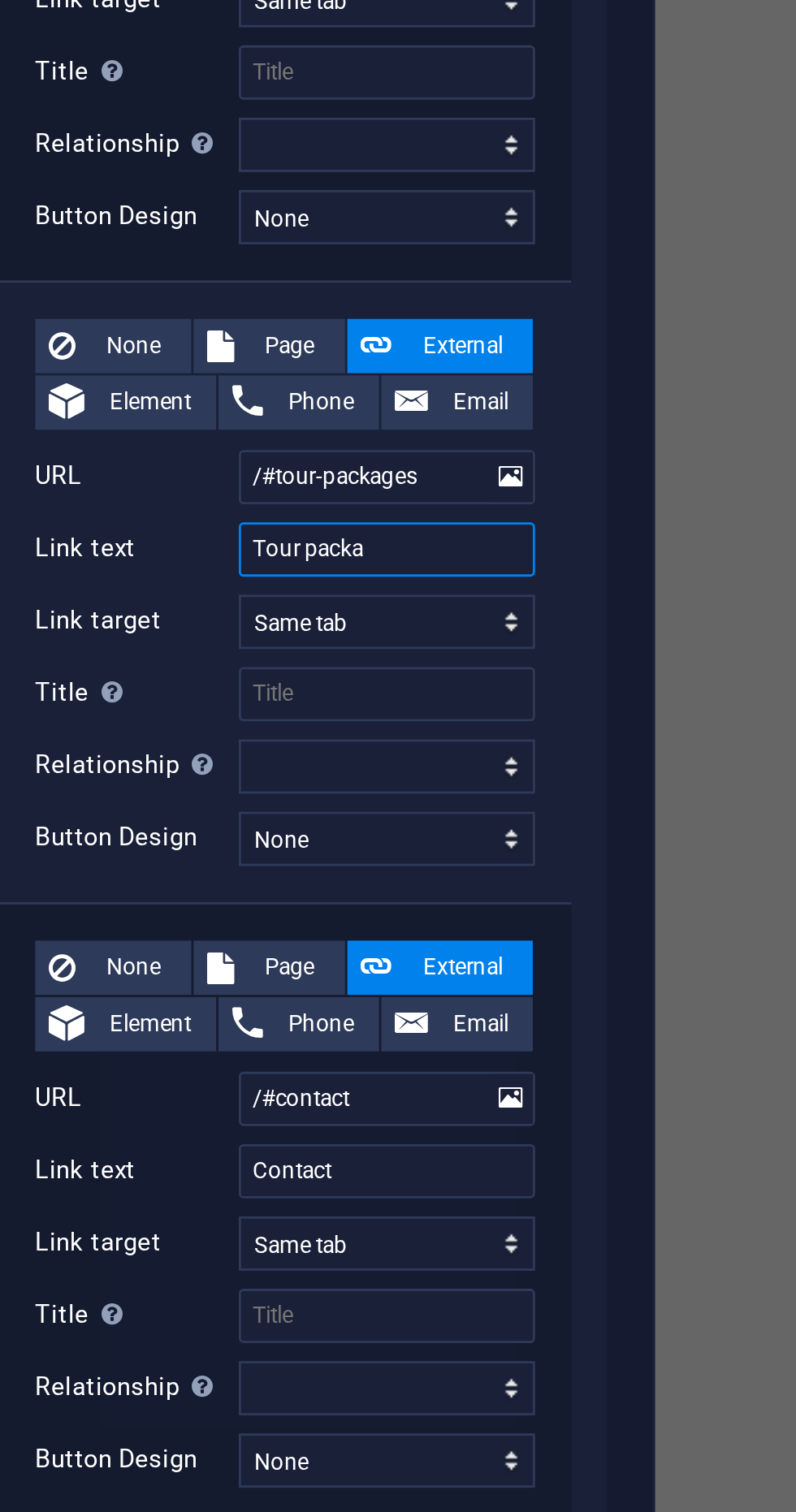
type input "Tour packan"
select select
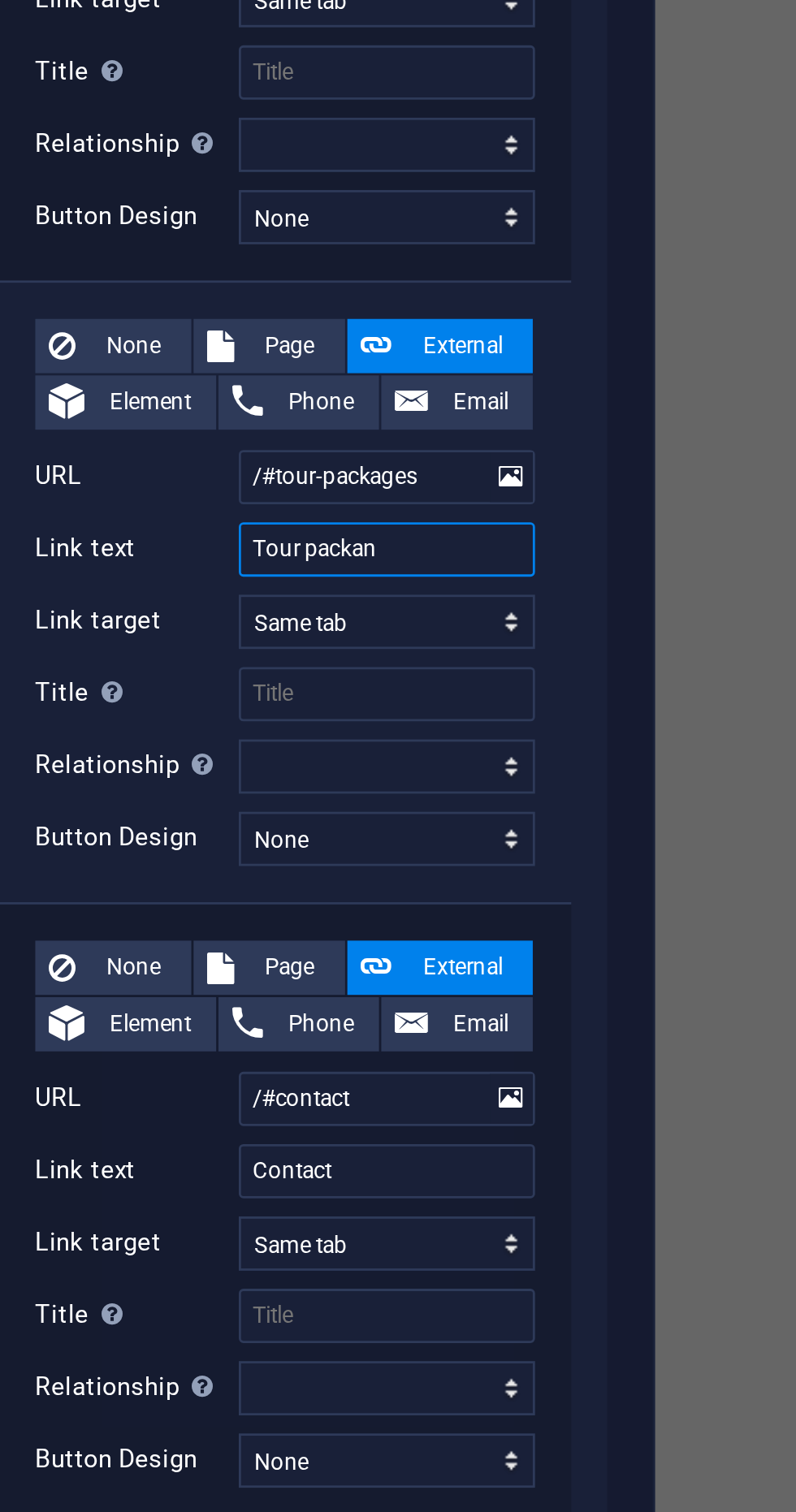
type input "Tour packa"
select select
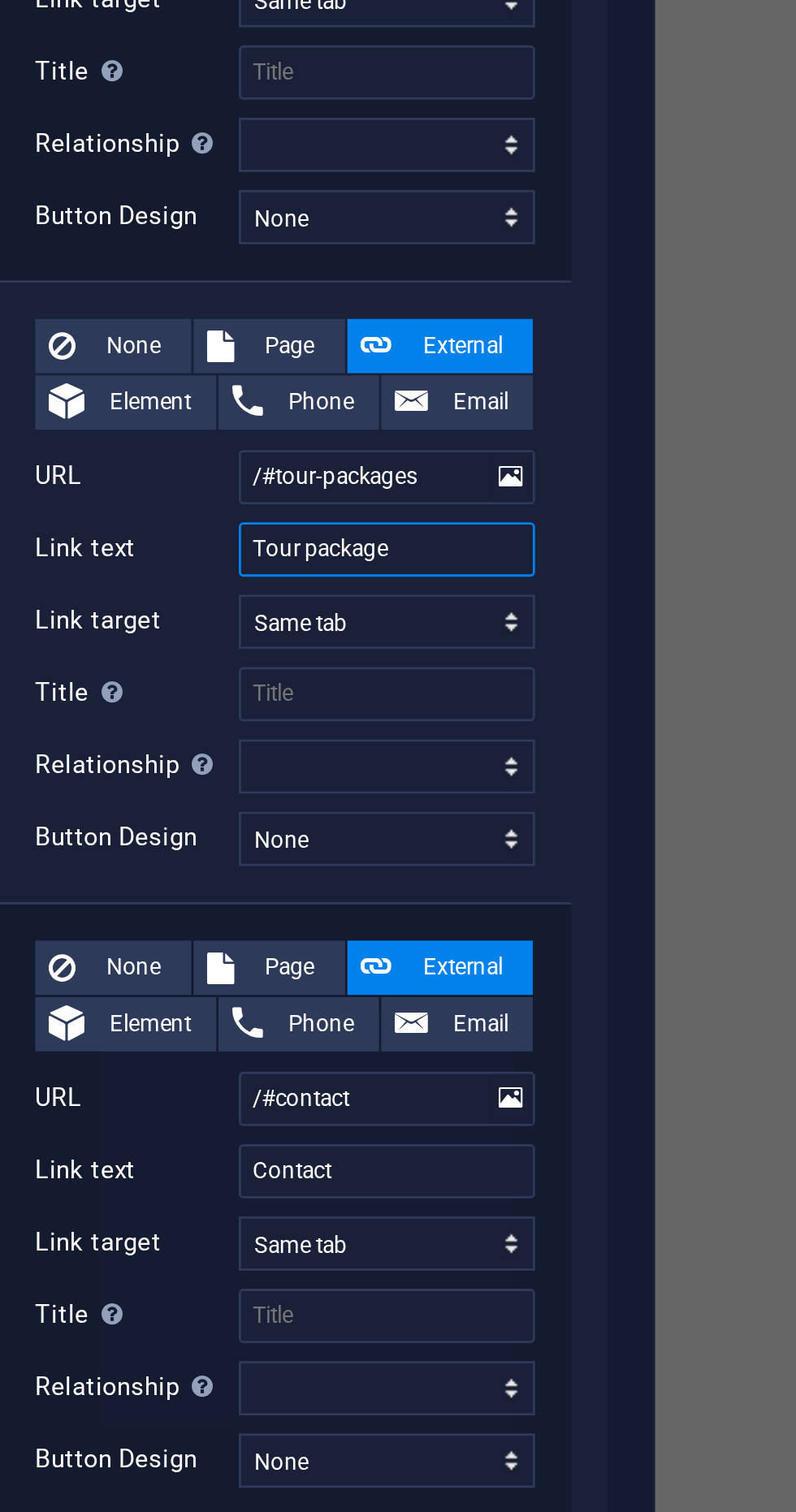
type input "Tour packages"
select select
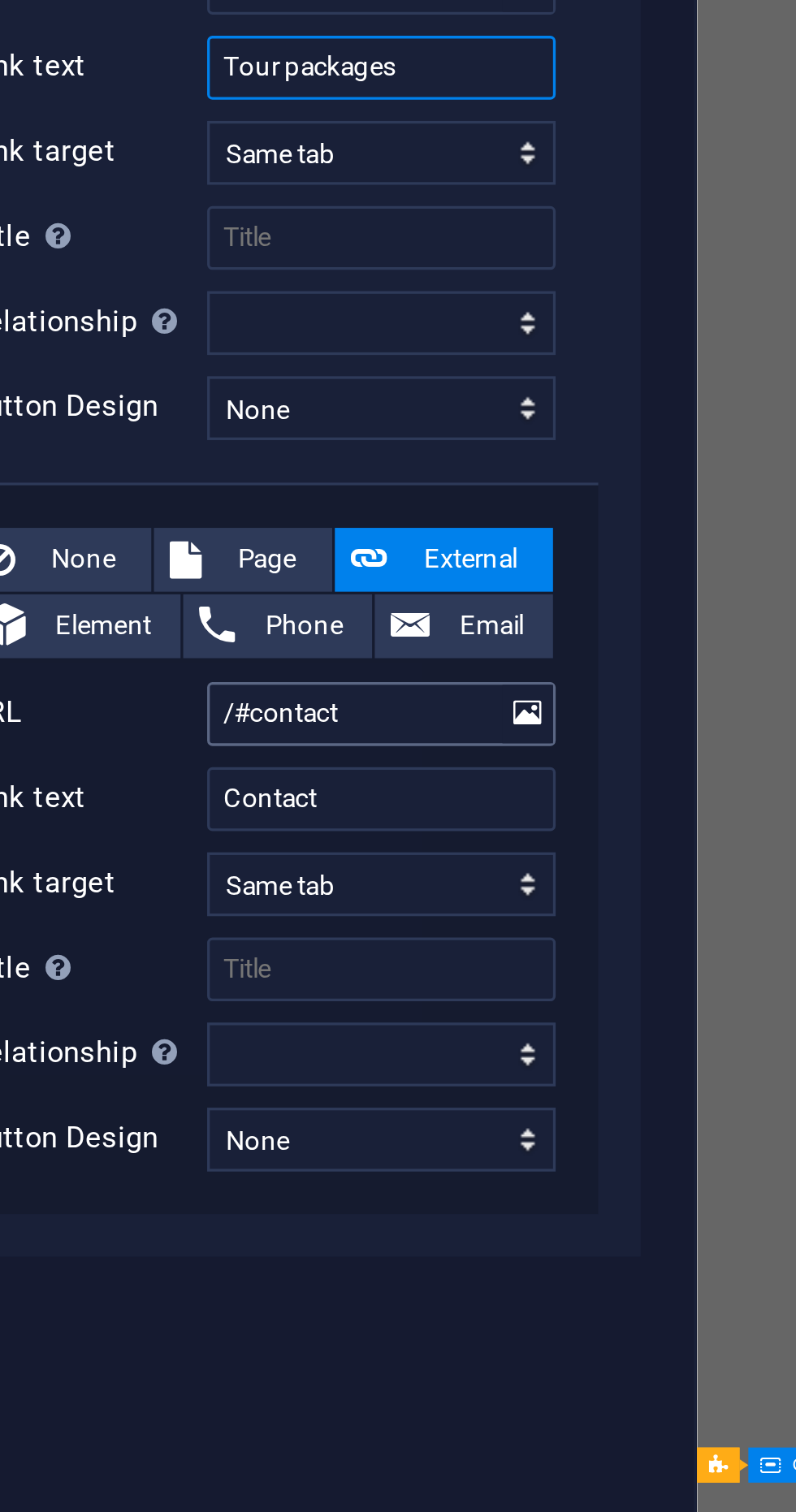
type input "Tour packages"
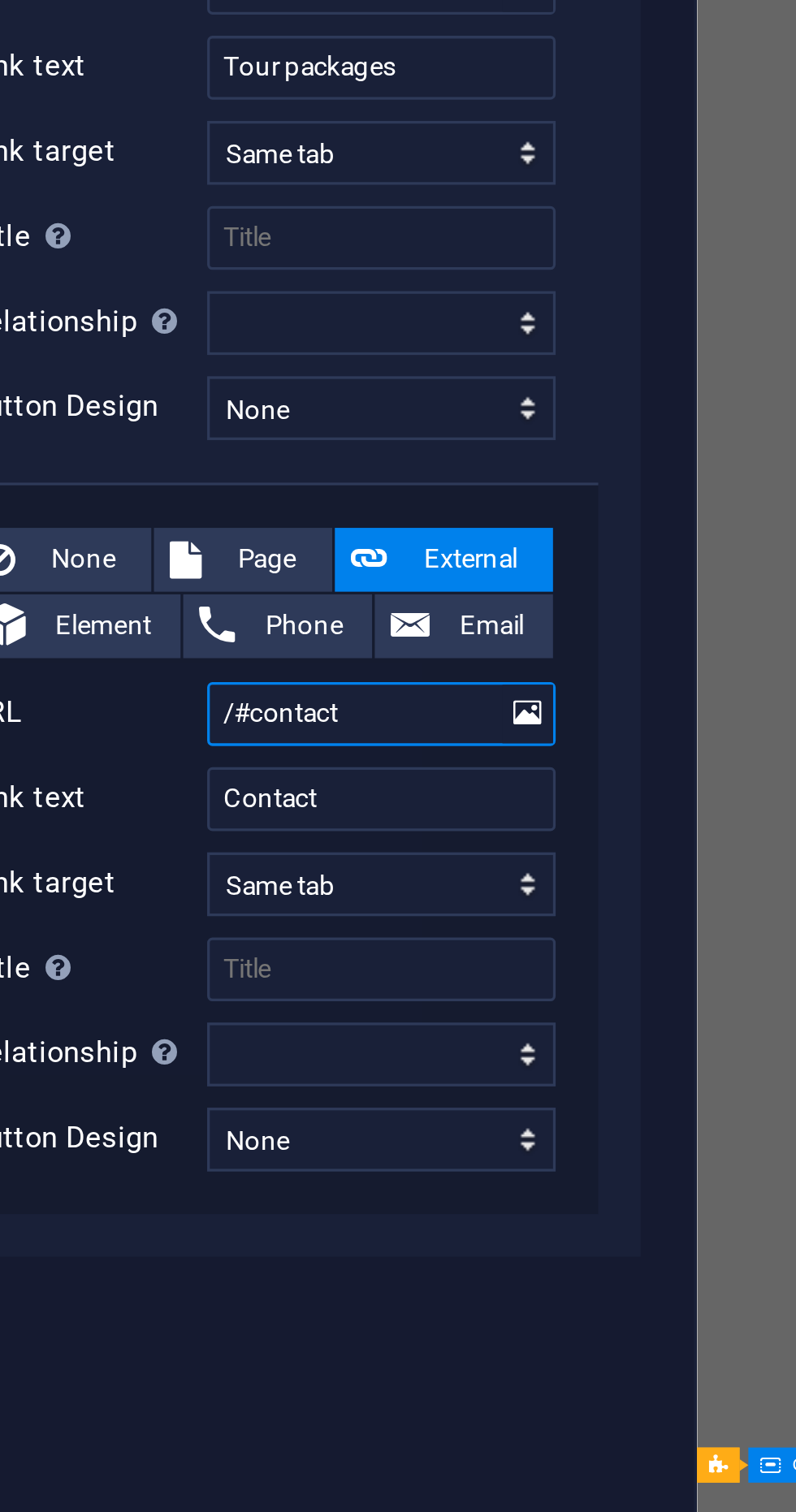
click at [260, 1036] on input "/#contact" at bounding box center [255, 1037] width 106 height 20
type input "/#contactus"
select select
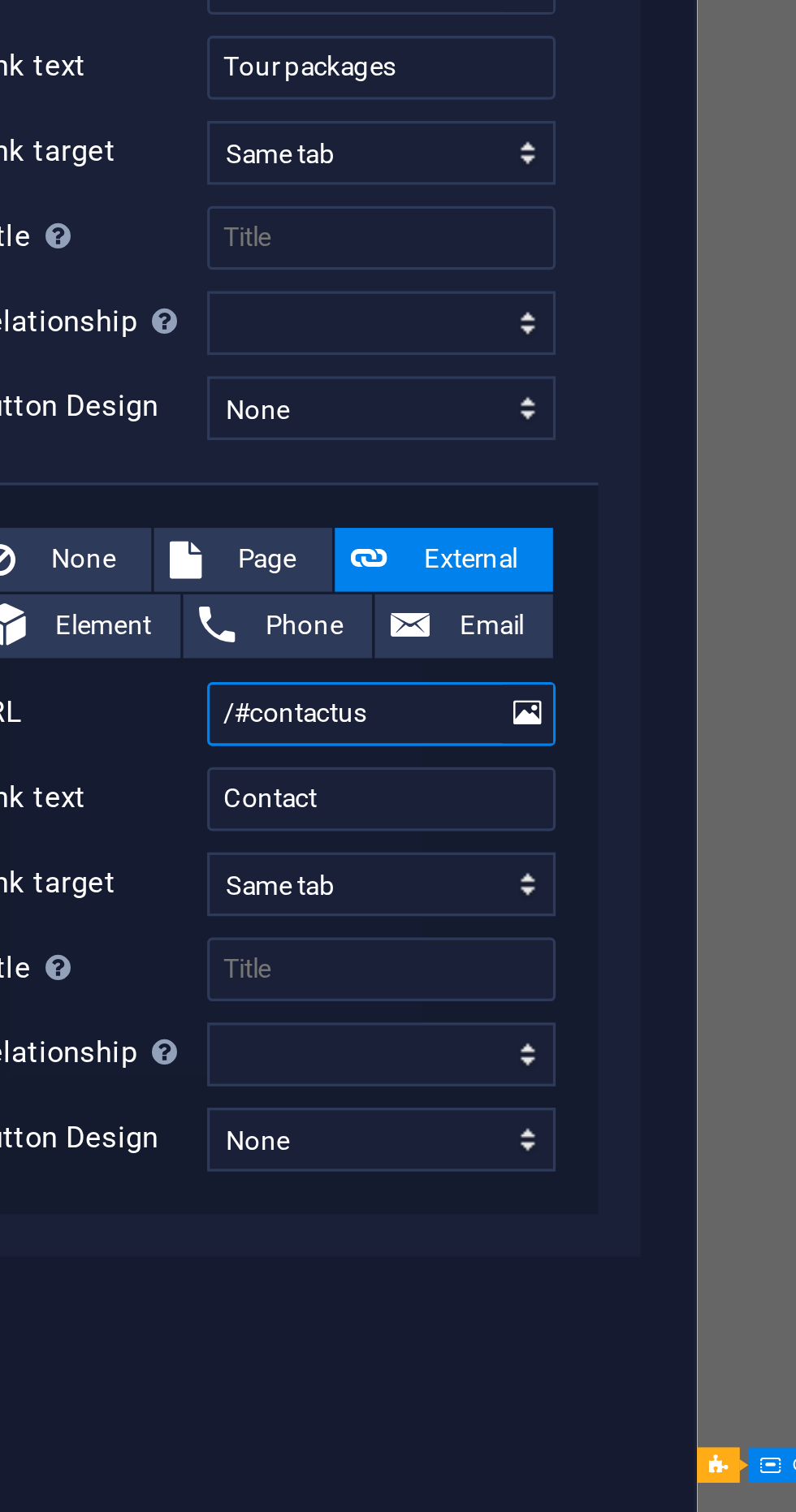
select select
type input "/#contactus"
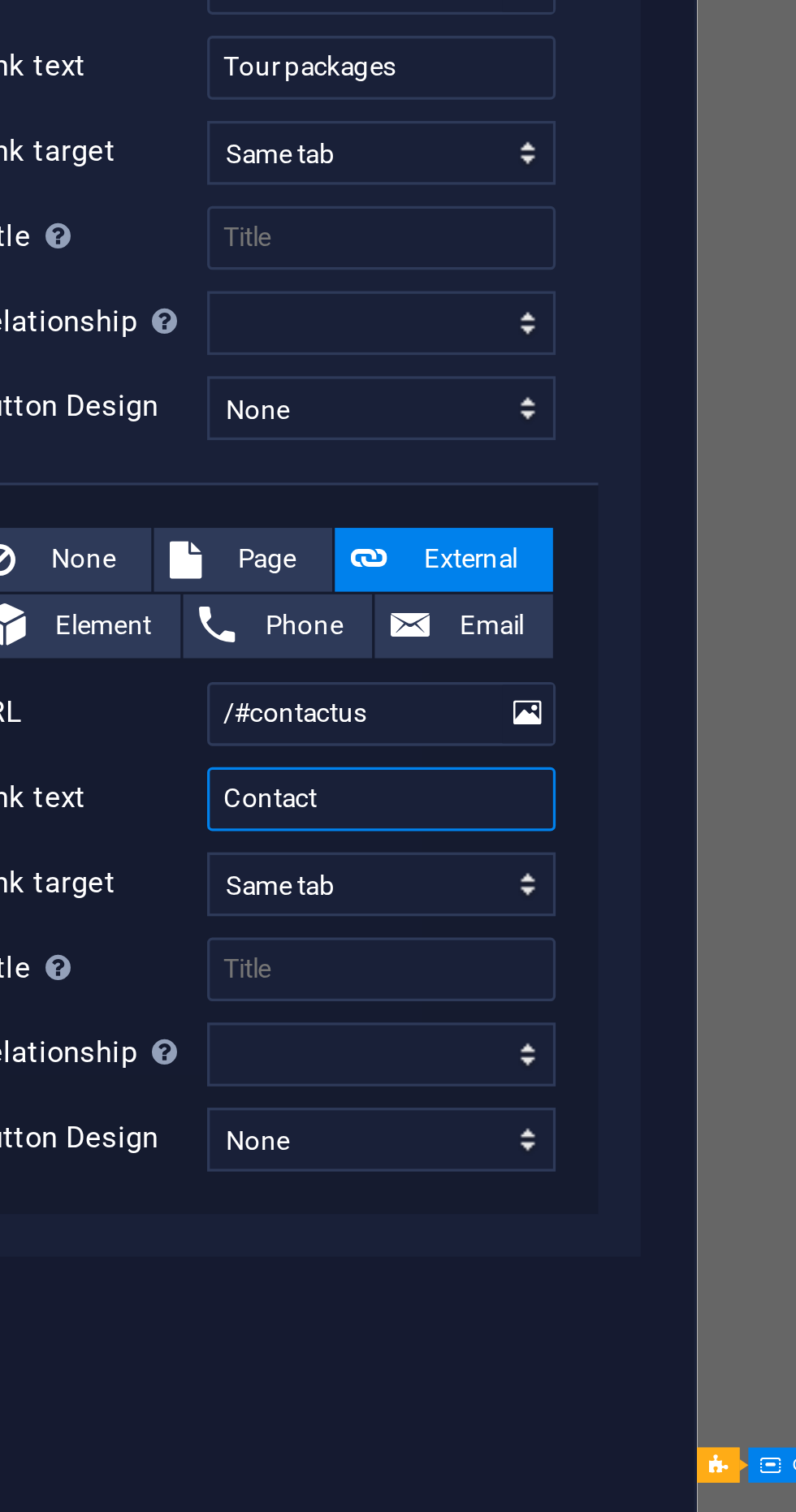
click at [265, 1059] on input "Contact" at bounding box center [255, 1063] width 106 height 20
type input "Contact-"
select select
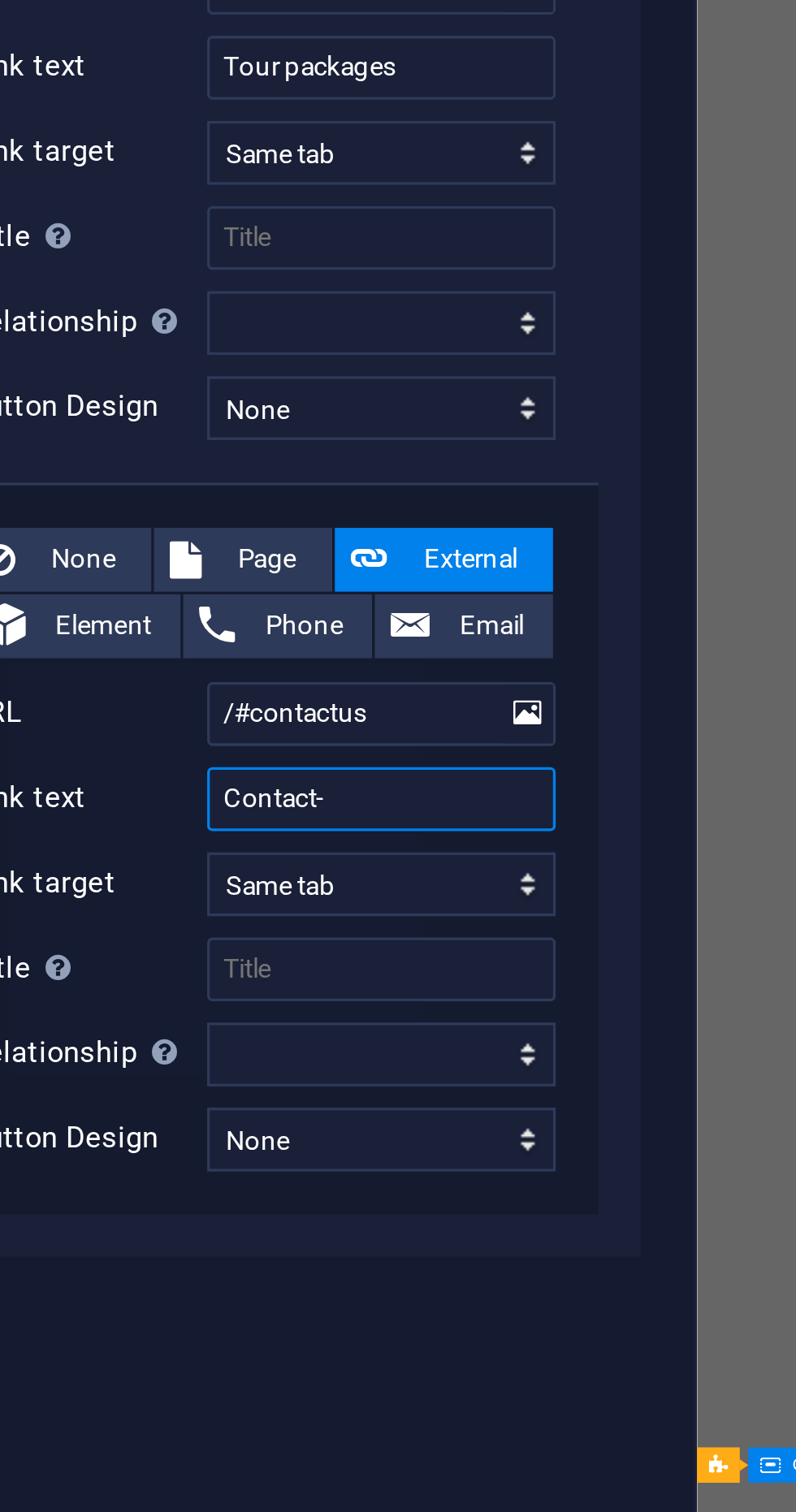
select select
type input "Contact"
select select
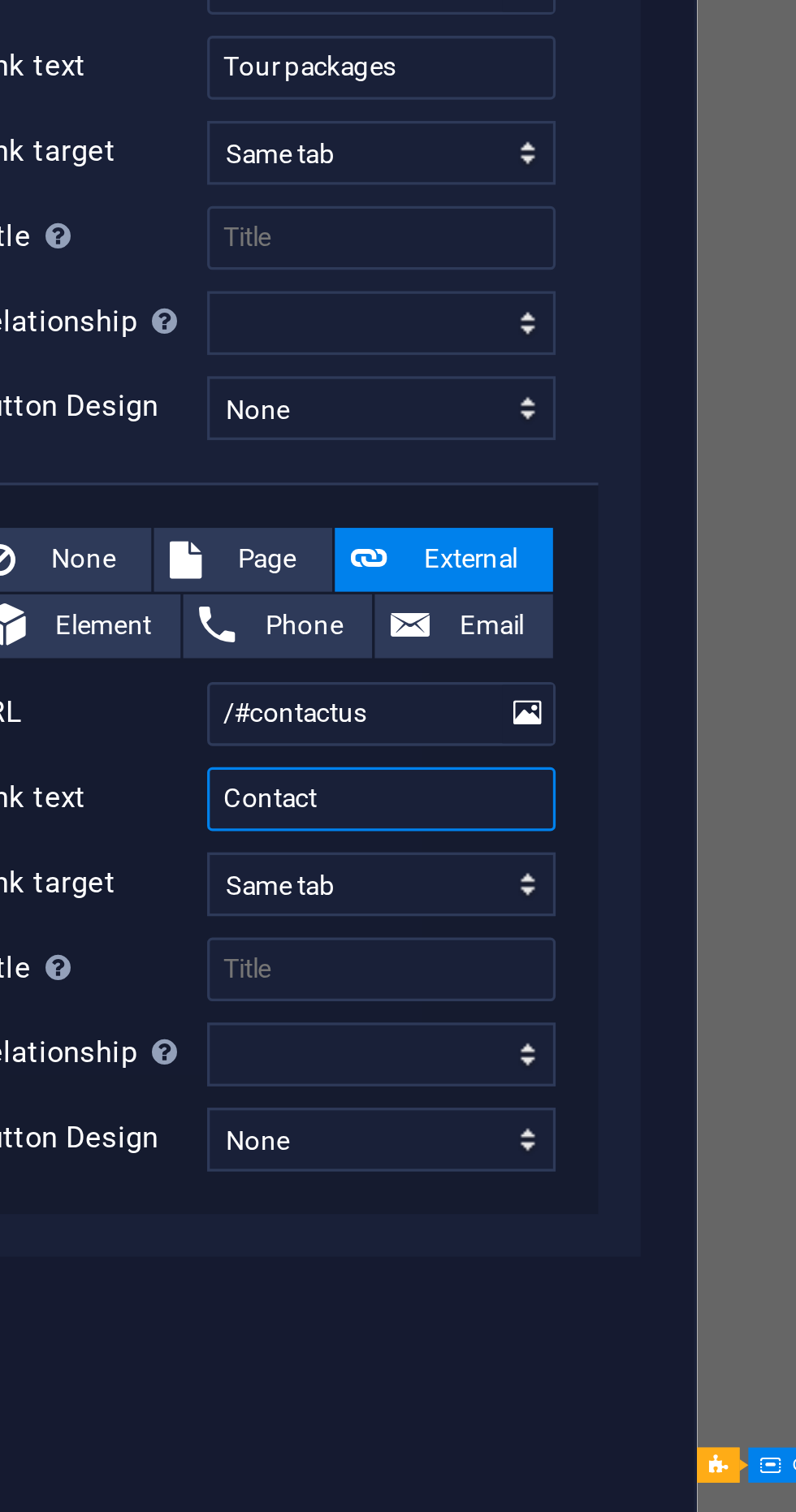
select select
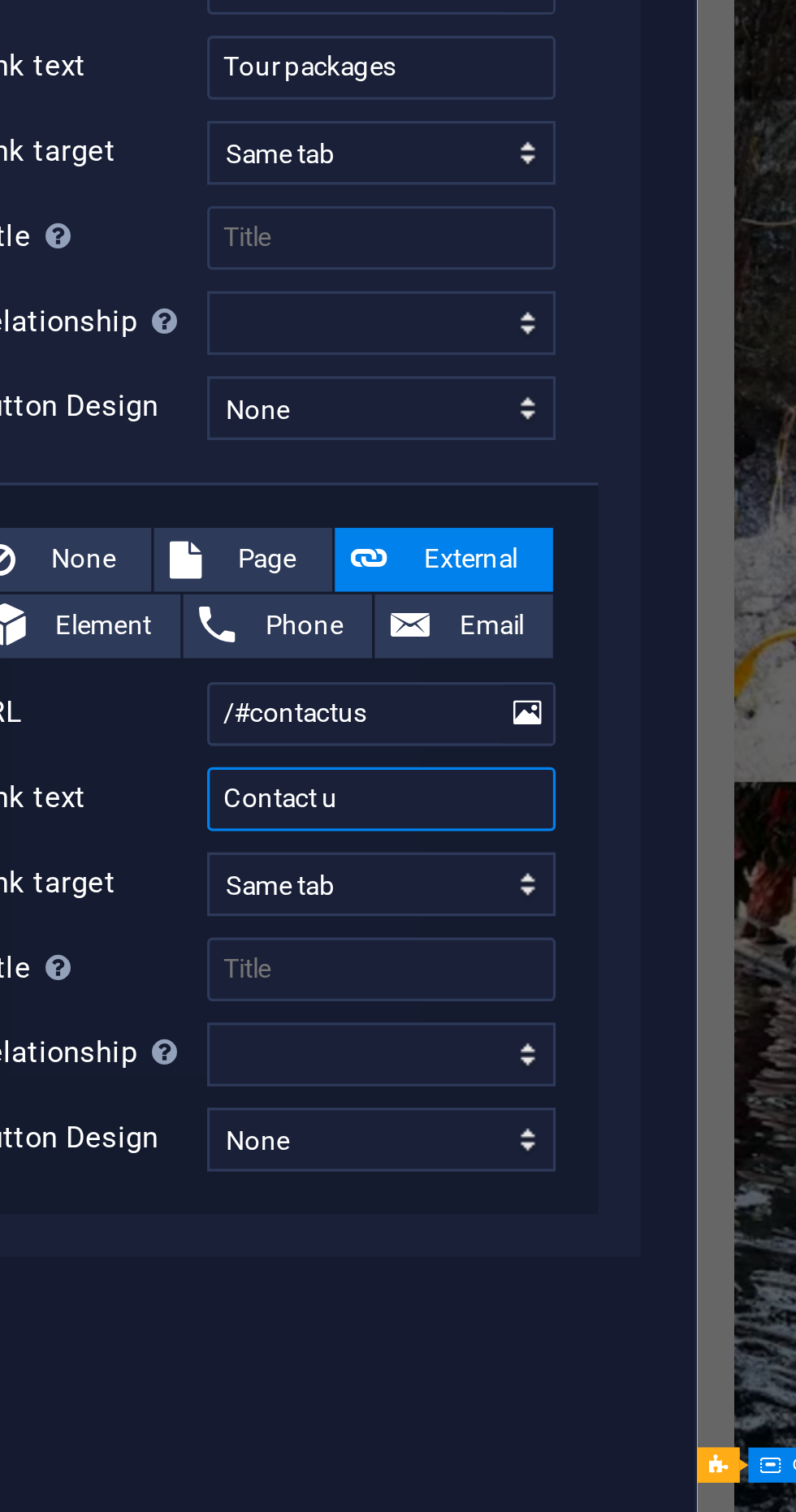
type input "Contact us"
select select
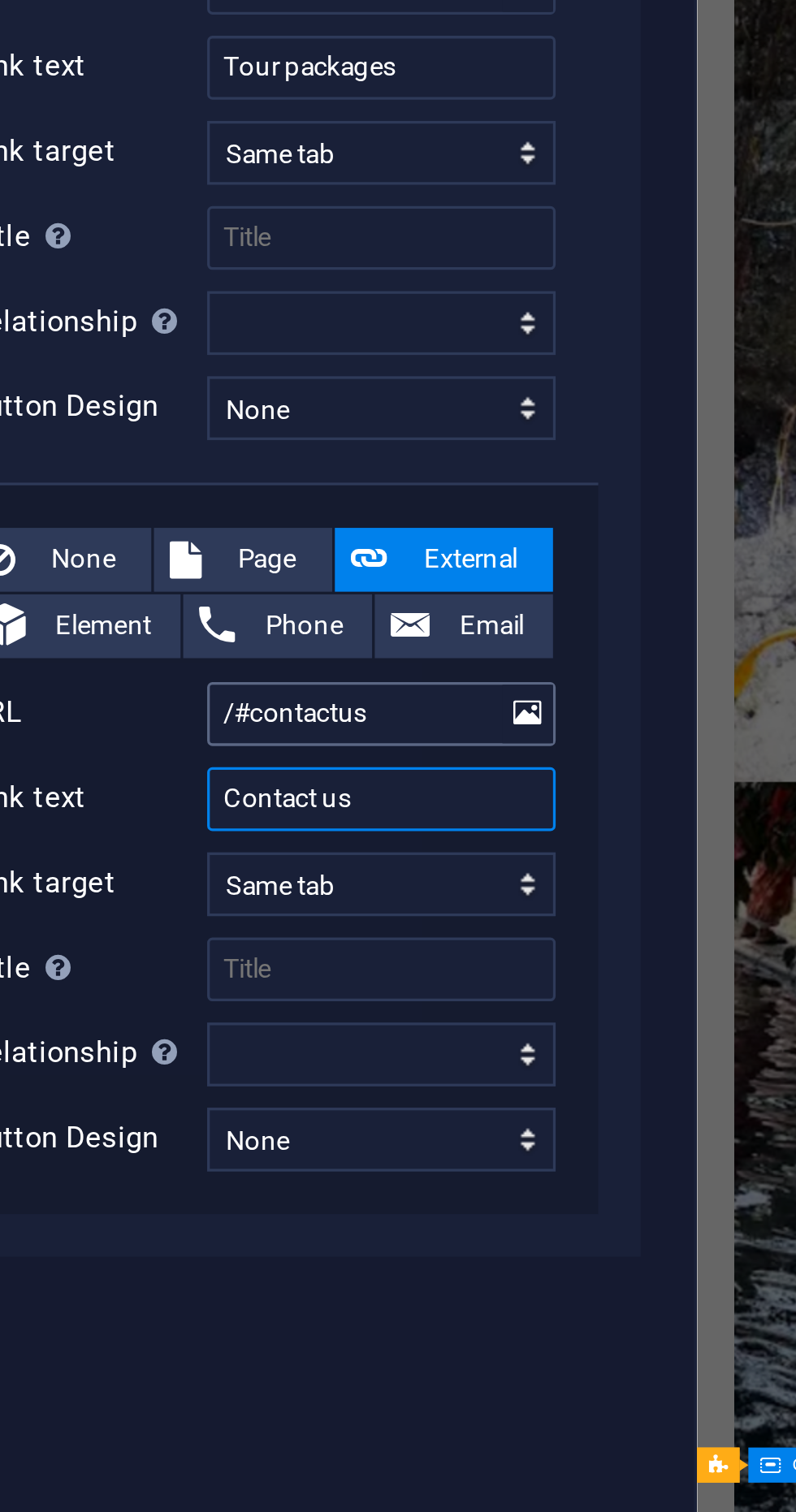
type input "Contact us"
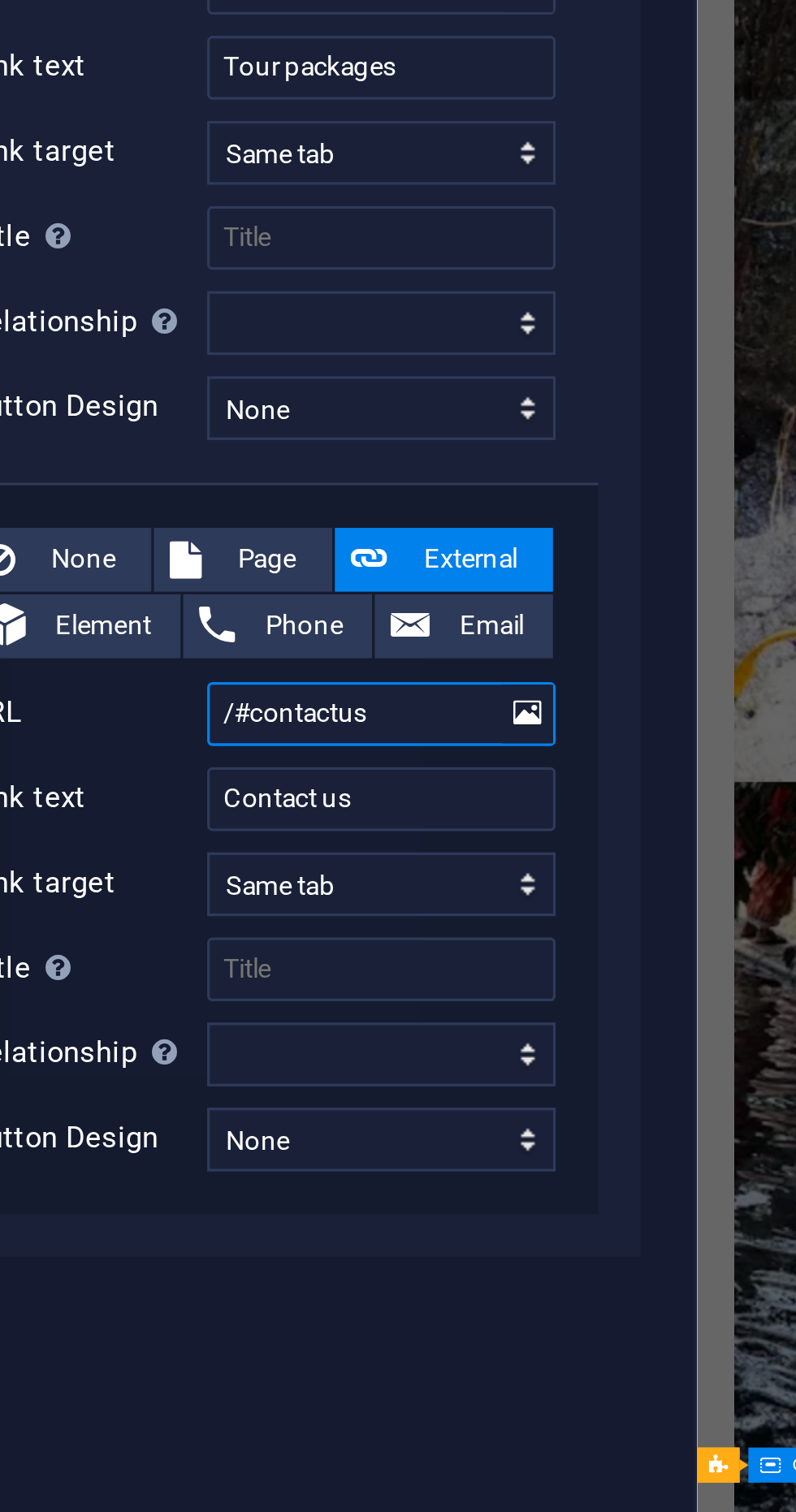
click at [246, 1038] on input "/#contactus" at bounding box center [255, 1037] width 106 height 20
click at [239, 1039] on input "/#contactus" at bounding box center [255, 1037] width 106 height 20
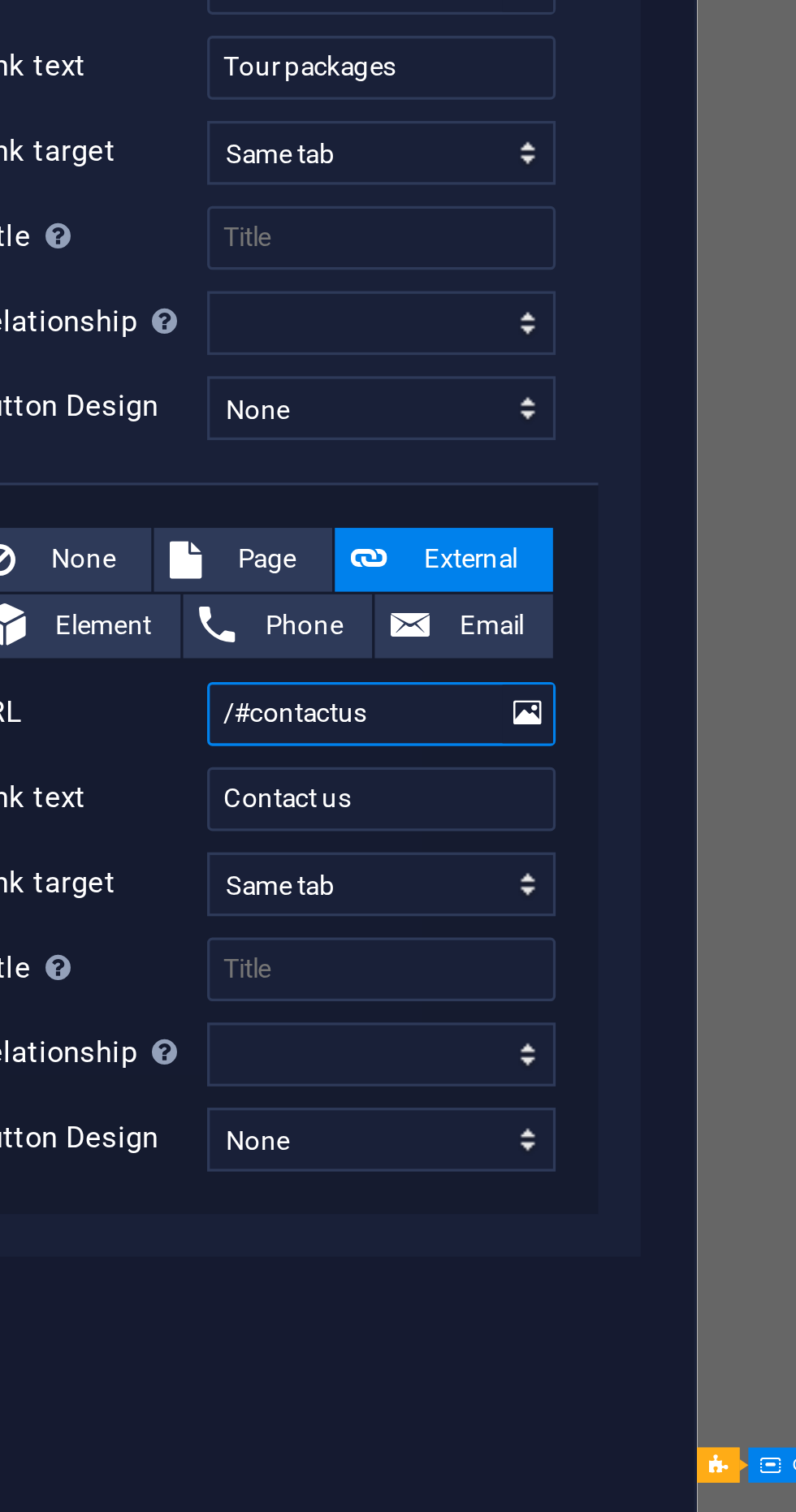
click at [244, 1037] on input "/#contactus" at bounding box center [255, 1037] width 106 height 20
click at [239, 1036] on input "/#contactus" at bounding box center [255, 1037] width 106 height 20
click at [264, 1036] on input "/#contactus" at bounding box center [255, 1037] width 106 height 20
click at [246, 1034] on input "/#contactus" at bounding box center [255, 1037] width 106 height 20
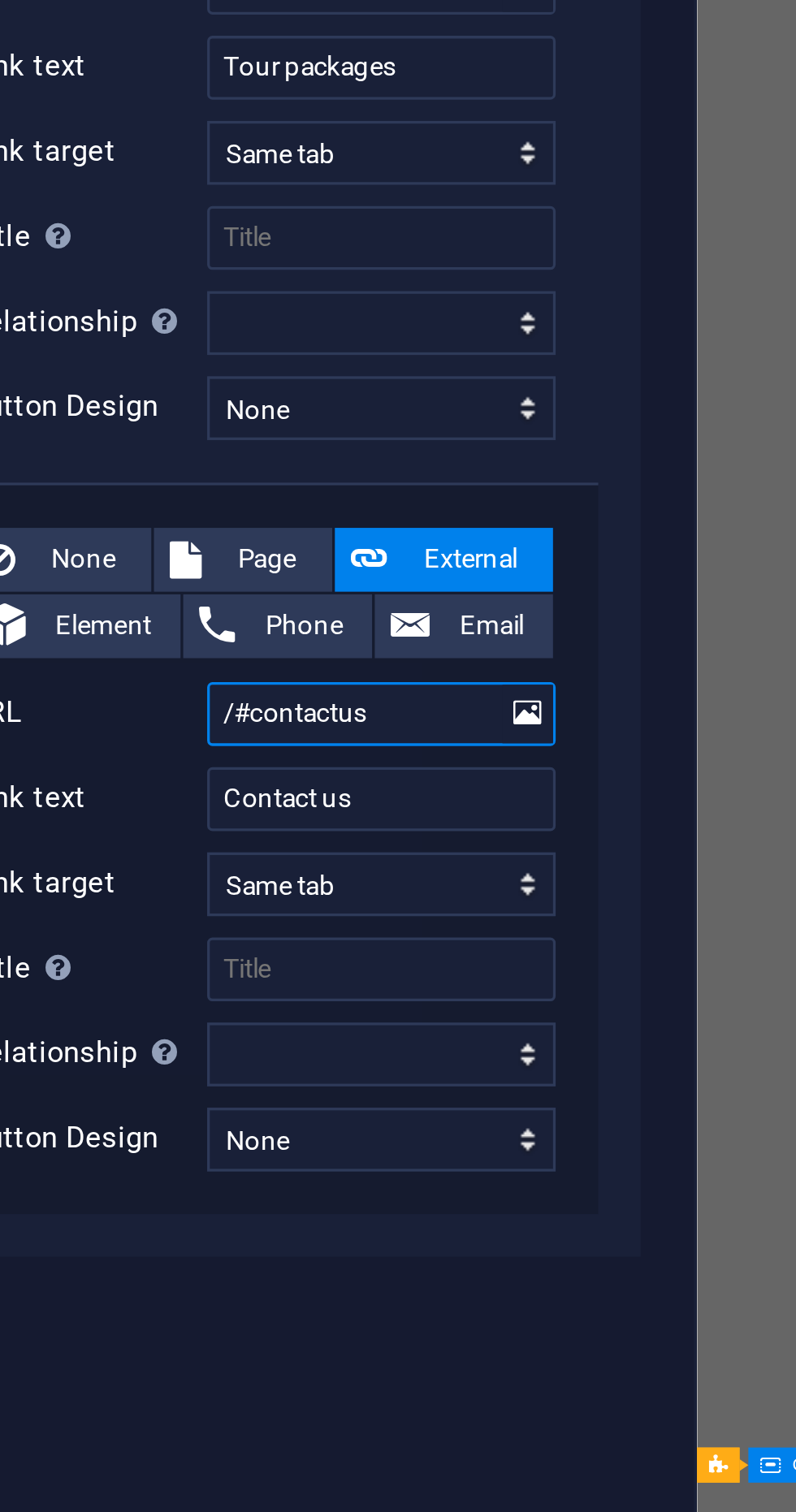
type input "/#contact-us"
select select
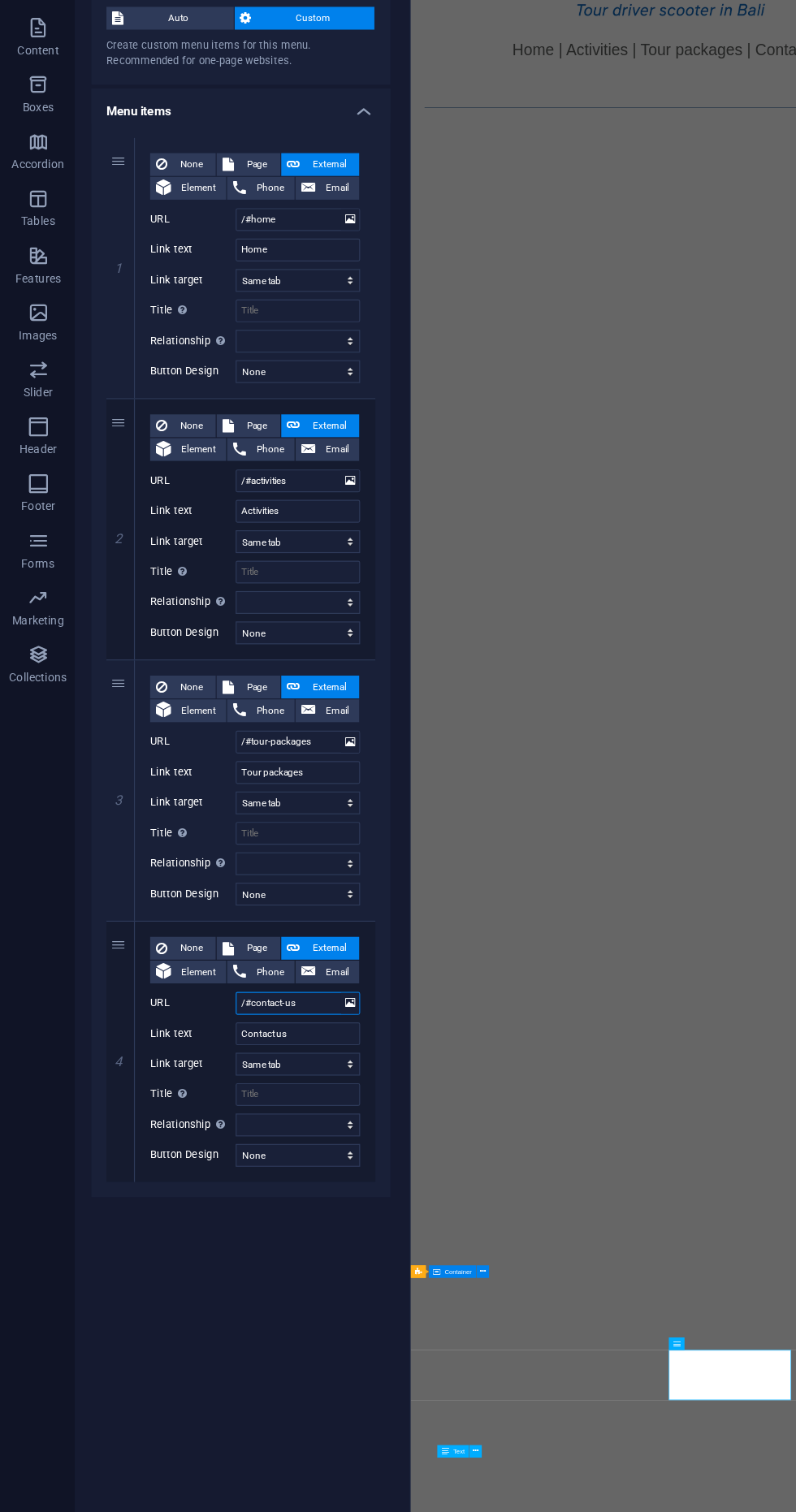
type input "/#contact-us"
click at [159, 1302] on div "Menu Auto Custom Create custom menu items for this menu. Recommended for one-pa…" at bounding box center [206, 807] width 256 height 1330
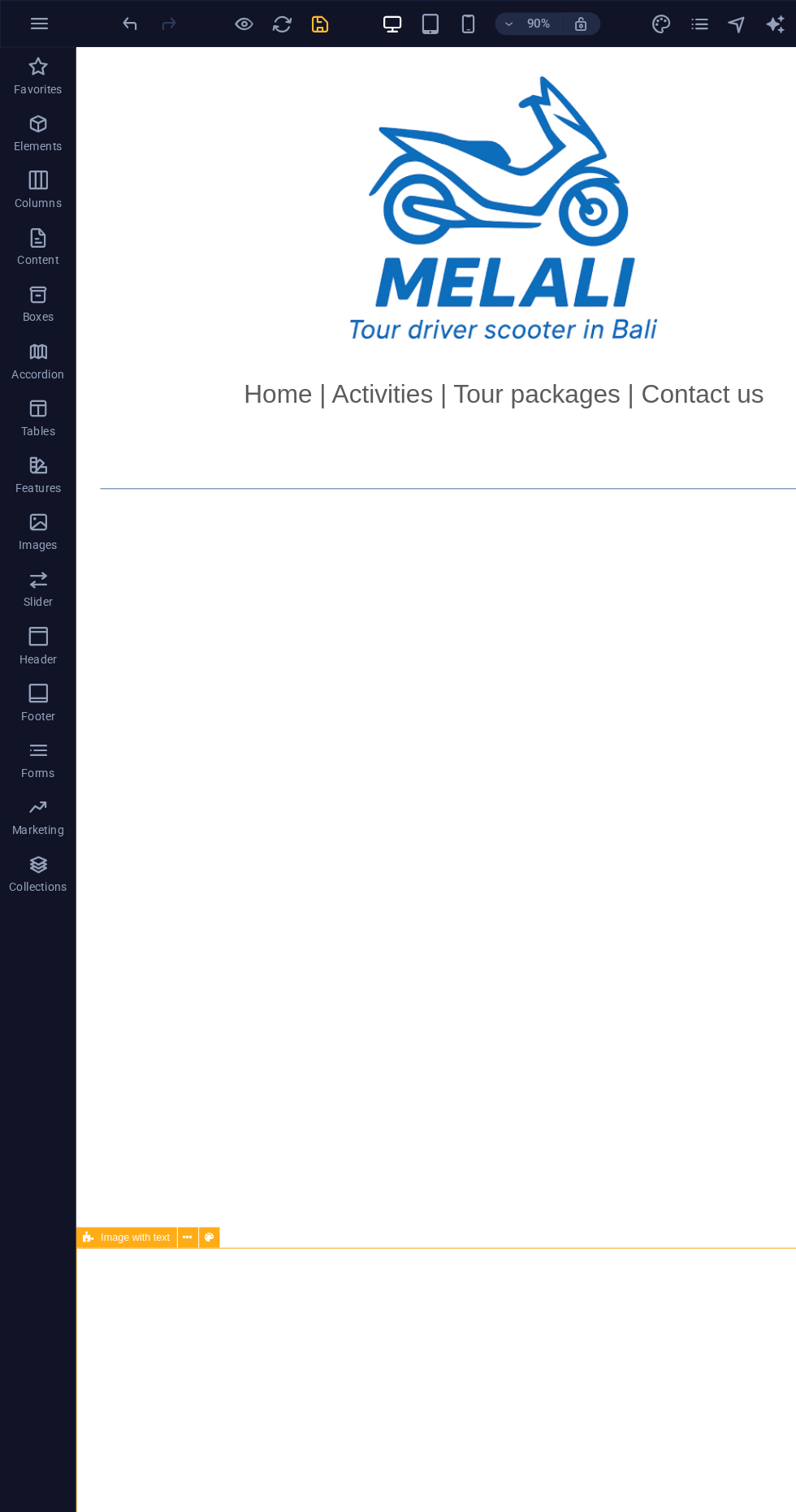
click at [277, 17] on icon "save" at bounding box center [273, 21] width 19 height 19
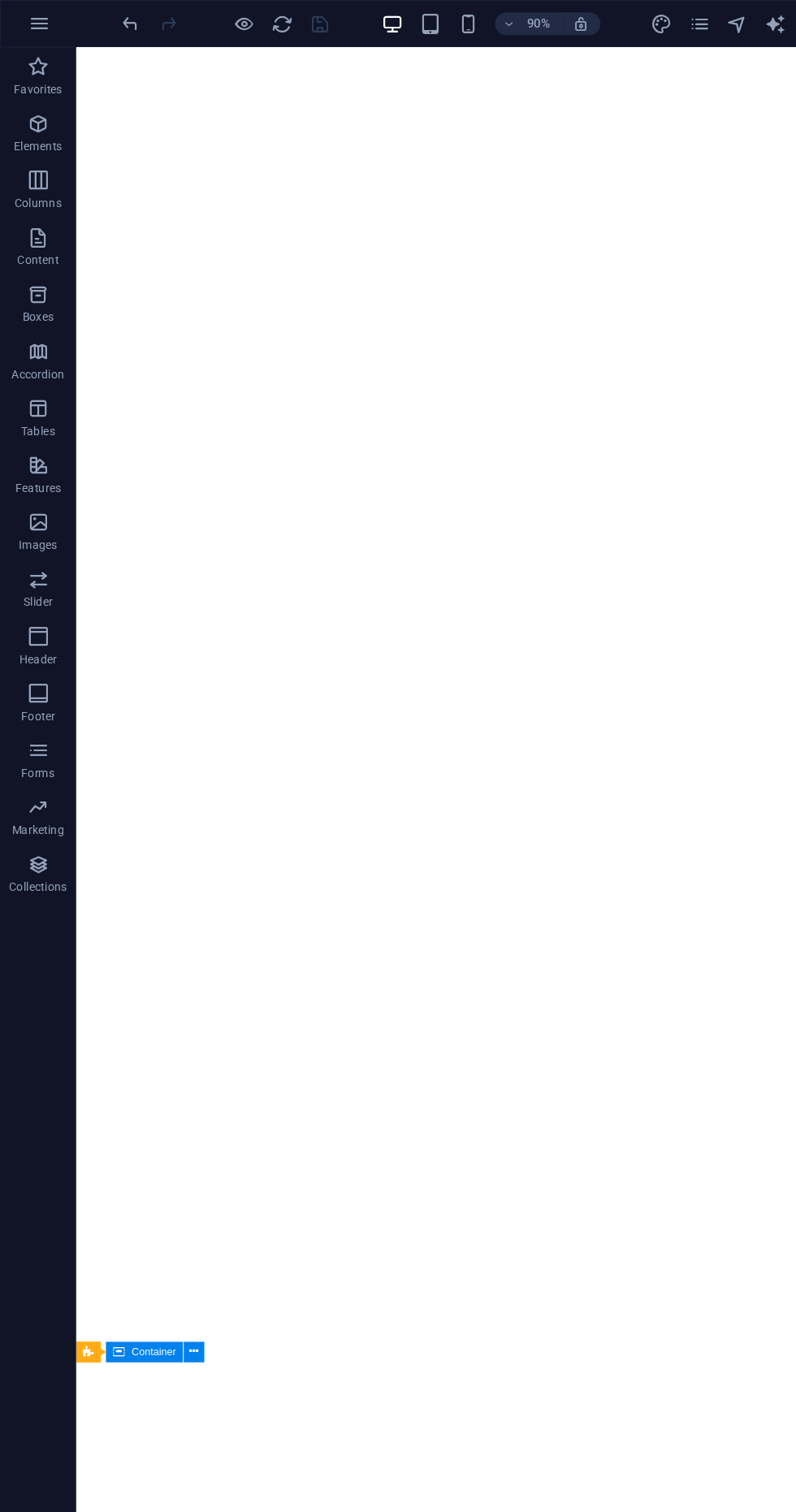
scroll to position [1015, 0]
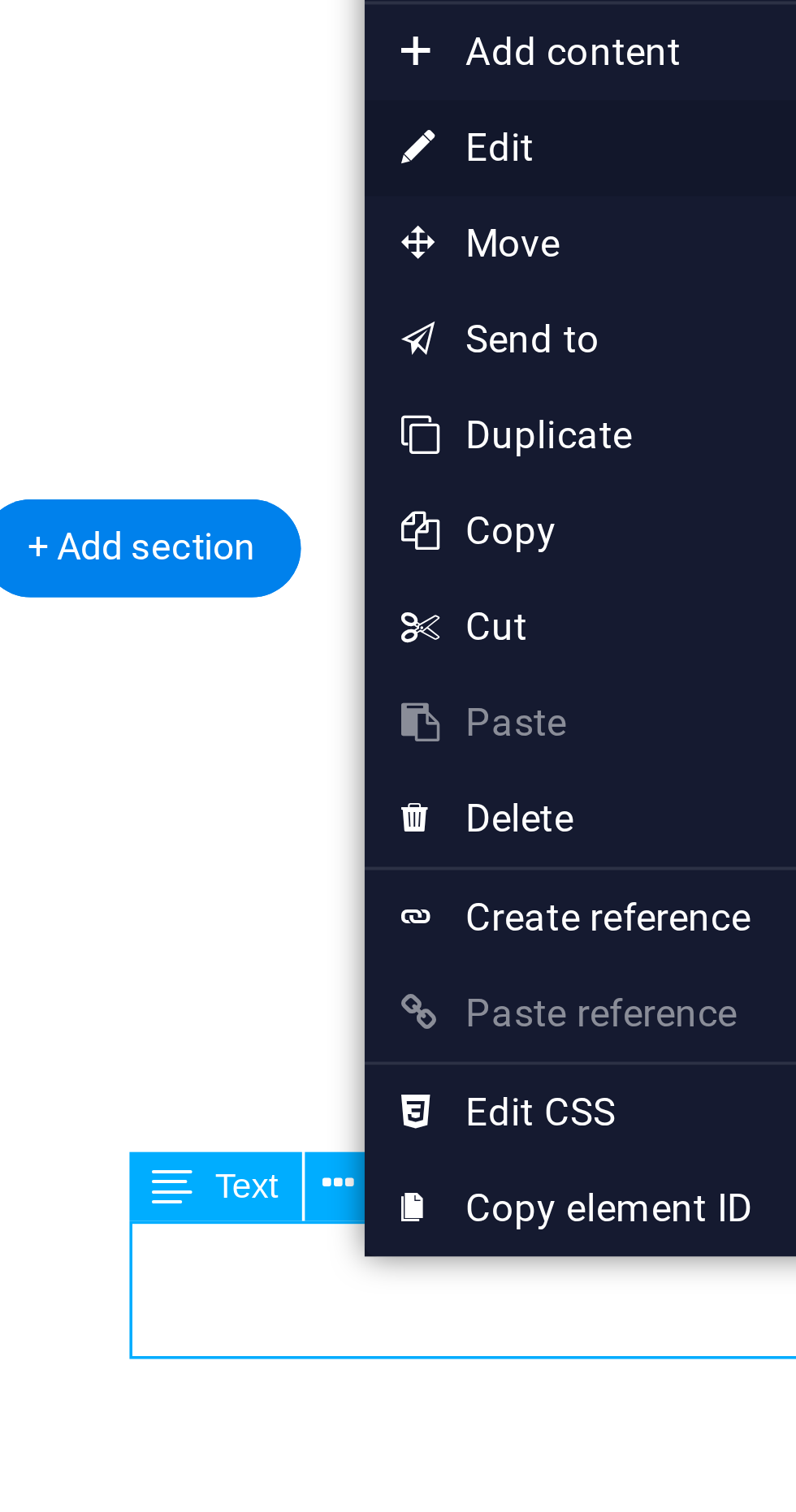
click at [515, 1039] on link "⏎ Edit" at bounding box center [541, 1039] width 109 height 24
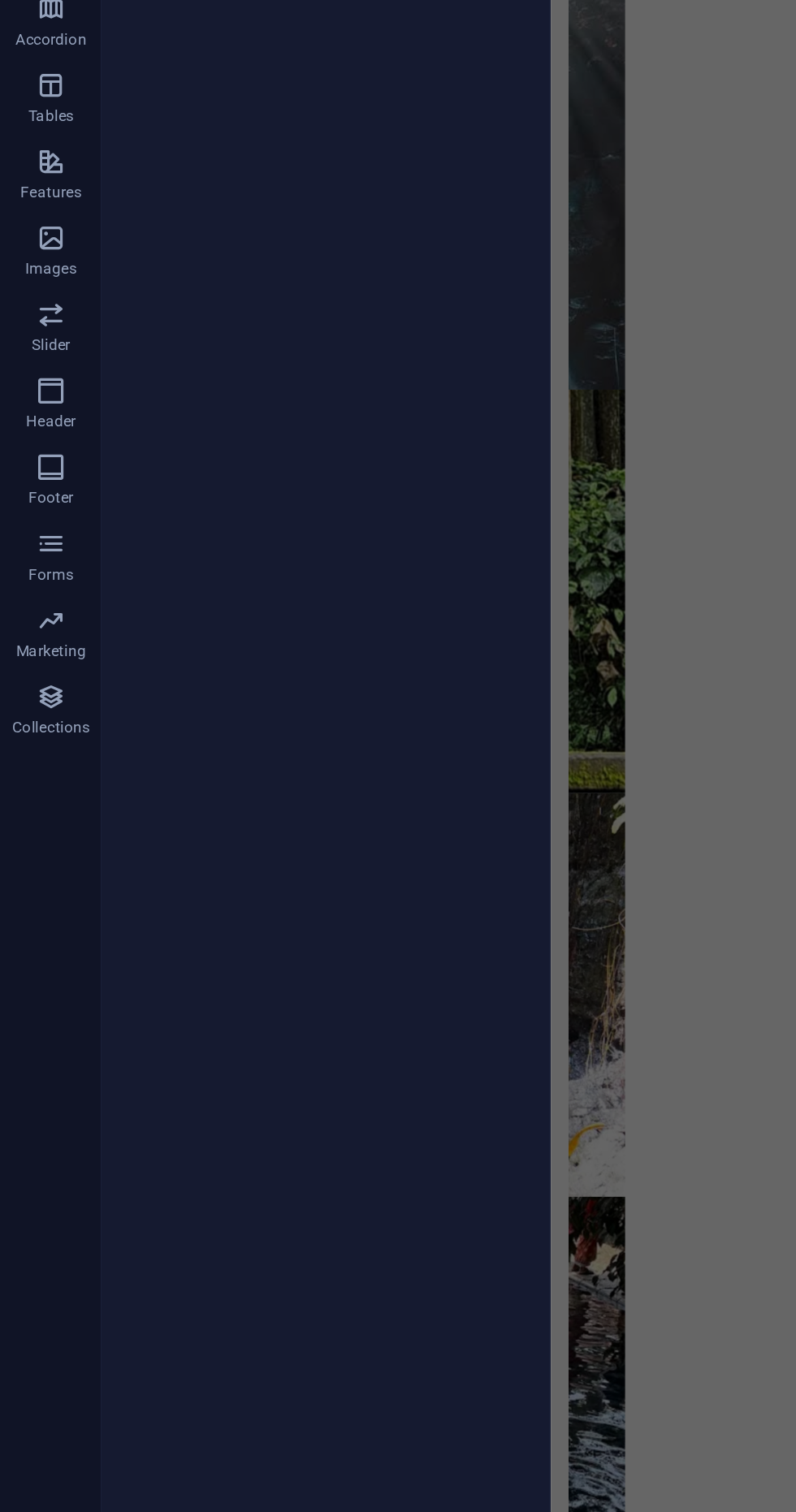
scroll to position [0, 0]
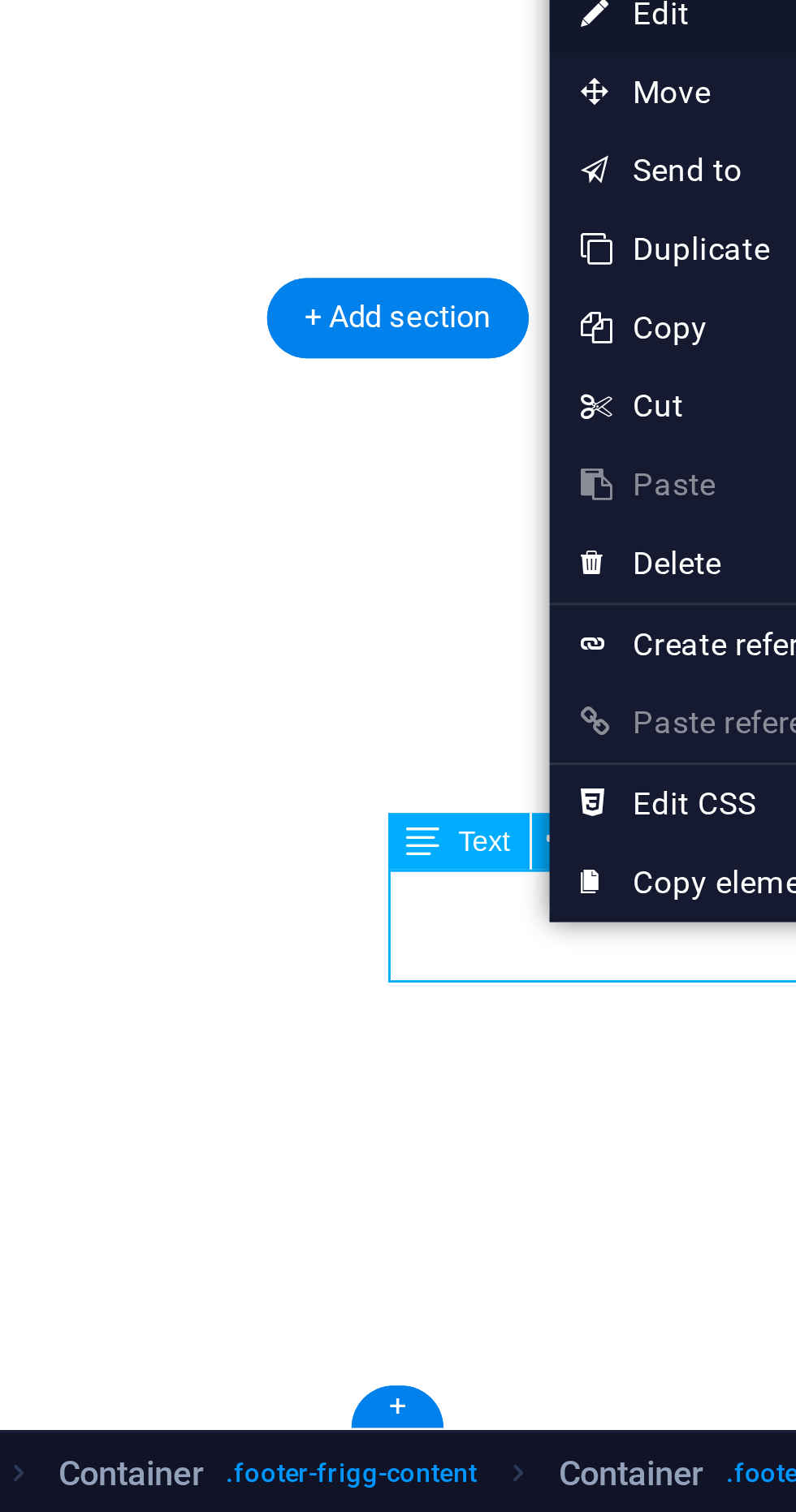
click at [490, 1047] on icon at bounding box center [491, 1046] width 8 height 24
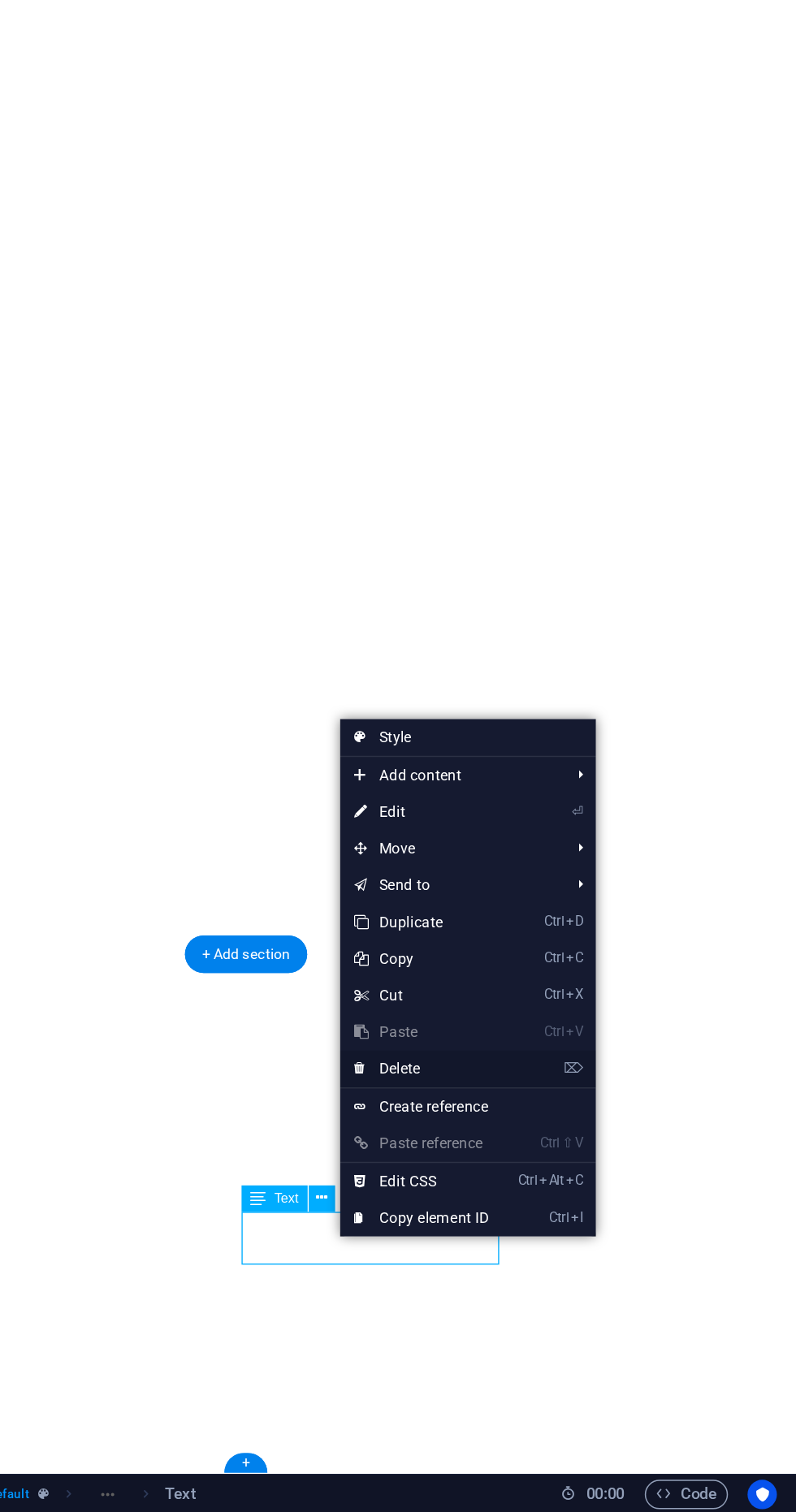
click at [561, 1214] on link "⌦ Delete" at bounding box center [547, 1216] width 109 height 24
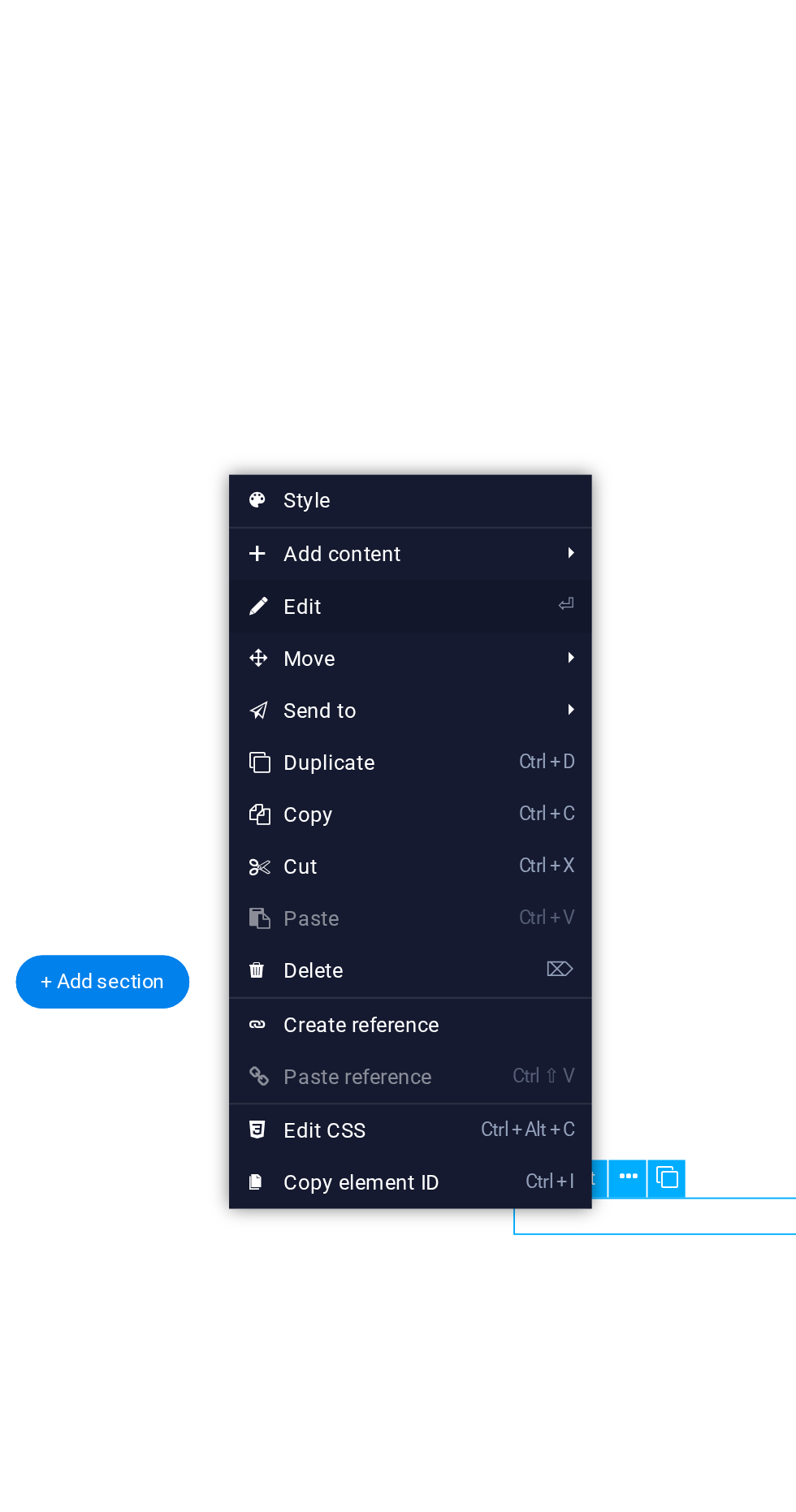
click at [544, 970] on link "⏎ Edit" at bounding box center [543, 965] width 109 height 24
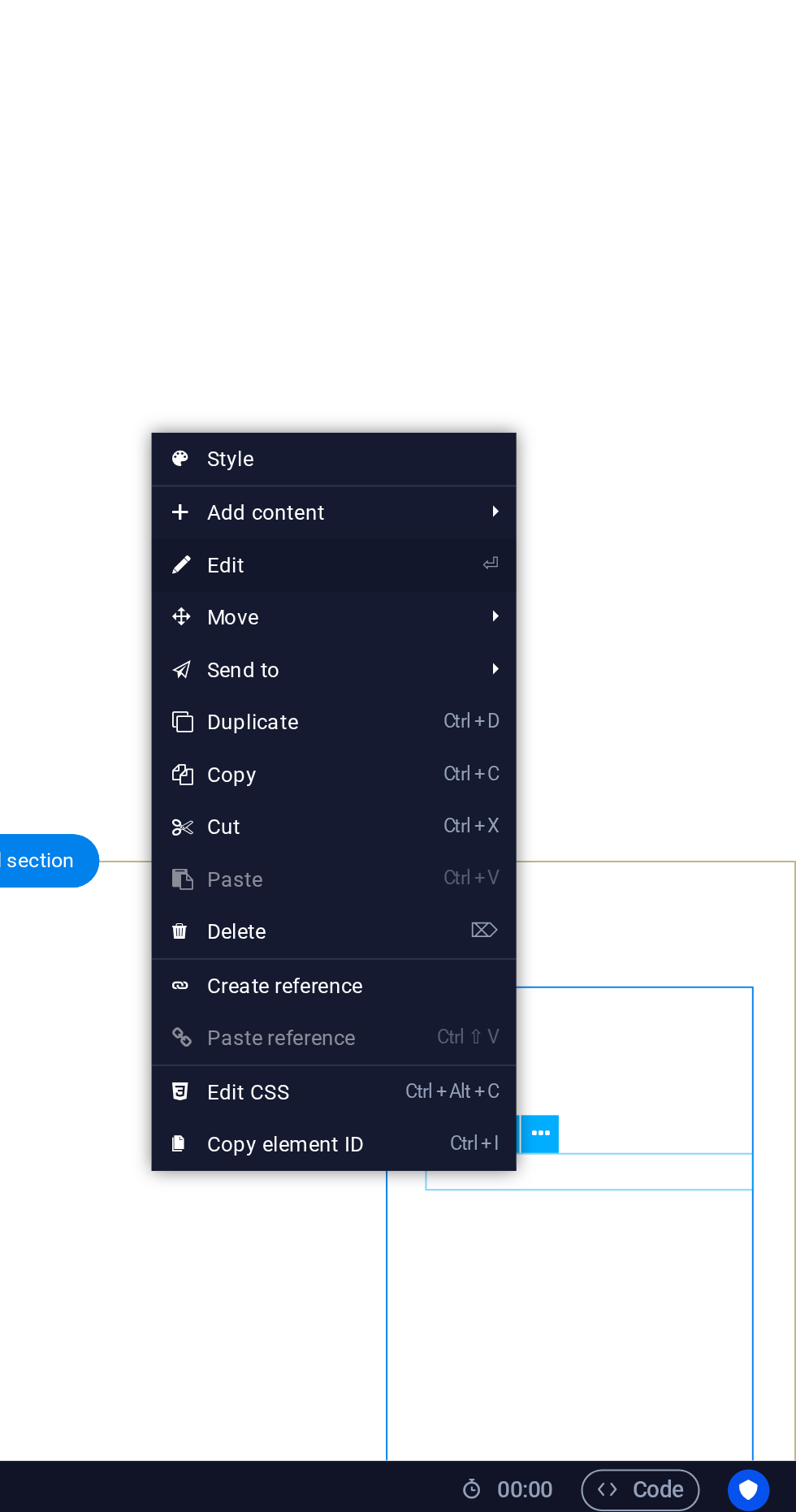
click at [507, 1070] on icon at bounding box center [509, 1069] width 8 height 24
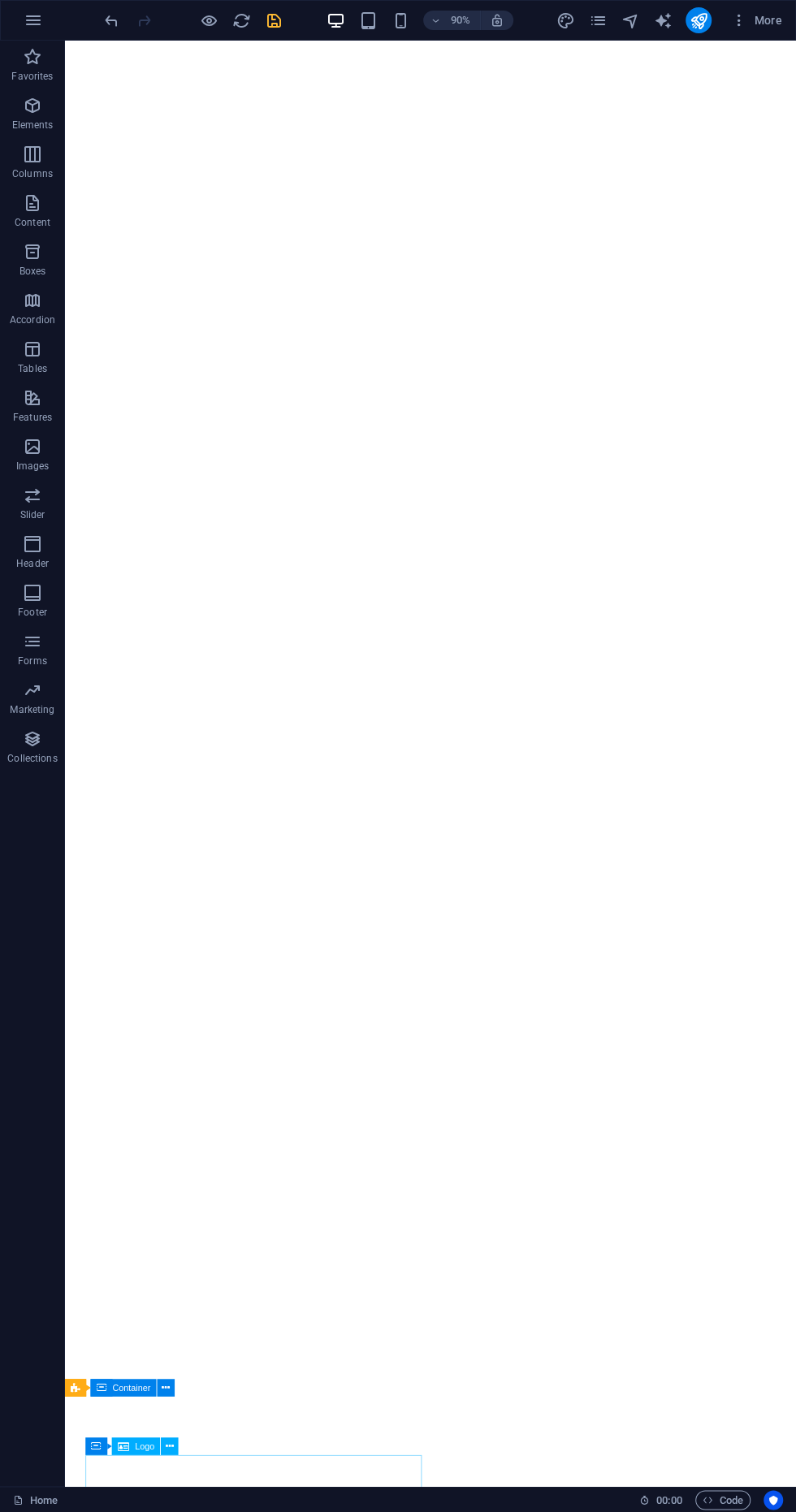
scroll to position [729, 0]
click at [280, 28] on icon "save" at bounding box center [273, 21] width 19 height 19
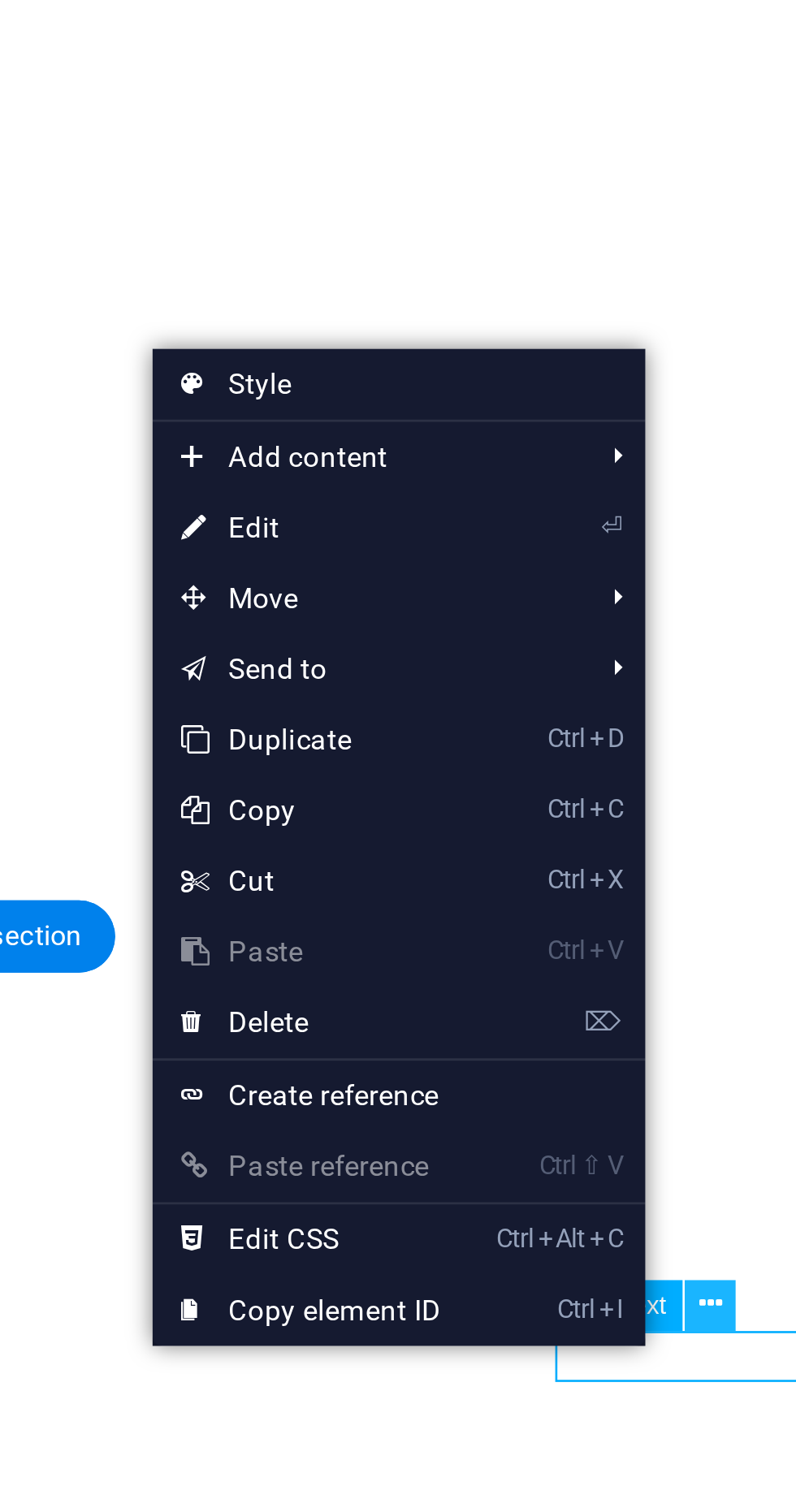
click at [684, 1262] on button at bounding box center [676, 1268] width 18 height 18
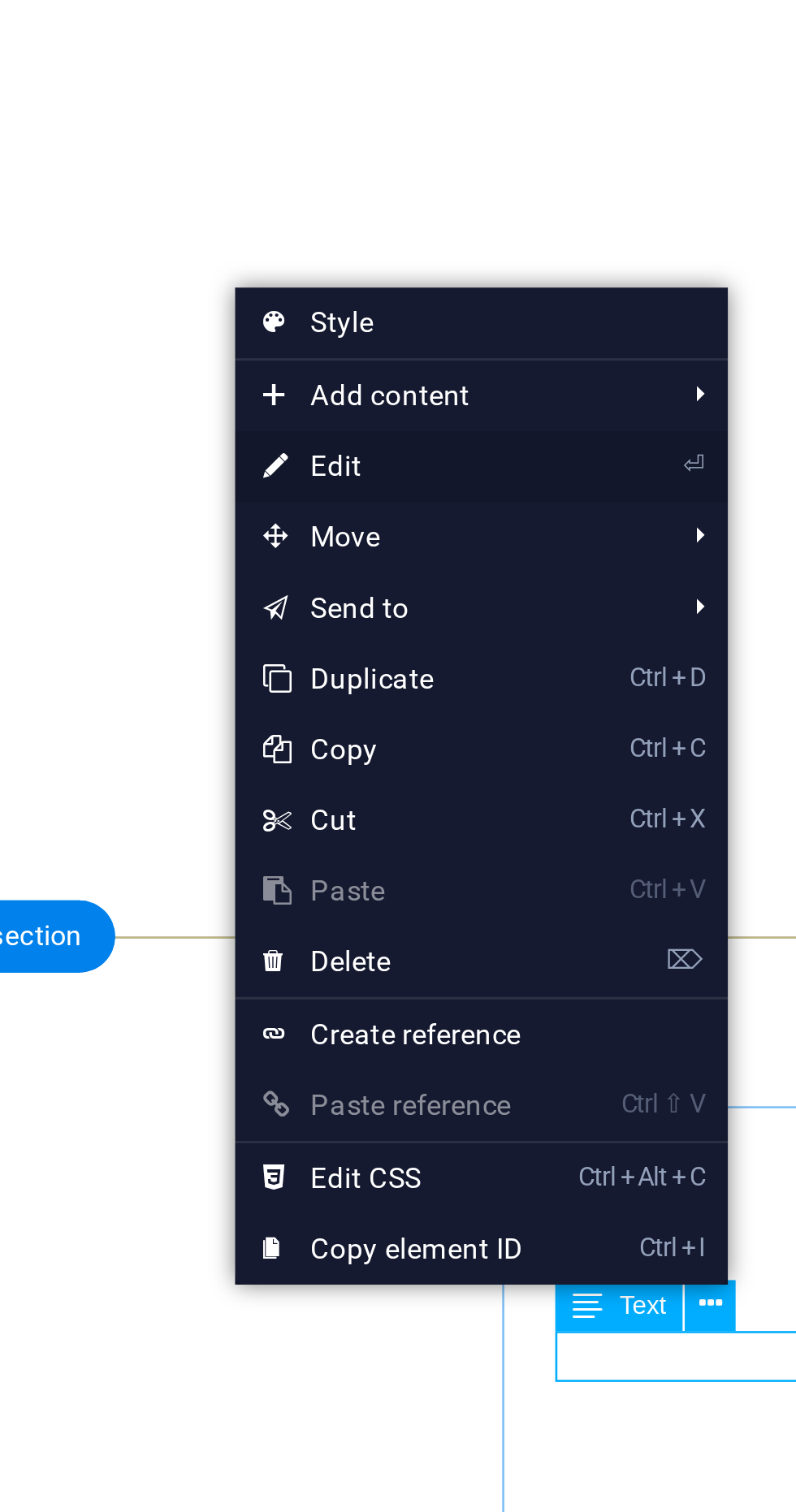
click at [540, 985] on link "⏎ Edit" at bounding box center [567, 979] width 109 height 24
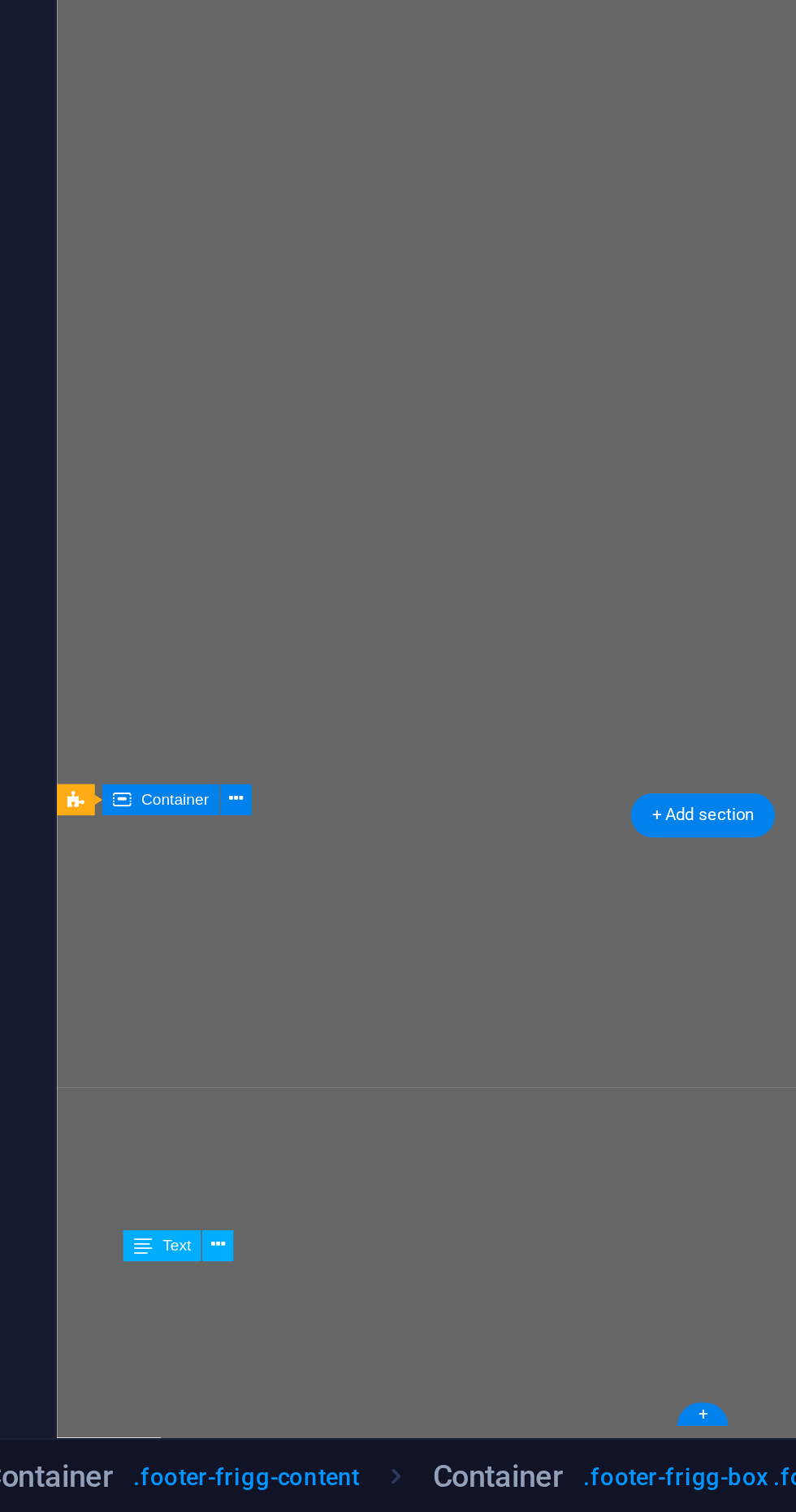
scroll to position [0, 0]
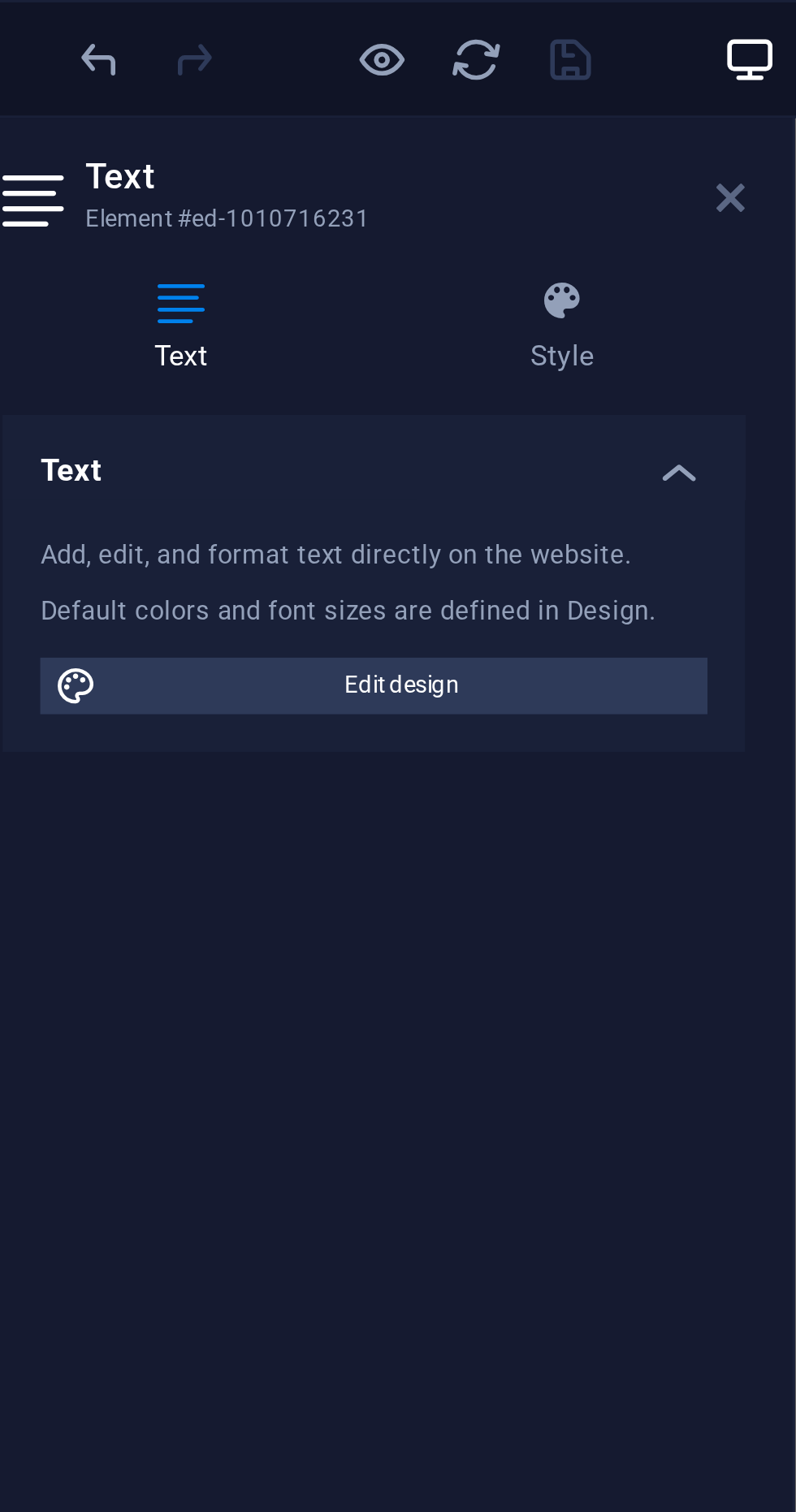
click at [326, 72] on icon at bounding box center [328, 68] width 10 height 13
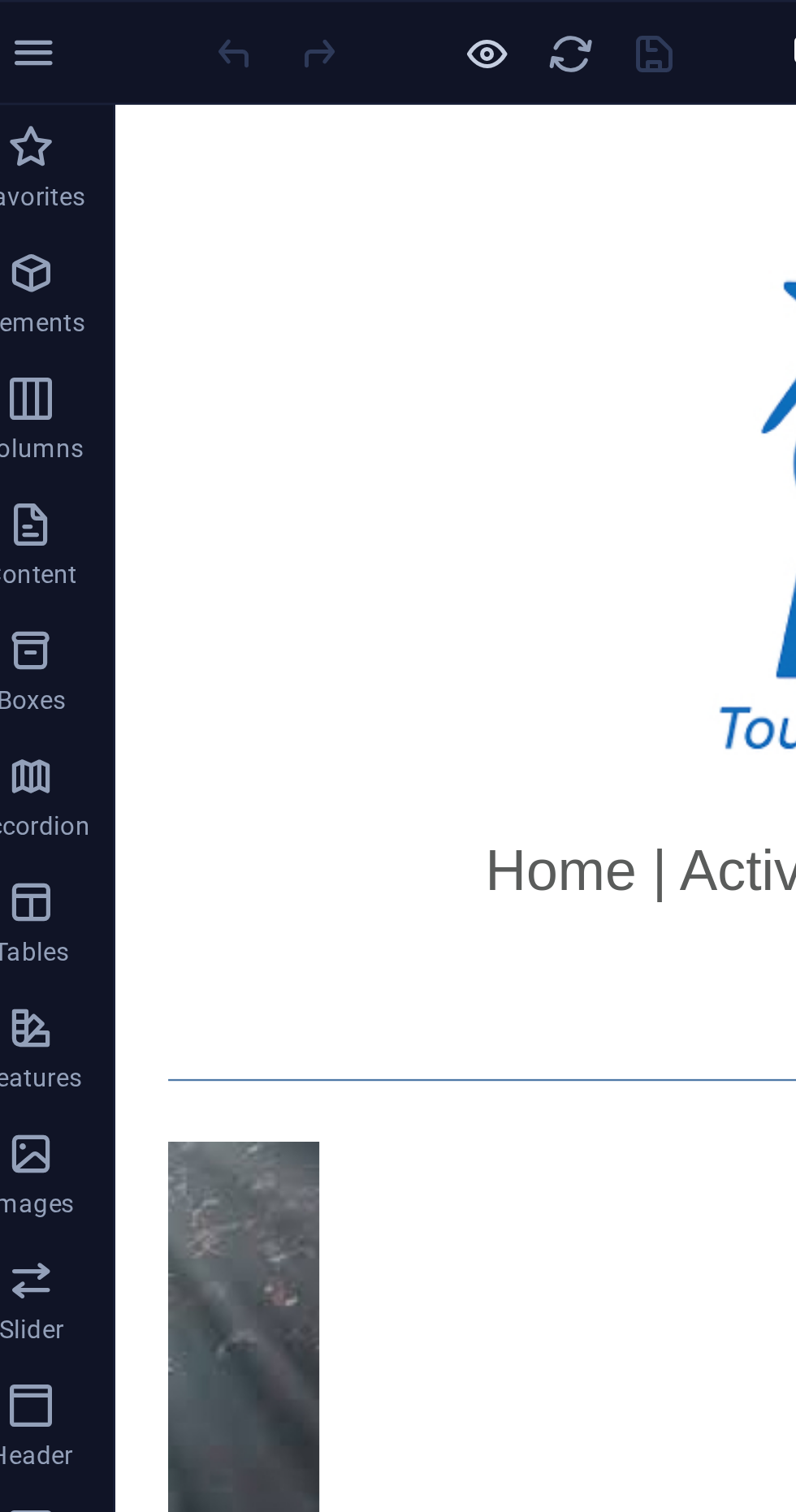
click at [211, 15] on icon "button" at bounding box center [209, 21] width 19 height 19
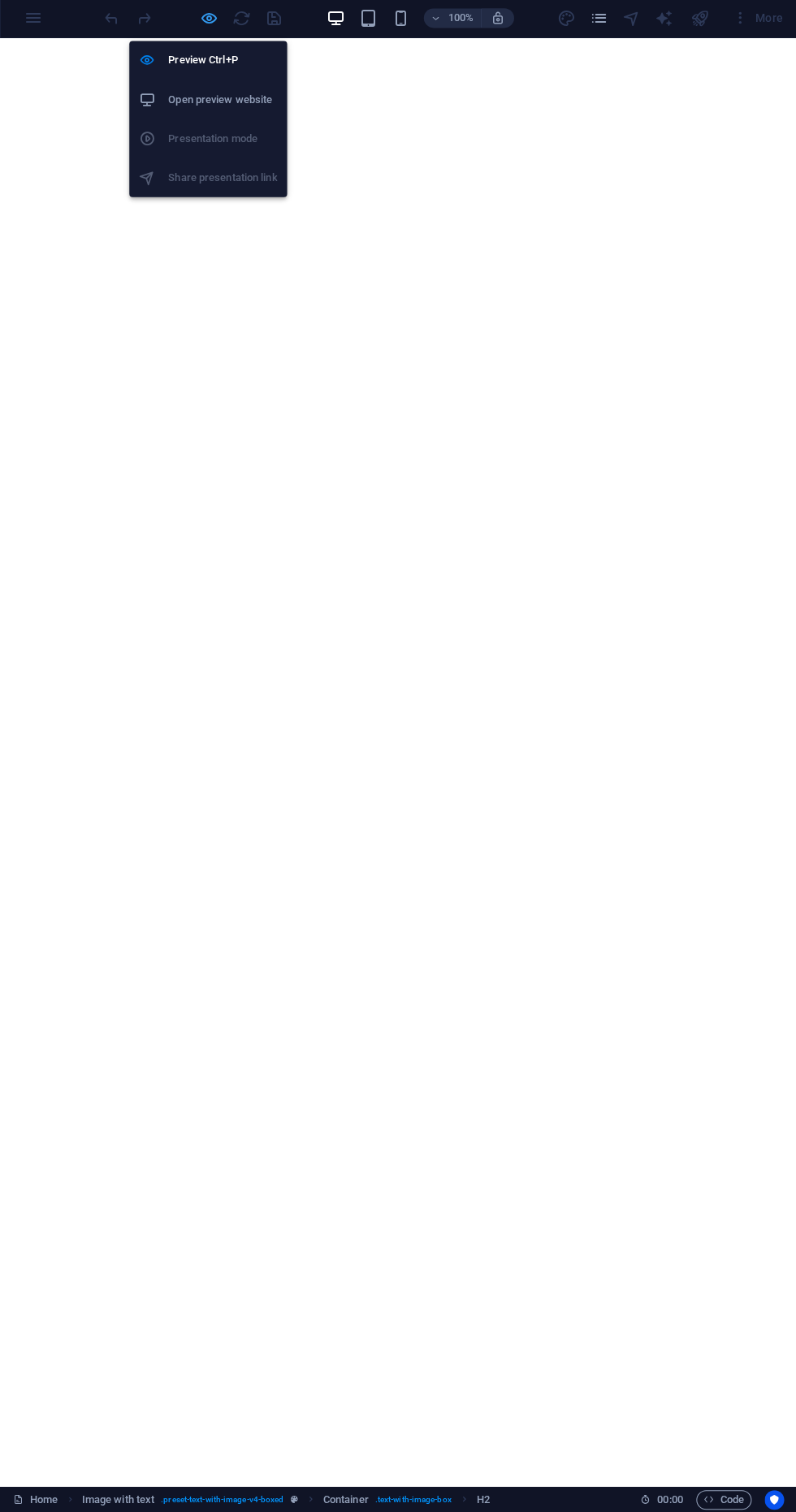
scroll to position [1061, 0]
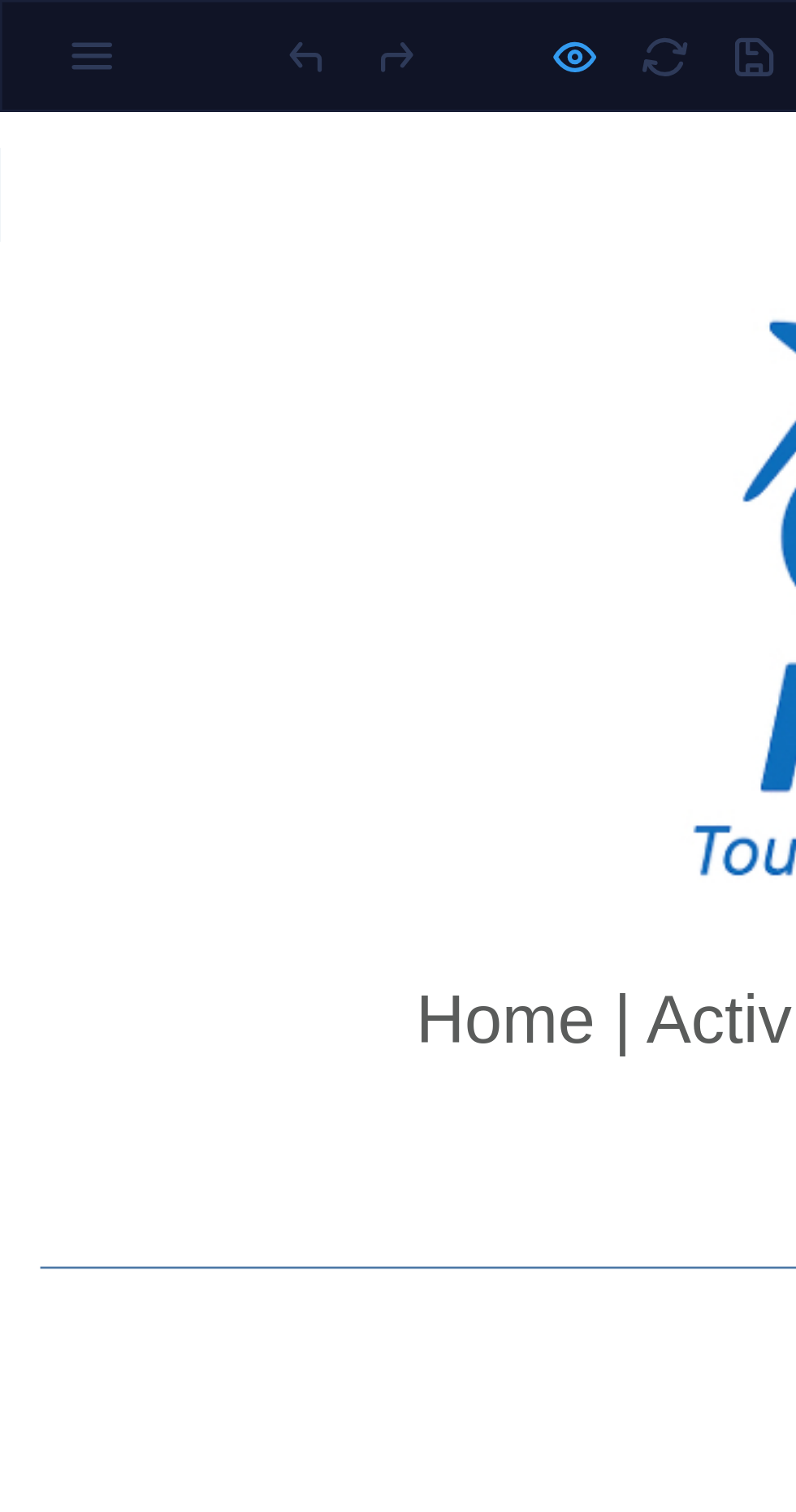
click at [201, 17] on icon "button" at bounding box center [209, 21] width 19 height 19
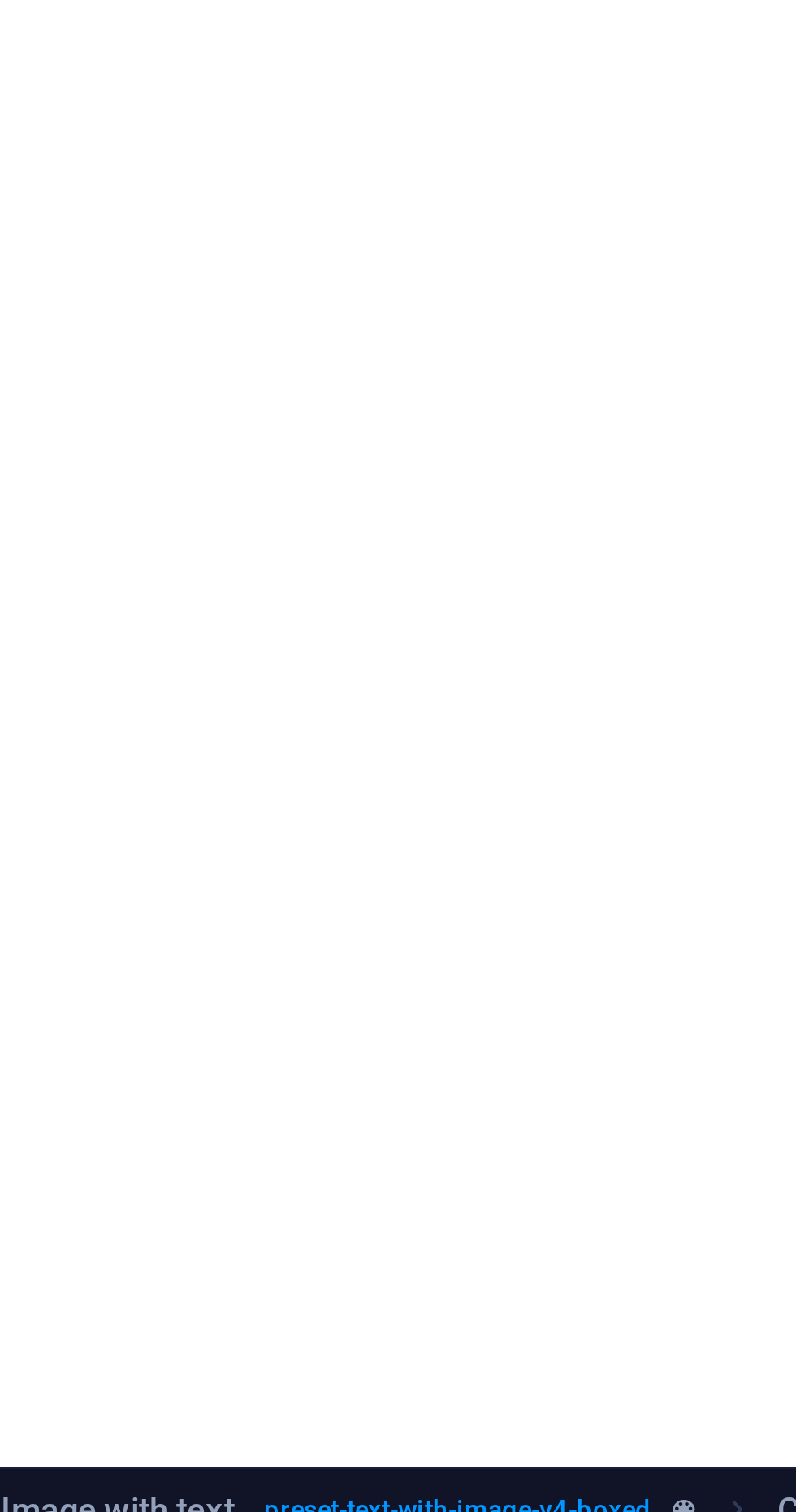
scroll to position [1007, 0]
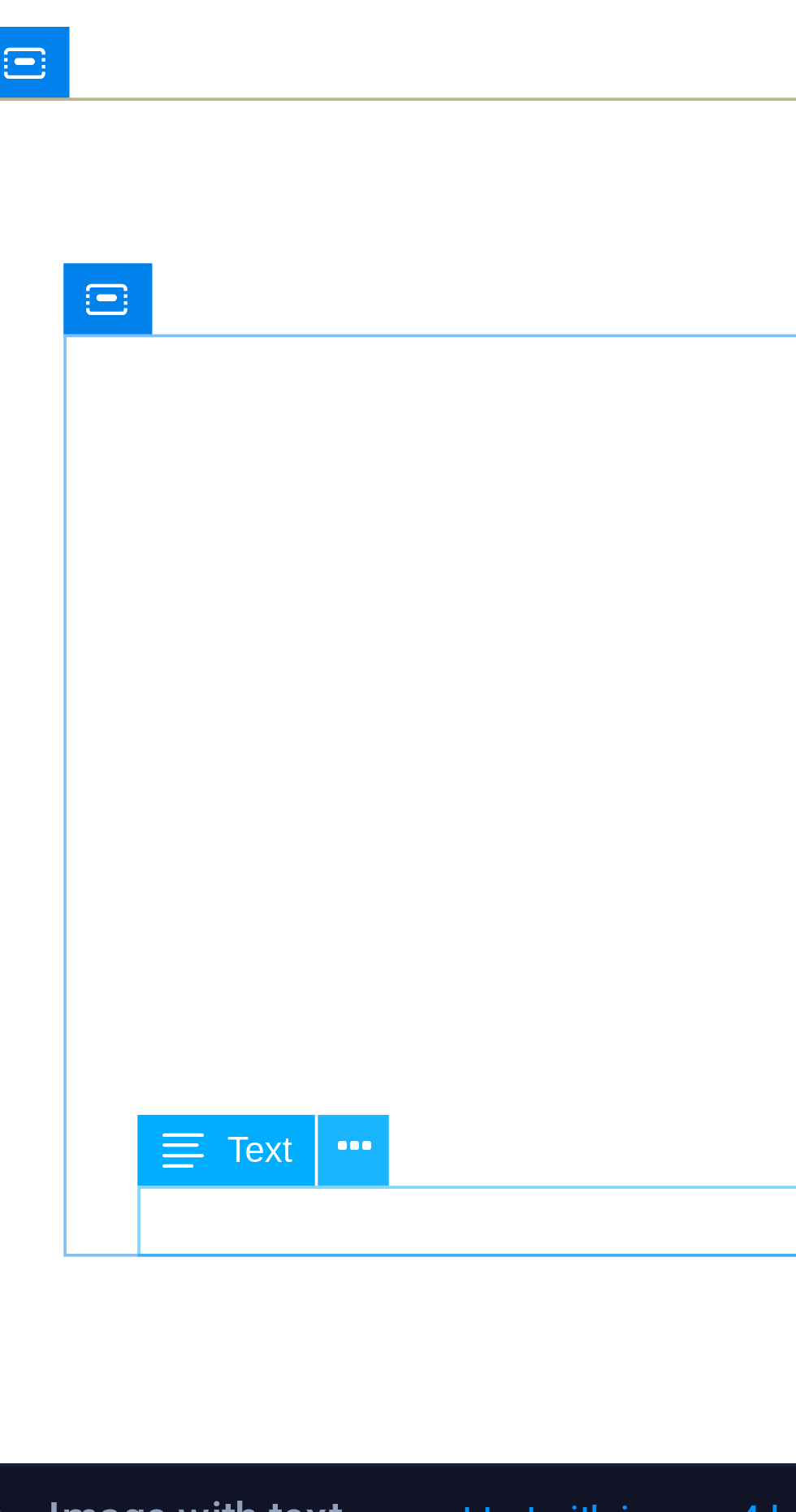
click at [161, 1407] on icon at bounding box center [157, 1408] width 8 height 15
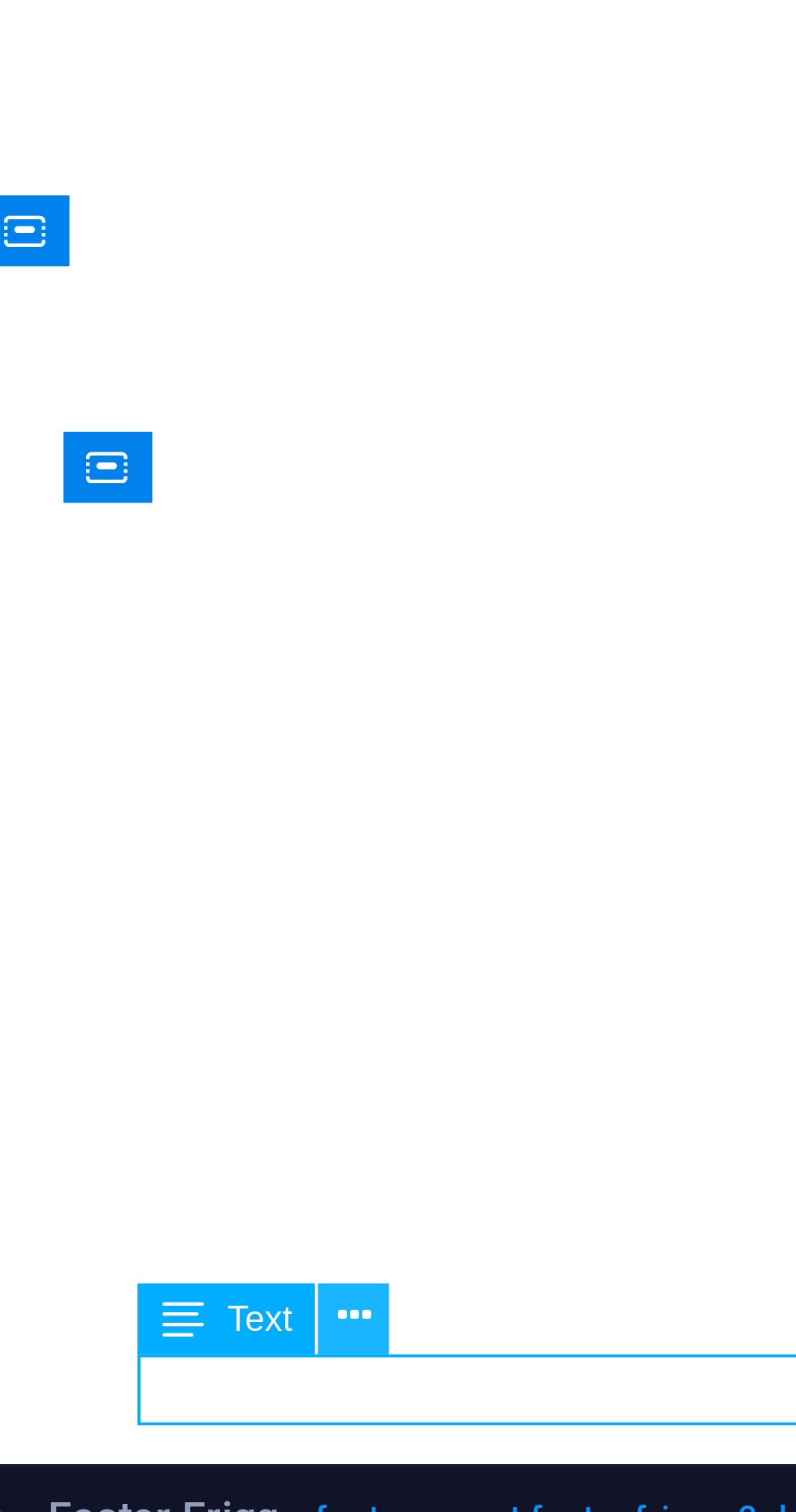
scroll to position [960, 0]
click at [159, 1447] on icon at bounding box center [157, 1450] width 8 height 15
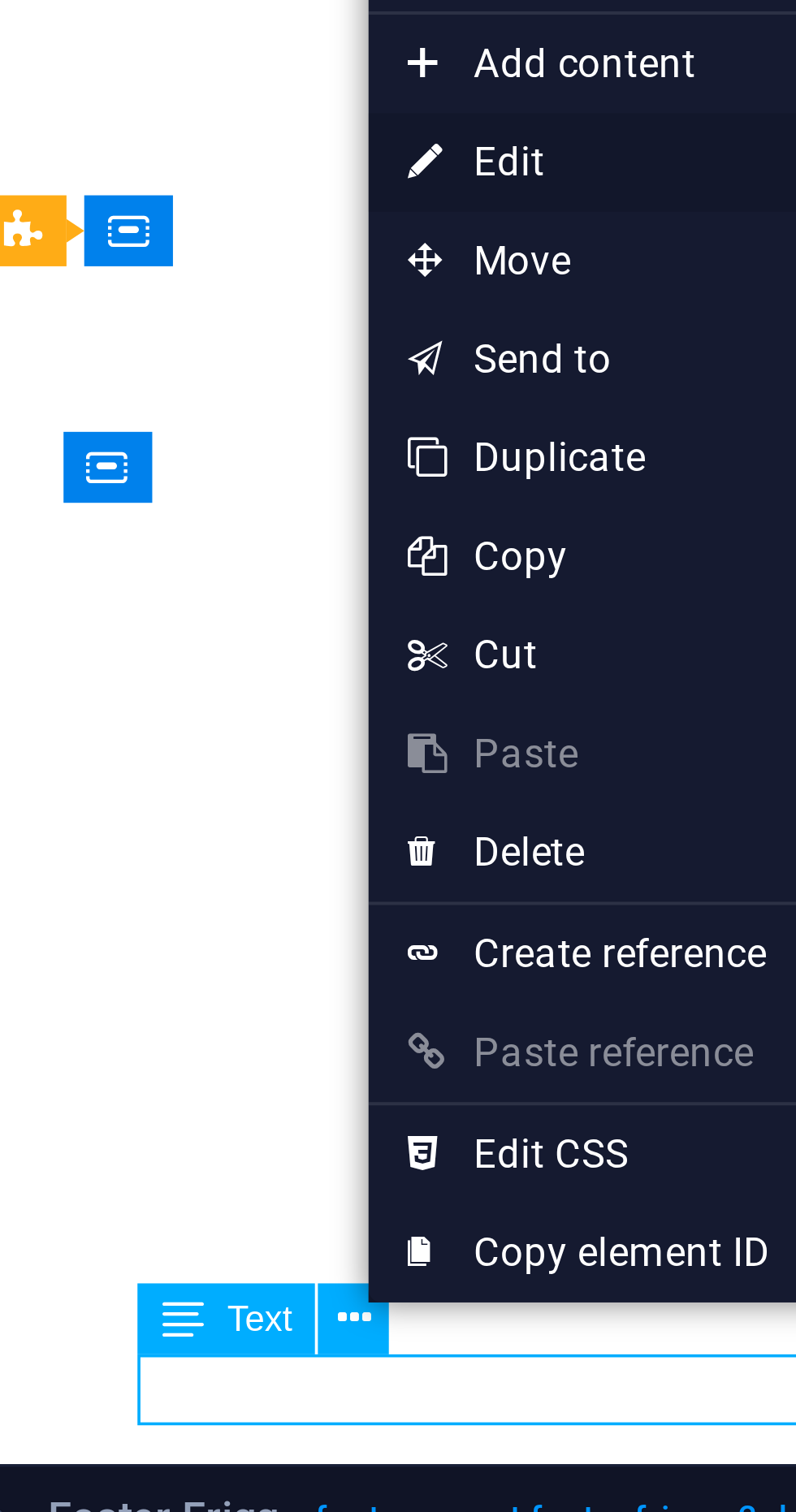
click at [198, 1174] on link "⏎ Edit" at bounding box center [215, 1164] width 109 height 24
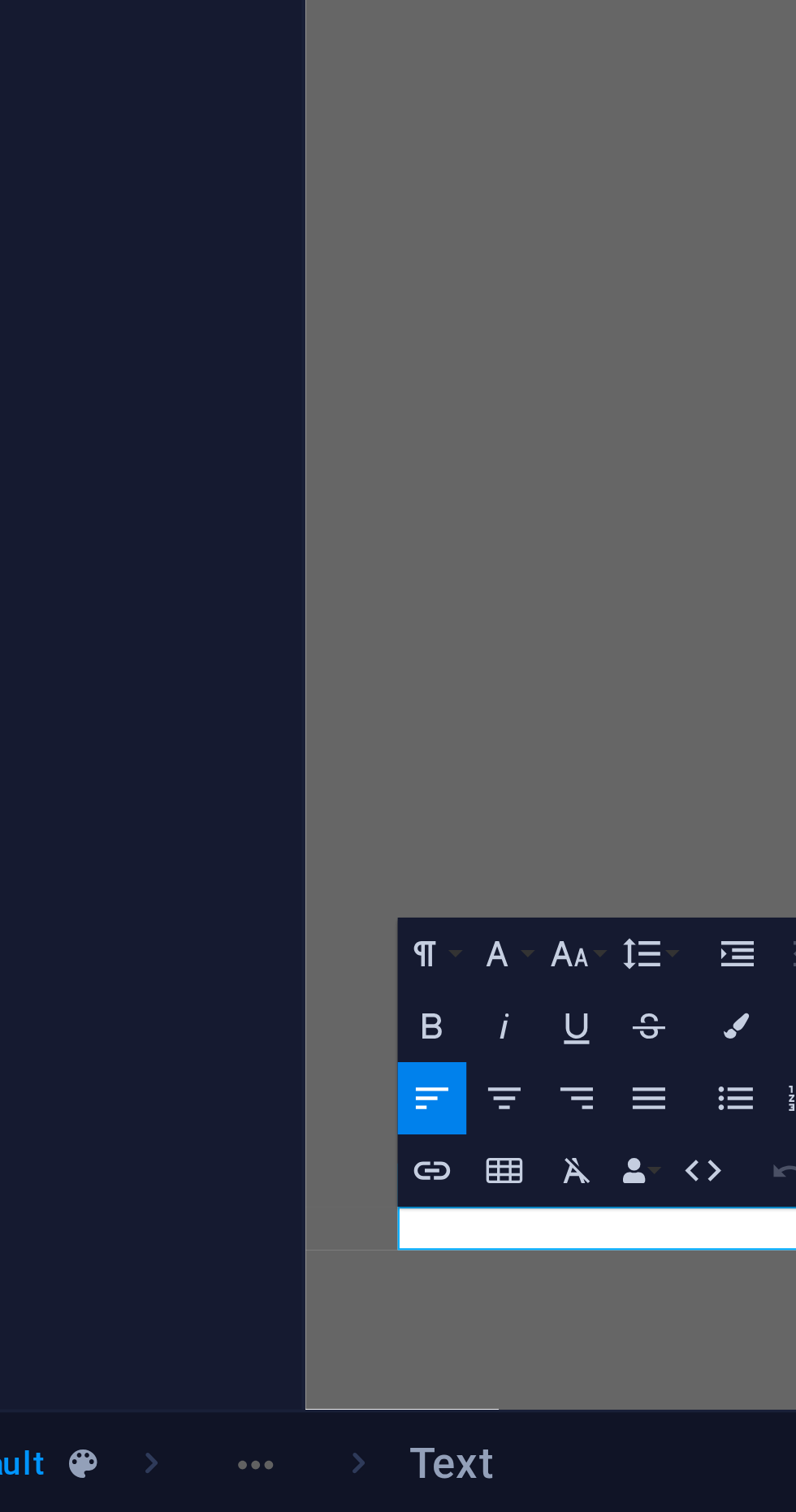
scroll to position [0, 0]
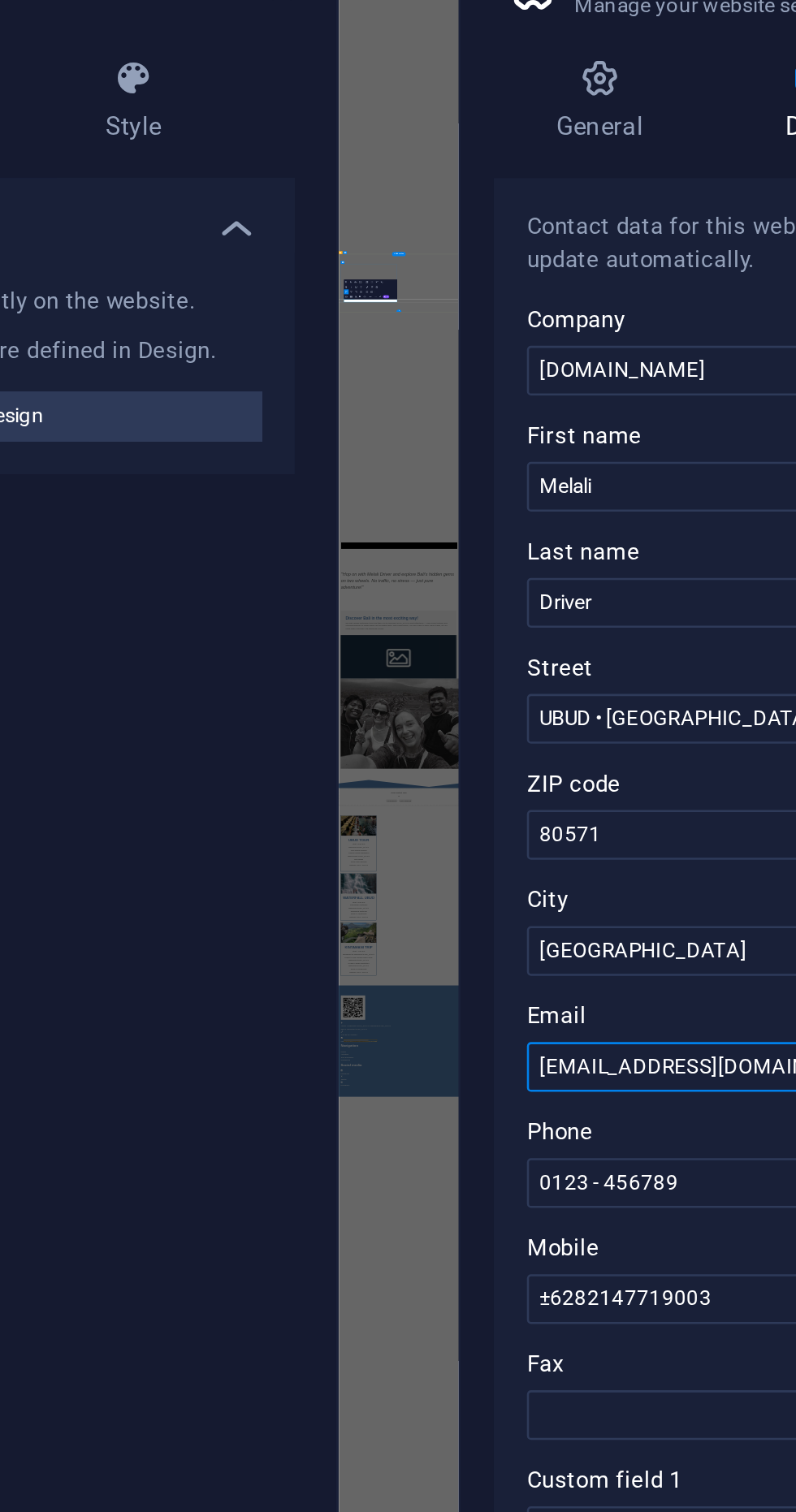
click at [512, 491] on input "[EMAIL_ADDRESS][DOMAIN_NAME]" at bounding box center [597, 492] width 345 height 20
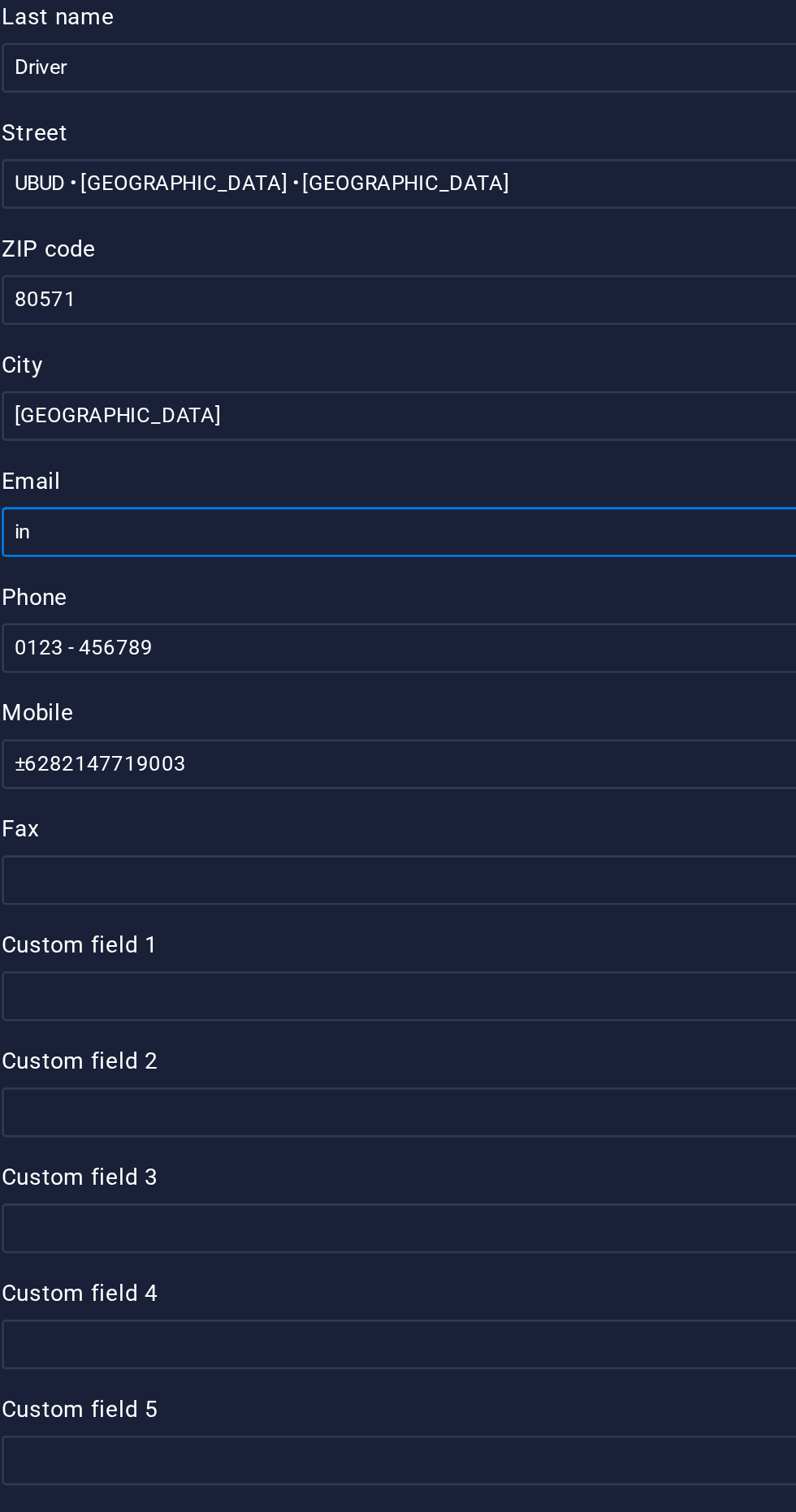
type input "i"
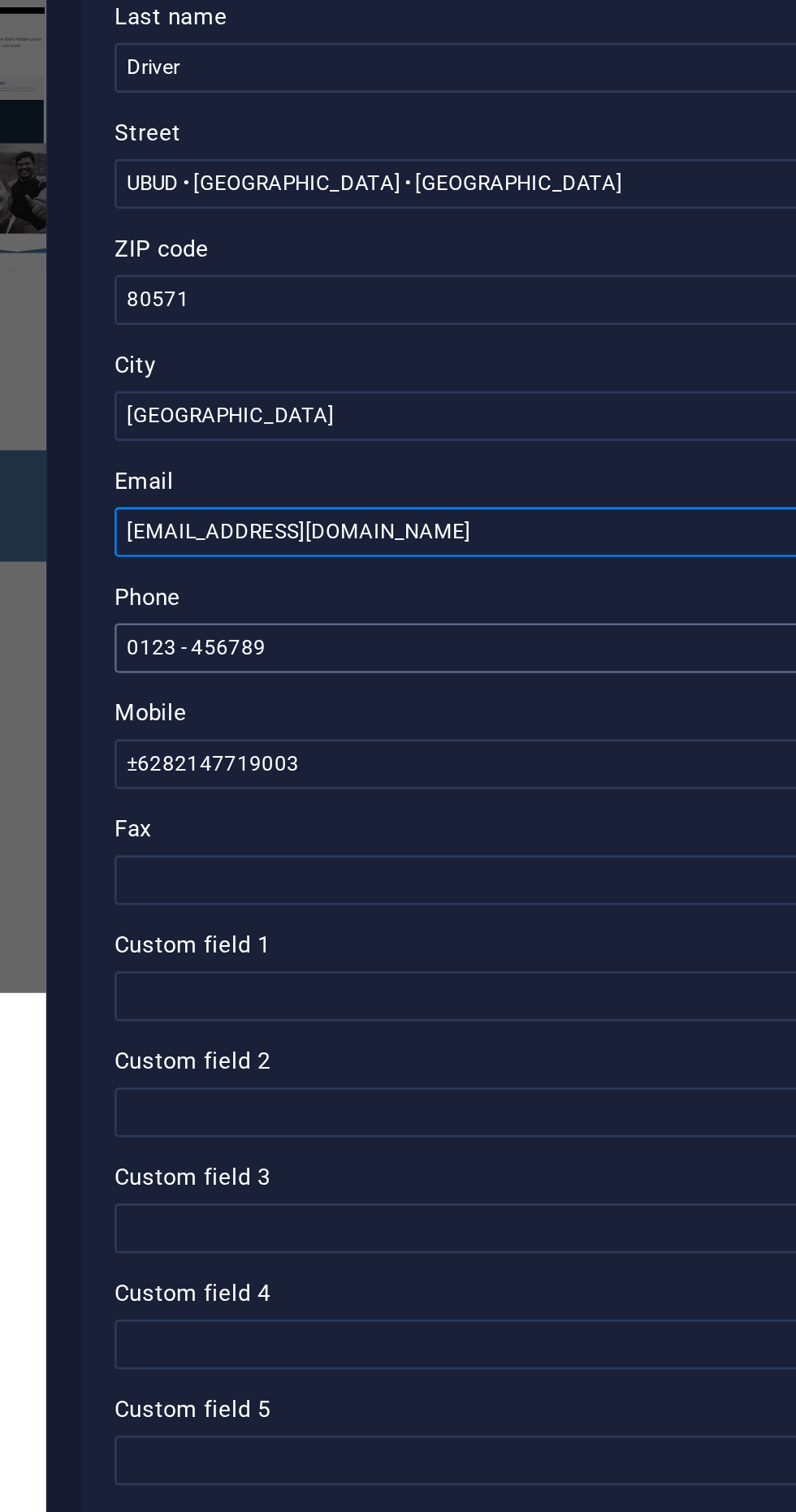
type input "melalidriver@gmail.com"
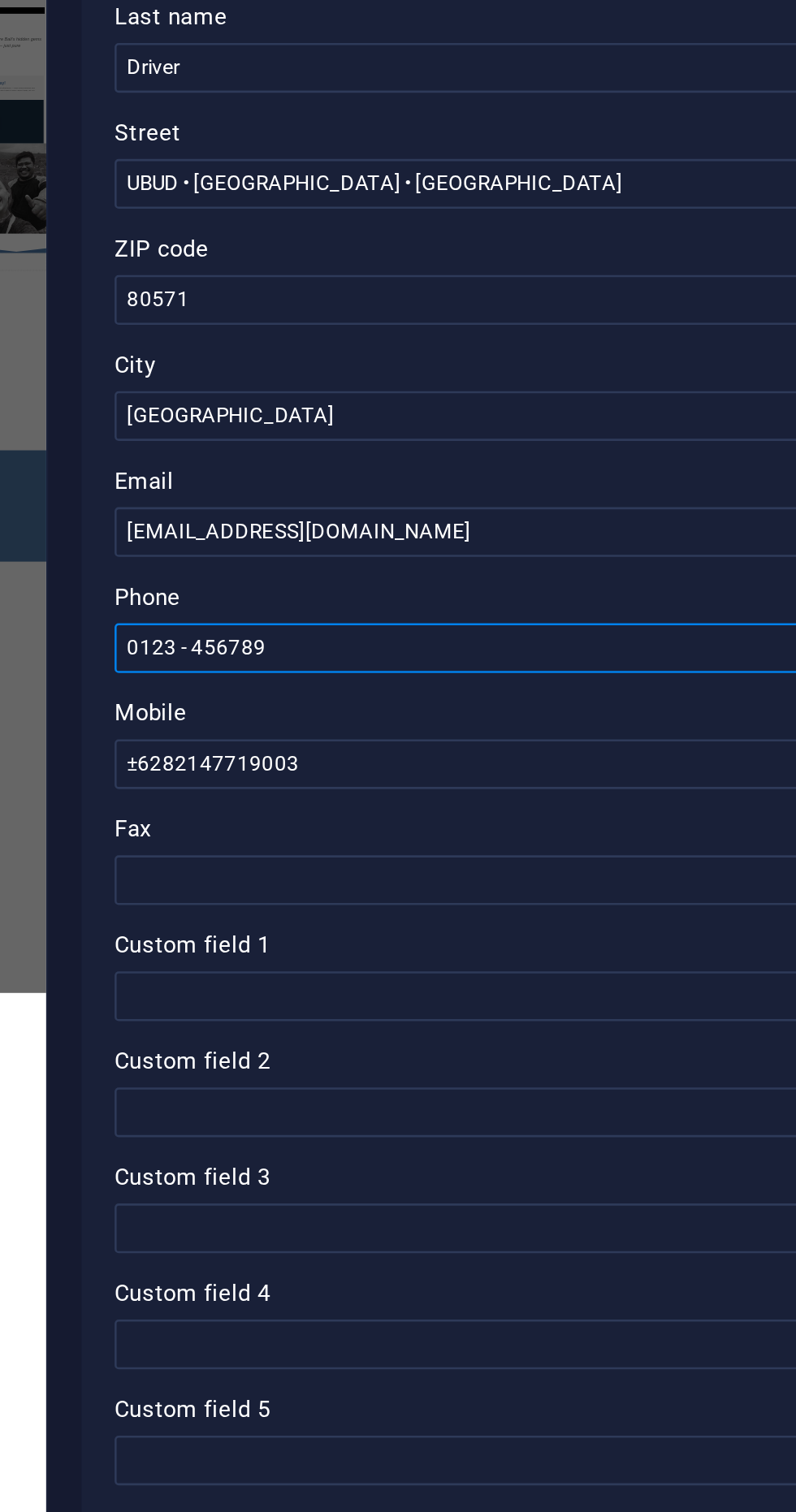
click at [543, 531] on input "0123 - 456789" at bounding box center [597, 537] width 345 height 20
type input "0"
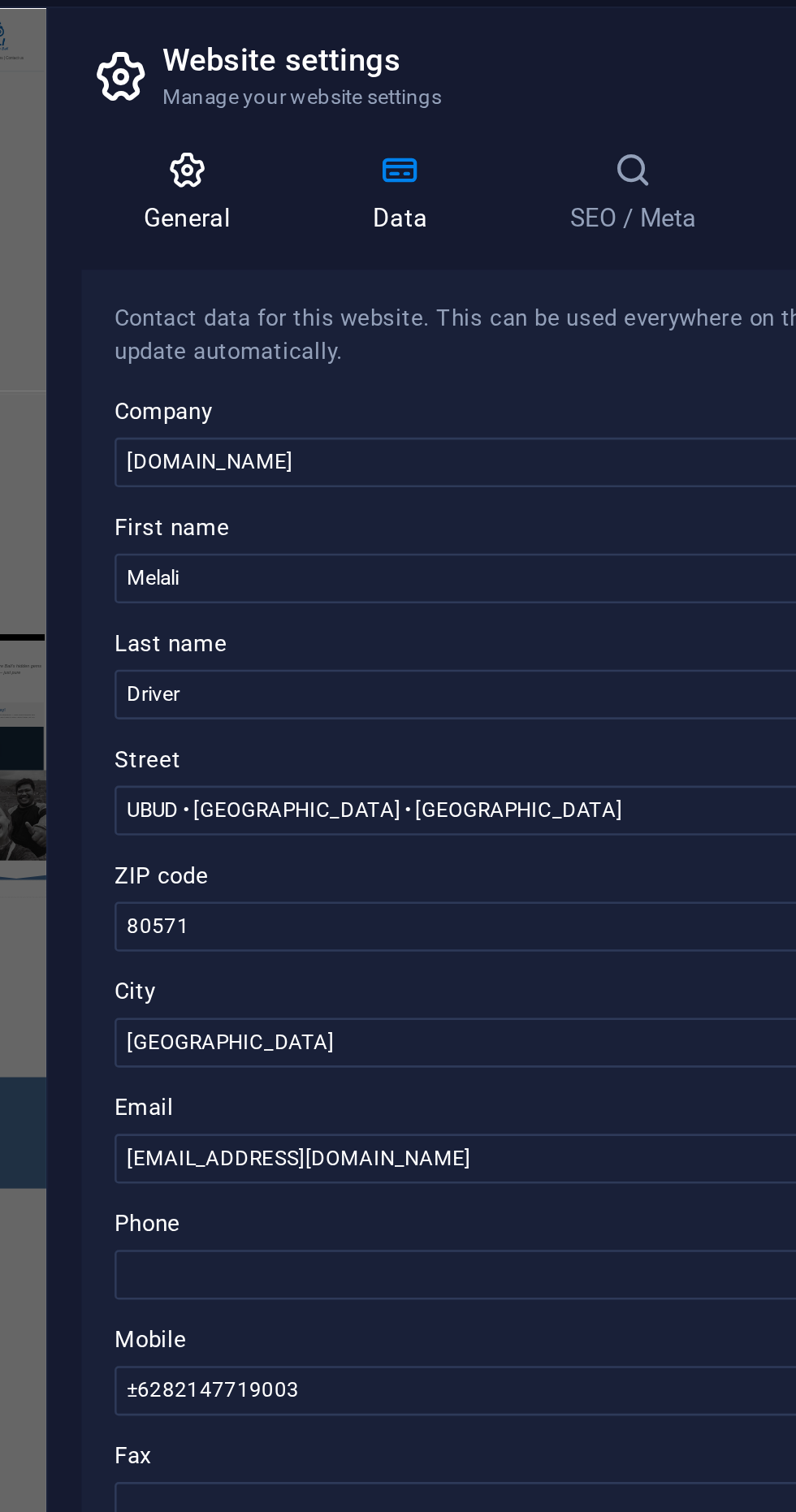
click at [439, 112] on h4 "General" at bounding box center [456, 113] width 89 height 34
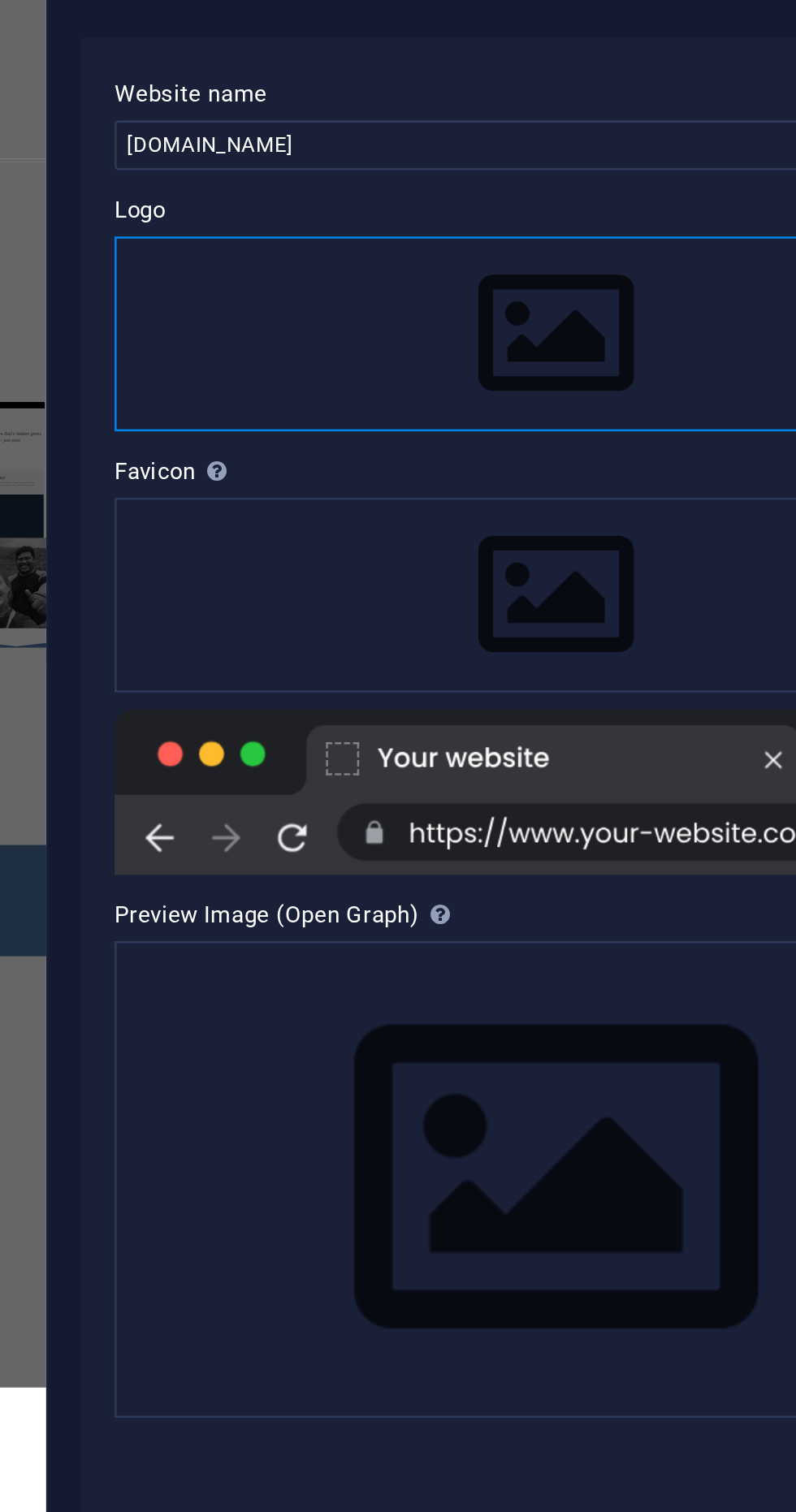
click at [599, 262] on div "Drag files here, click to choose files or select files from Files or our free s…" at bounding box center [597, 259] width 345 height 76
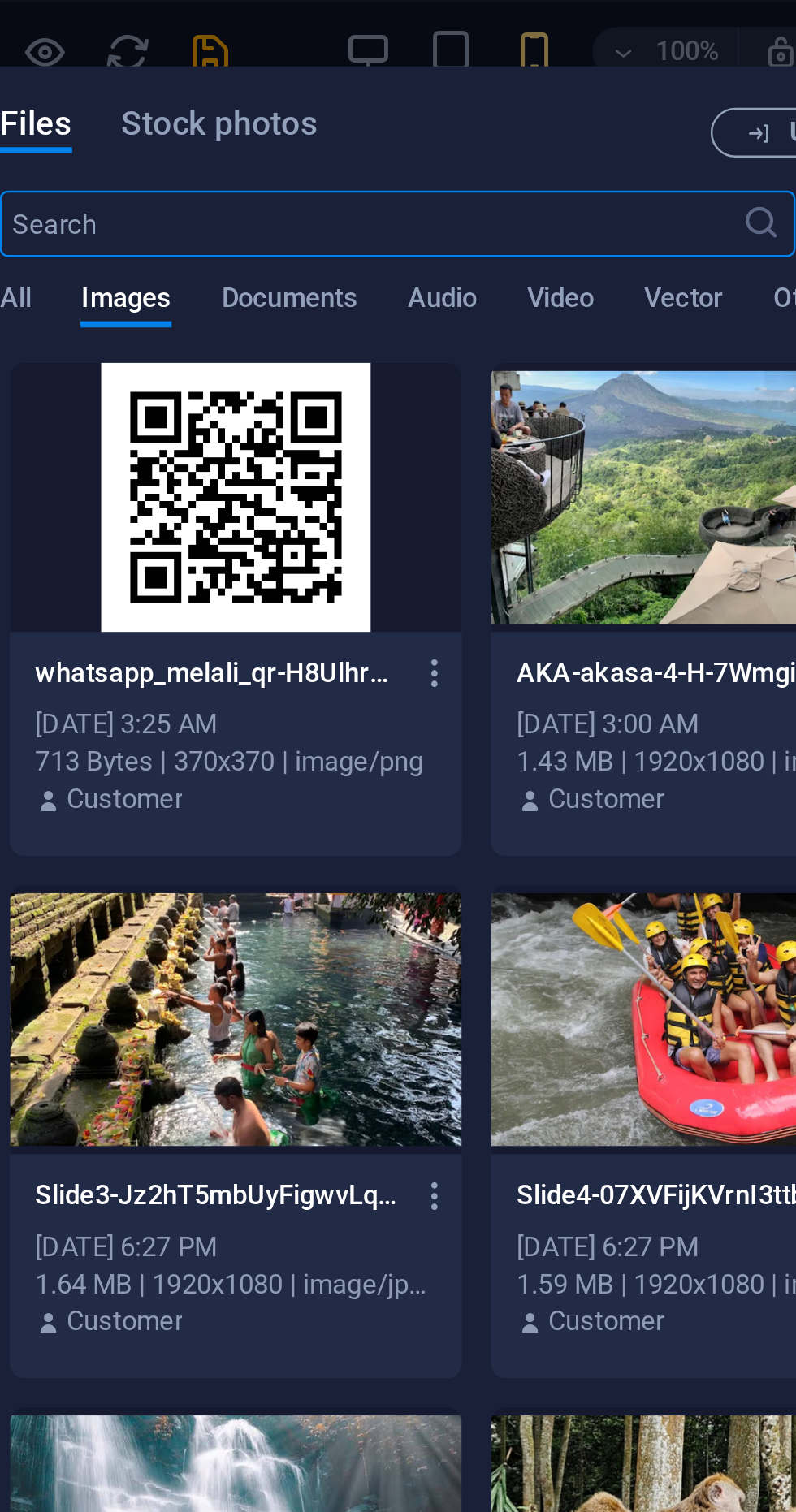
scroll to position [4567, 0]
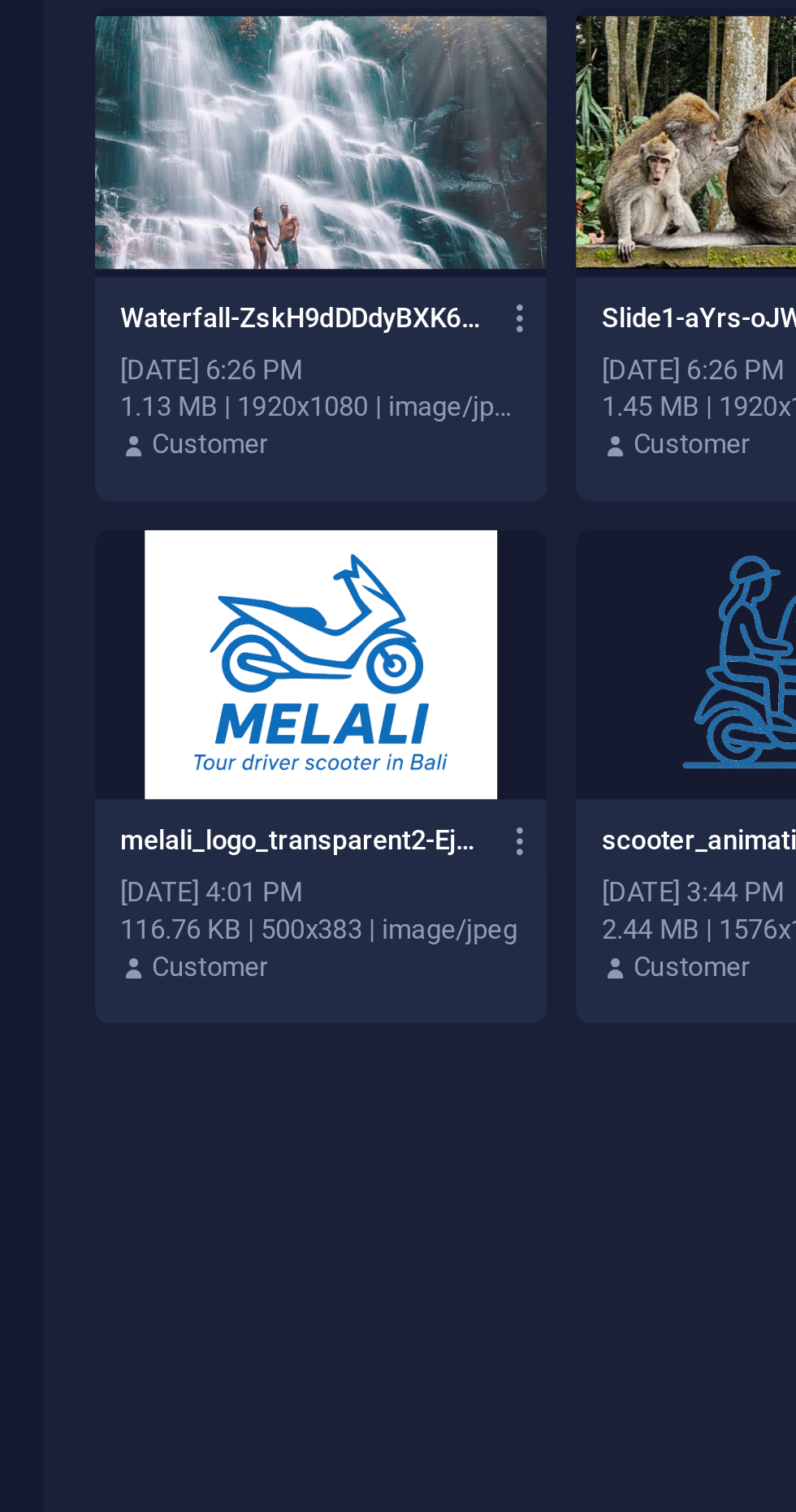
click at [307, 807] on div at bounding box center [283, 808] width 177 height 105
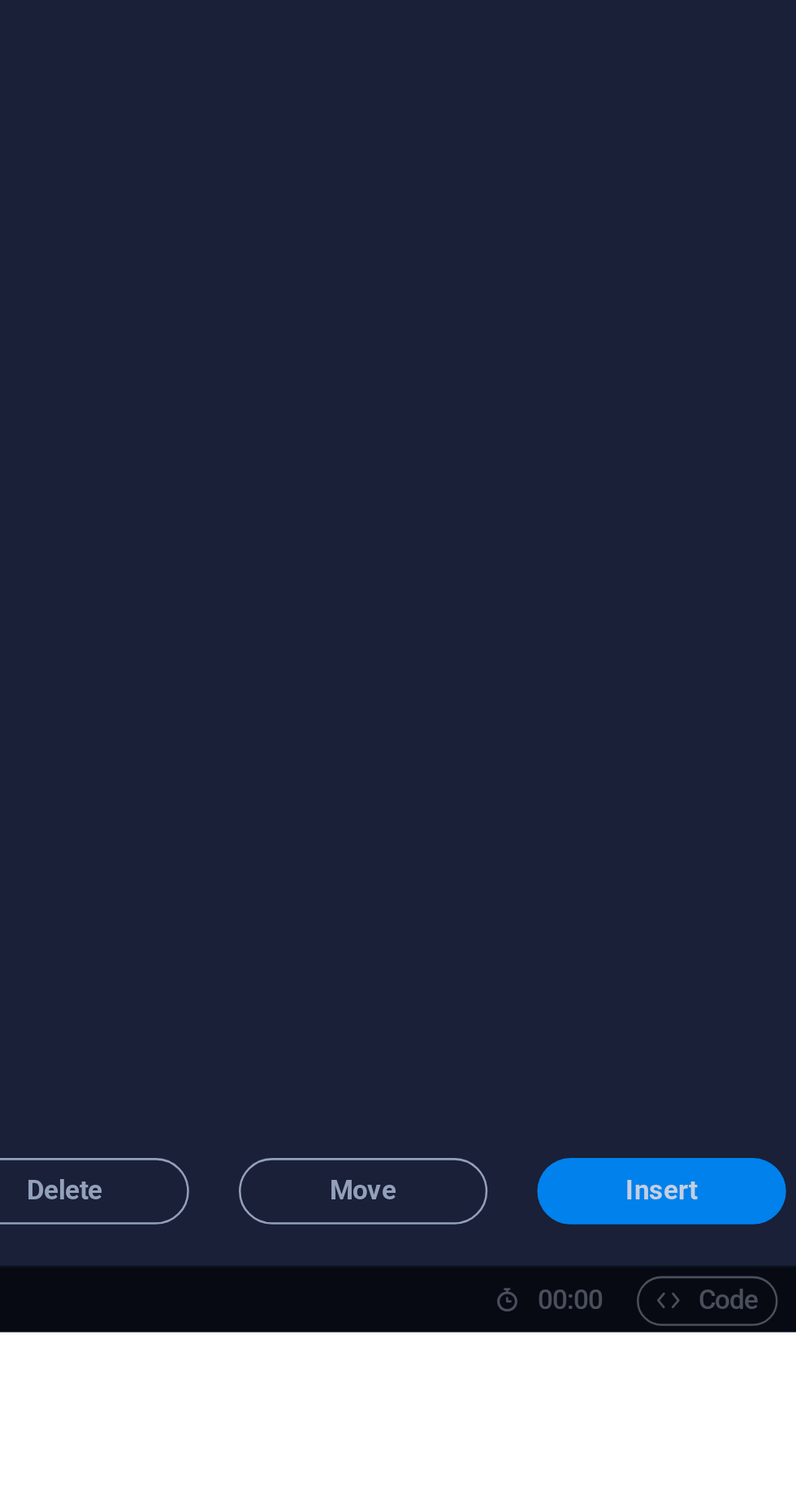
click at [699, 1462] on span "Insert" at bounding box center [706, 1456] width 29 height 10
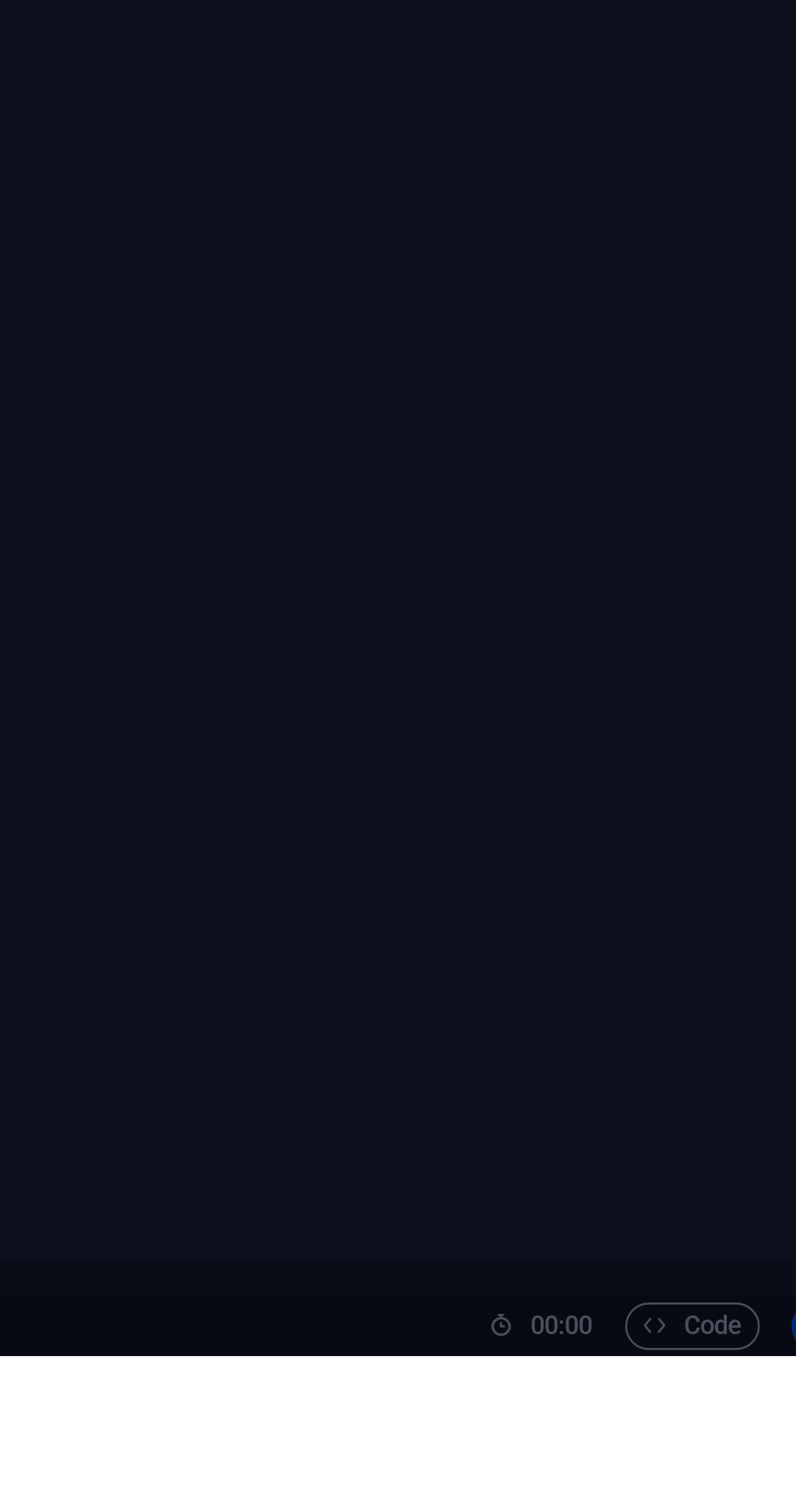
scroll to position [0, 0]
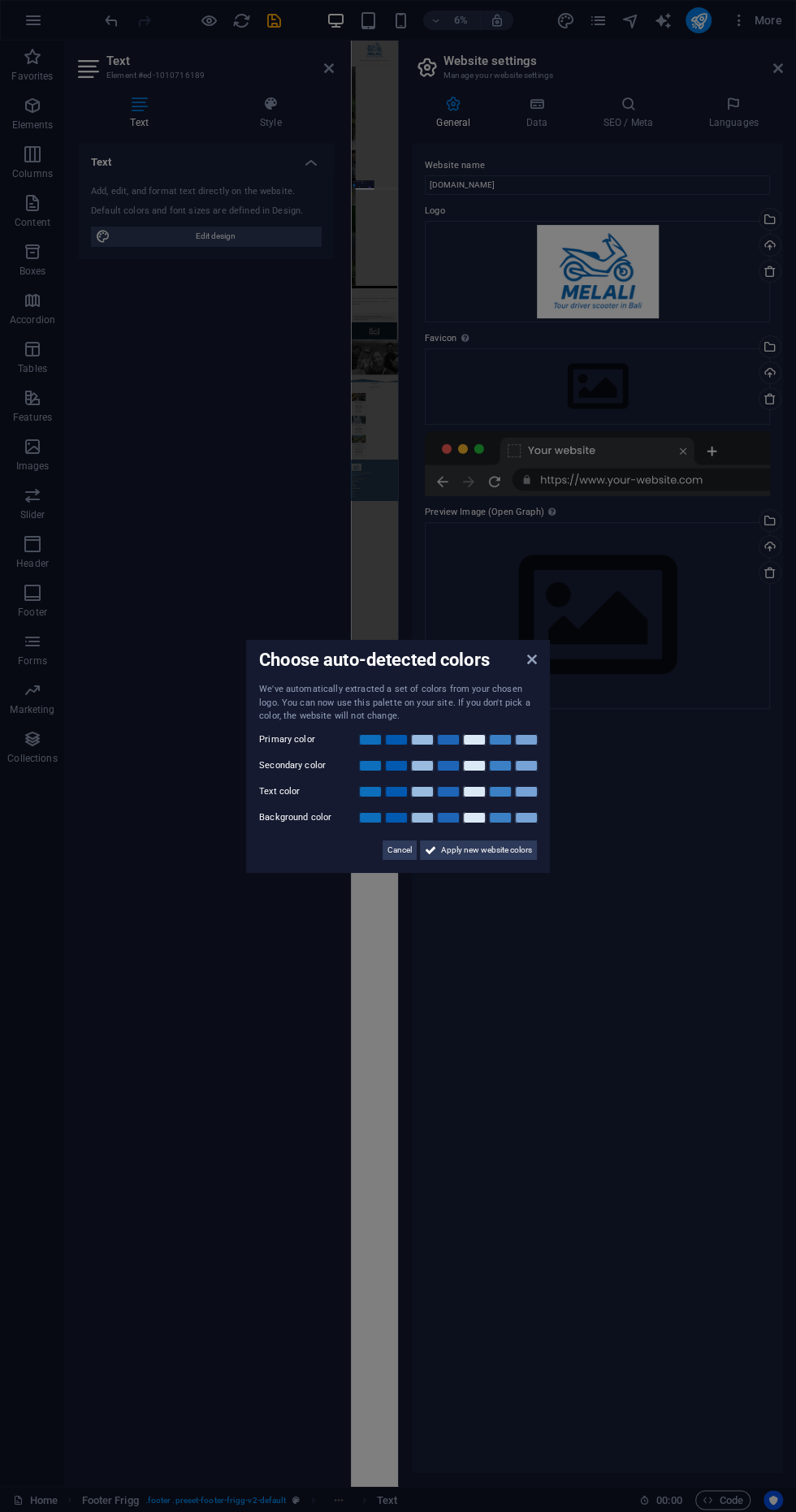
click at [600, 1030] on aside "Choose auto-detected colors We've automatically extracted a set of colors from …" at bounding box center [398, 756] width 796 height 1512
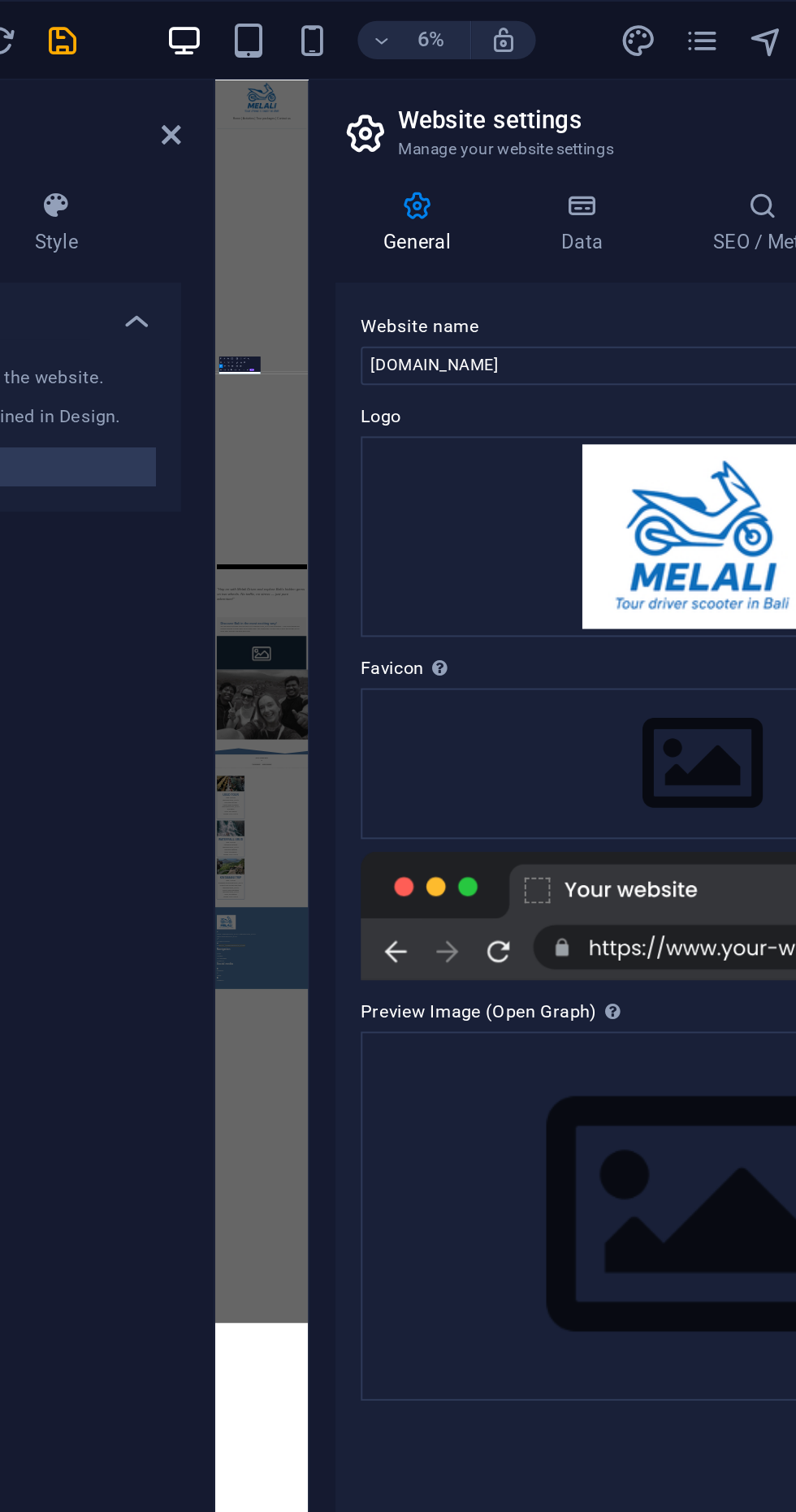
click at [328, 70] on icon at bounding box center [328, 68] width 10 height 13
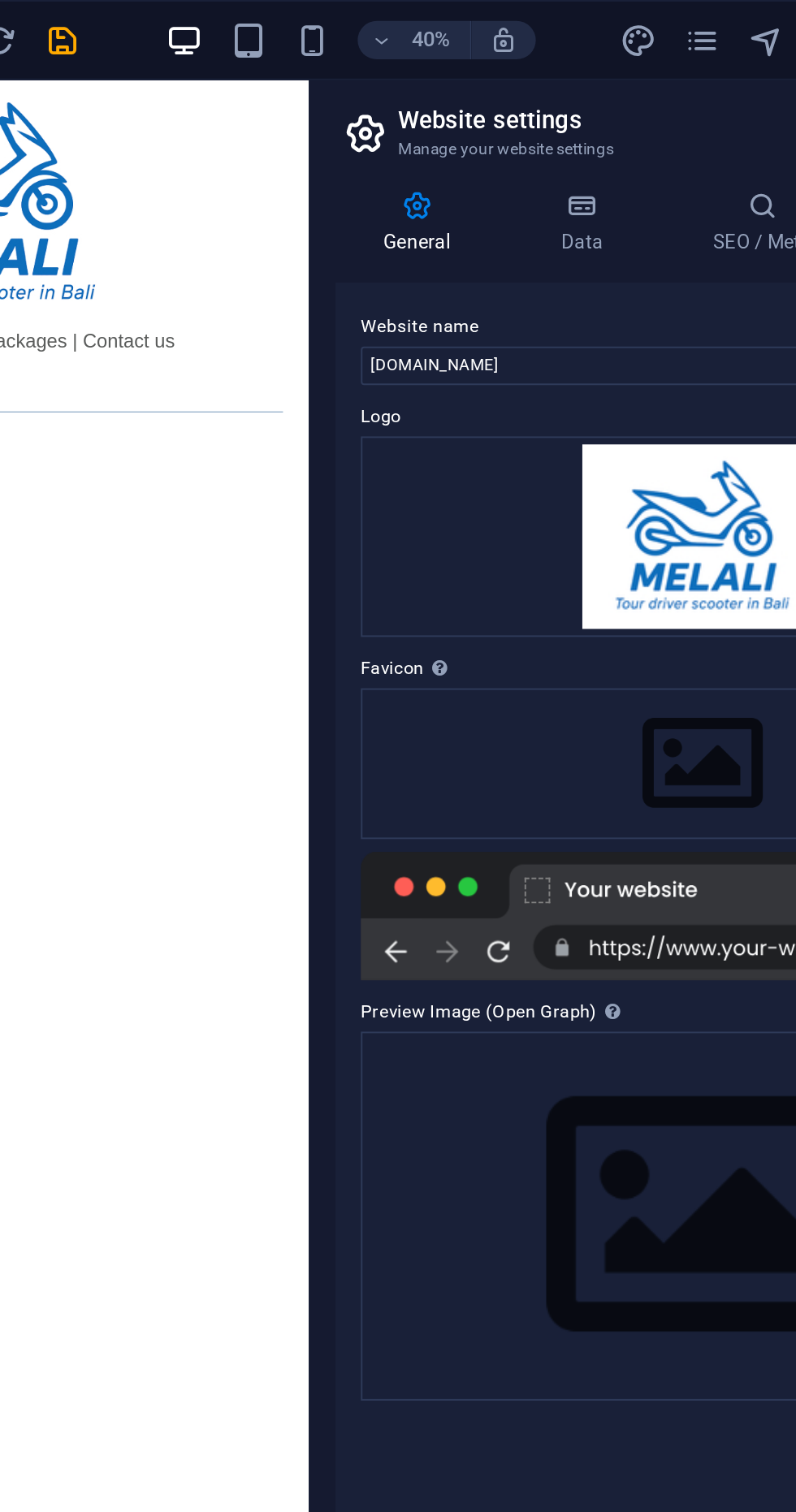
click at [312, 361] on div at bounding box center [67, 236] width 833 height 311
click at [273, 23] on icon "save" at bounding box center [273, 21] width 19 height 19
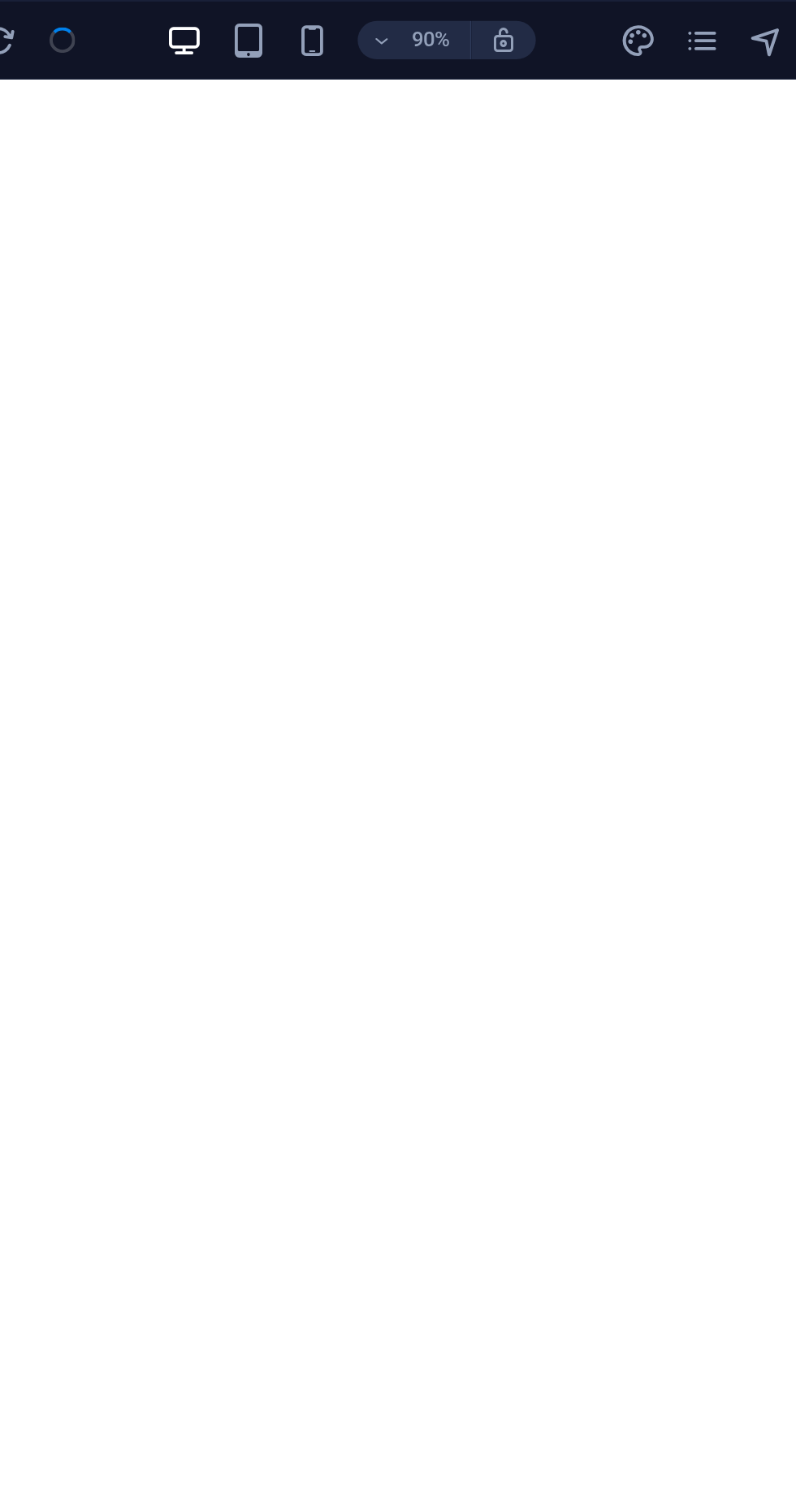
scroll to position [977, 0]
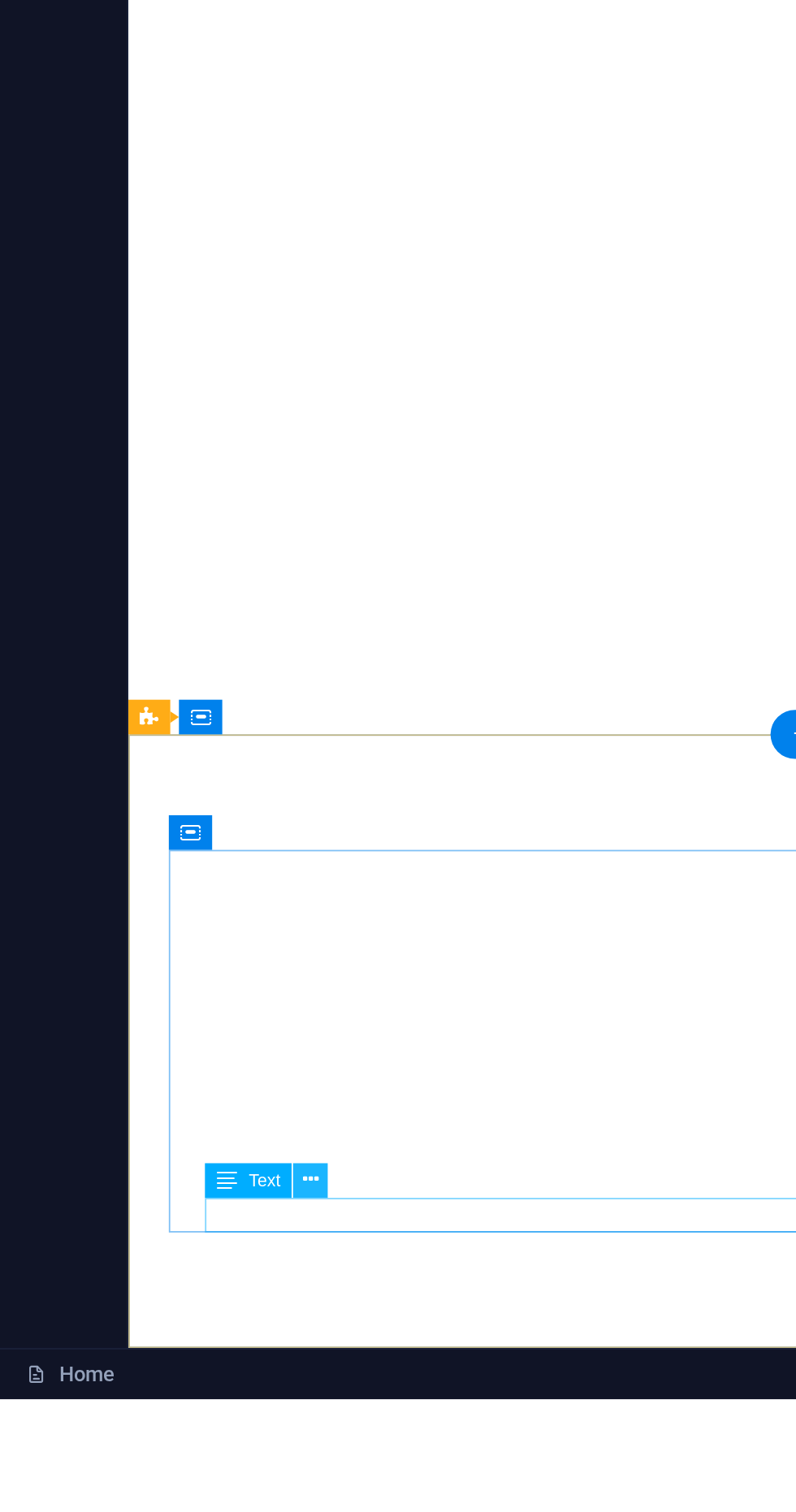
click at [157, 1401] on icon at bounding box center [157, 1401] width 8 height 15
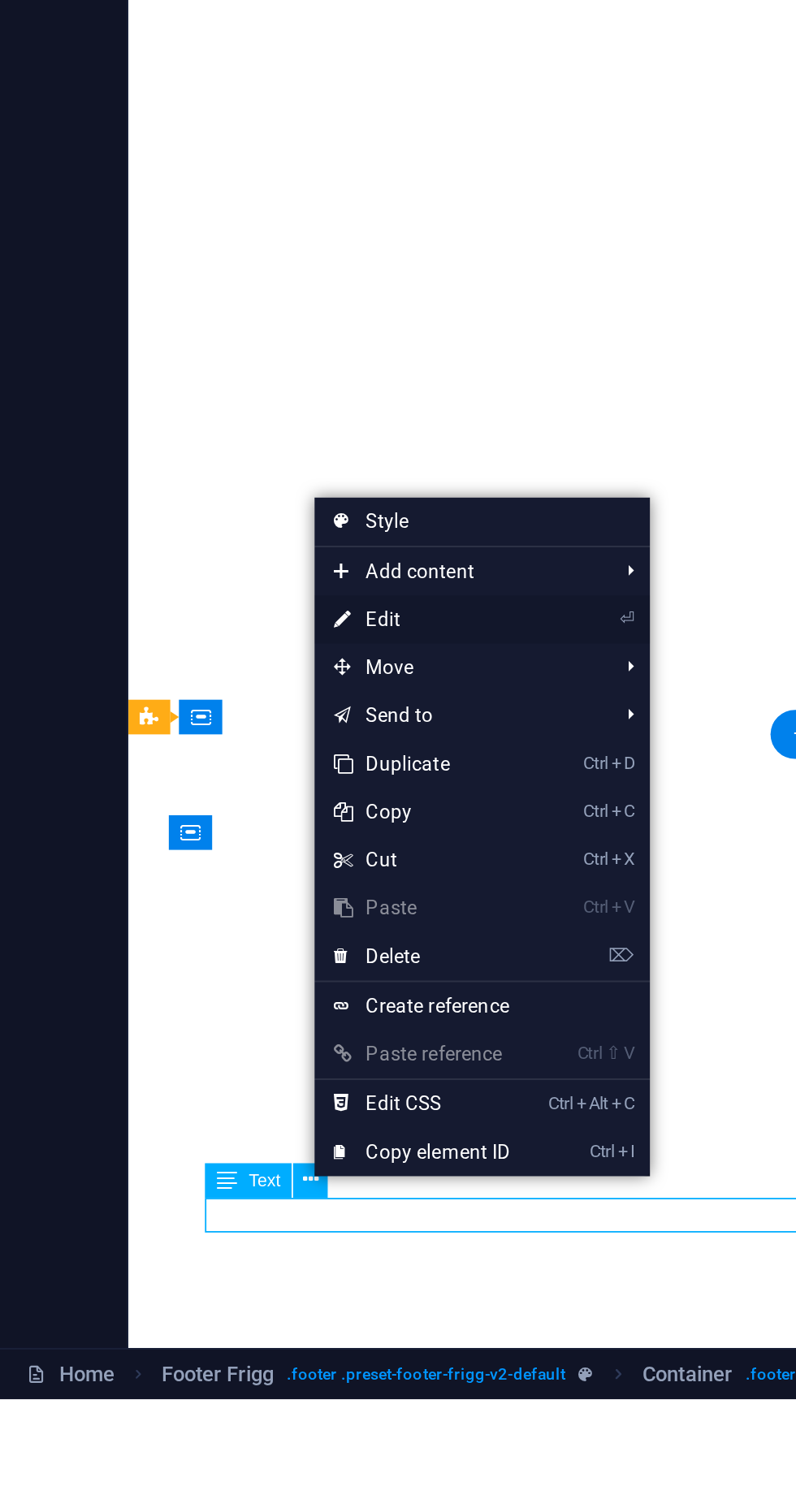
click at [209, 1121] on link "⏎ Edit" at bounding box center [213, 1116] width 109 height 24
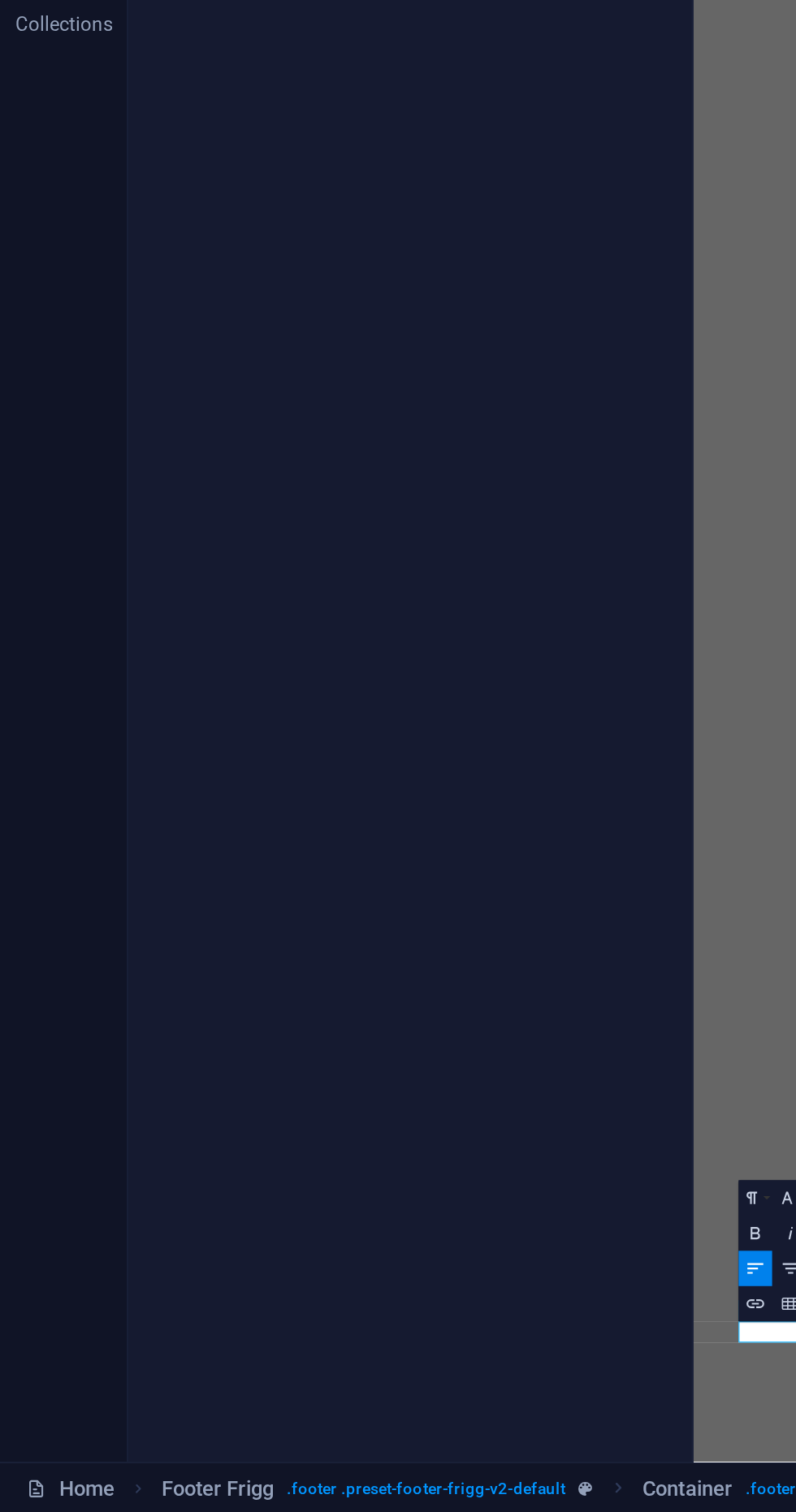
scroll to position [0, 0]
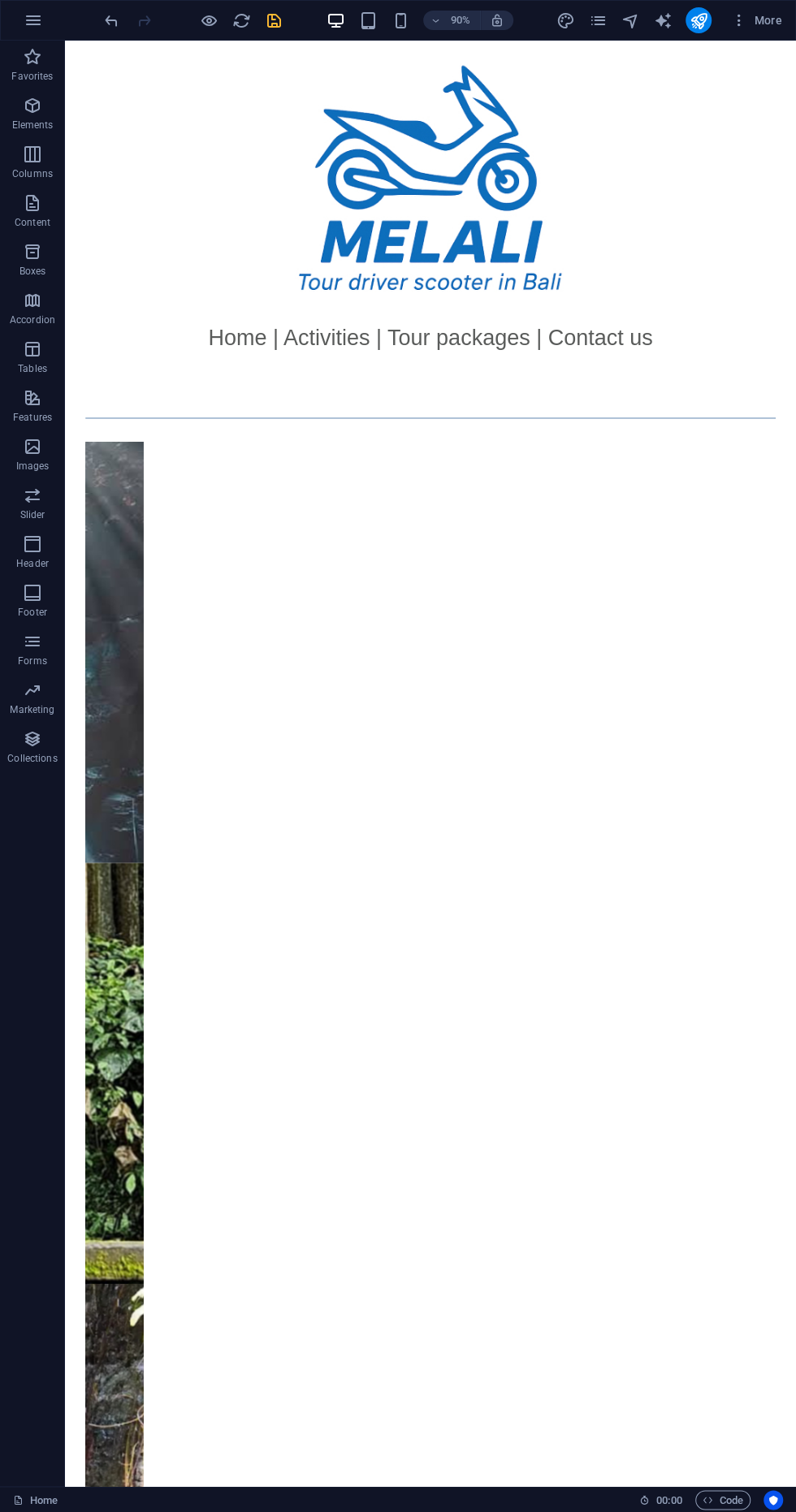
click at [282, 22] on icon "save" at bounding box center [273, 21] width 19 height 19
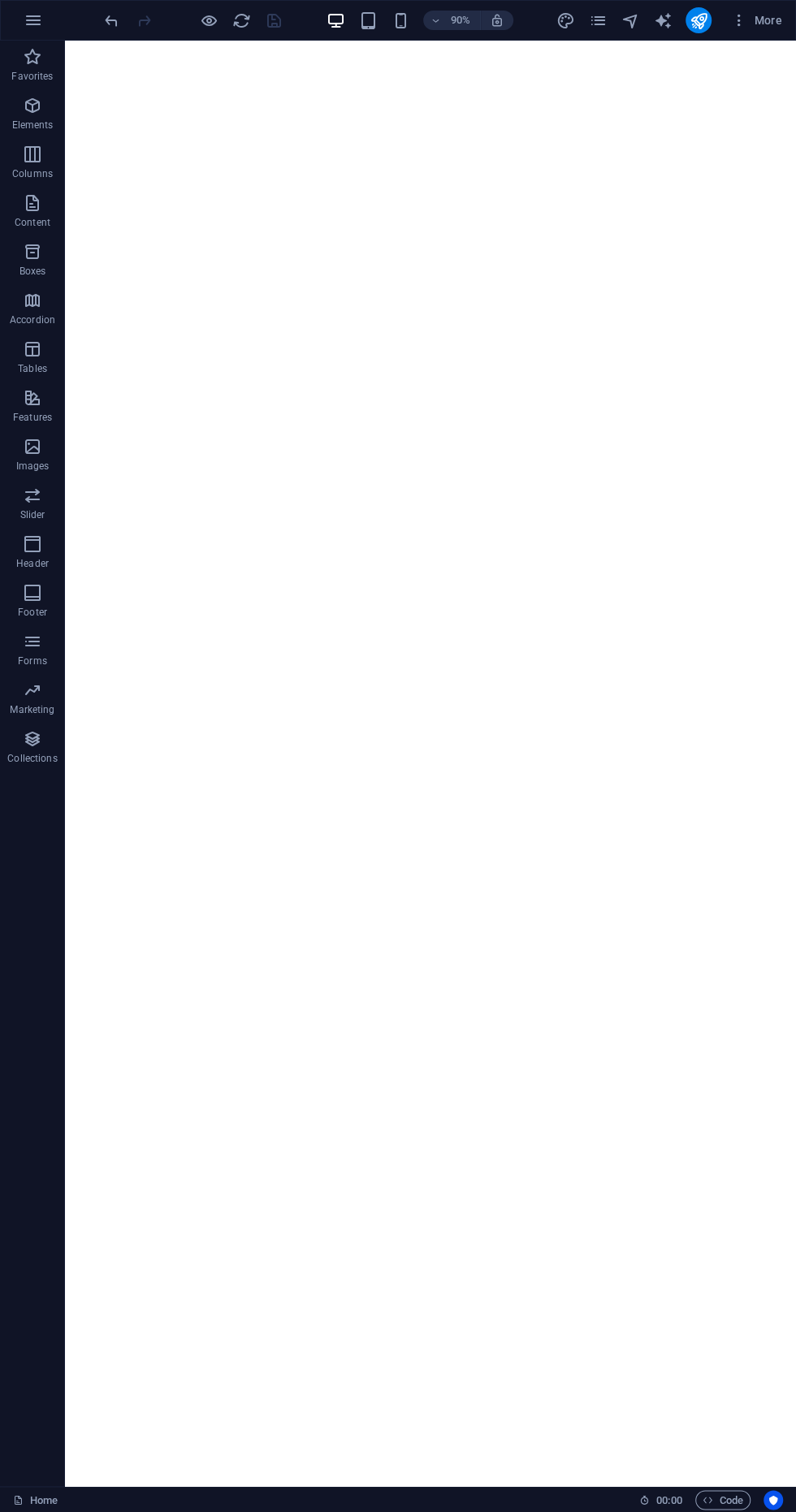
scroll to position [977, 0]
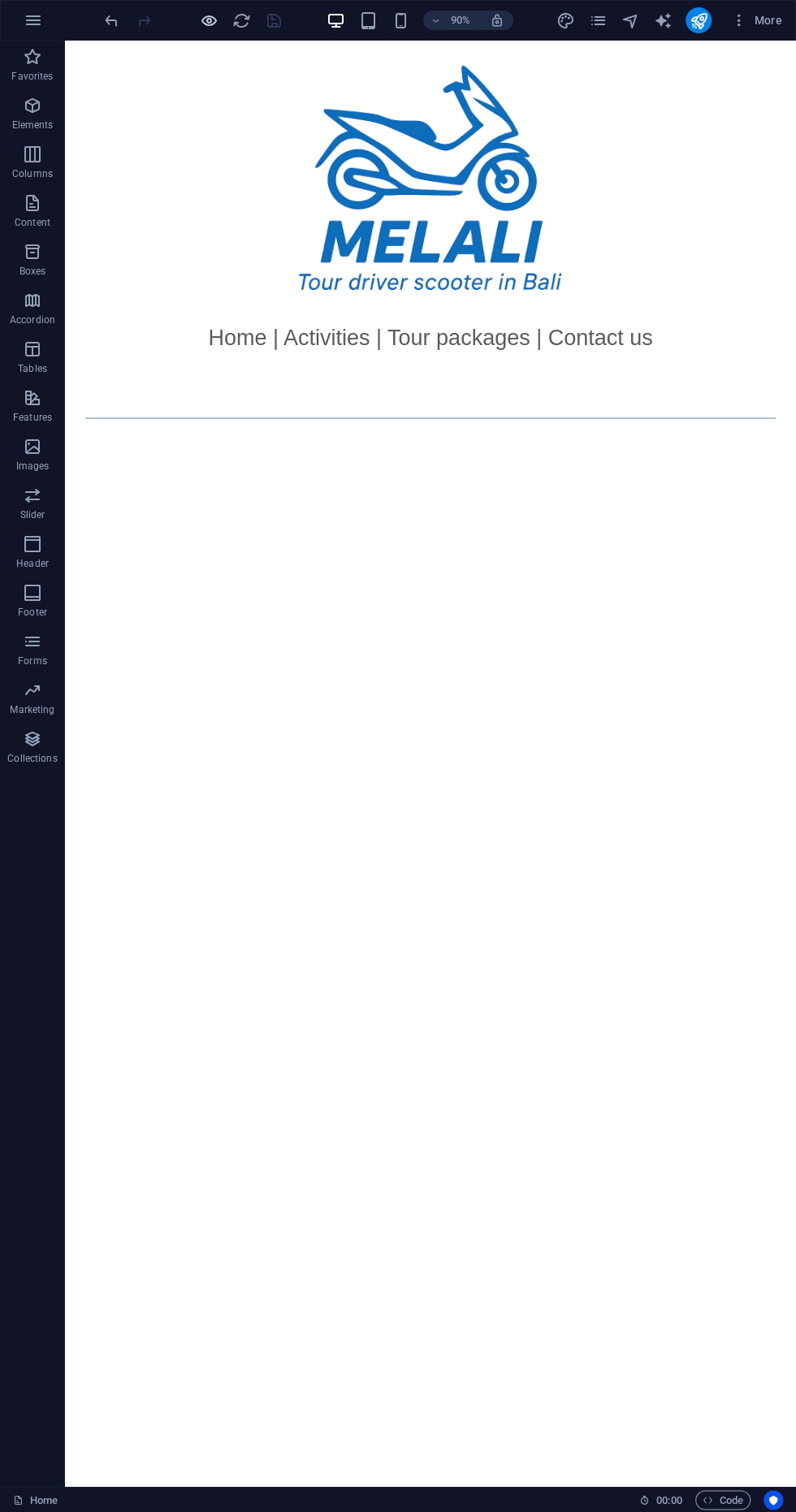
click at [206, 20] on icon "button" at bounding box center [209, 21] width 19 height 19
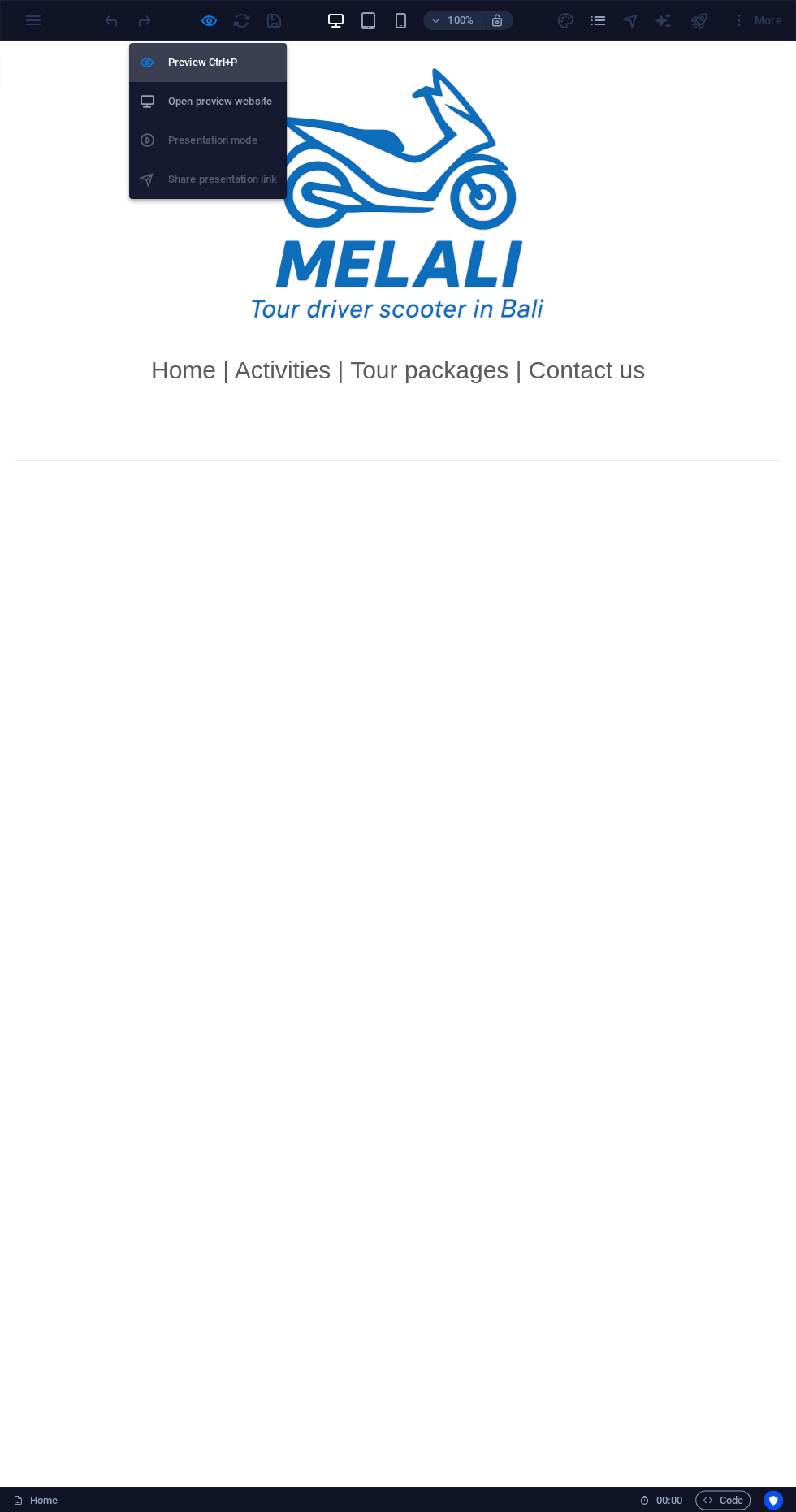
click at [158, 62] on div at bounding box center [153, 63] width 30 height 16
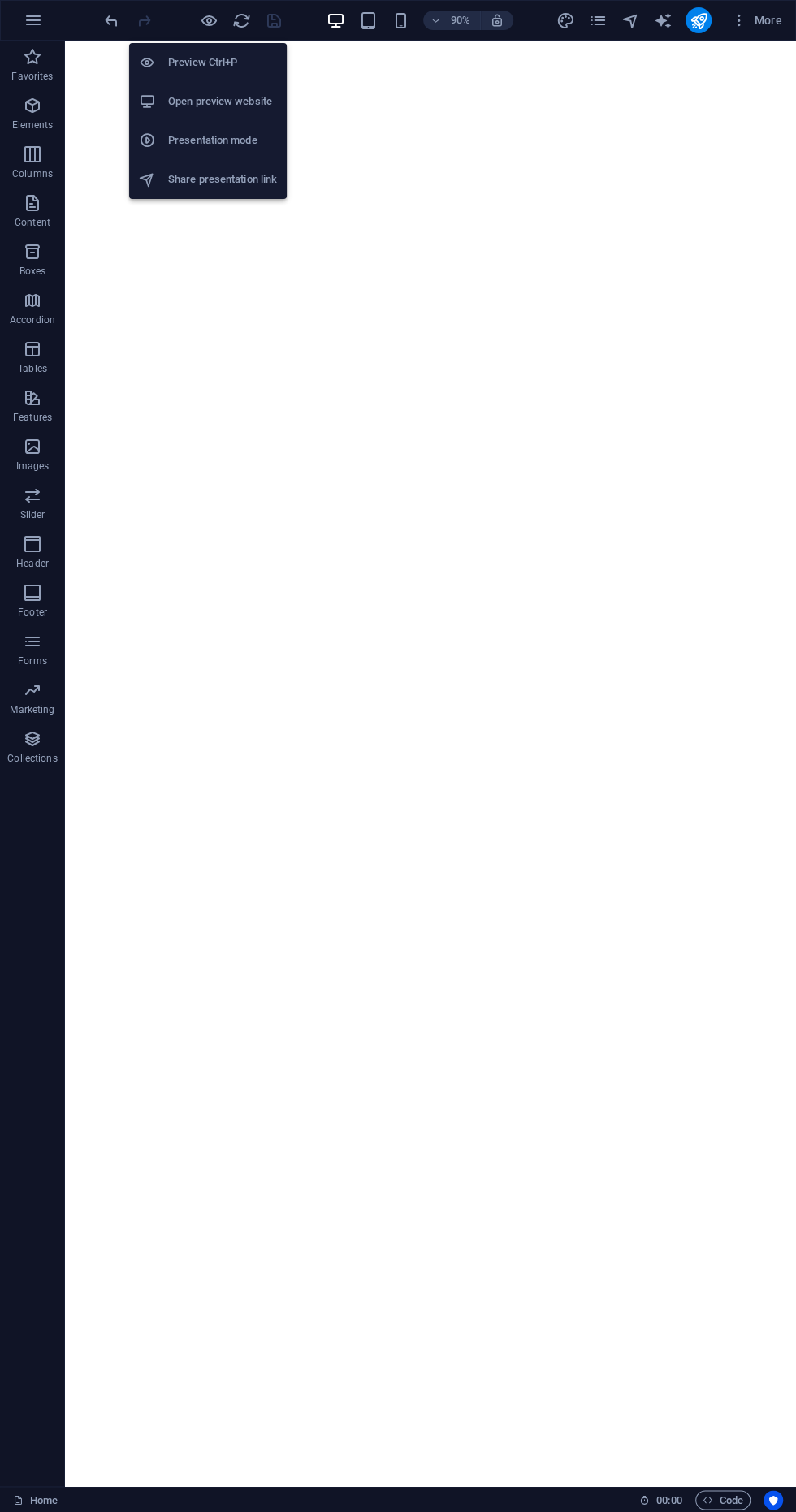
scroll to position [977, 0]
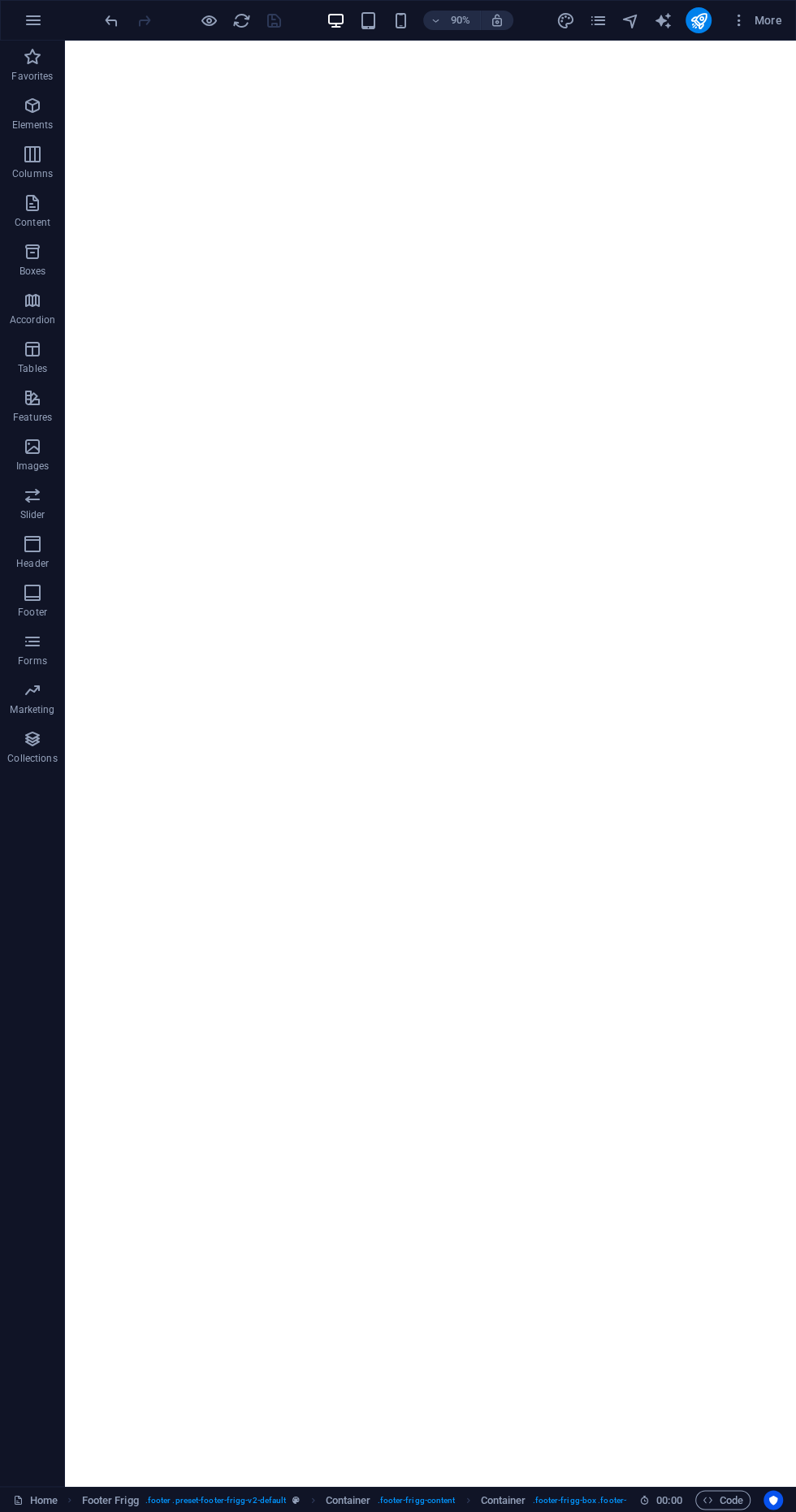
scroll to position [0, 0]
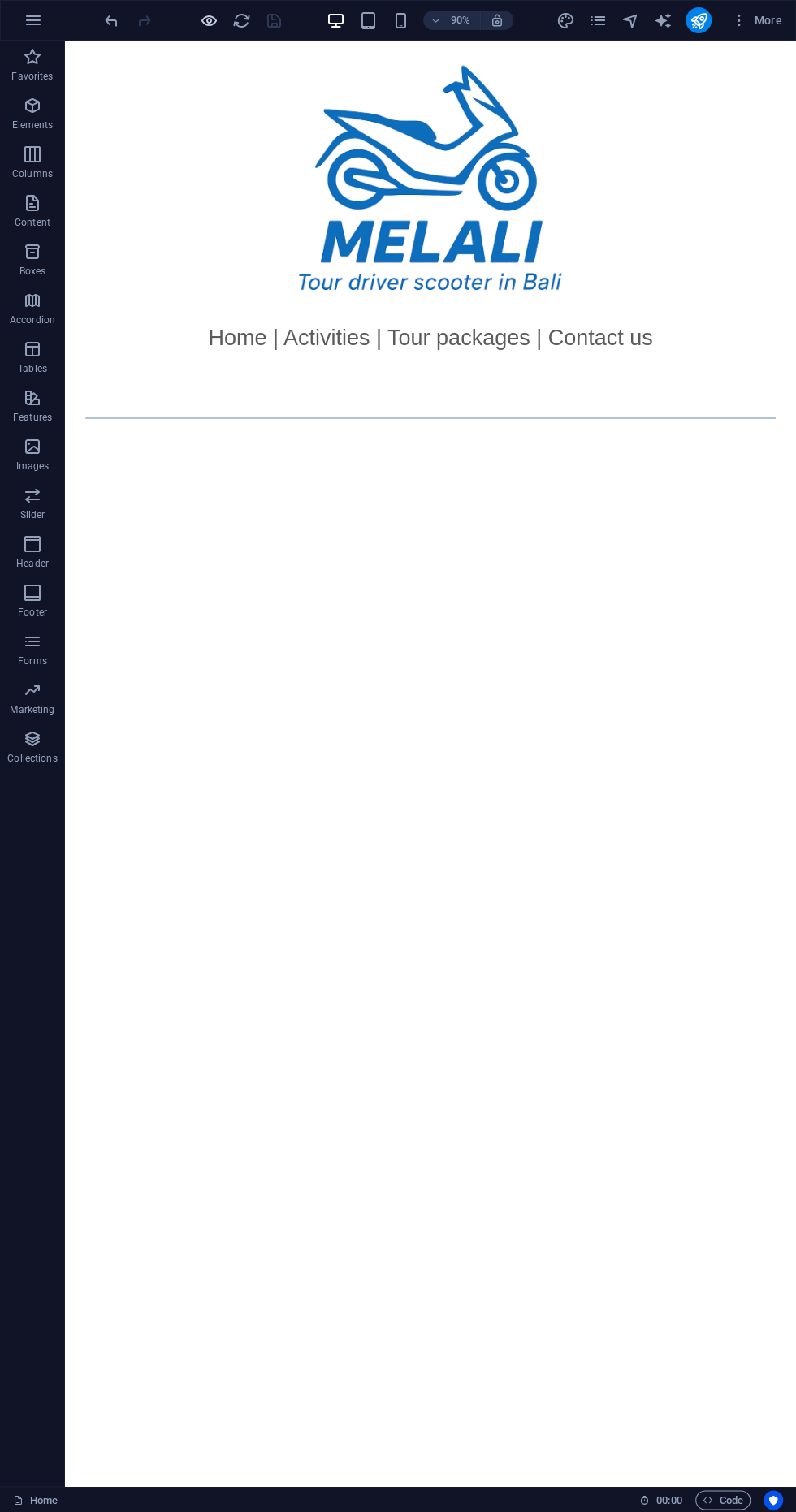
click at [208, 20] on icon "button" at bounding box center [209, 21] width 19 height 19
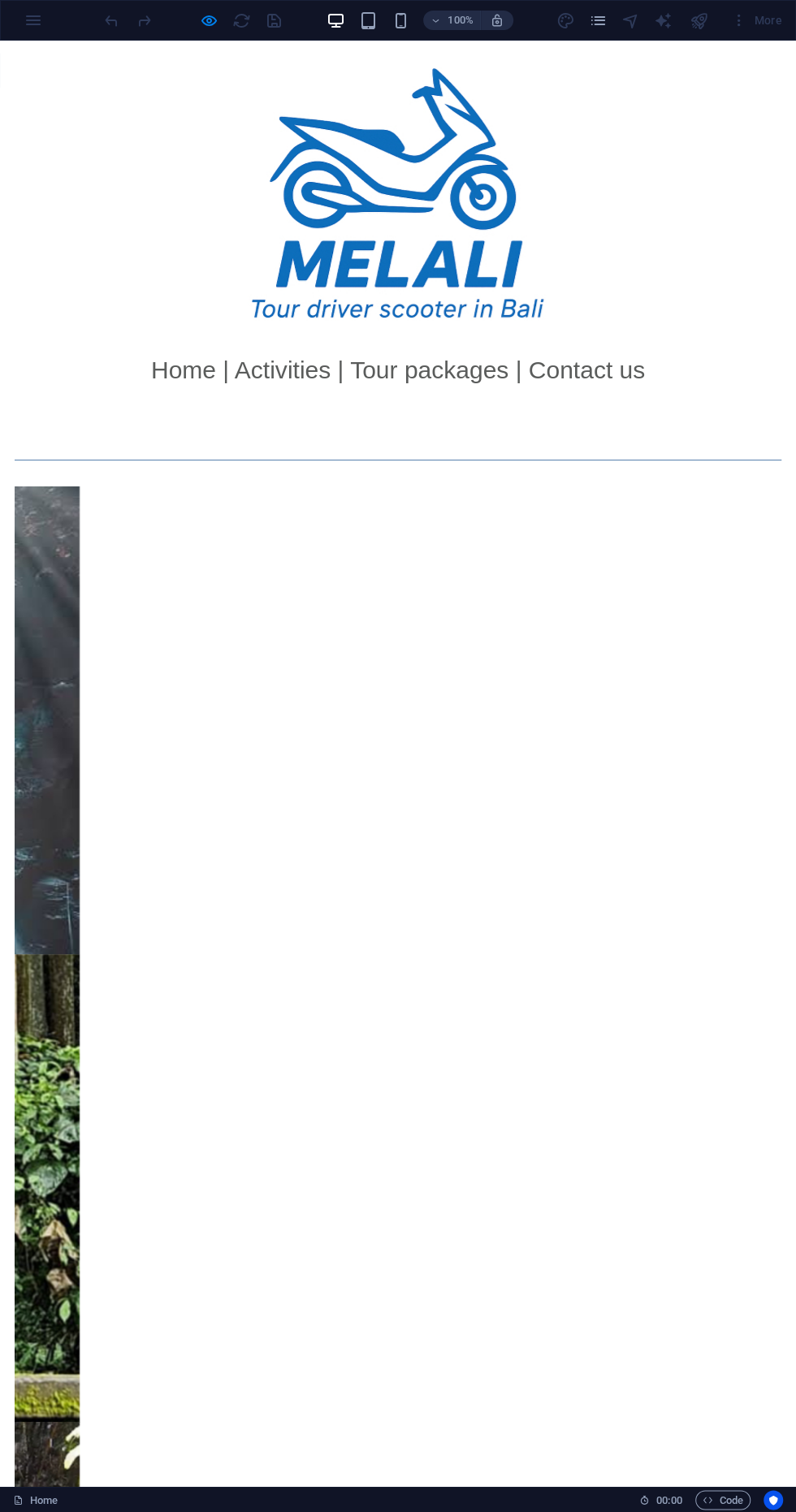
click at [237, 385] on p "Home | Activities | Tour packages | Contact us" at bounding box center [398, 369] width 796 height 37
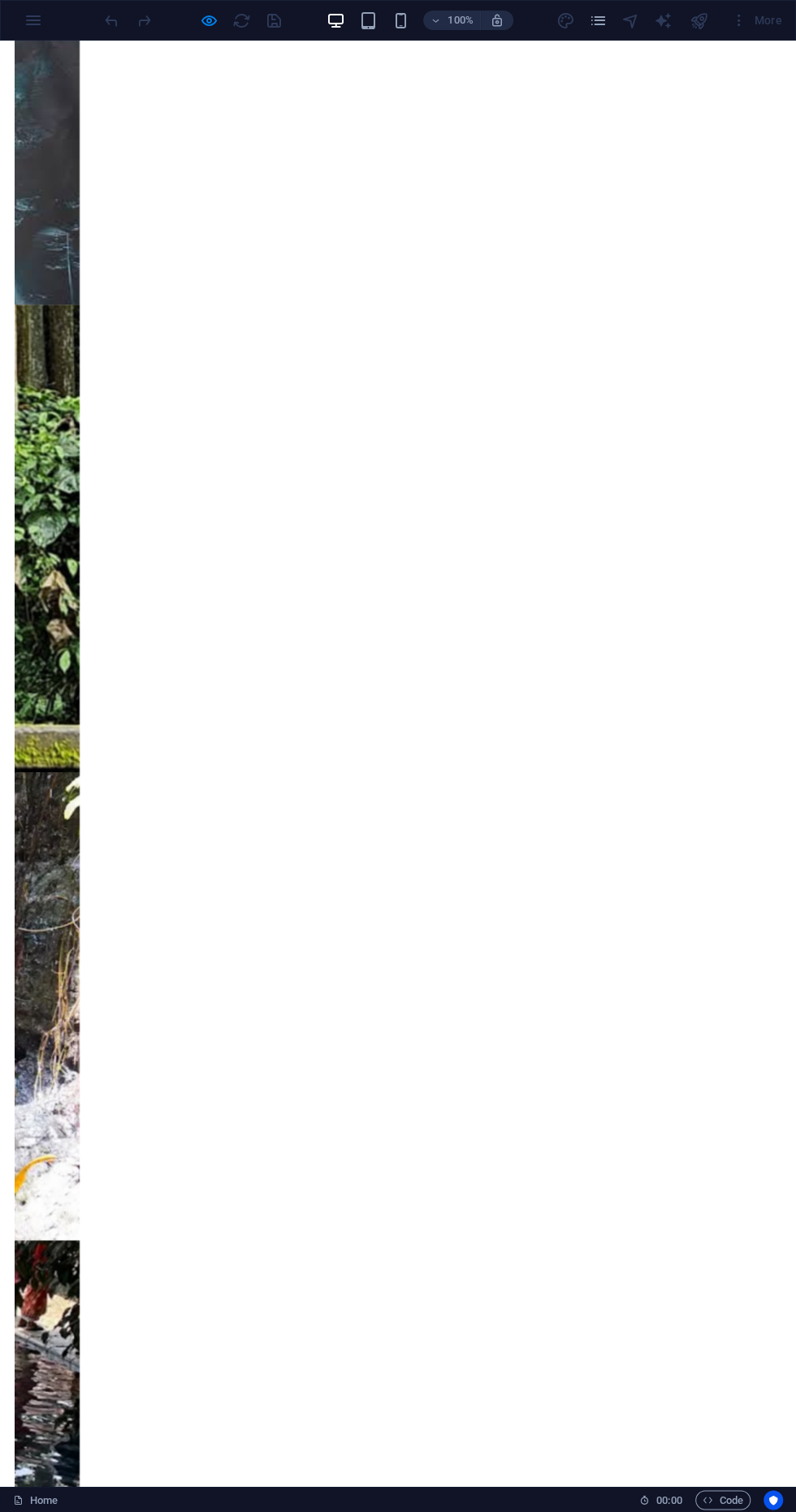
scroll to position [1022, 0]
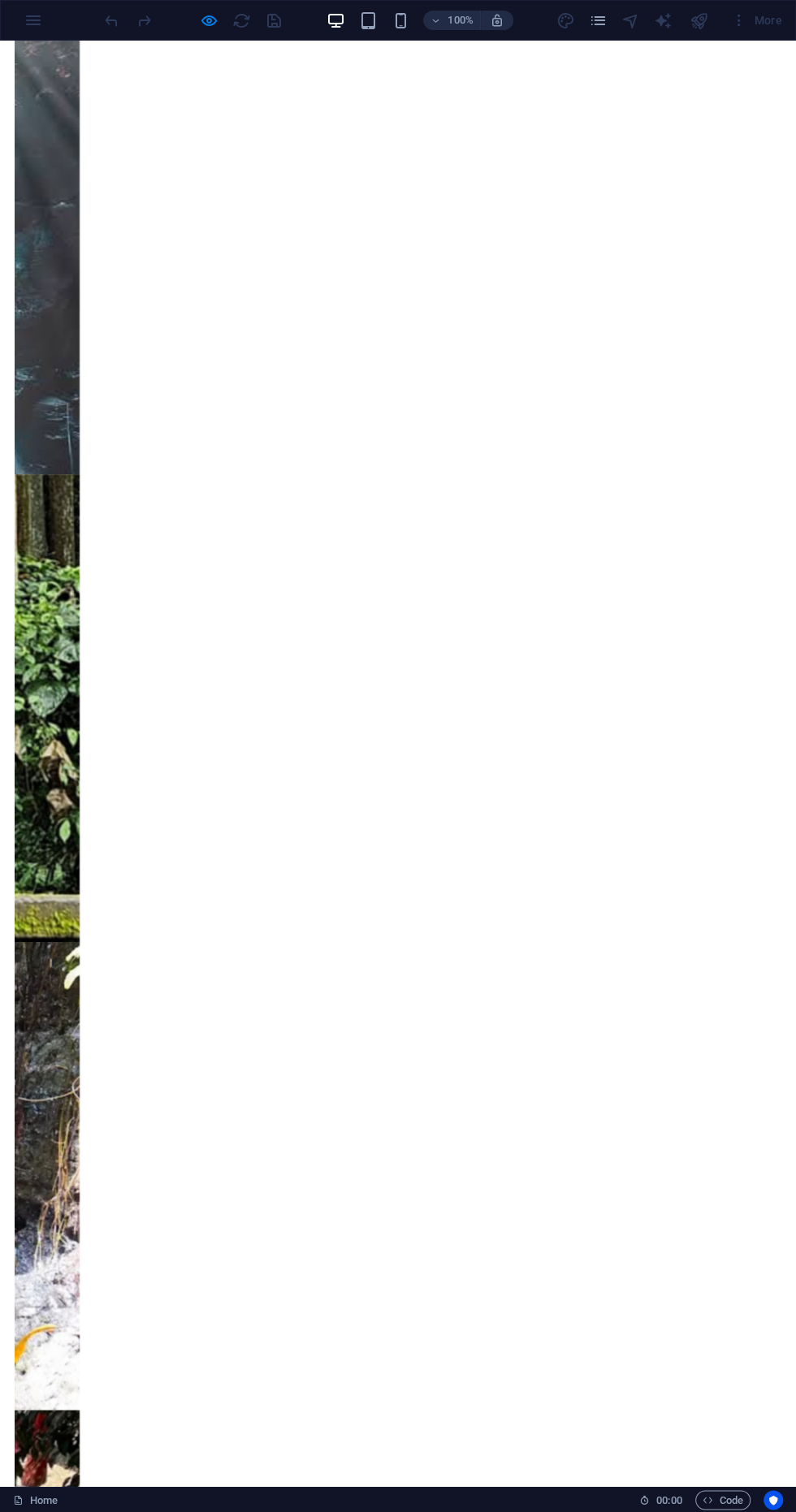
scroll to position [478, 0]
click at [208, 20] on icon "button" at bounding box center [209, 21] width 19 height 19
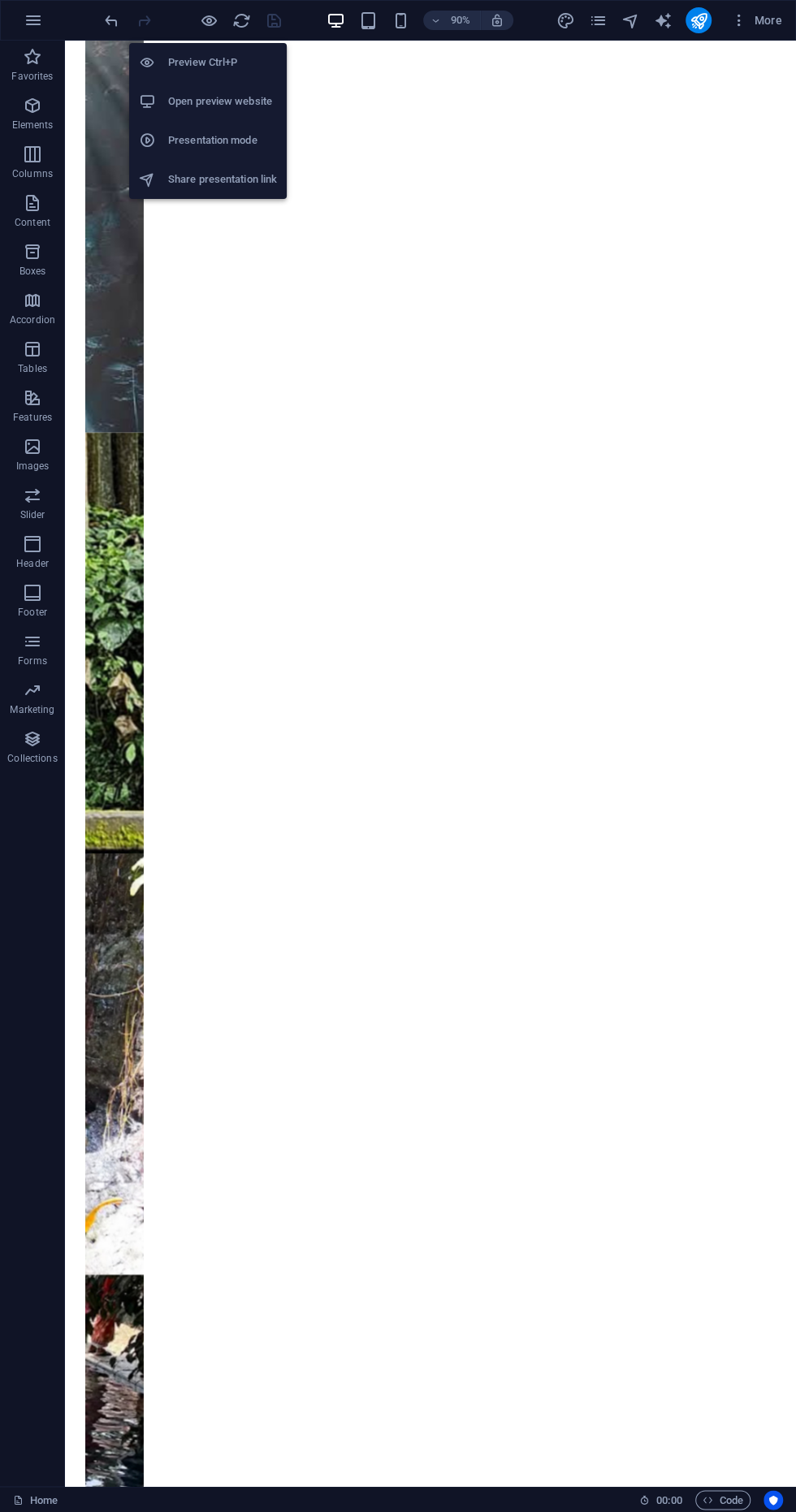
click at [689, 29] on div at bounding box center [698, 20] width 26 height 26
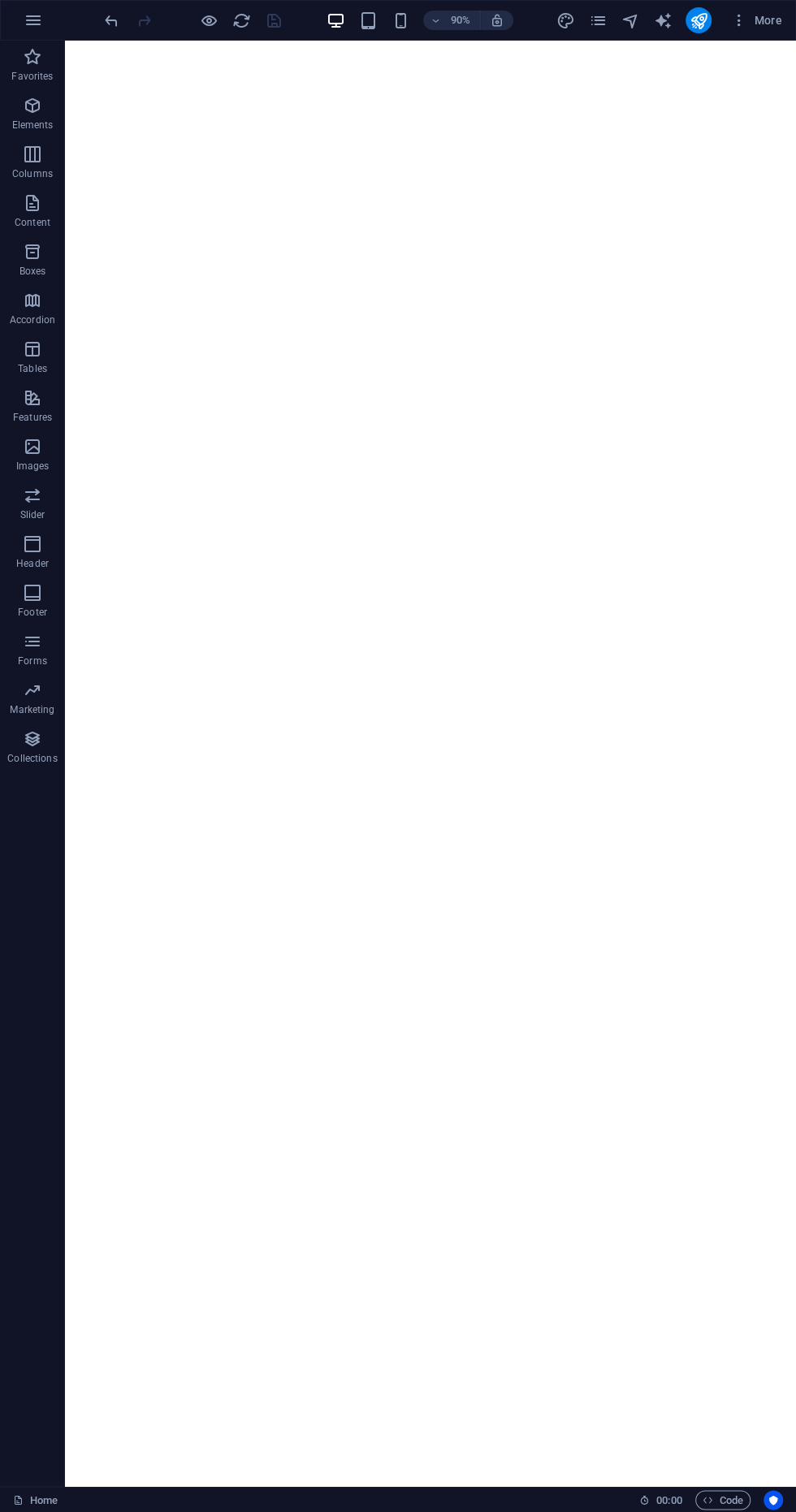
click at [679, 23] on div "More" at bounding box center [672, 20] width 233 height 26
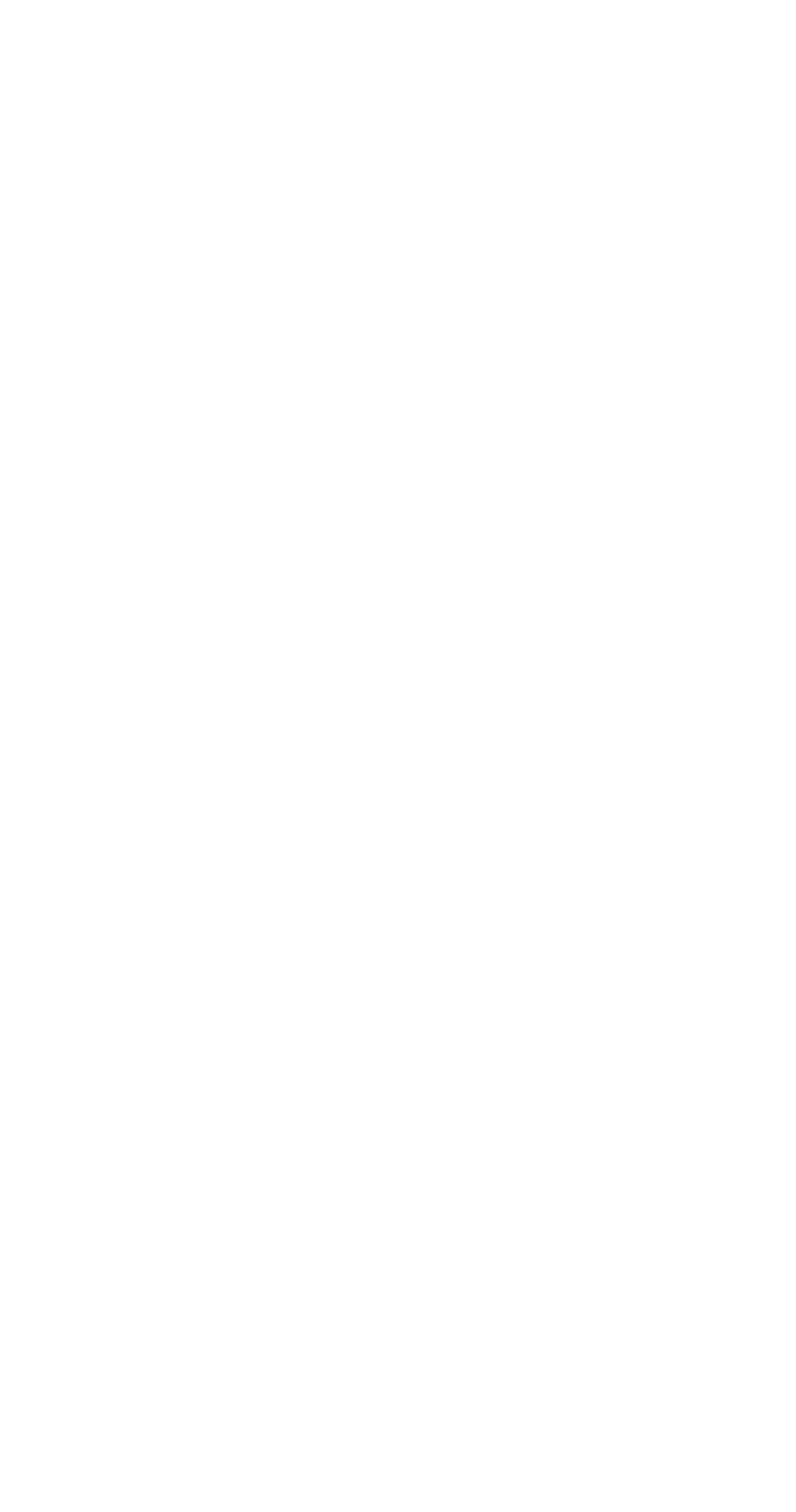
scroll to position [0, 0]
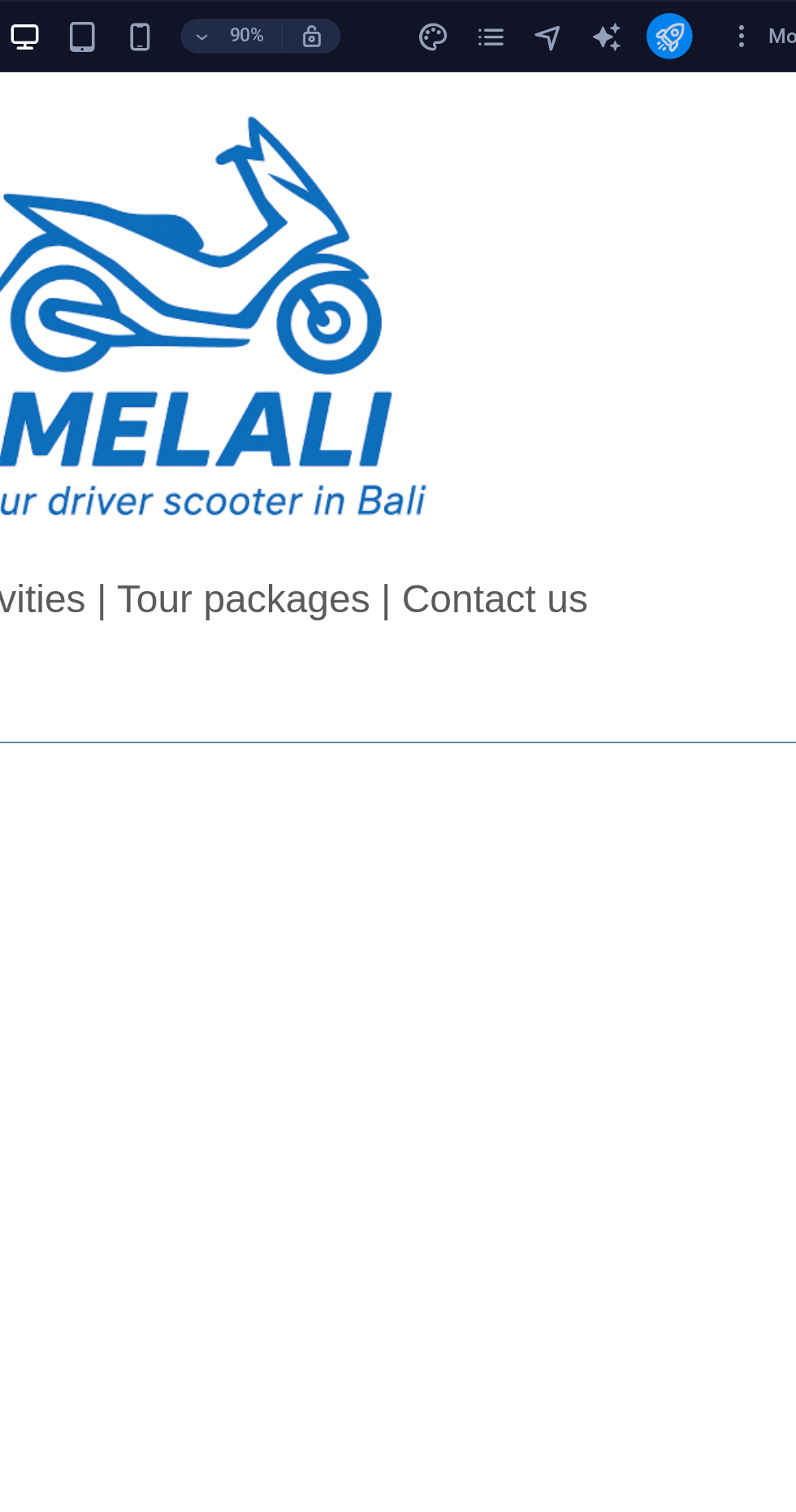
click at [705, 20] on icon "publish" at bounding box center [698, 21] width 19 height 19
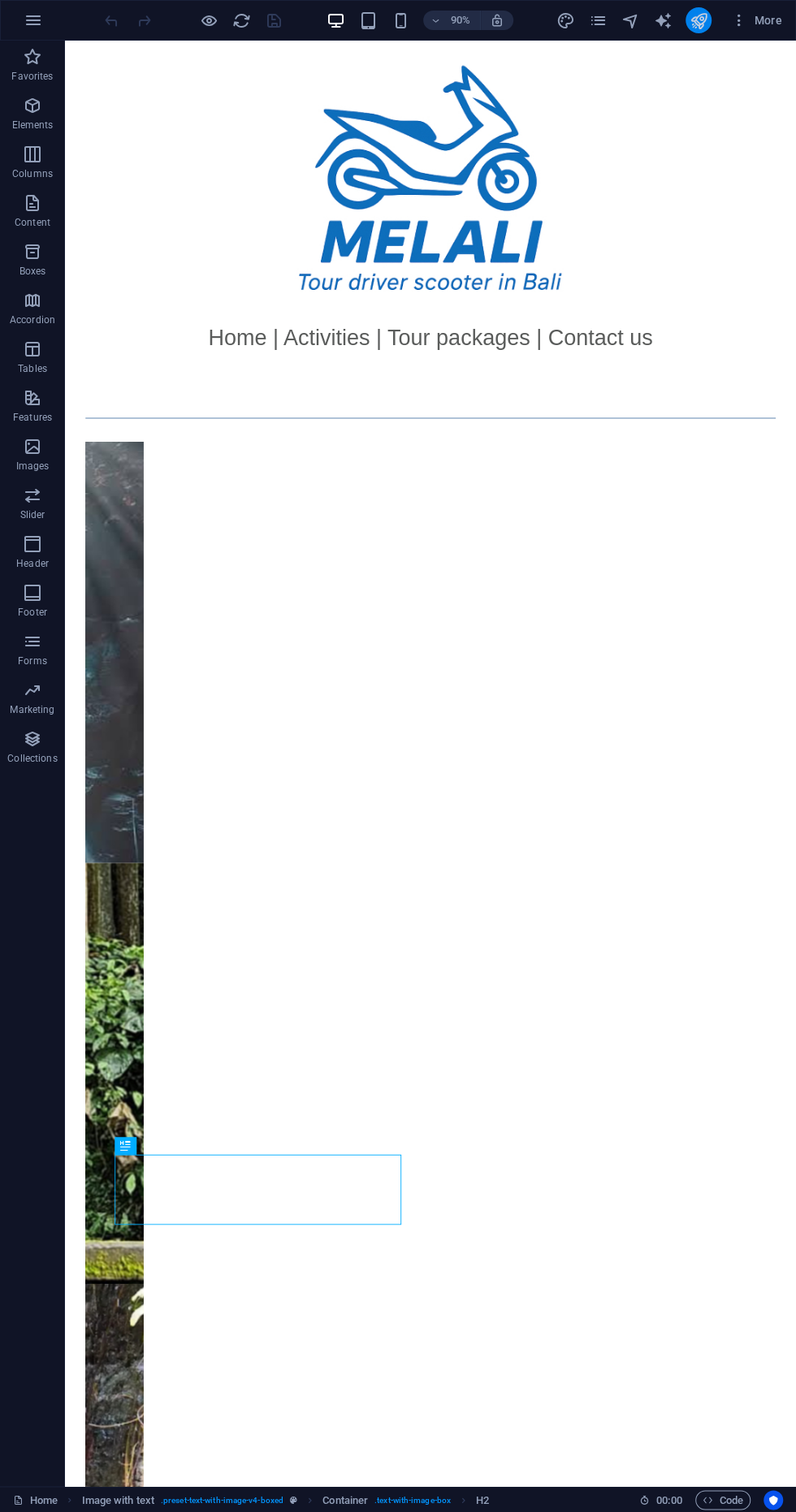
click at [699, 17] on icon "publish" at bounding box center [698, 21] width 19 height 19
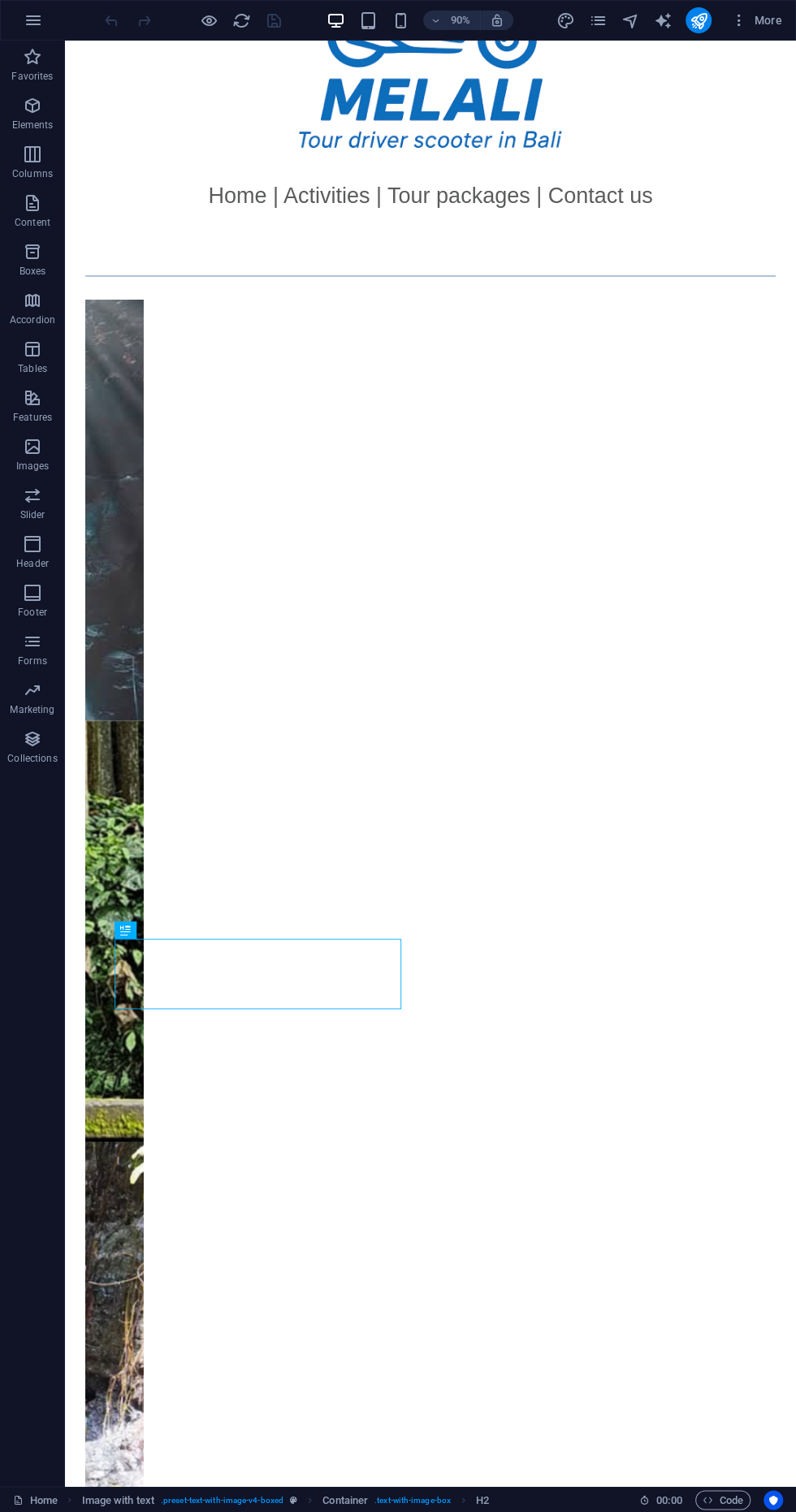
scroll to position [977, 0]
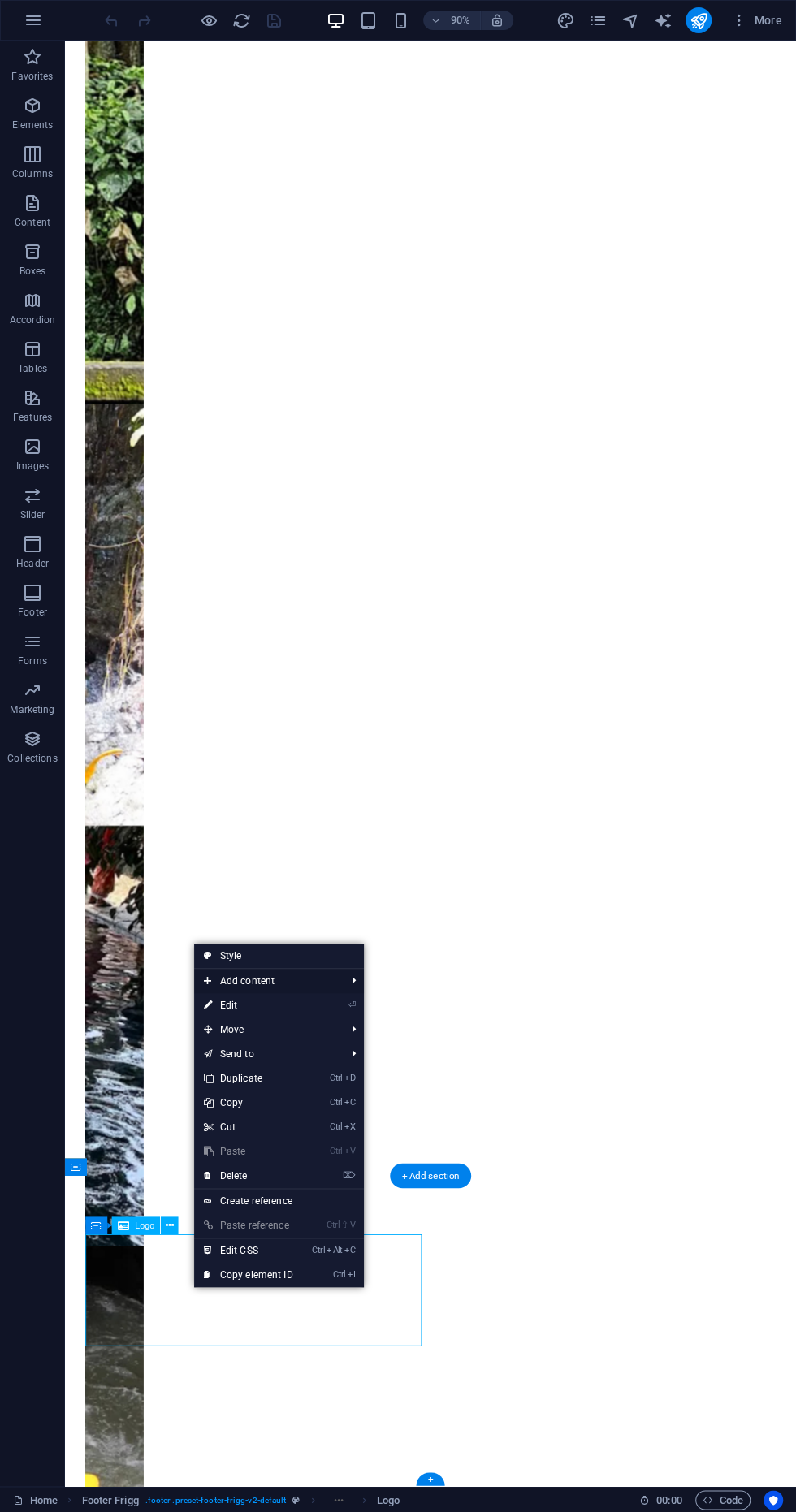
click at [291, 993] on span "Add content" at bounding box center [267, 981] width 146 height 24
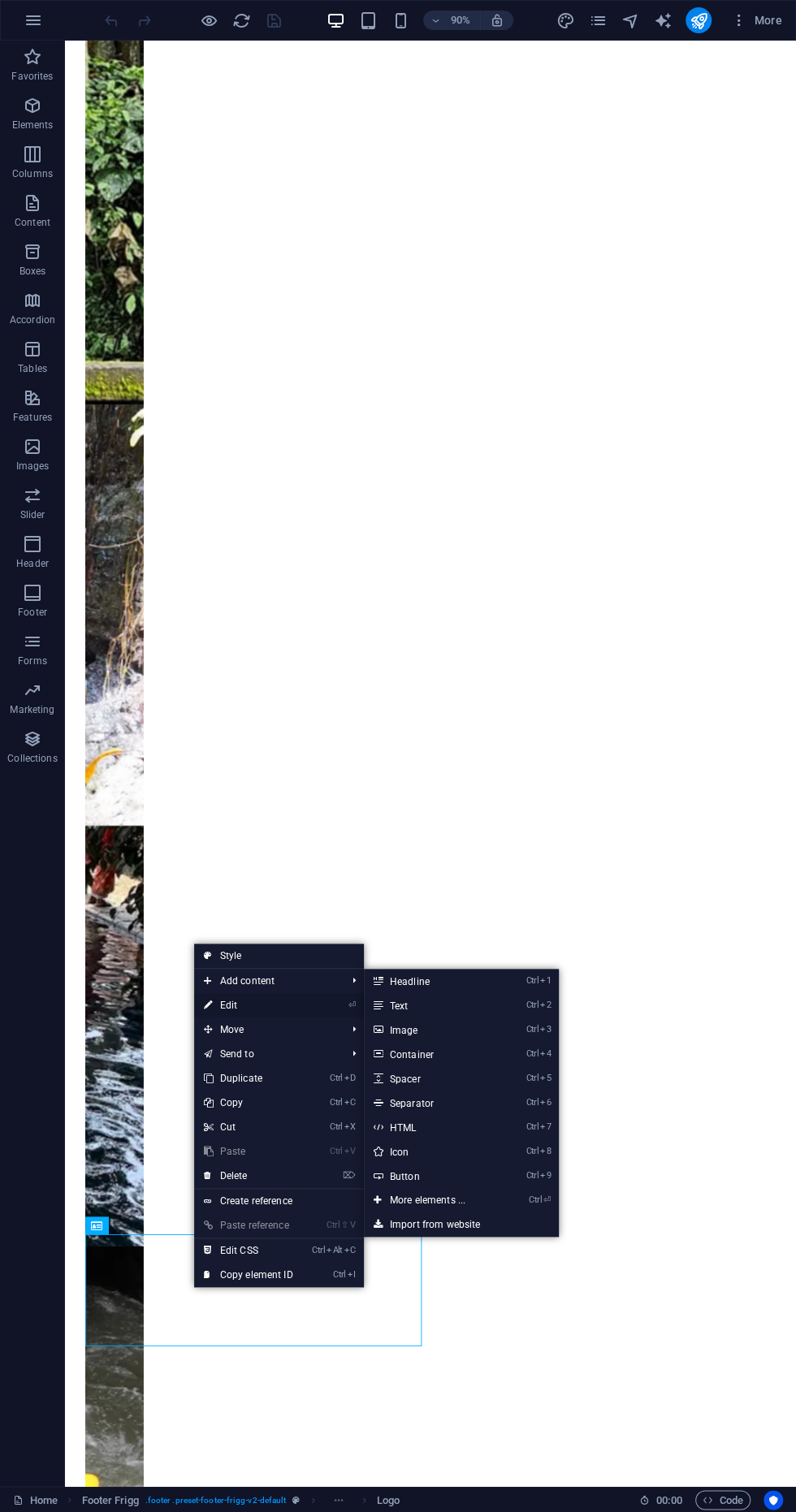
click at [270, 1002] on link "⏎ Edit" at bounding box center [248, 1005] width 109 height 24
select select "px"
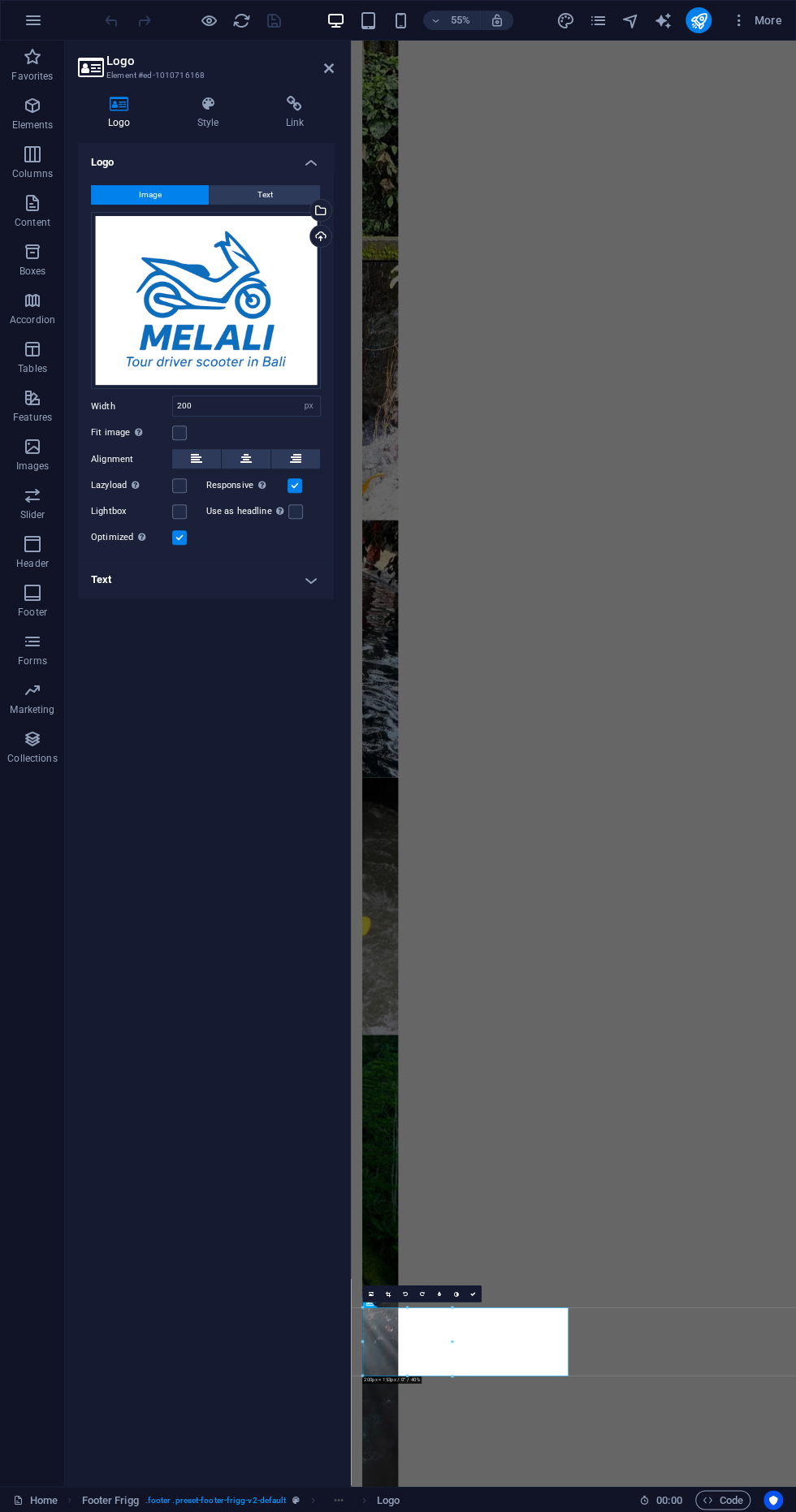
scroll to position [0, 0]
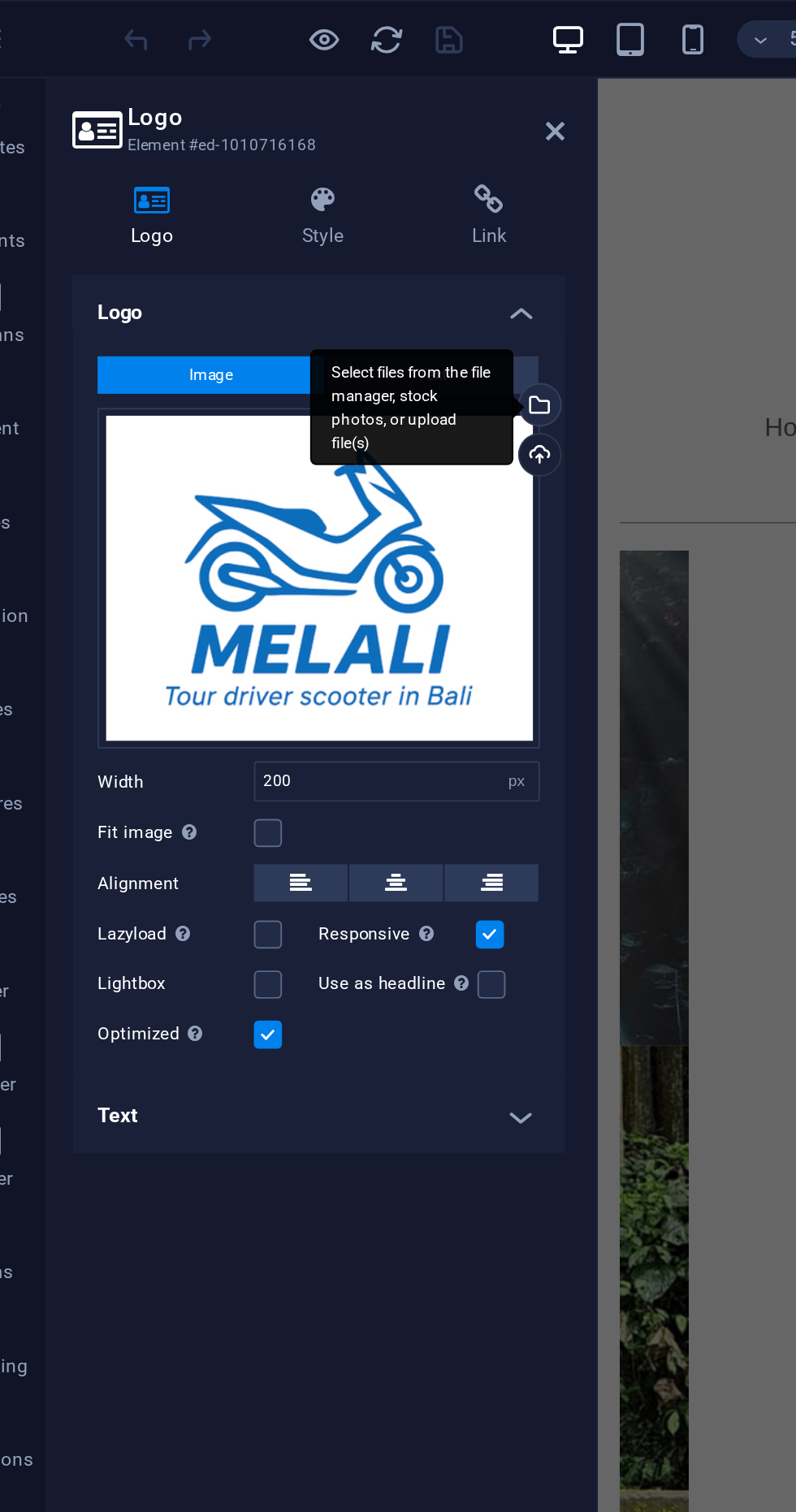
click at [326, 214] on div "Select files from the file manager, stock photos, or upload file(s)" at bounding box center [318, 211] width 24 height 24
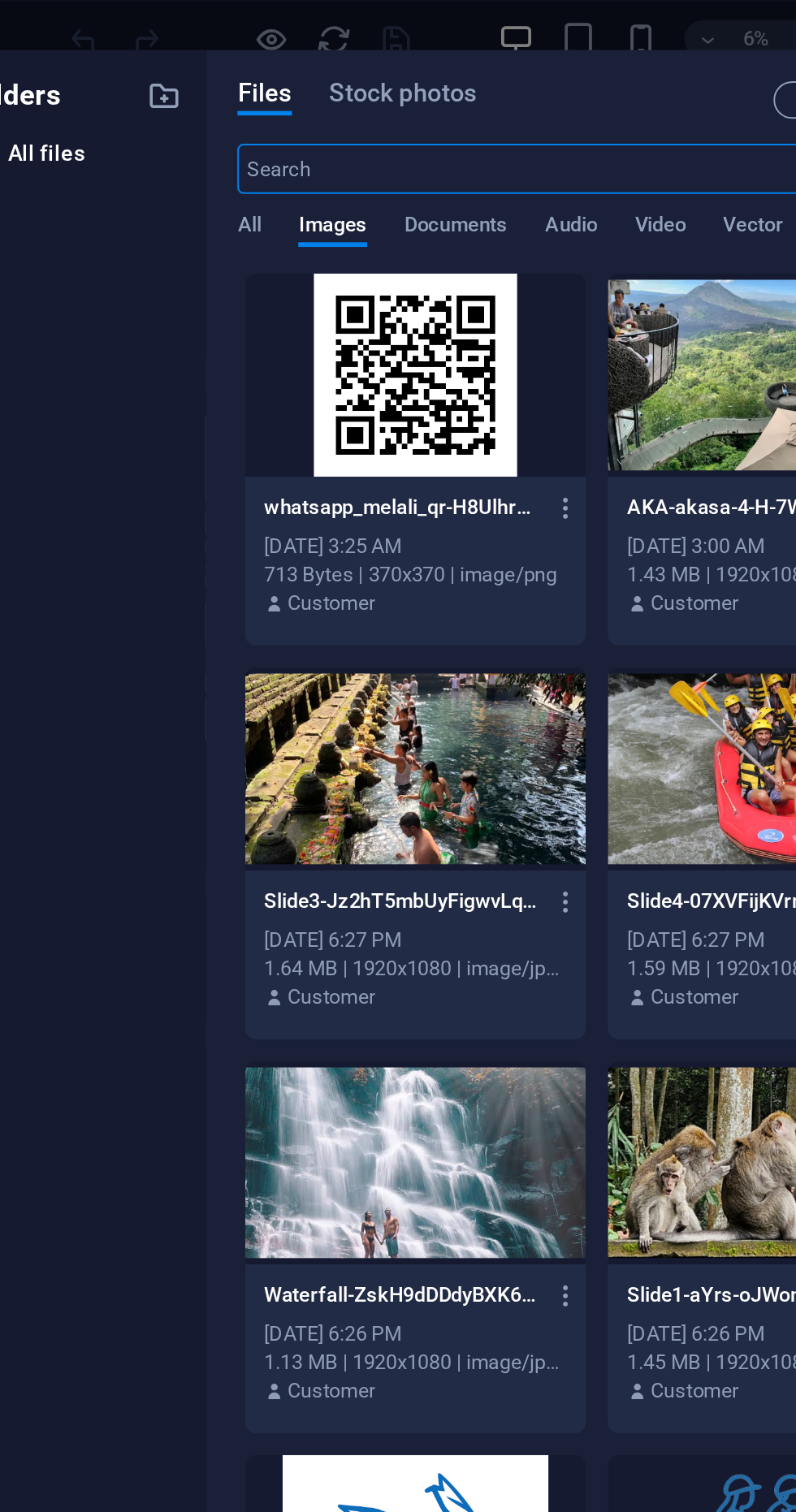
click at [306, 205] on div at bounding box center [283, 194] width 177 height 105
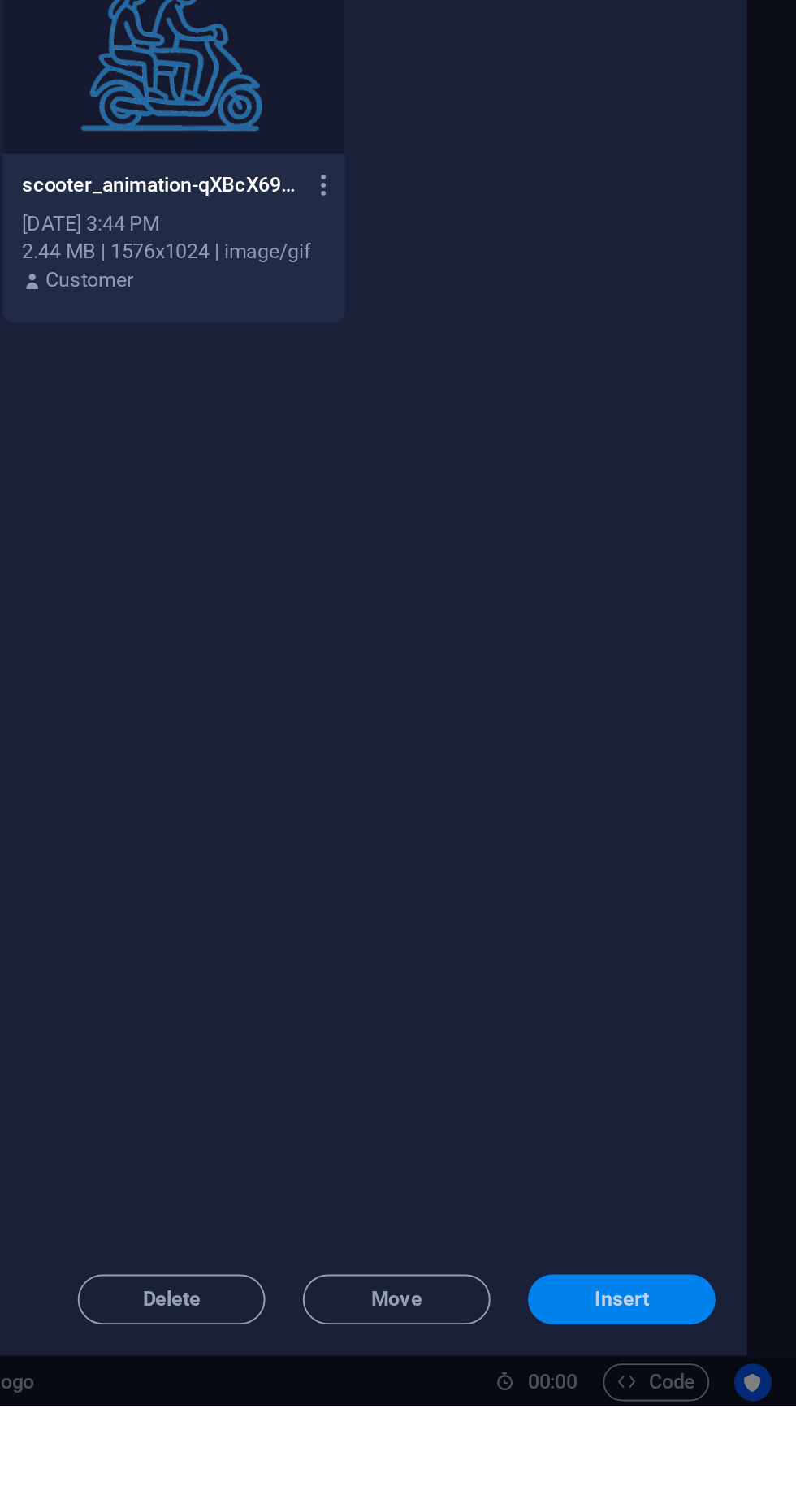
click at [701, 1462] on span "Insert" at bounding box center [706, 1456] width 29 height 10
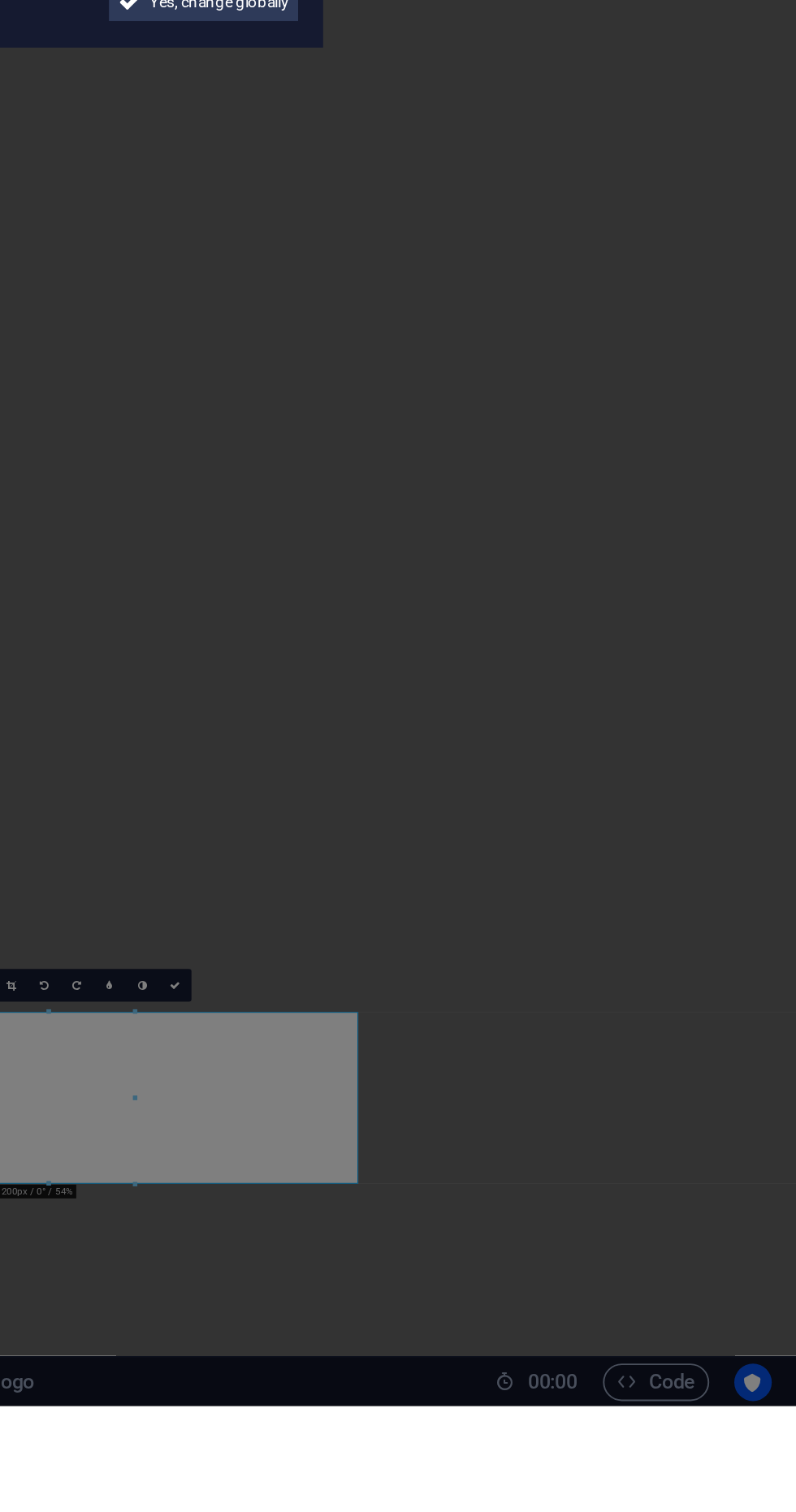
click at [550, 1284] on aside "Change logo globally? Do you want to make this the new website logo? No Yes, ch…" at bounding box center [398, 756] width 796 height 1512
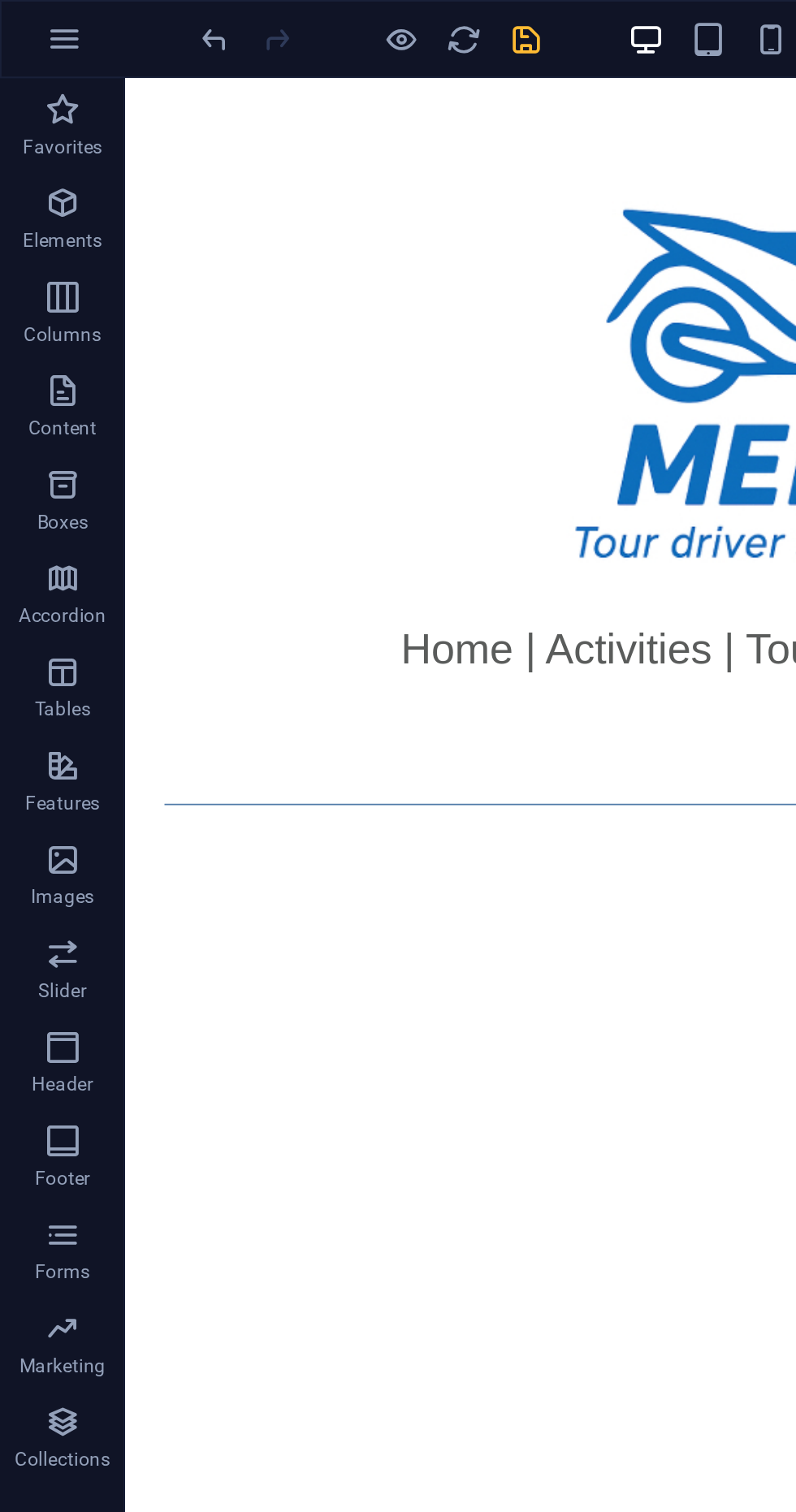
click at [271, 26] on icon "save" at bounding box center [273, 21] width 19 height 19
click at [247, 307] on div at bounding box center [531, 234] width 812 height 311
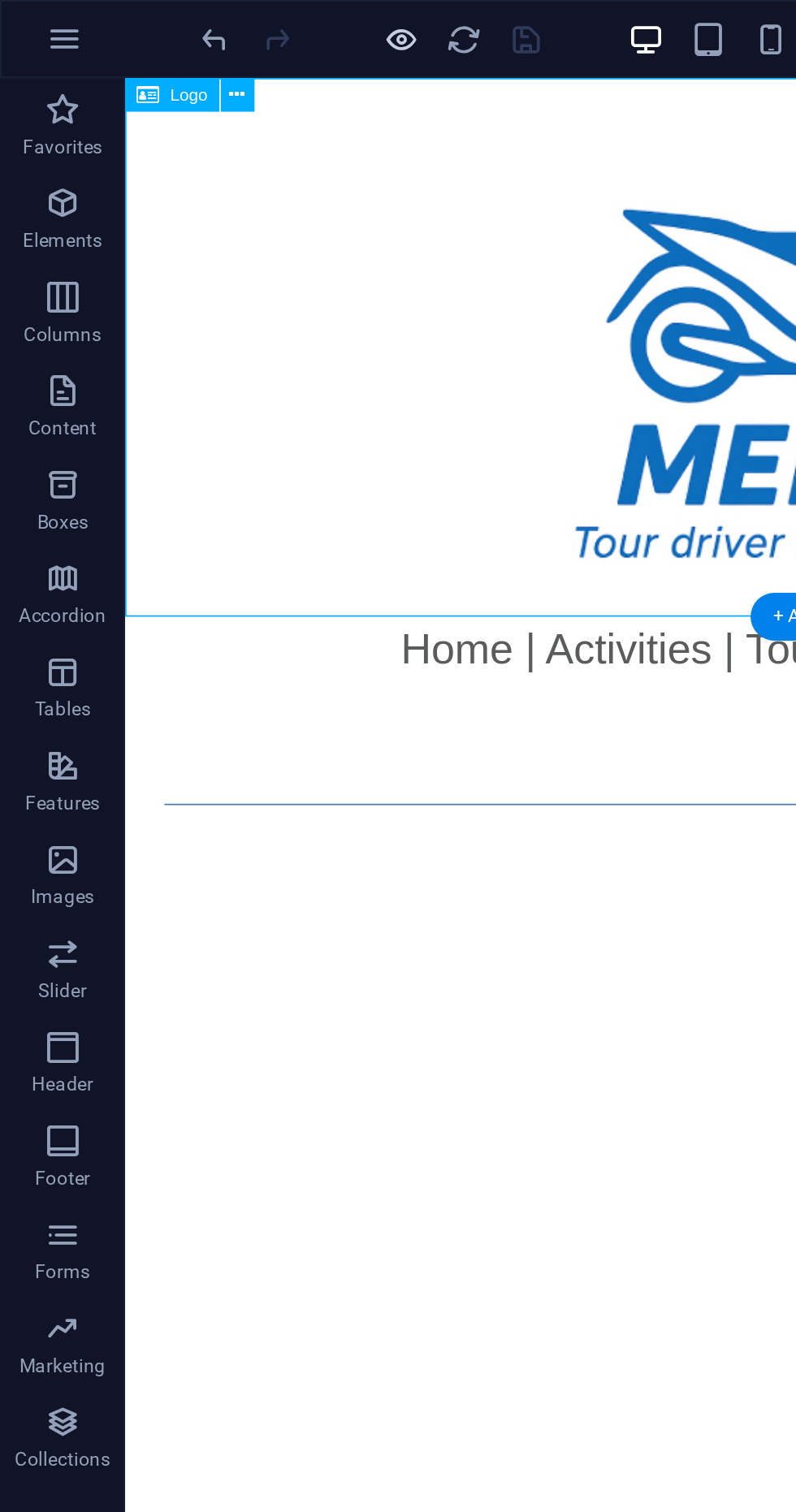
click at [212, 15] on icon "button" at bounding box center [209, 21] width 19 height 19
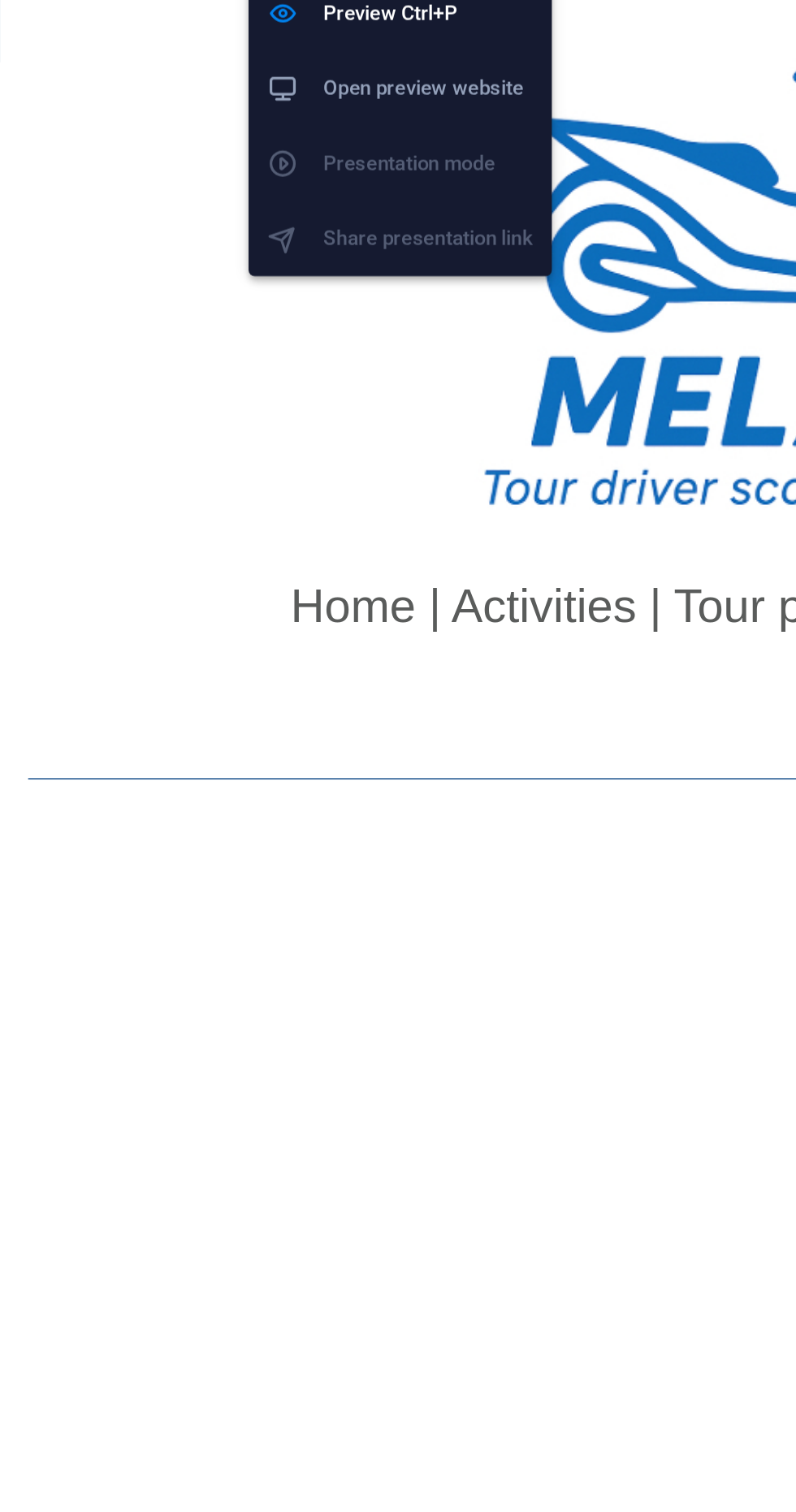
click at [74, 174] on div at bounding box center [398, 127] width 796 height 311
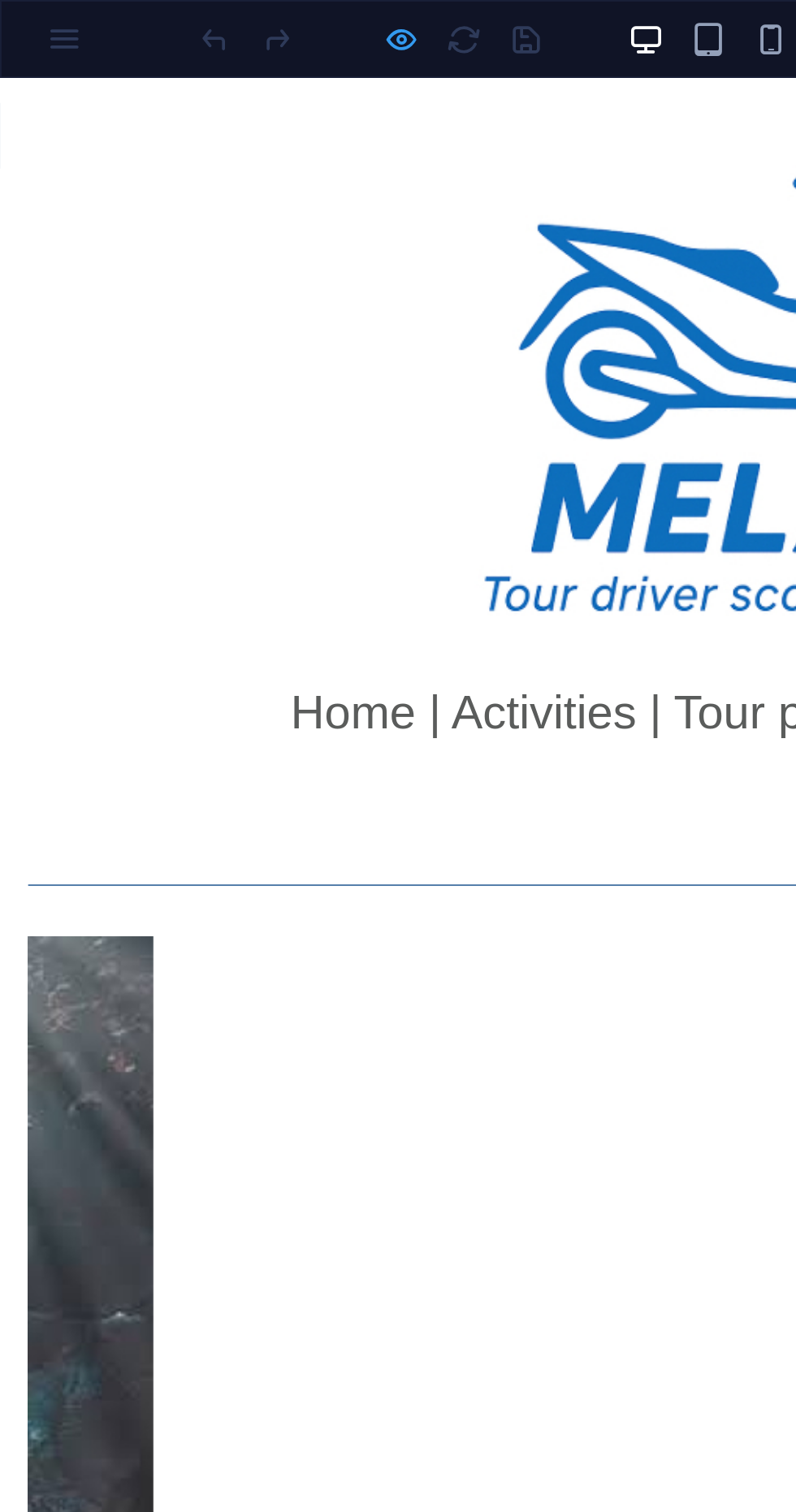
click at [200, 13] on icon "button" at bounding box center [209, 21] width 19 height 19
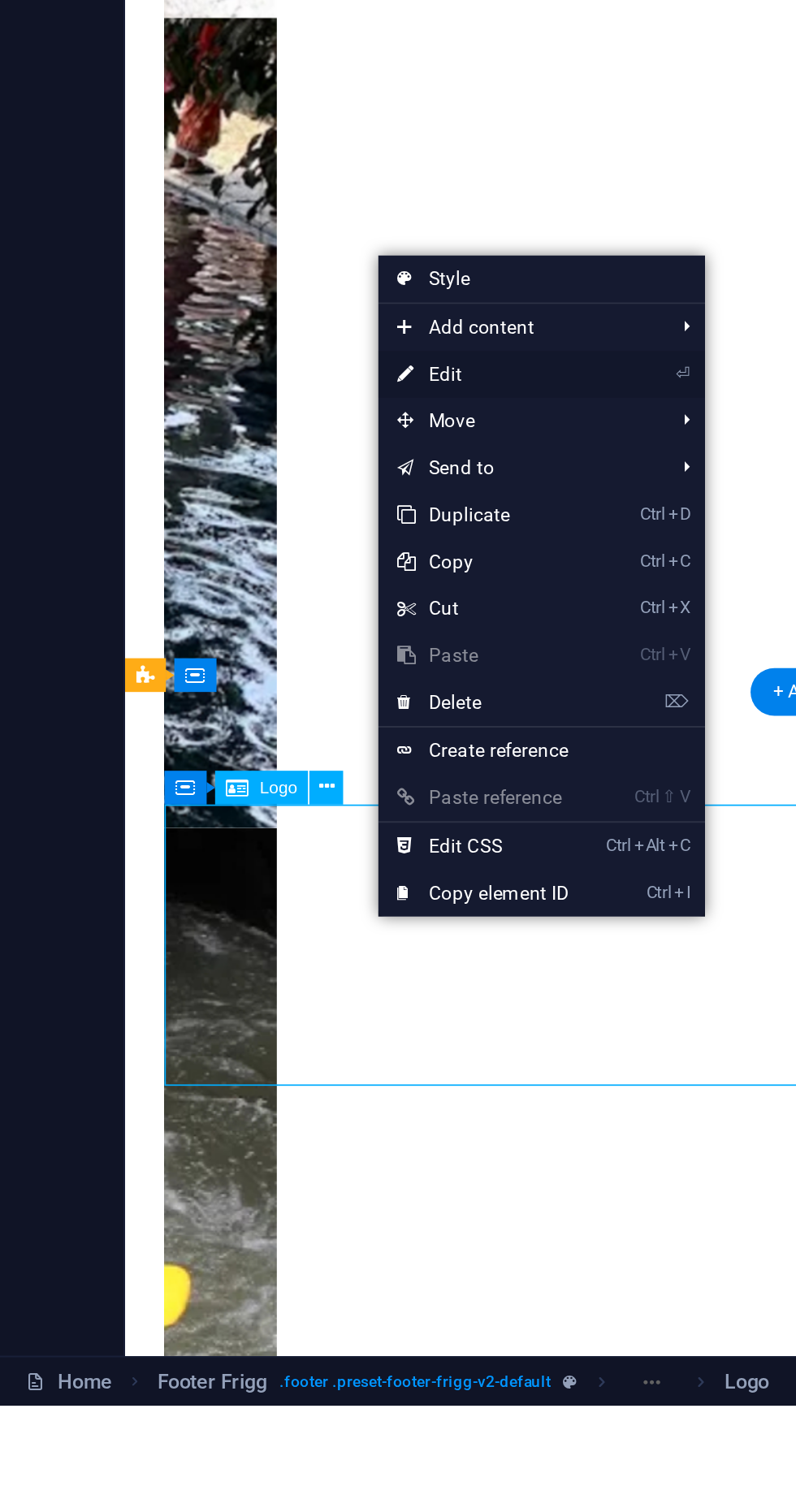
click at [265, 975] on link "⏎ Edit" at bounding box center [251, 975] width 109 height 24
select select "px"
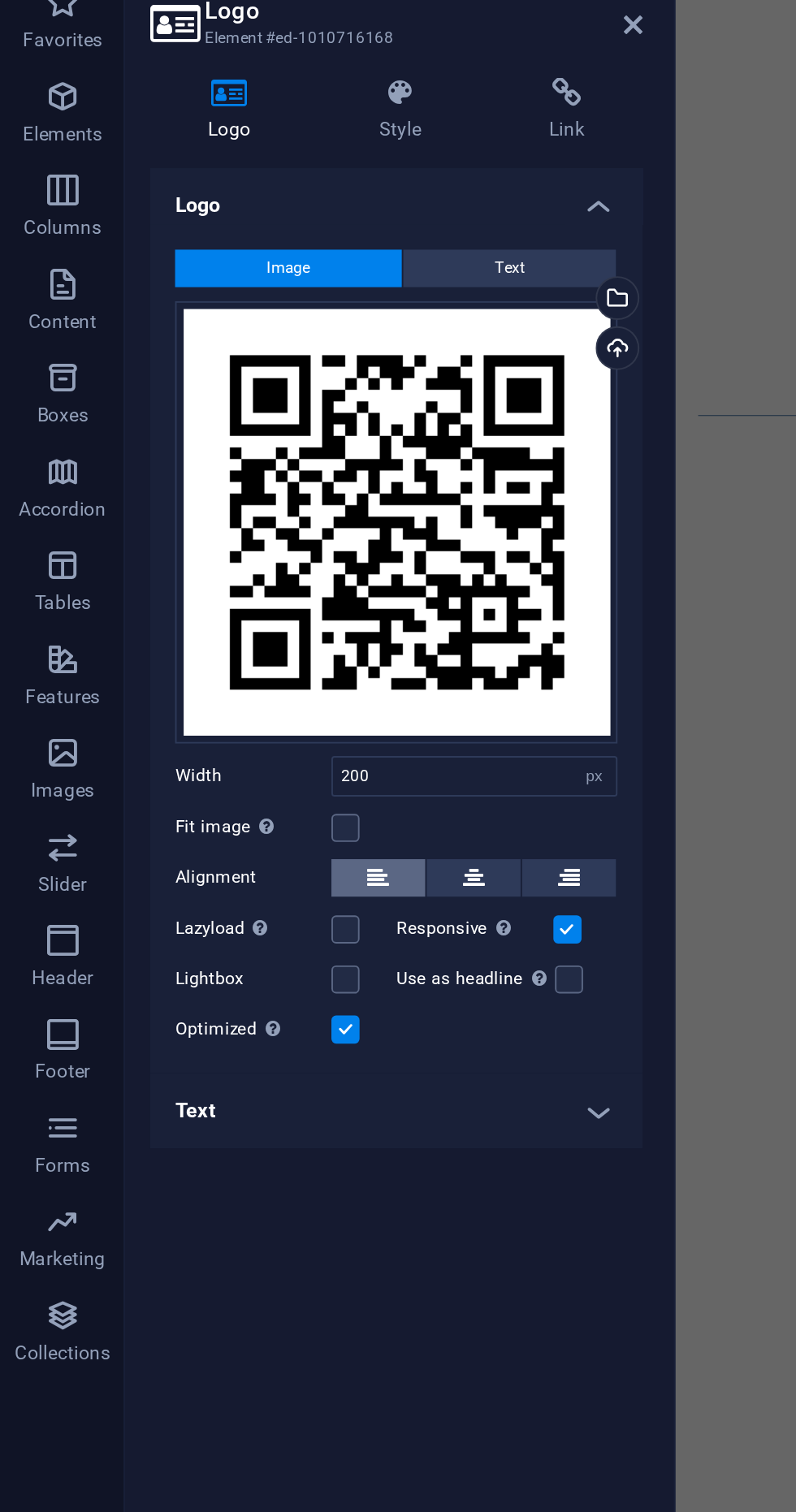
click at [197, 511] on icon at bounding box center [196, 511] width 12 height 20
click at [329, 64] on icon at bounding box center [328, 68] width 10 height 13
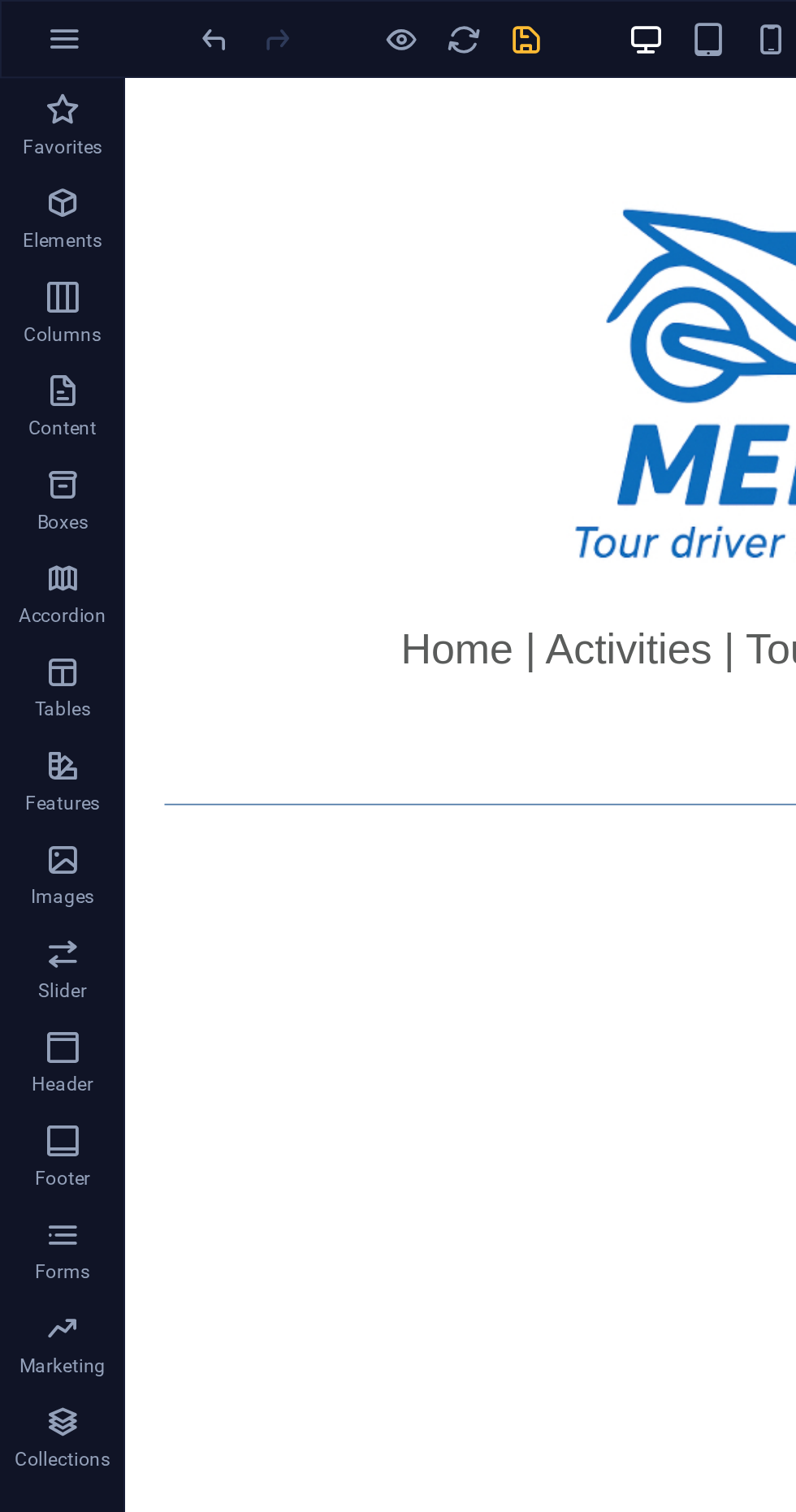
click at [272, 13] on icon "save" at bounding box center [273, 21] width 19 height 19
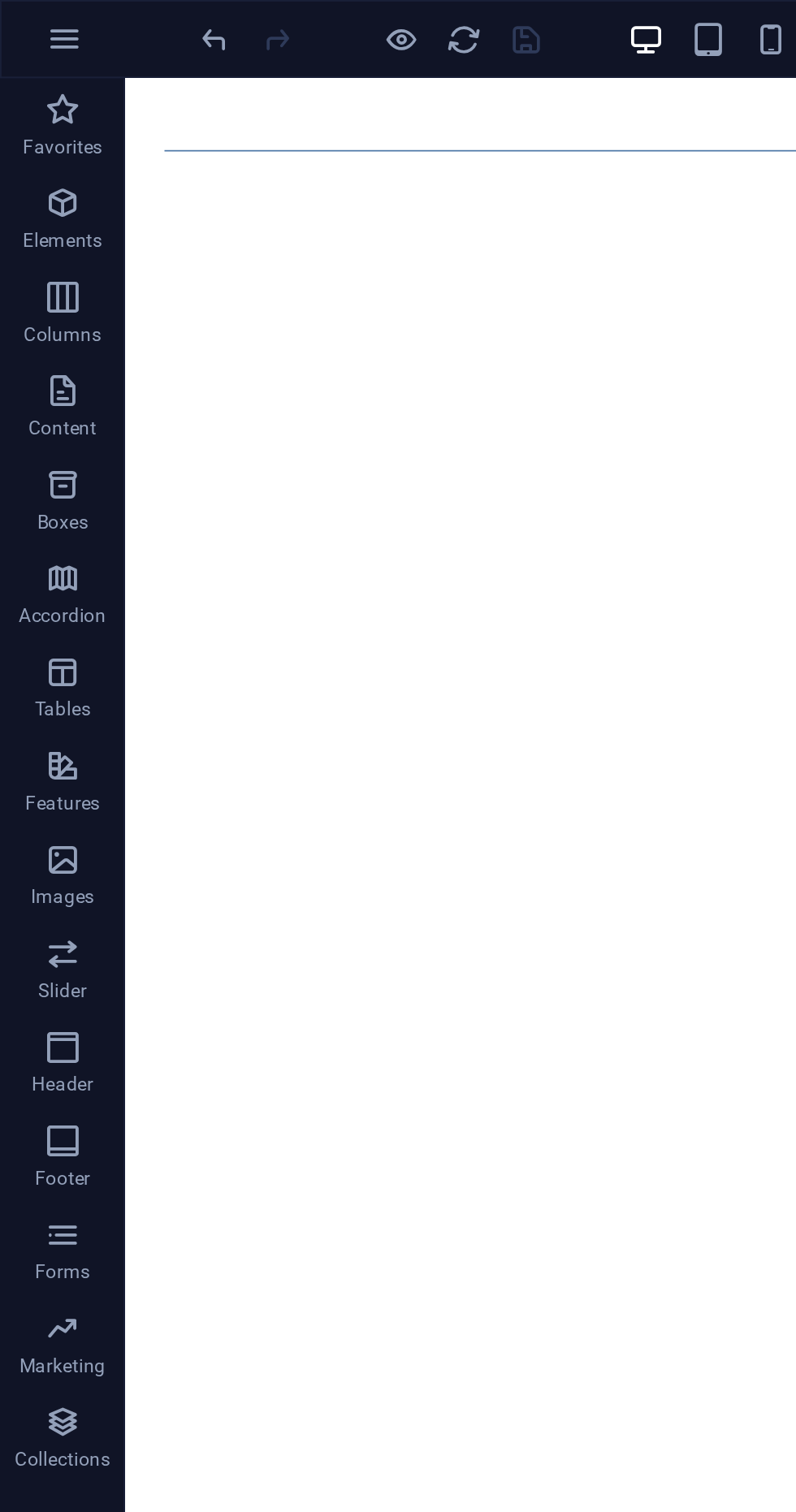
scroll to position [378, 0]
click at [210, 12] on icon "button" at bounding box center [209, 21] width 19 height 19
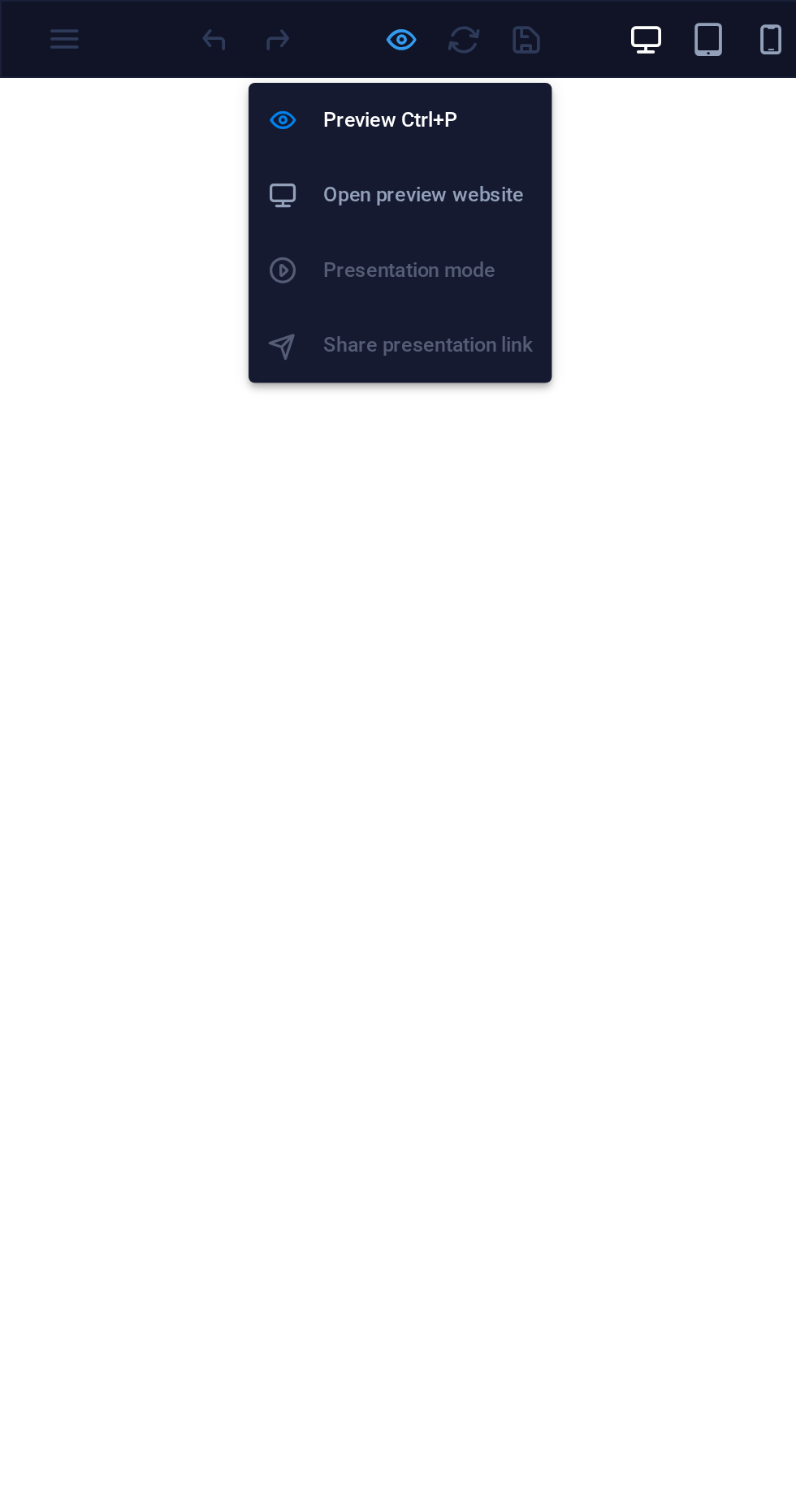
scroll to position [1007, 0]
click at [210, 16] on icon "button" at bounding box center [209, 21] width 19 height 19
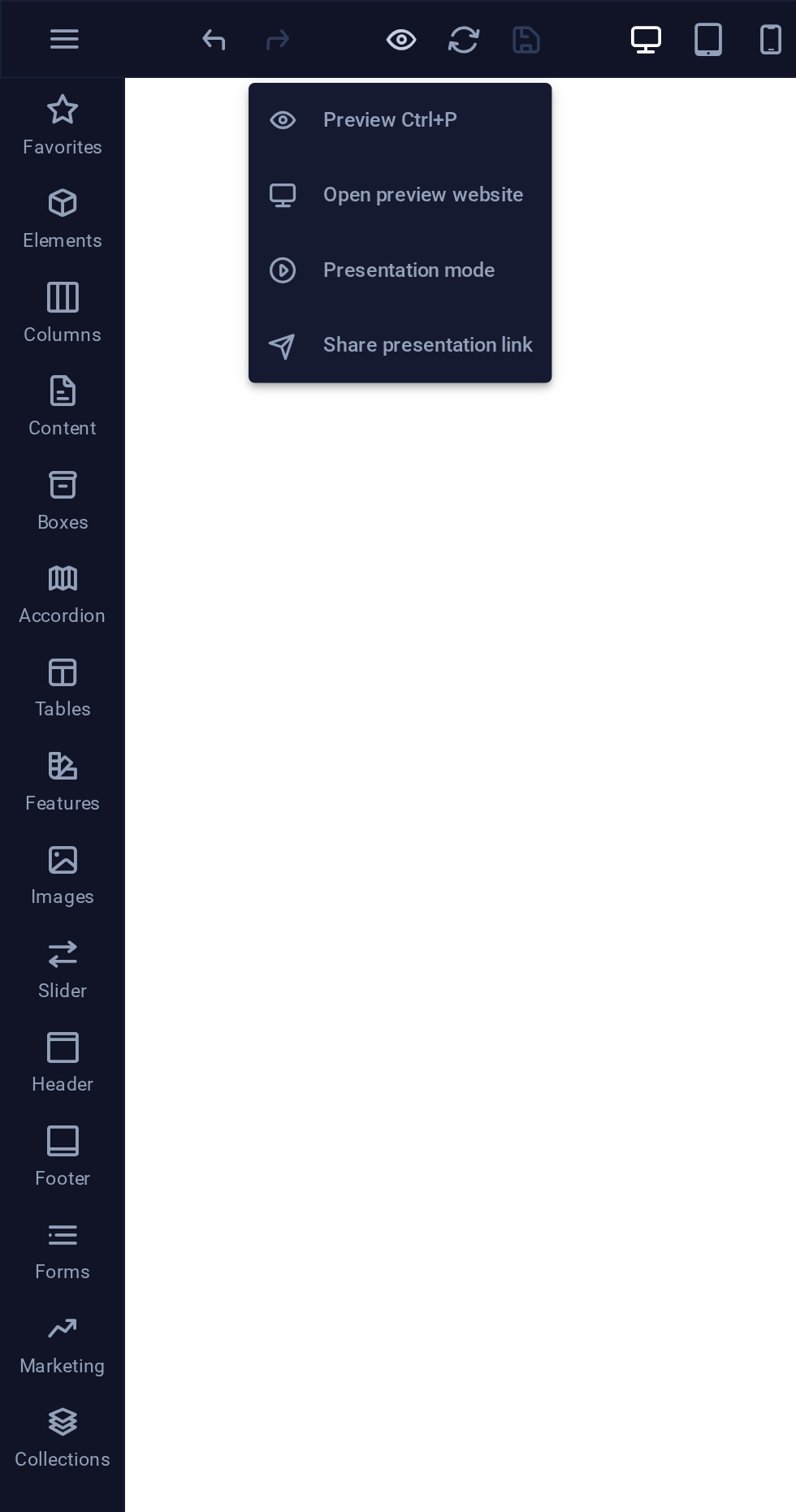
scroll to position [1002, 0]
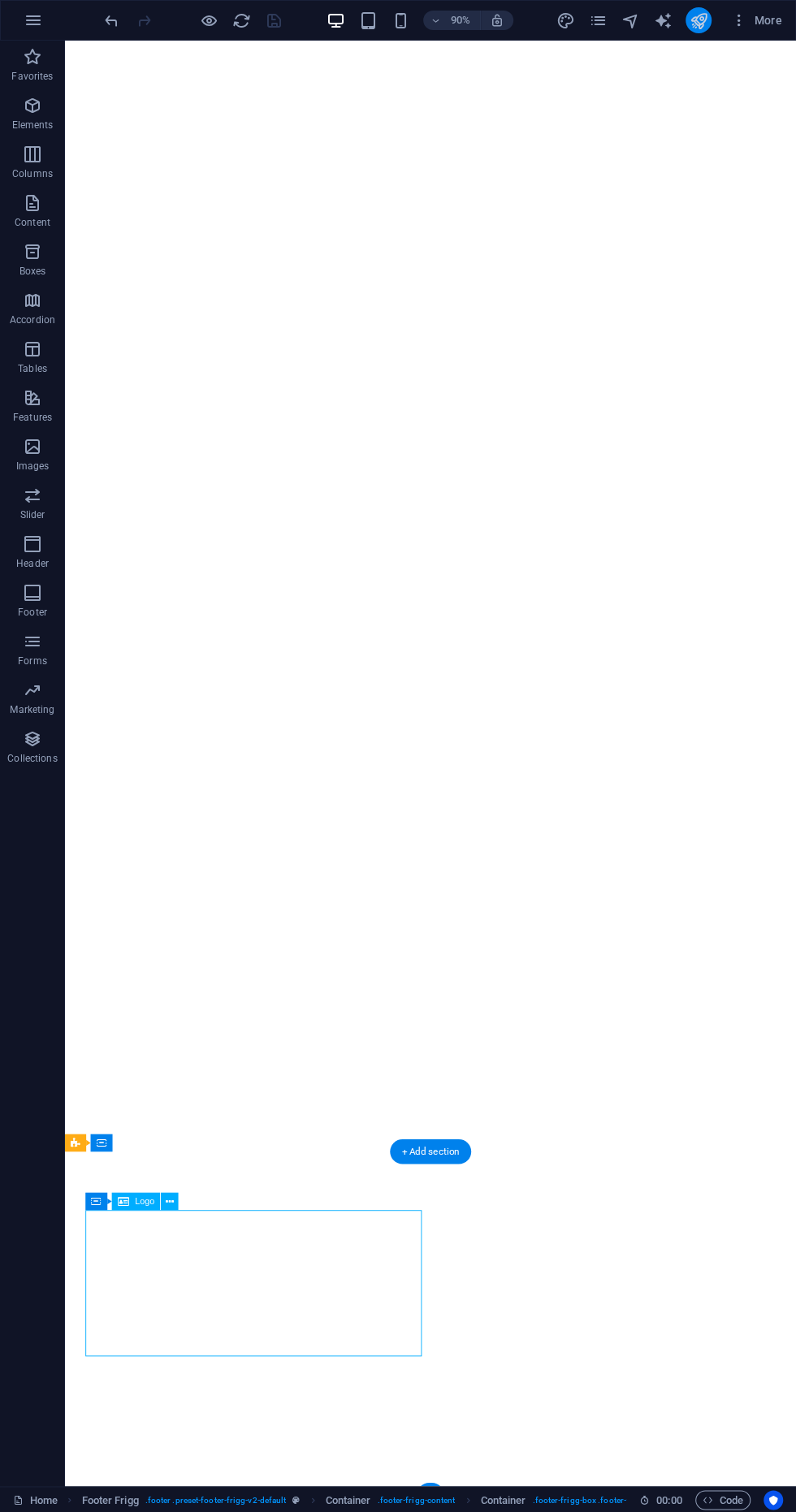
click at [691, 20] on icon "publish" at bounding box center [698, 21] width 19 height 19
